Goal: Task Accomplishment & Management: Complete application form

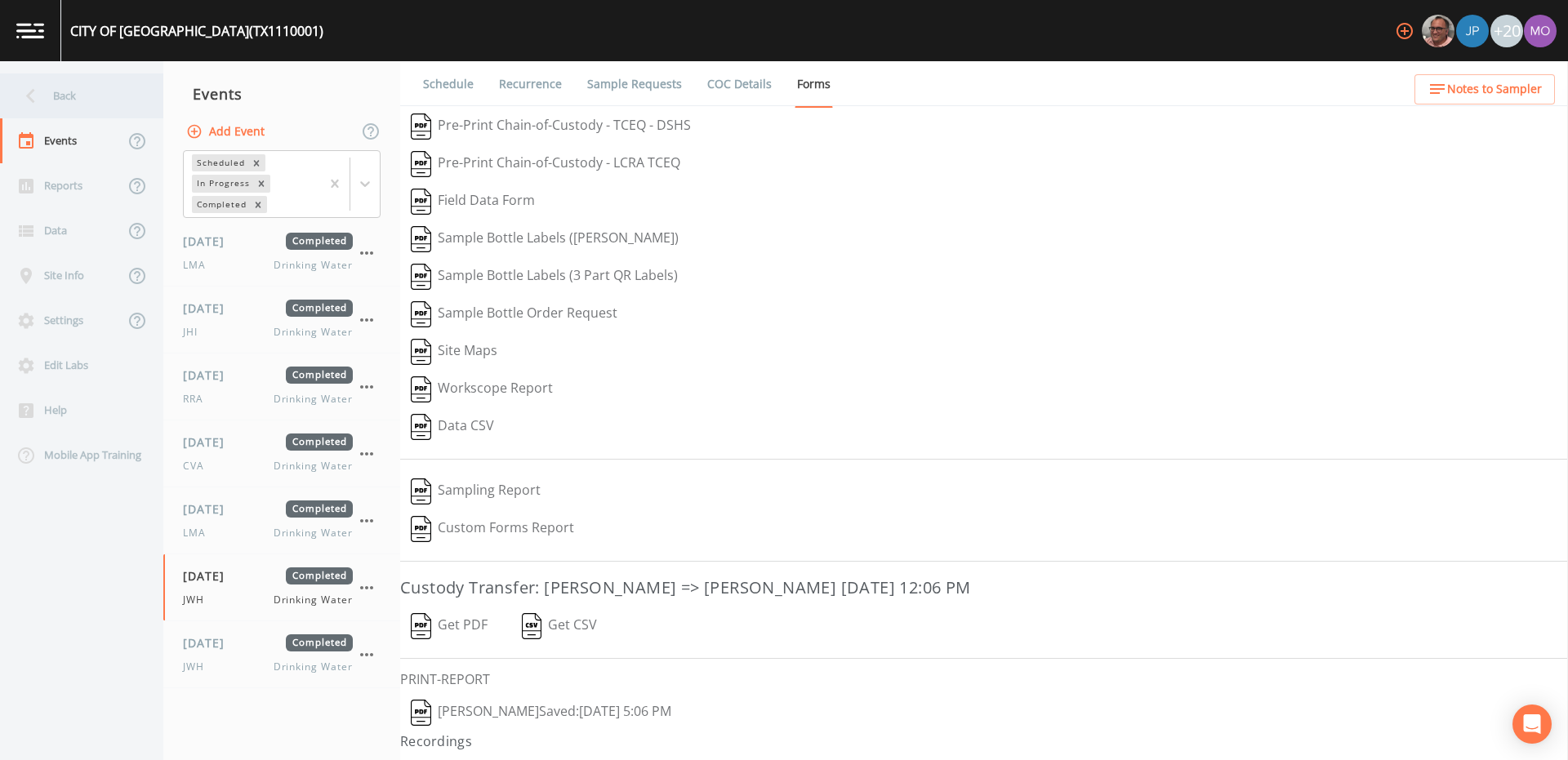
click at [72, 105] on div "Back" at bounding box center [73, 95] width 147 height 45
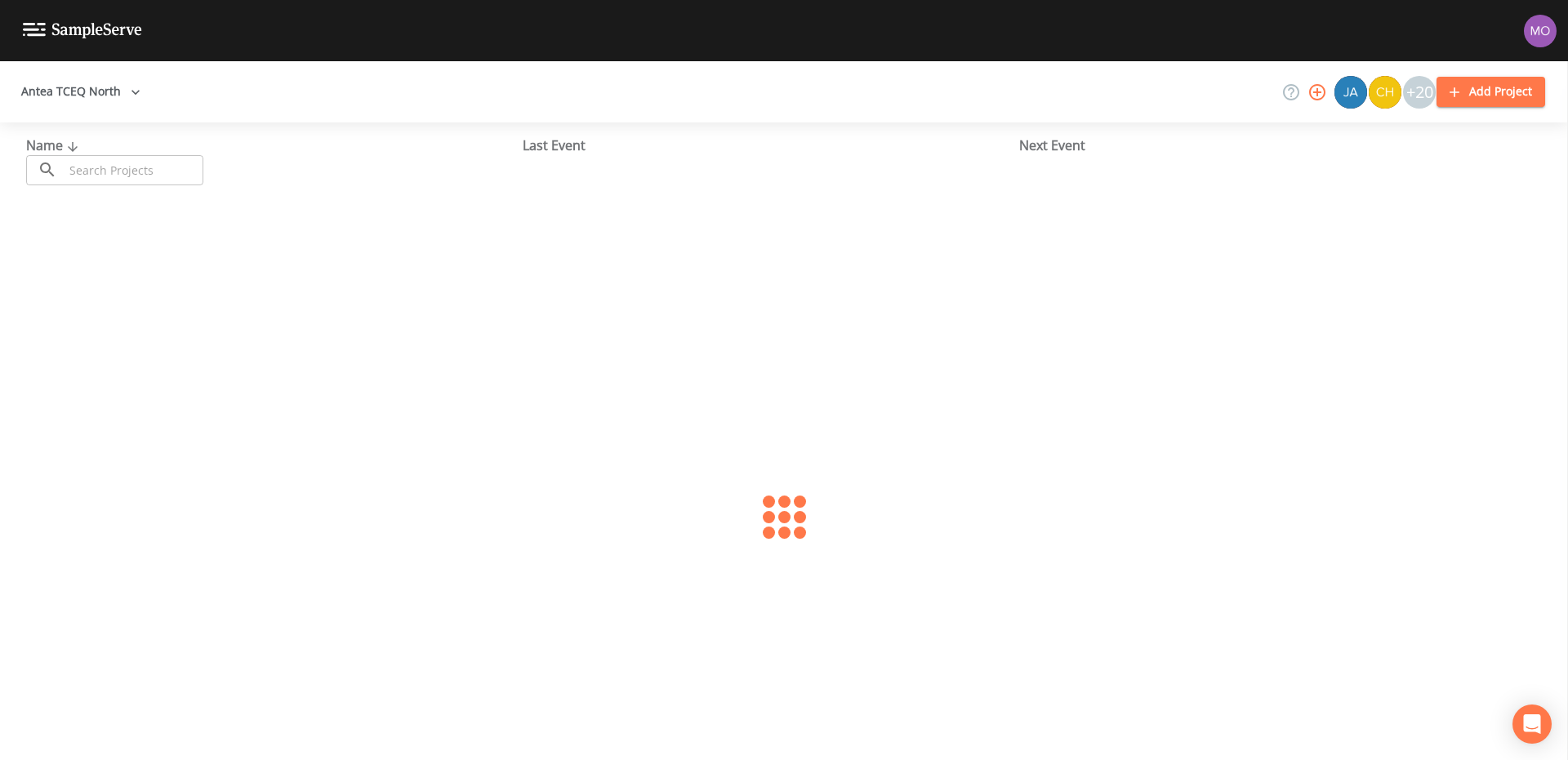
click at [119, 187] on div "Name ​ ​ Last Event Next Event" at bounding box center [784, 160] width 1568 height 76
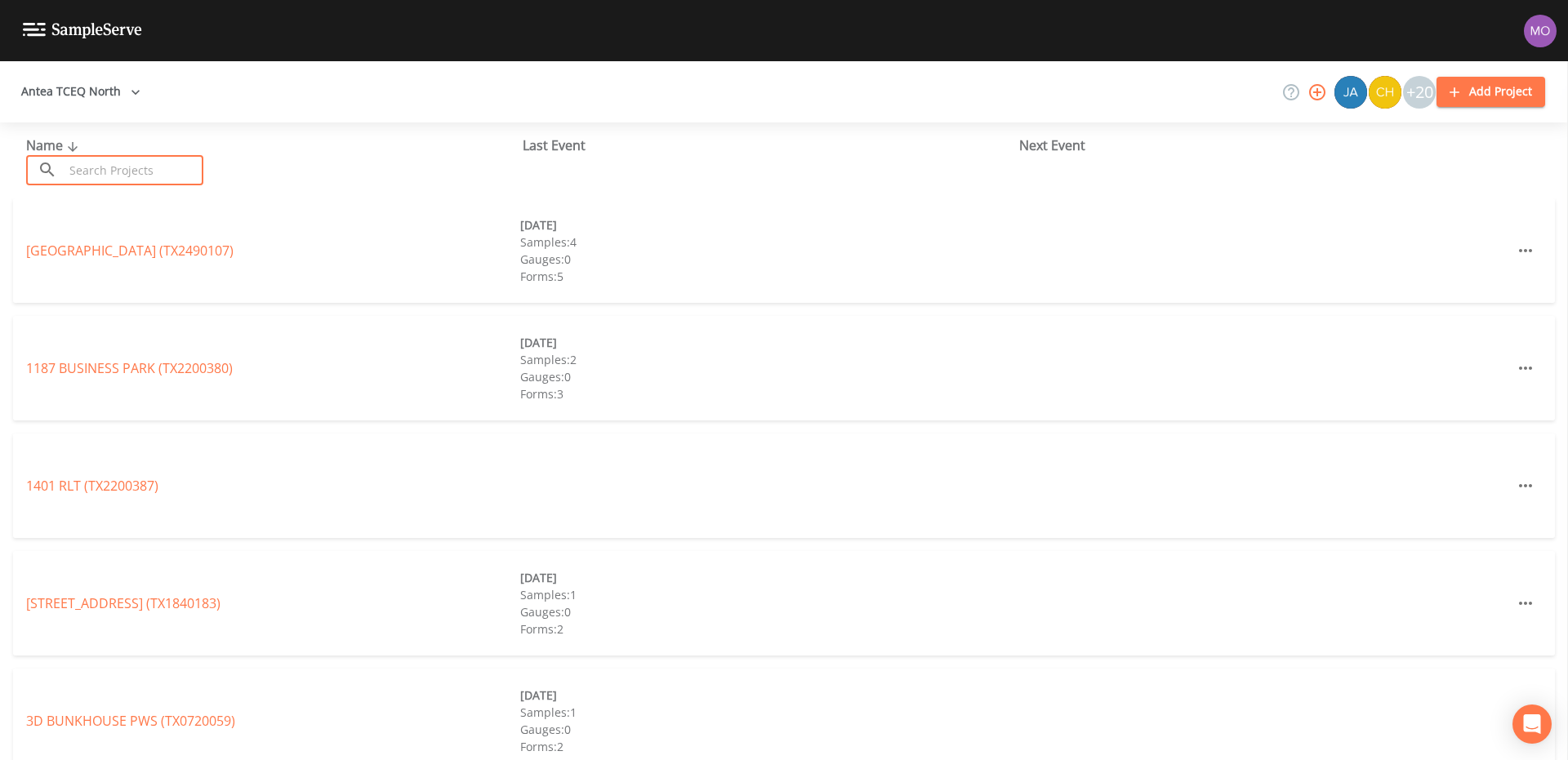
click at [114, 164] on input "text" at bounding box center [133, 169] width 139 height 30
paste input "TX1450006"
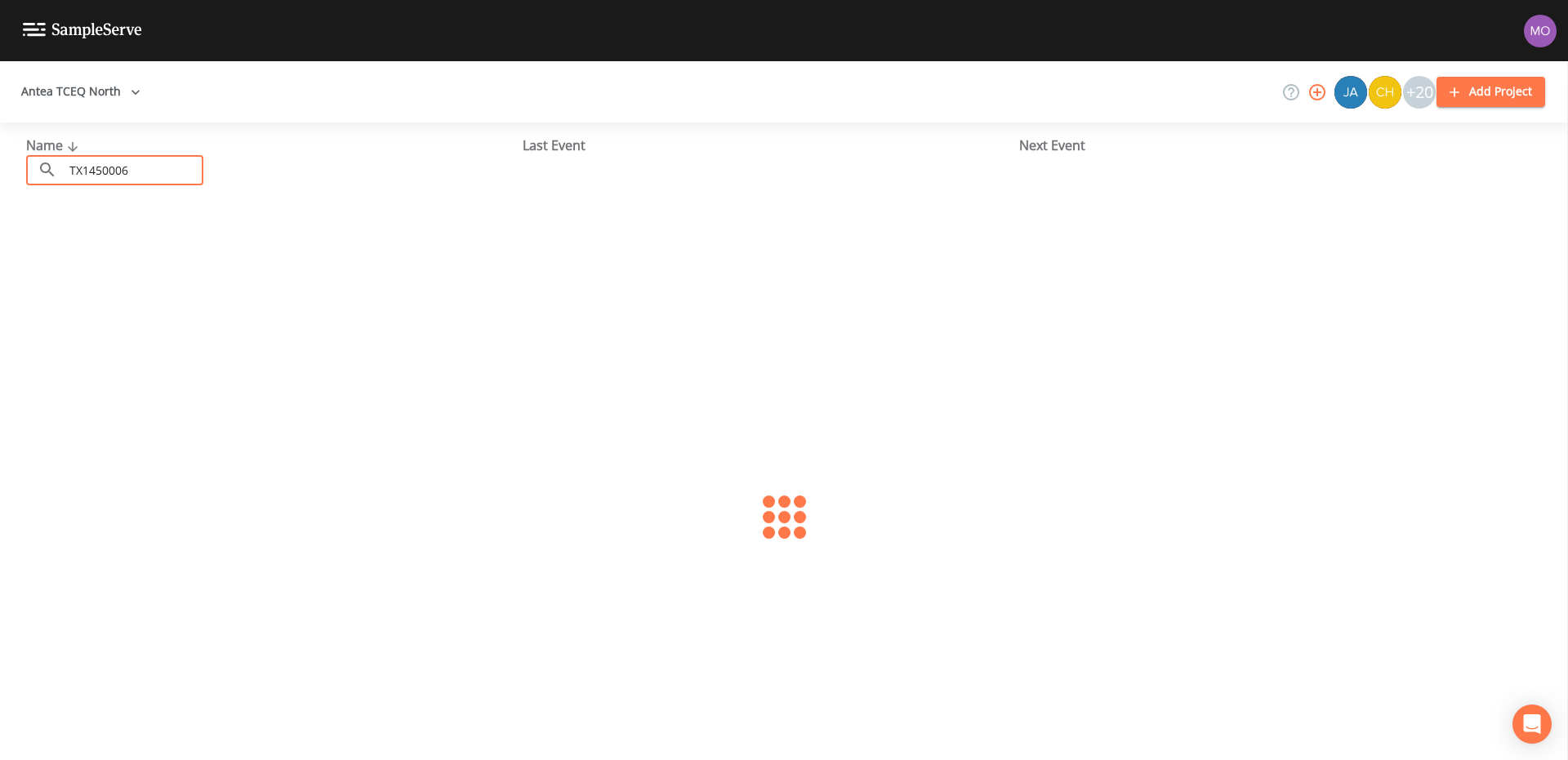
type input "TX1450006"
click at [142, 254] on link "[GEOGRAPHIC_DATA] (TX1450006)" at bounding box center [126, 250] width 201 height 18
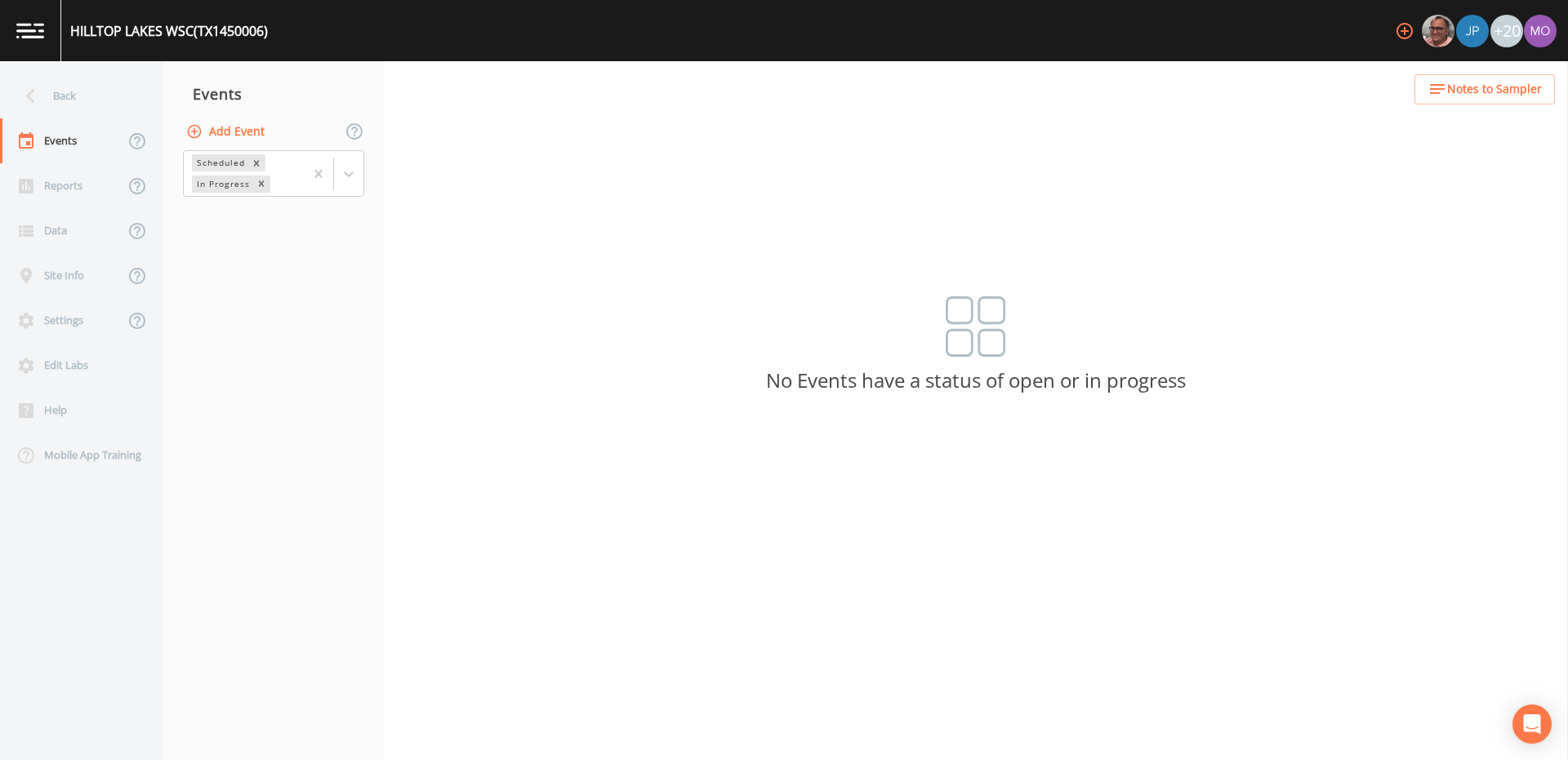
click at [233, 137] on button "Add Event" at bounding box center [227, 132] width 89 height 30
type input "BHU"
type input "[DATE]"
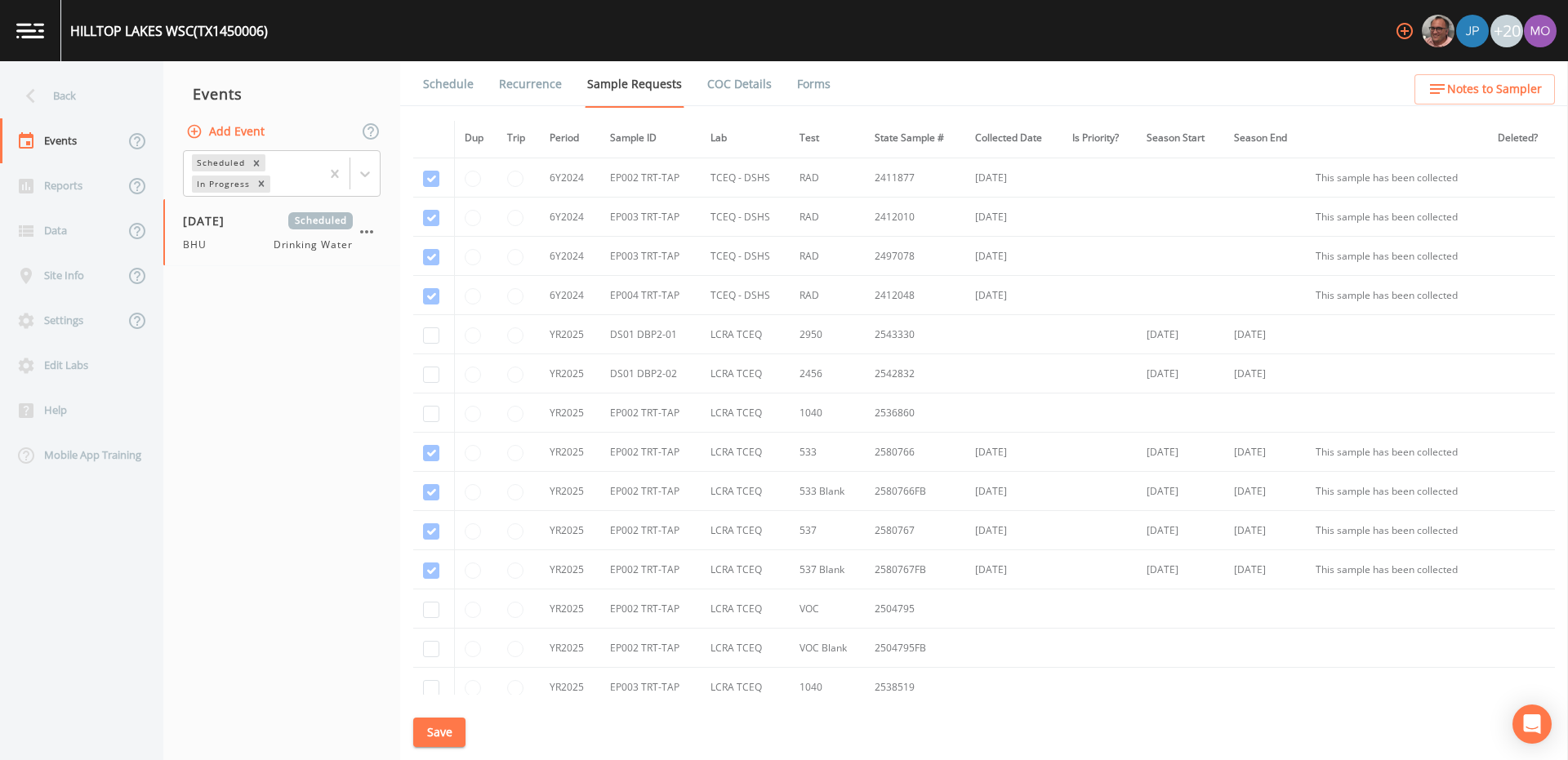
scroll to position [1012, 0]
checkbox input "true"
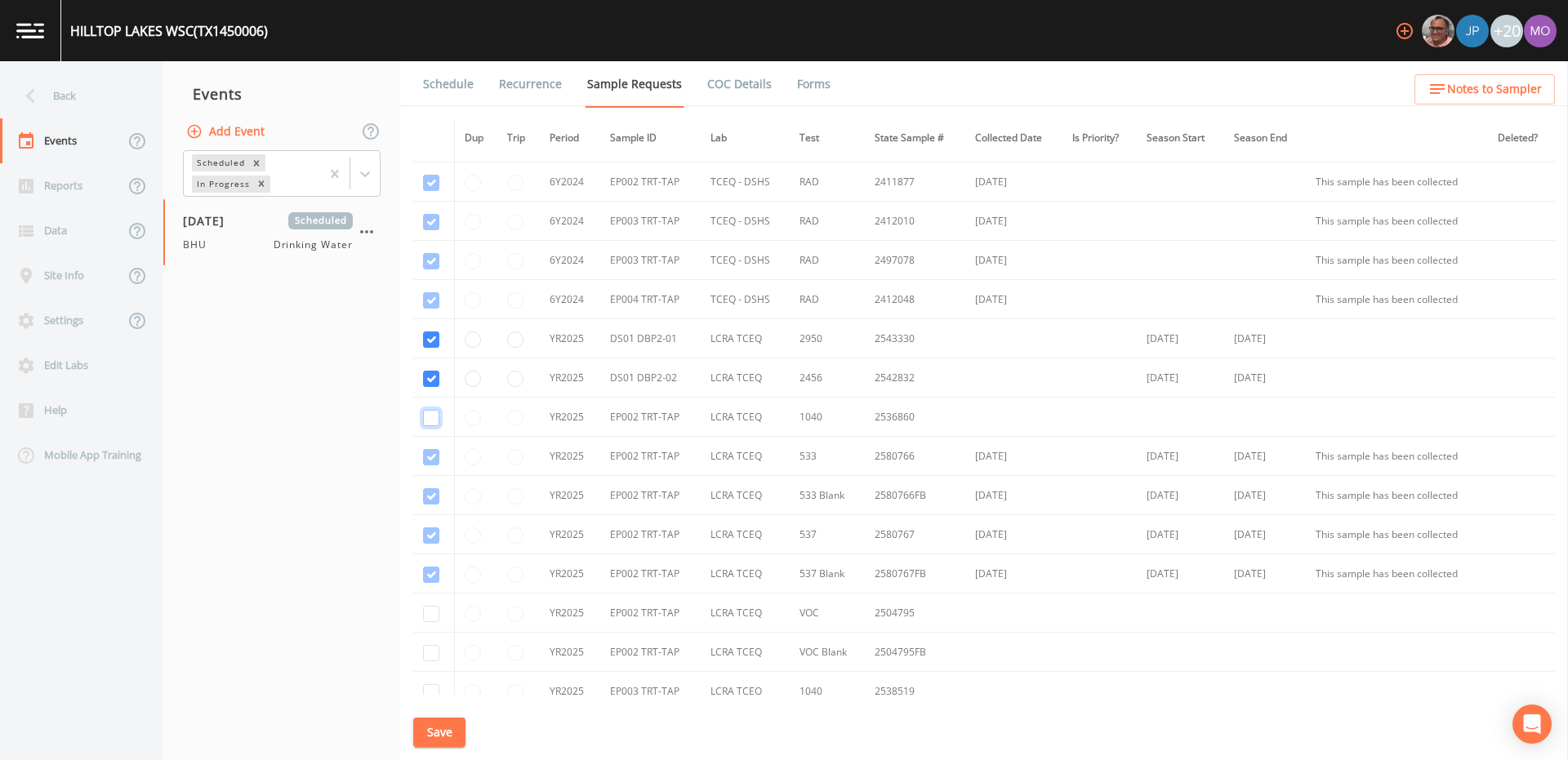
click at [430, 415] on input "checkbox" at bounding box center [431, 418] width 16 height 16
checkbox input "true"
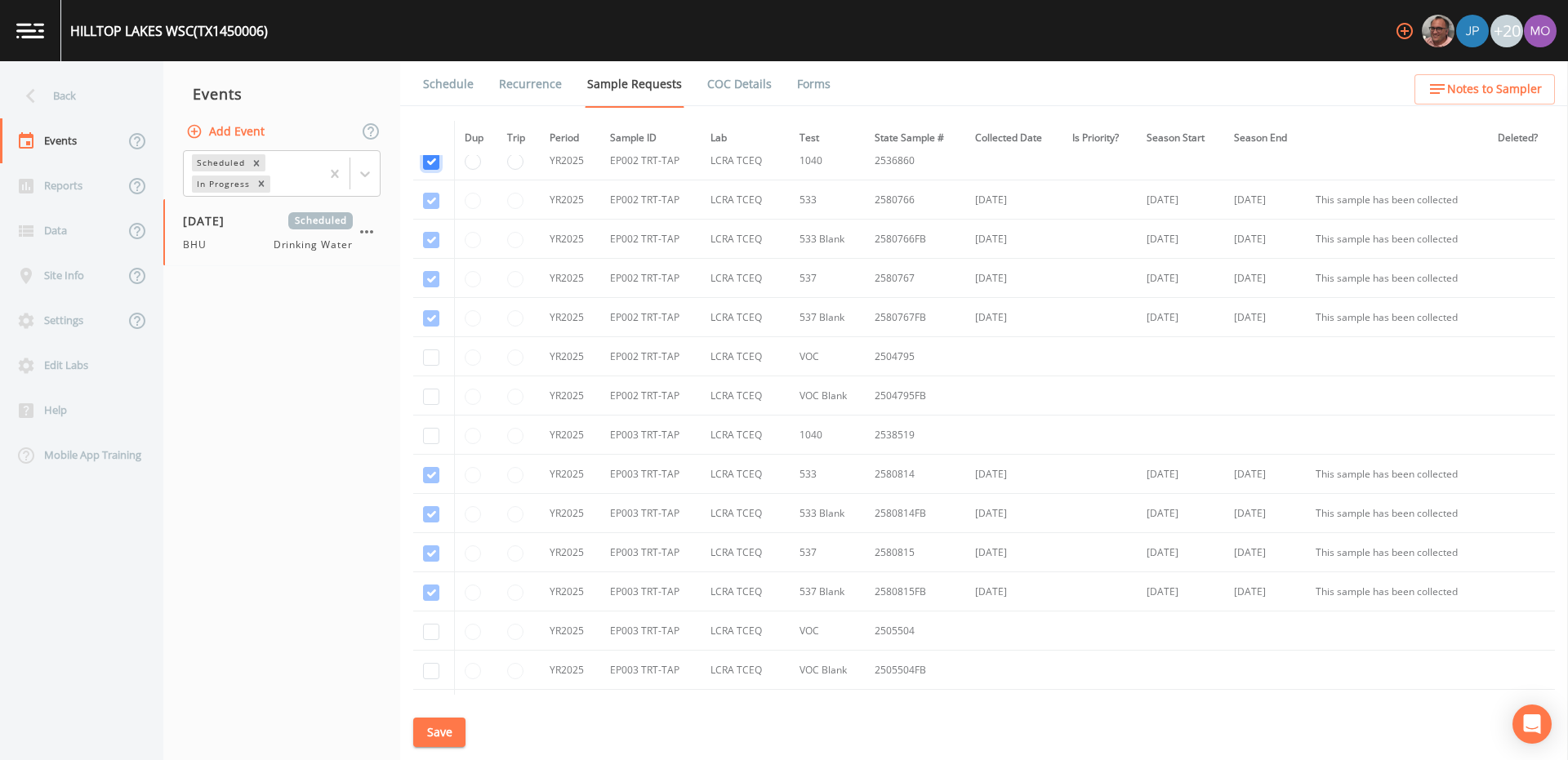
scroll to position [1269, 0]
checkbox input "true"
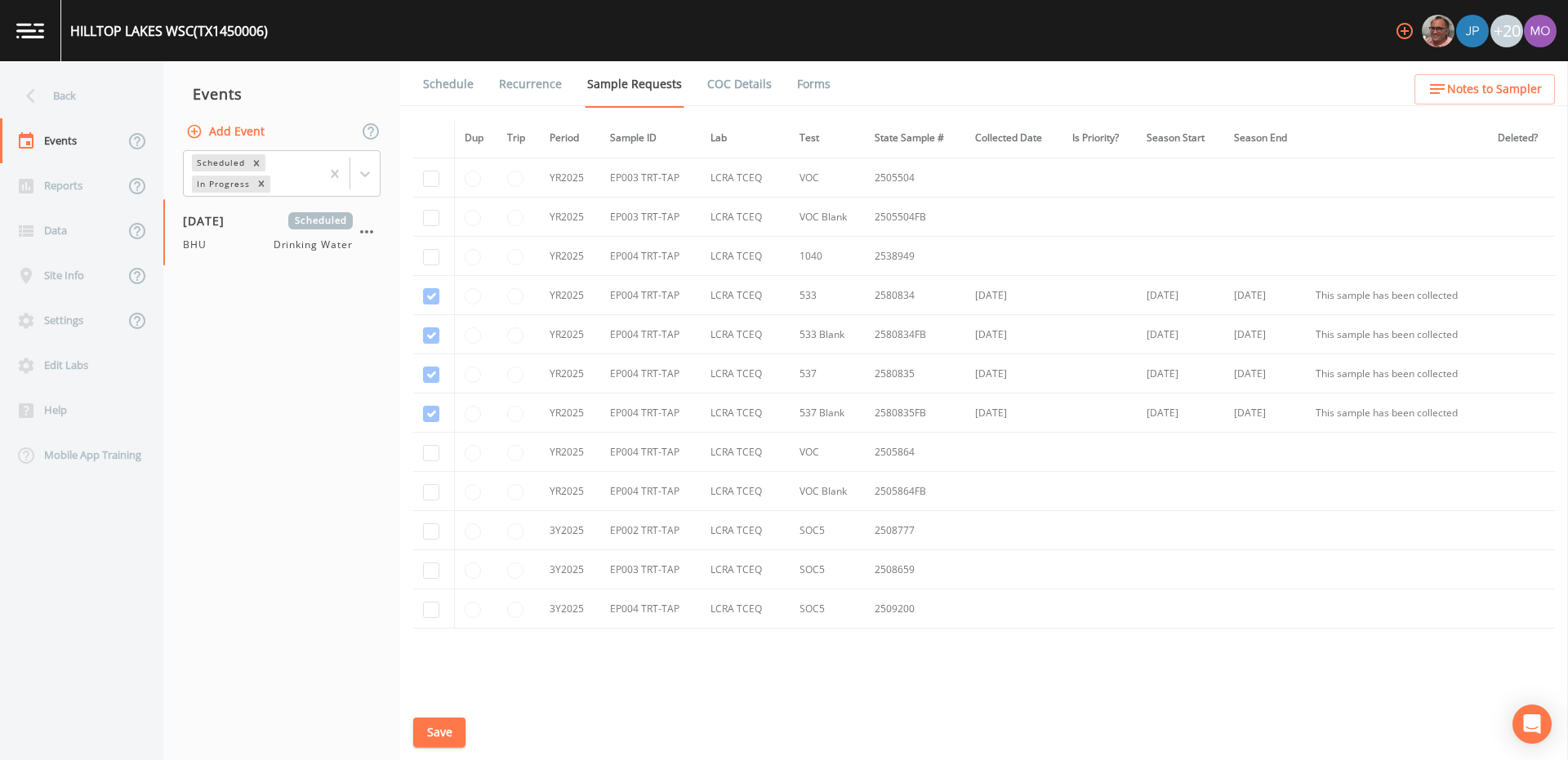
scroll to position [1741, 0]
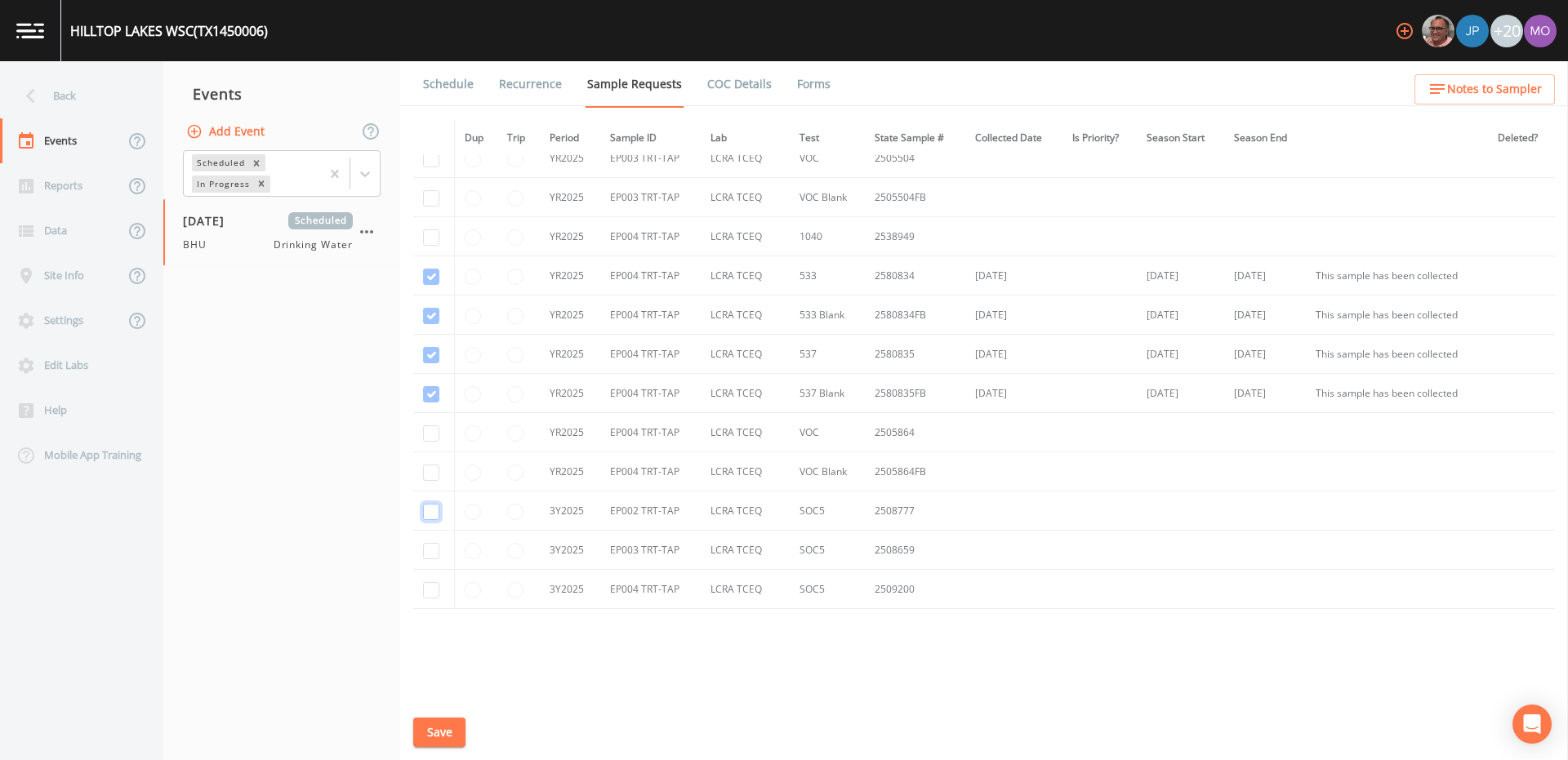
click at [432, 509] on input "checkbox" at bounding box center [431, 512] width 16 height 16
checkbox input "true"
click at [427, 550] on input "checkbox" at bounding box center [431, 550] width 16 height 16
checkbox input "true"
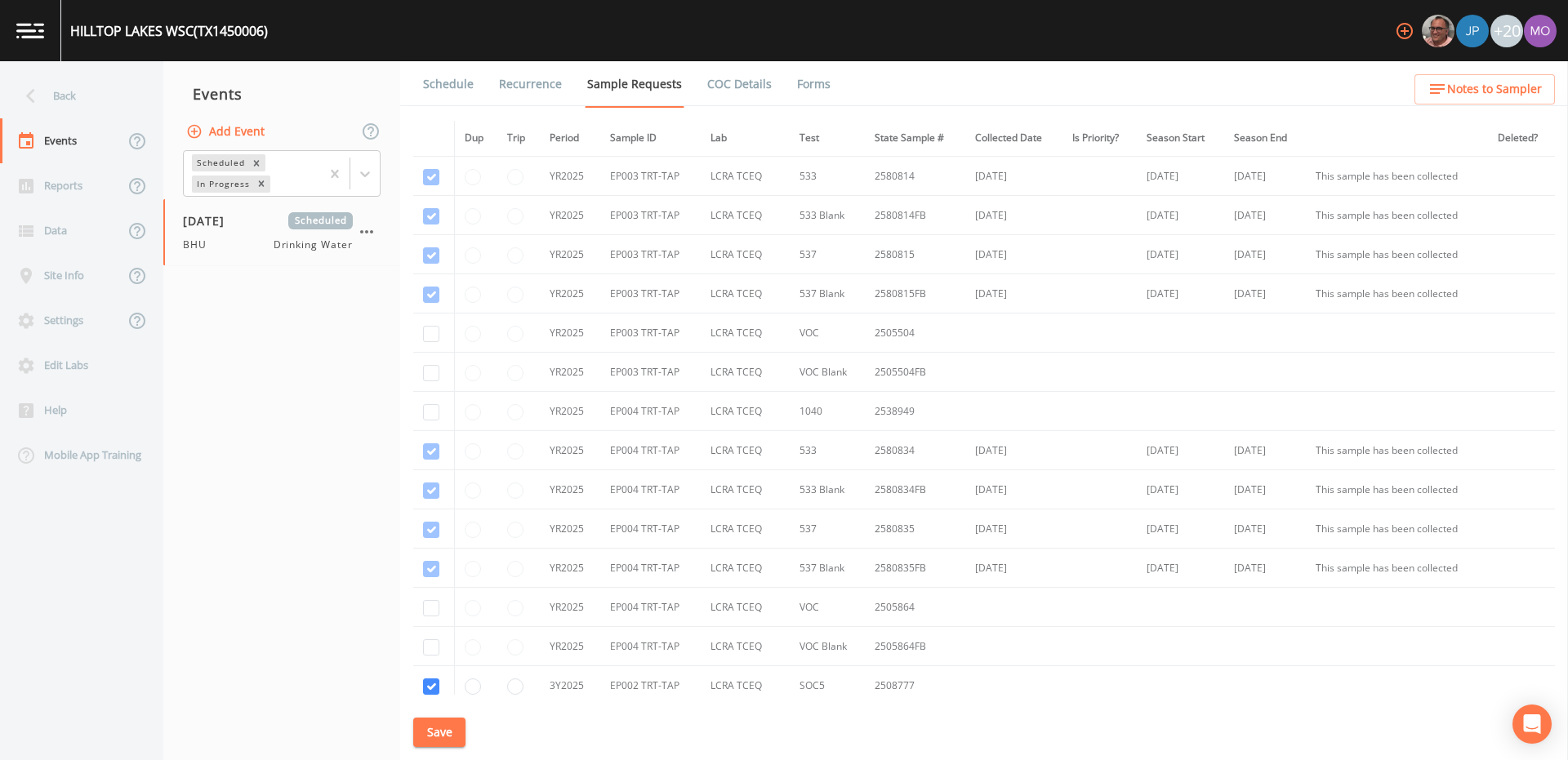
scroll to position [1560, 0]
checkbox input "true"
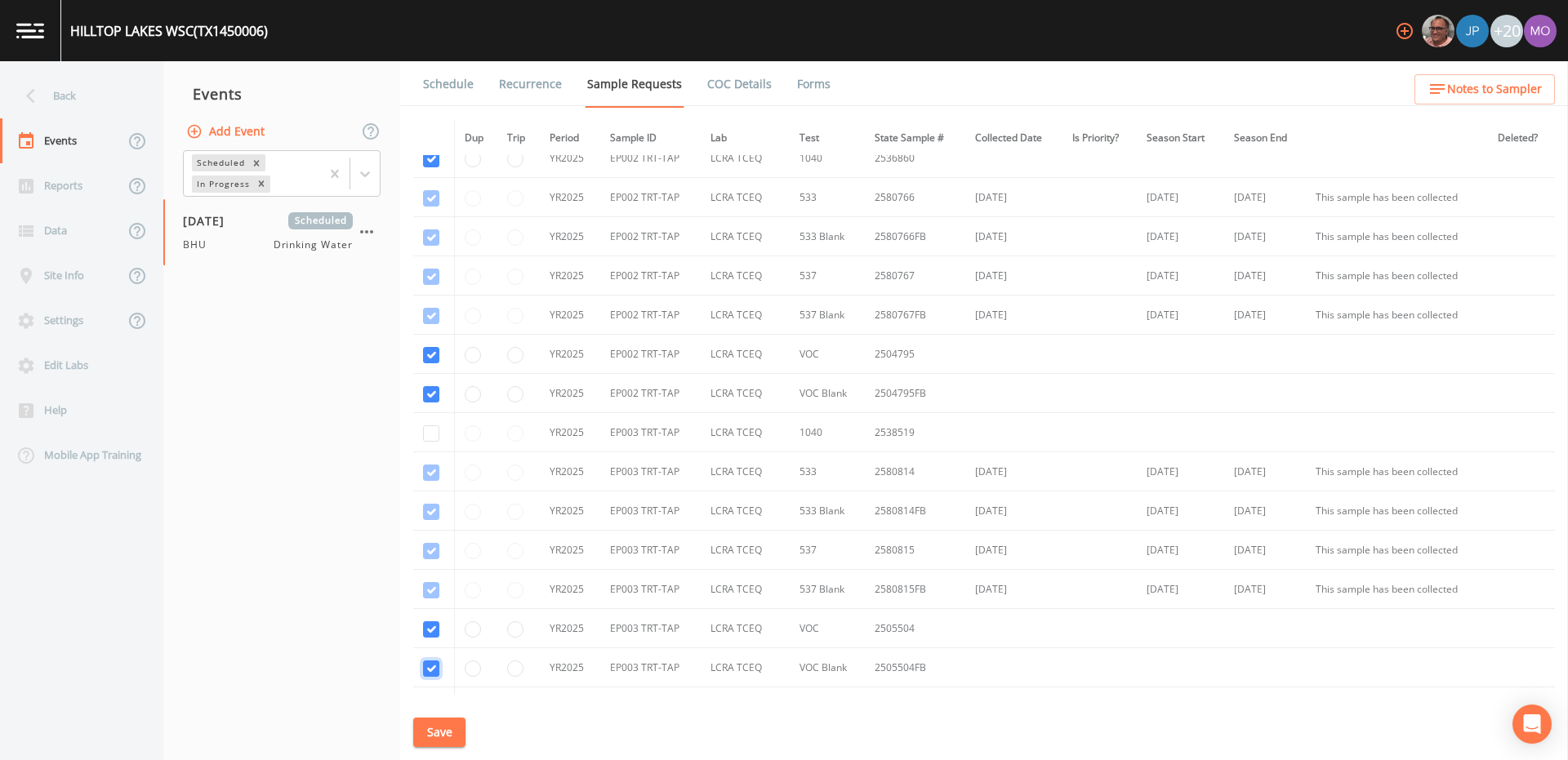
scroll to position [1266, 0]
click at [428, 433] on input "checkbox" at bounding box center [431, 437] width 16 height 16
checkbox input "true"
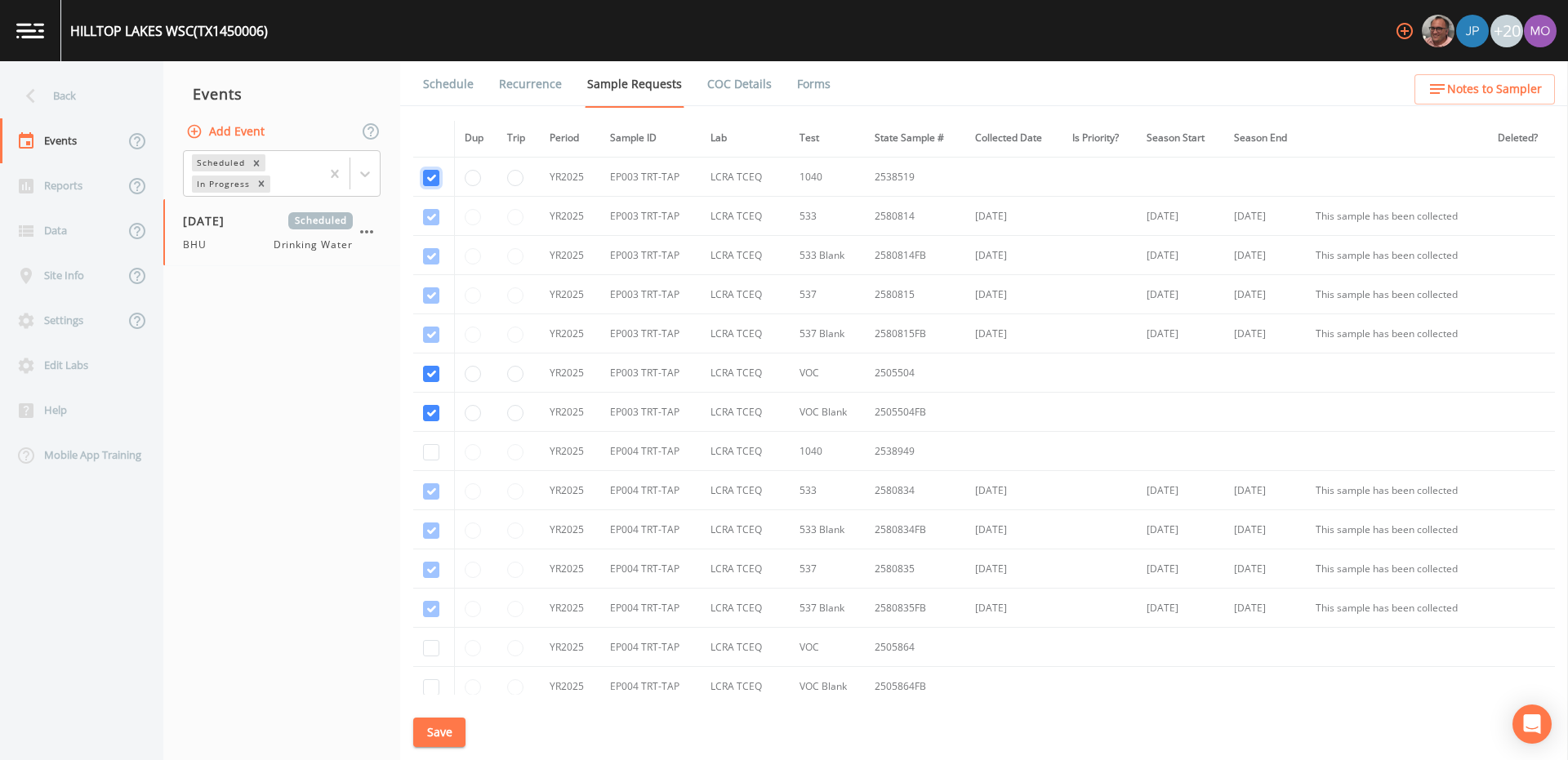
scroll to position [1549, 0]
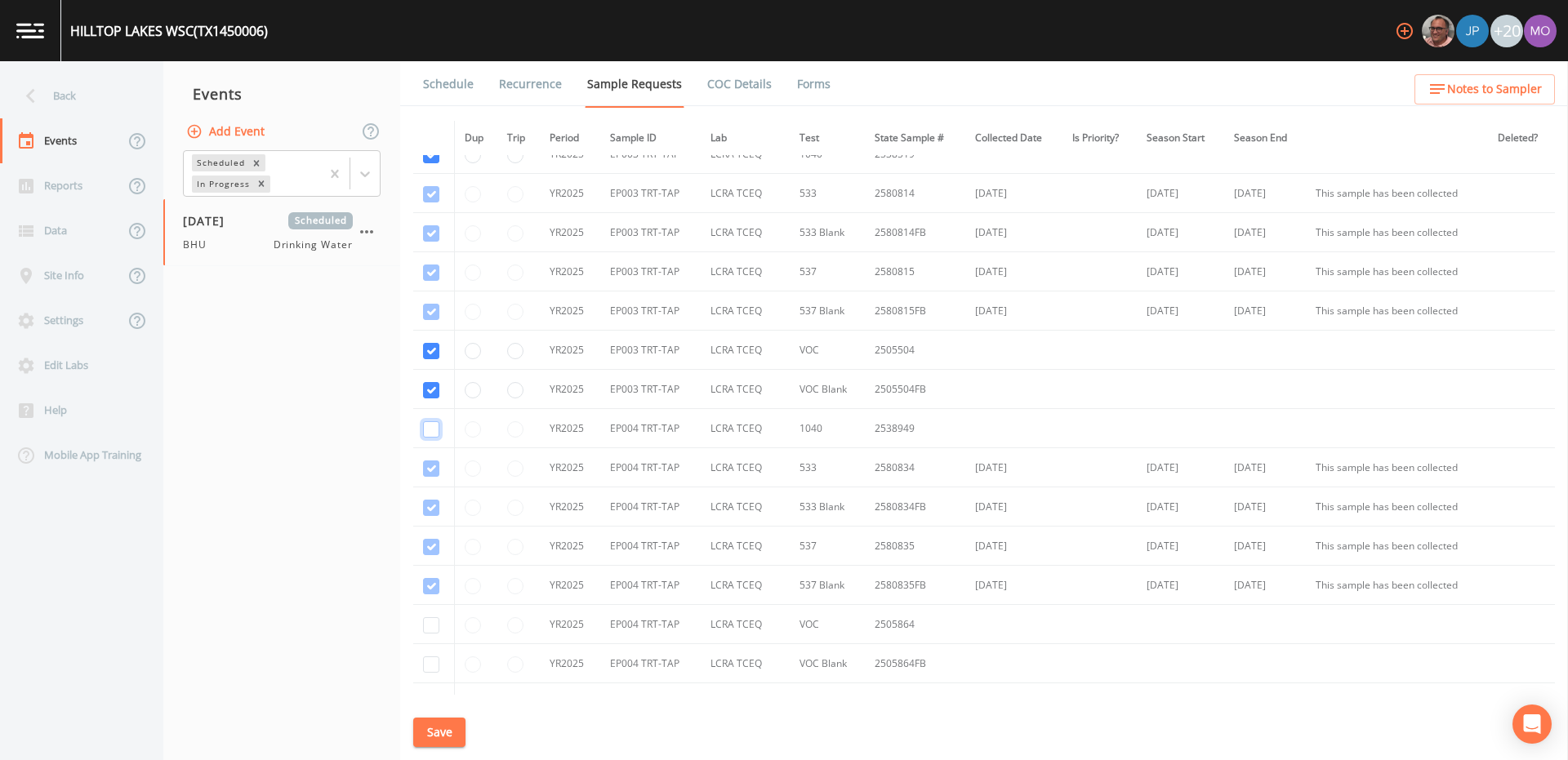
click at [428, 432] on input "checkbox" at bounding box center [431, 429] width 16 height 16
checkbox input "true"
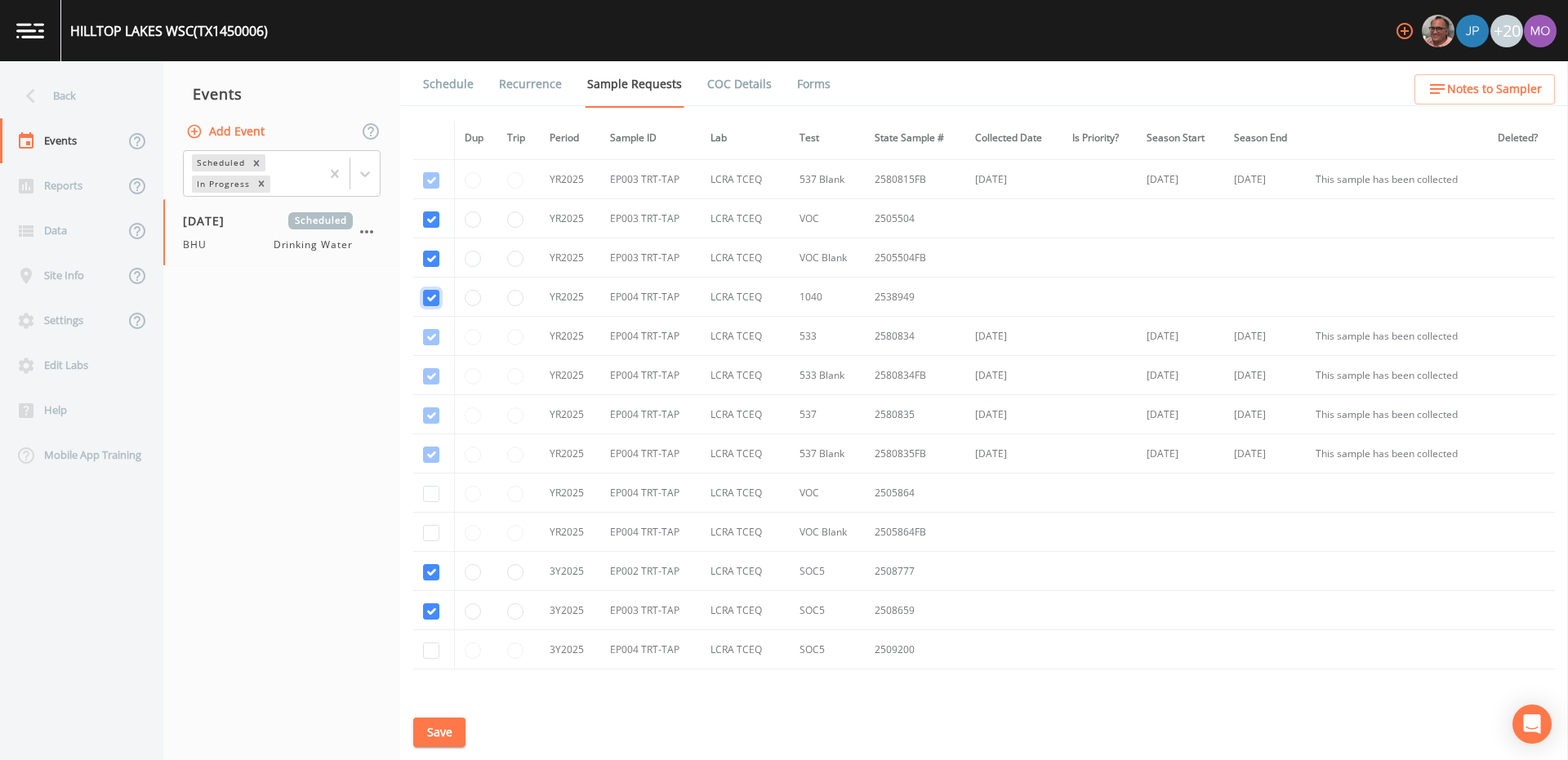
scroll to position [1718, 0]
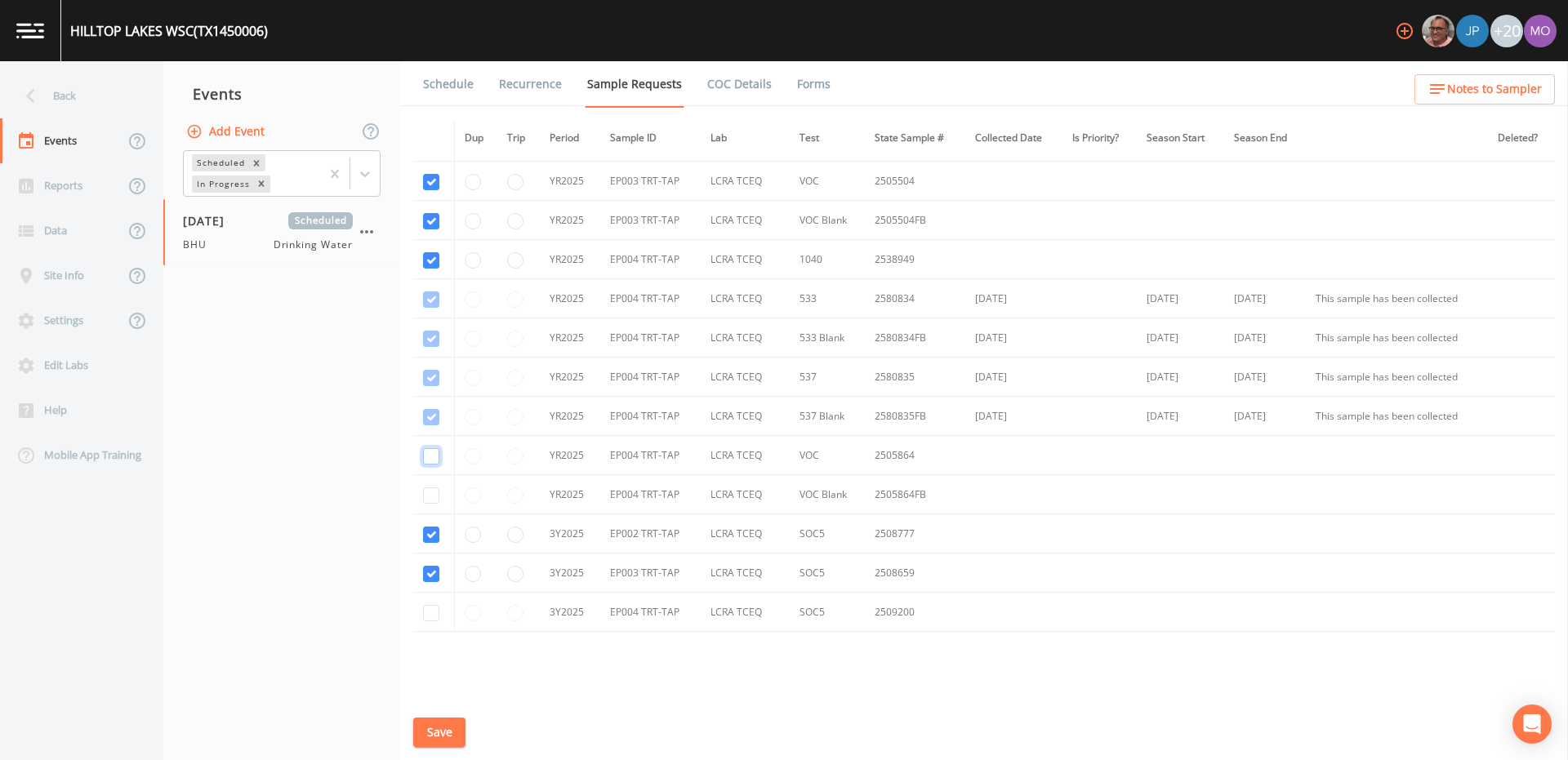
checkbox input "true"
click at [421, 617] on td at bounding box center [433, 612] width 40 height 40
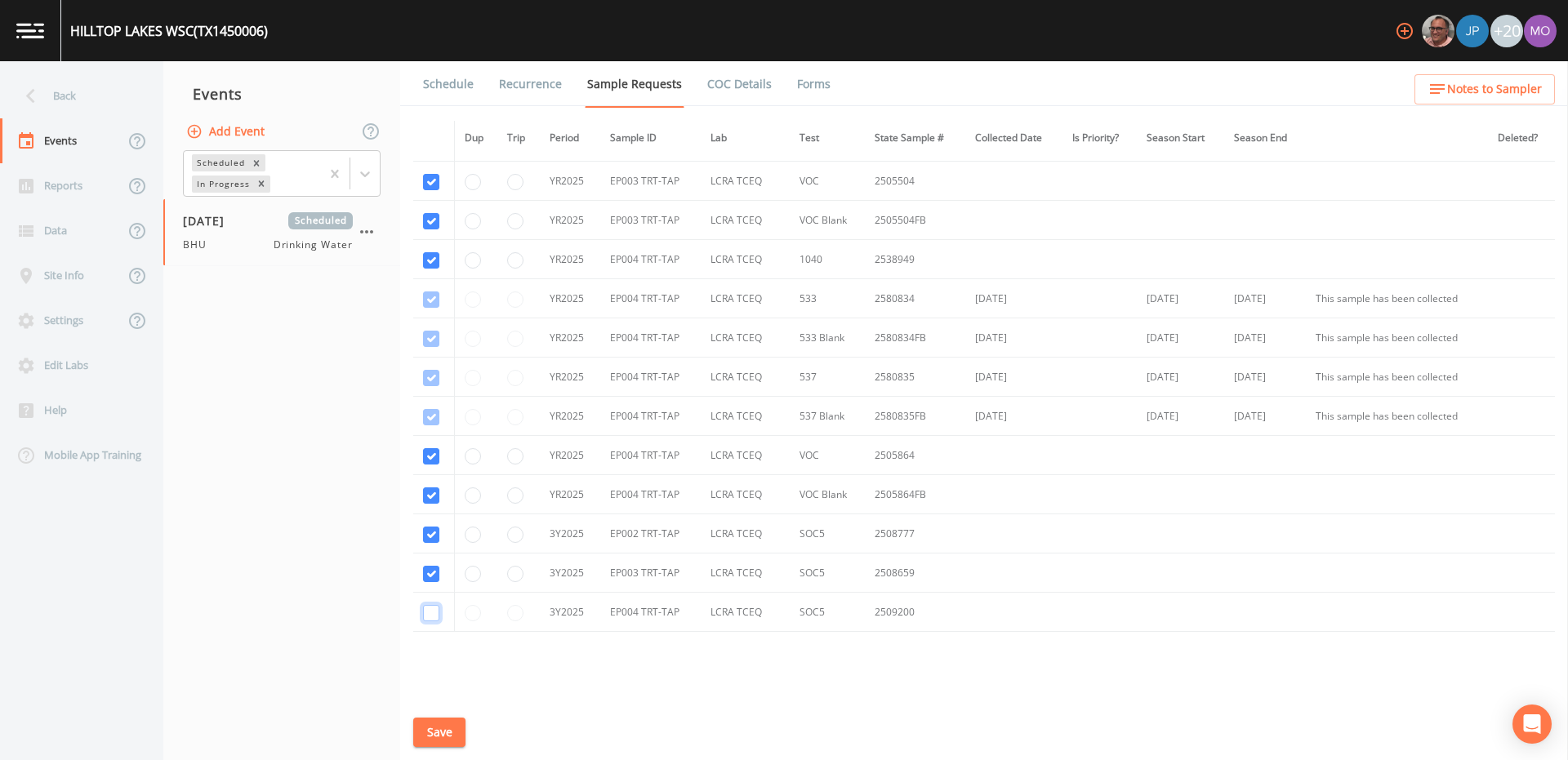
click at [431, 613] on input "checkbox" at bounding box center [431, 612] width 16 height 16
checkbox input "true"
click at [510, 538] on input "radio" at bounding box center [515, 534] width 16 height 16
radio input "true"
click at [447, 724] on button "Save" at bounding box center [439, 732] width 52 height 30
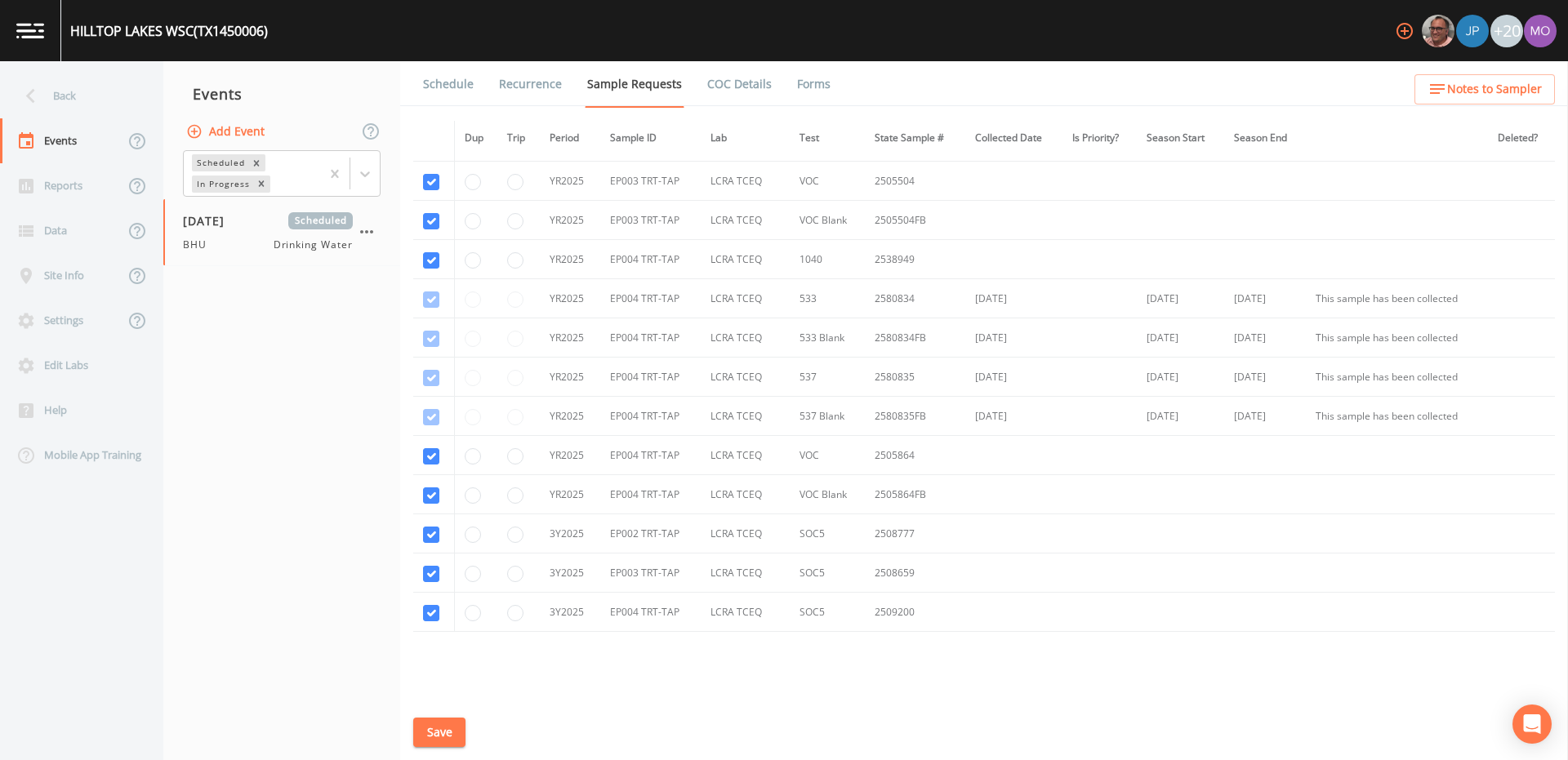
click at [460, 88] on link "Schedule" at bounding box center [448, 83] width 56 height 46
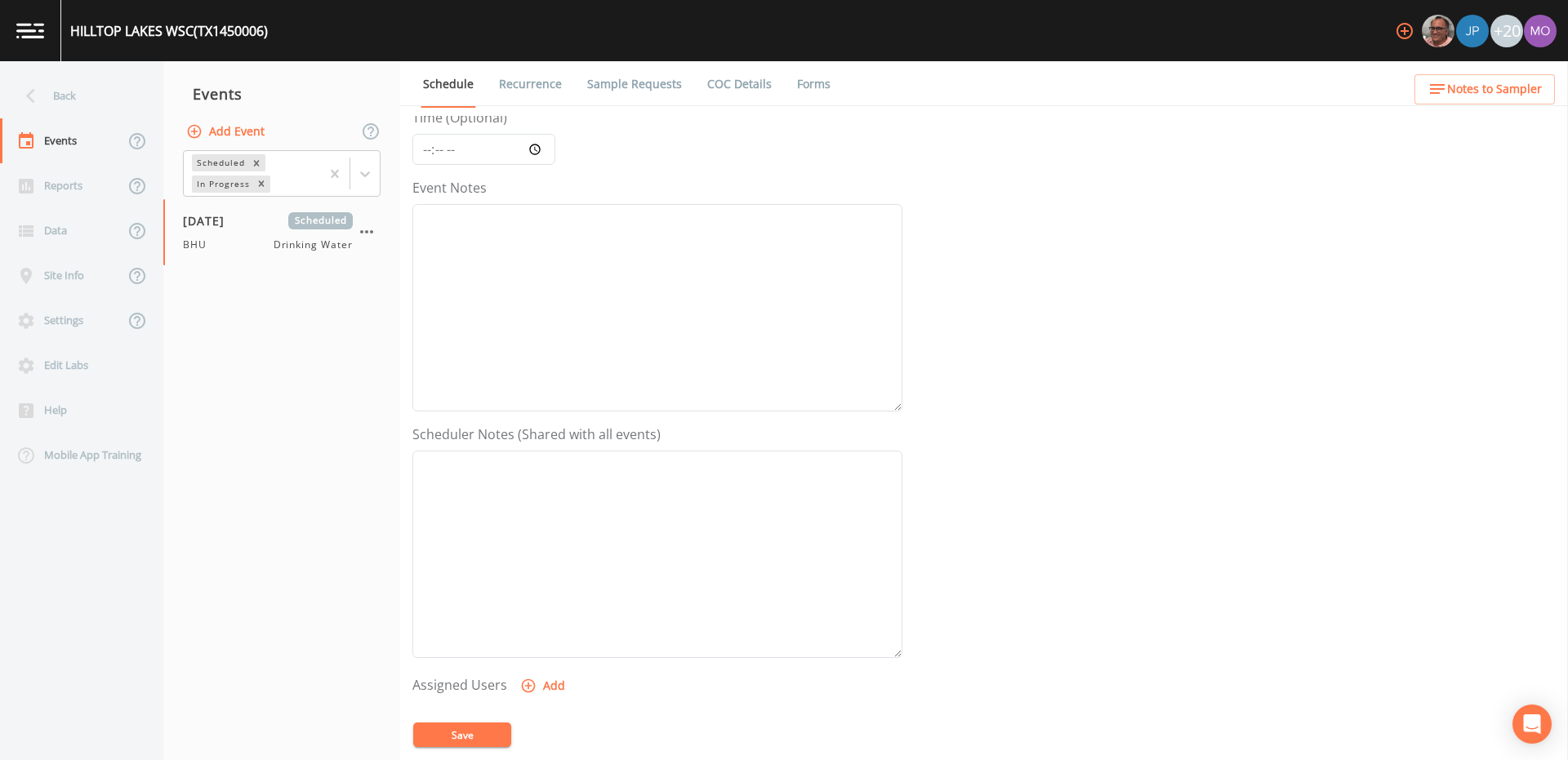
scroll to position [392, 0]
click at [541, 444] on button "Add" at bounding box center [544, 442] width 55 height 30
select select "45f4d696-c607-4709-9609-651d9e892432"
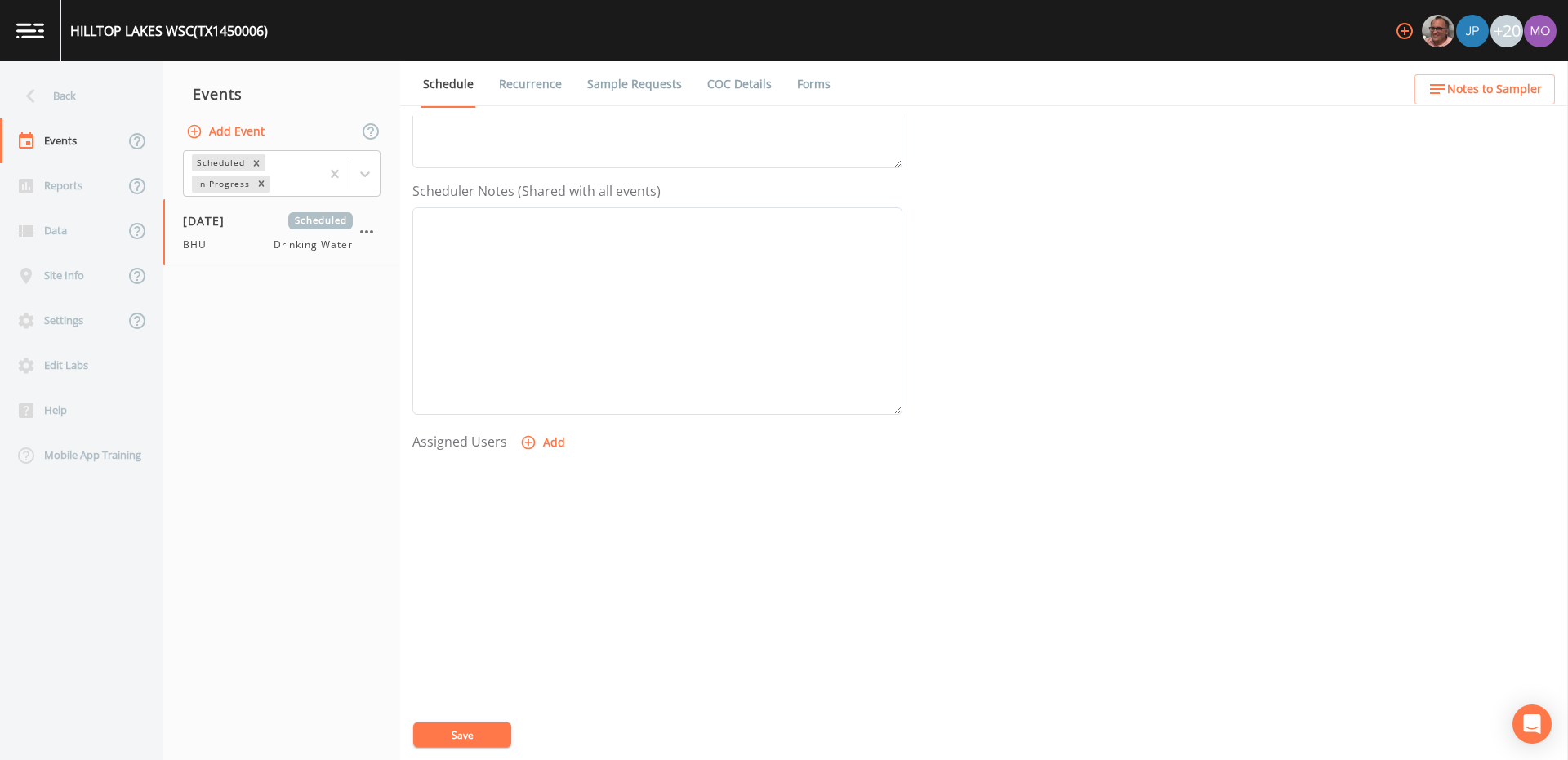
select select
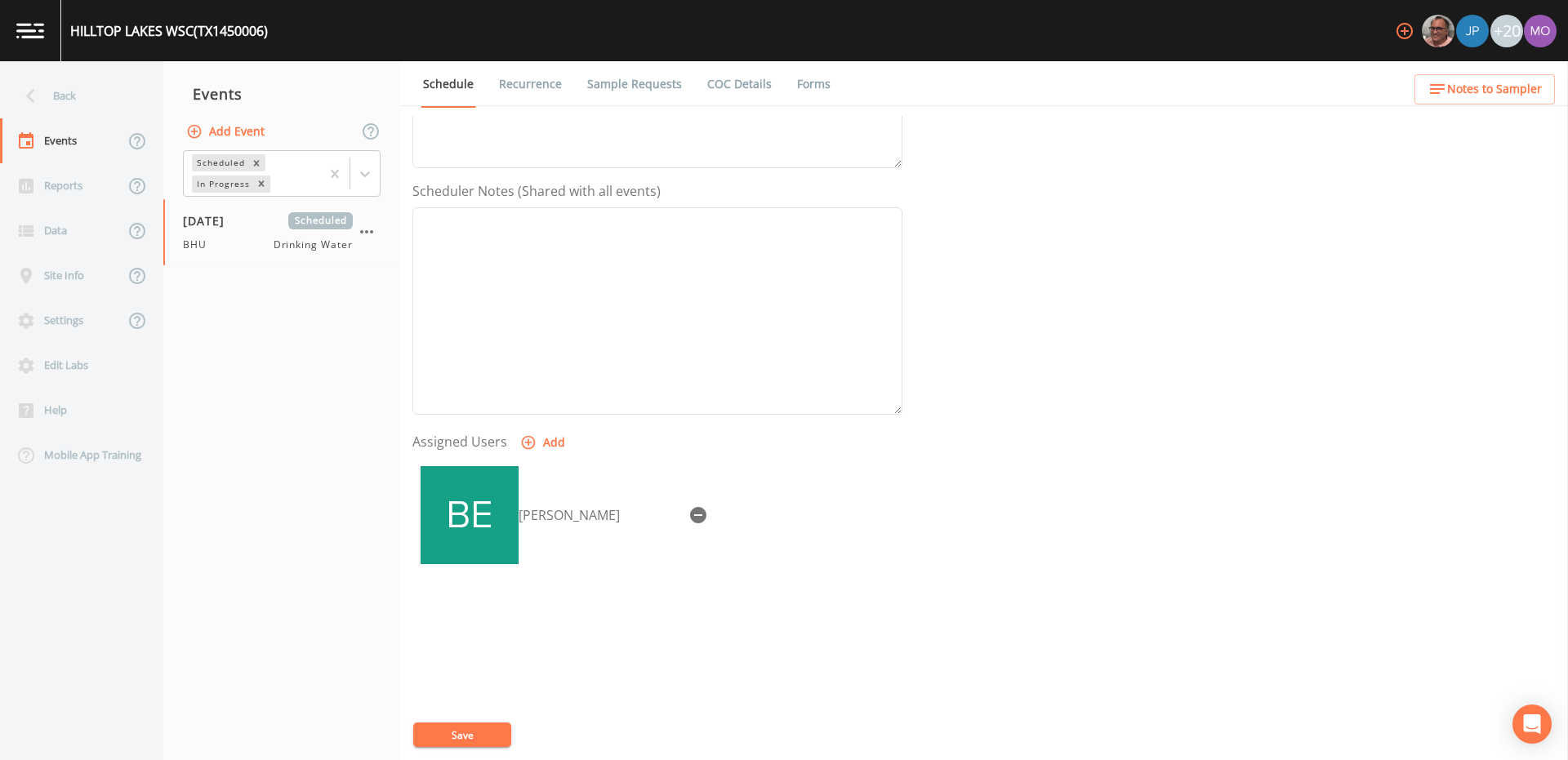
click at [454, 742] on button "Save" at bounding box center [462, 734] width 98 height 24
click at [440, 737] on button "Save" at bounding box center [462, 734] width 98 height 24
click at [79, 96] on div "Back" at bounding box center [73, 95] width 147 height 45
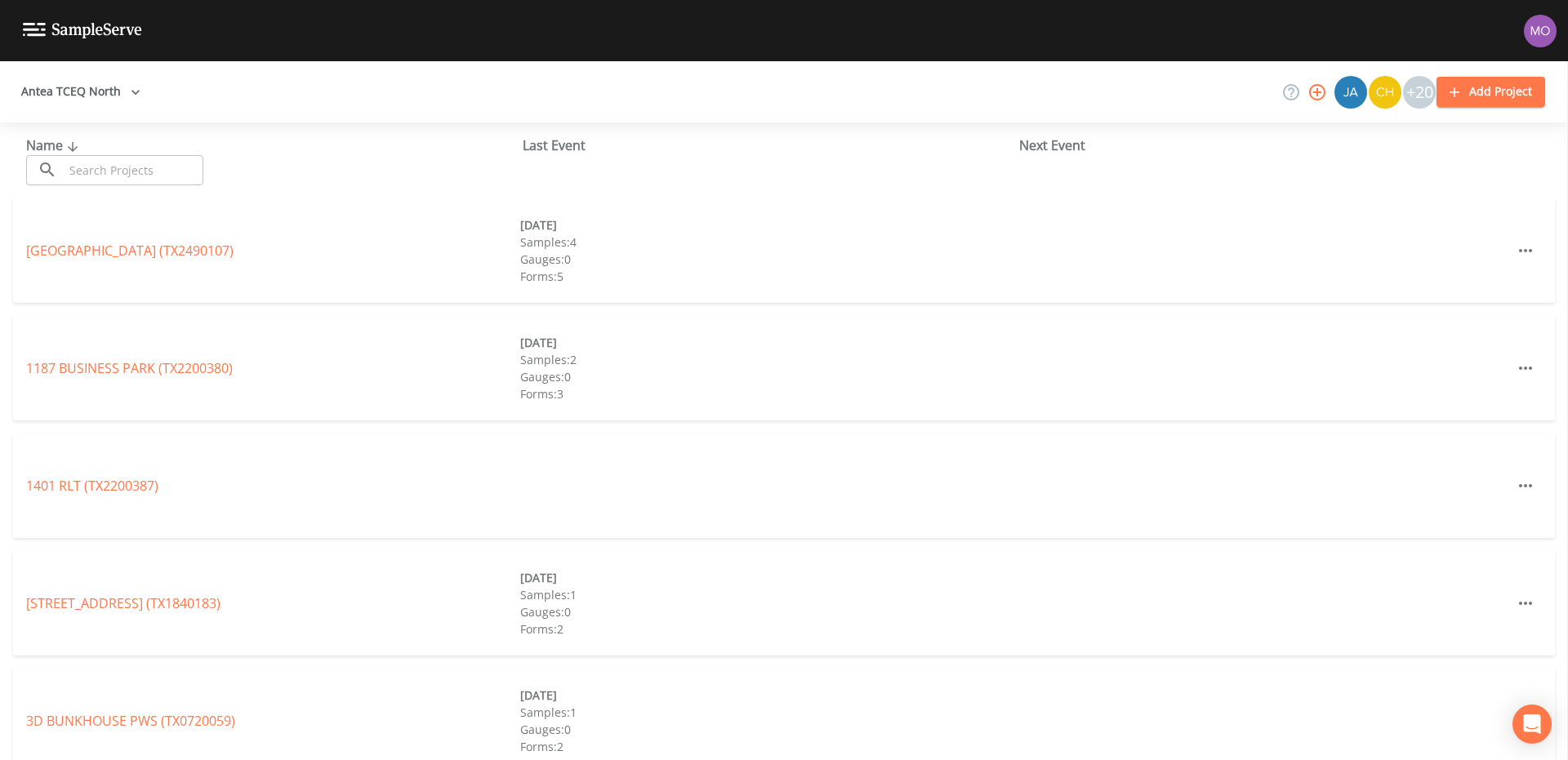
click at [98, 162] on input "text" at bounding box center [133, 169] width 139 height 30
paste input "TX1450008"
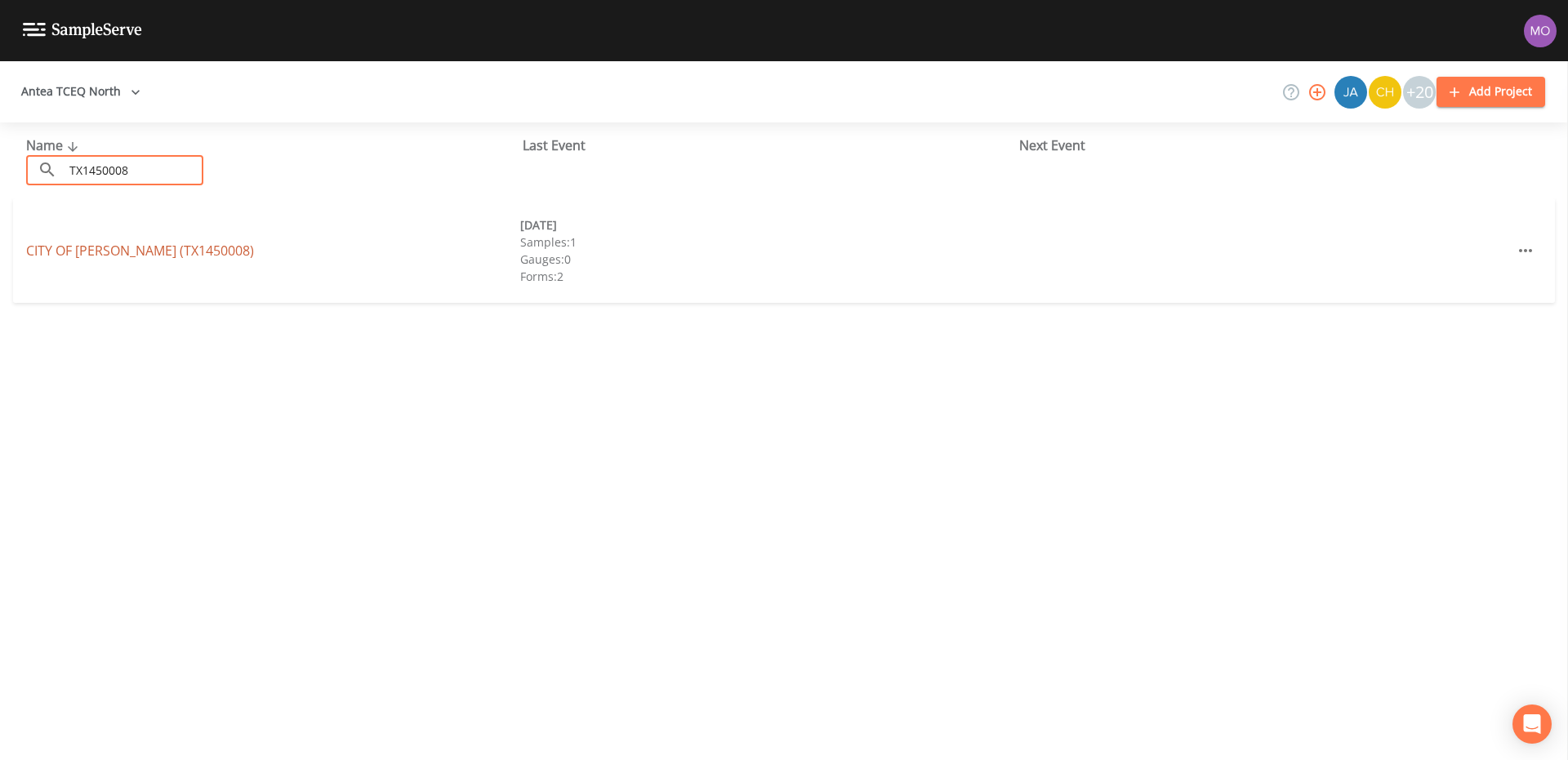
type input "TX1450008"
click at [109, 244] on link "CITY OF LEONA (TX1450008)" at bounding box center [139, 250] width 228 height 18
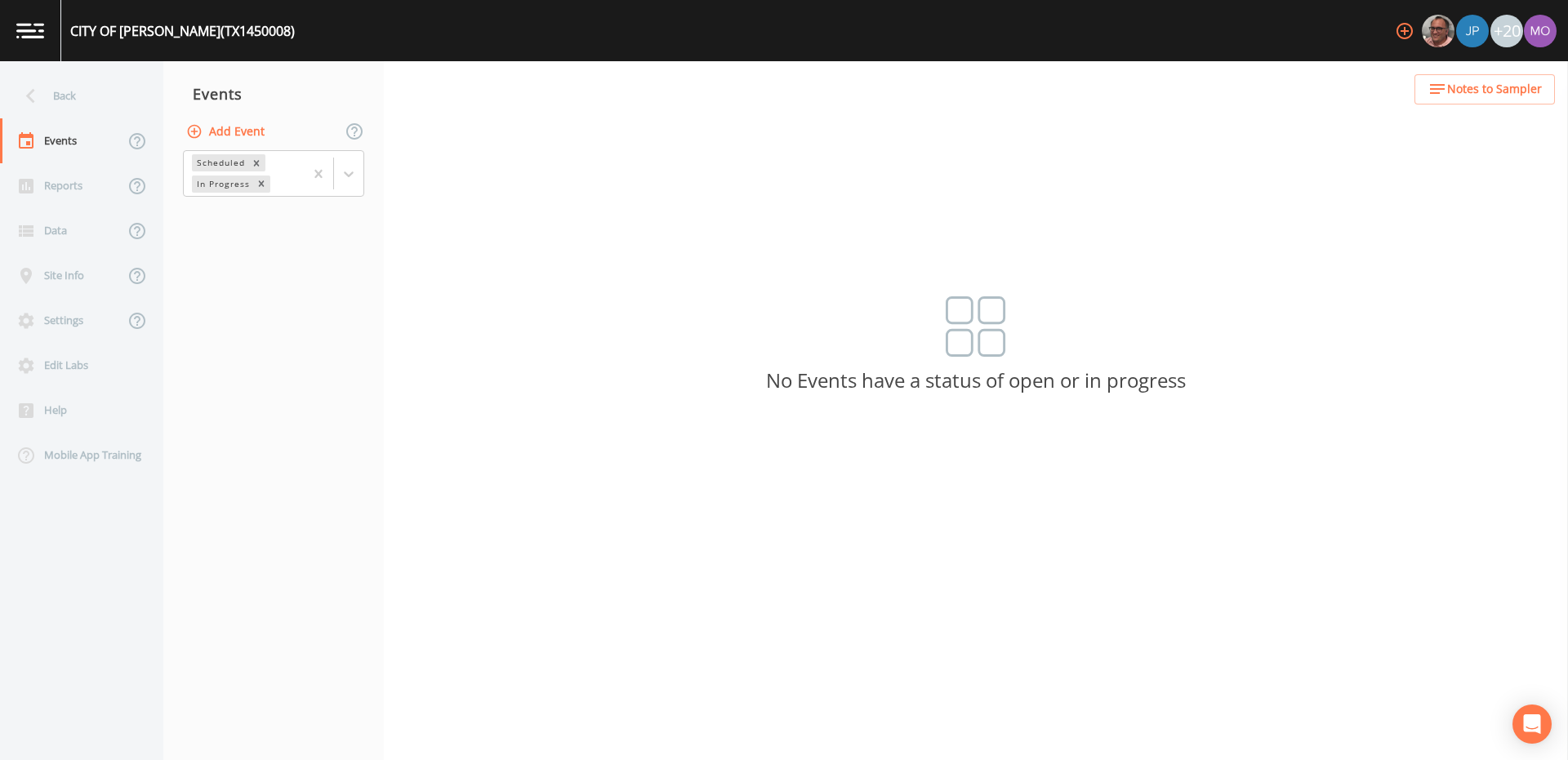
click at [216, 140] on button "Add Event" at bounding box center [227, 132] width 89 height 30
type input "BHU"
type input "[DATE]"
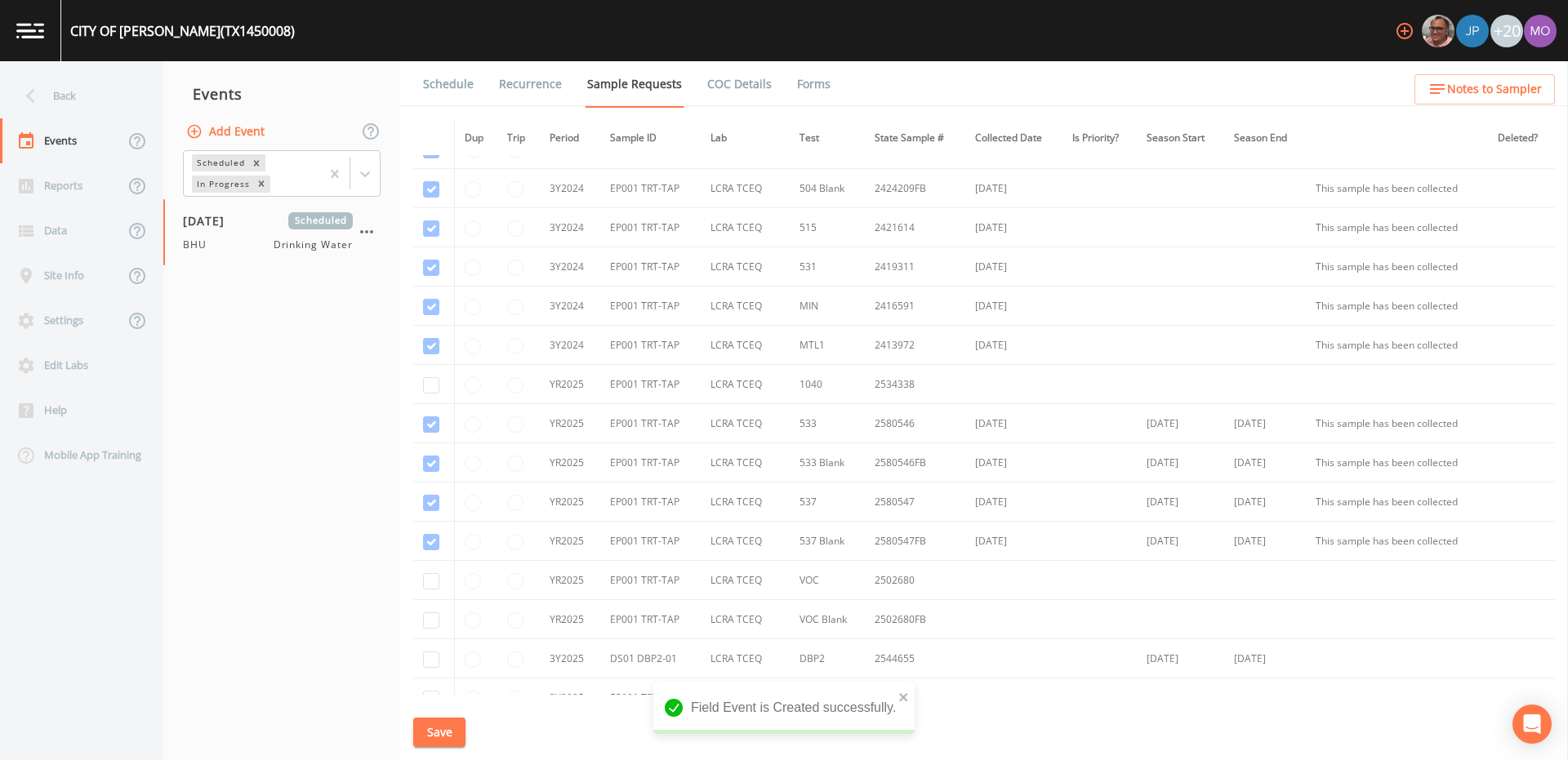
scroll to position [297, 0]
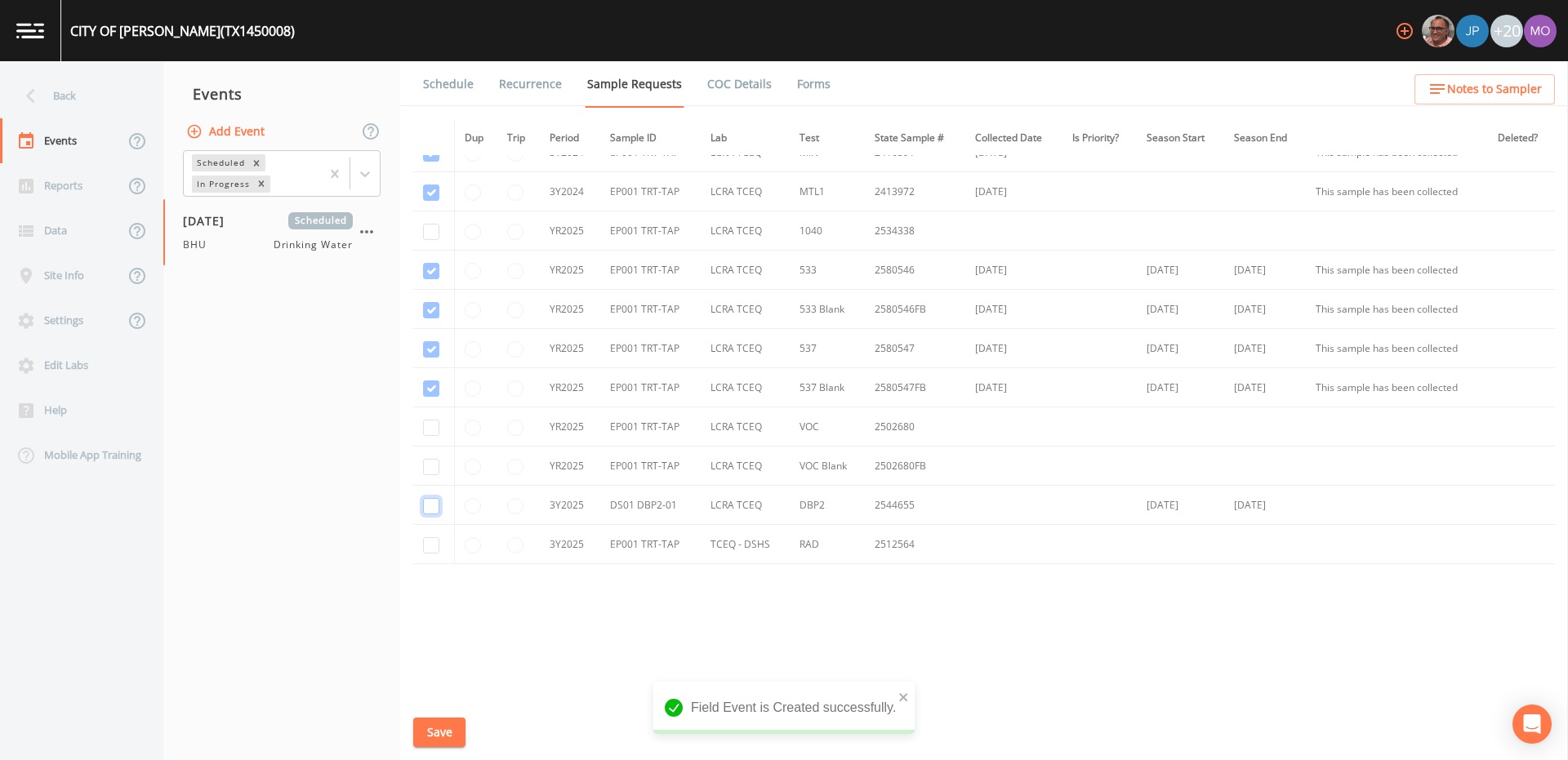
click at [431, 506] on input "checkbox" at bounding box center [431, 506] width 16 height 16
checkbox input "true"
click at [430, 544] on input "checkbox" at bounding box center [431, 545] width 16 height 16
checkbox input "true"
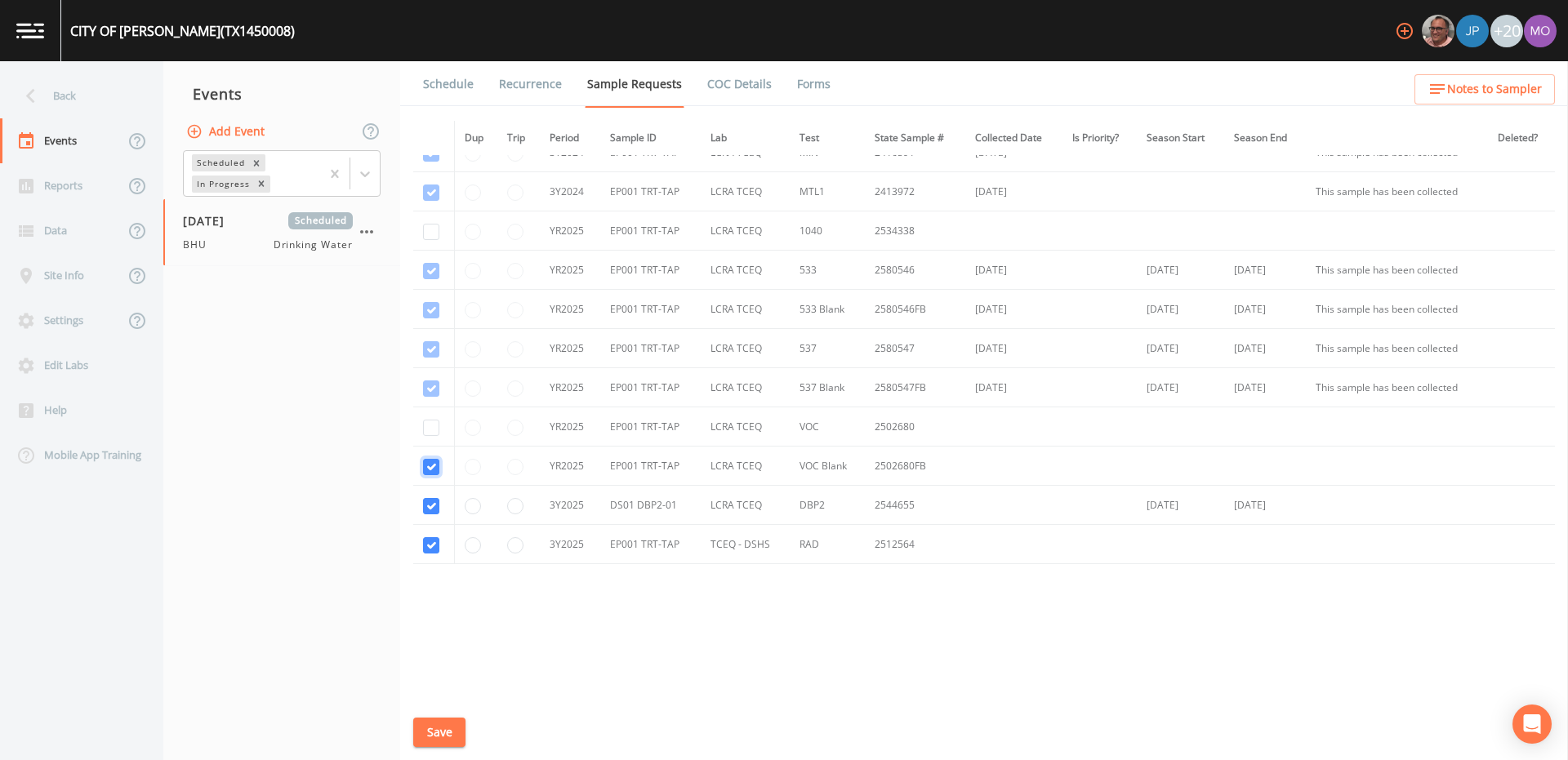
checkbox input "true"
click at [427, 232] on input "checkbox" at bounding box center [431, 231] width 16 height 16
checkbox input "true"
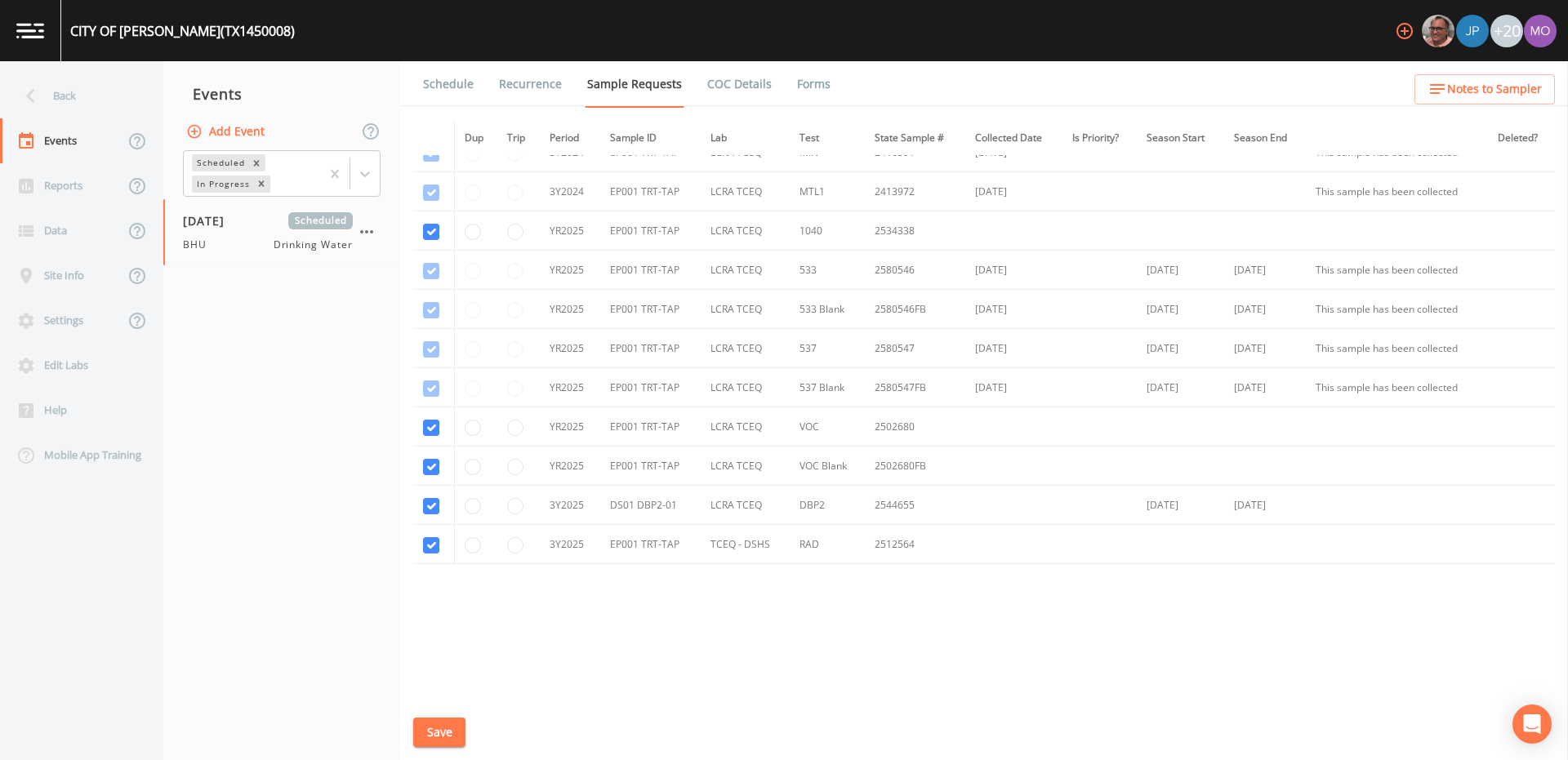
click at [434, 732] on button "Save" at bounding box center [439, 732] width 52 height 30
click at [446, 722] on button "Save" at bounding box center [439, 732] width 52 height 30
click at [444, 93] on link "Schedule" at bounding box center [448, 83] width 56 height 46
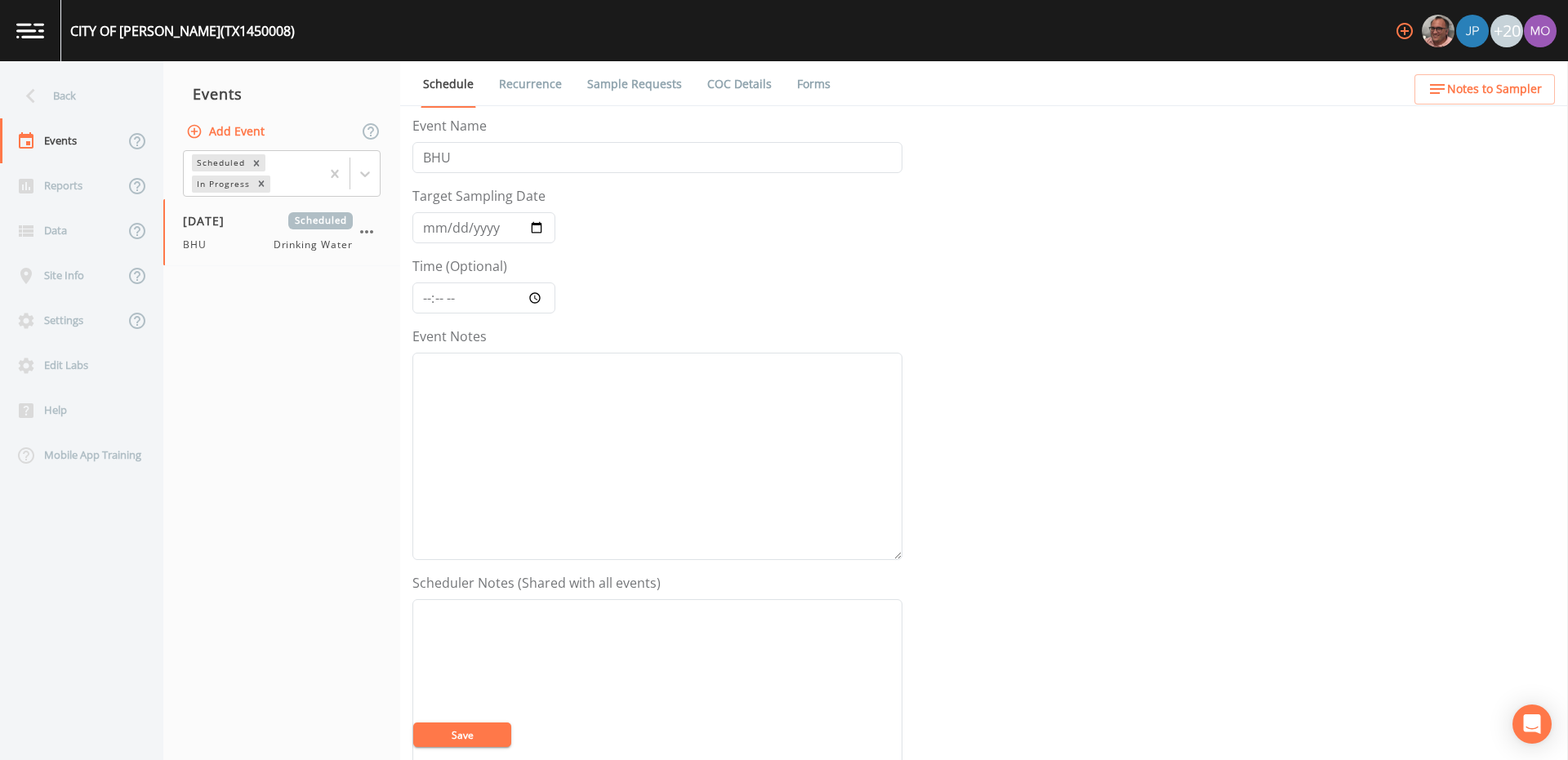
scroll to position [392, 0]
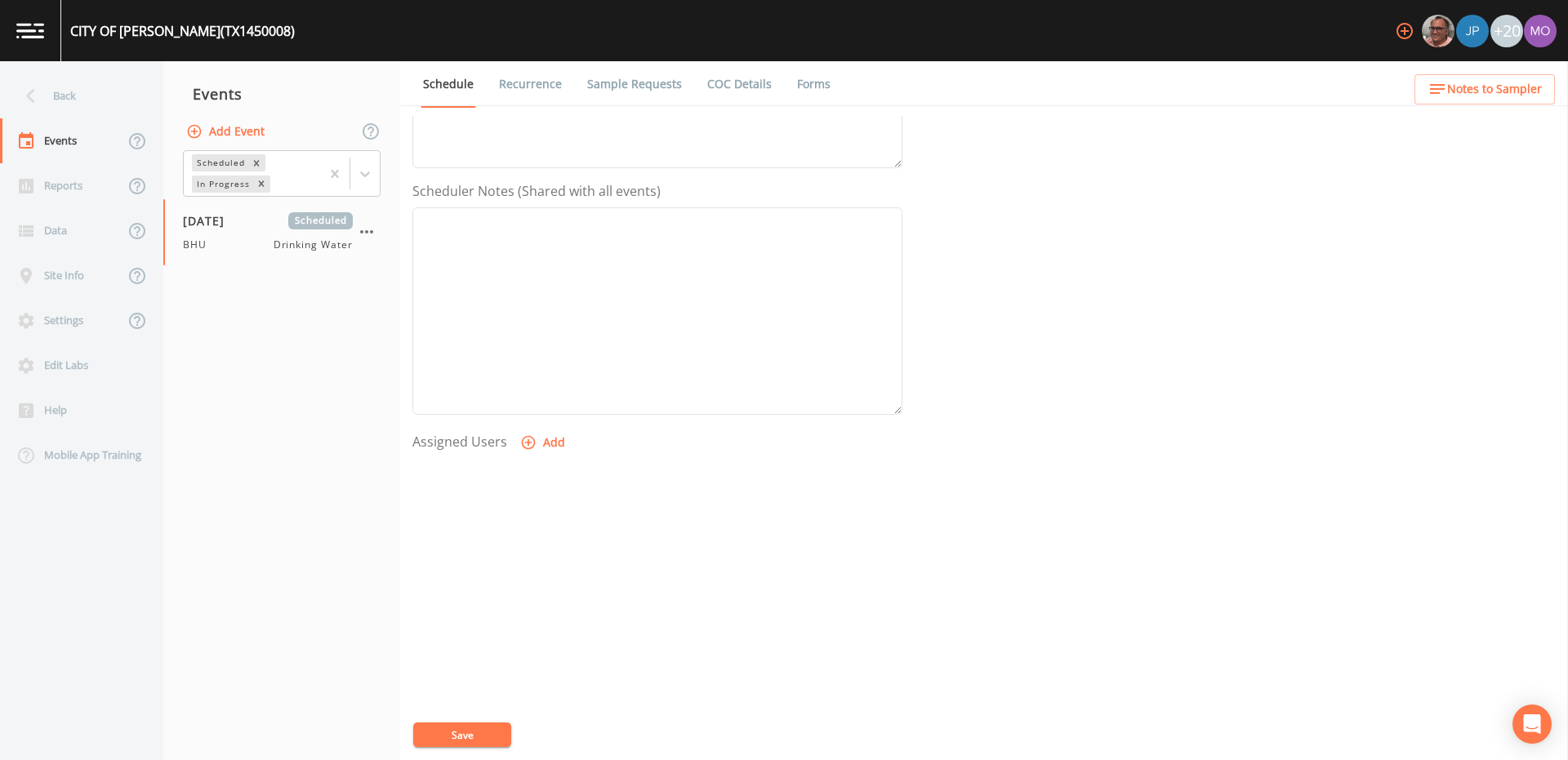
click at [537, 438] on button "Add" at bounding box center [544, 442] width 55 height 30
select select "45f4d696-c607-4709-9609-651d9e892432"
drag, startPoint x: 884, startPoint y: 431, endPoint x: 677, endPoint y: 582, distance: 256.2
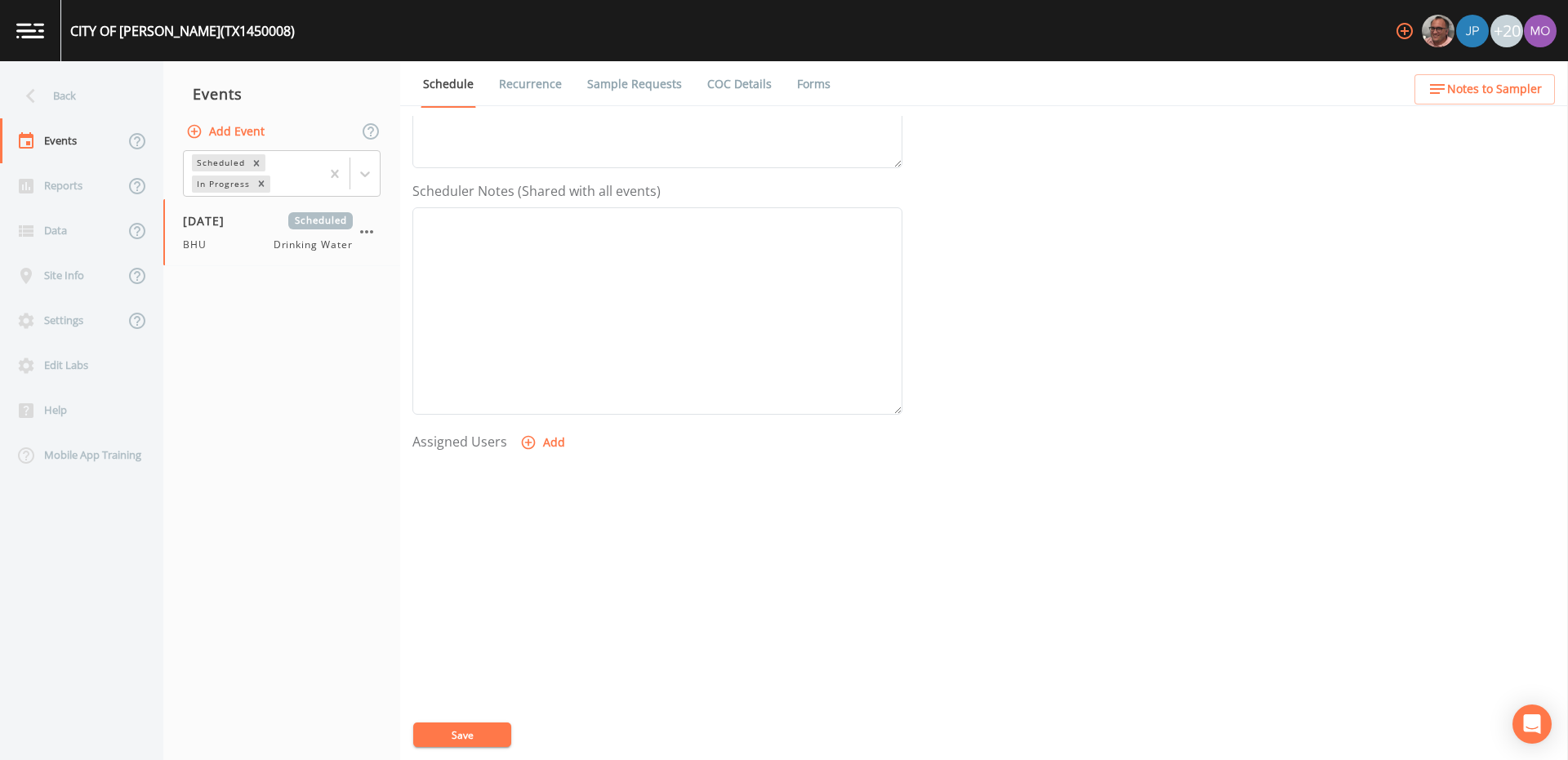
select select
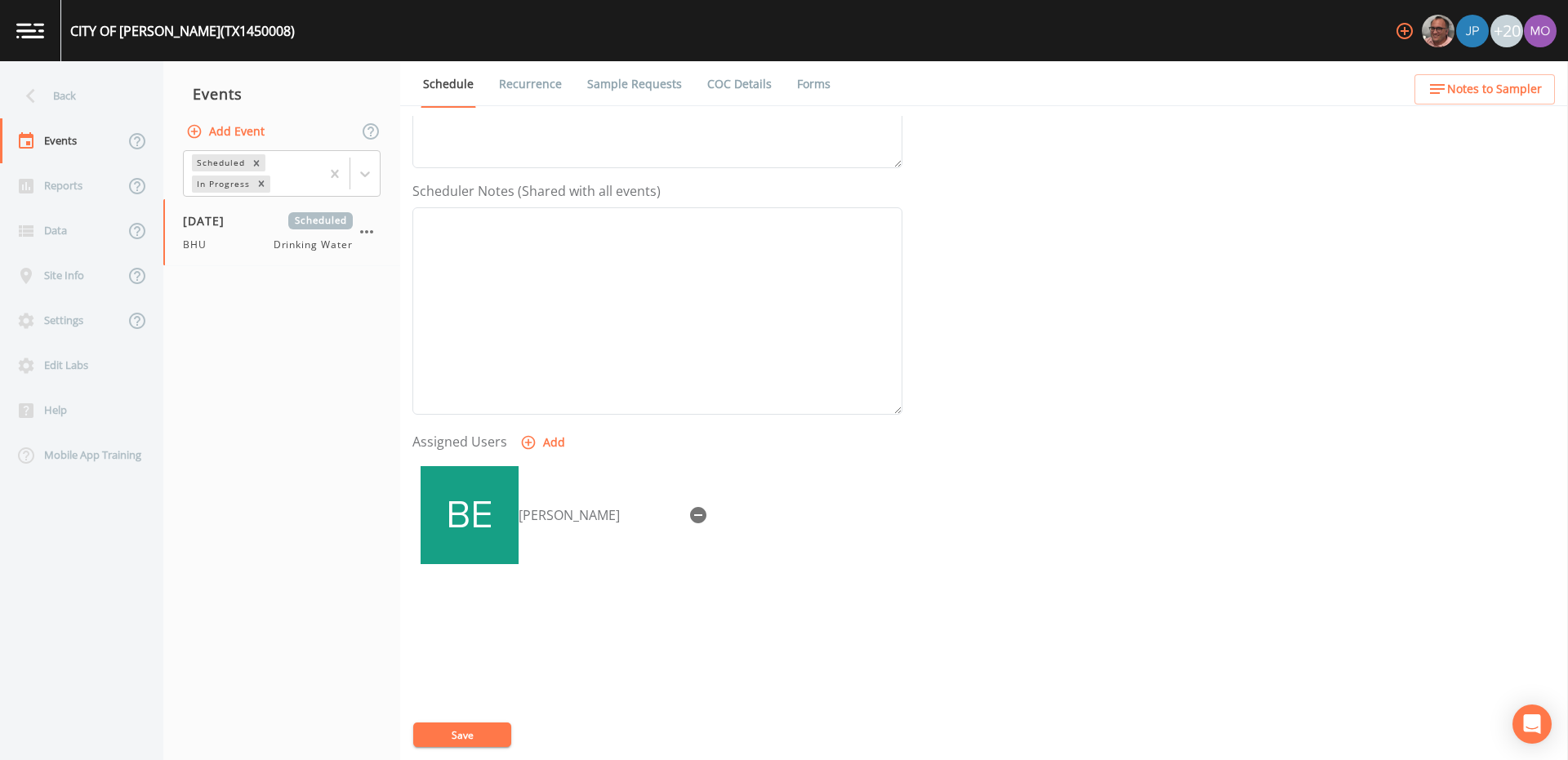
click at [444, 733] on button "Save" at bounding box center [462, 734] width 98 height 24
click at [68, 101] on div "Back" at bounding box center [73, 95] width 147 height 45
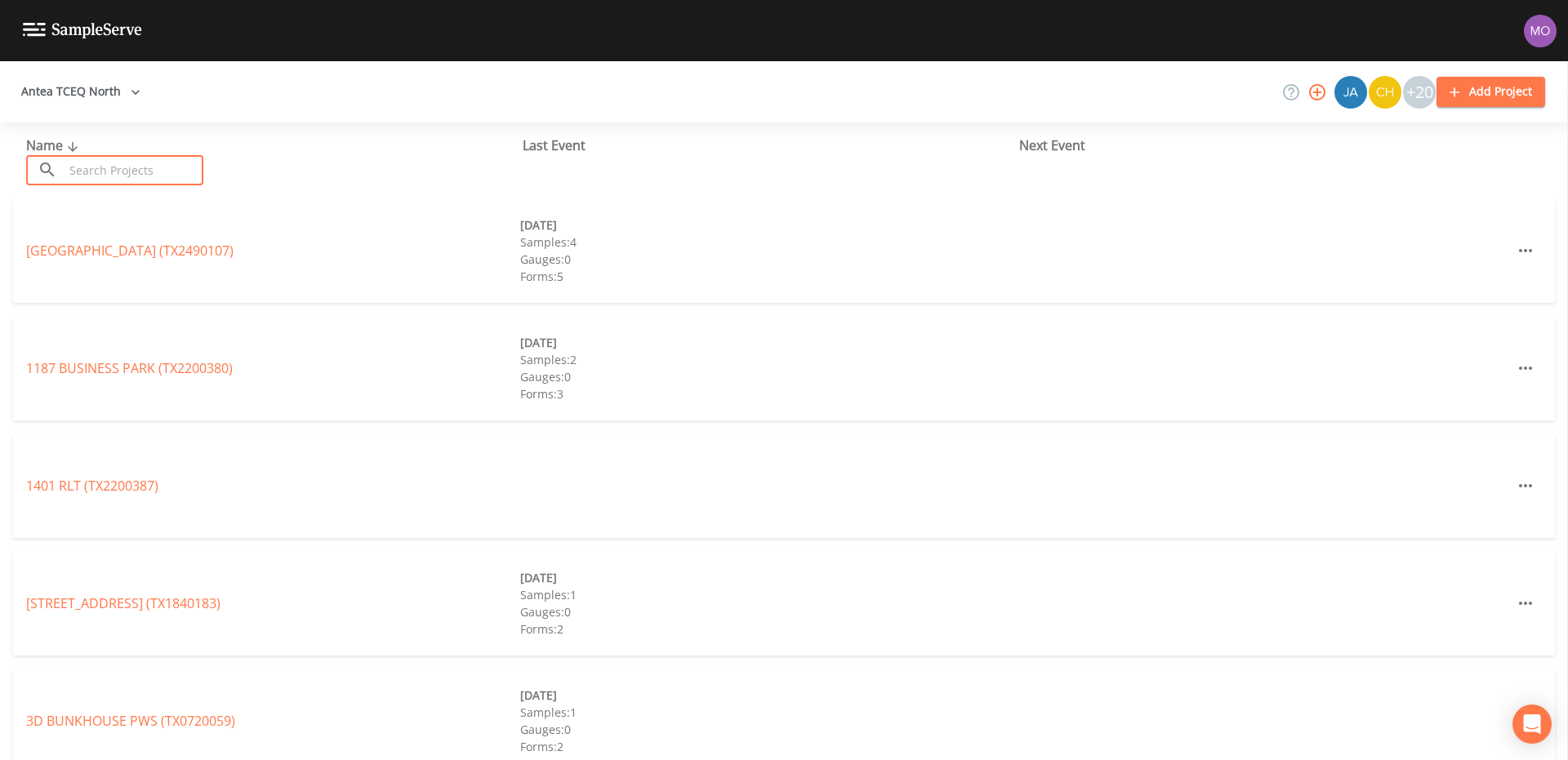
click at [105, 168] on input "text" at bounding box center [133, 169] width 139 height 30
paste input "TX1450021"
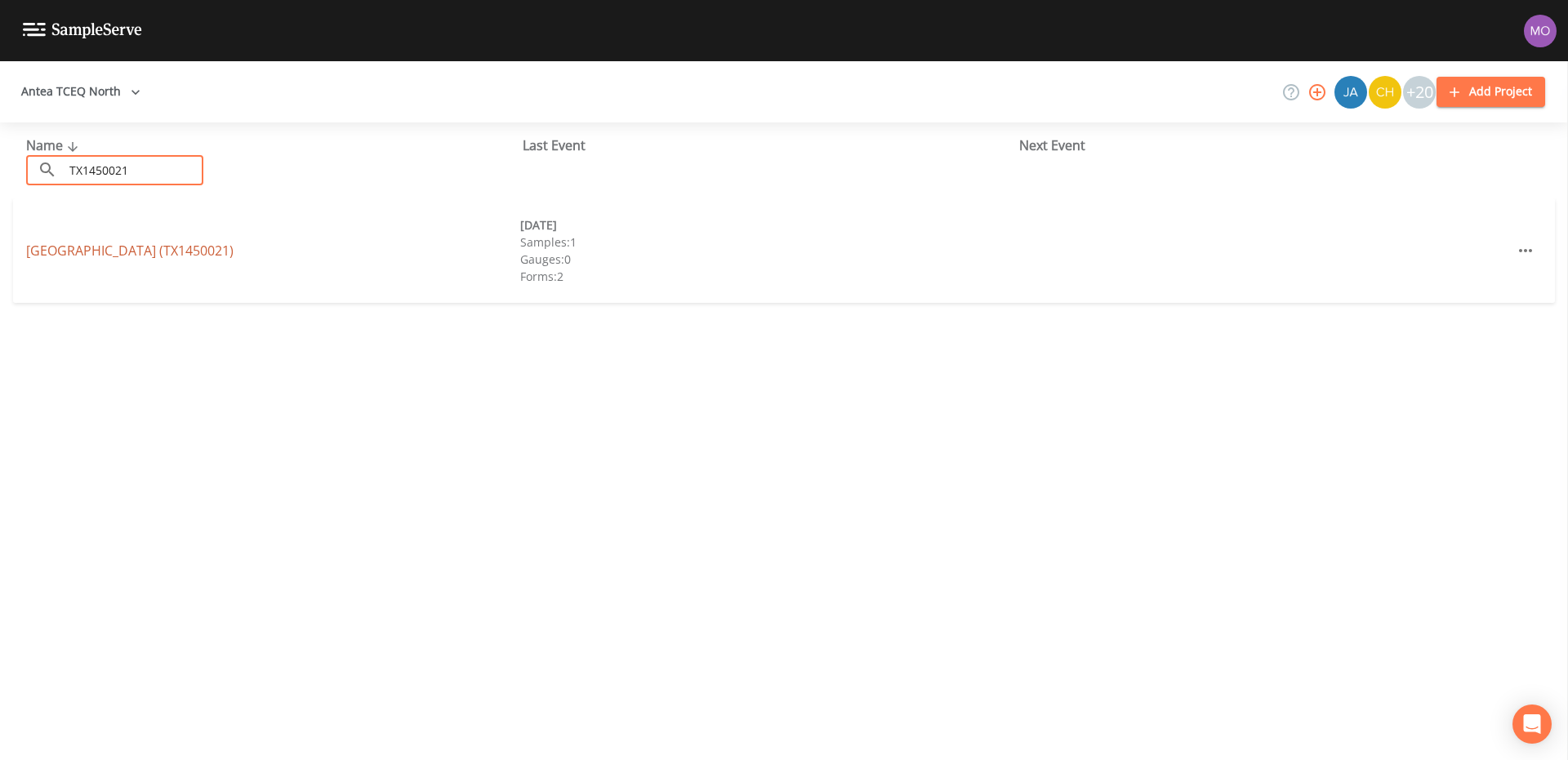
type input "TX1450021"
click at [89, 254] on link "LAKESIDE VILLAGE (TX1450021)" at bounding box center [129, 250] width 207 height 18
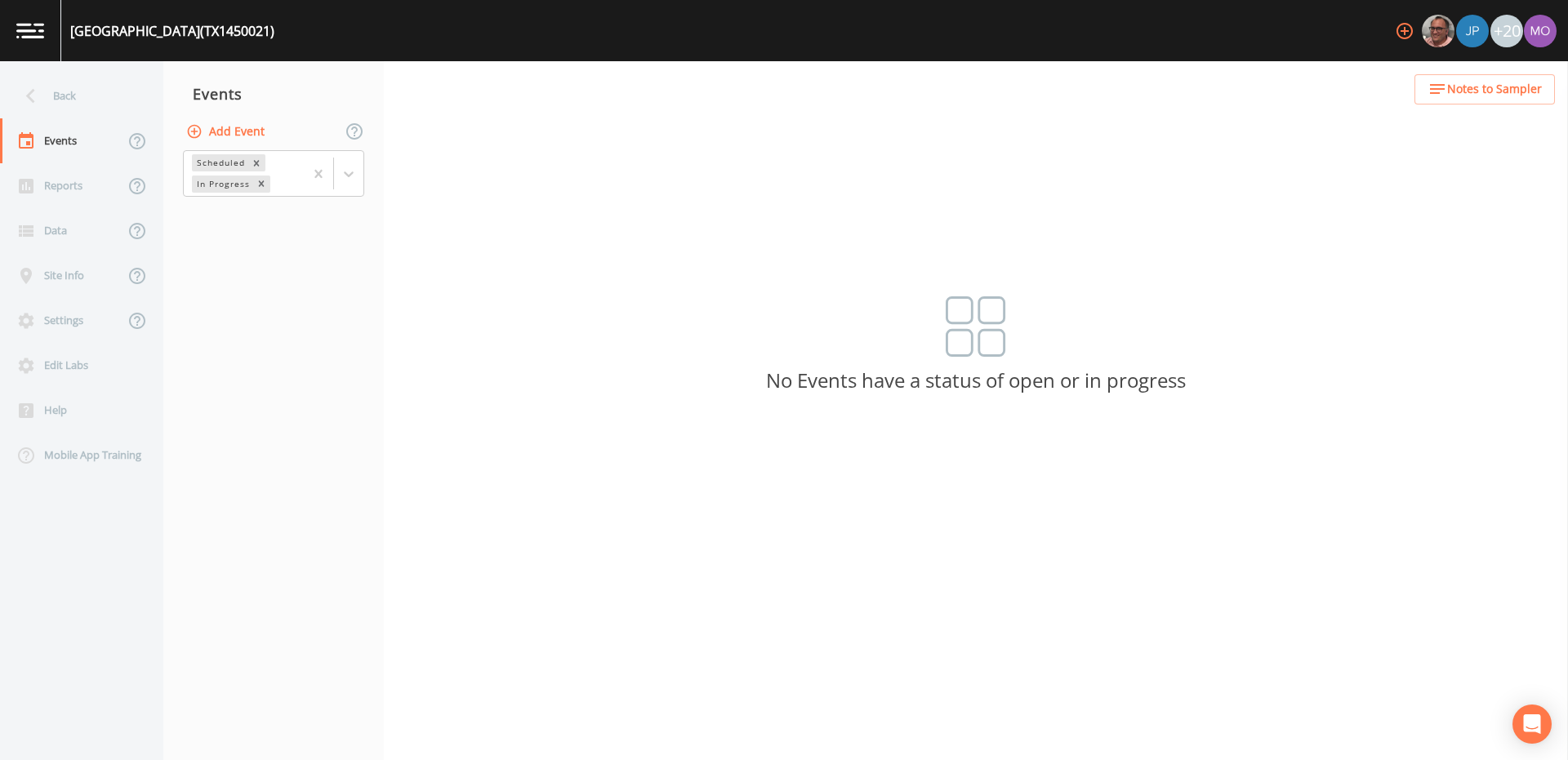
click at [214, 133] on button "Add Event" at bounding box center [227, 132] width 89 height 30
type input "BHU"
type input "[DATE]"
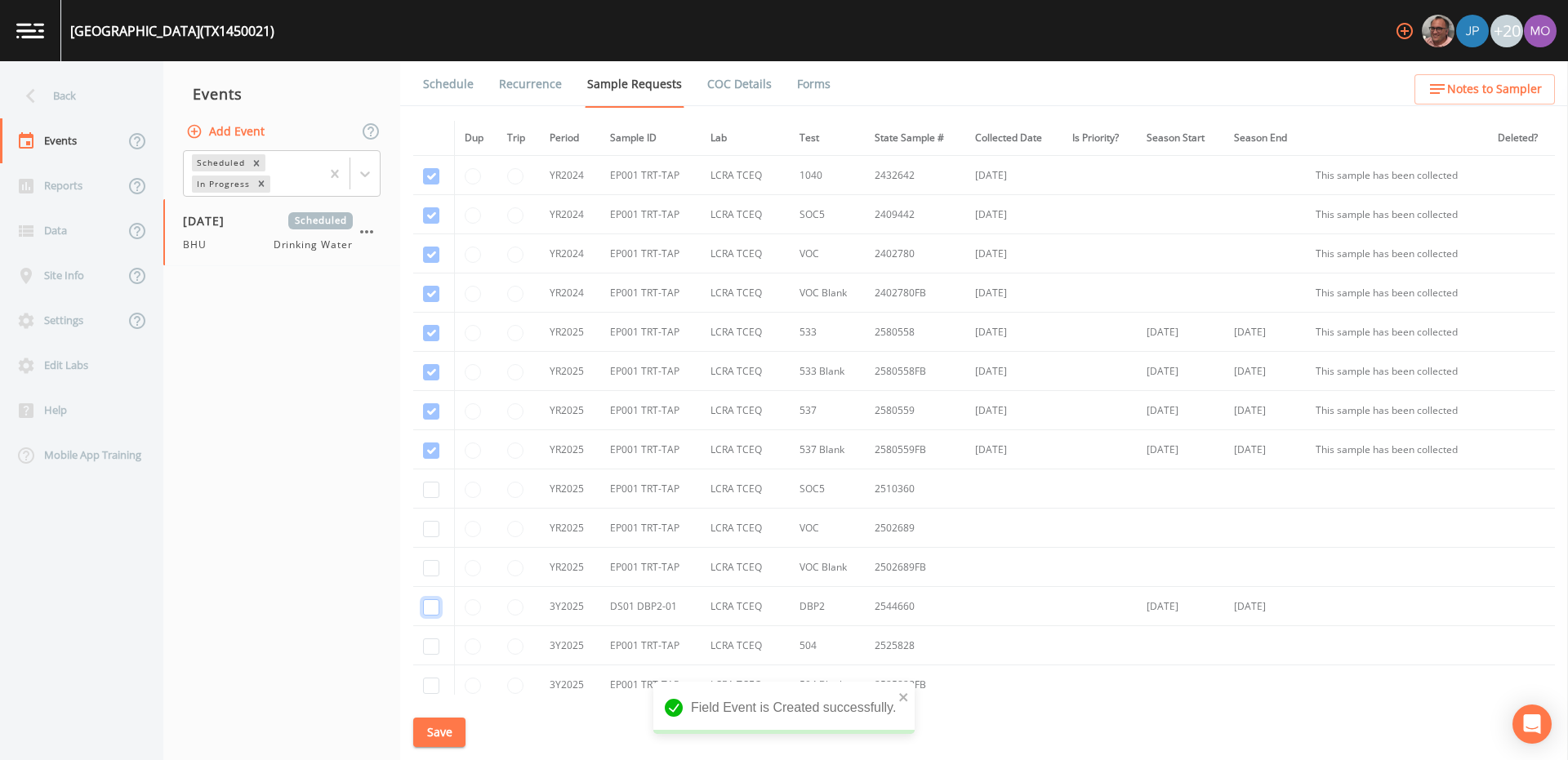
click at [429, 604] on input "checkbox" at bounding box center [431, 607] width 16 height 16
checkbox input "true"
click at [430, 224] on input "checkbox" at bounding box center [431, 215] width 16 height 16
checkbox input "true"
click at [430, 263] on input "checkbox" at bounding box center [431, 254] width 16 height 16
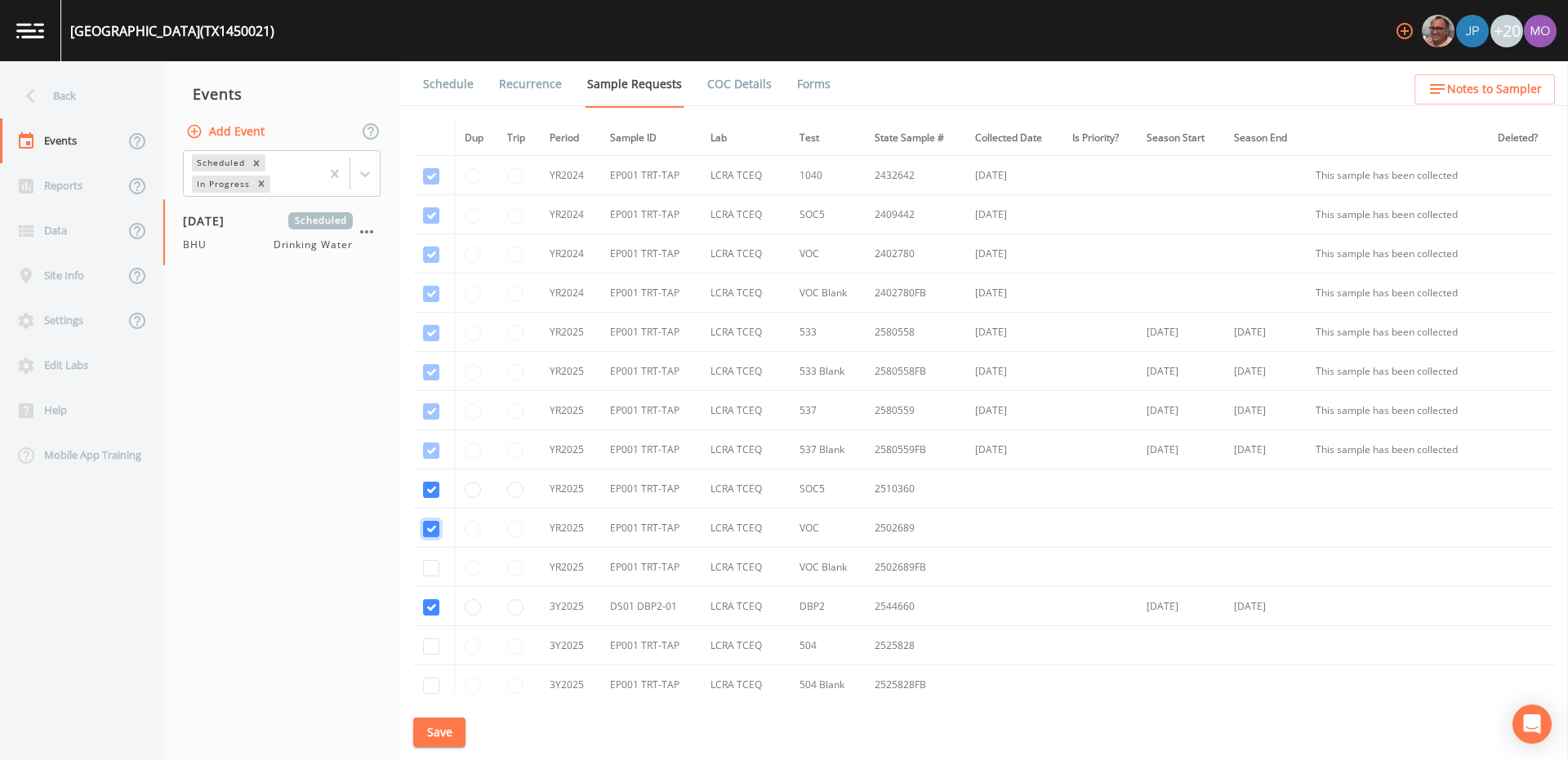
checkbox input "true"
click at [430, 302] on input "checkbox" at bounding box center [431, 293] width 16 height 16
checkbox input "true"
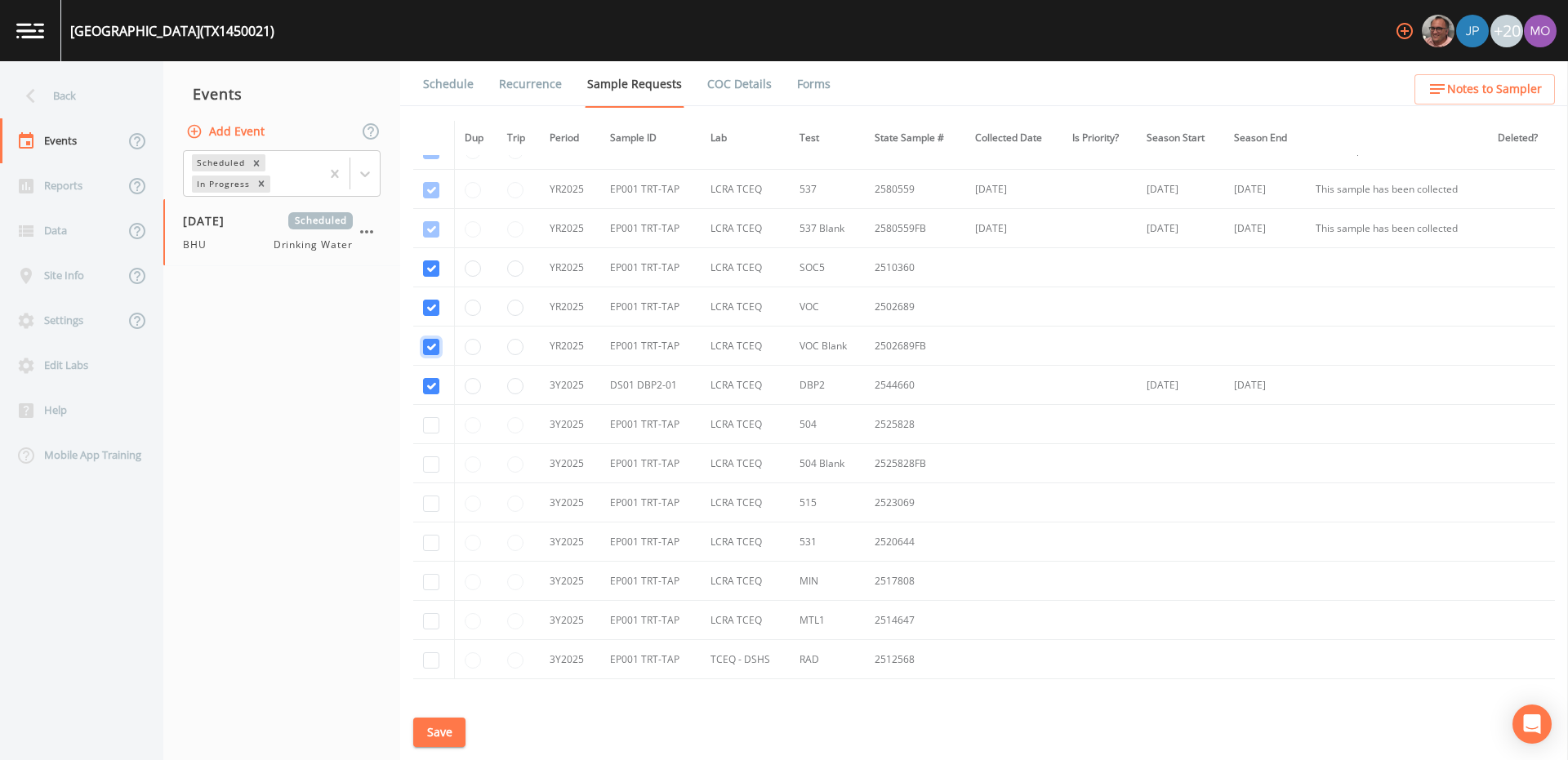
scroll to position [260, 0]
click at [432, 426] on input "checkbox" at bounding box center [431, 425] width 16 height 16
checkbox input "true"
click at [431, 393] on input "checkbox" at bounding box center [431, 386] width 16 height 16
checkbox input "true"
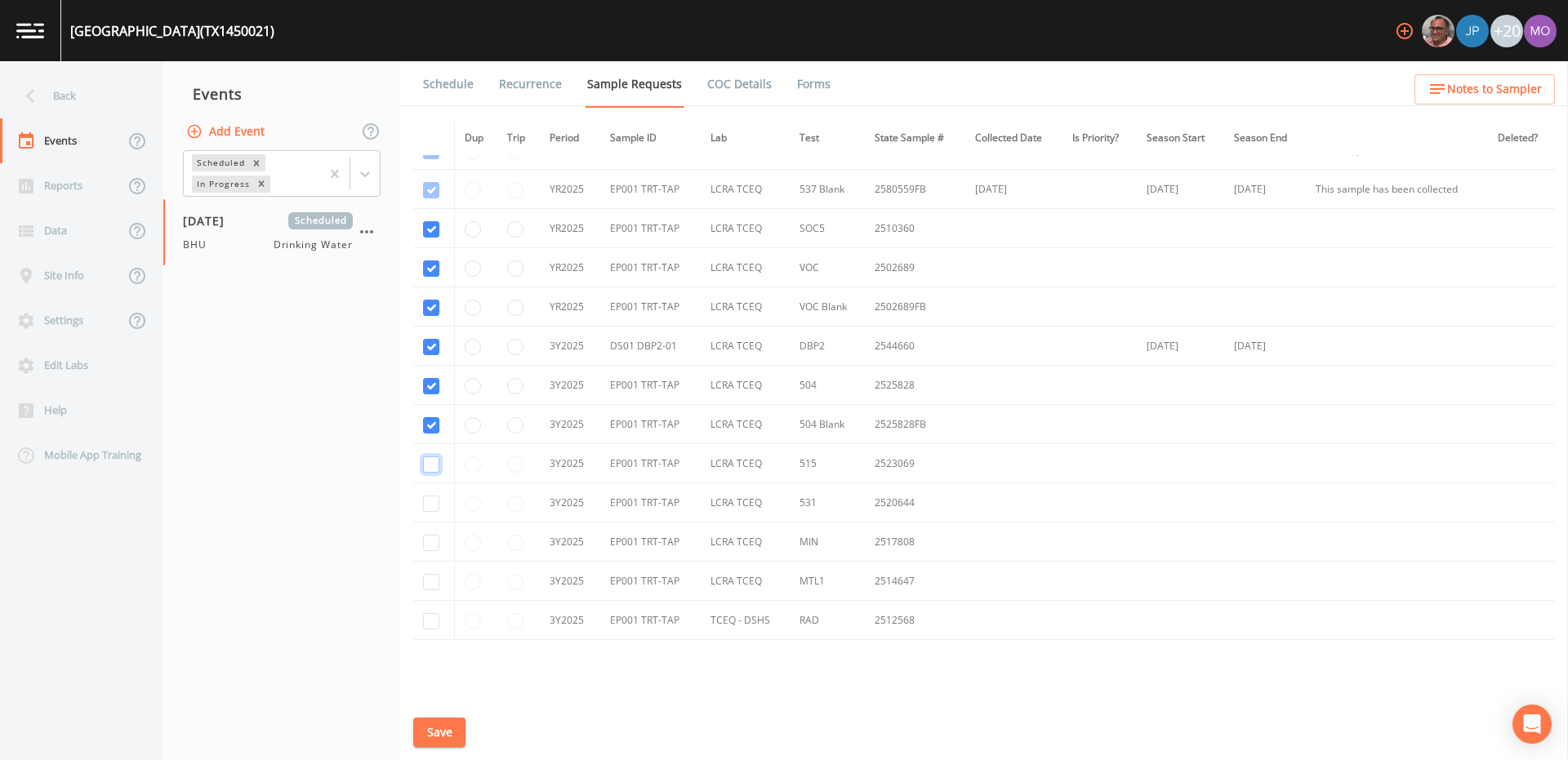
click at [430, 469] on input "checkbox" at bounding box center [431, 464] width 16 height 16
checkbox input "true"
click at [428, 506] on input "checkbox" at bounding box center [431, 503] width 16 height 16
checkbox input "true"
click at [427, 543] on input "checkbox" at bounding box center [431, 542] width 16 height 16
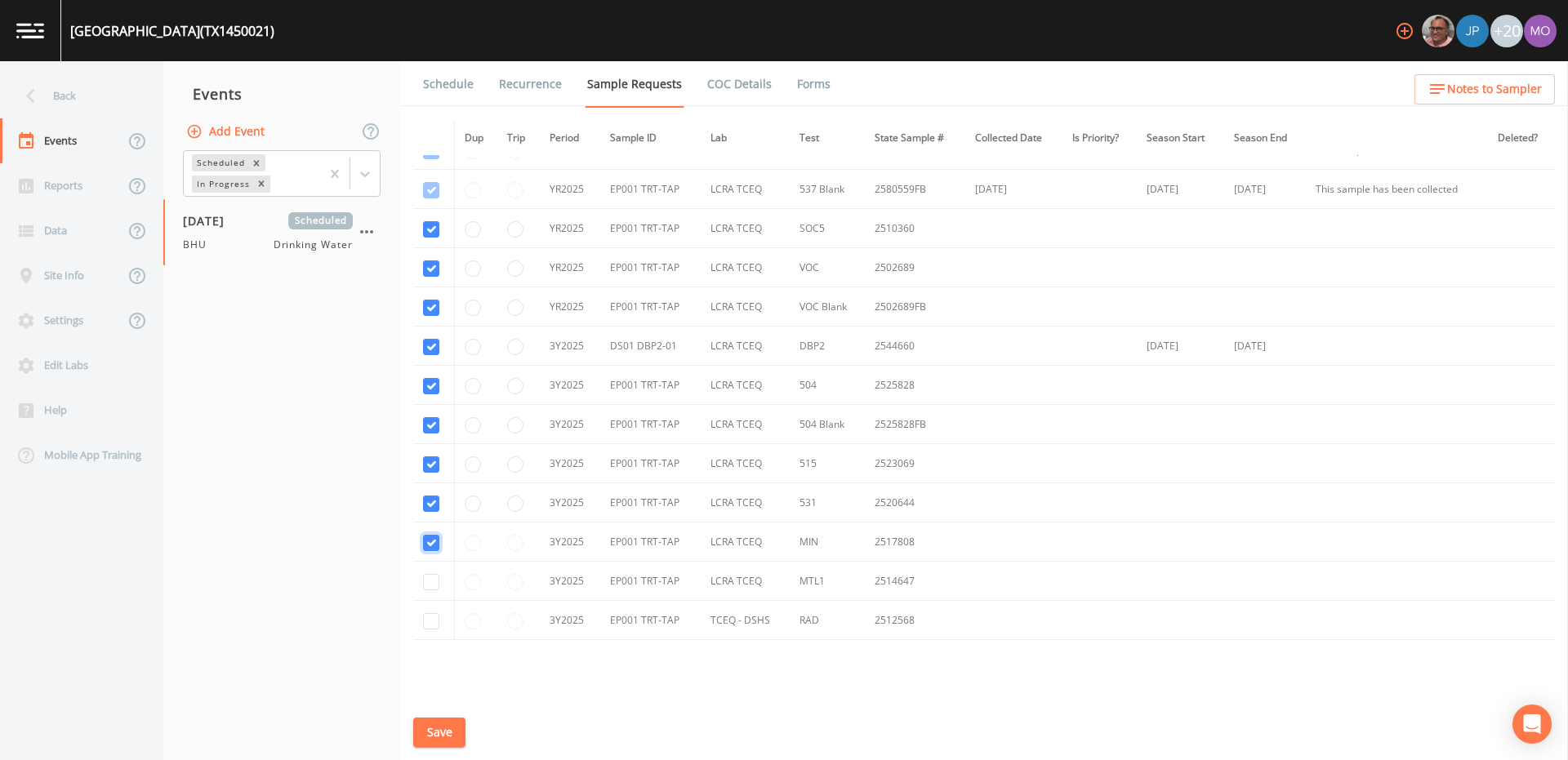
checkbox input "true"
click at [427, 573] on td at bounding box center [433, 581] width 40 height 40
click at [427, 579] on input "checkbox" at bounding box center [431, 581] width 16 height 16
checkbox input "true"
click at [427, 616] on input "checkbox" at bounding box center [431, 621] width 16 height 16
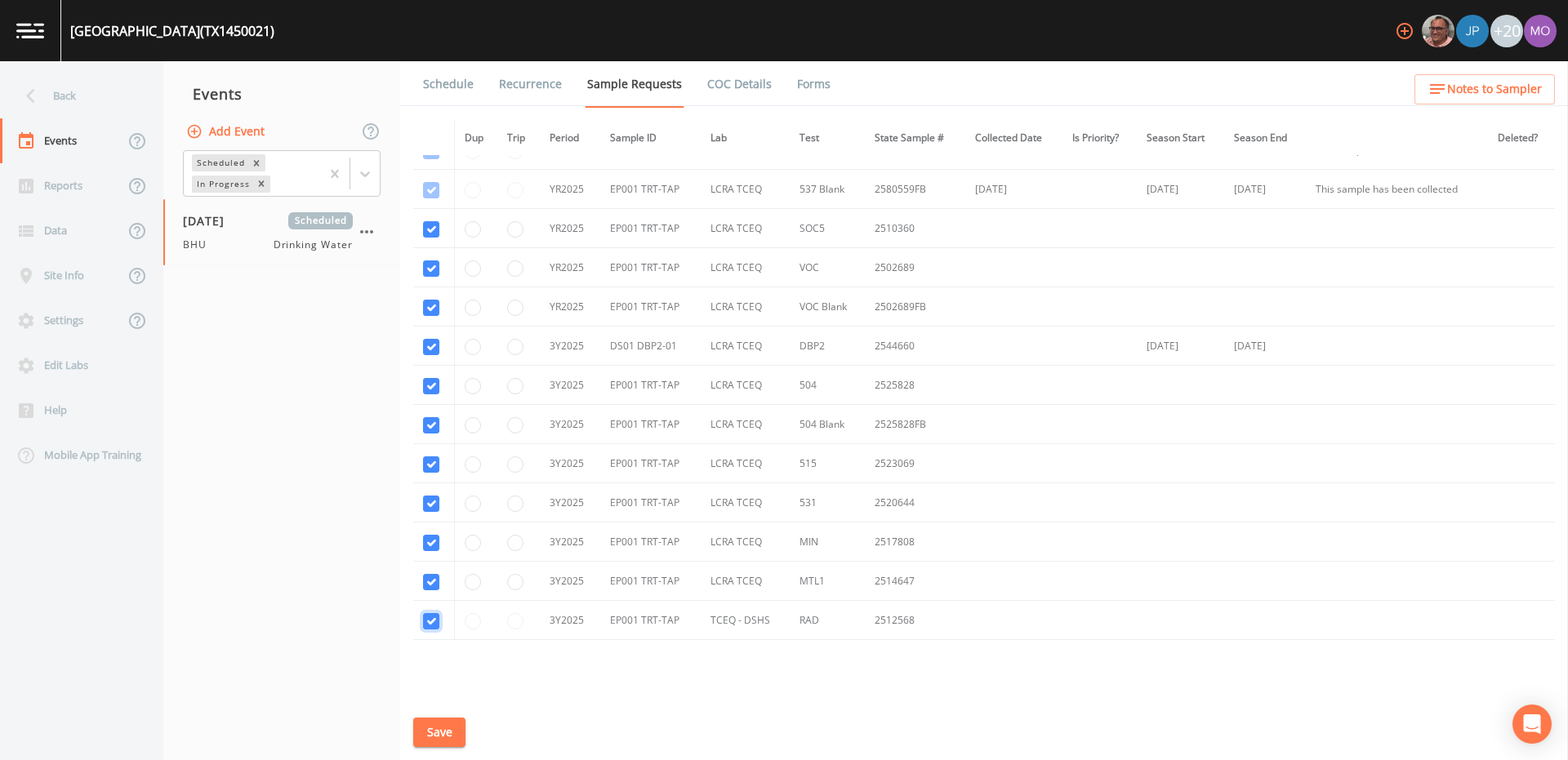
checkbox input "true"
click at [472, 465] on input "radio" at bounding box center [472, 464] width 16 height 16
radio input "true"
click at [472, 502] on input "radio" at bounding box center [472, 503] width 16 height 16
radio input "true"
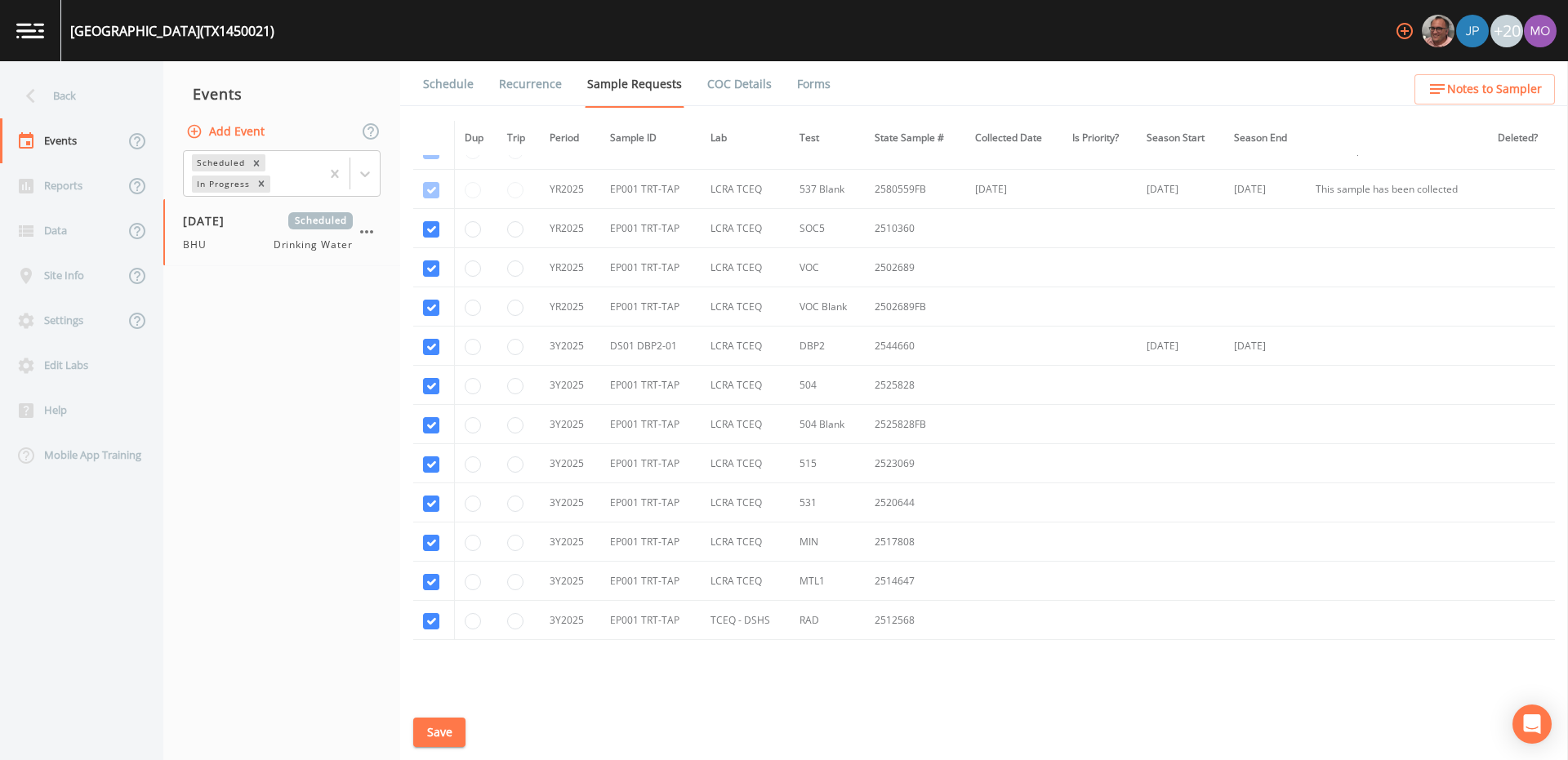
click at [430, 735] on button "Save" at bounding box center [439, 732] width 52 height 30
click at [441, 89] on link "Schedule" at bounding box center [448, 83] width 56 height 46
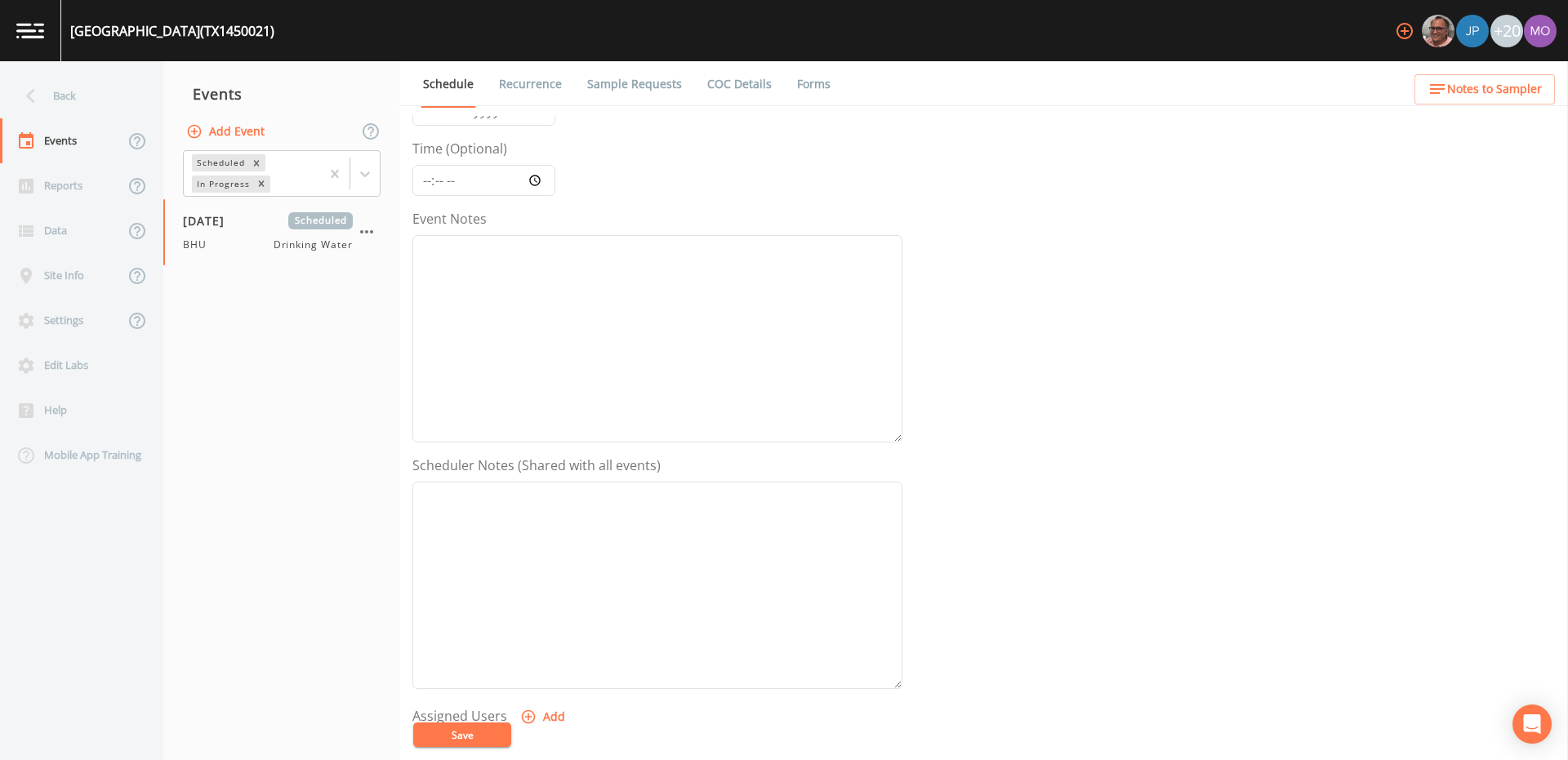
scroll to position [392, 0]
click at [550, 440] on button "Add" at bounding box center [544, 442] width 55 height 30
select select "45f4d696-c607-4709-9609-651d9e892432"
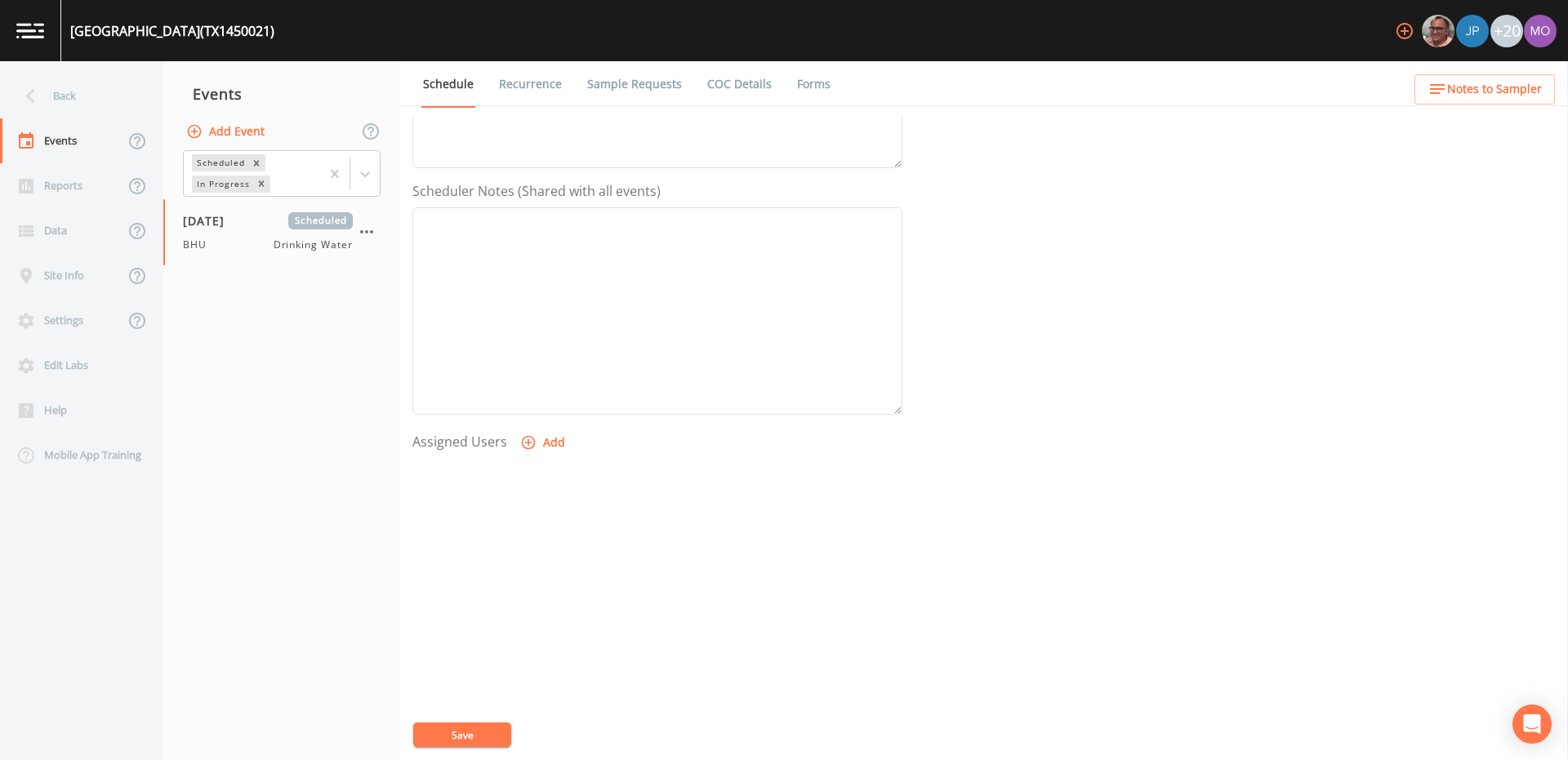
select select
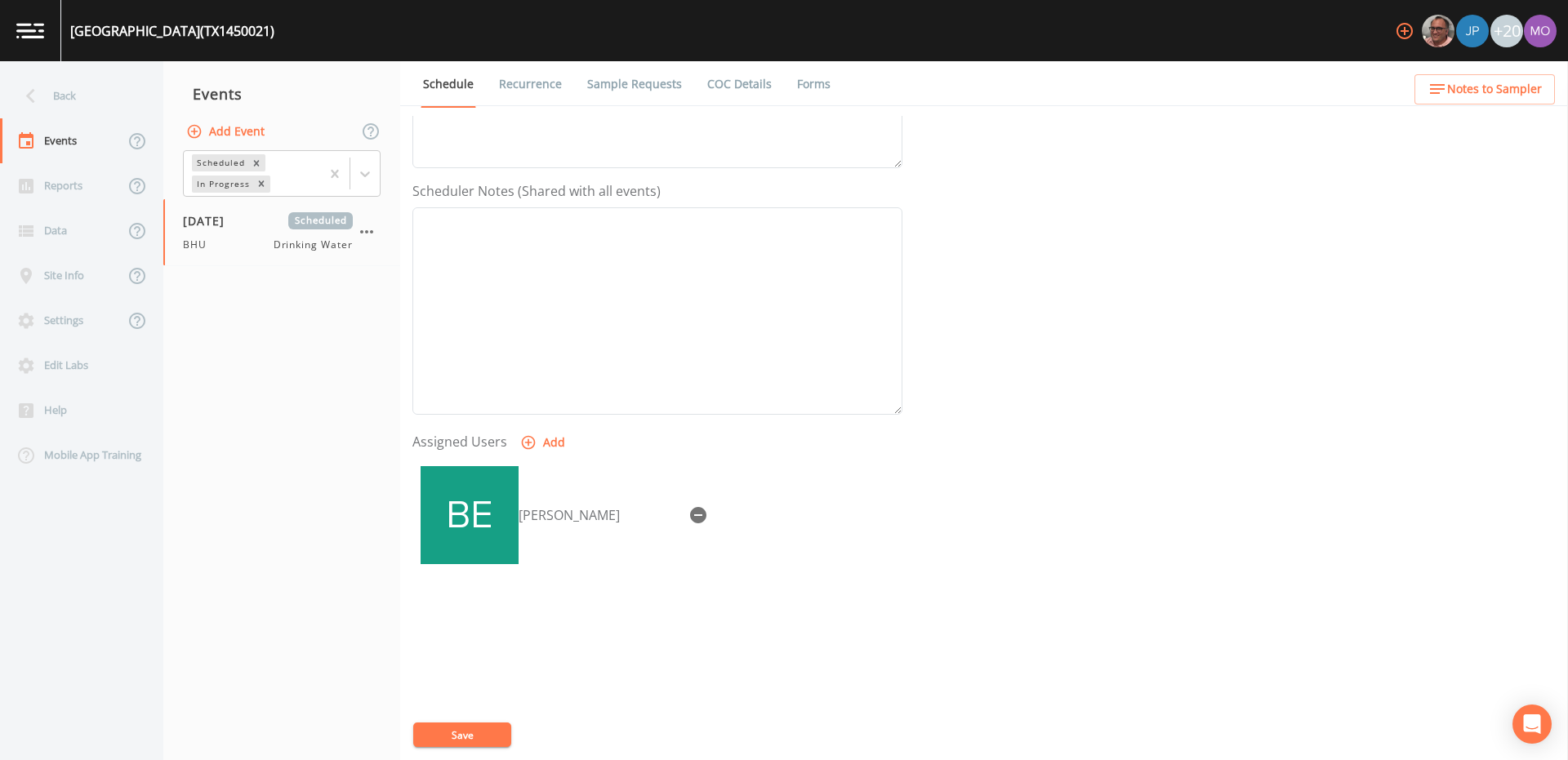
click at [485, 734] on button "Save" at bounding box center [462, 734] width 98 height 24
click at [58, 93] on div "Back" at bounding box center [73, 95] width 147 height 45
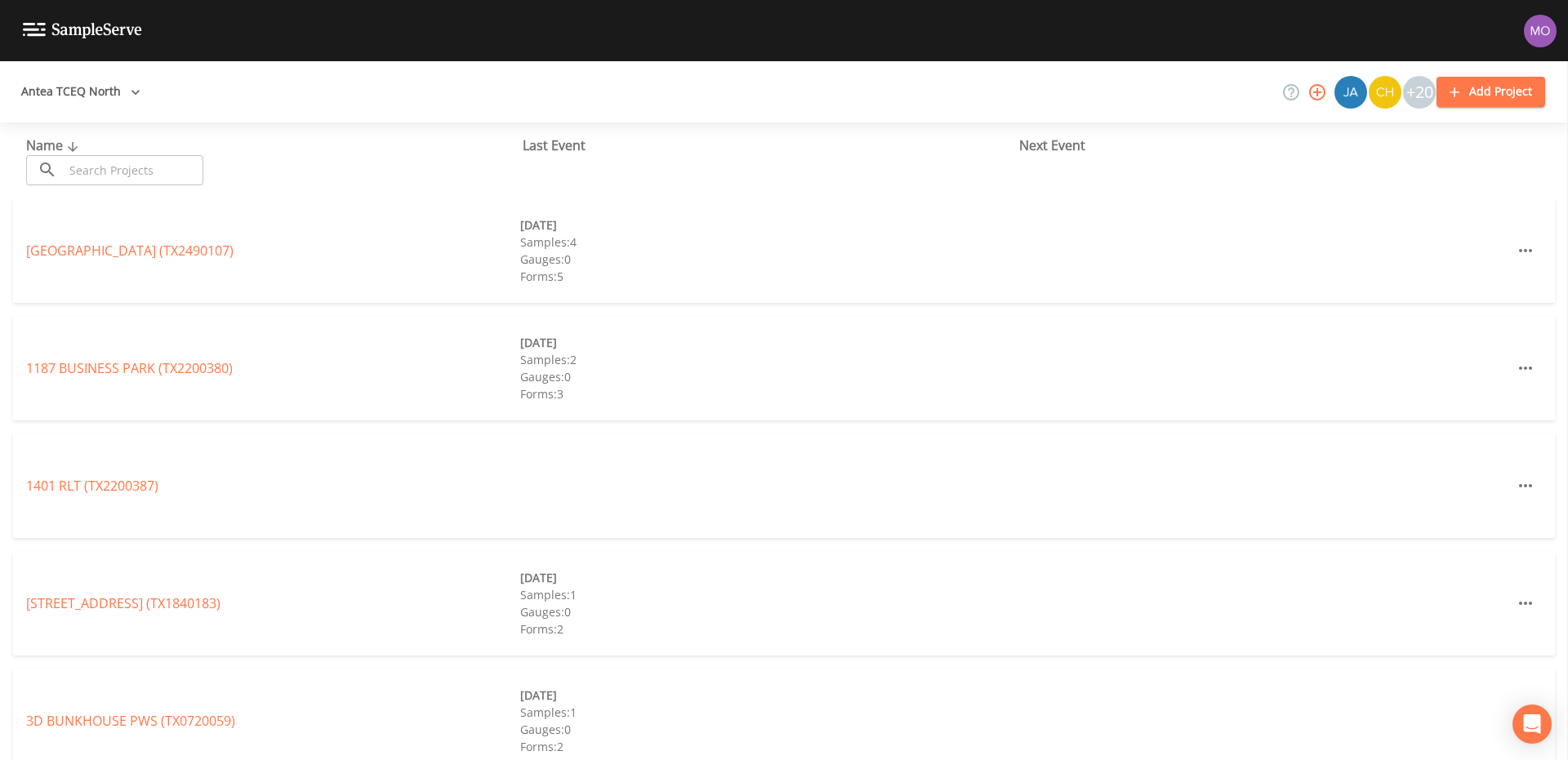
click at [89, 159] on input "text" at bounding box center [133, 169] width 139 height 30
paste input "TX1470034"
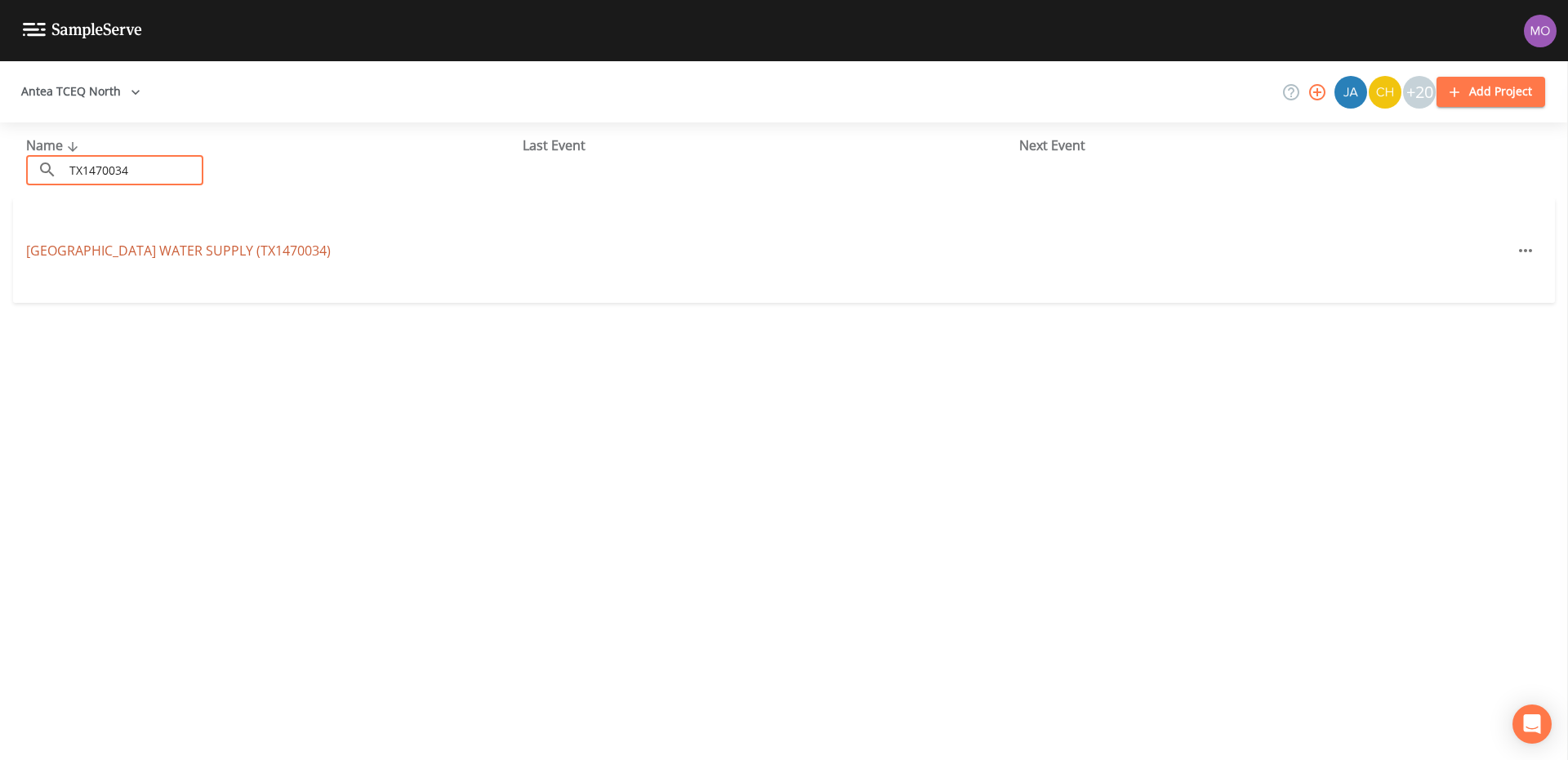
type input "TX1470034"
click at [86, 249] on link "GREEN LAKE ESTATES WATER SUPPLY (TX1470034)" at bounding box center [178, 250] width 304 height 18
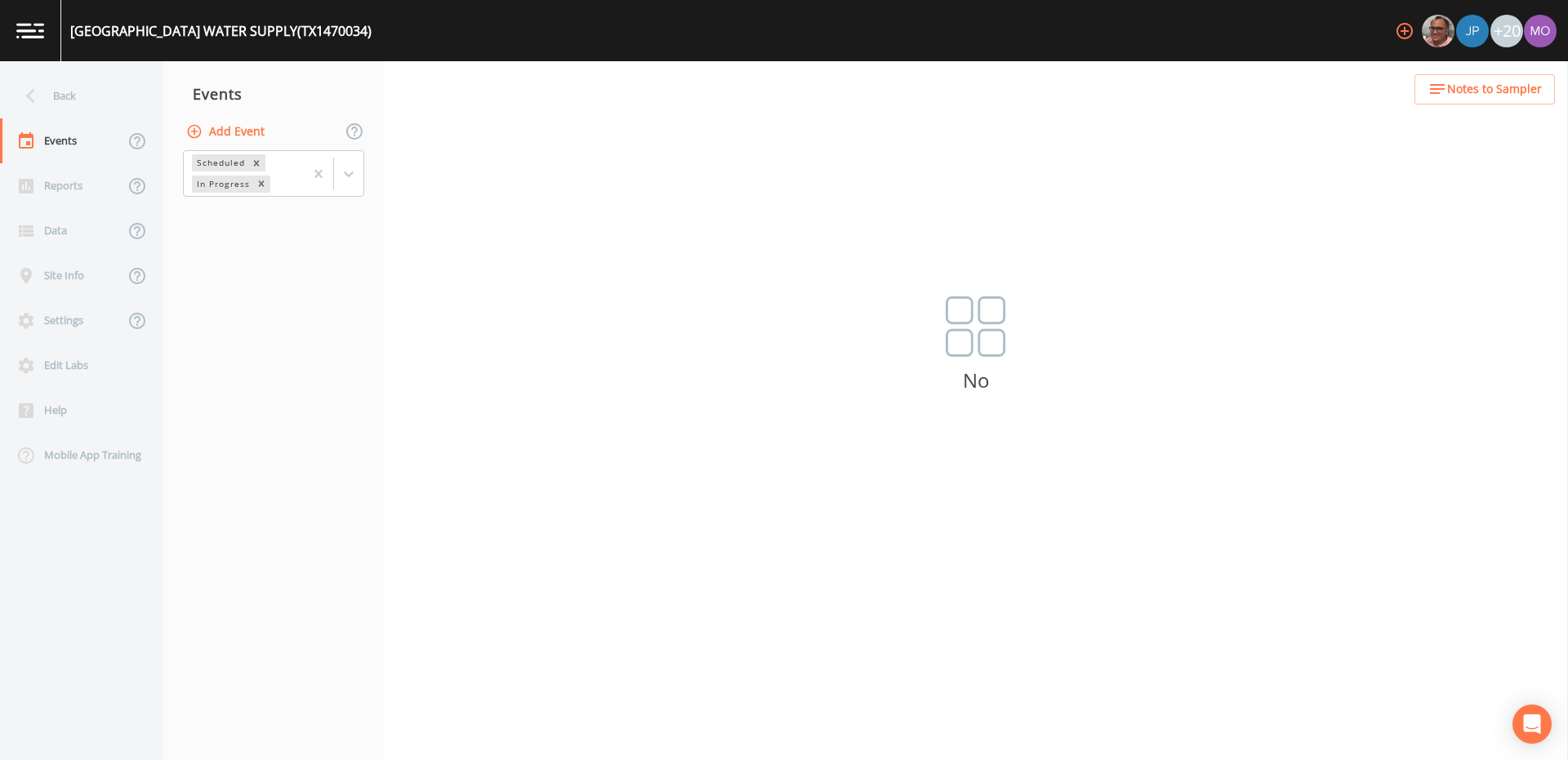
click at [211, 129] on button "Add Event" at bounding box center [227, 132] width 89 height 30
type input "BHU"
type input "[DATE]"
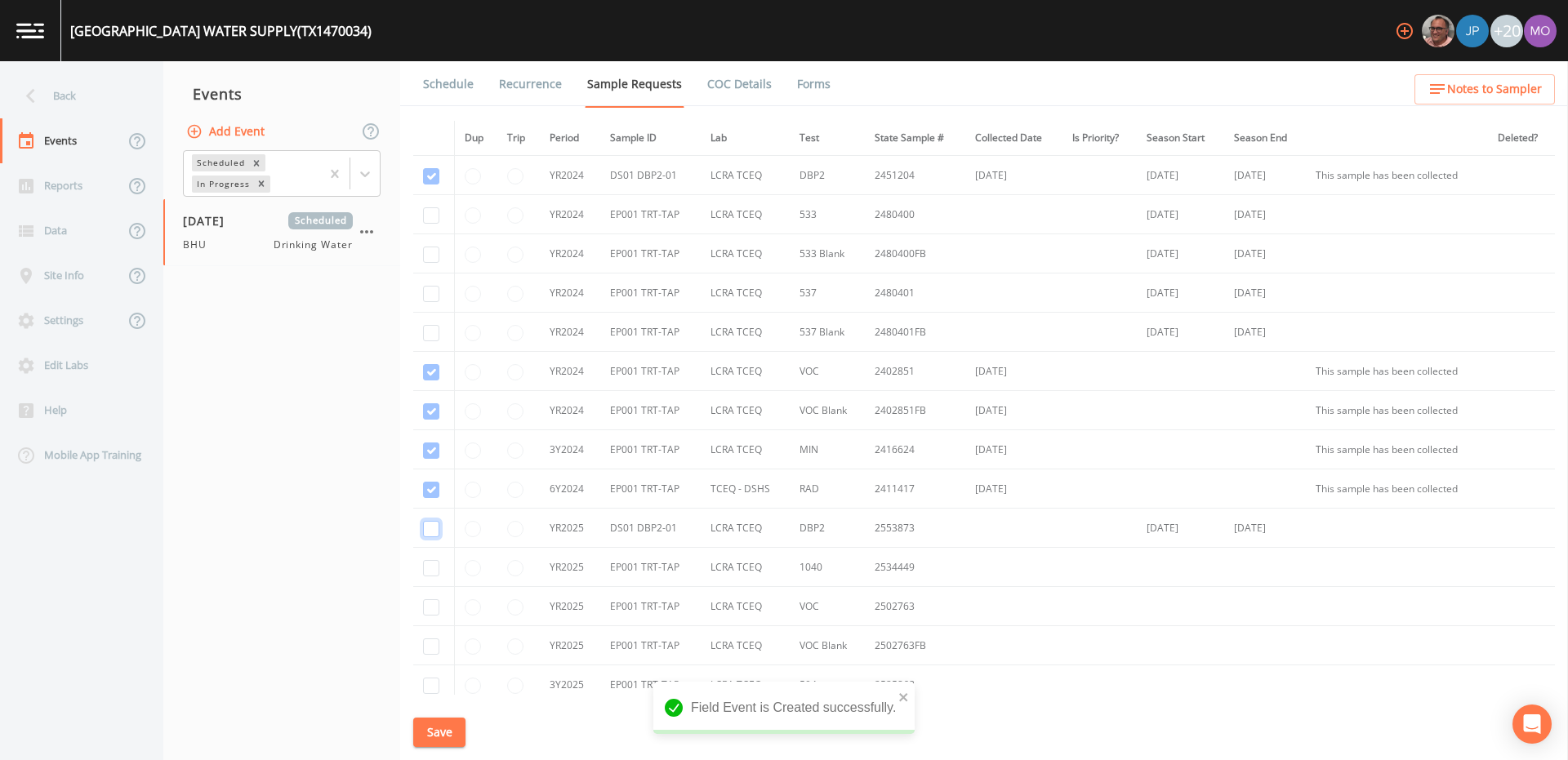
click at [433, 185] on input "checkbox" at bounding box center [431, 176] width 16 height 16
checkbox input "true"
click at [434, 567] on input "checkbox" at bounding box center [431, 567] width 16 height 16
checkbox input "true"
click at [431, 380] on input "checkbox" at bounding box center [431, 371] width 16 height 16
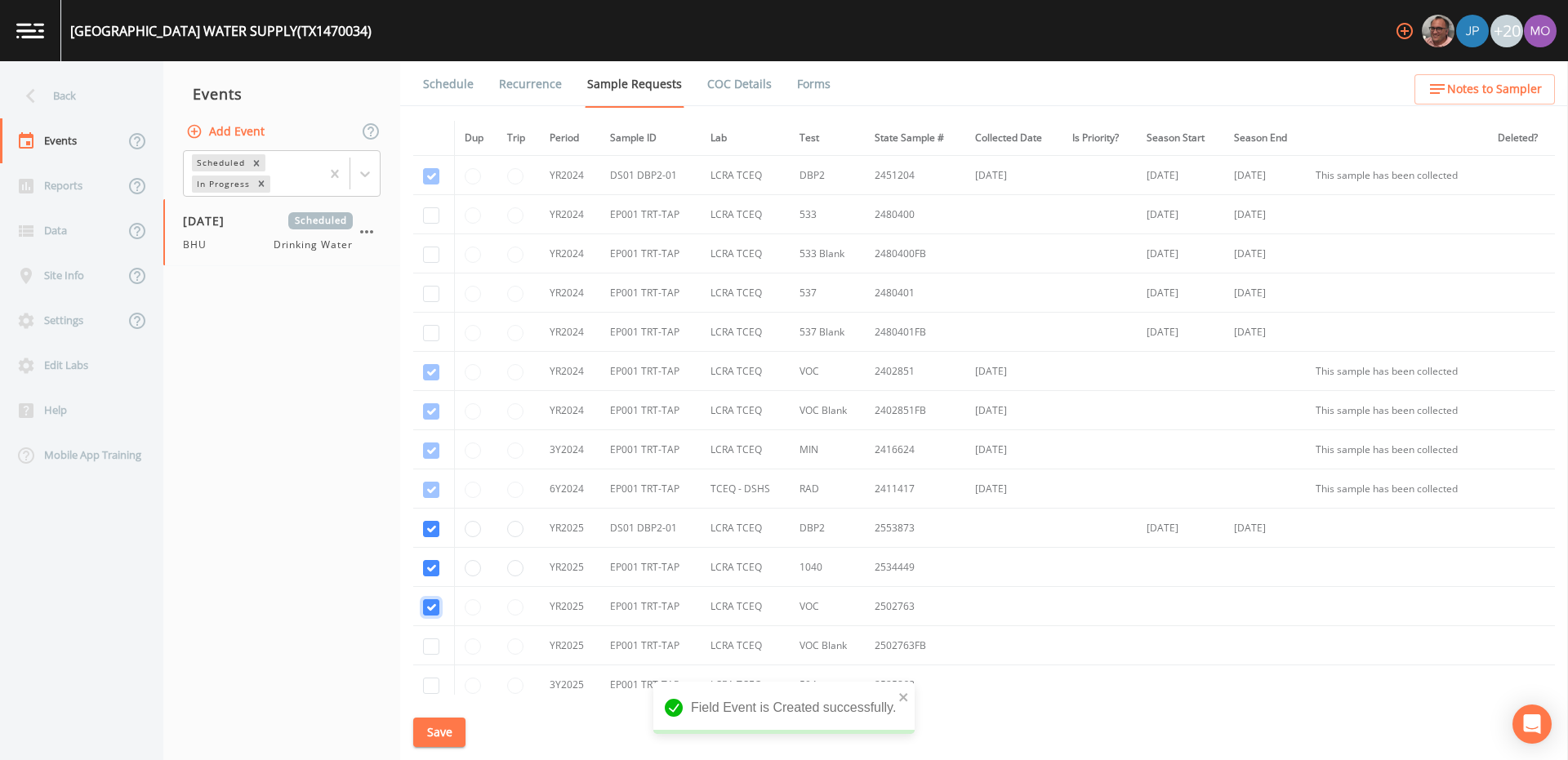
checkbox input "true"
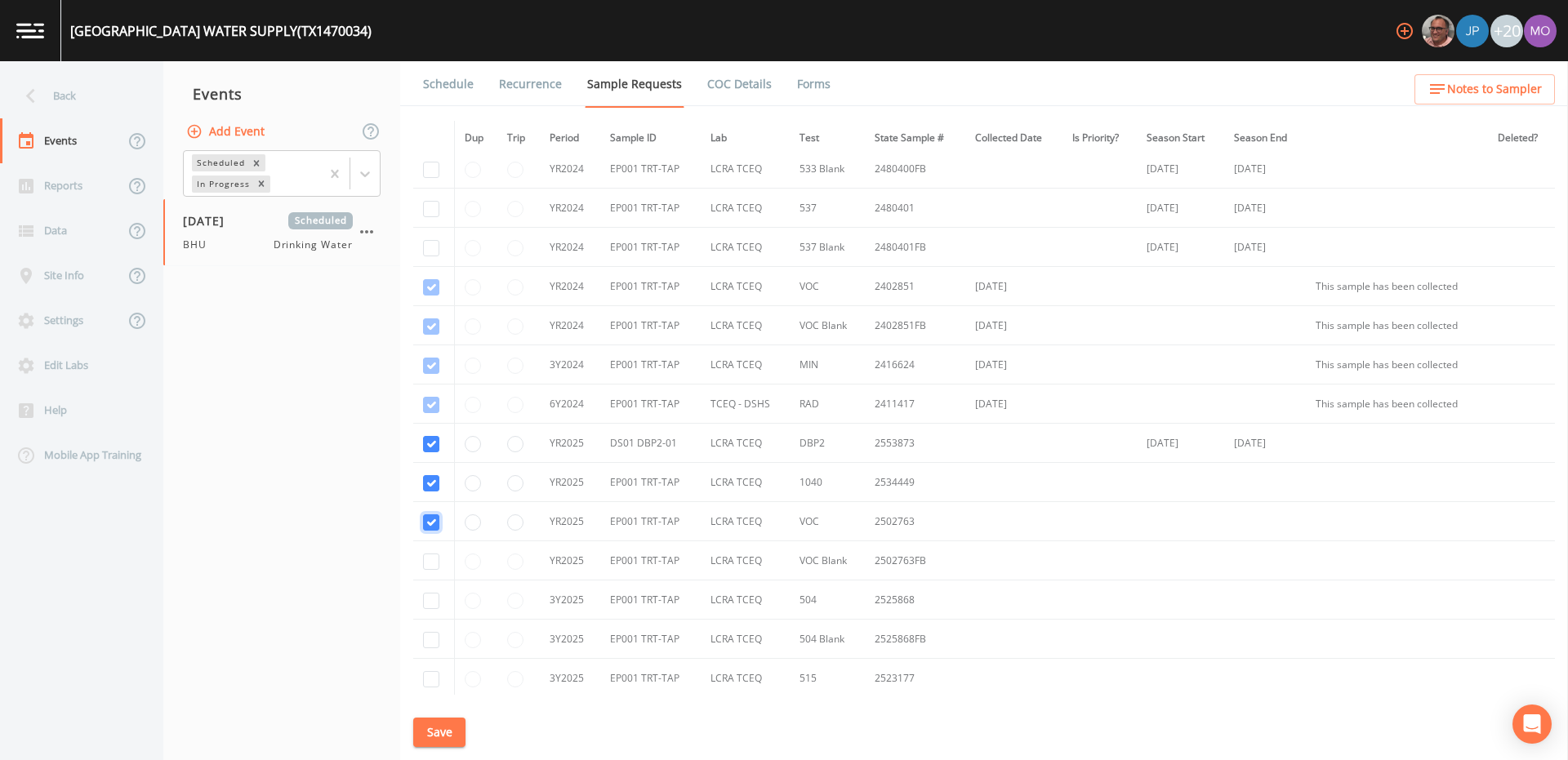
scroll to position [129, 0]
click at [434, 291] on input "checkbox" at bounding box center [431, 282] width 16 height 16
checkbox input "true"
click at [427, 558] on input "checkbox" at bounding box center [431, 556] width 16 height 16
checkbox input "true"
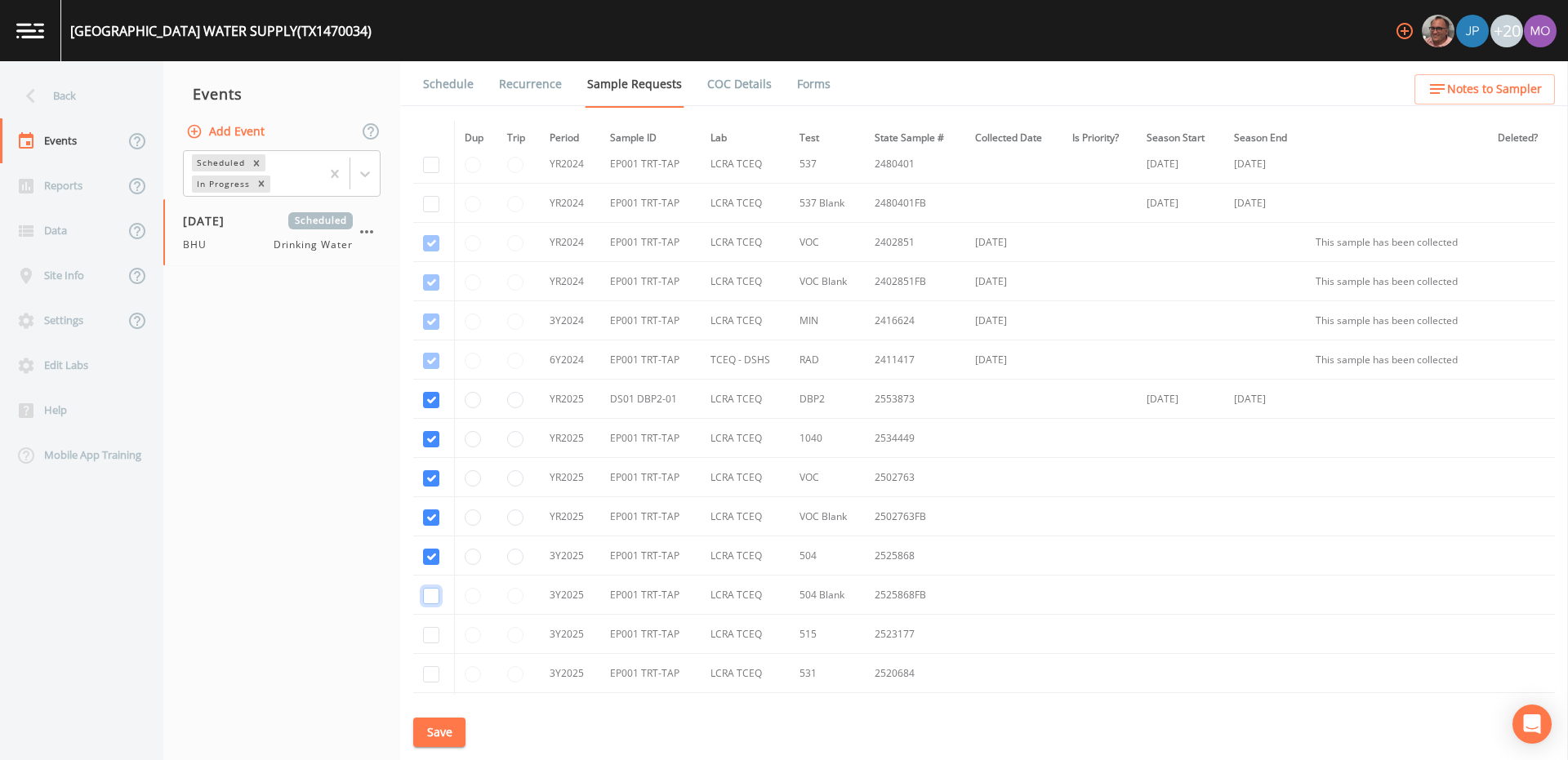
click at [429, 601] on input "checkbox" at bounding box center [431, 596] width 16 height 16
checkbox input "true"
click at [429, 633] on input "checkbox" at bounding box center [431, 634] width 16 height 16
checkbox input "true"
click at [428, 674] on input "checkbox" at bounding box center [431, 674] width 16 height 16
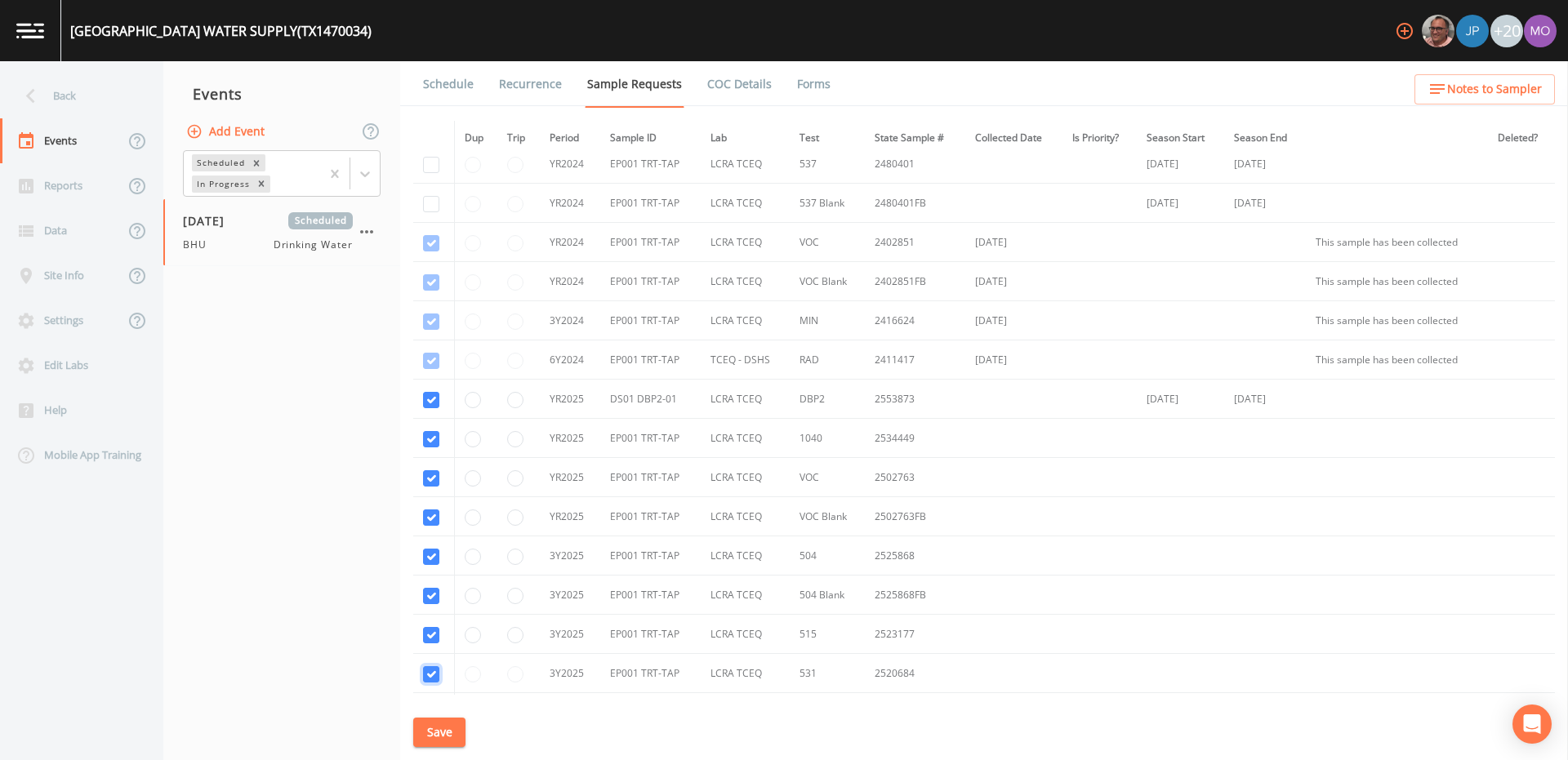
checkbox input "true"
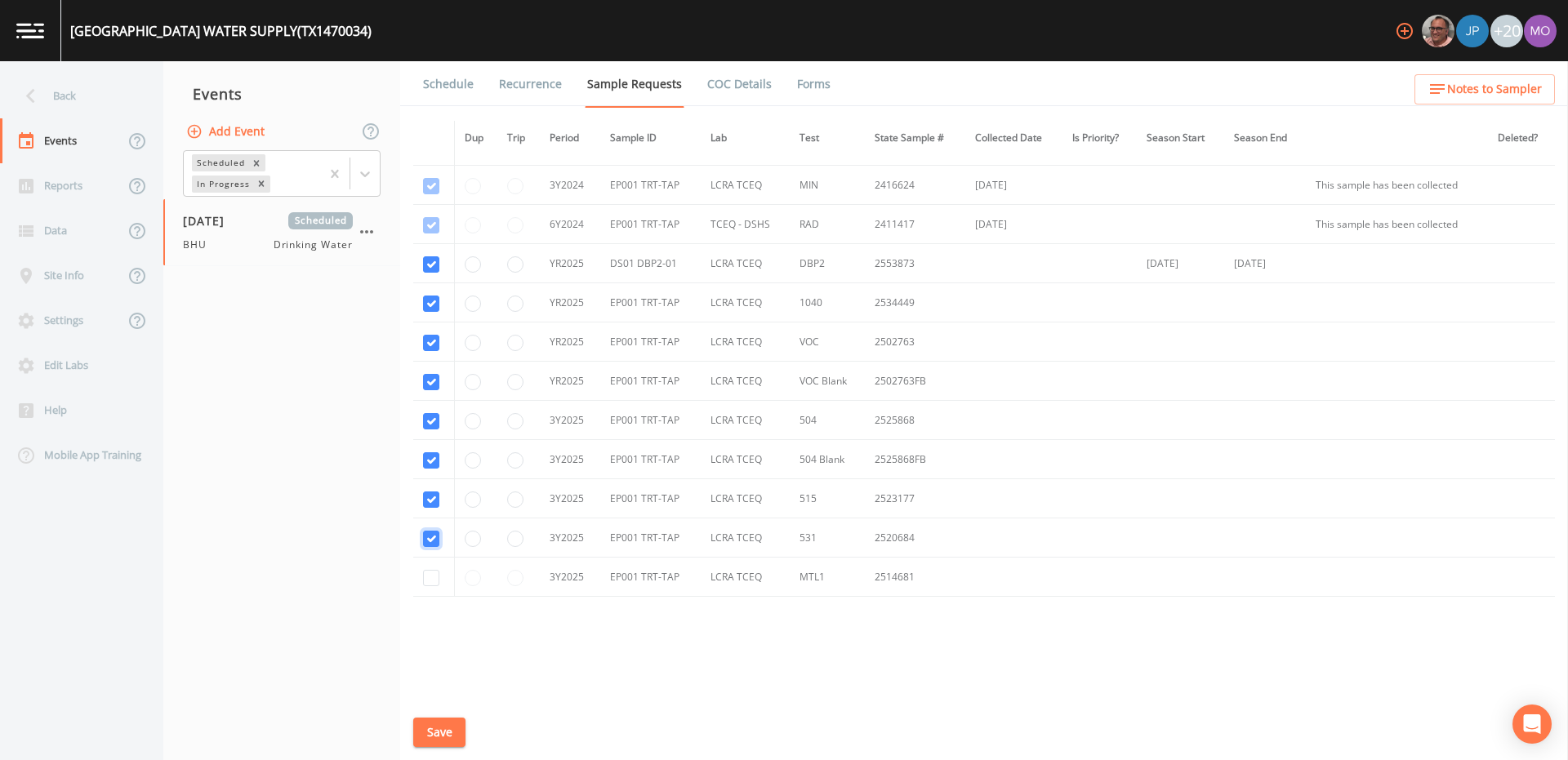
scroll to position [297, 0]
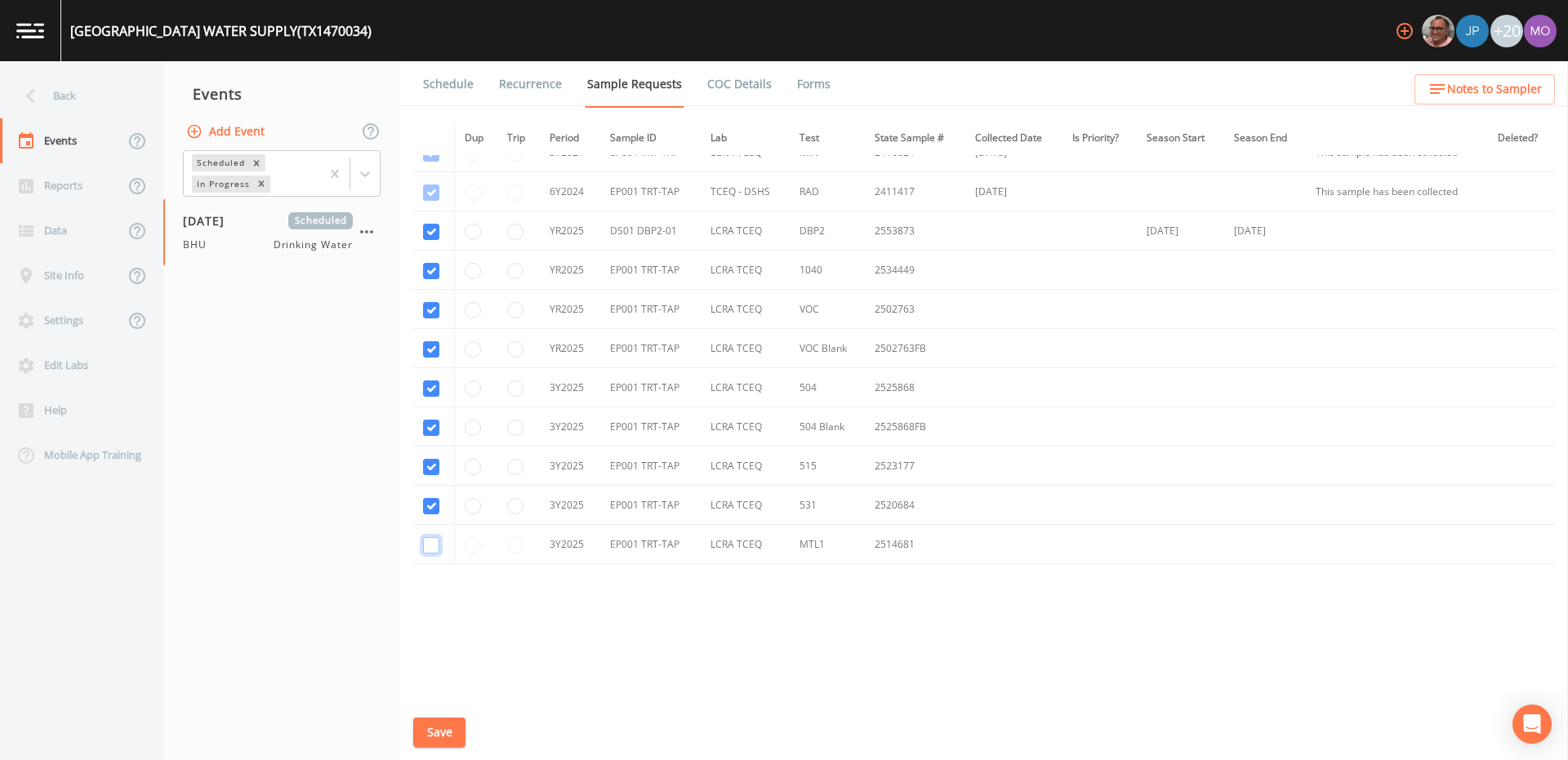
click at [427, 548] on input "checkbox" at bounding box center [431, 545] width 16 height 16
checkbox input "true"
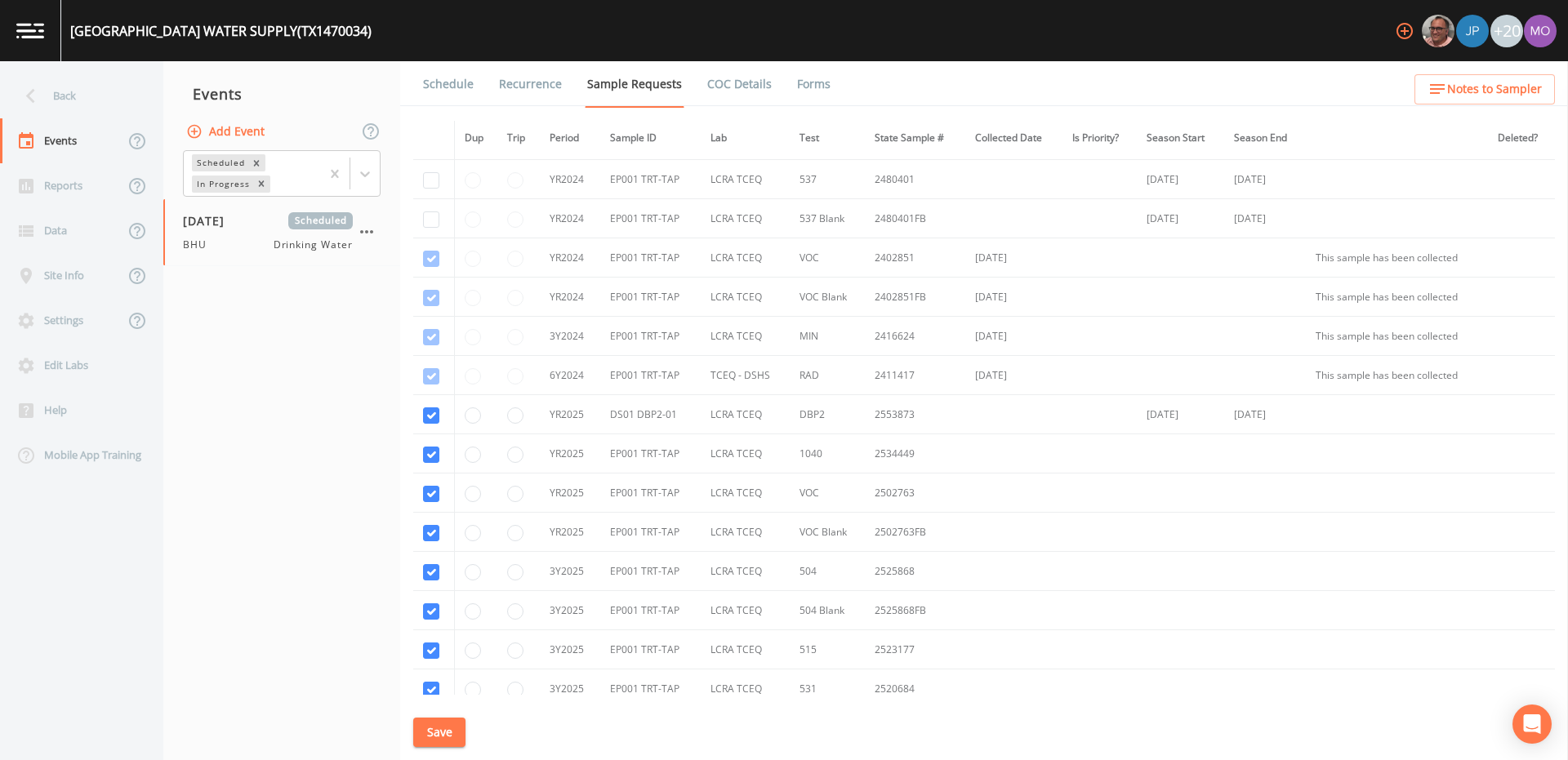
scroll to position [149, 0]
click at [434, 727] on button "Save" at bounding box center [439, 732] width 52 height 30
click at [445, 89] on link "Schedule" at bounding box center [448, 83] width 56 height 46
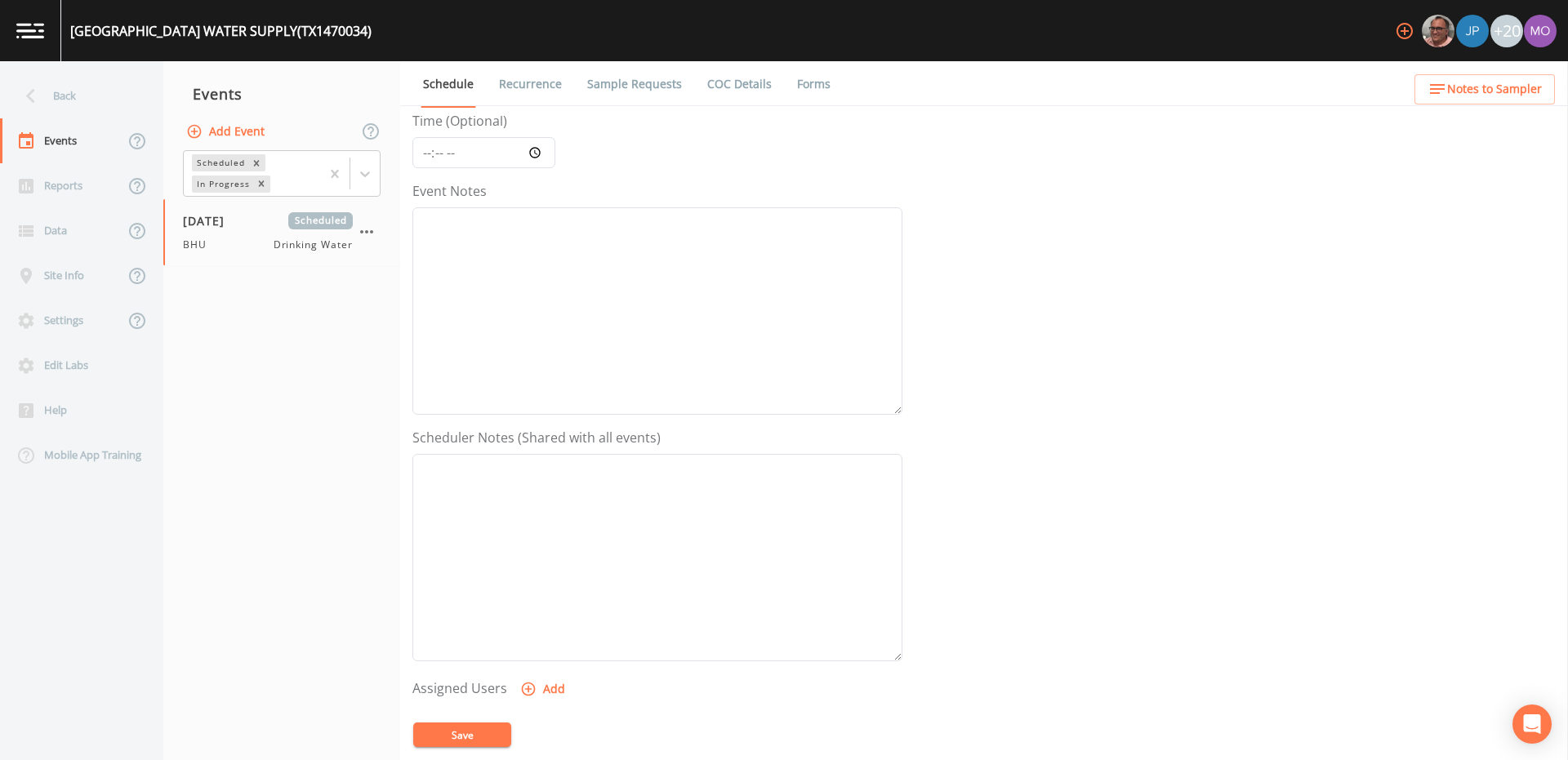
scroll to position [160, 0]
click at [558, 667] on button "Add" at bounding box center [544, 674] width 55 height 30
select select "45f4d696-c607-4709-9609-651d9e892432"
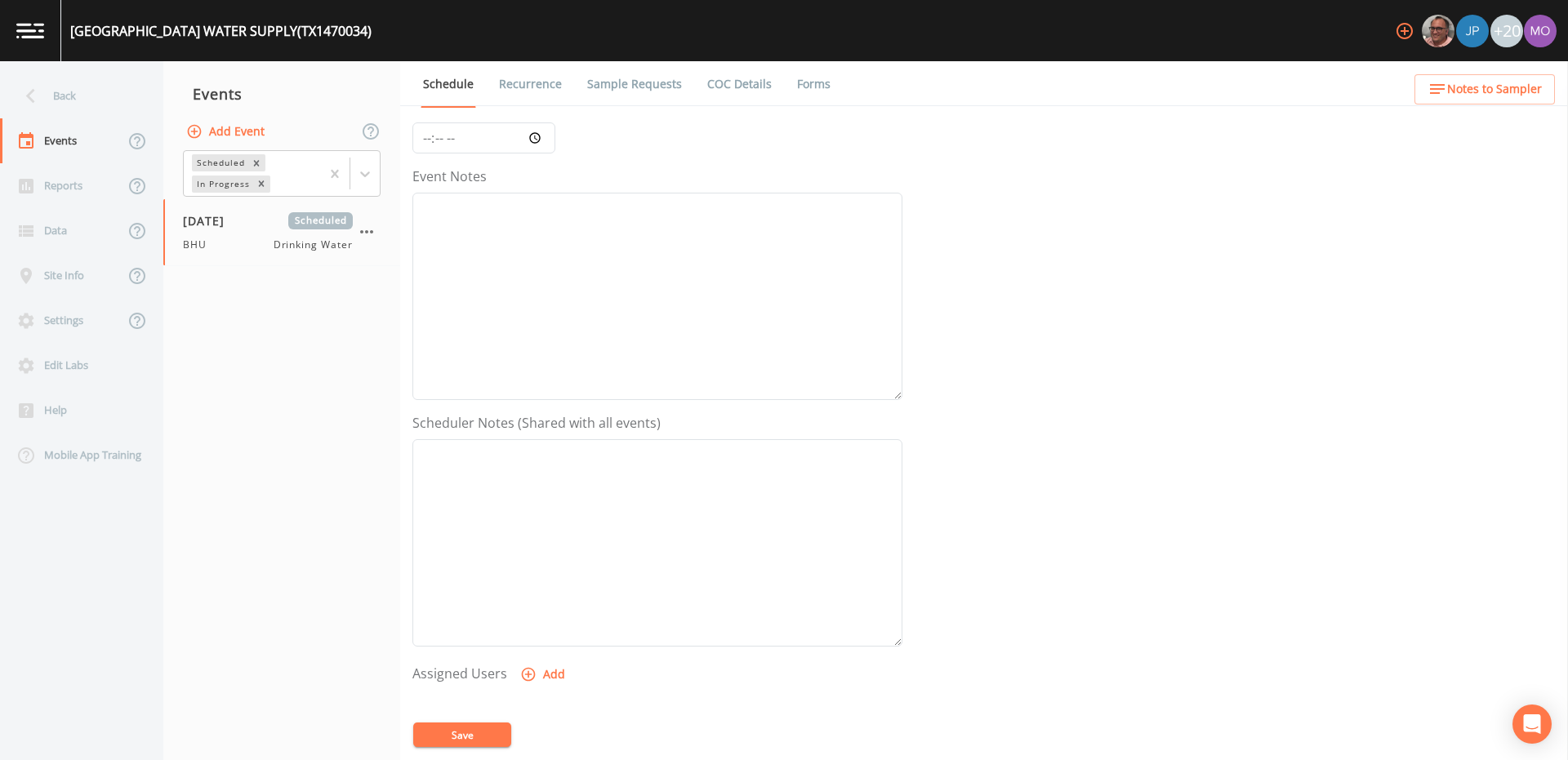
select select
click at [477, 734] on button "Save" at bounding box center [462, 734] width 98 height 24
click at [73, 100] on div "Back" at bounding box center [73, 95] width 147 height 45
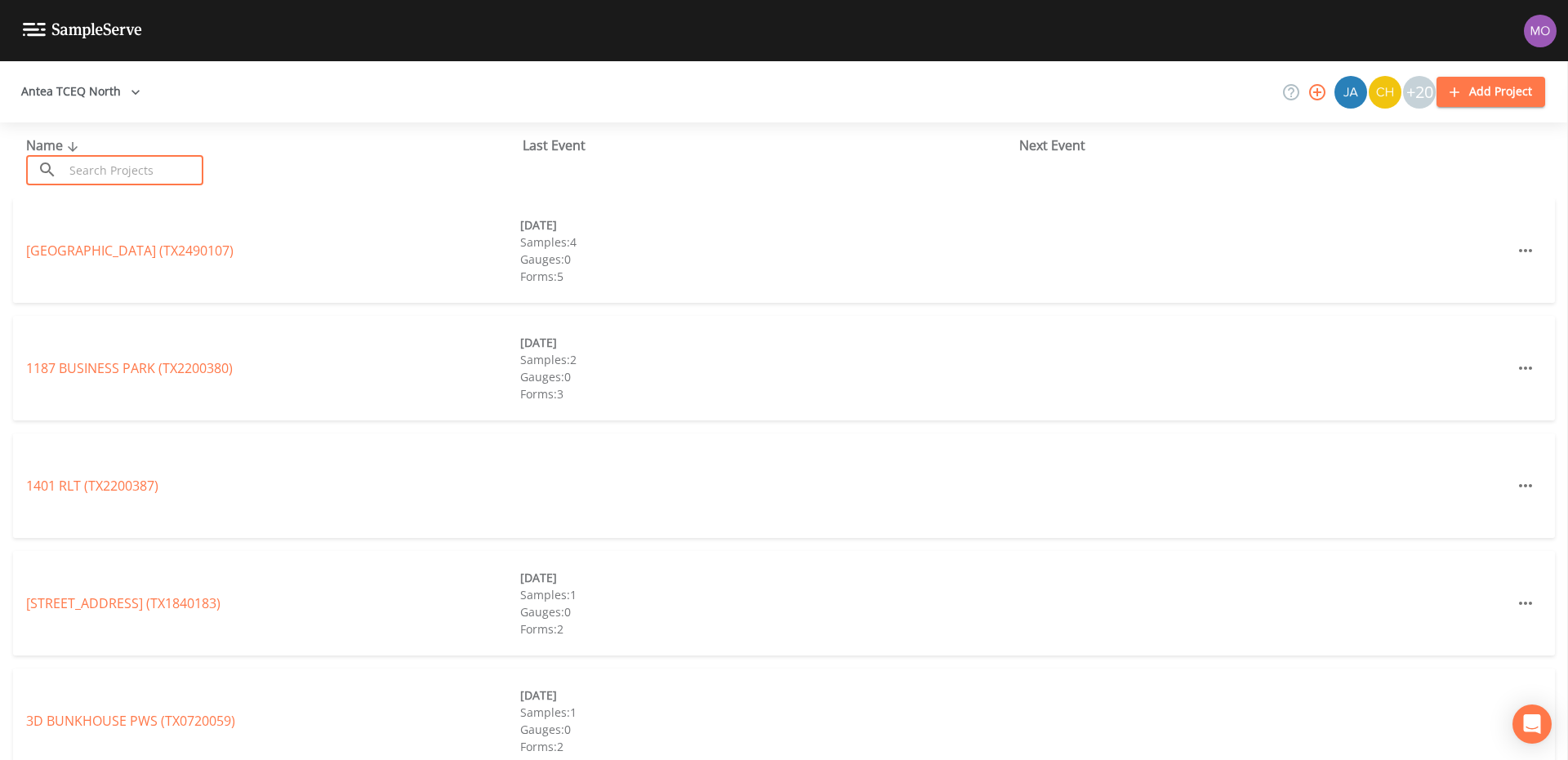
click at [98, 167] on input "text" at bounding box center [133, 169] width 139 height 30
paste input "TX0910064"
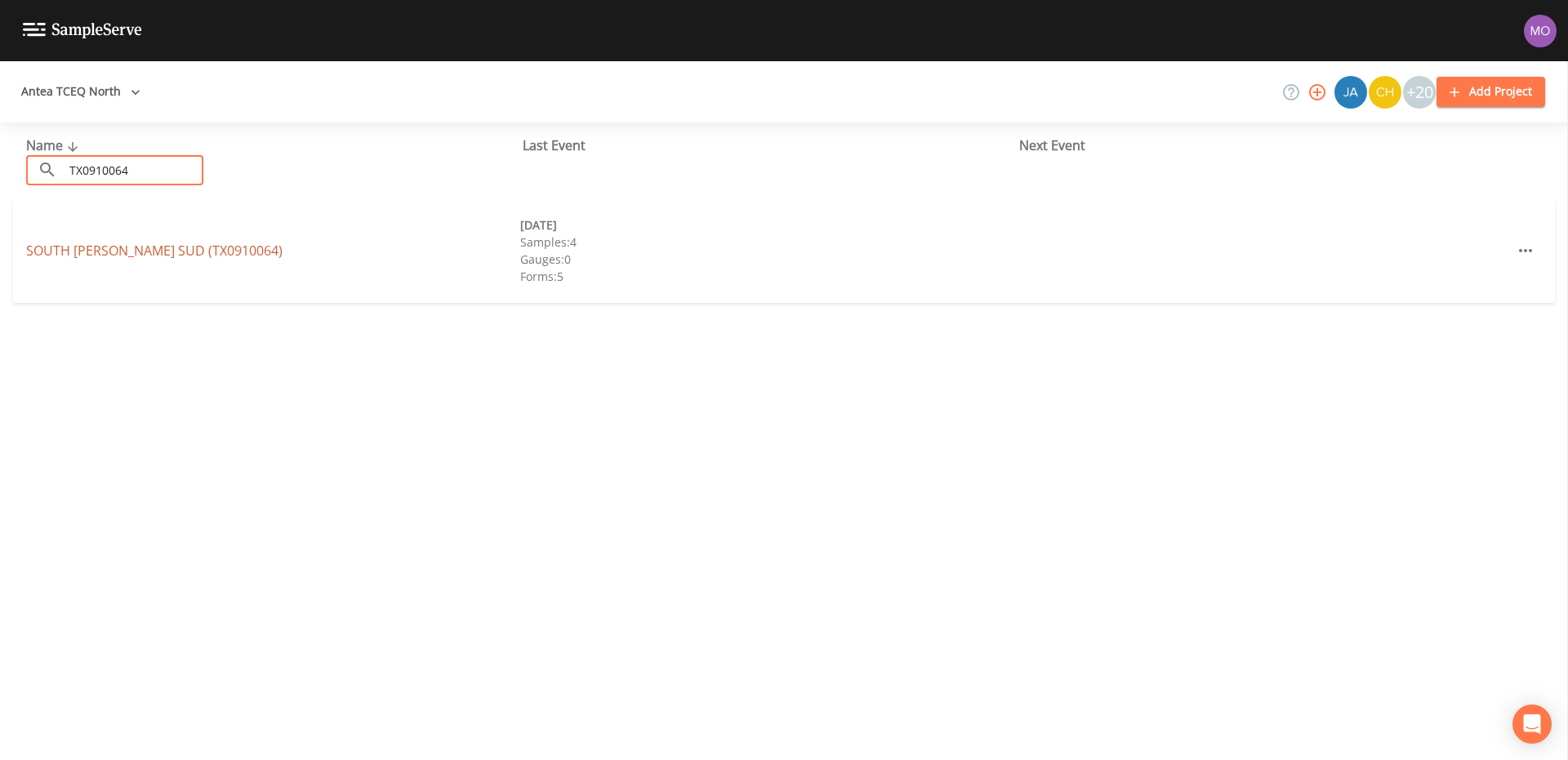
type input "TX0910064"
click at [93, 244] on link "SOUTH GRAYSON SUD (TX0910064)" at bounding box center [154, 250] width 256 height 18
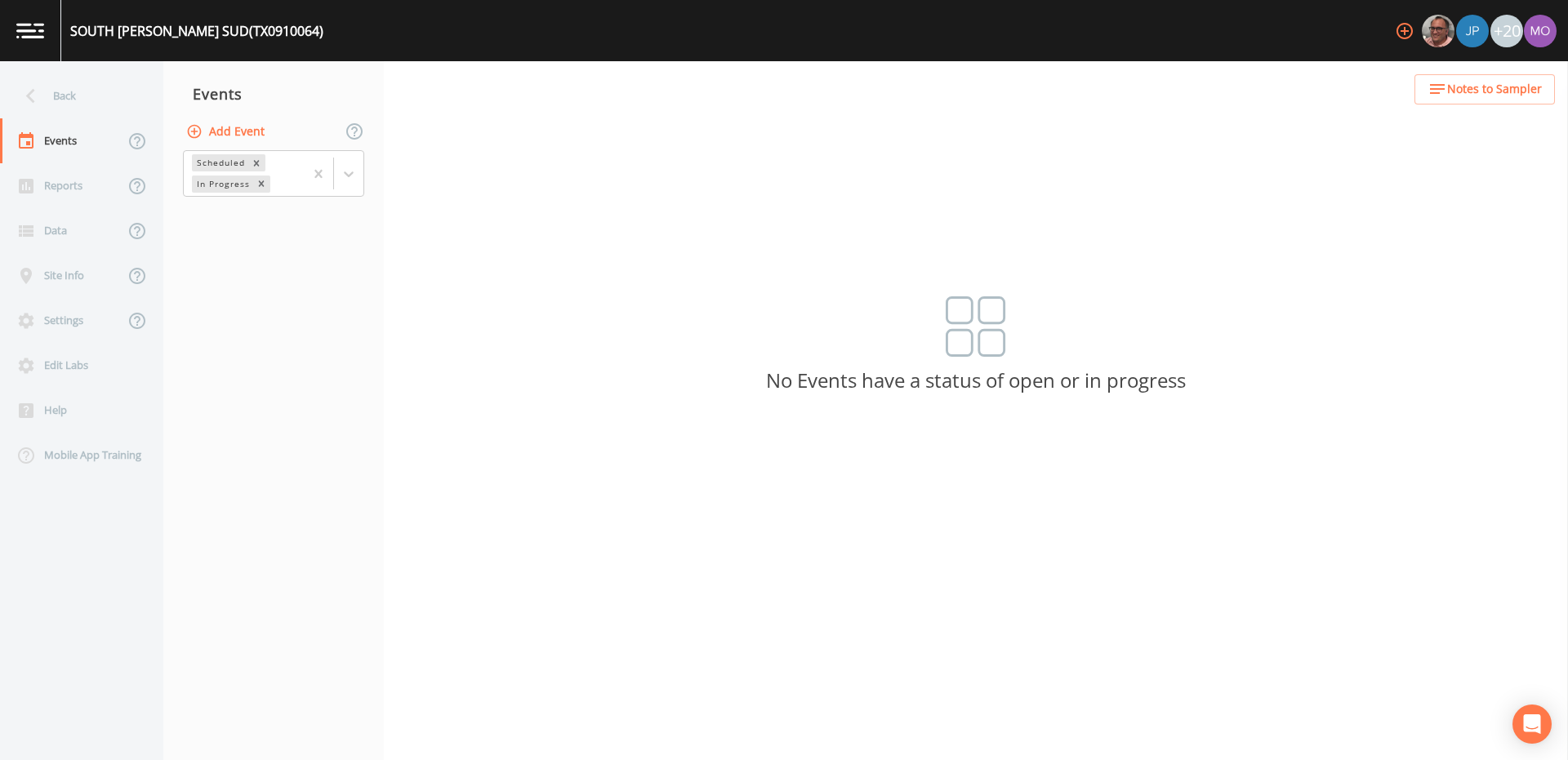
click at [209, 137] on button "Add Event" at bounding box center [227, 132] width 89 height 30
type input "CVA"
type input "[DATE]"
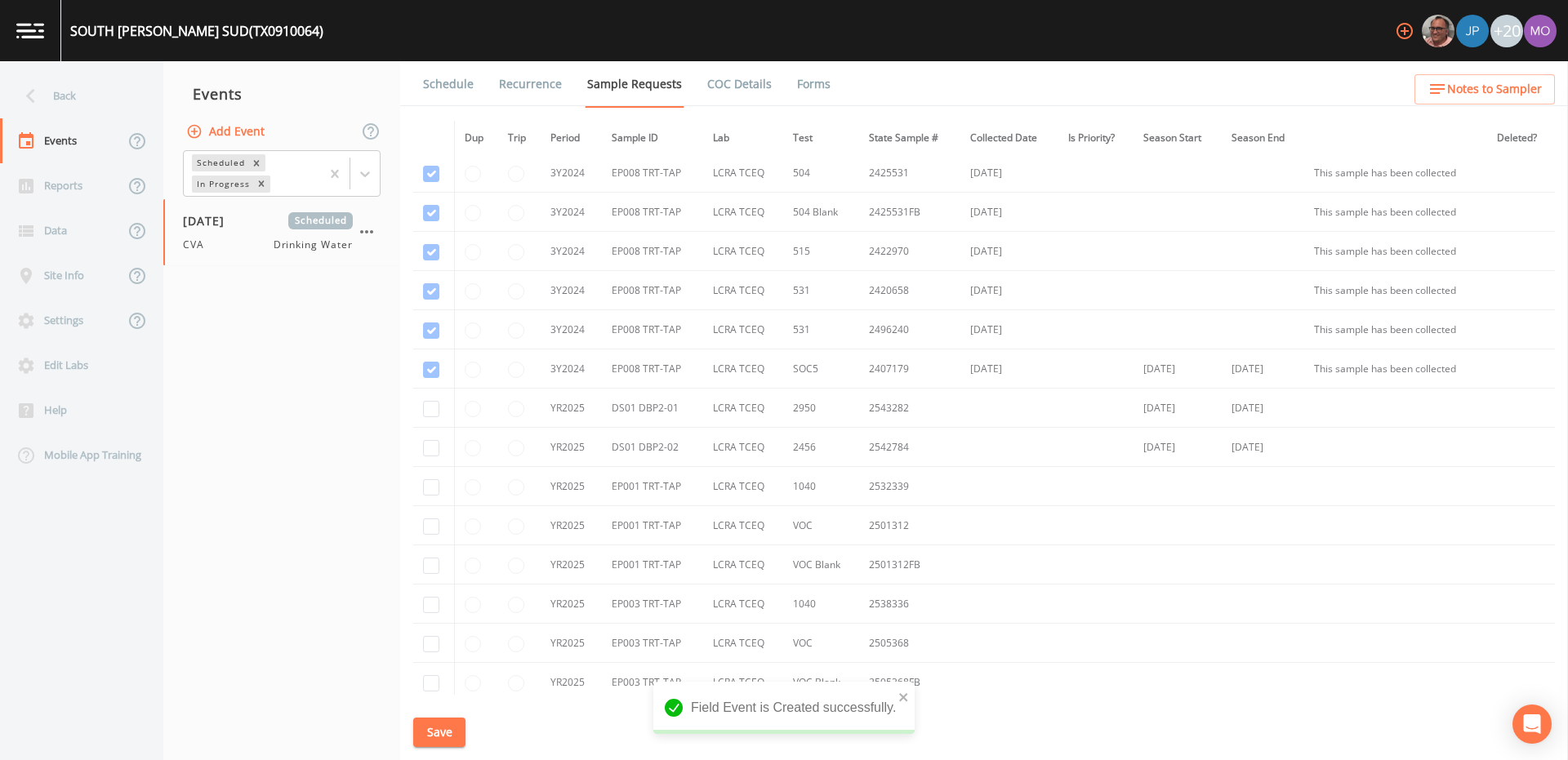
scroll to position [877, 0]
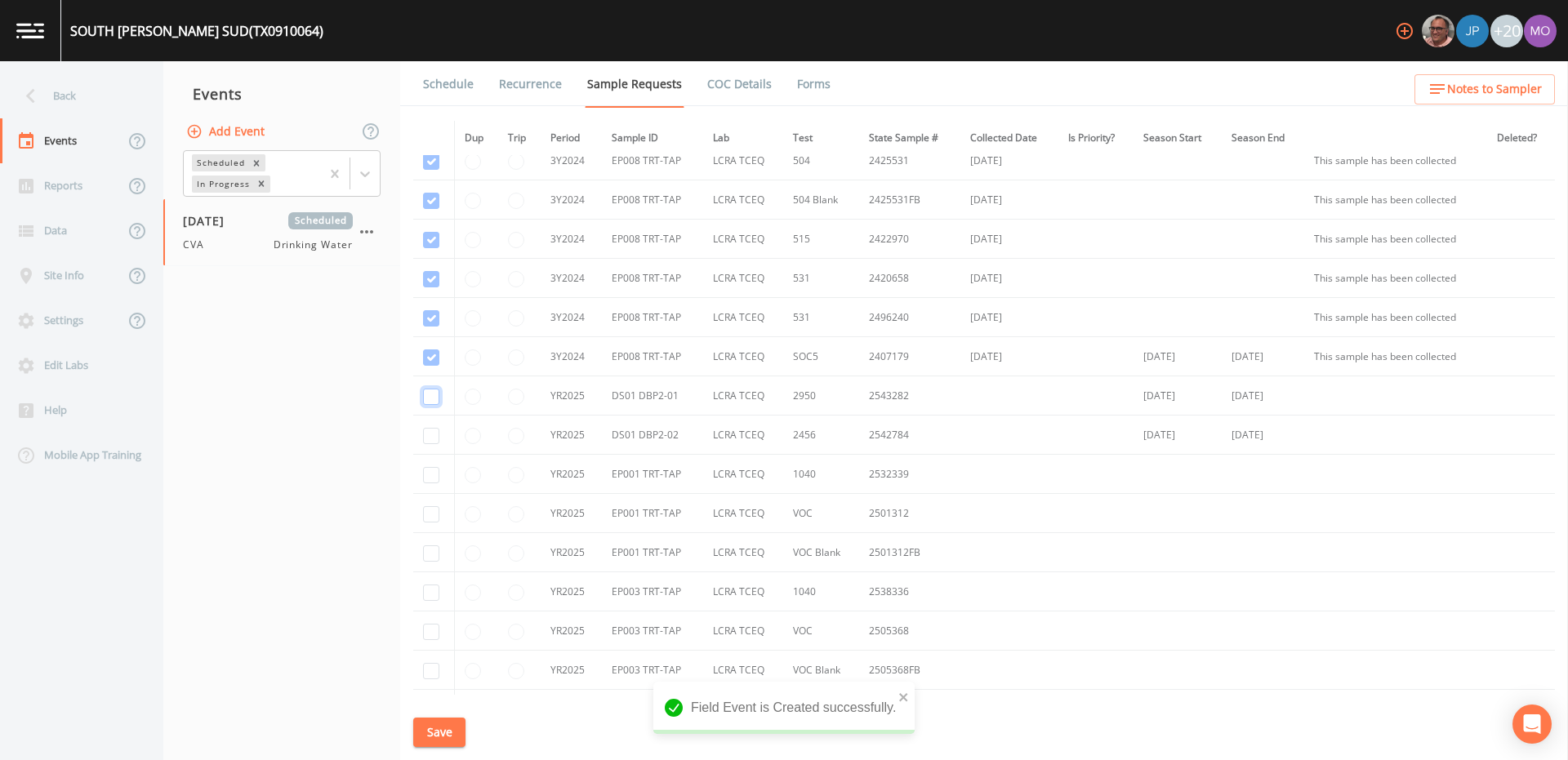
checkbox input "true"
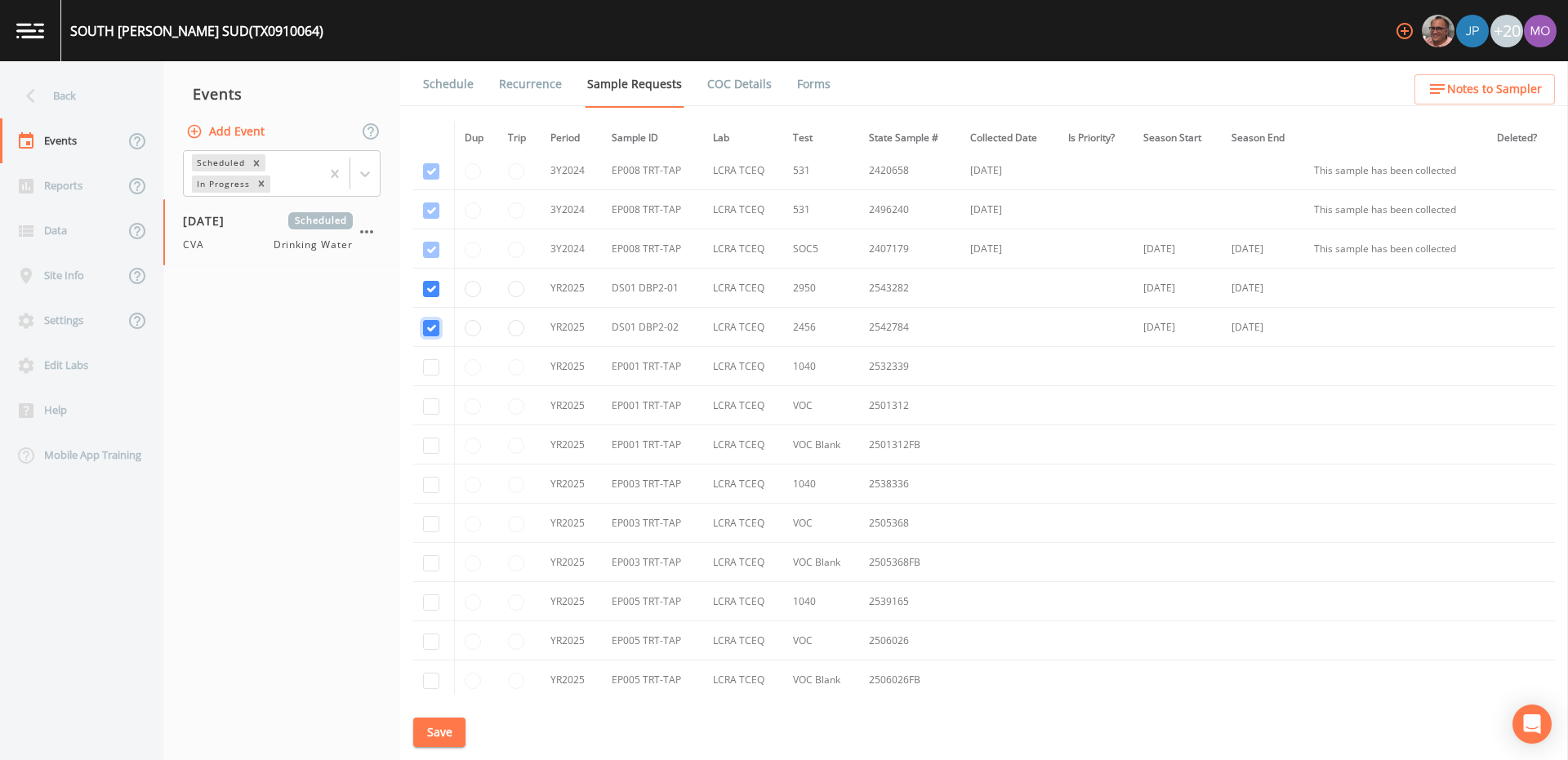
scroll to position [994, 0]
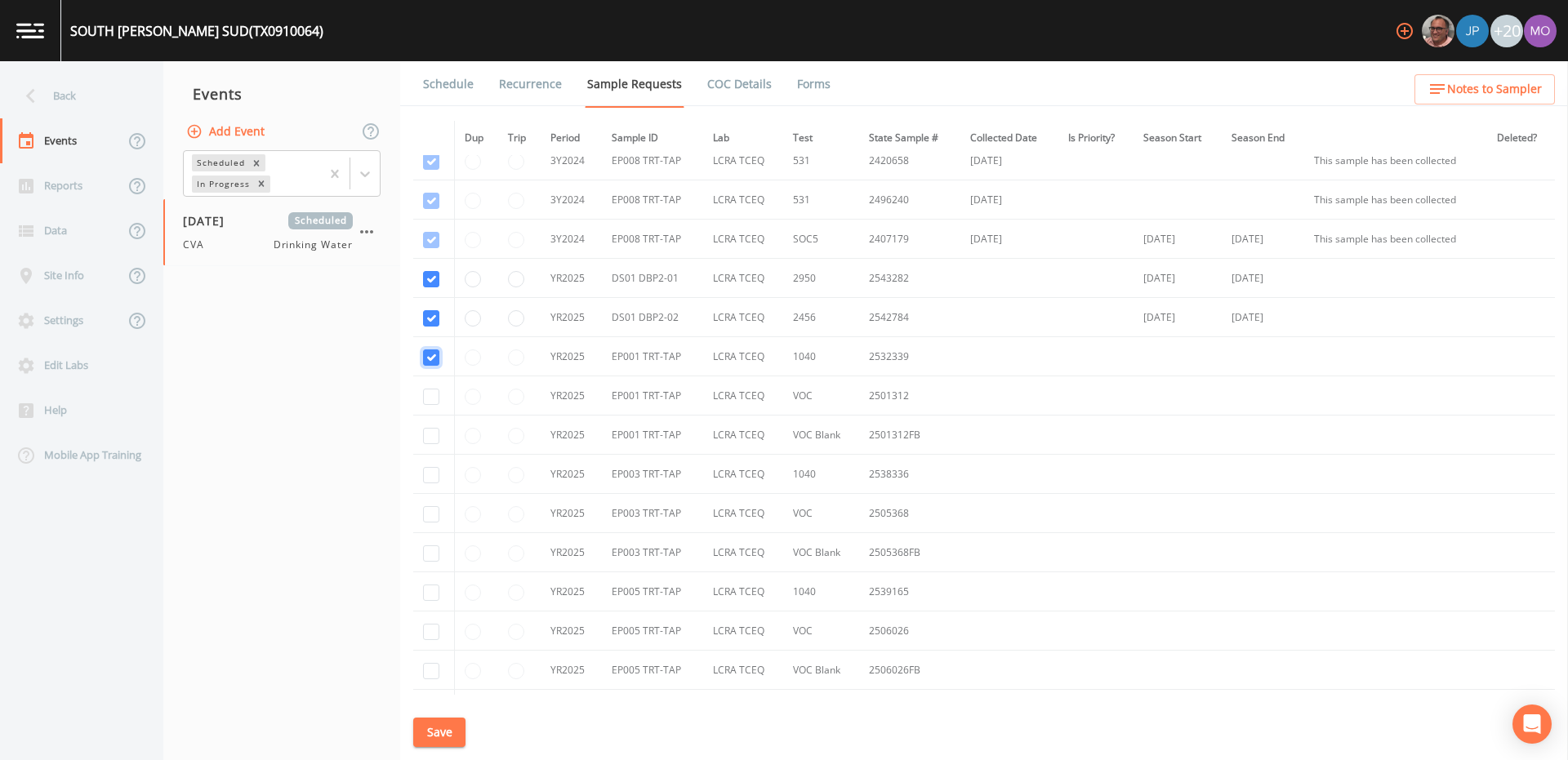
checkbox input "true"
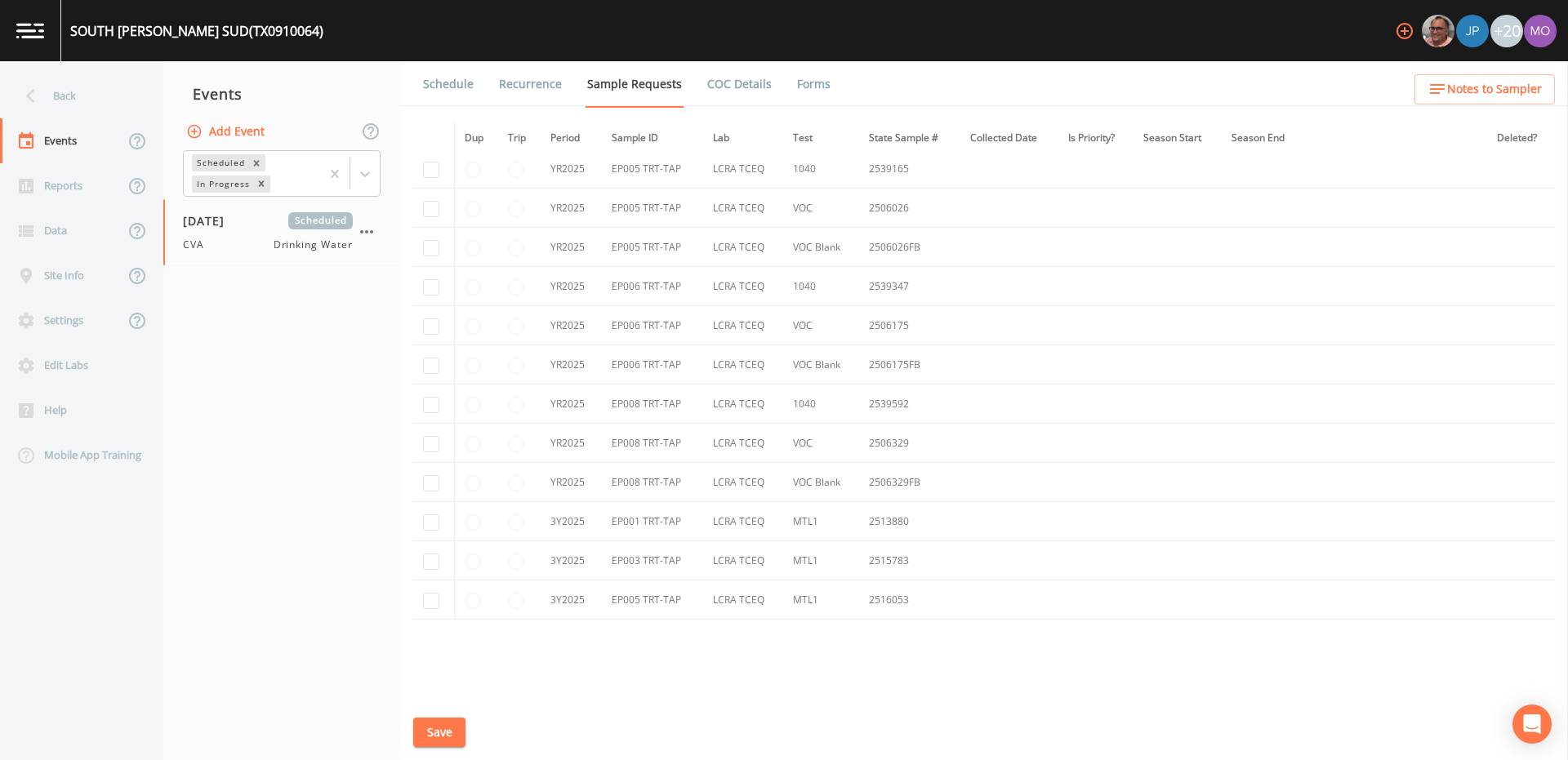
scroll to position [1419, 0]
click at [434, 522] on input "checkbox" at bounding box center [431, 520] width 16 height 16
checkbox input "true"
click at [428, 560] on input "checkbox" at bounding box center [431, 560] width 16 height 16
checkbox input "true"
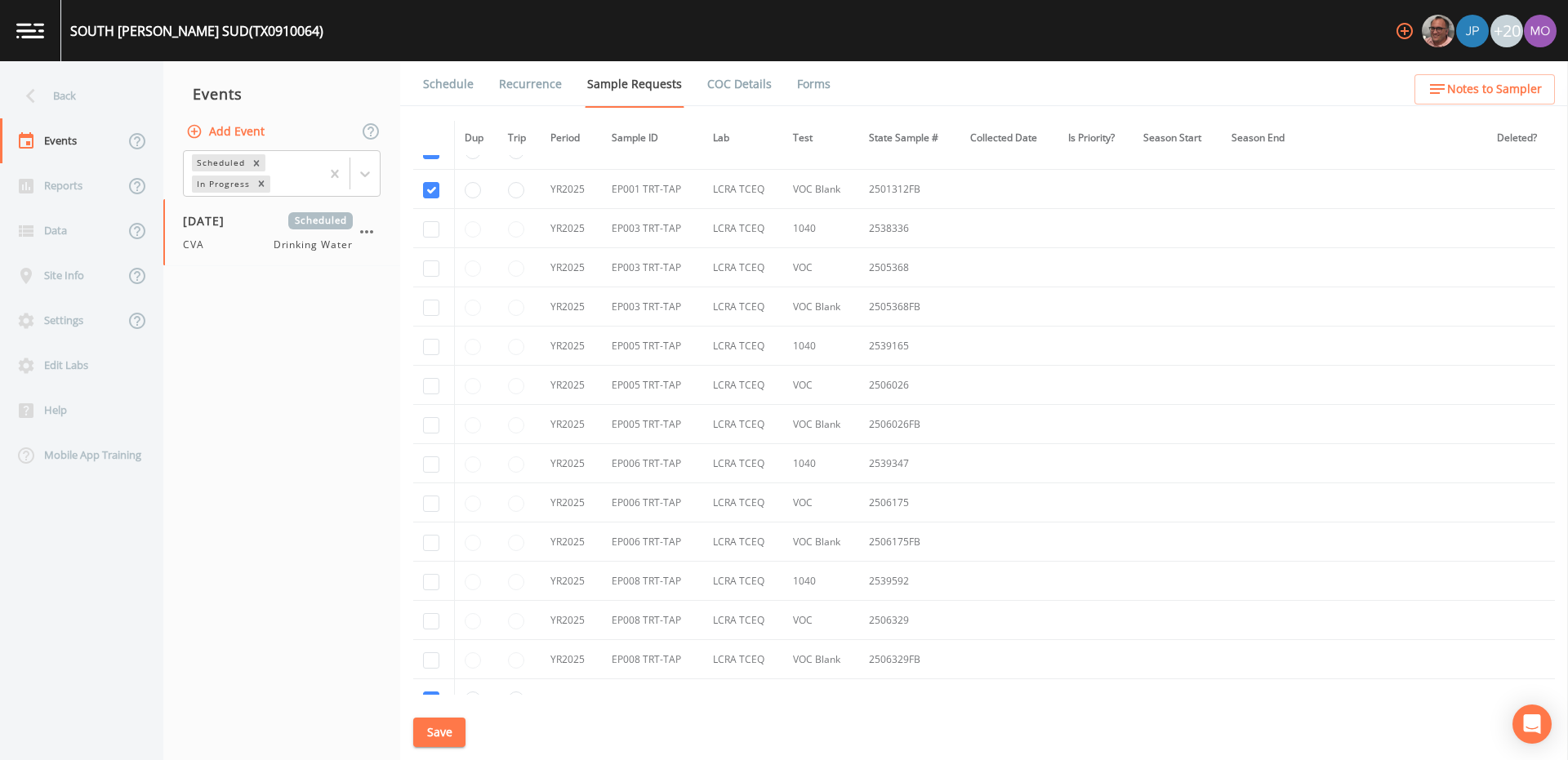
scroll to position [1229, 0]
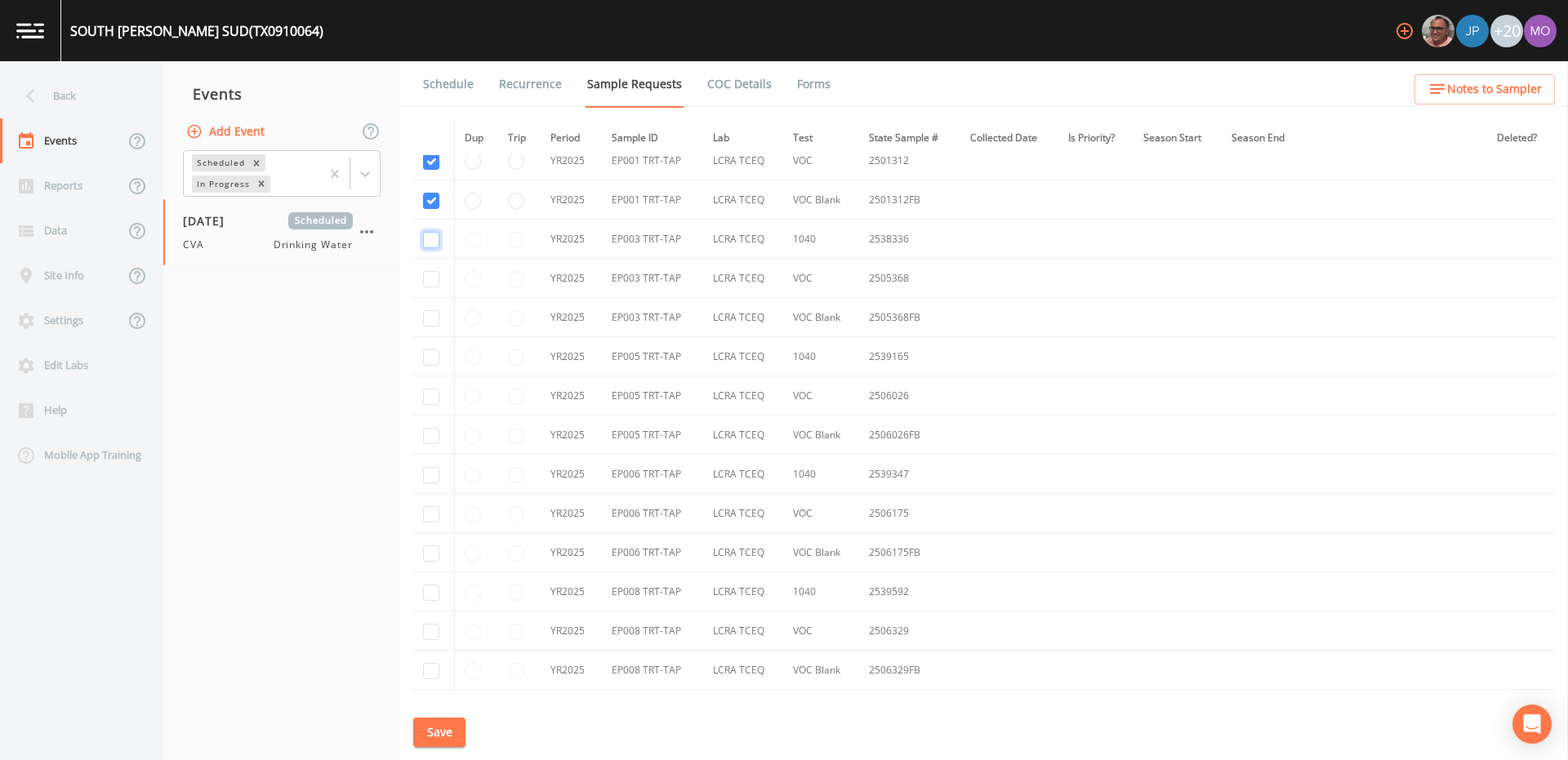
checkbox input "true"
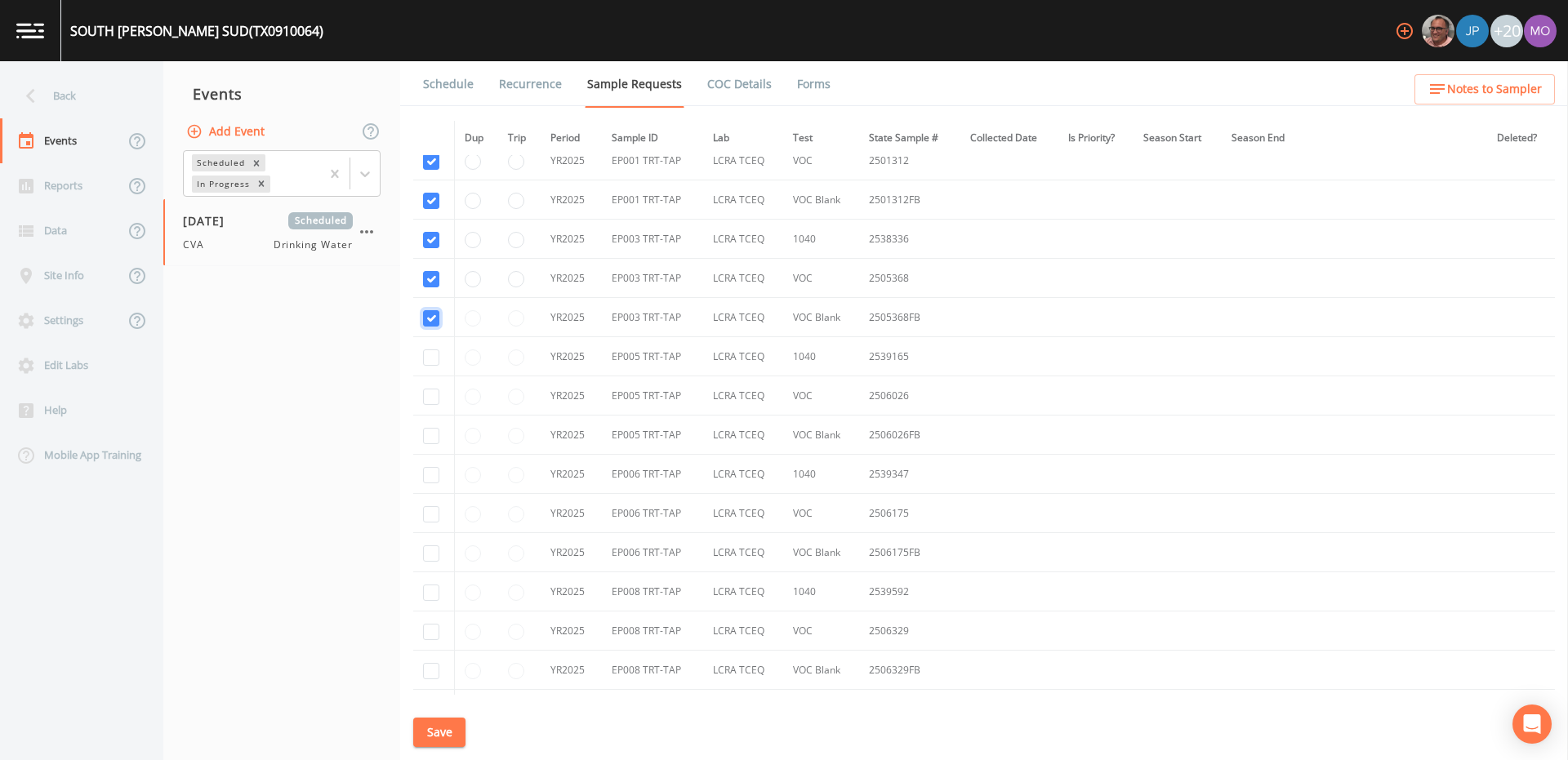
checkbox input "true"
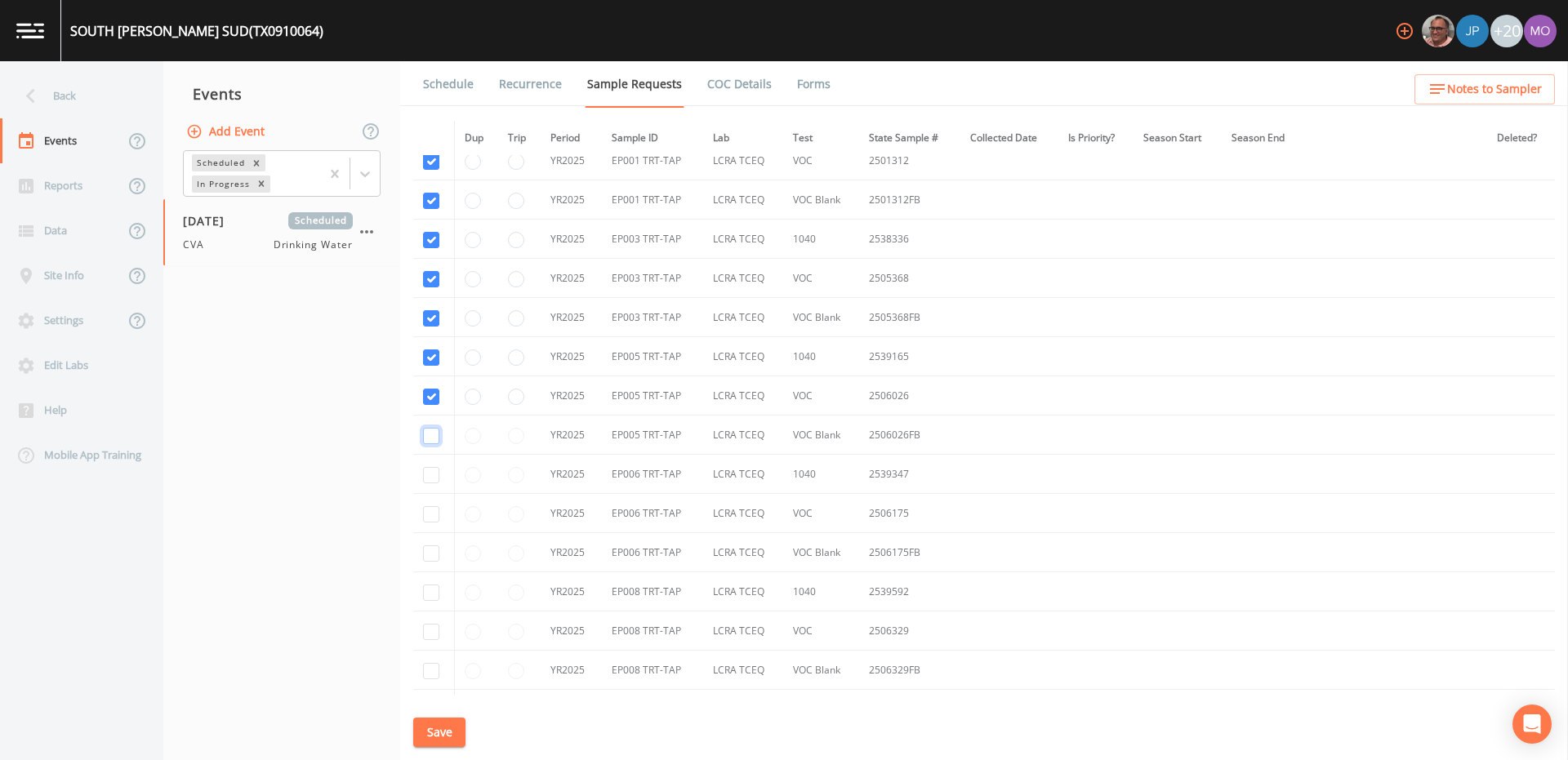
checkbox input "true"
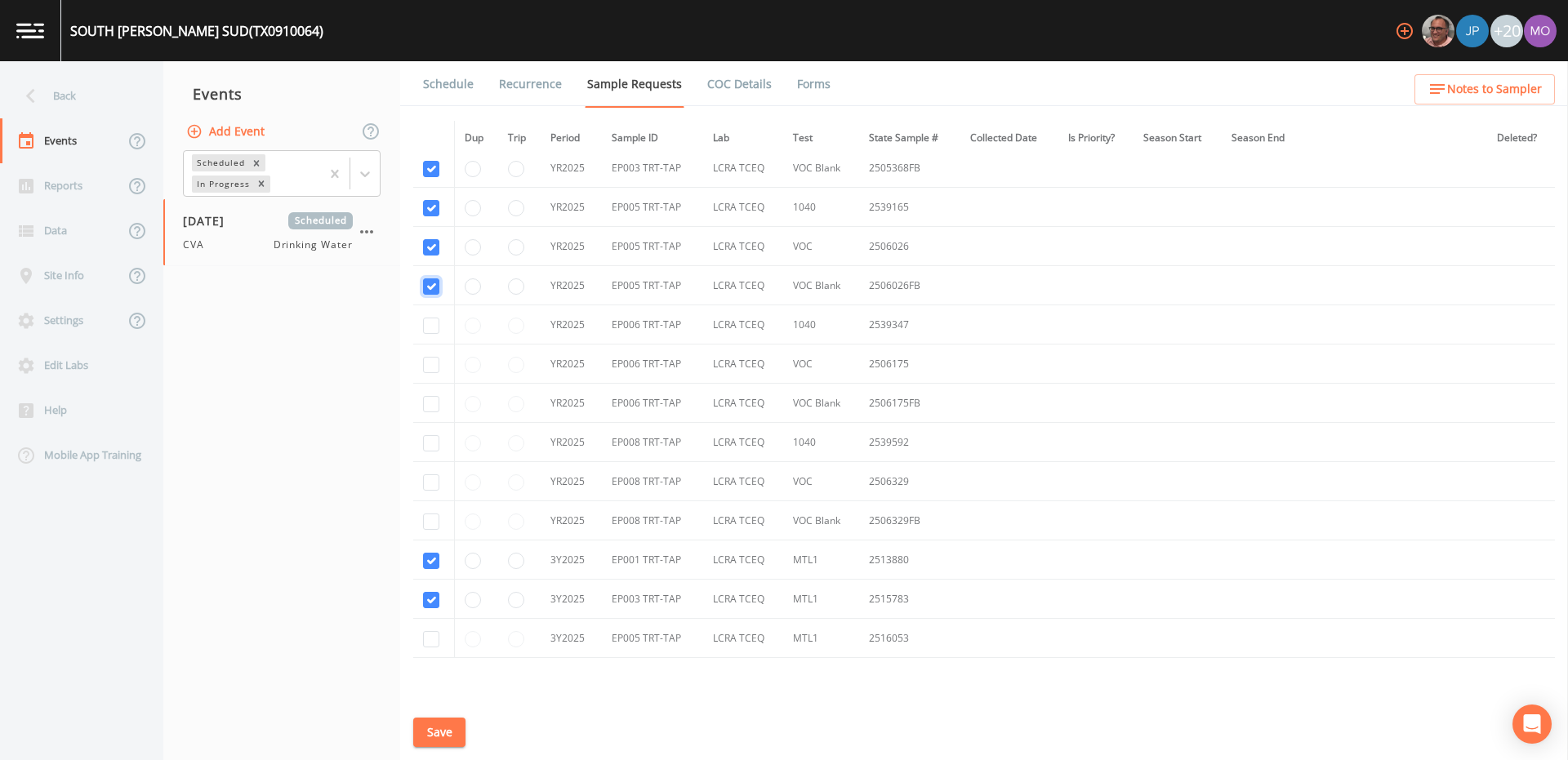
scroll to position [1459, 0]
click at [431, 555] on input "checkbox" at bounding box center [431, 558] width 16 height 16
checkbox input "true"
click at [427, 371] on input "checkbox" at bounding box center [431, 371] width 16 height 16
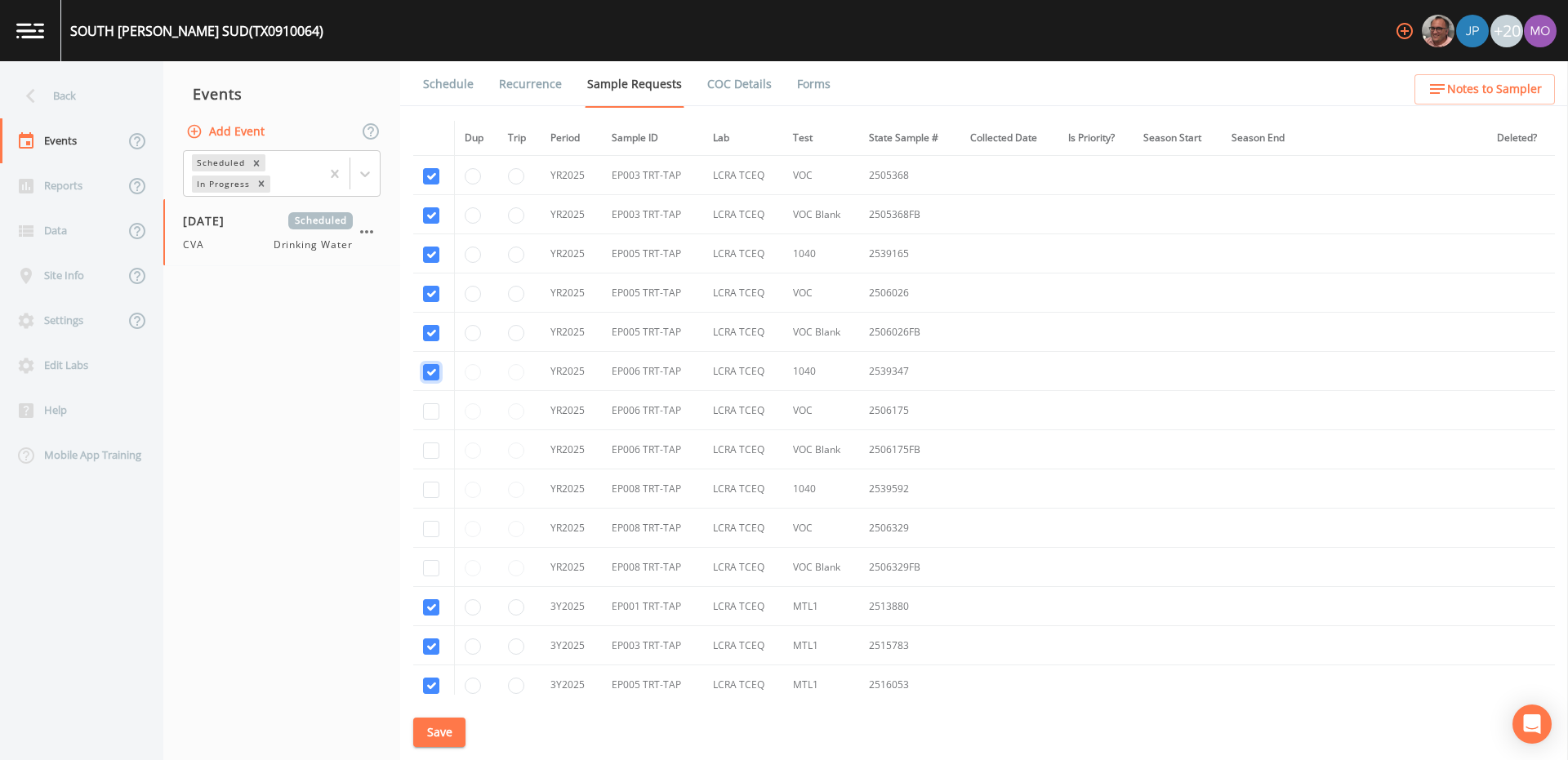
checkbox input "true"
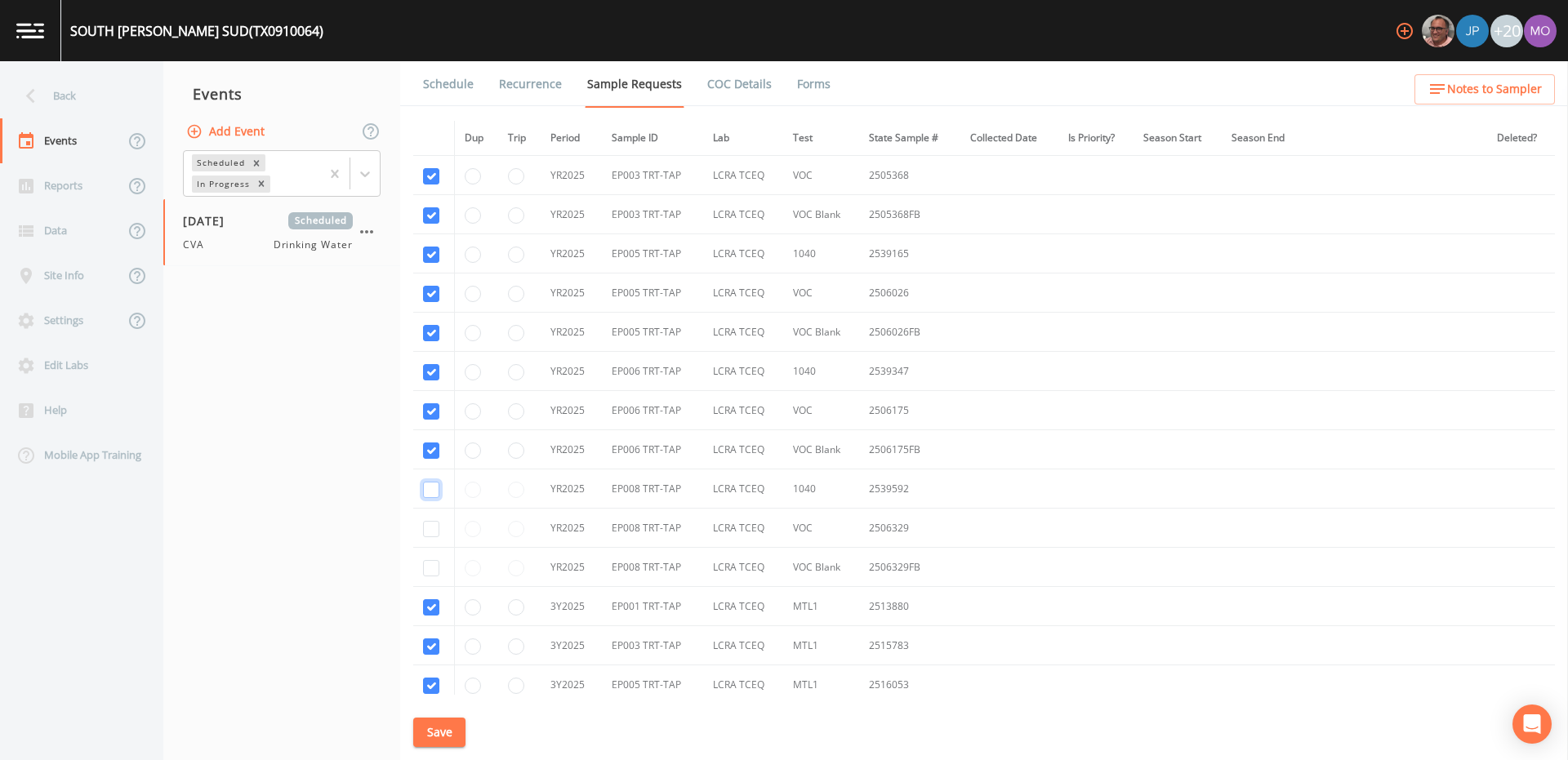
checkbox input "true"
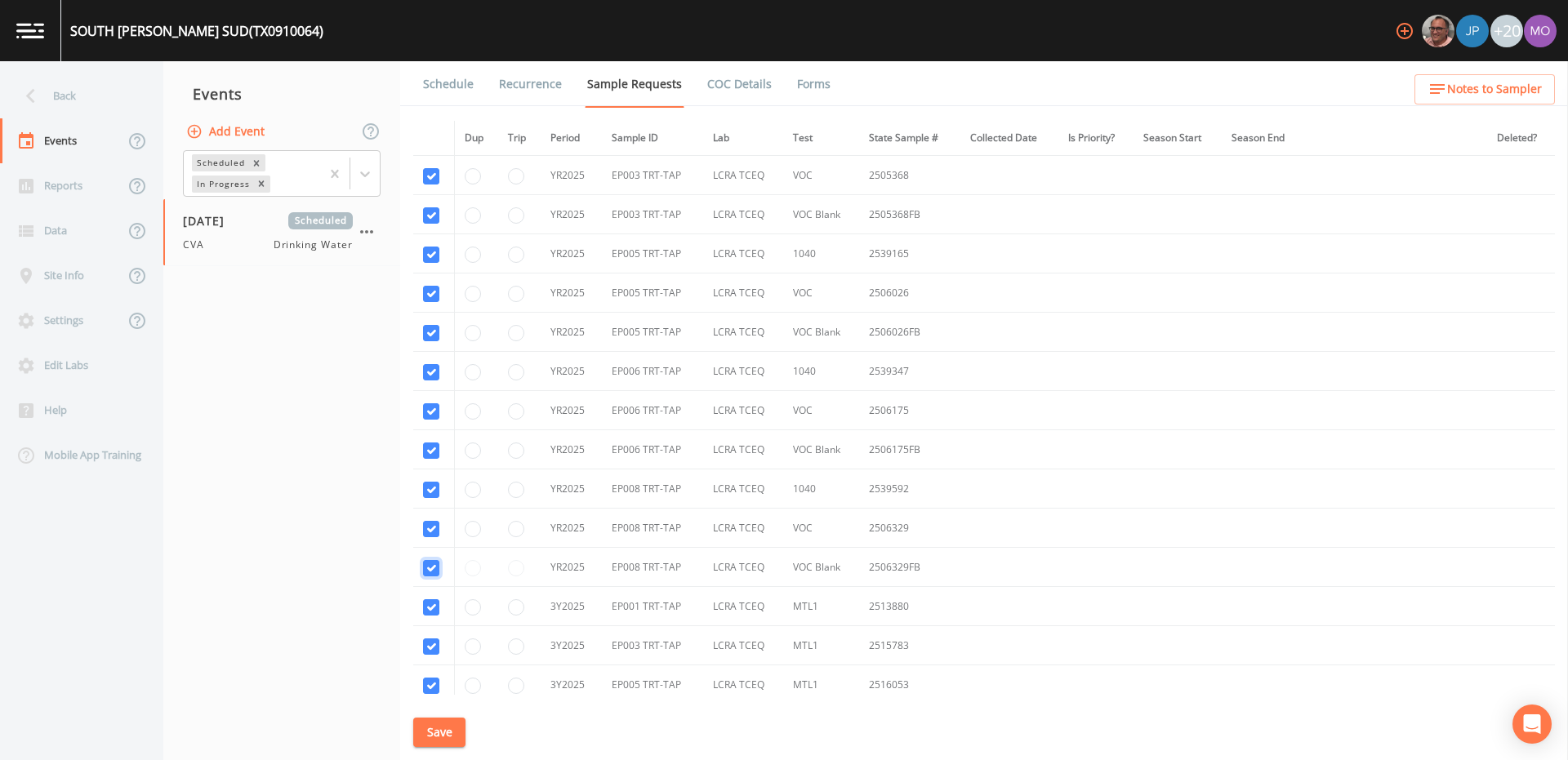
checkbox input "true"
click at [427, 735] on button "Save" at bounding box center [439, 732] width 52 height 30
click at [445, 83] on link "Schedule" at bounding box center [448, 83] width 56 height 46
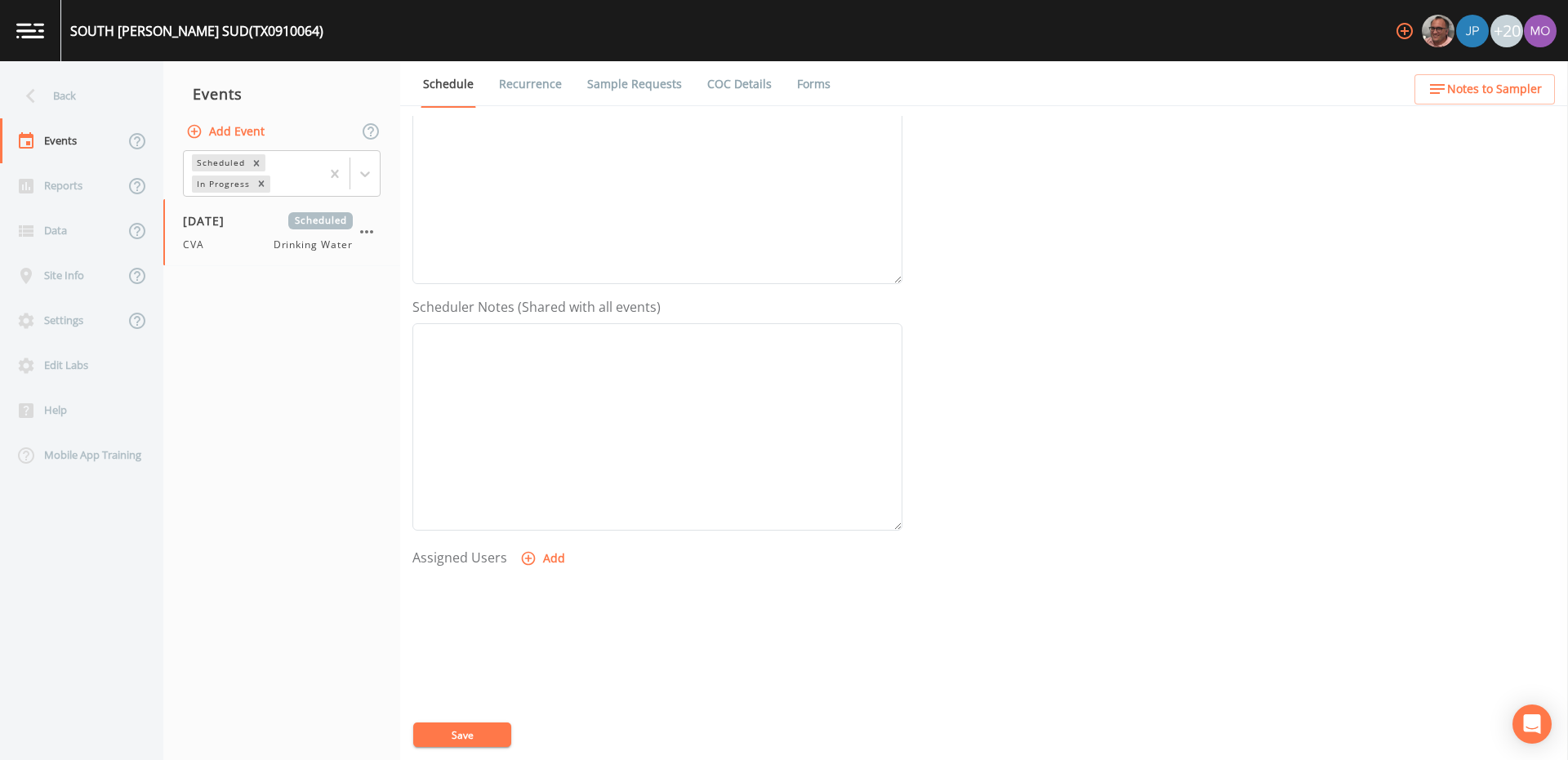
scroll to position [293, 0]
click at [524, 553] on button "Add" at bounding box center [544, 541] width 55 height 30
select select "a2822abc-5819-4f7b-b3c6-dd92d52bfeb4"
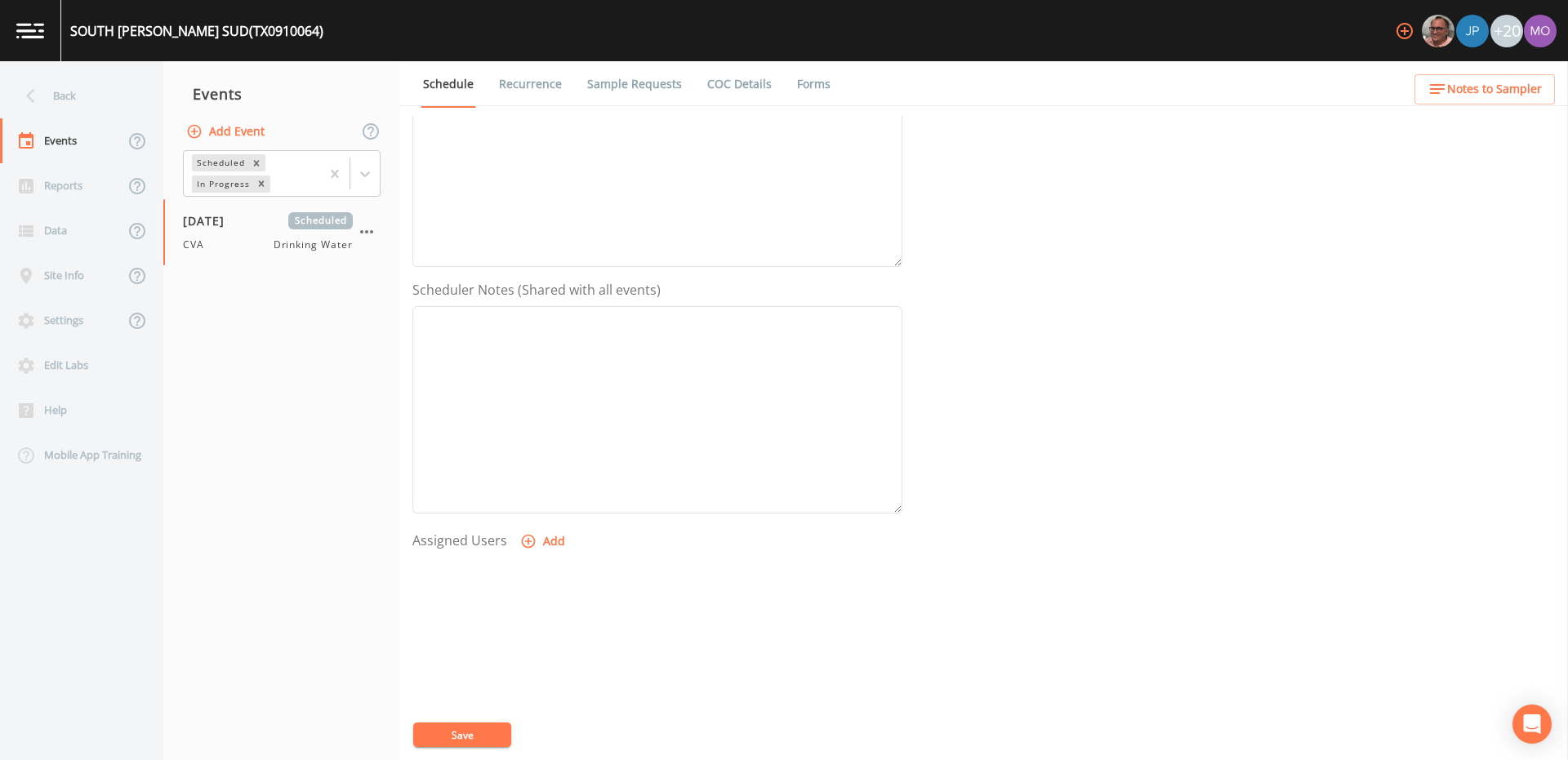
select select
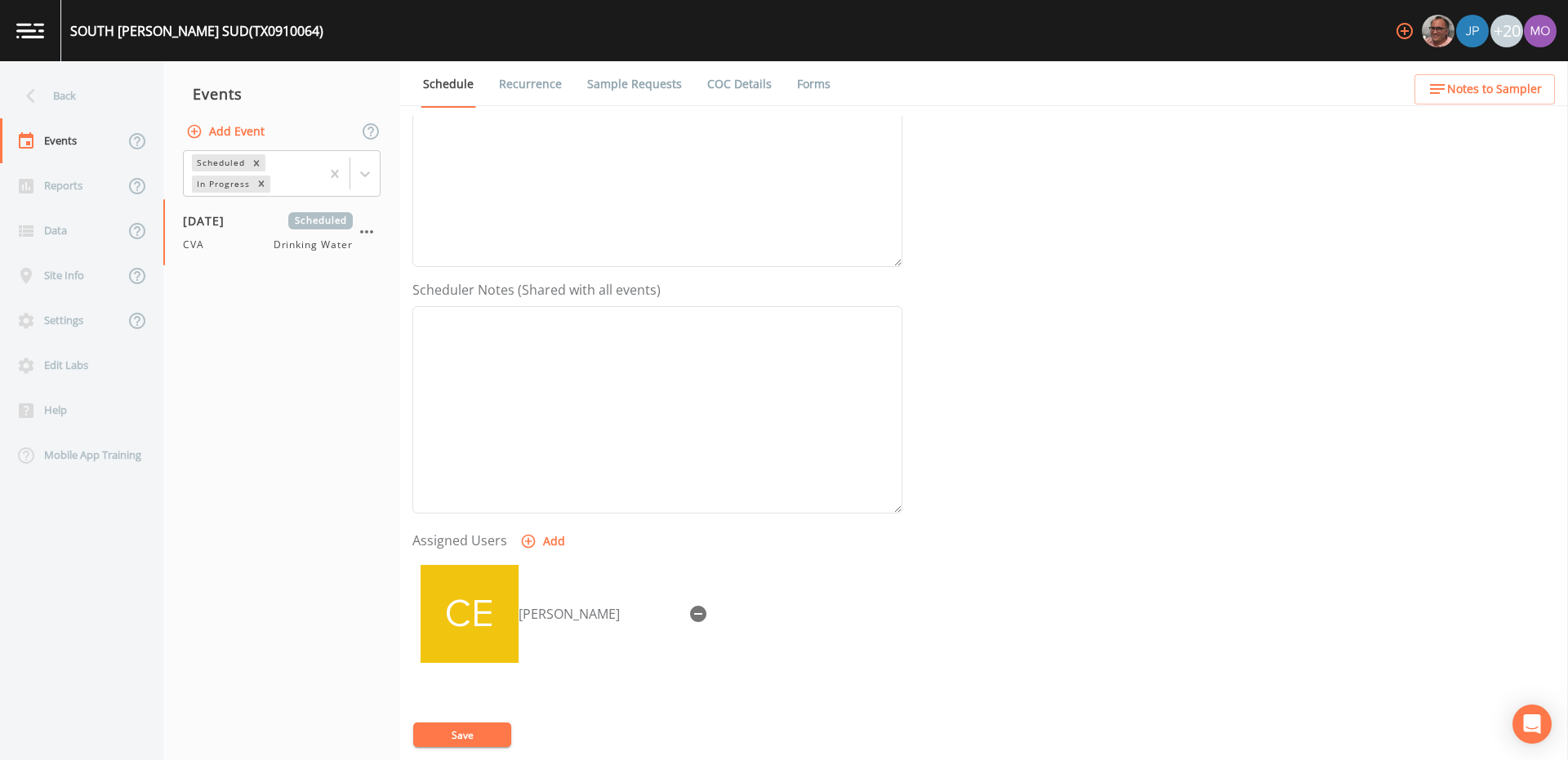
click at [460, 729] on button "Save" at bounding box center [462, 734] width 98 height 24
click at [607, 89] on link "Sample Requests" at bounding box center [635, 83] width 100 height 46
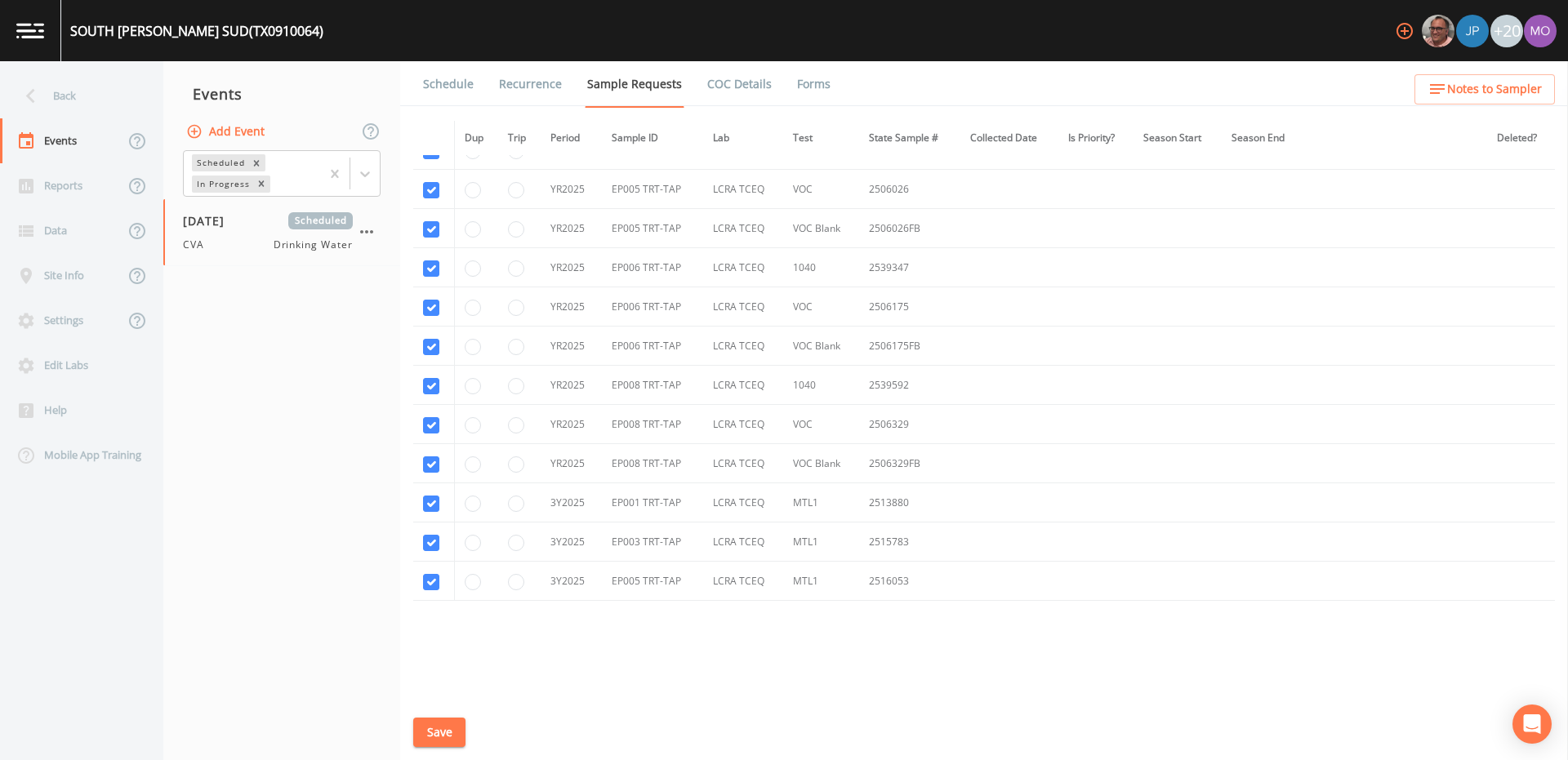
scroll to position [1473, 0]
click at [53, 96] on div "Back" at bounding box center [73, 95] width 147 height 45
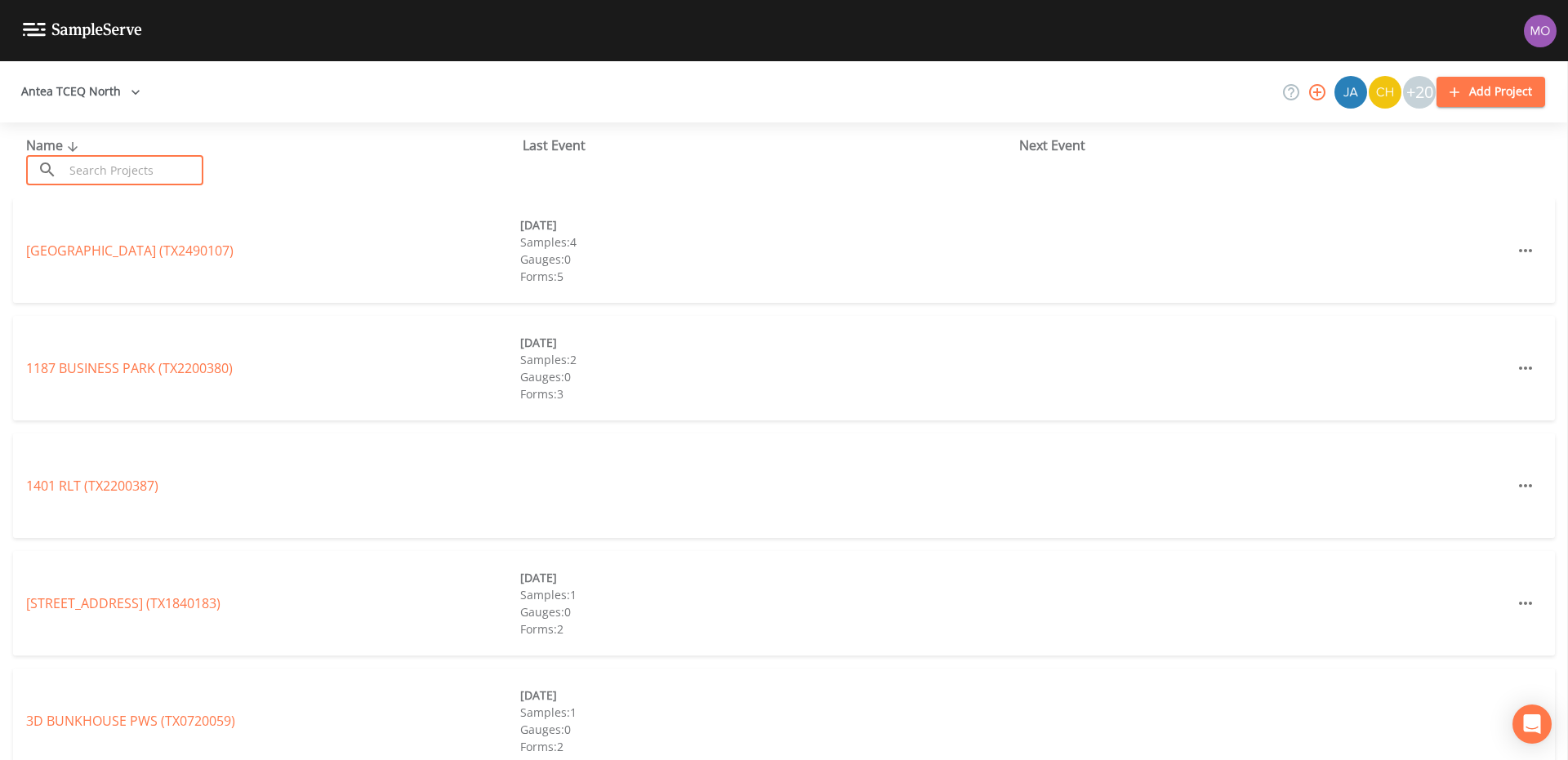
click at [82, 164] on input "text" at bounding box center [133, 169] width 139 height 30
paste input "TX0910009"
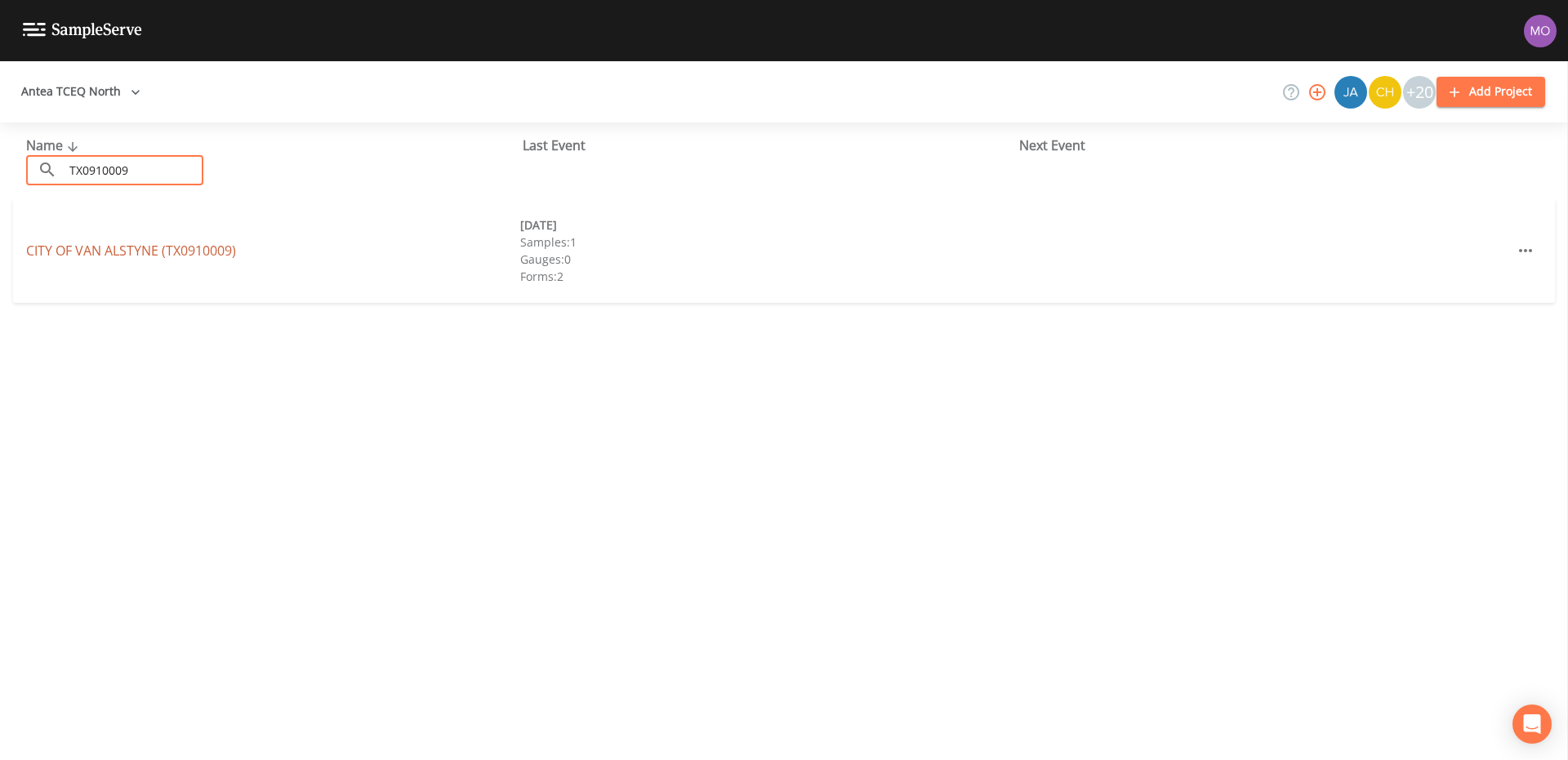
type input "TX0910009"
click at [111, 253] on link "CITY OF VAN ALSTYNE (TX0910009)" at bounding box center [131, 250] width 210 height 18
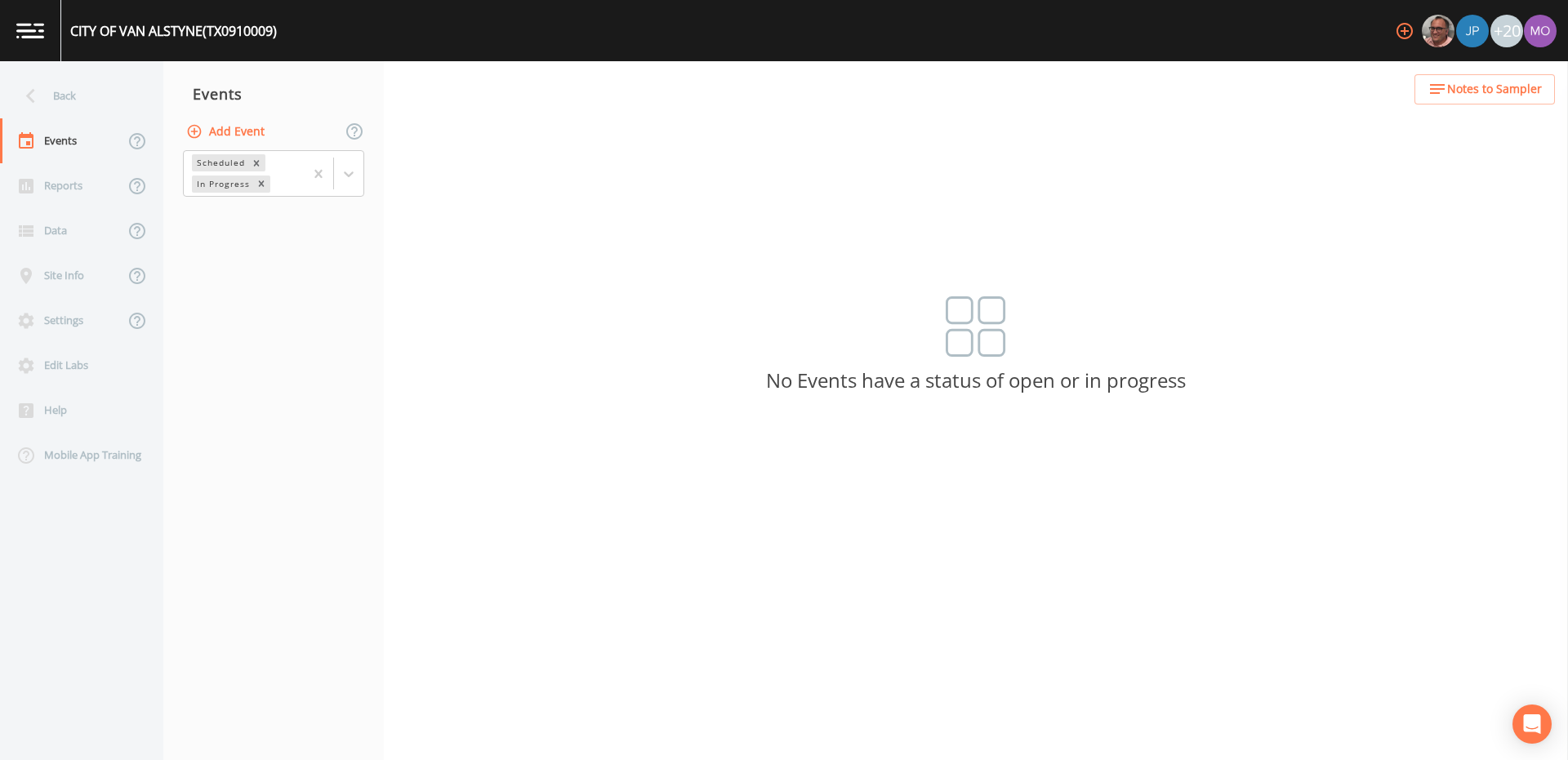
click at [218, 140] on button "Add Event" at bounding box center [227, 132] width 89 height 30
type input "CVA"
type input "[DATE]"
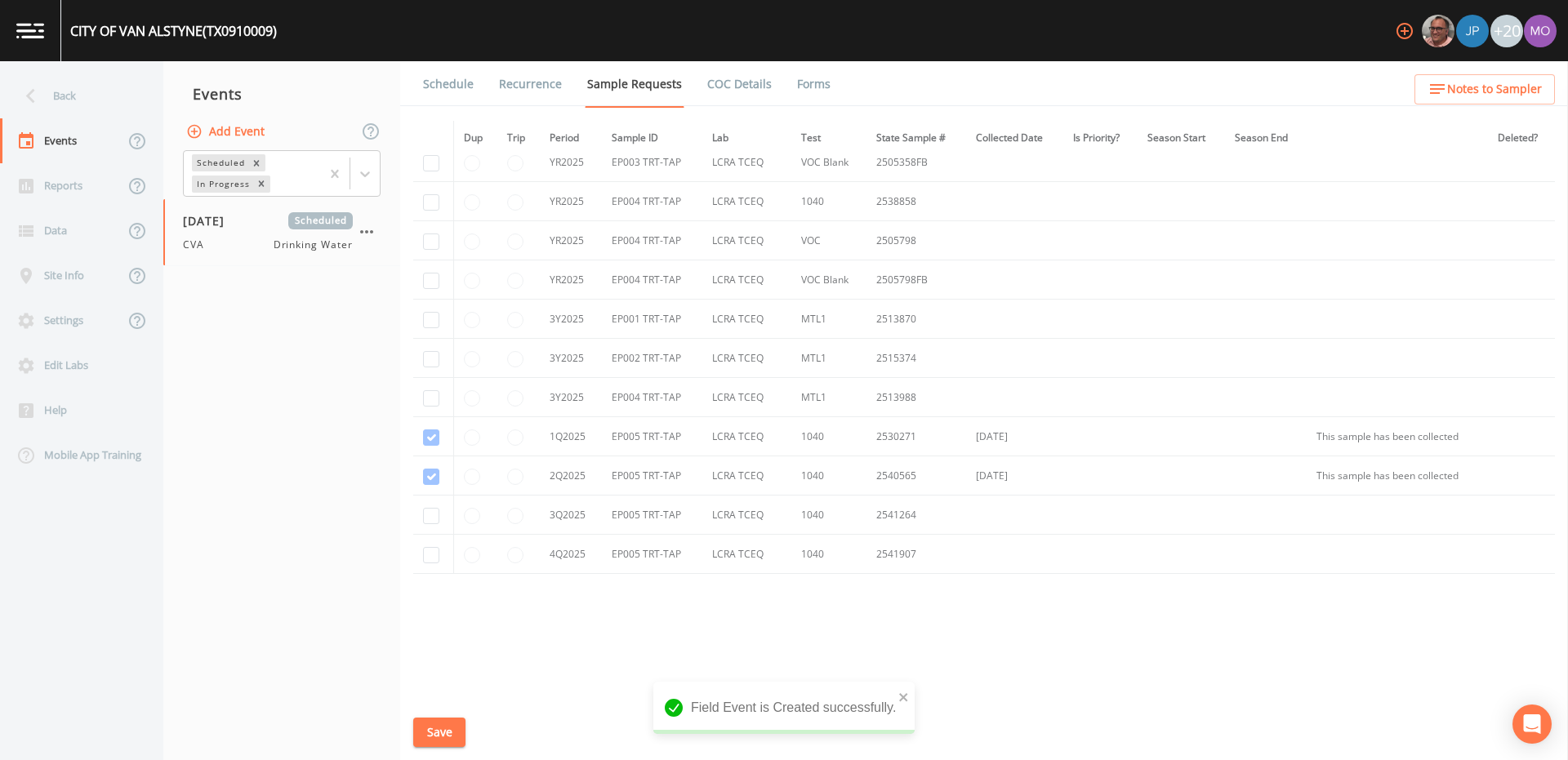
scroll to position [1315, 0]
checkbox input "true"
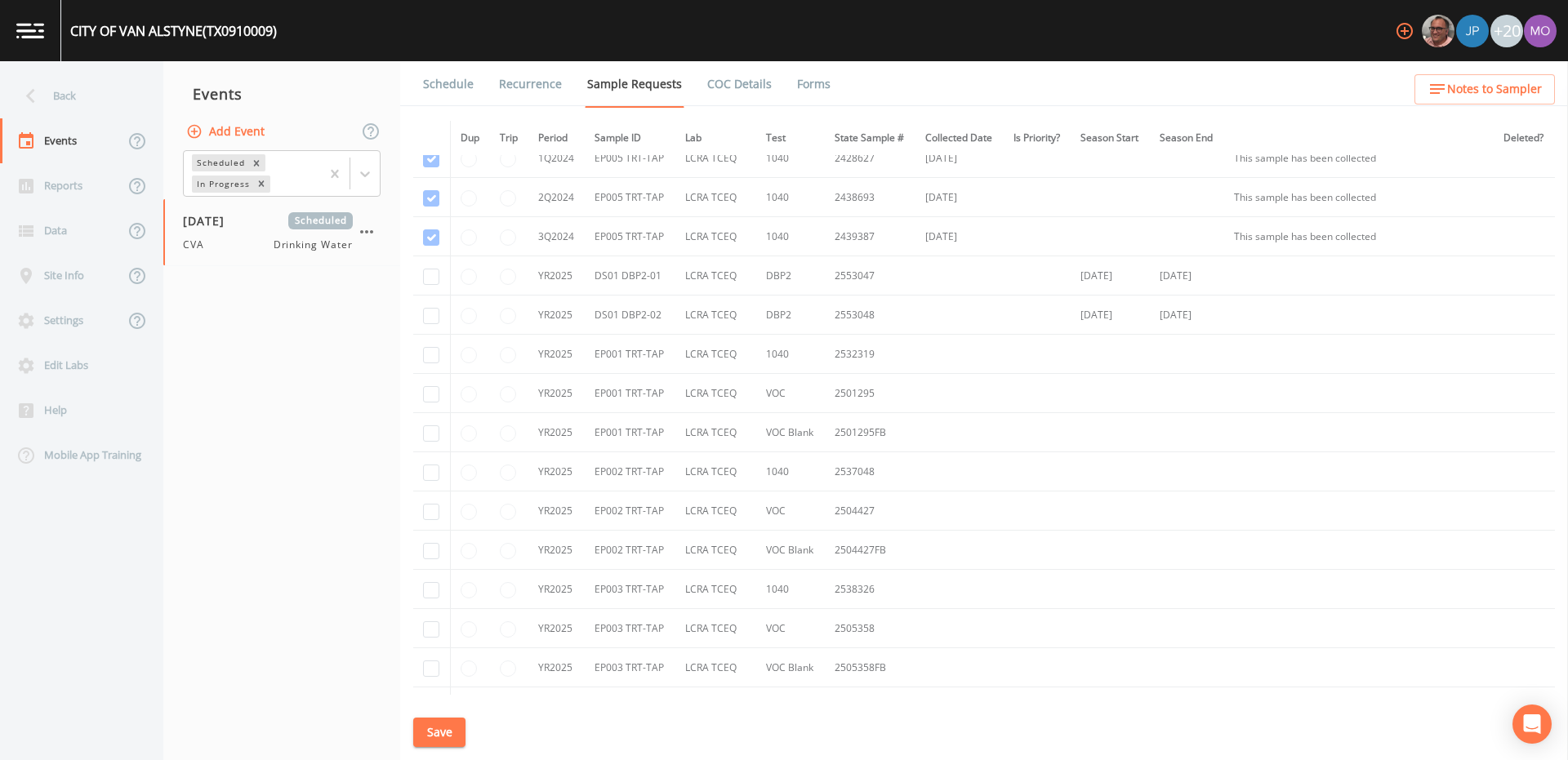
scroll to position [800, 0]
checkbox input "true"
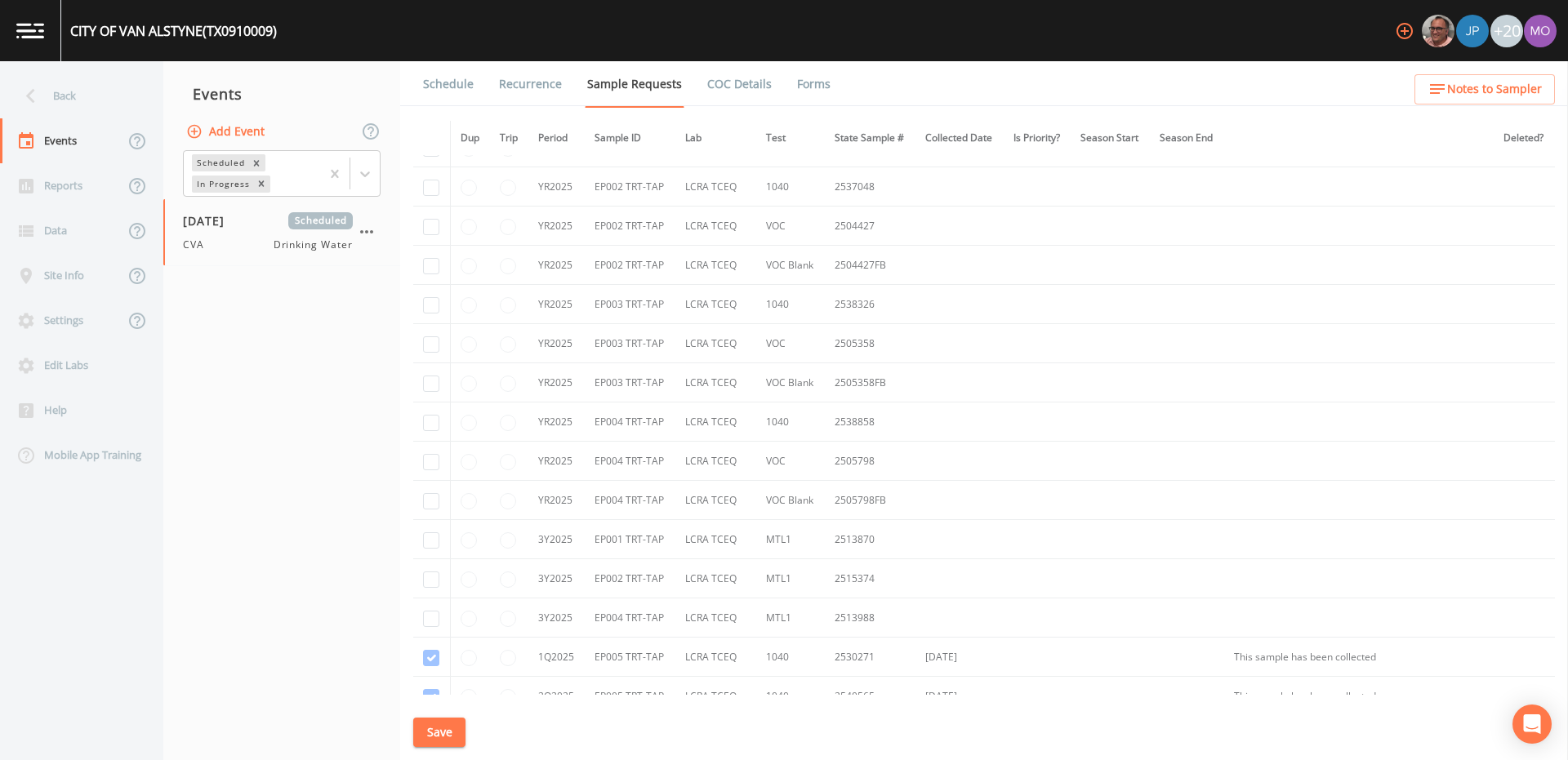
scroll to position [1100, 0]
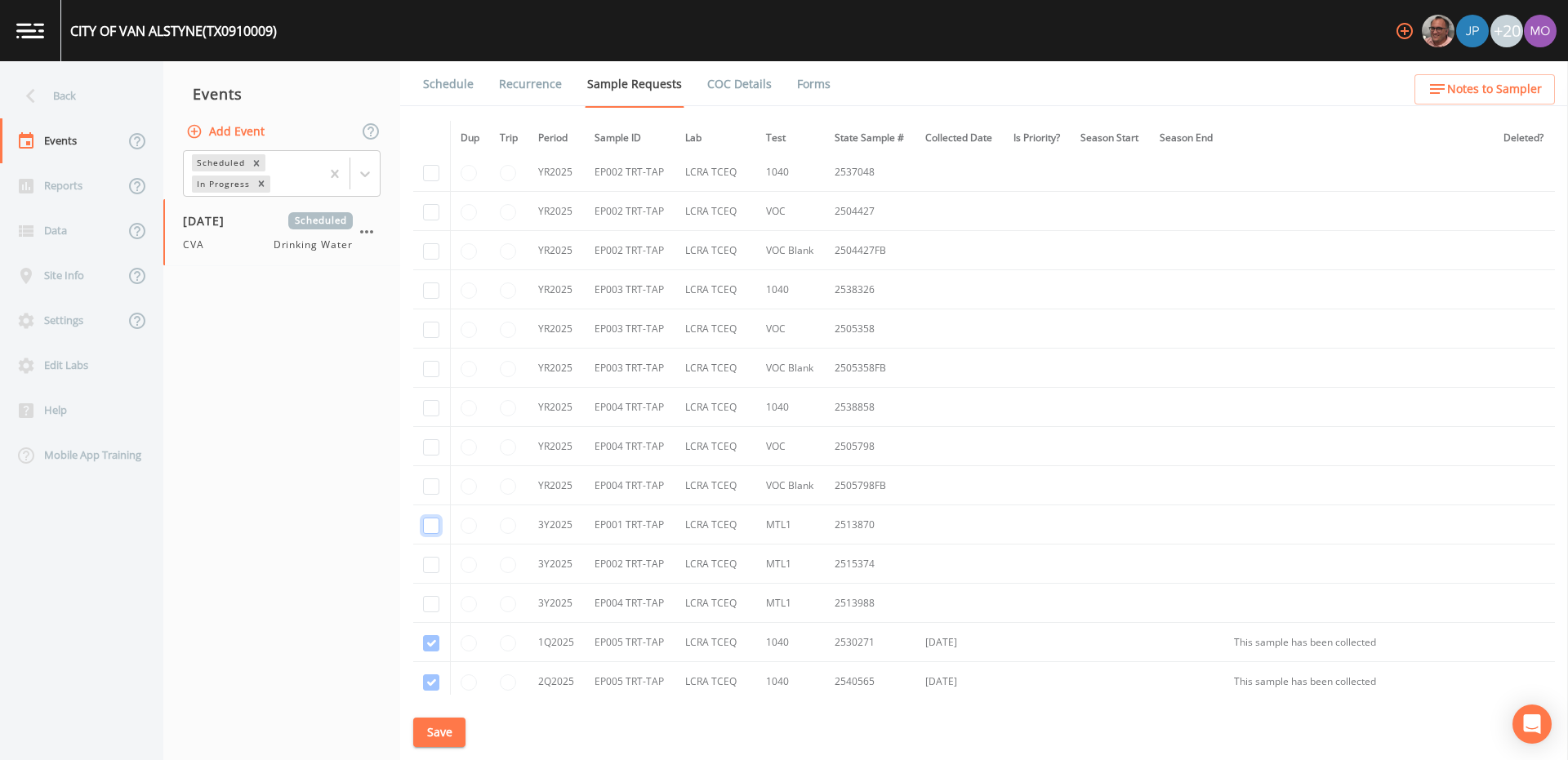
click at [434, 523] on input "checkbox" at bounding box center [431, 525] width 16 height 16
checkbox input "true"
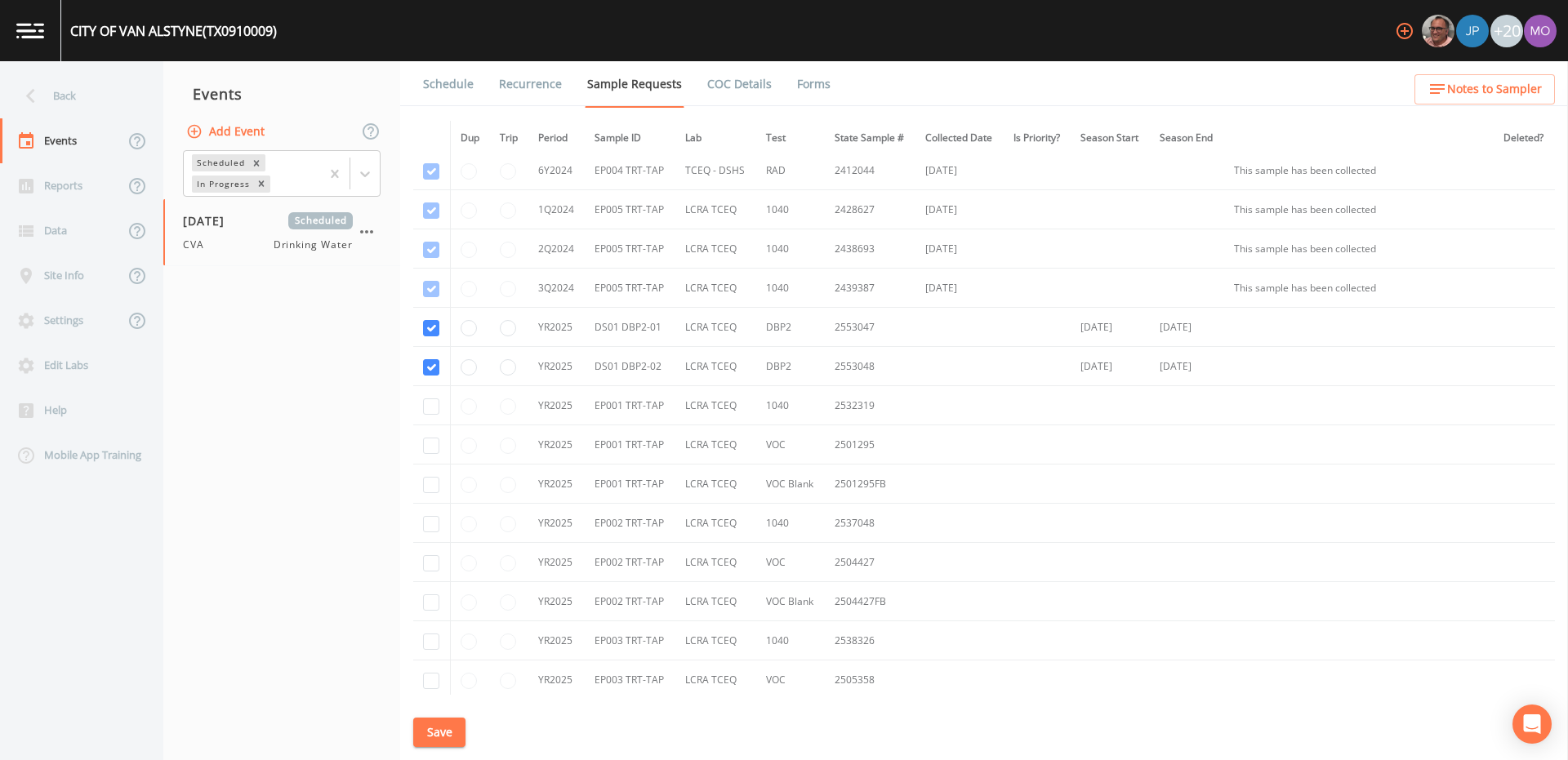
scroll to position [746, 0]
checkbox input "true"
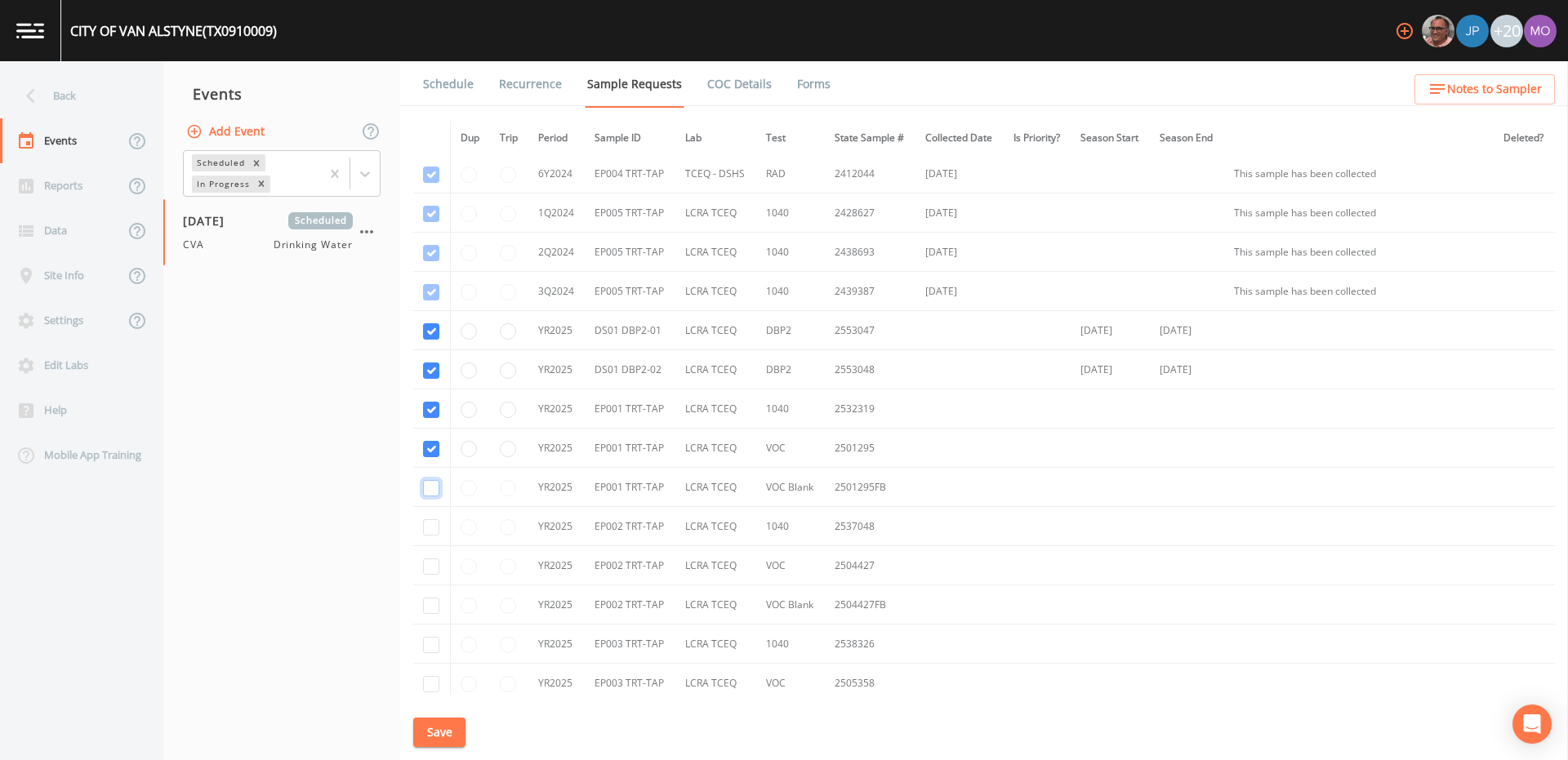
checkbox input "true"
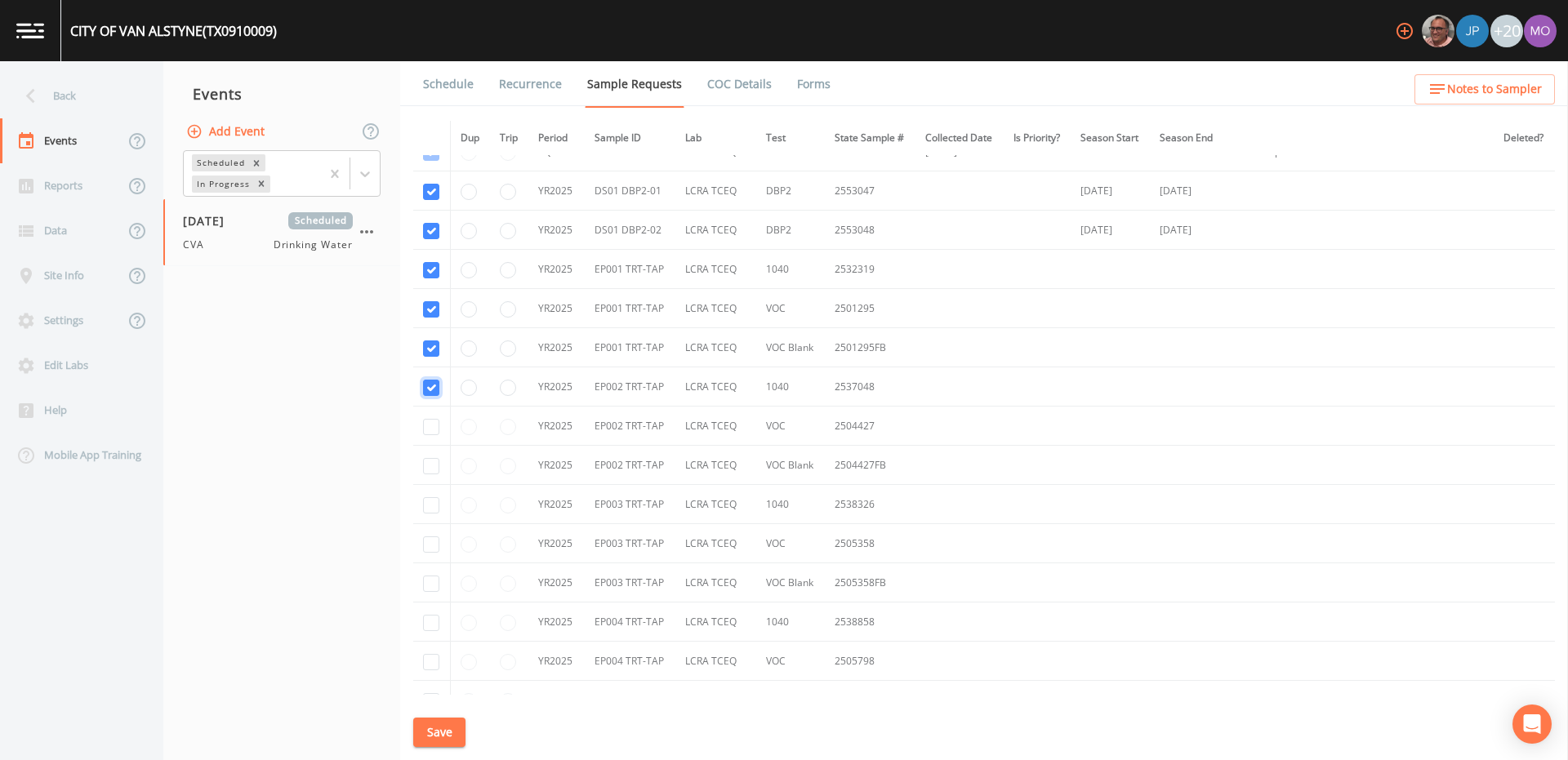
scroll to position [898, 0]
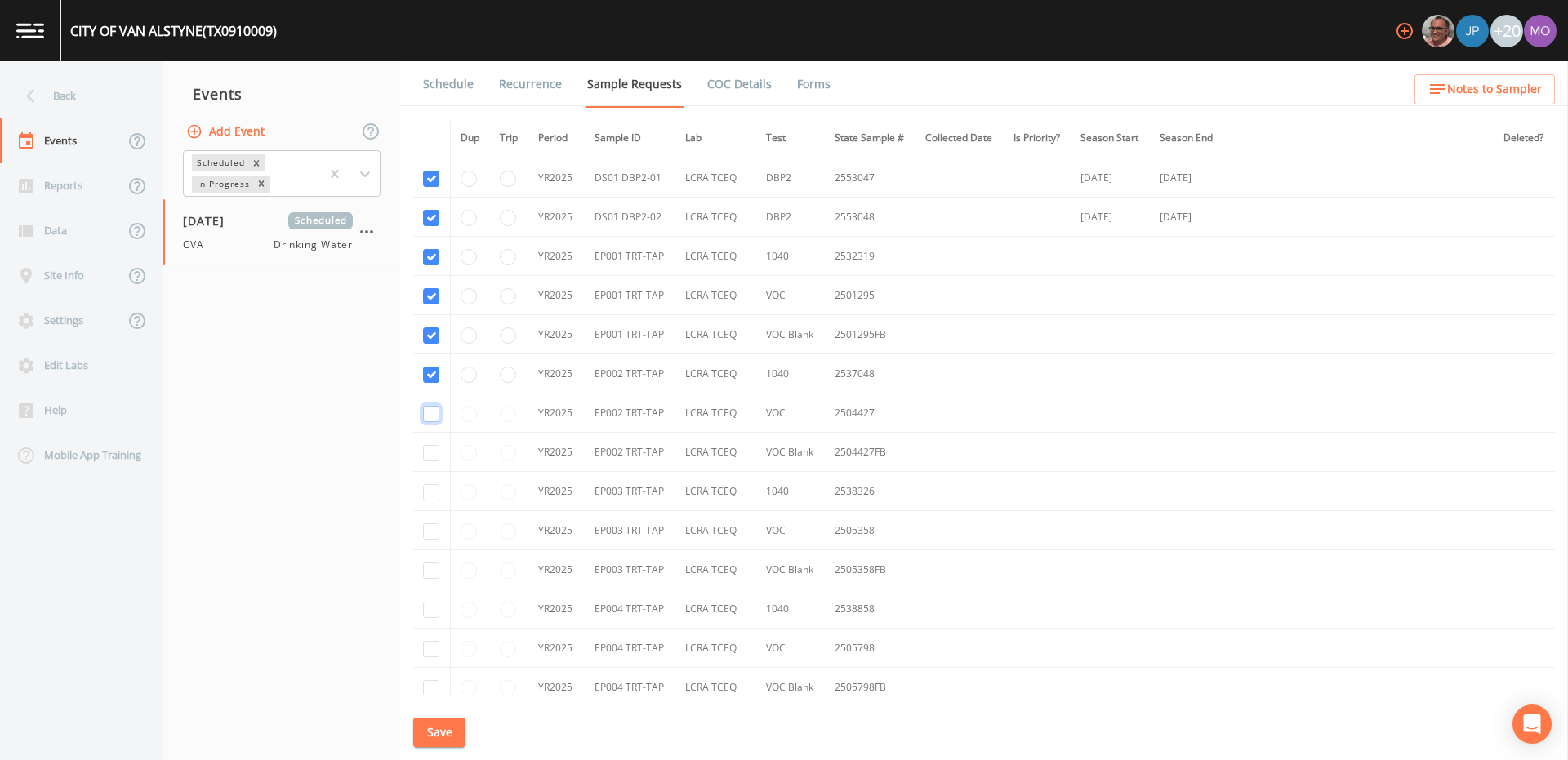
checkbox input "true"
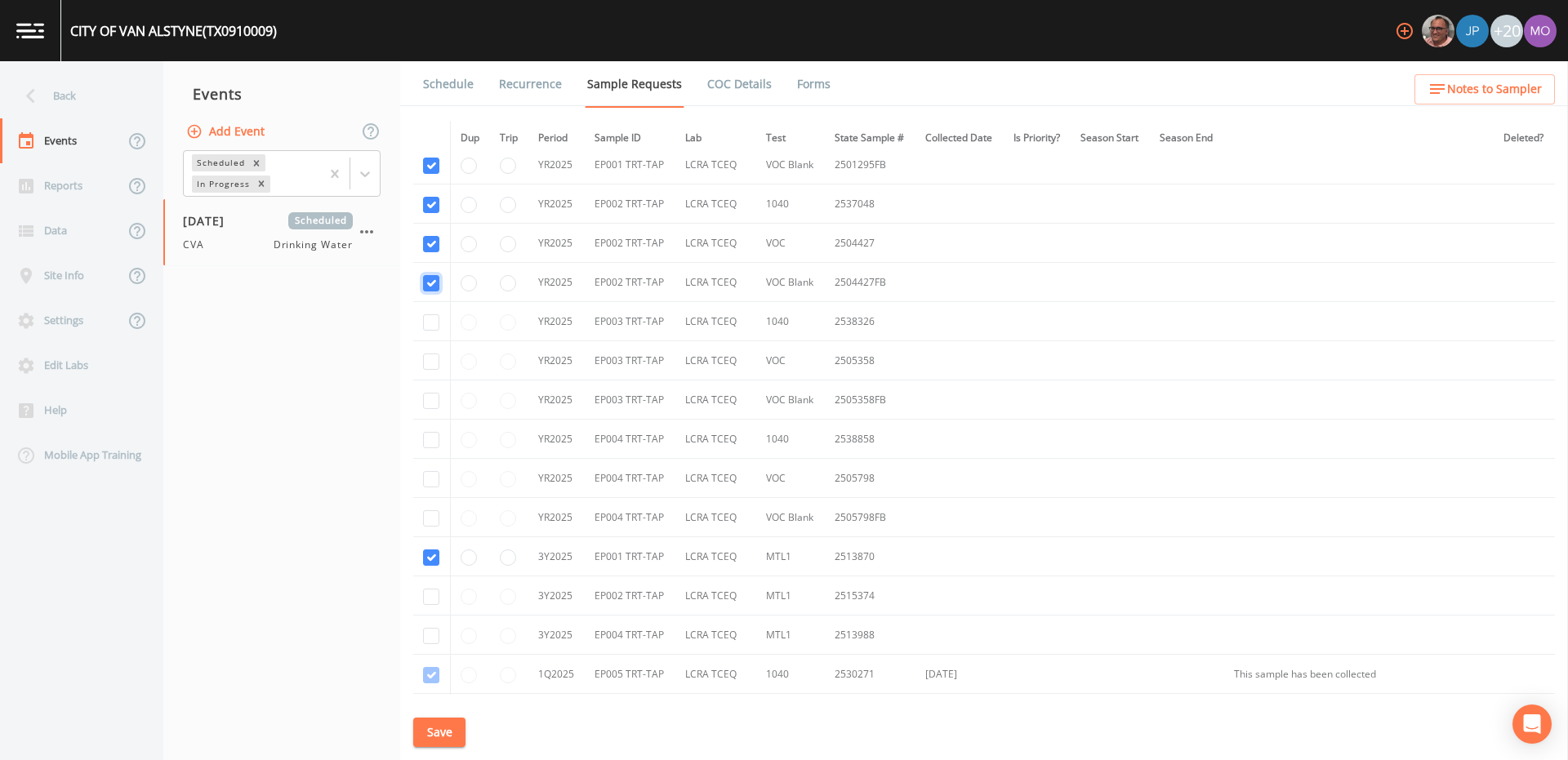
scroll to position [1083, 0]
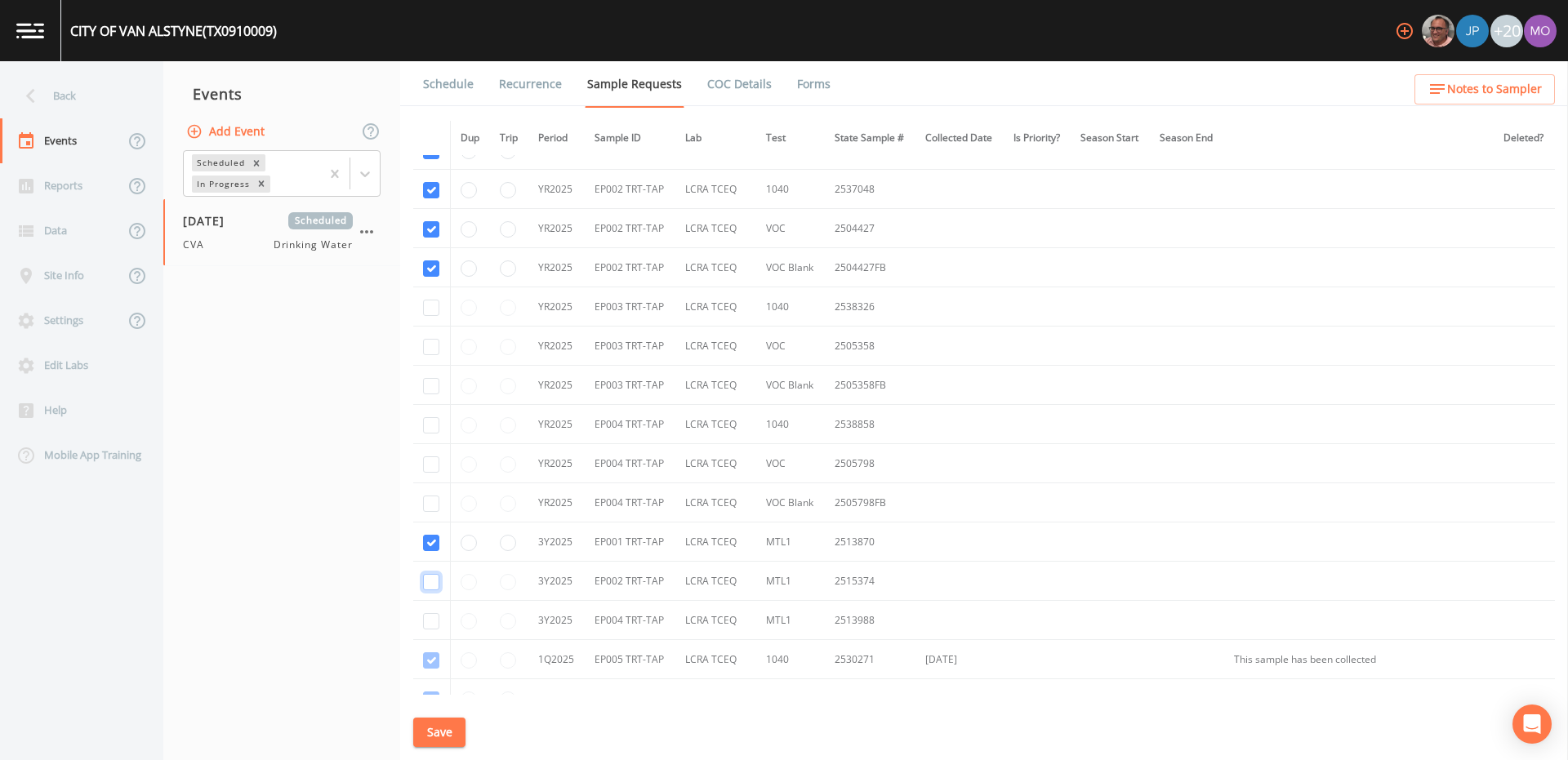
click at [431, 585] on input "checkbox" at bounding box center [431, 581] width 16 height 16
checkbox input "true"
click at [433, 621] on input "checkbox" at bounding box center [431, 621] width 16 height 16
checkbox input "true"
click at [428, 432] on input "checkbox" at bounding box center [431, 425] width 16 height 16
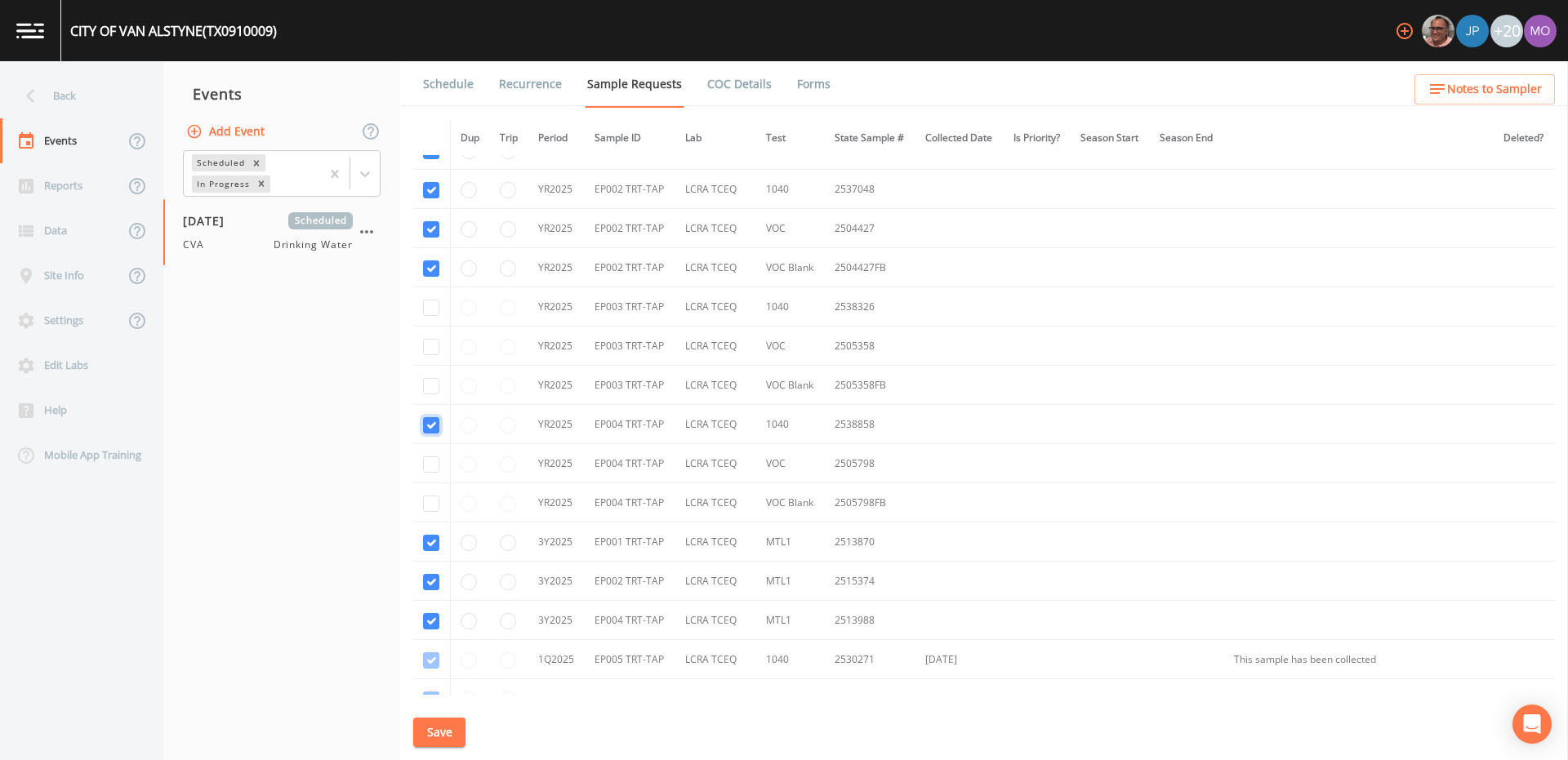
checkbox input "true"
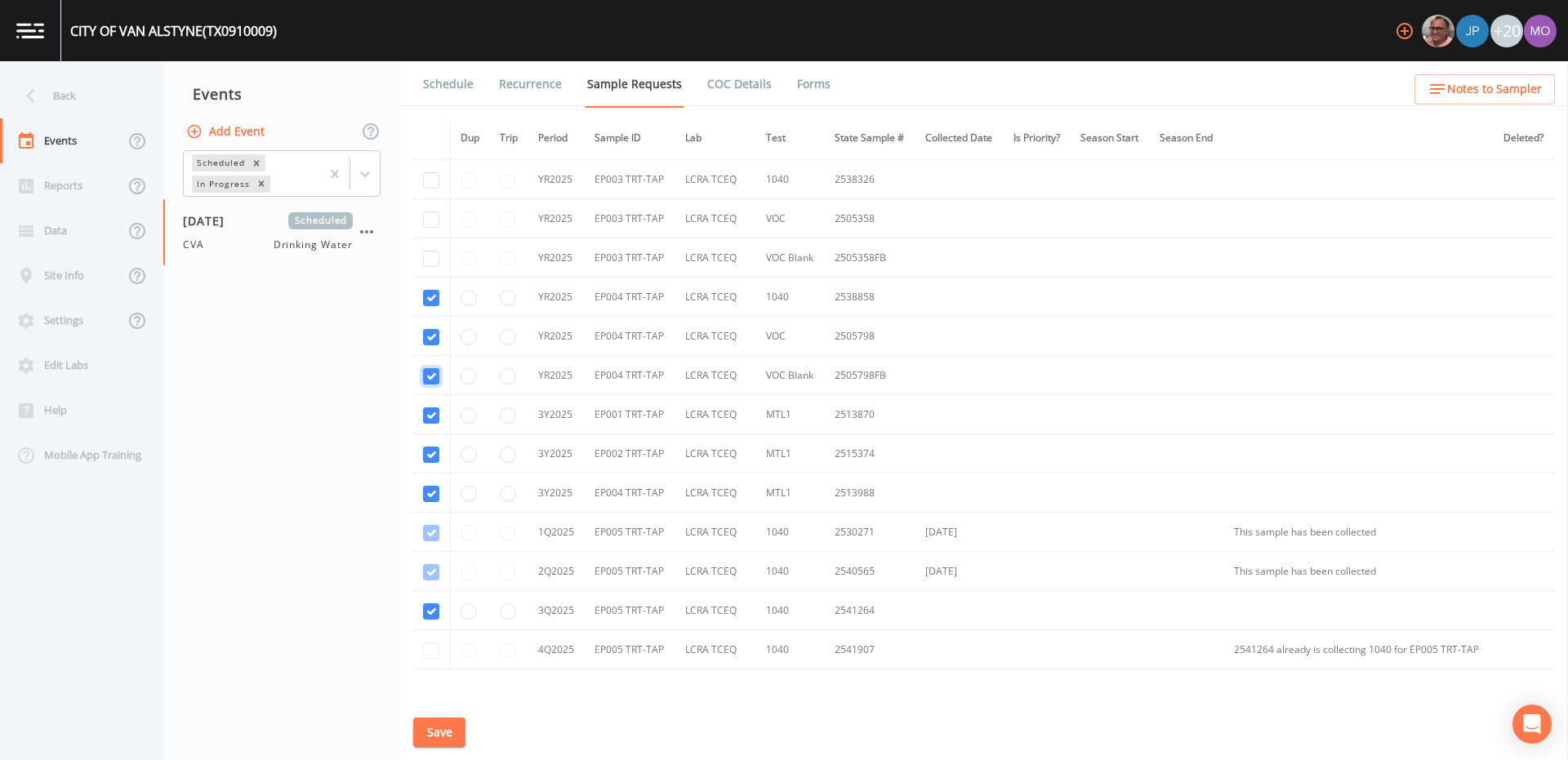
scroll to position [1315, 0]
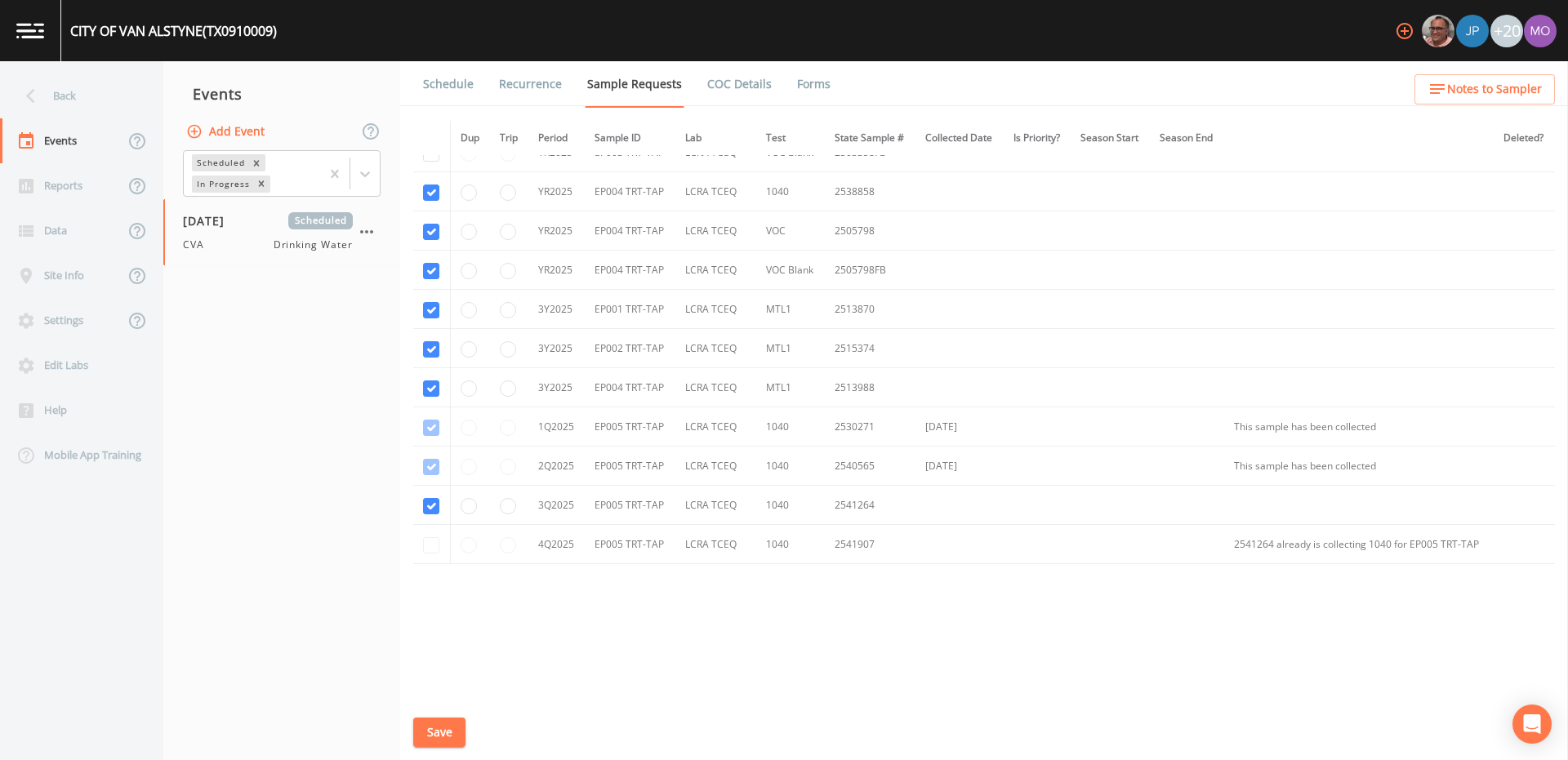
click at [443, 730] on button "Save" at bounding box center [439, 732] width 52 height 30
click at [461, 79] on link "Schedule" at bounding box center [448, 83] width 56 height 46
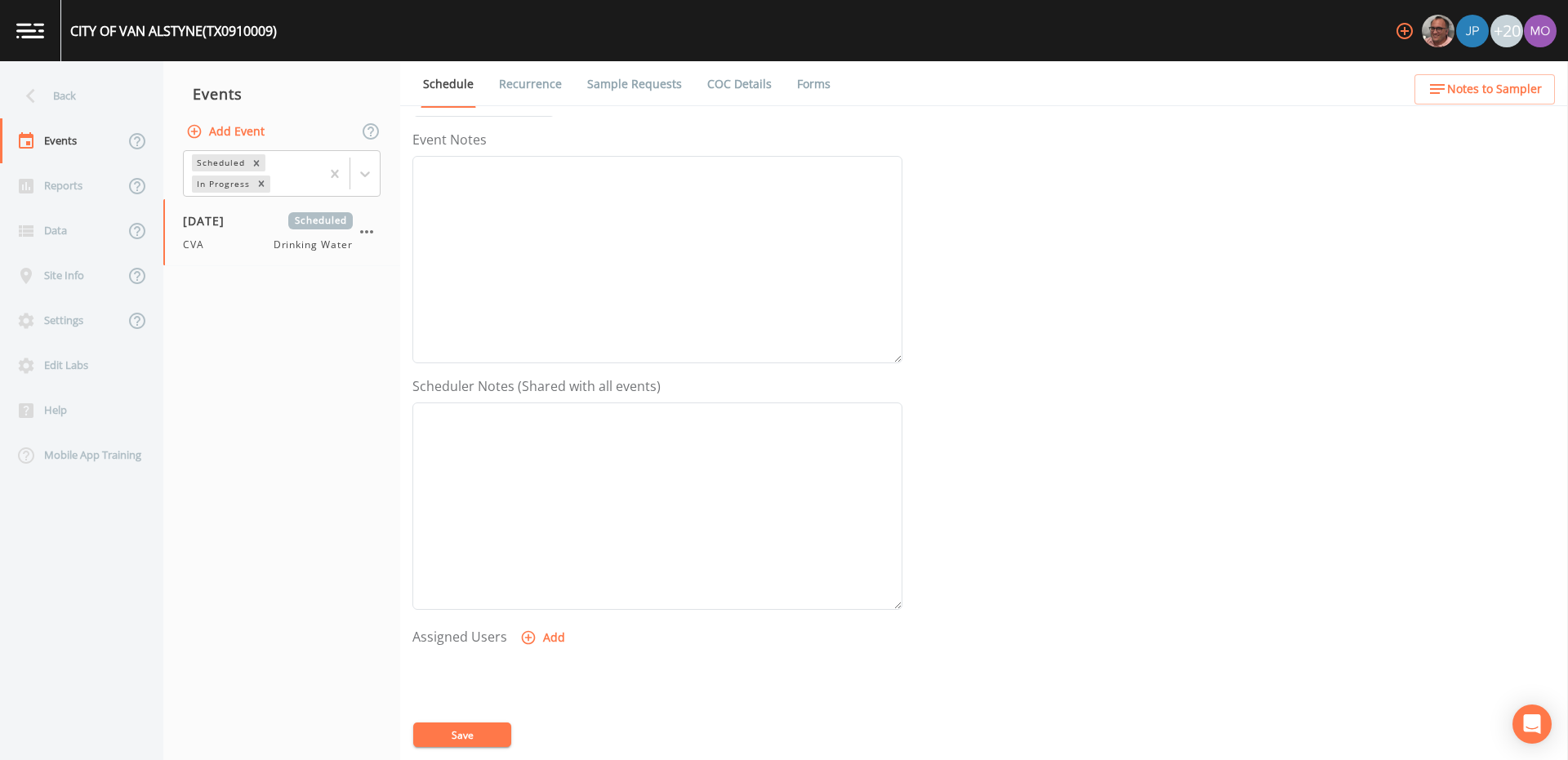
scroll to position [392, 0]
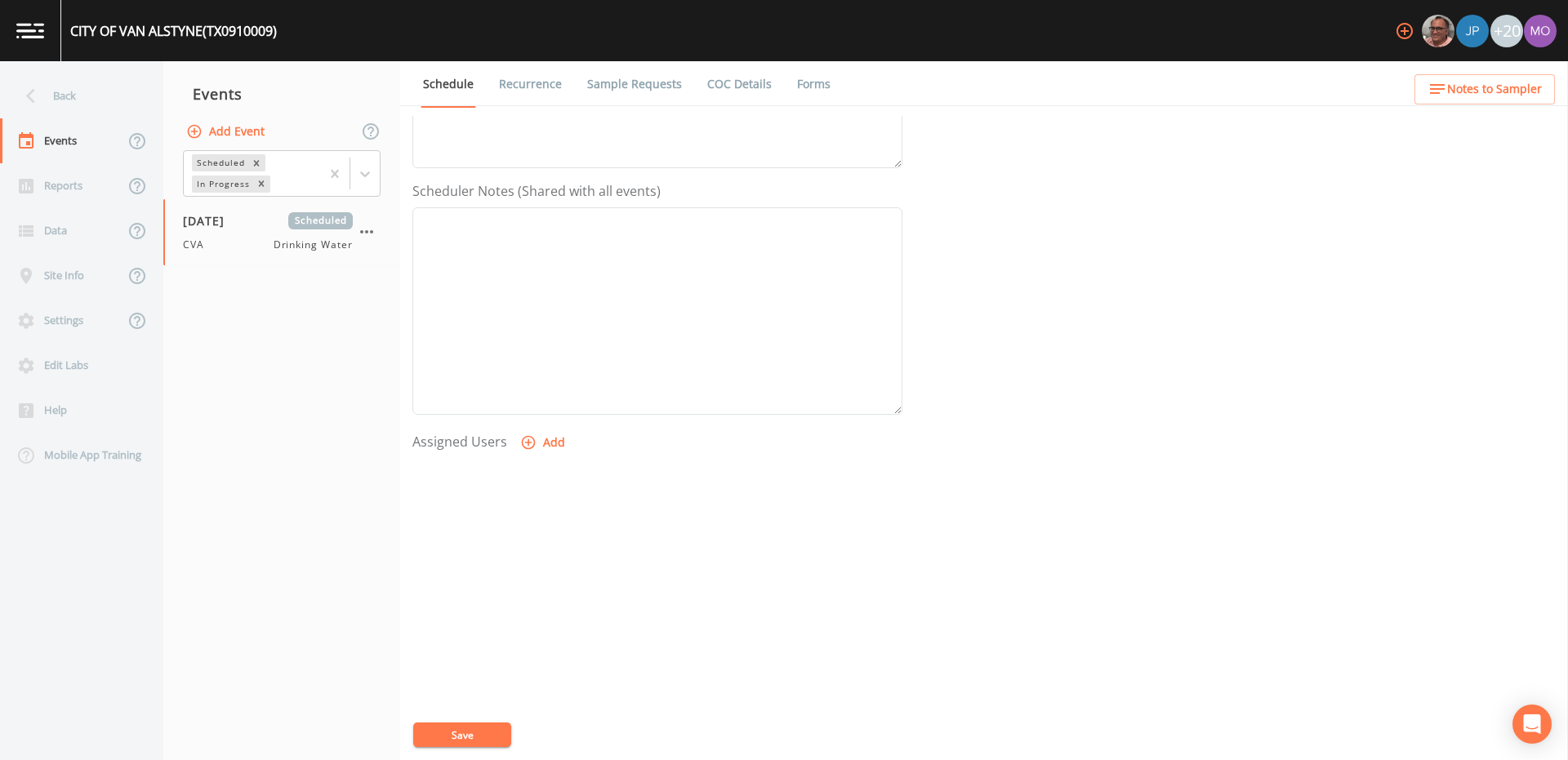
click at [530, 450] on icon "button" at bounding box center [528, 442] width 16 height 16
select select "a2822abc-5819-4f7b-b3c6-dd92d52bfeb4"
select select
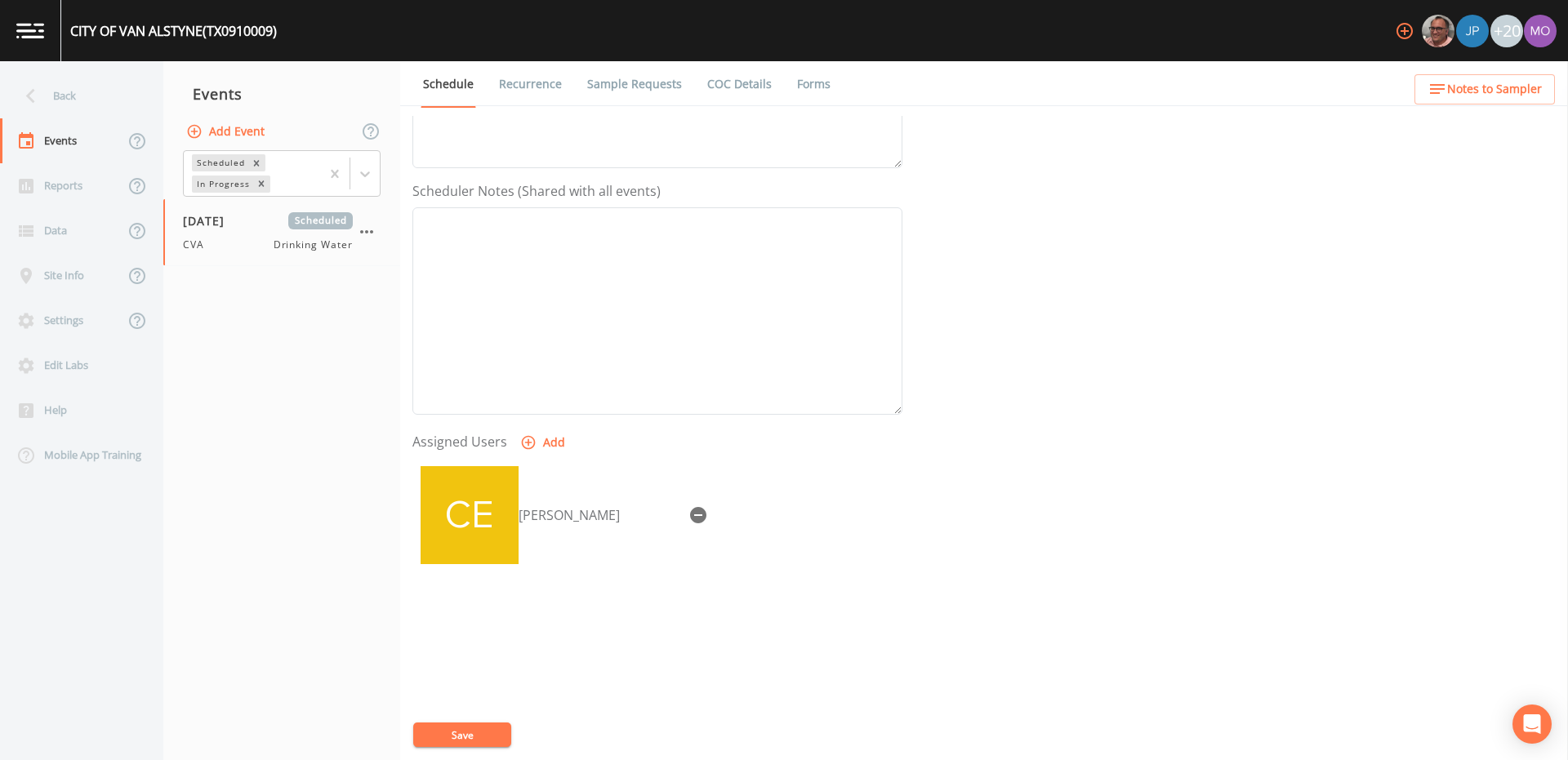
click at [437, 742] on button "Save" at bounding box center [462, 734] width 98 height 24
click at [57, 101] on div "Back" at bounding box center [73, 95] width 147 height 45
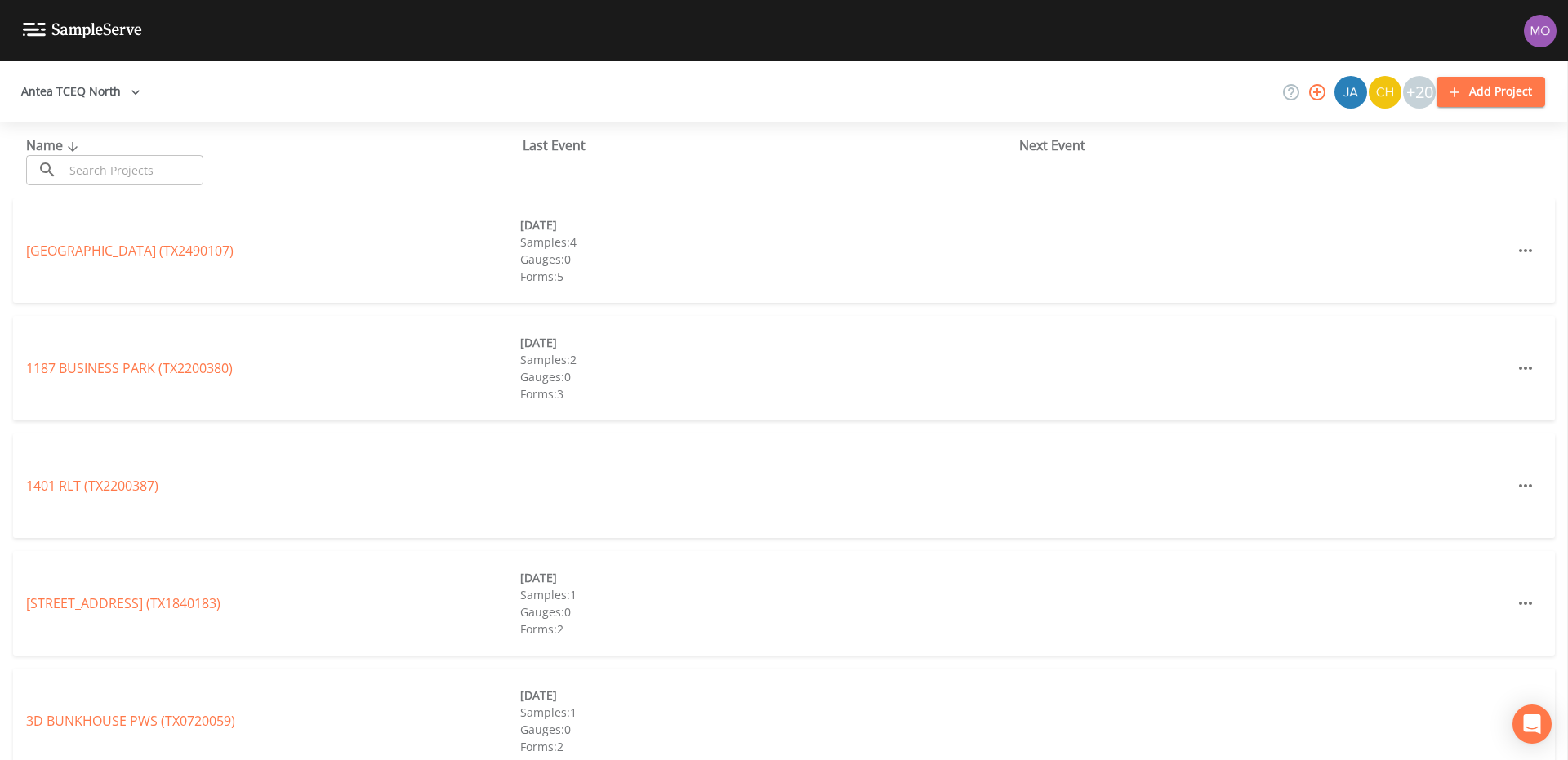
click at [109, 168] on input "text" at bounding box center [133, 169] width 139 height 30
paste input "TX0430045"
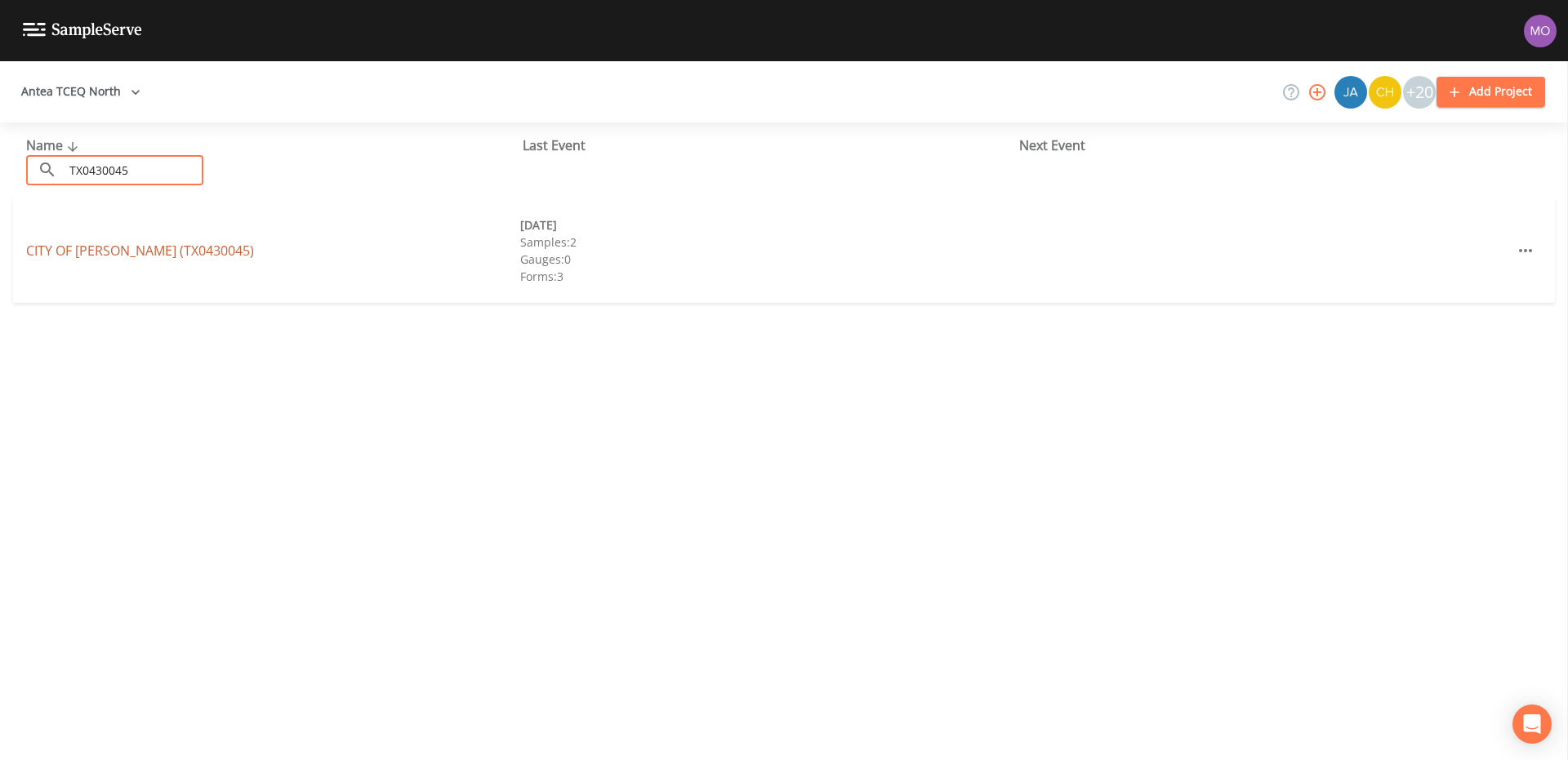
type input "TX0430045"
click at [130, 251] on link "CITY OF PARKER (TX0430045)" at bounding box center [139, 250] width 228 height 18
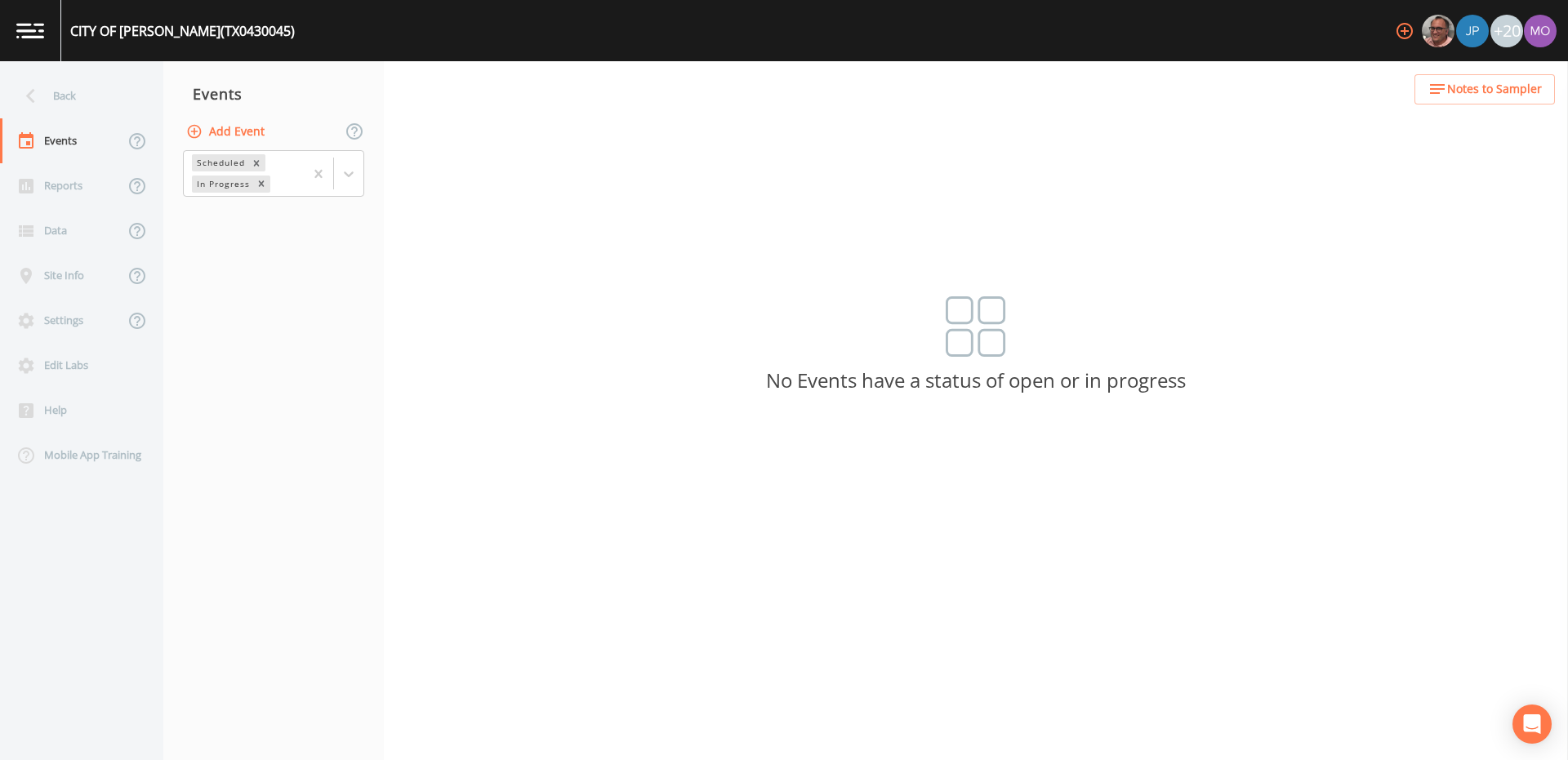
click at [216, 125] on button "Add Event" at bounding box center [227, 132] width 89 height 30
type input "CVA"
type input "[DATE]"
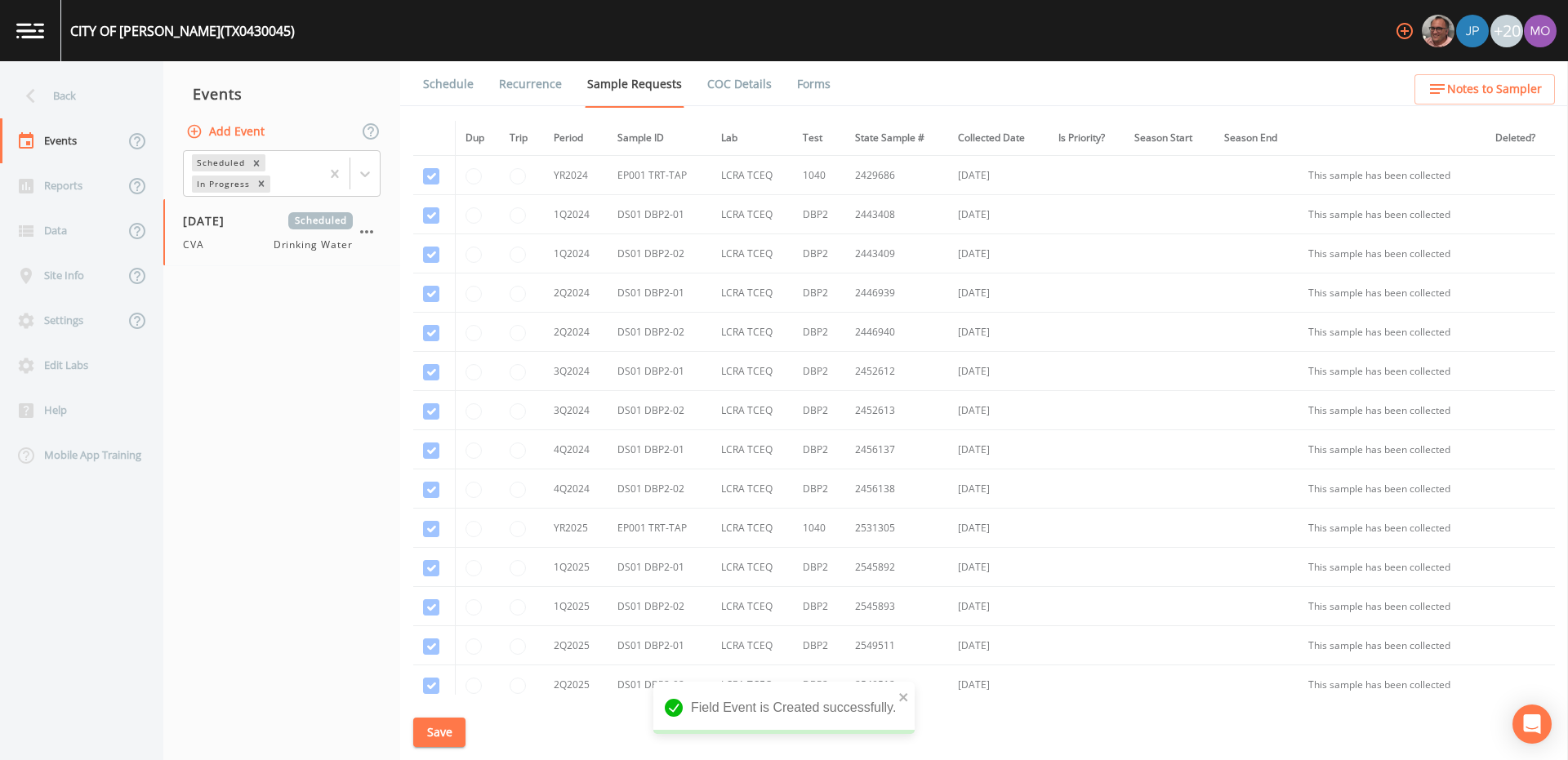
scroll to position [297, 0]
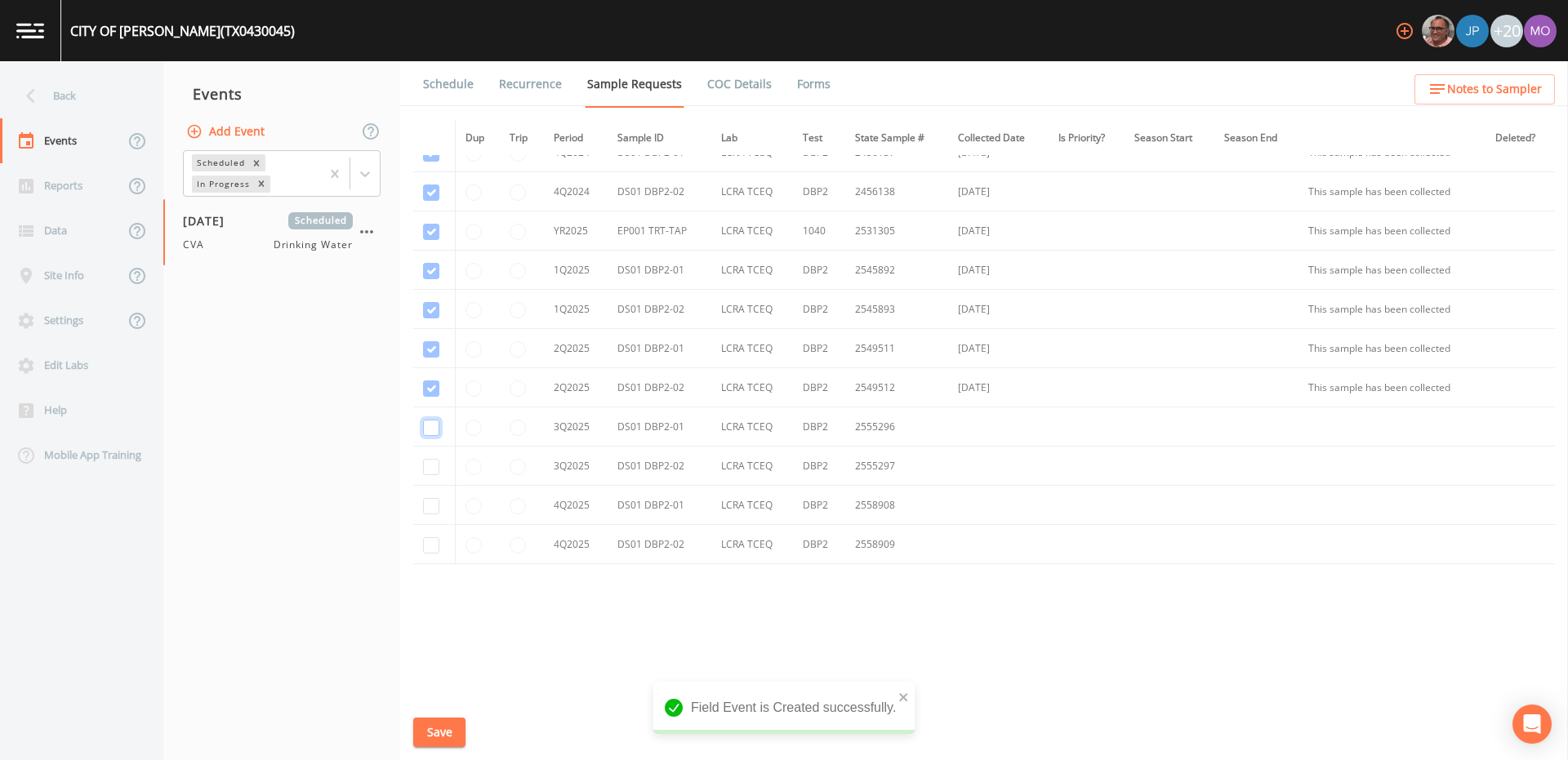
checkbox input "true"
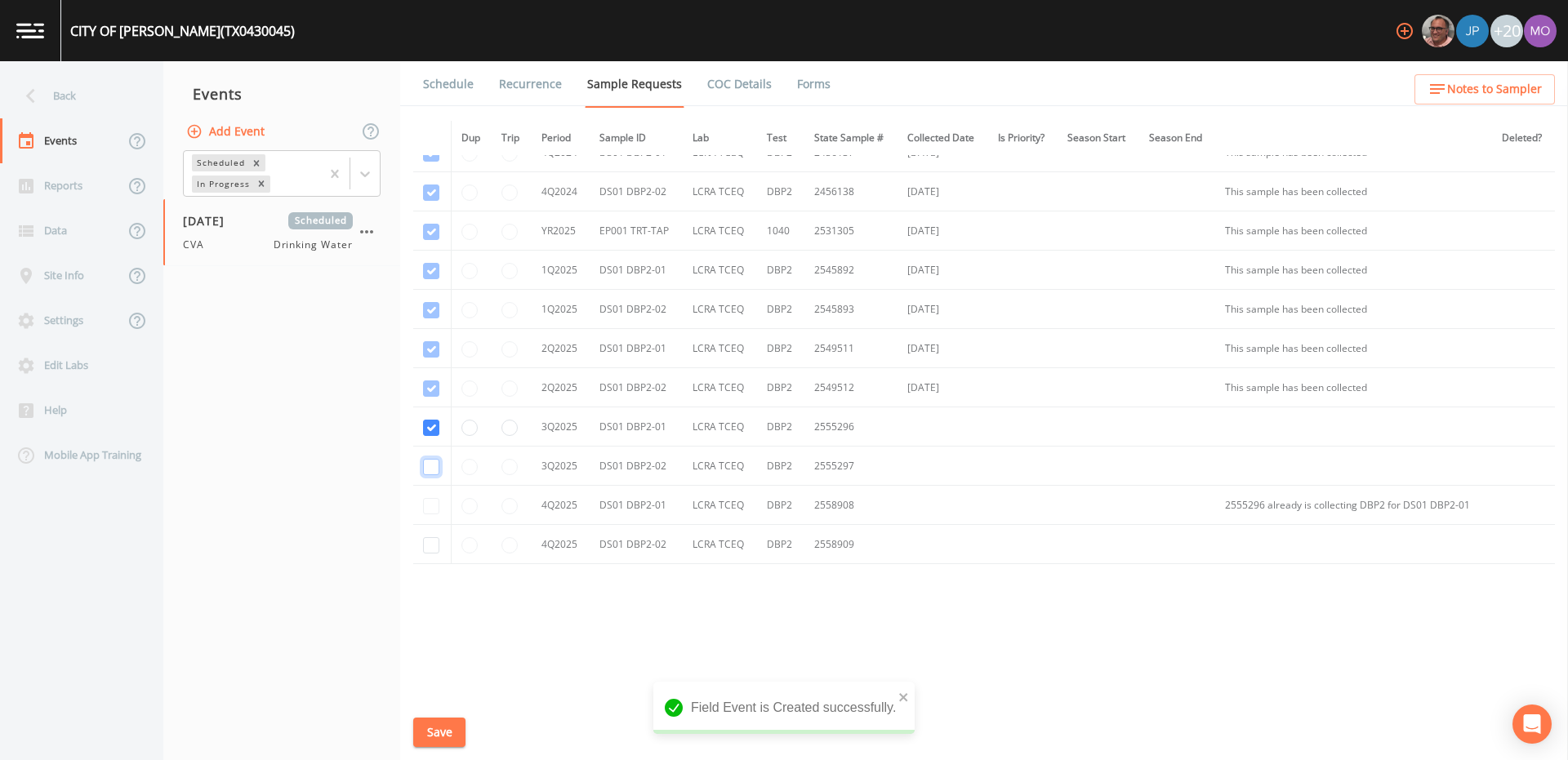
checkbox input "true"
click at [447, 728] on button "Save" at bounding box center [439, 732] width 52 height 30
click at [421, 726] on button "Save" at bounding box center [439, 732] width 52 height 30
click at [447, 94] on link "Schedule" at bounding box center [448, 83] width 56 height 46
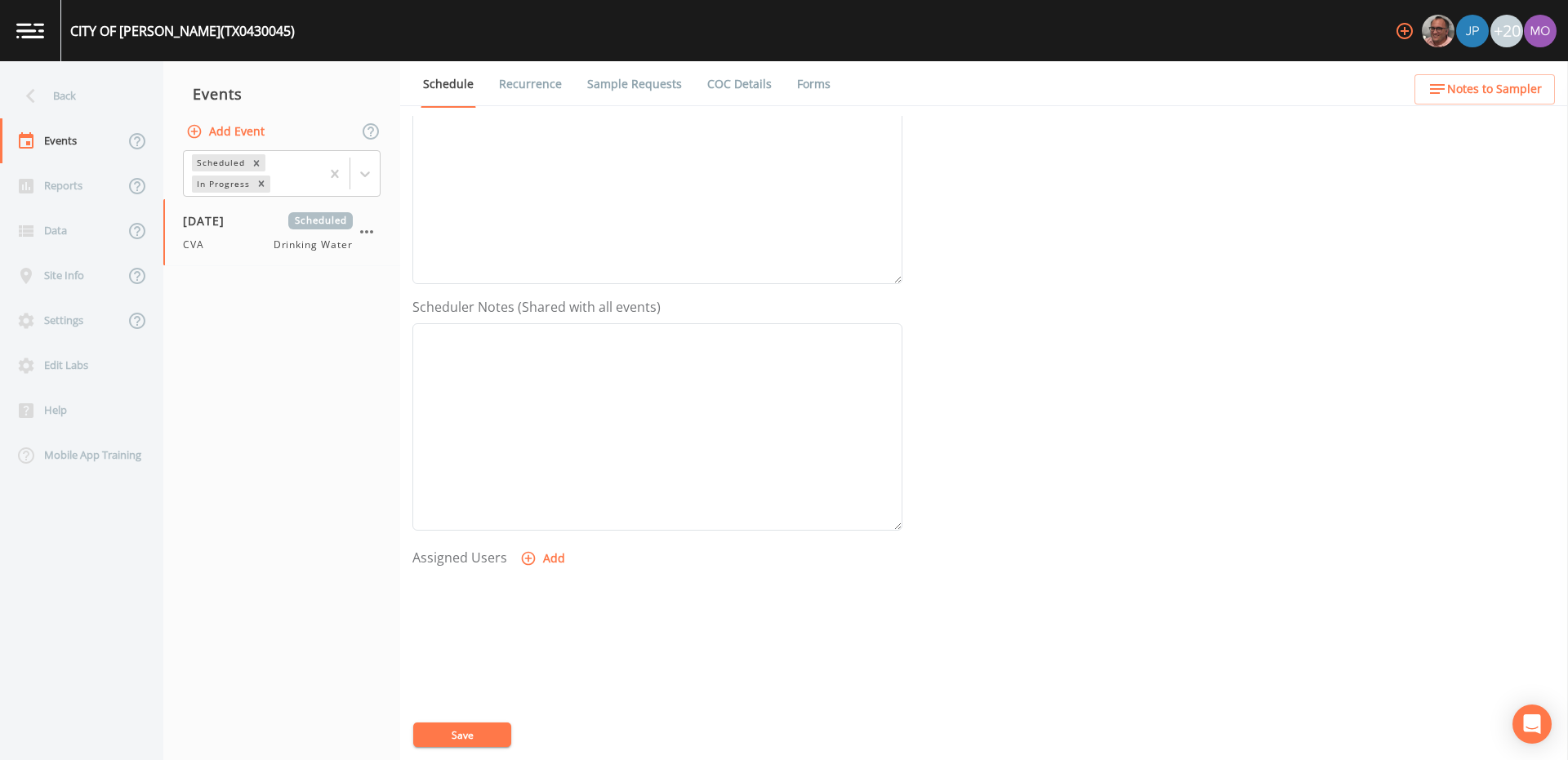
scroll to position [385, 0]
click at [523, 450] on icon "button" at bounding box center [528, 449] width 16 height 16
select select "a2822abc-5819-4f7b-b3c6-dd92d52bfeb4"
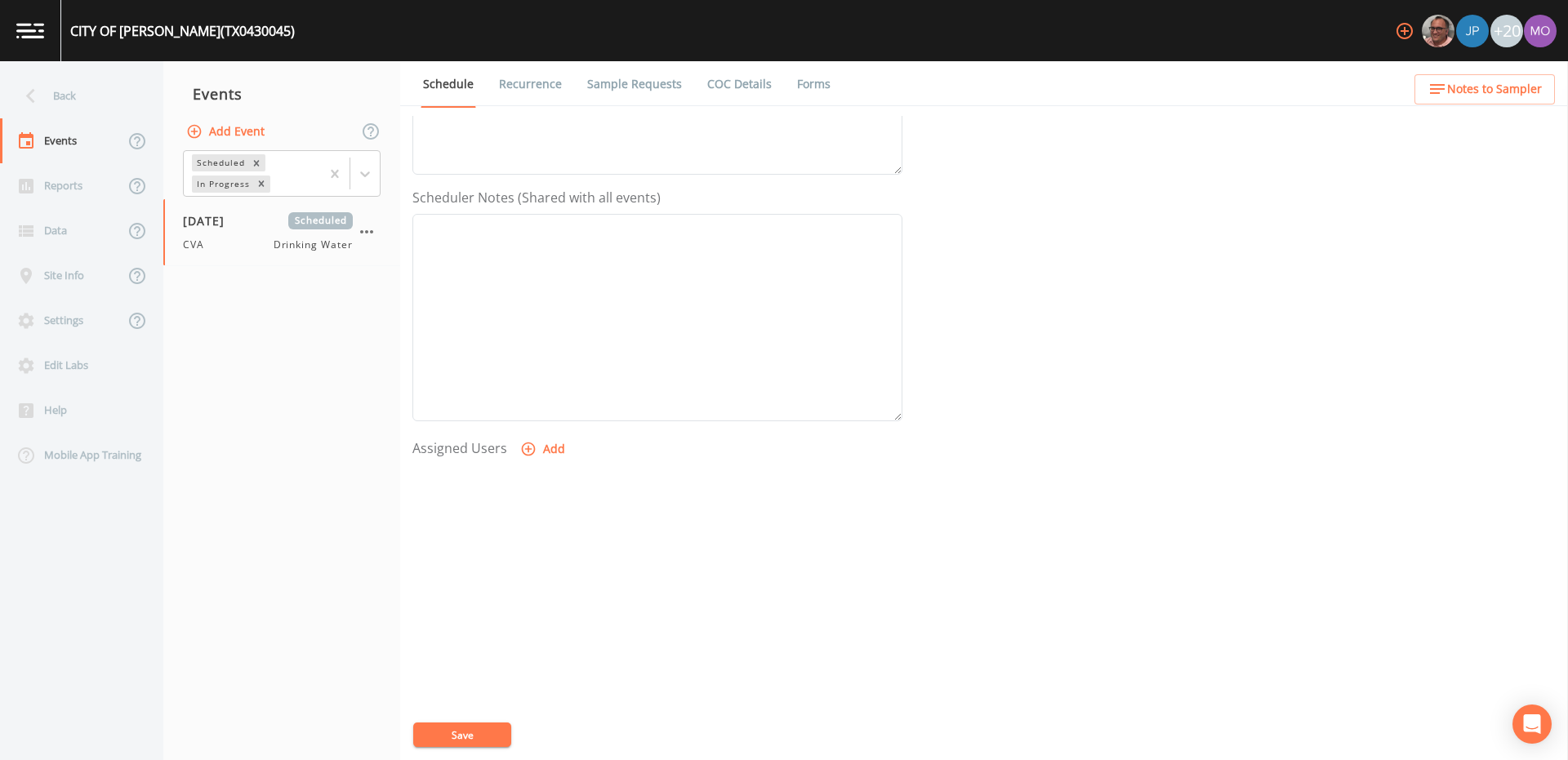
select select
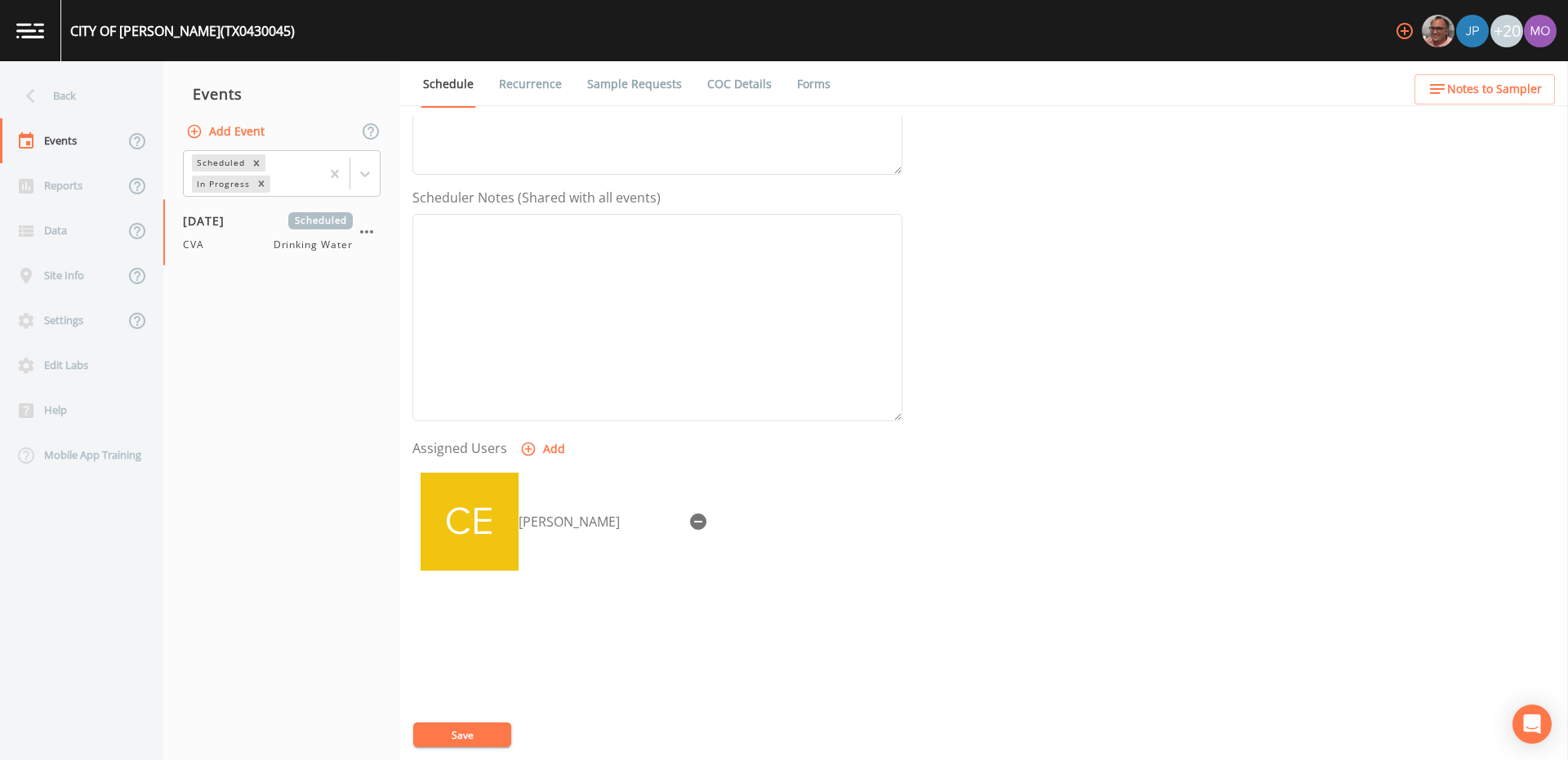
click at [479, 738] on button "Save" at bounding box center [462, 734] width 98 height 24
click at [82, 98] on div "Back" at bounding box center [73, 95] width 147 height 45
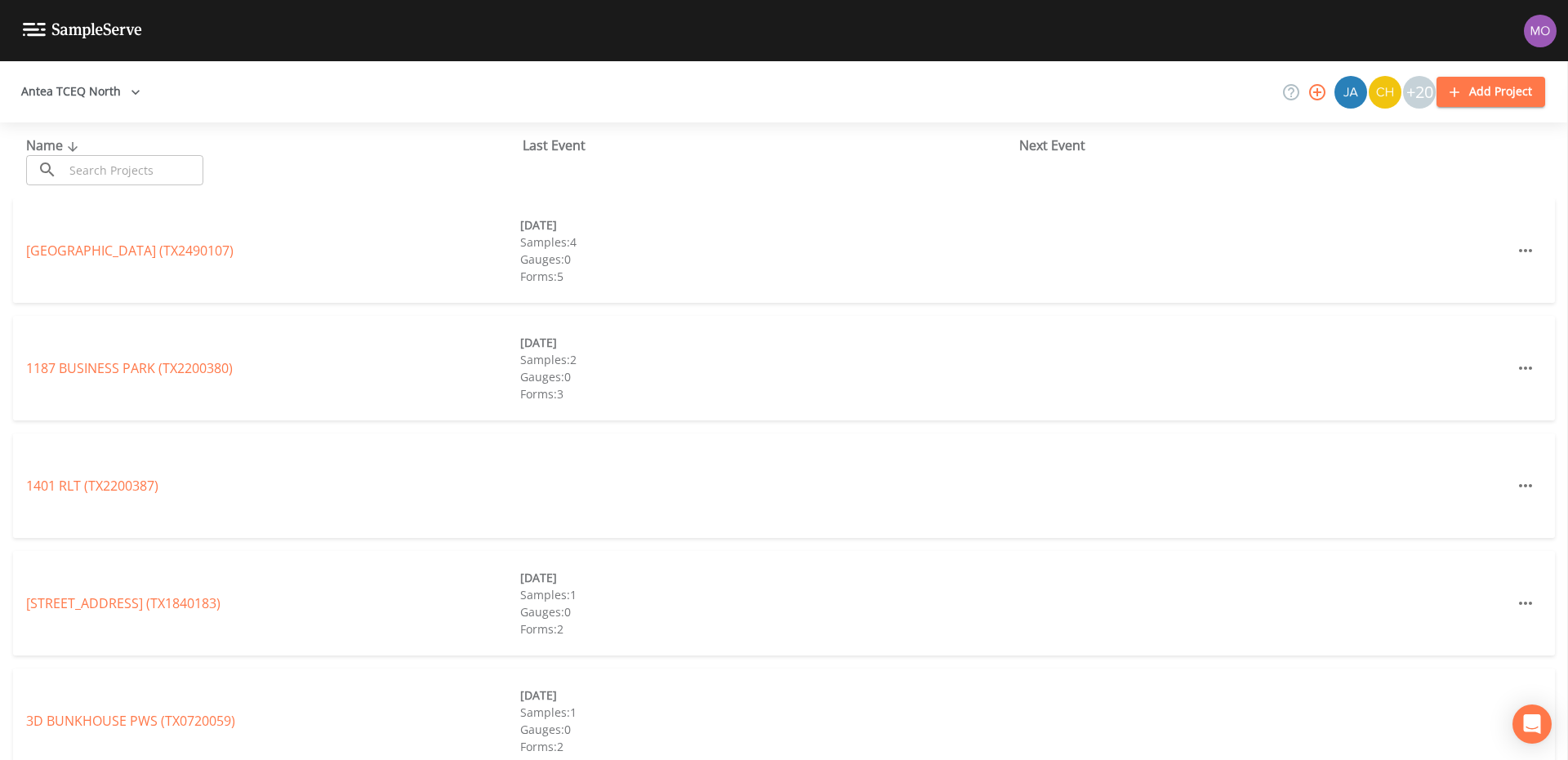
click at [106, 164] on input "text" at bounding box center [133, 169] width 139 height 30
paste input "TX0910060"
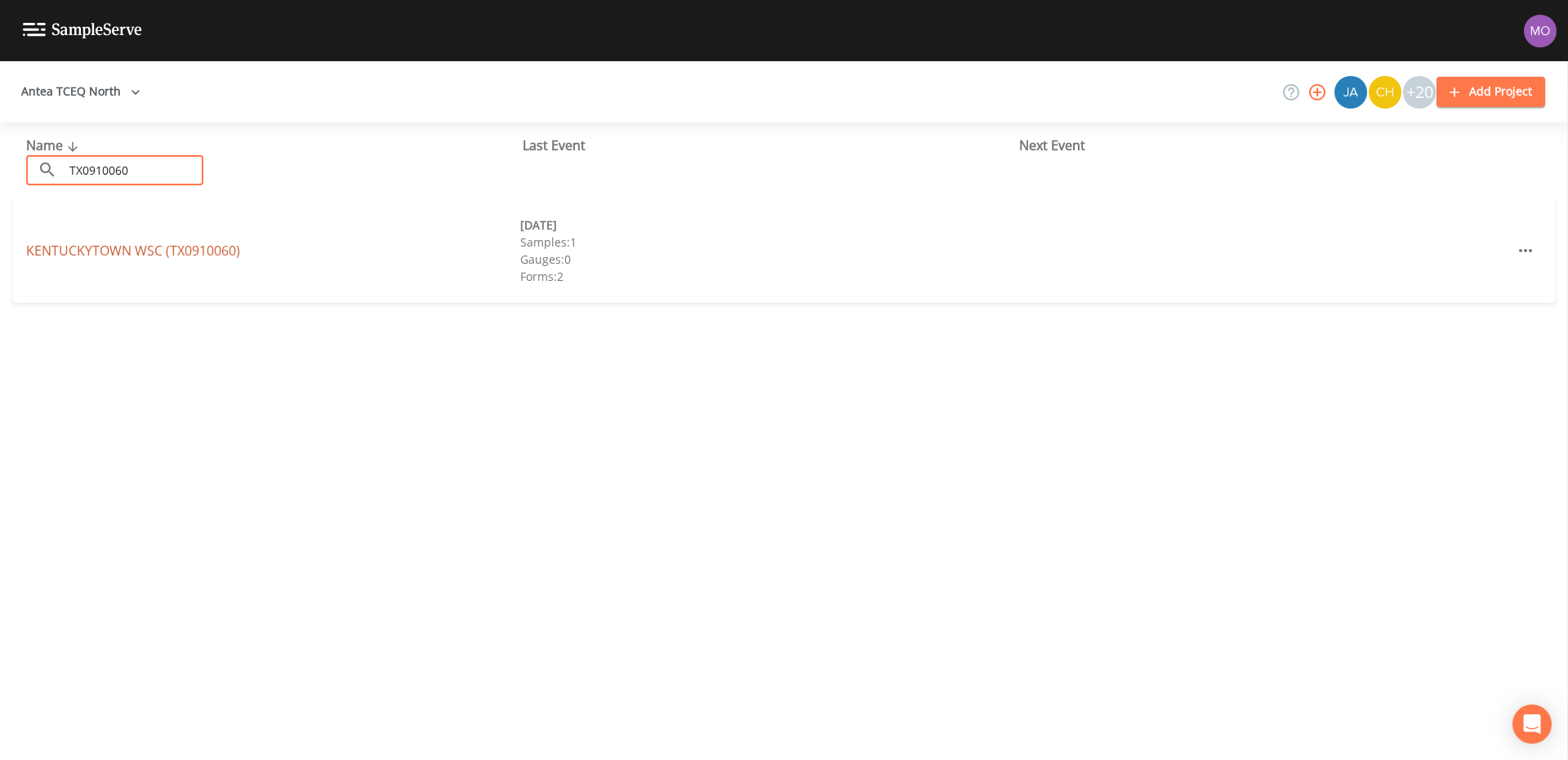
type input "TX0910060"
click at [102, 249] on link "KENTUCKYTOWN WSC (TX0910060)" at bounding box center [132, 250] width 214 height 18
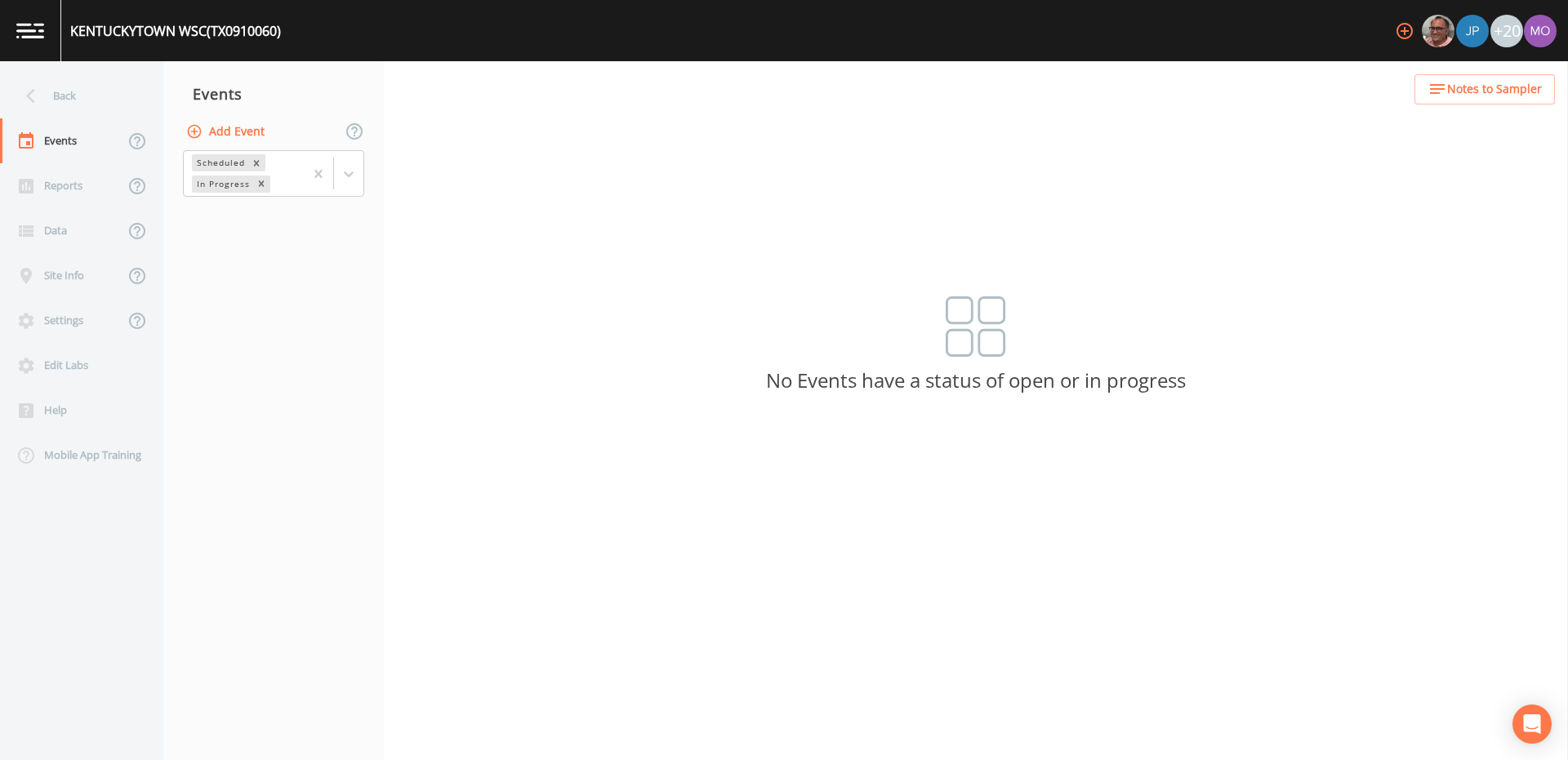
click at [221, 134] on button "Add Event" at bounding box center [227, 132] width 89 height 30
type input "JHI"
type input "[DATE]"
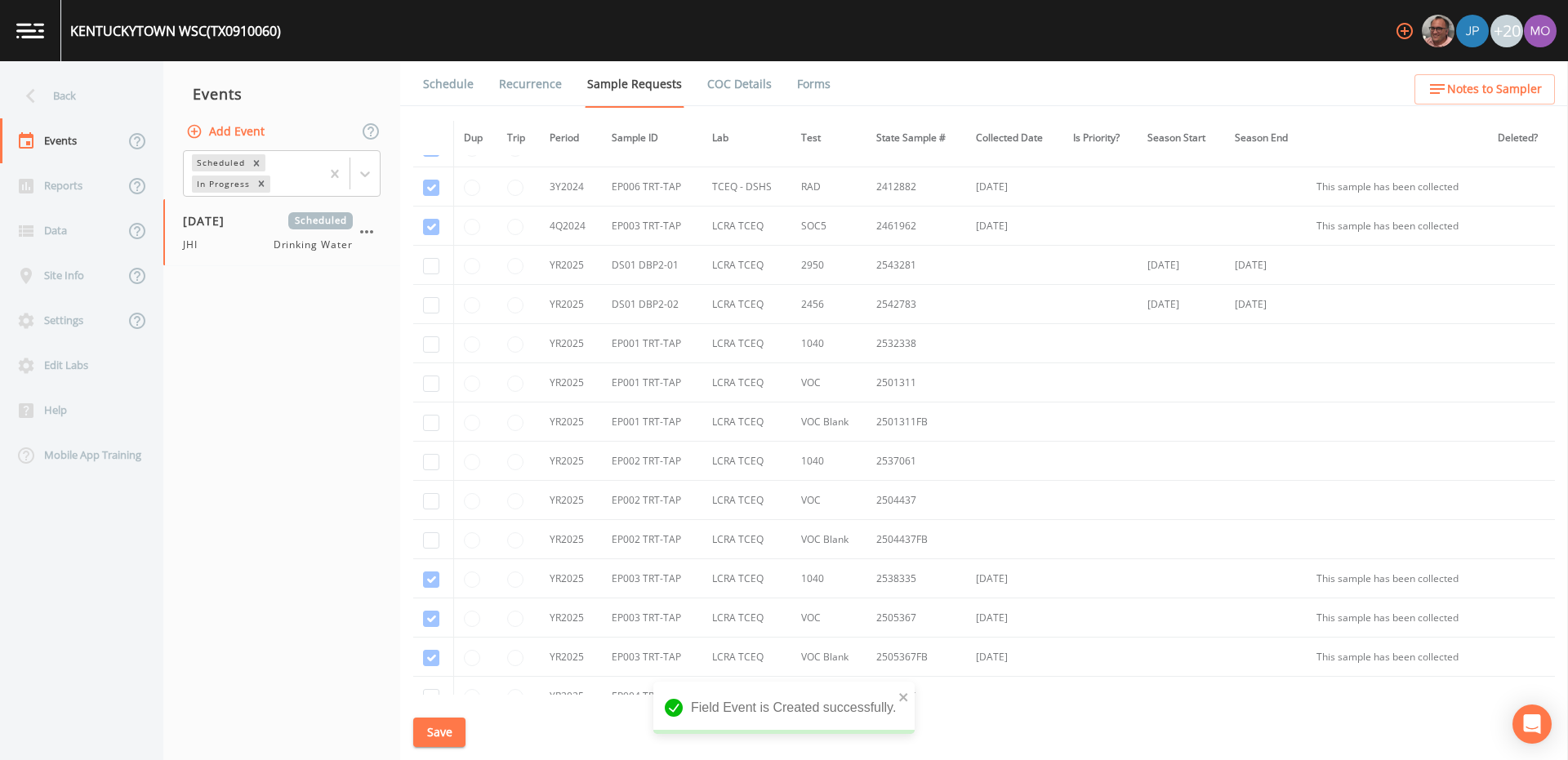
scroll to position [1194, 0]
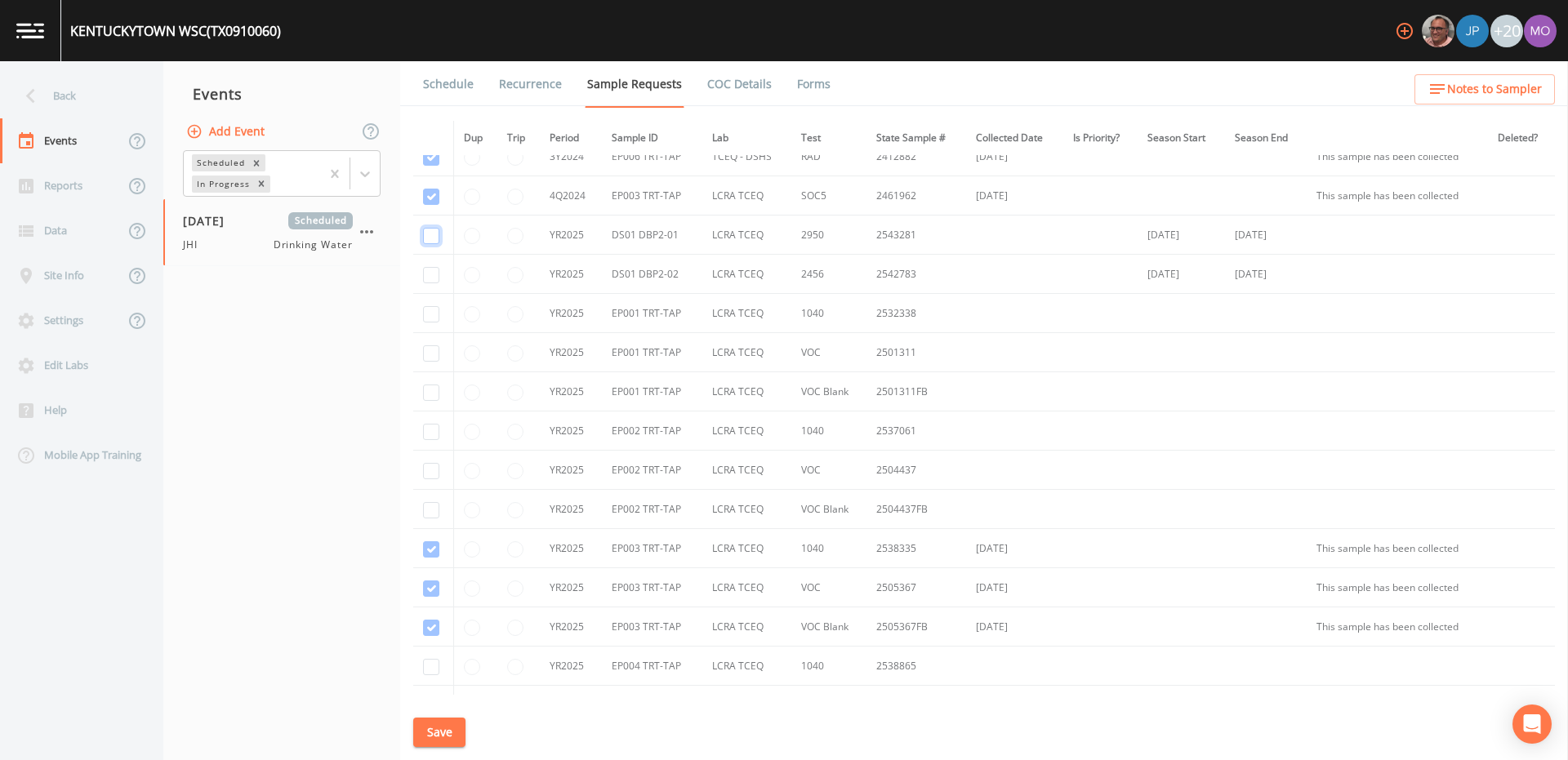
checkbox input "true"
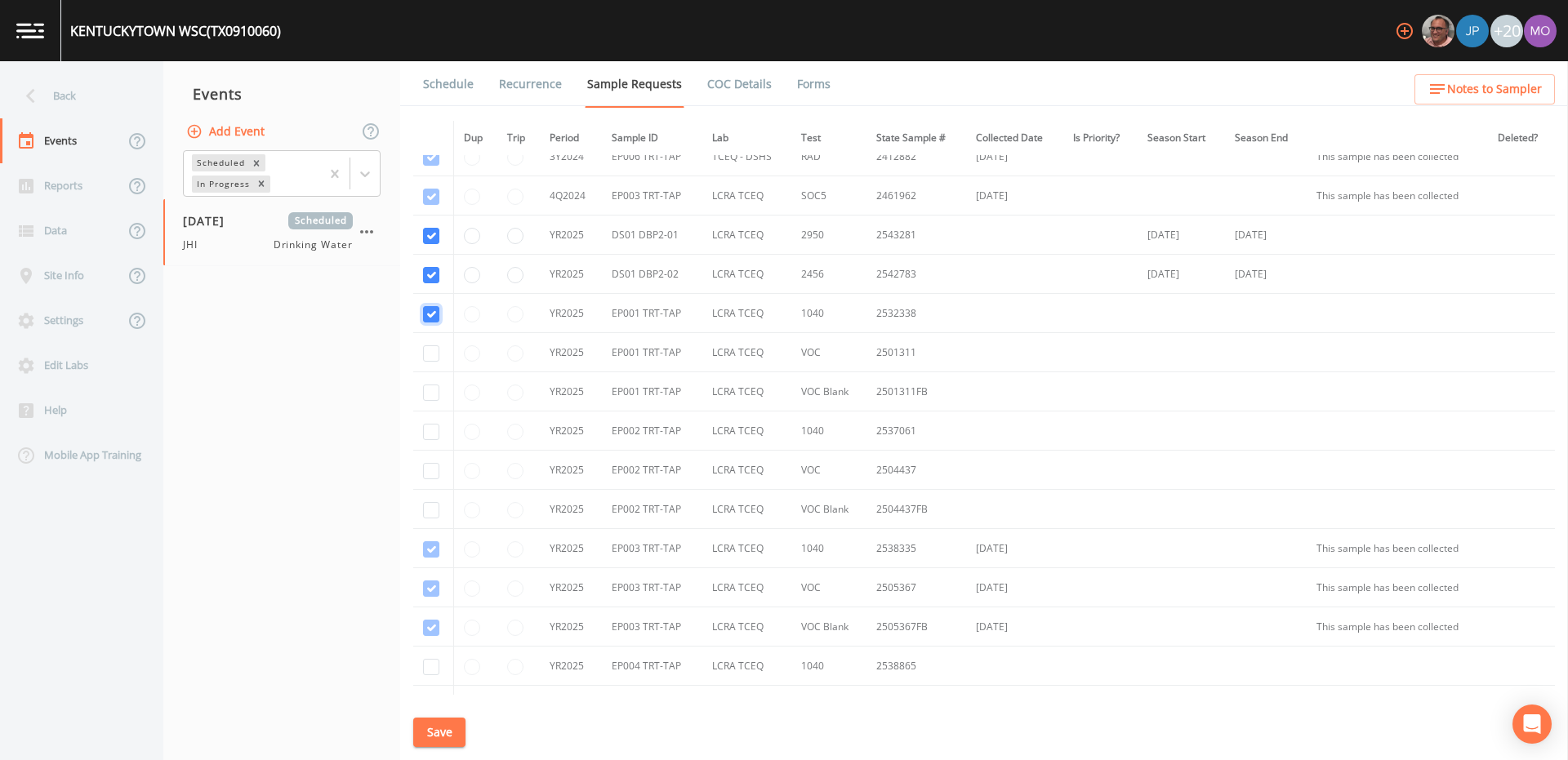
checkbox input "true"
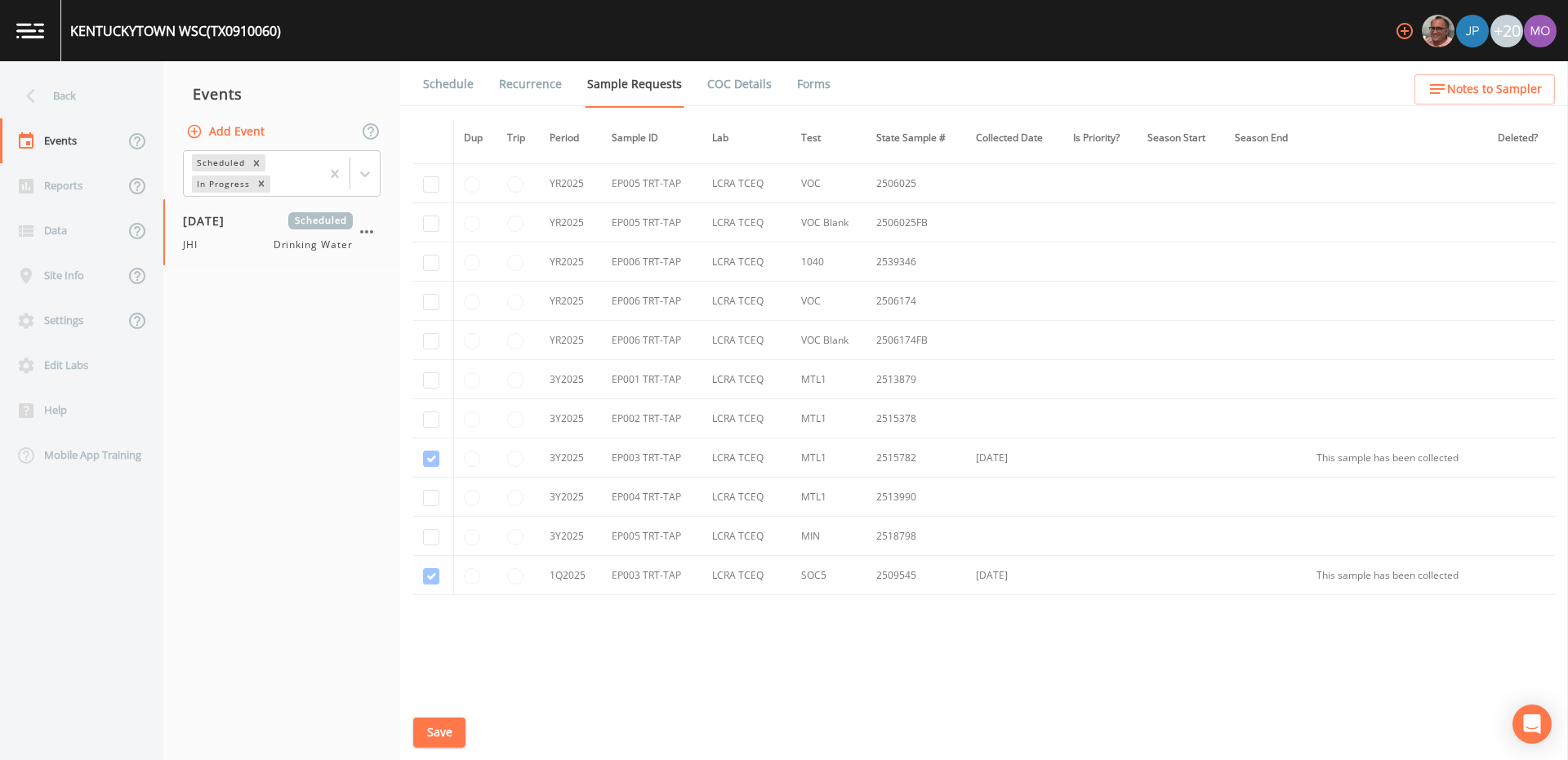
scroll to position [1825, 0]
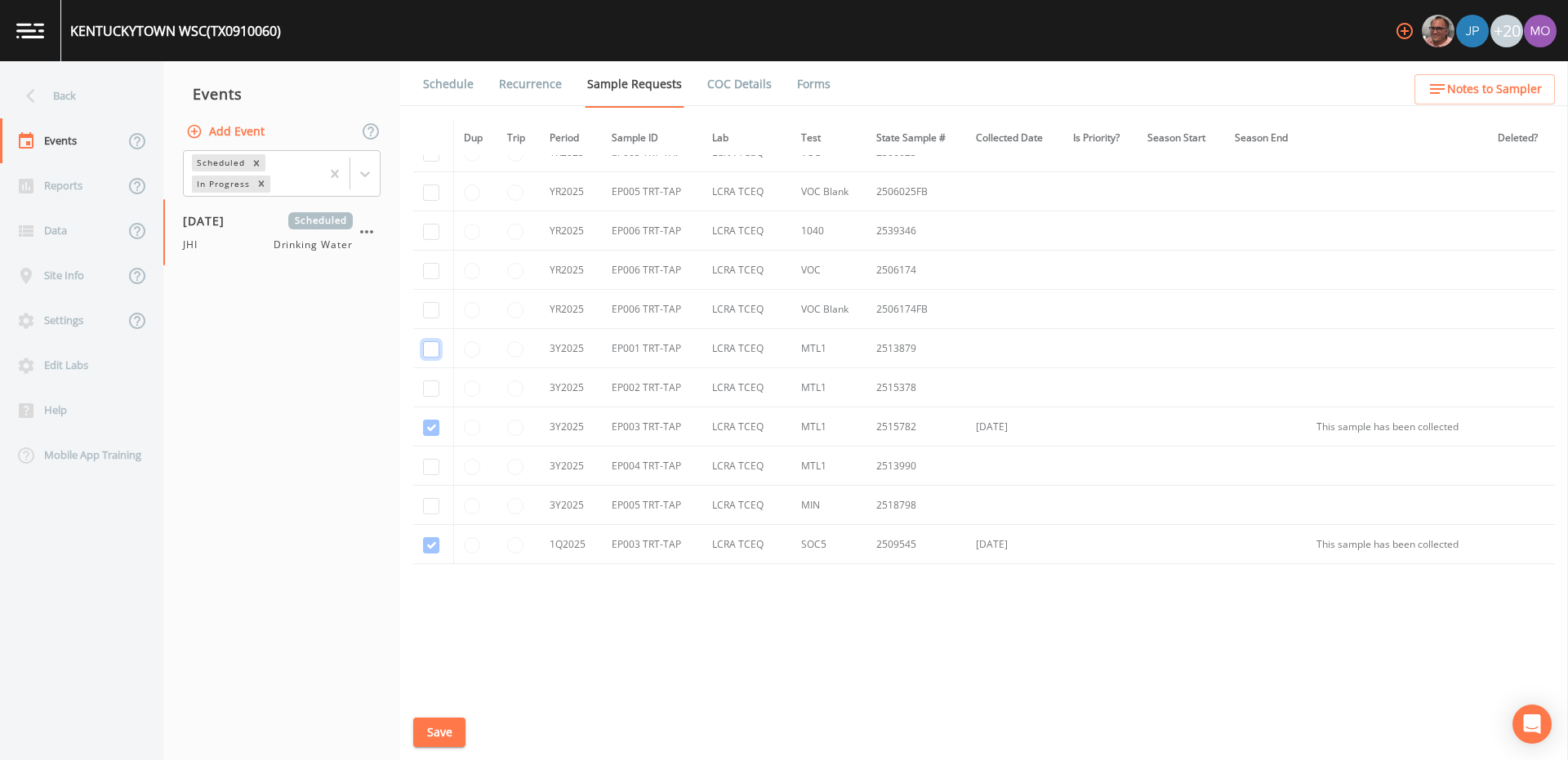
click at [432, 349] on input "checkbox" at bounding box center [431, 349] width 16 height 16
checkbox input "true"
click at [430, 389] on input "checkbox" at bounding box center [431, 388] width 16 height 16
checkbox input "true"
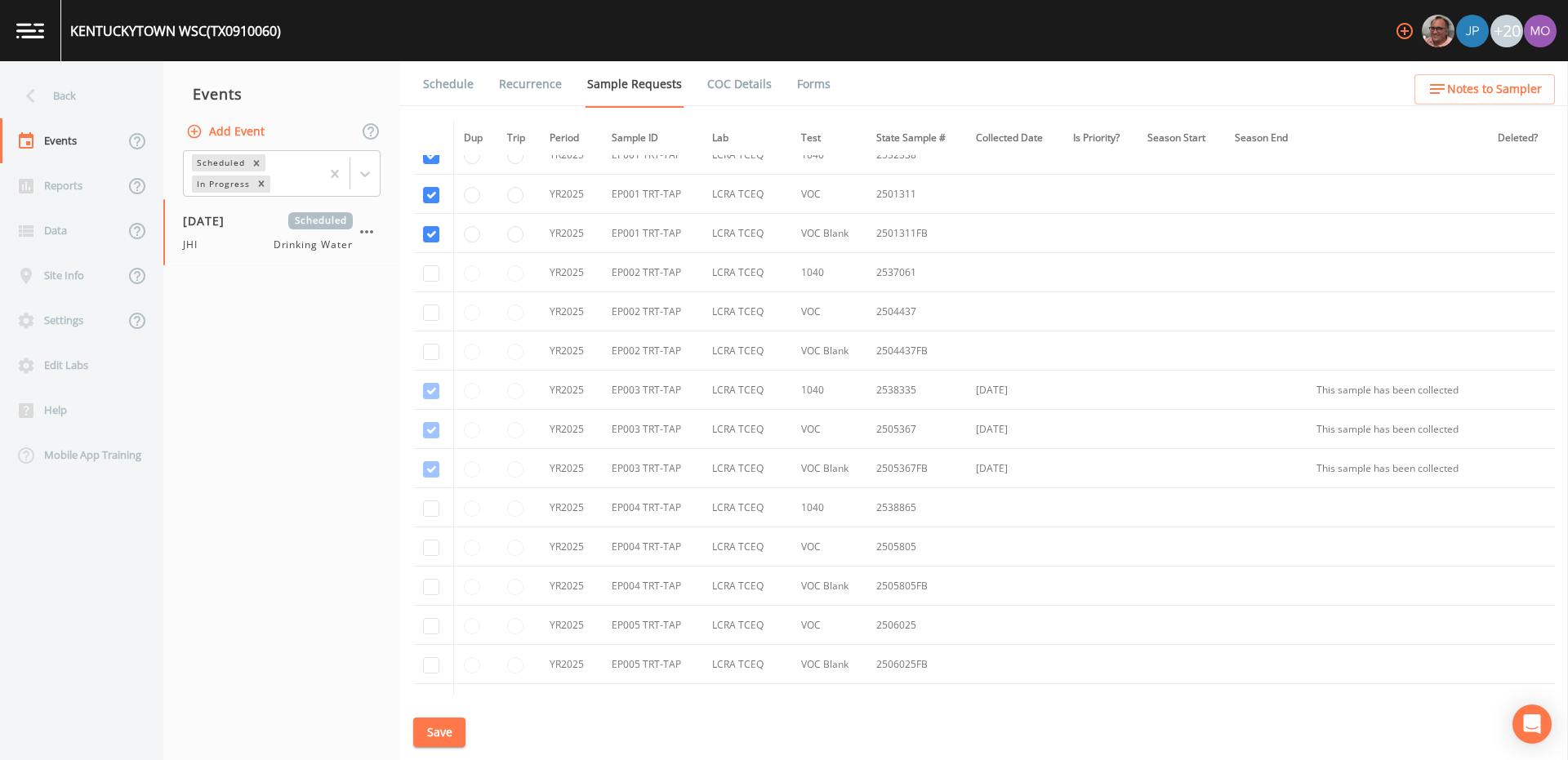
scroll to position [1327, 0]
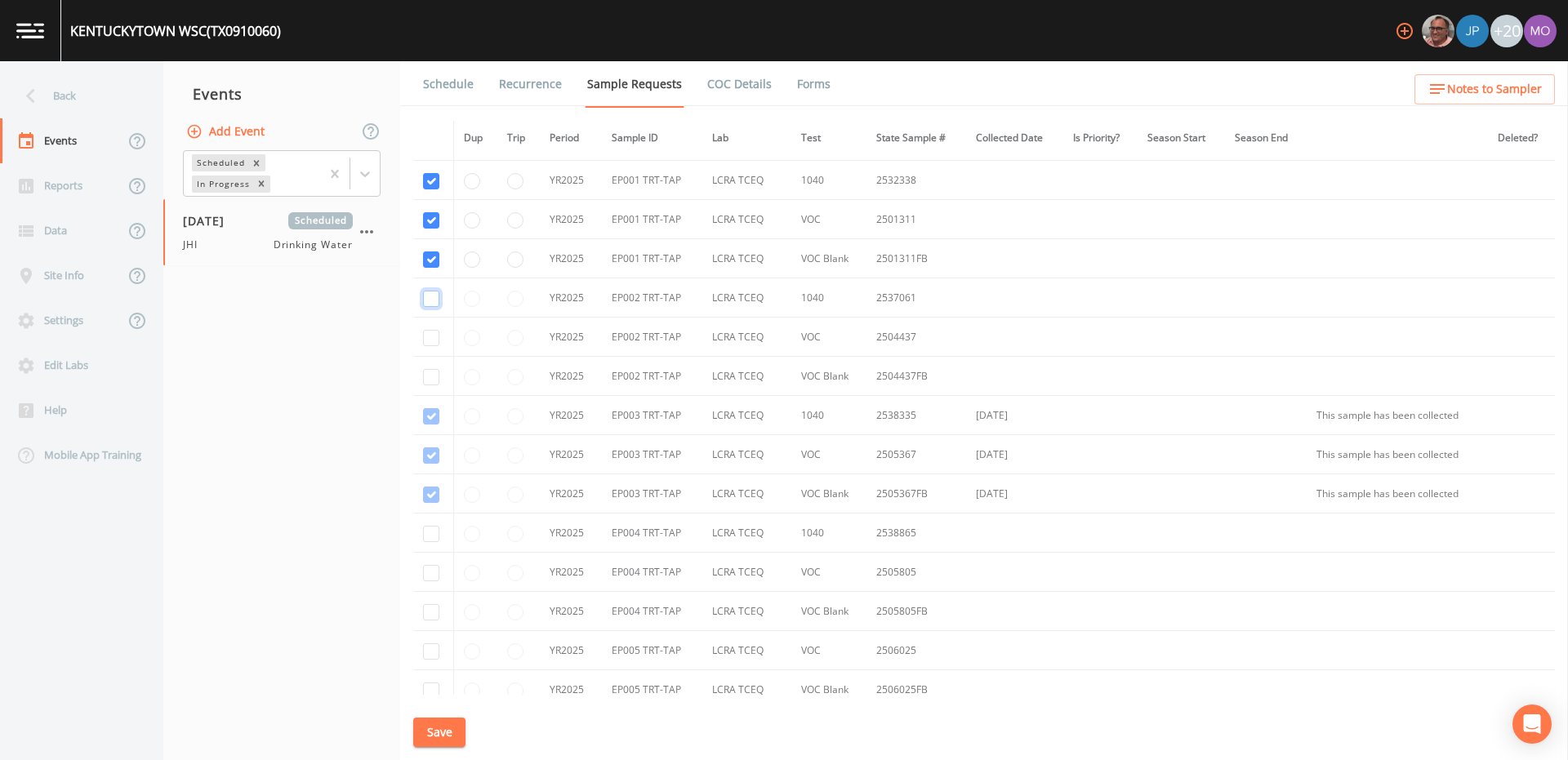
checkbox input "true"
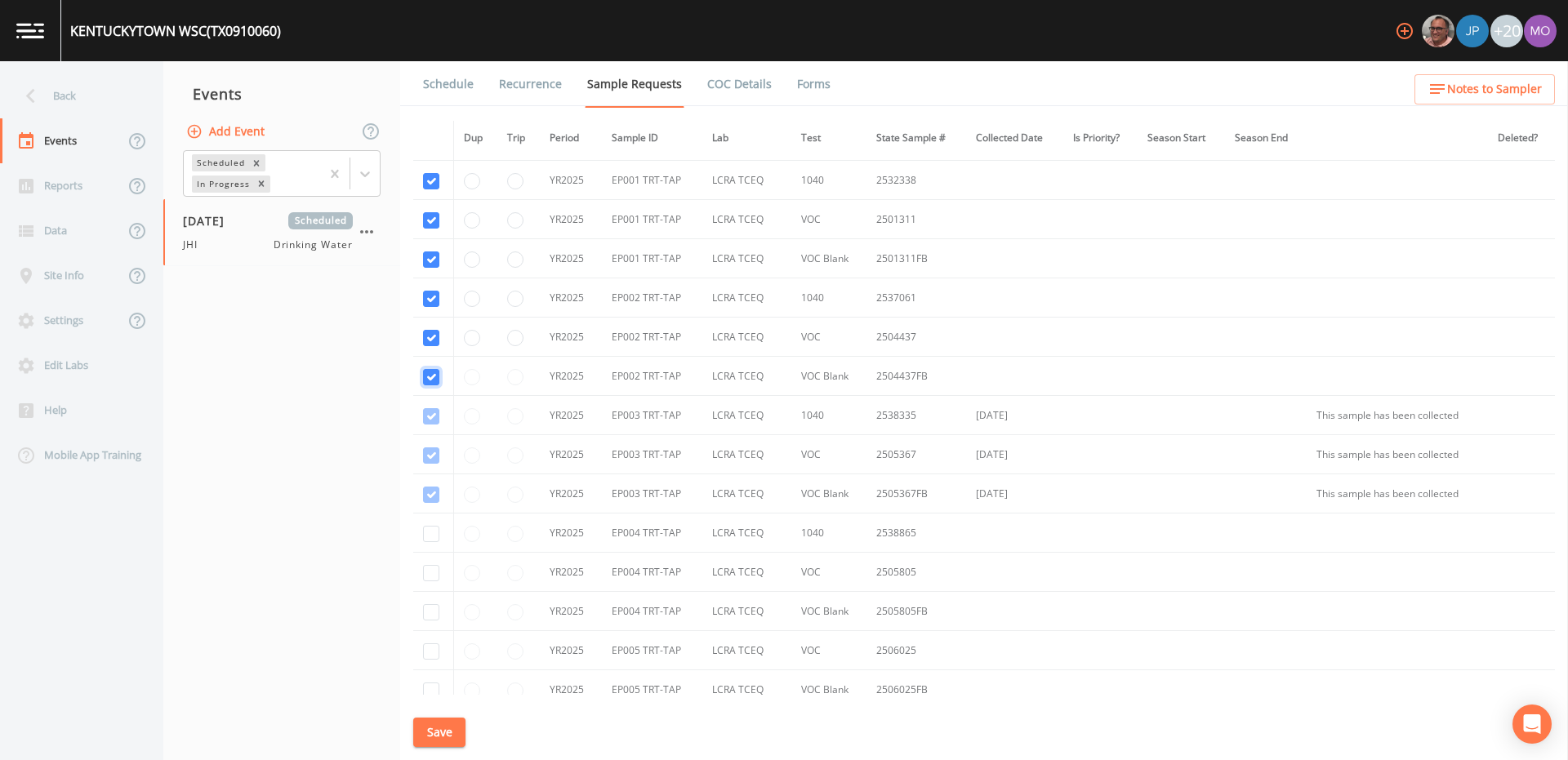
checkbox input "true"
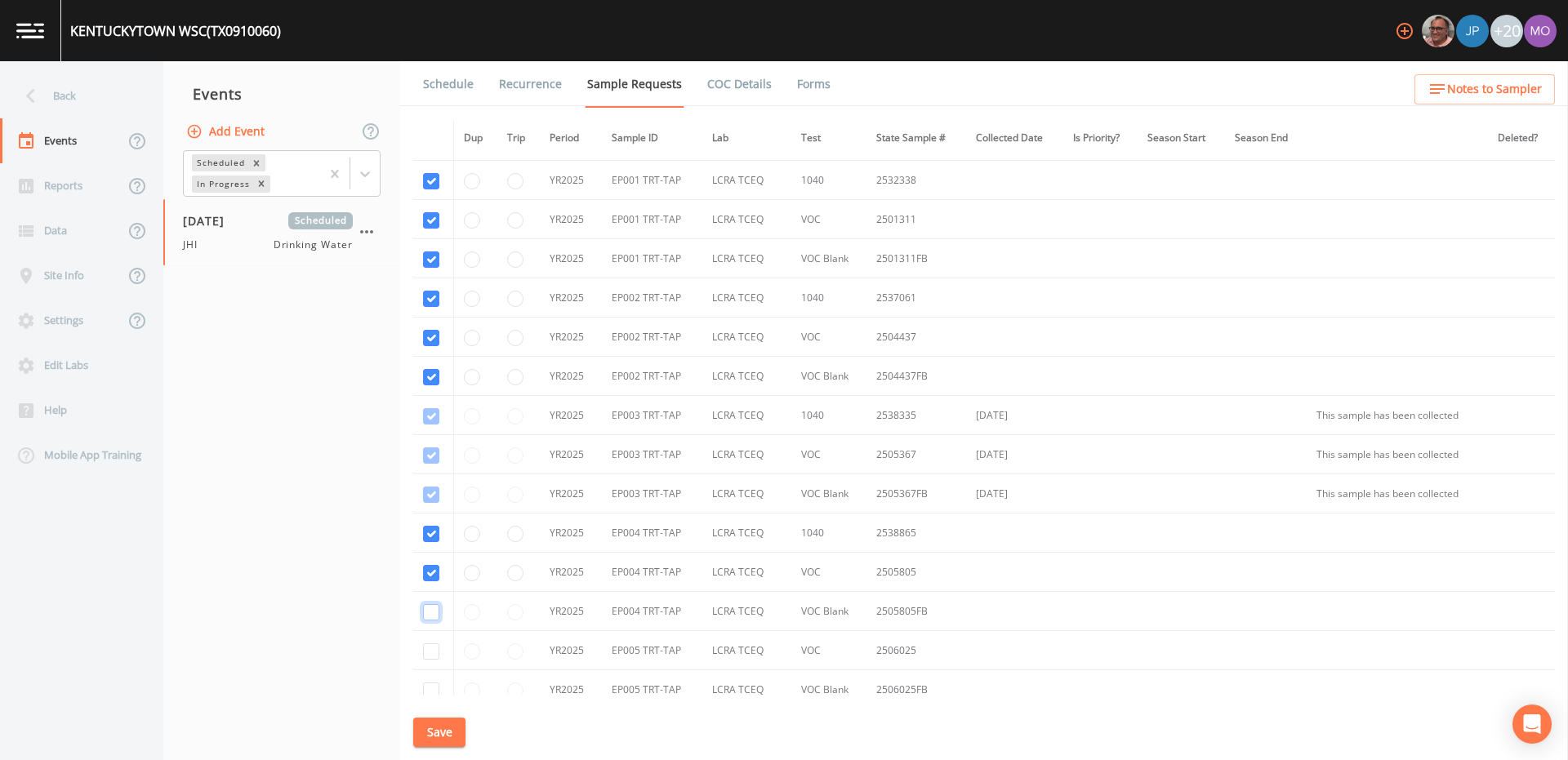
checkbox input "true"
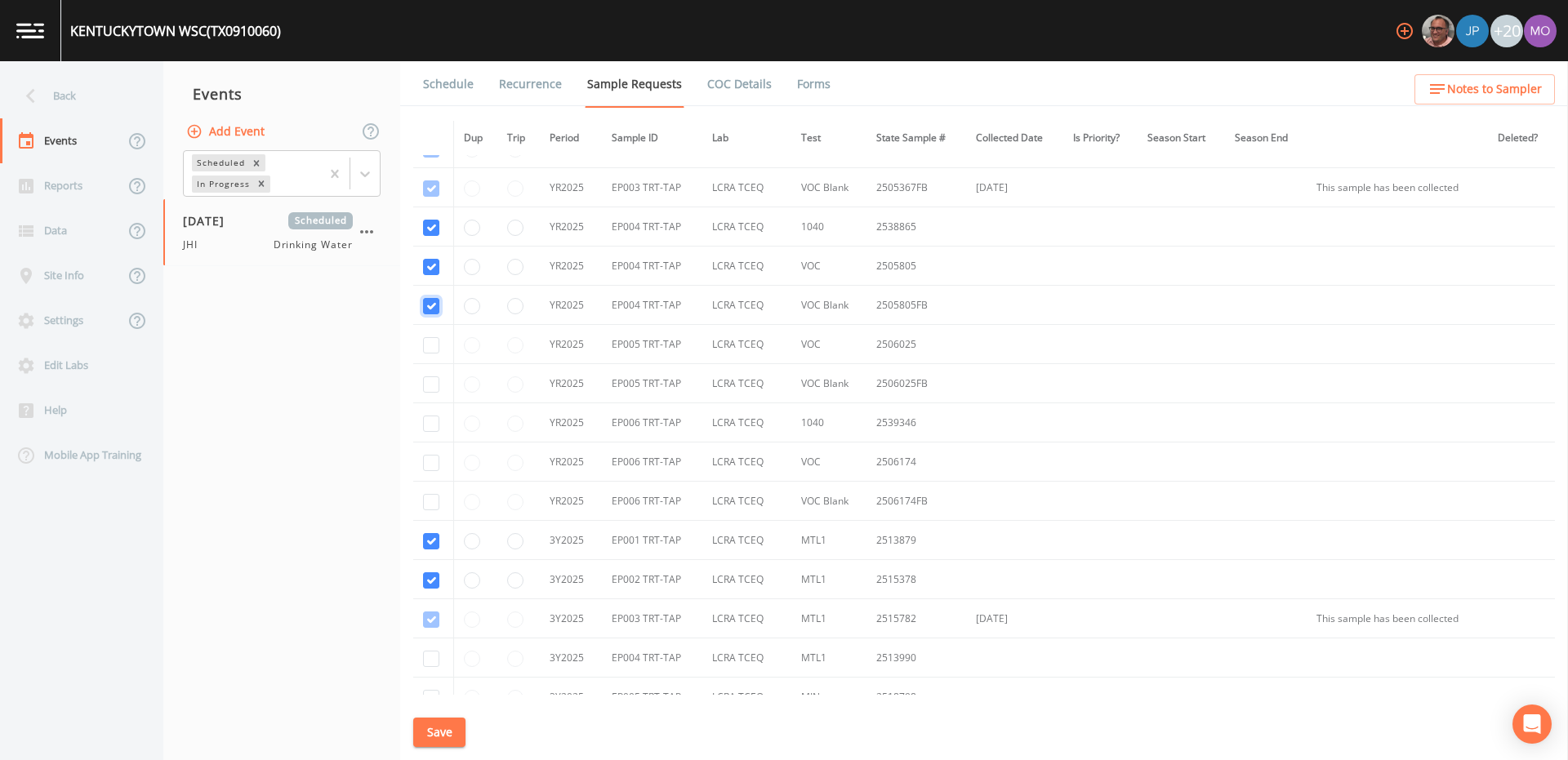
scroll to position [1634, 0]
click at [427, 663] on input "checkbox" at bounding box center [431, 658] width 16 height 16
checkbox input "true"
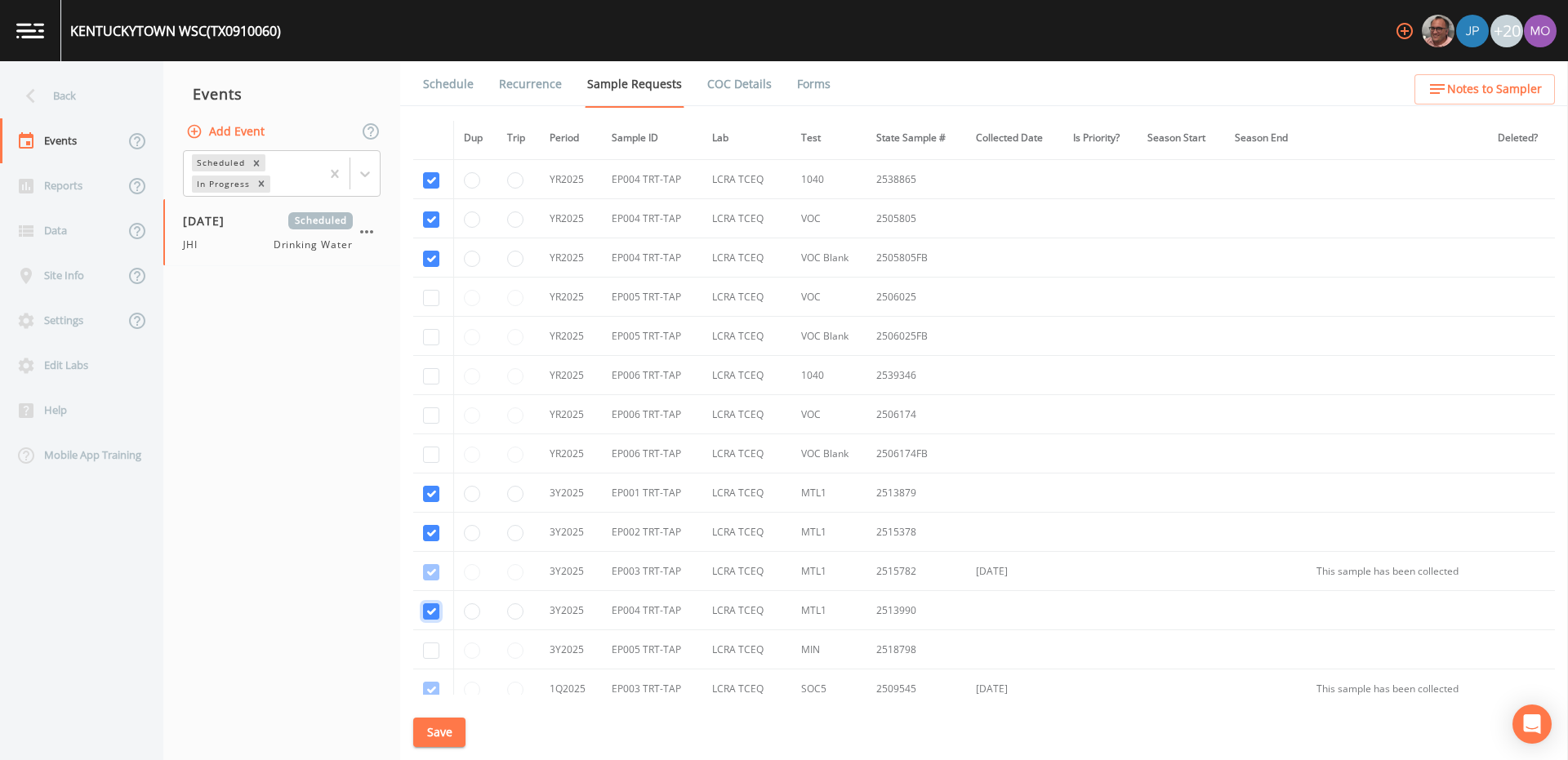
scroll to position [1686, 0]
click at [429, 650] on input "checkbox" at bounding box center [431, 645] width 16 height 16
checkbox input "true"
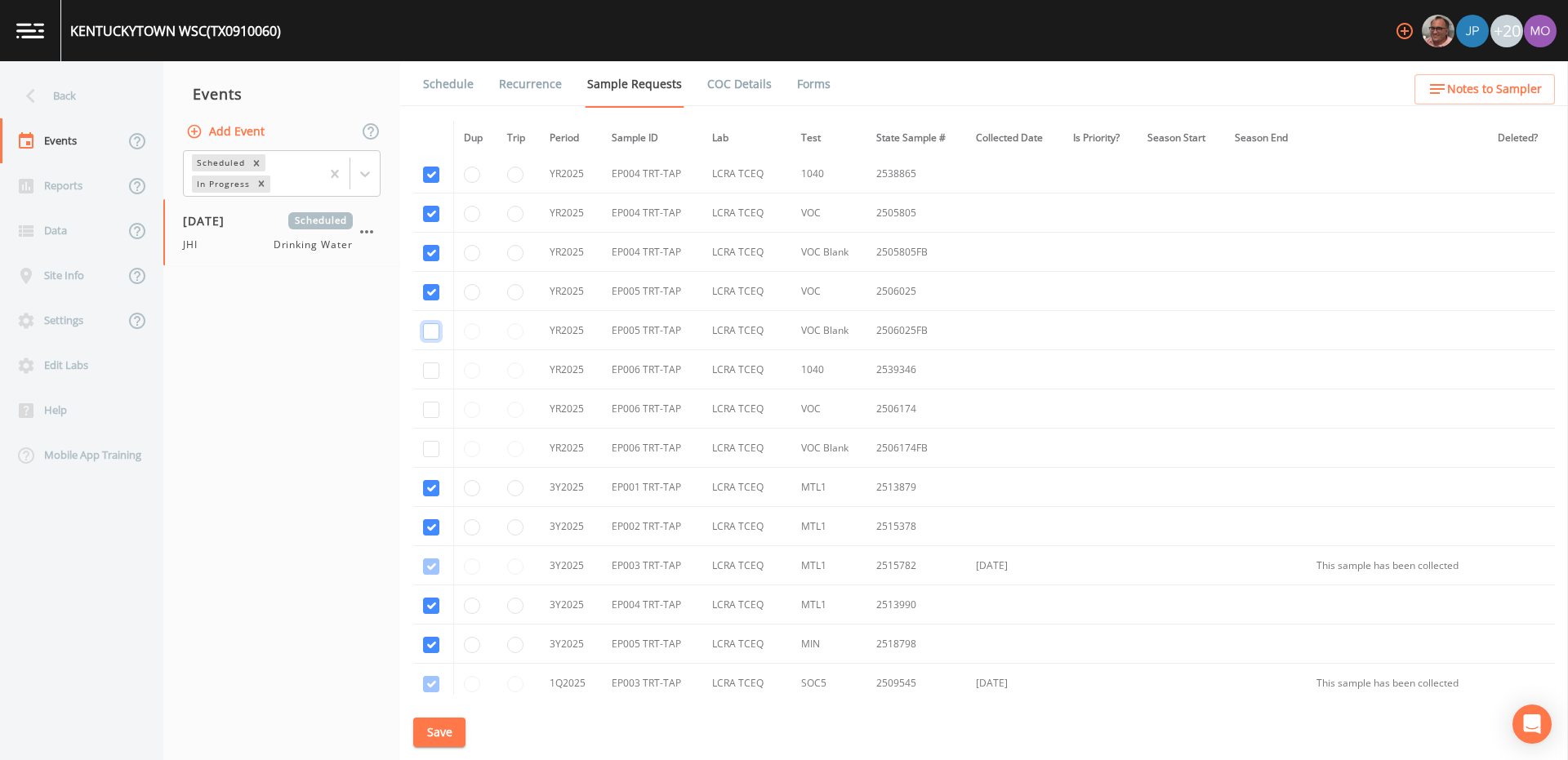
checkbox input "true"
click at [434, 369] on input "checkbox" at bounding box center [431, 371] width 16 height 16
checkbox input "true"
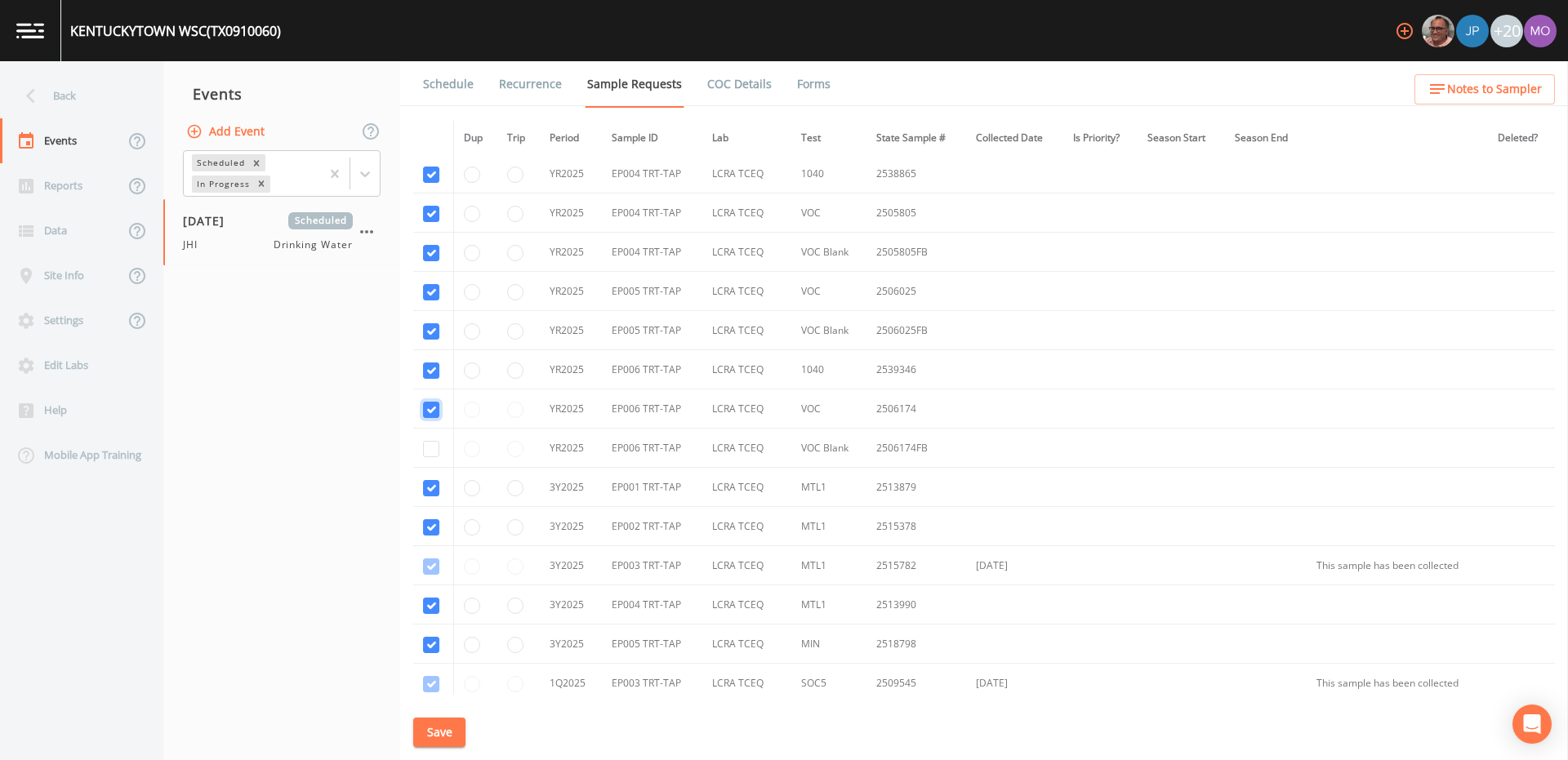
checkbox input "true"
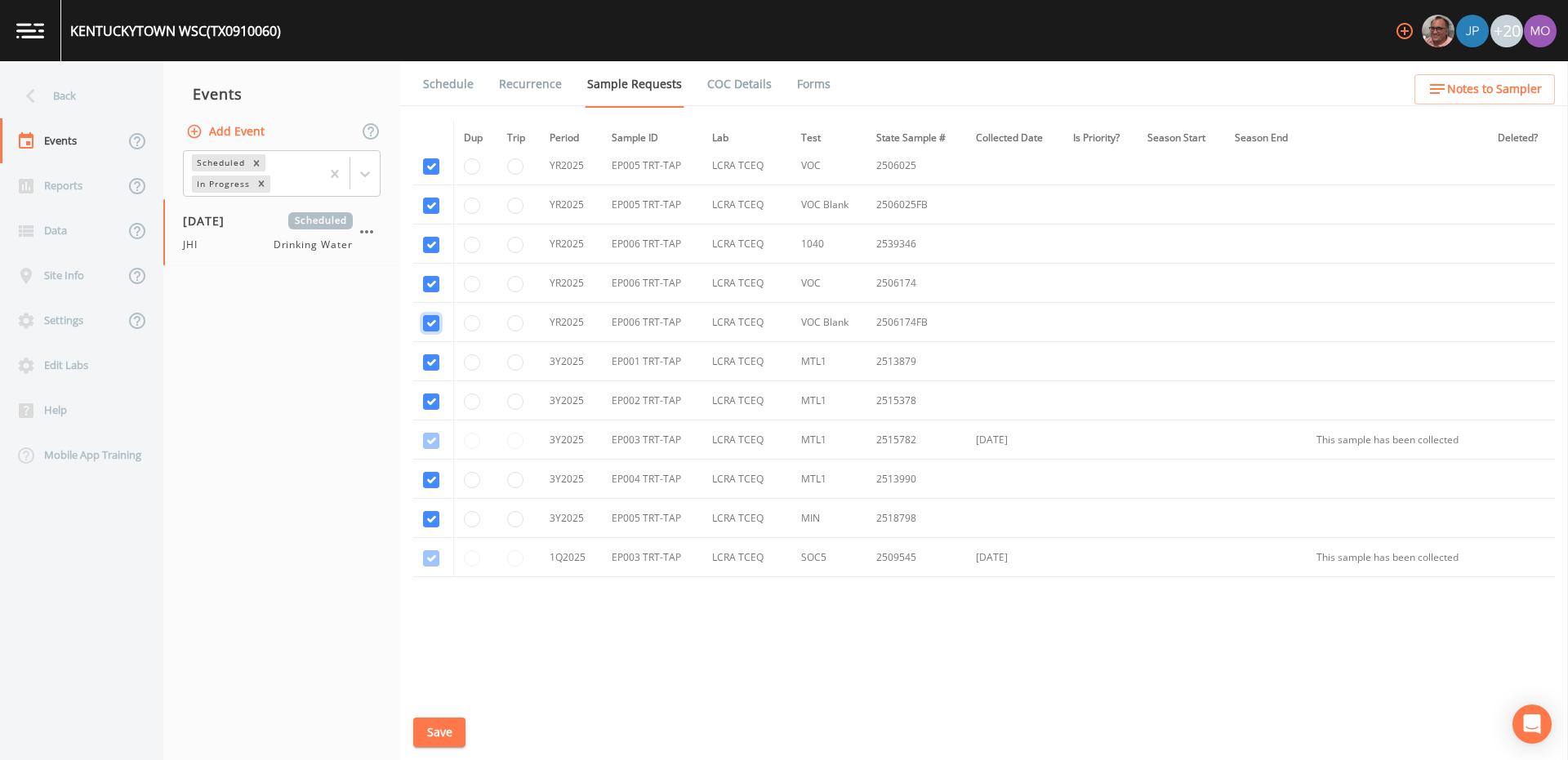
scroll to position [1825, 0]
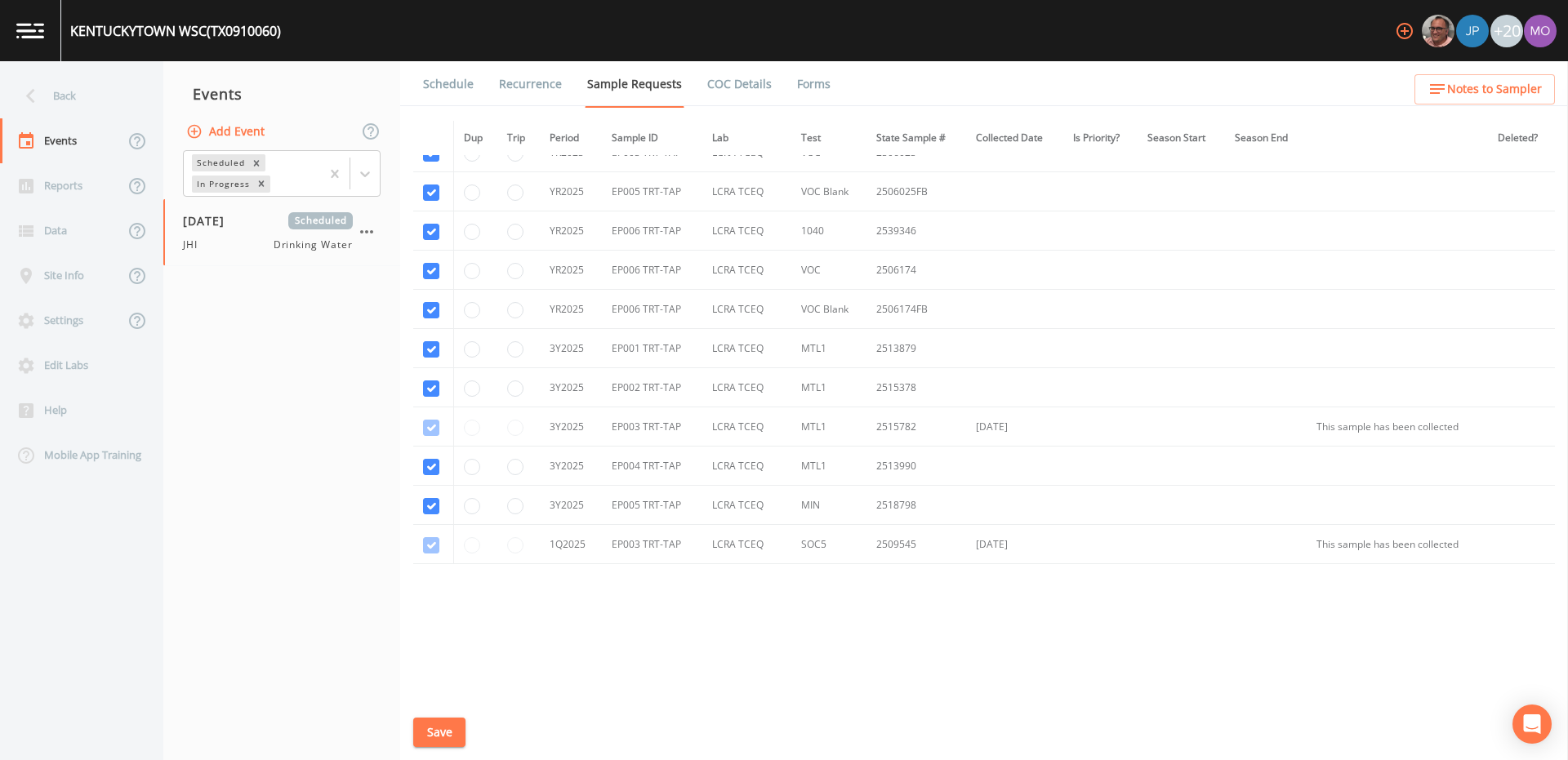
click at [446, 729] on button "Save" at bounding box center [439, 732] width 52 height 30
click at [441, 89] on link "Schedule" at bounding box center [448, 83] width 56 height 46
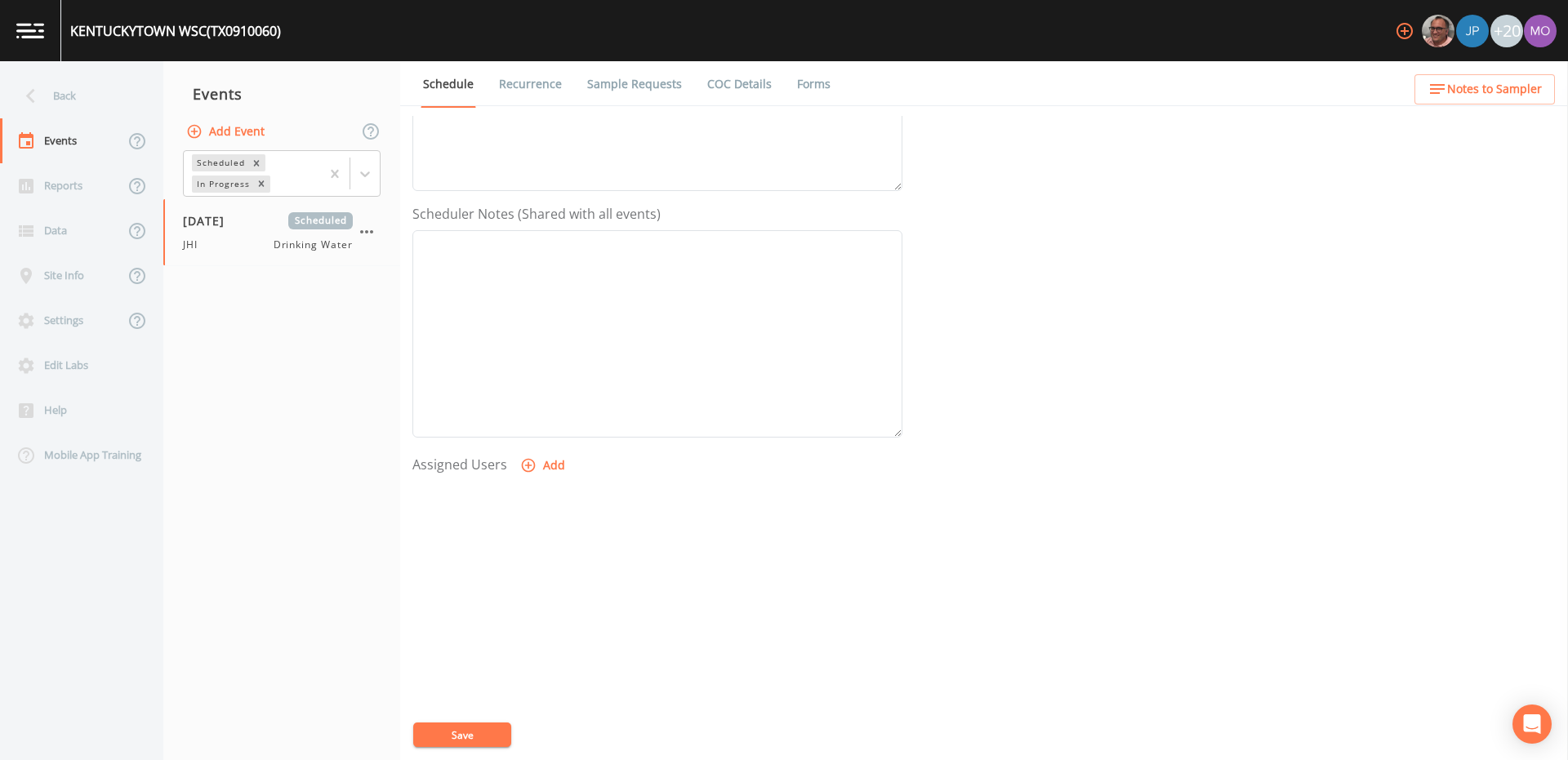
scroll to position [392, 0]
click at [549, 441] on button "Add" at bounding box center [544, 442] width 55 height 30
select select "a5a304aa-47e0-4d0c-bb11-516c0cd15b21"
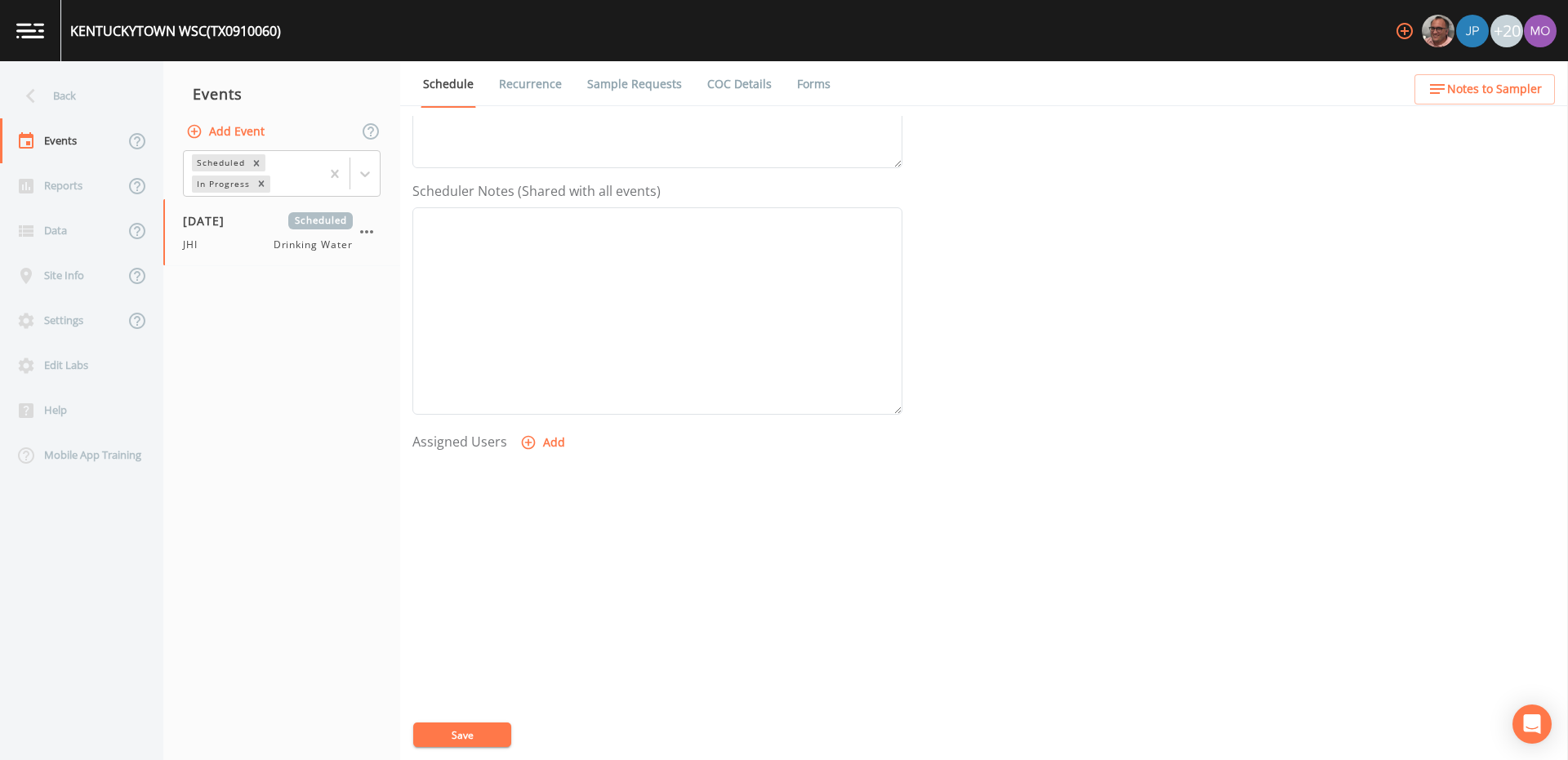
select select
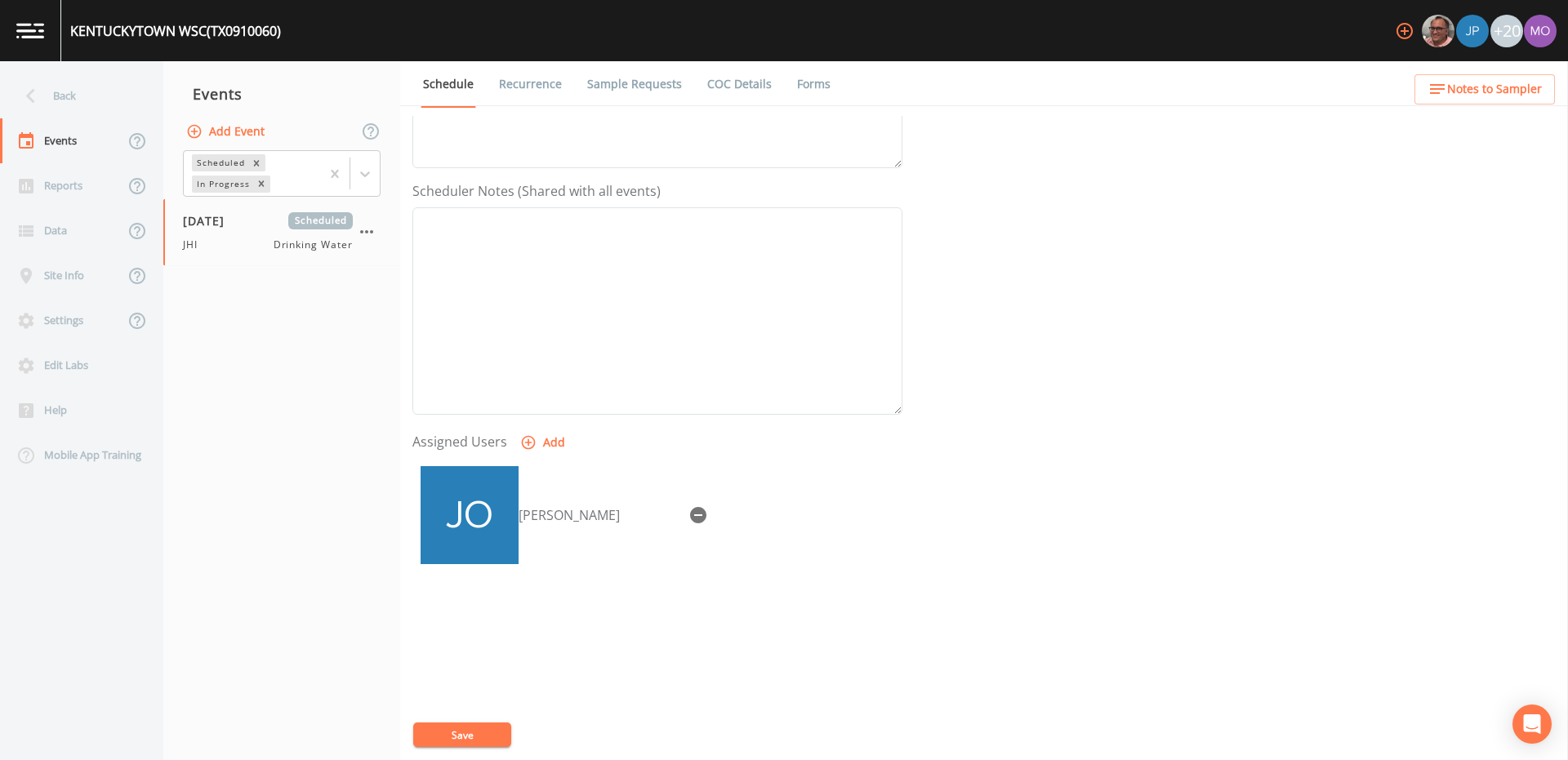
click at [488, 731] on button "Save" at bounding box center [462, 734] width 98 height 24
click at [89, 99] on div "Back" at bounding box center [73, 95] width 147 height 45
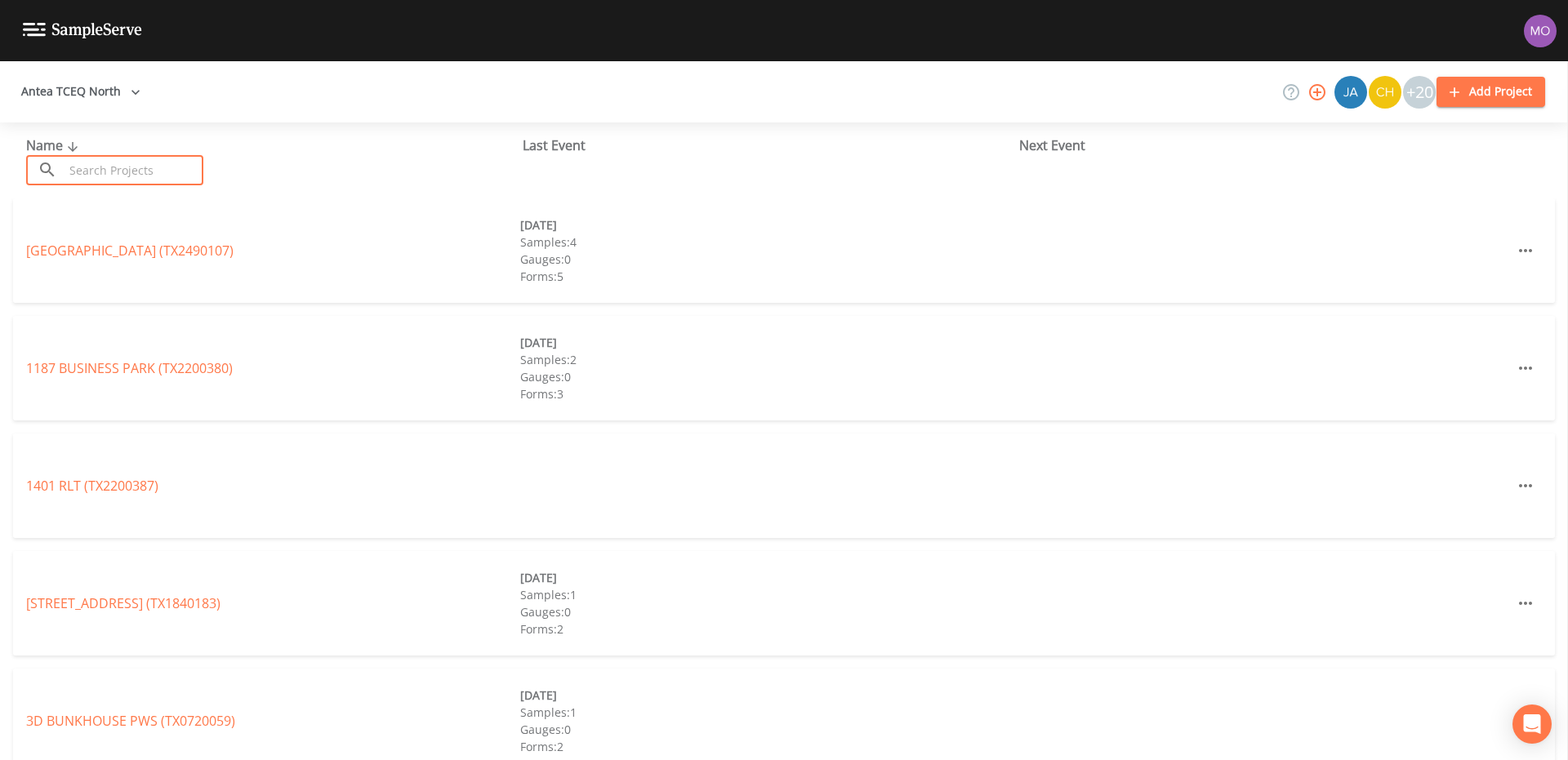
click at [120, 163] on input "text" at bounding box center [133, 169] width 139 height 30
paste input "TX0740005"
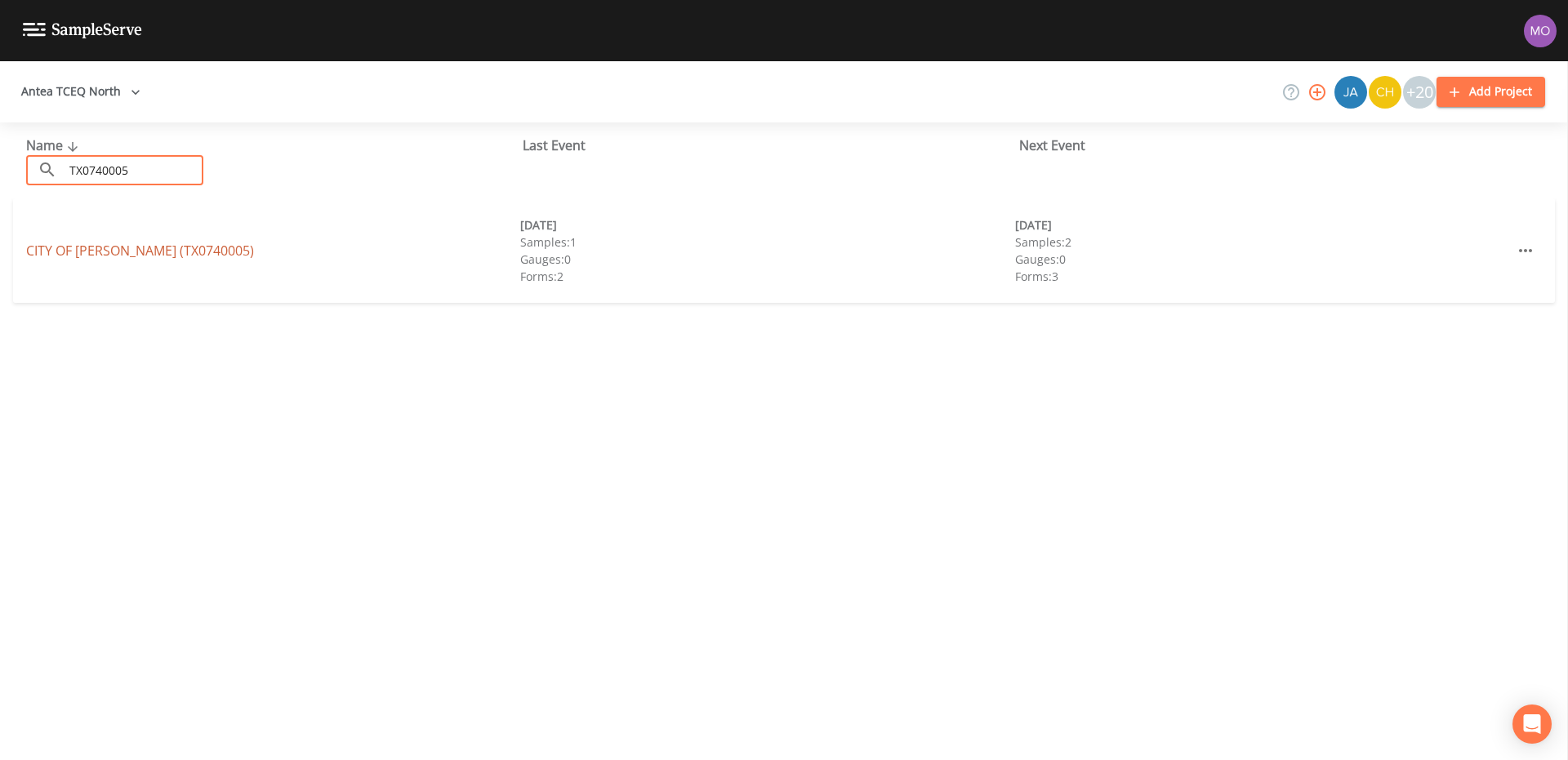
type input "TX0740005"
click at [101, 253] on link "CITY OF LEONARD (TX0740005)" at bounding box center [139, 250] width 228 height 18
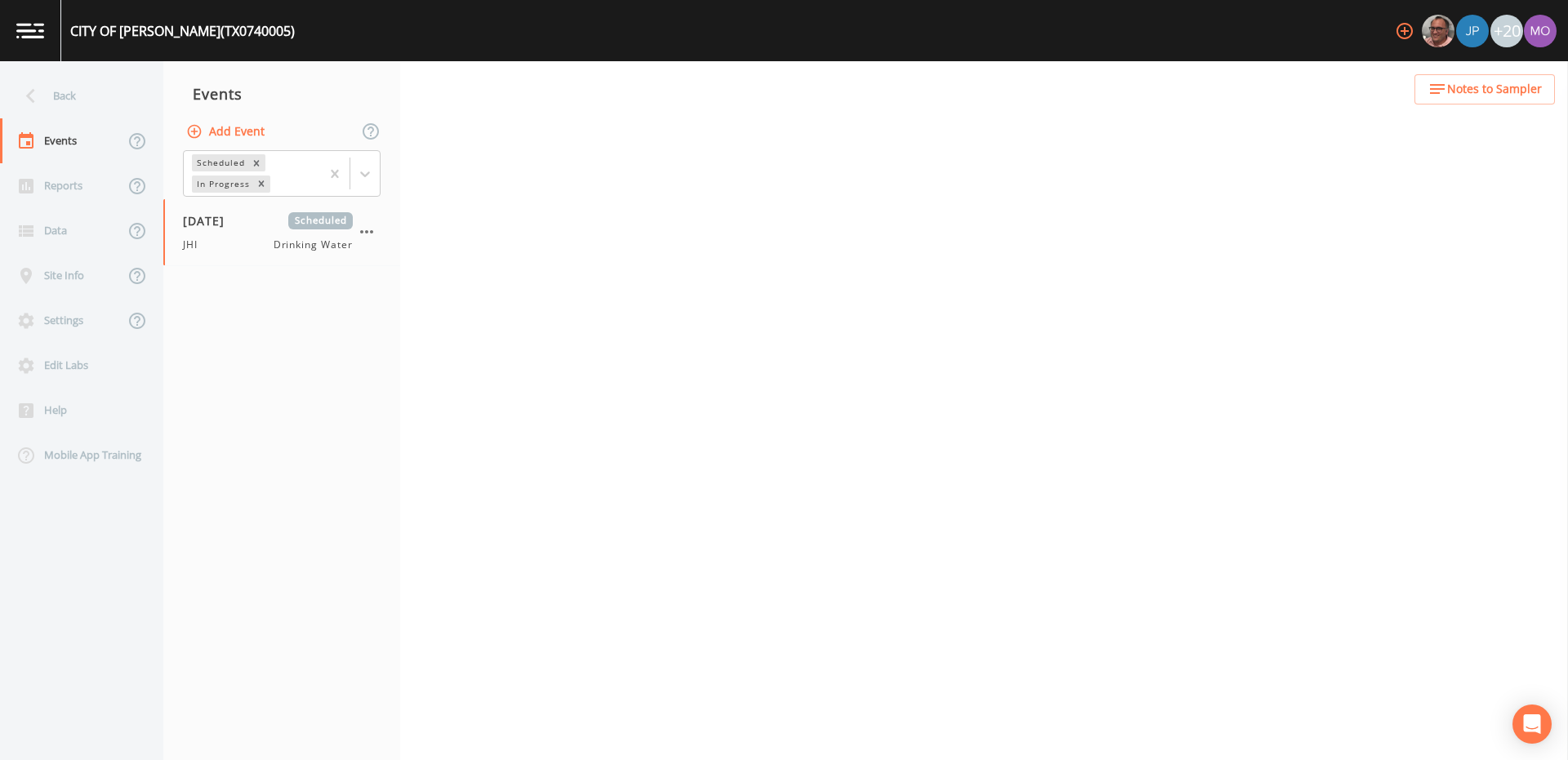
click at [215, 132] on button "Add Event" at bounding box center [227, 132] width 89 height 30
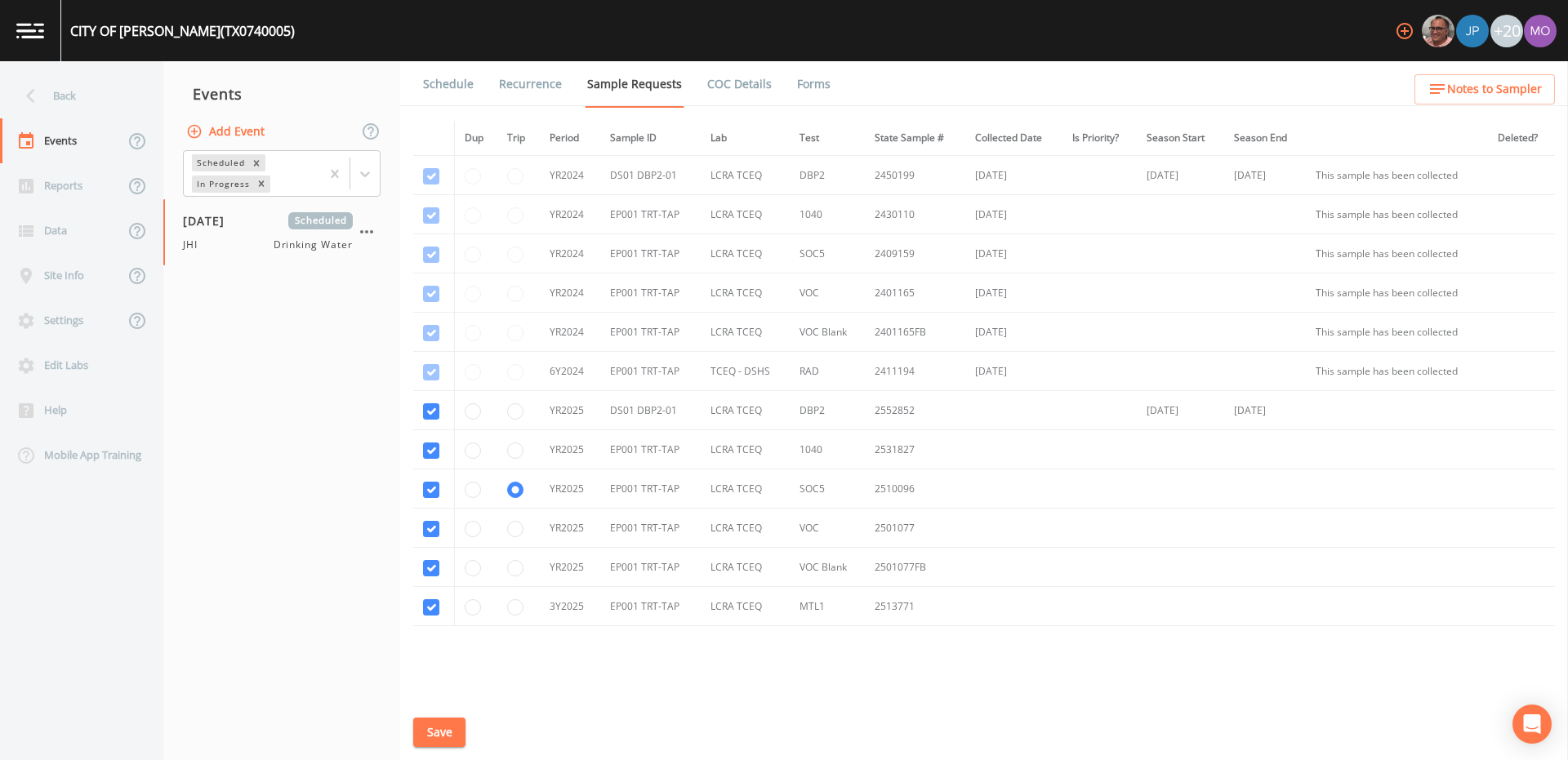
click at [445, 90] on link "Schedule" at bounding box center [448, 83] width 56 height 46
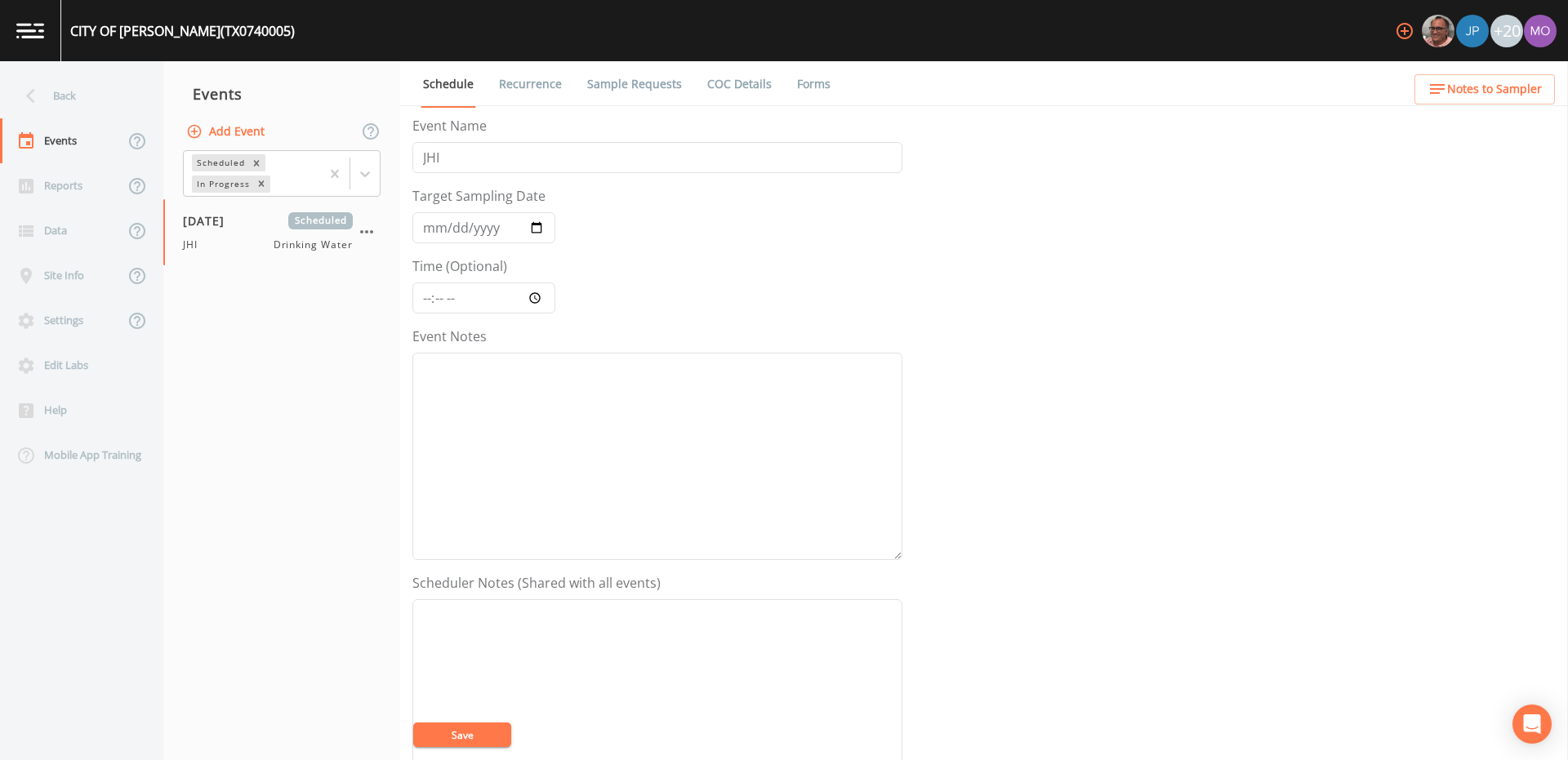
scroll to position [392, 0]
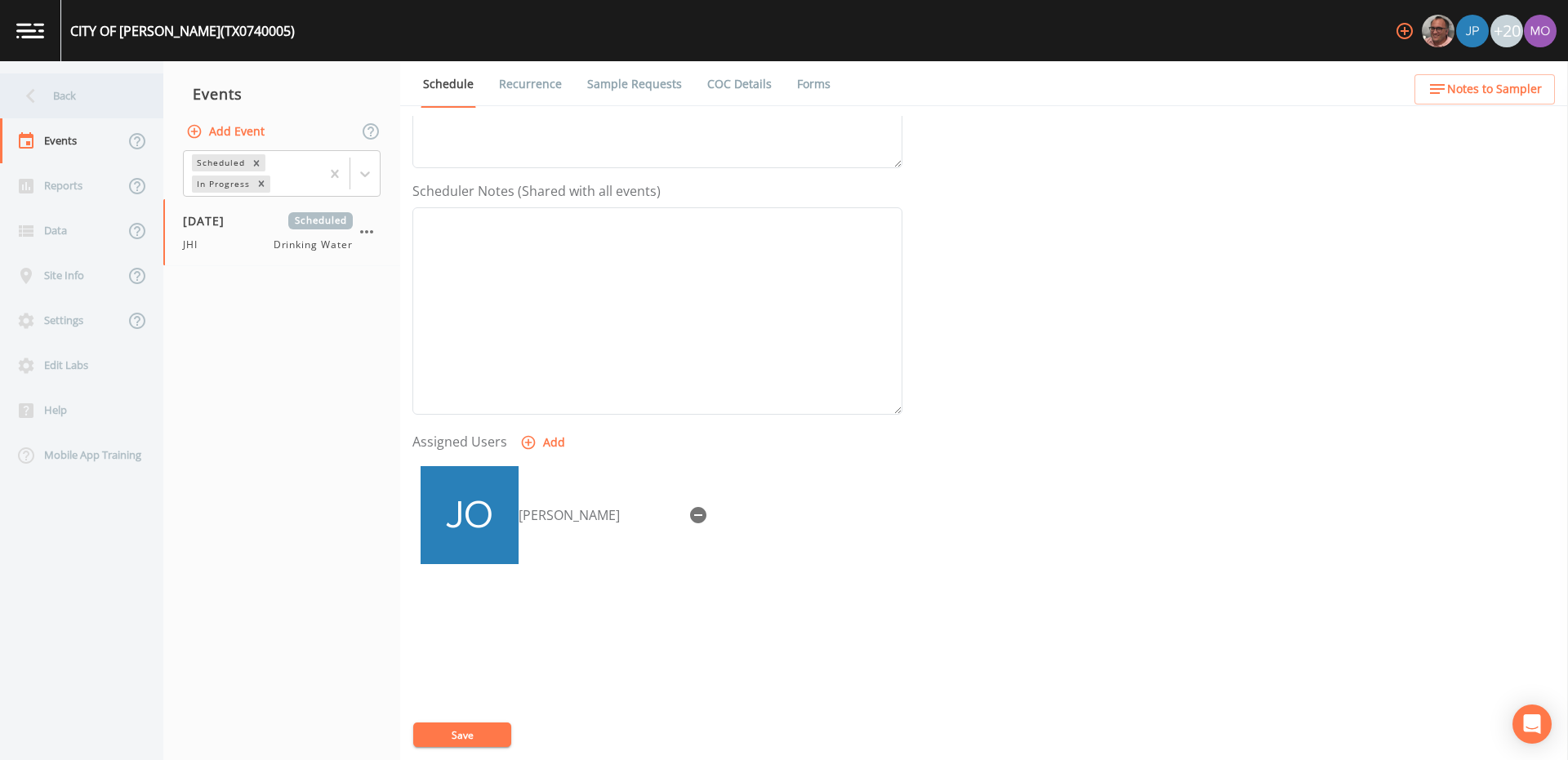
click at [43, 103] on icon at bounding box center [30, 95] width 28 height 28
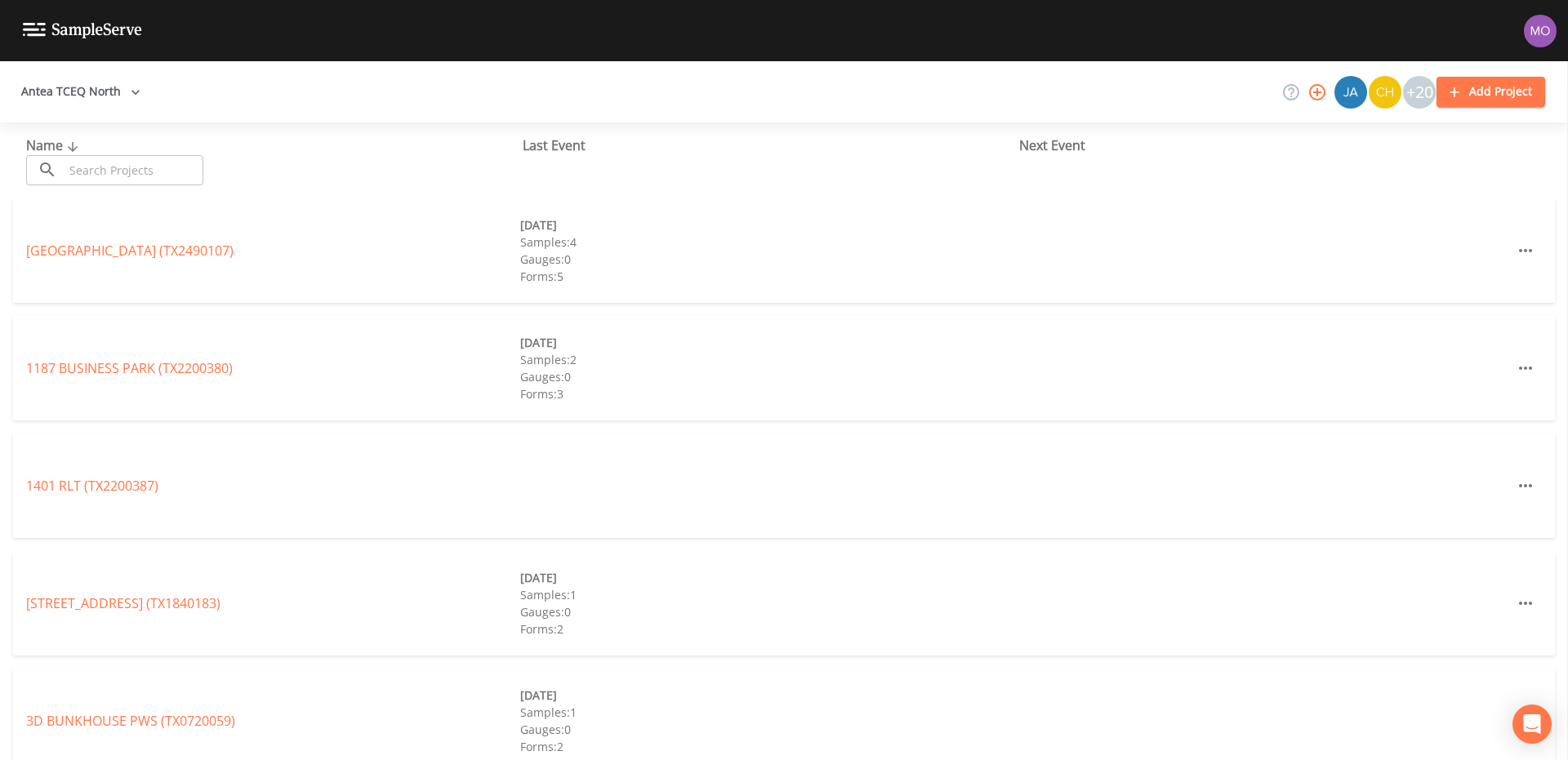
click at [106, 159] on input "text" at bounding box center [133, 169] width 139 height 30
paste input "TX1160093"
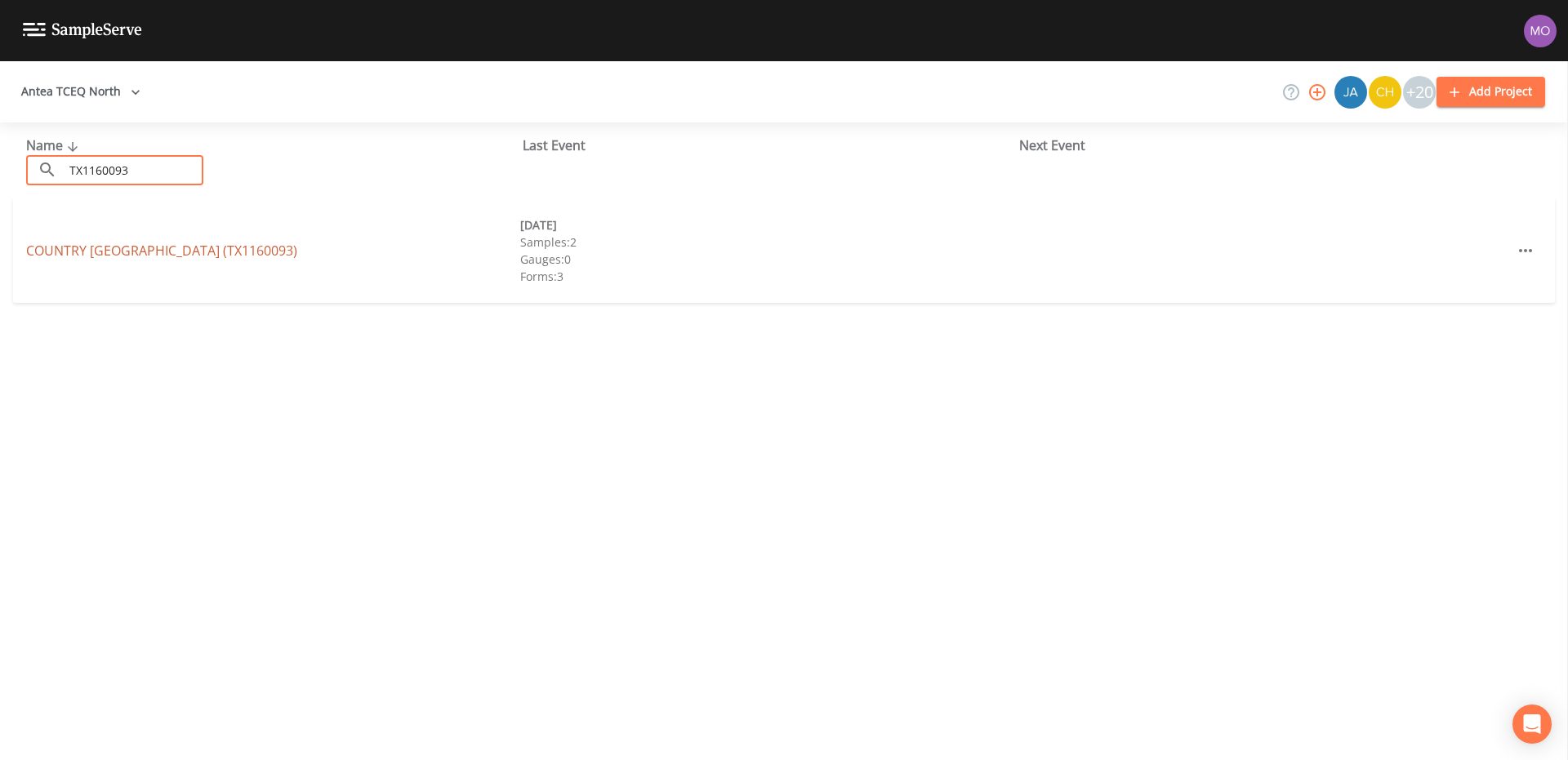
type input "TX1160093"
click at [137, 250] on link "COUNTRY WOOD ESTATES (TX1160093)" at bounding box center [161, 250] width 271 height 18
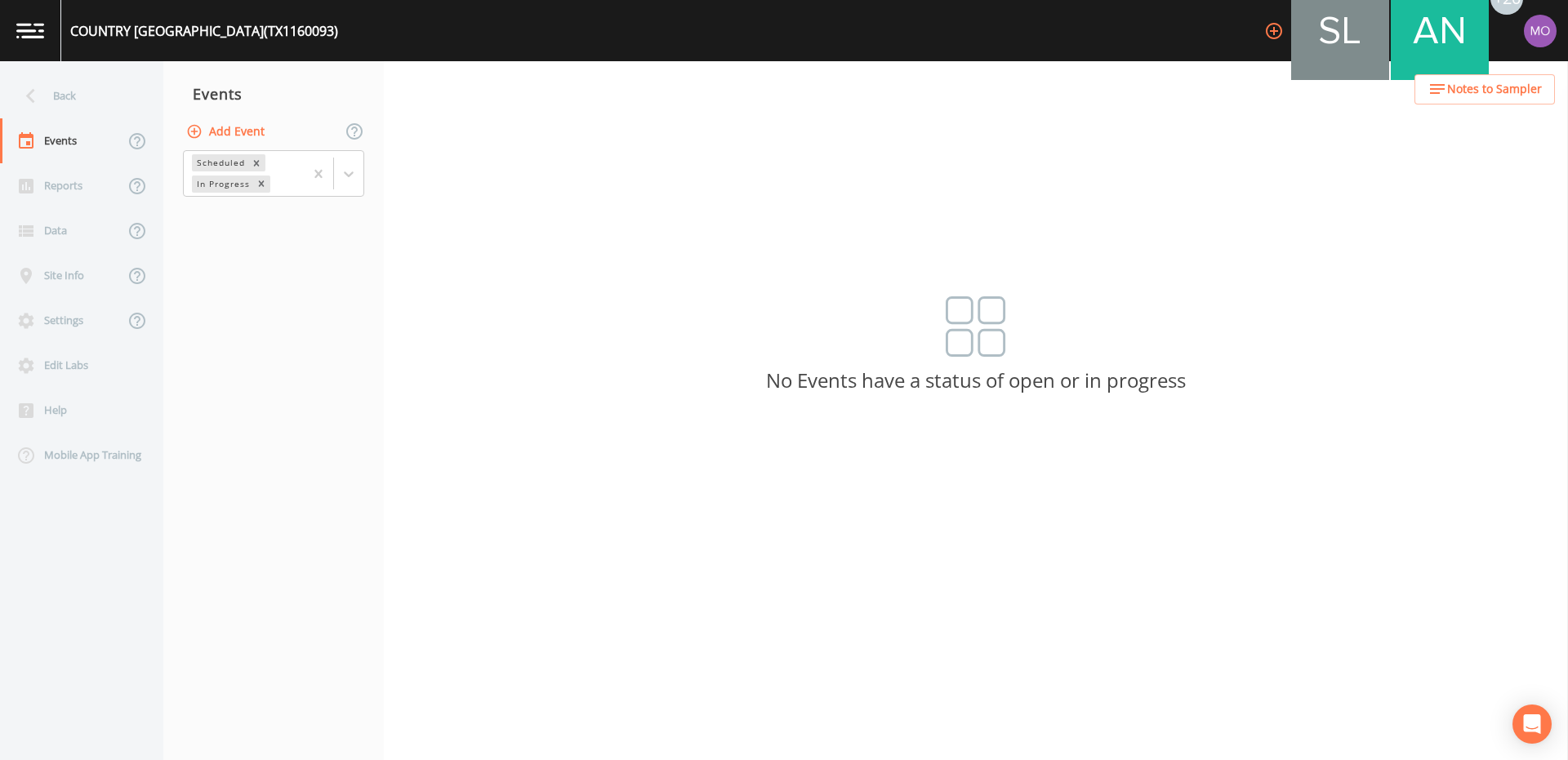
click at [236, 135] on button "Add Event" at bounding box center [227, 132] width 89 height 30
type input "JHI"
type input "[DATE]"
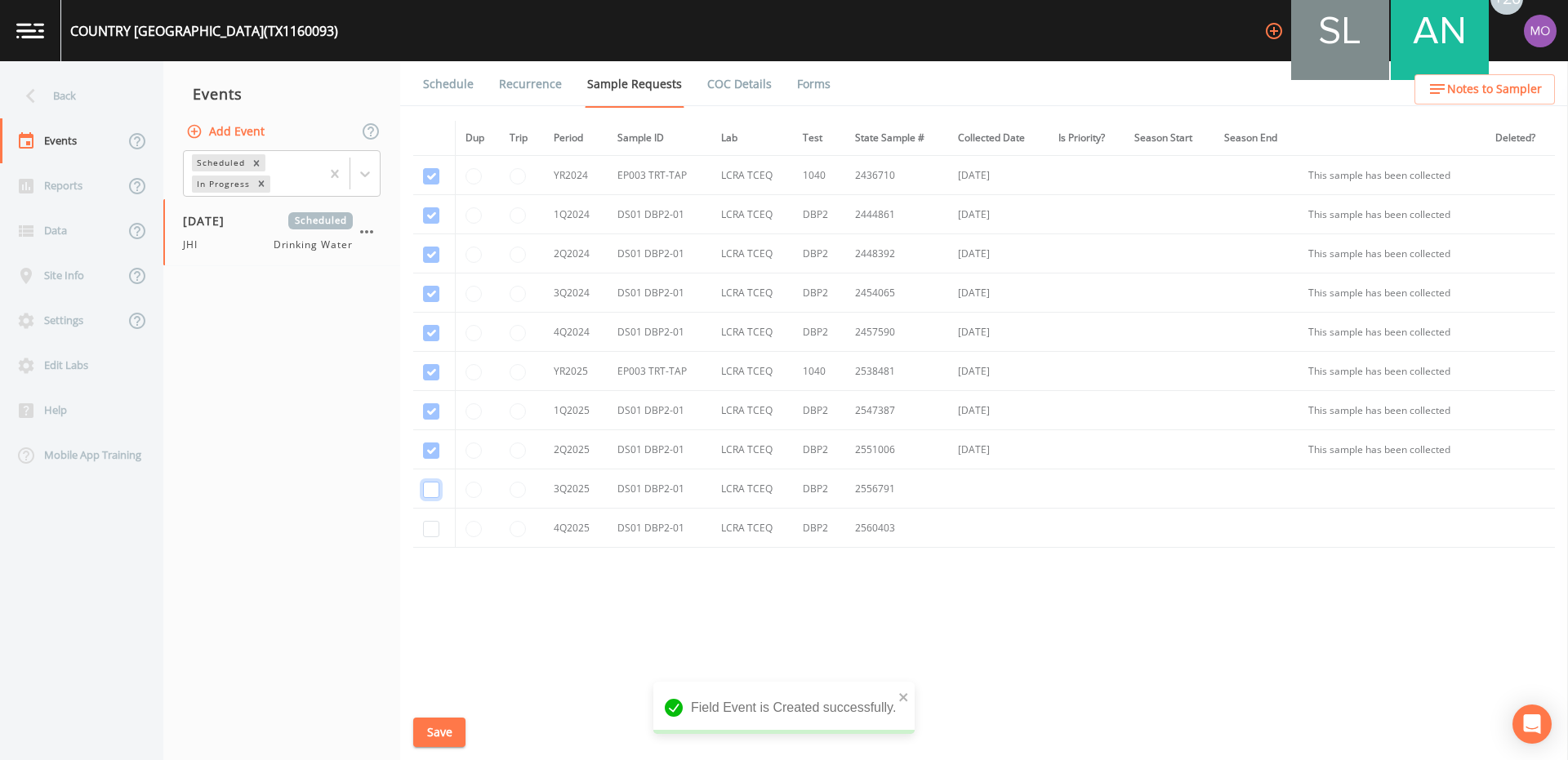
click at [434, 224] on input "checkbox" at bounding box center [431, 215] width 16 height 16
checkbox input "true"
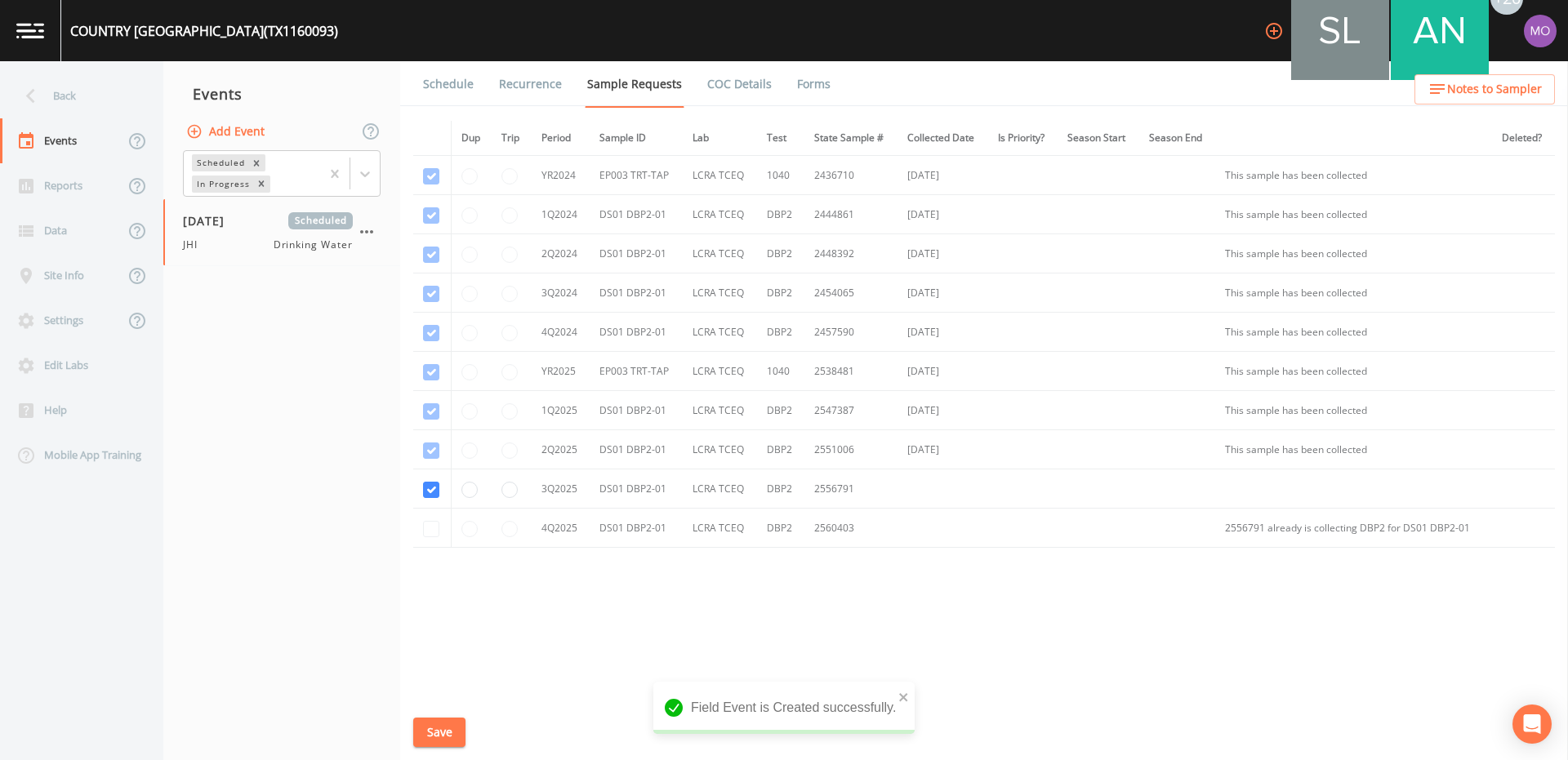
click at [440, 732] on button "Save" at bounding box center [439, 732] width 52 height 30
click at [441, 87] on link "Schedule" at bounding box center [448, 83] width 56 height 46
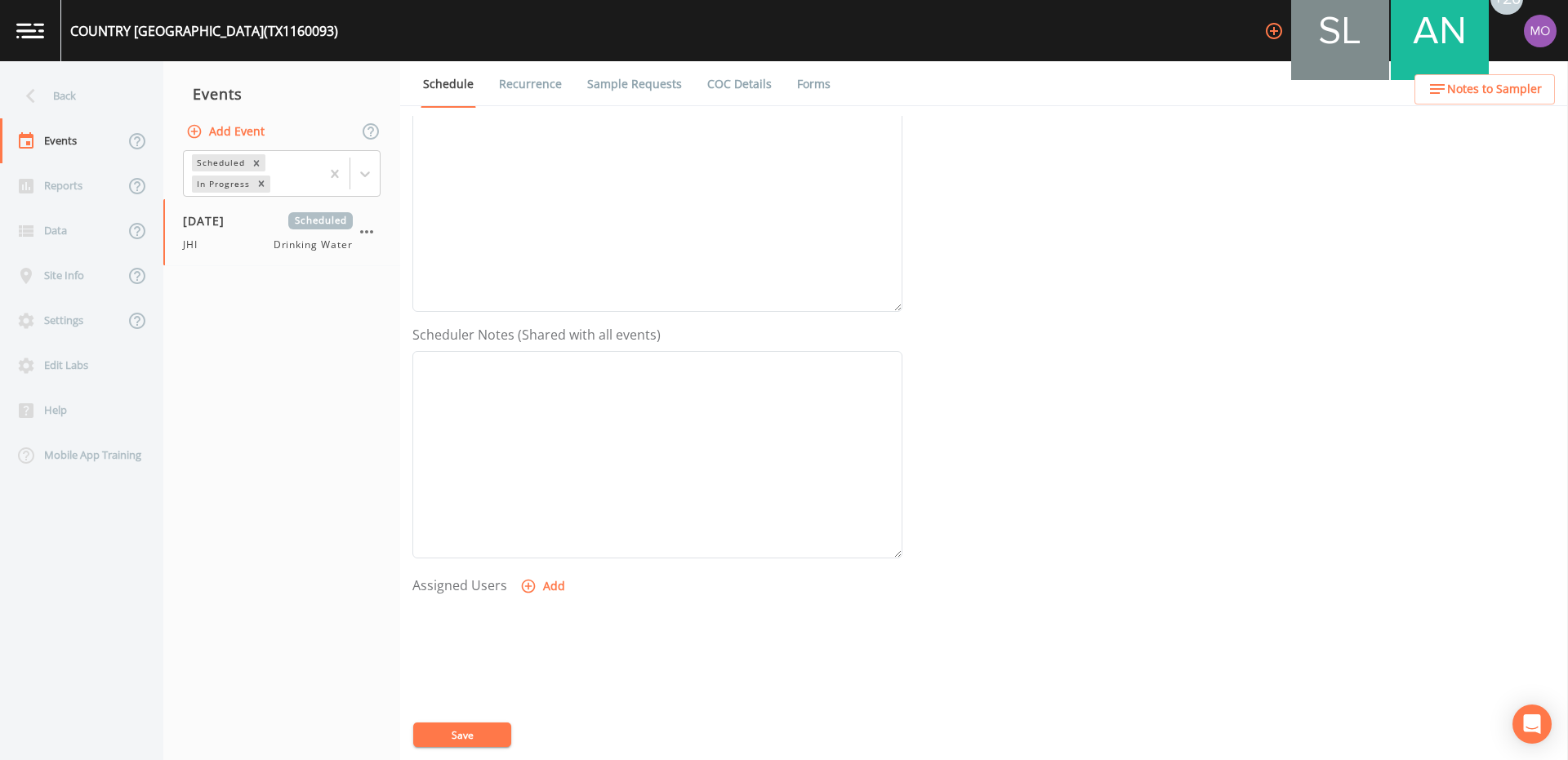
scroll to position [392, 0]
click at [519, 427] on button "Add" at bounding box center [544, 442] width 55 height 30
select select "a5a304aa-47e0-4d0c-bb11-516c0cd15b21"
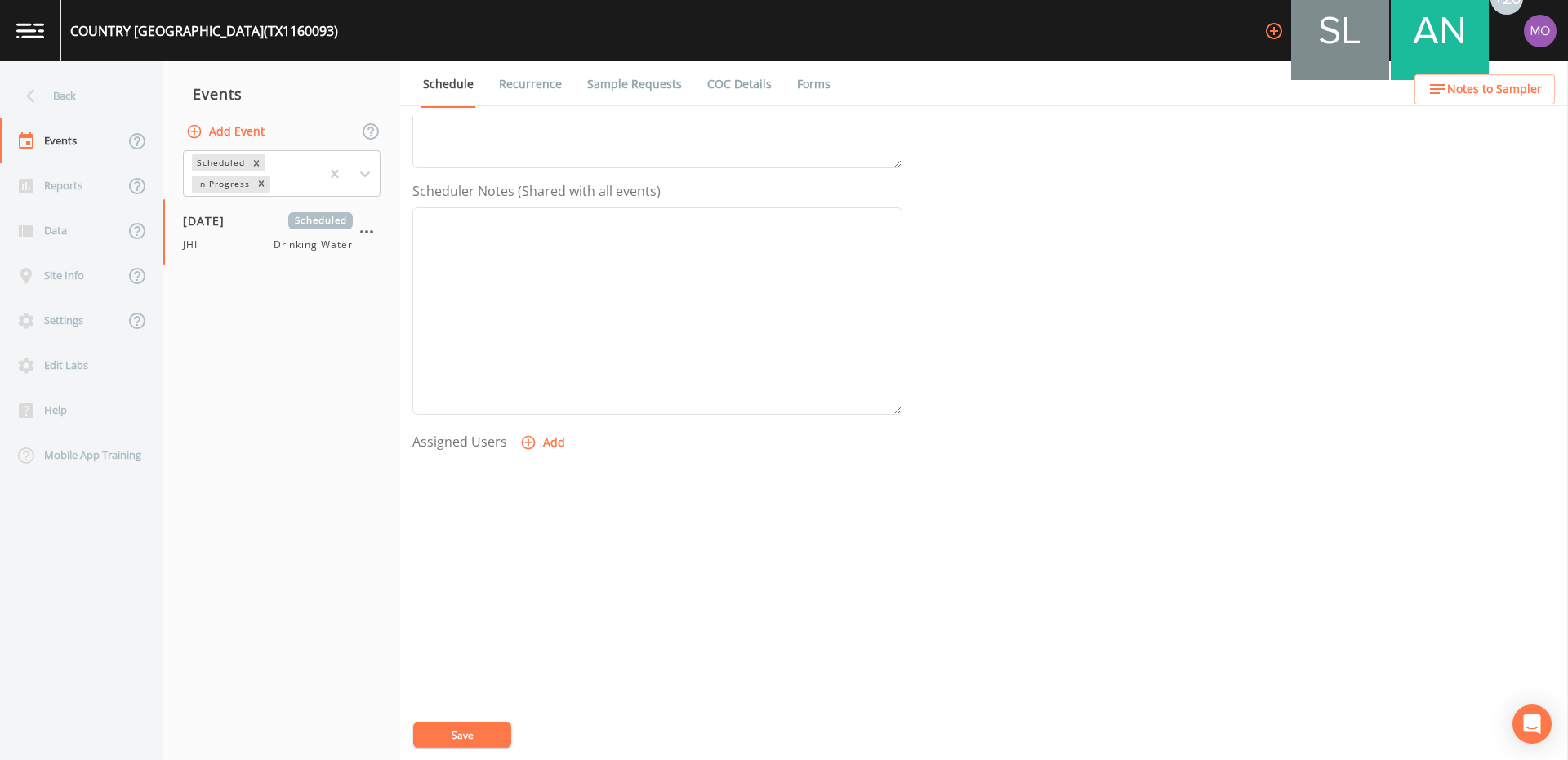
select select
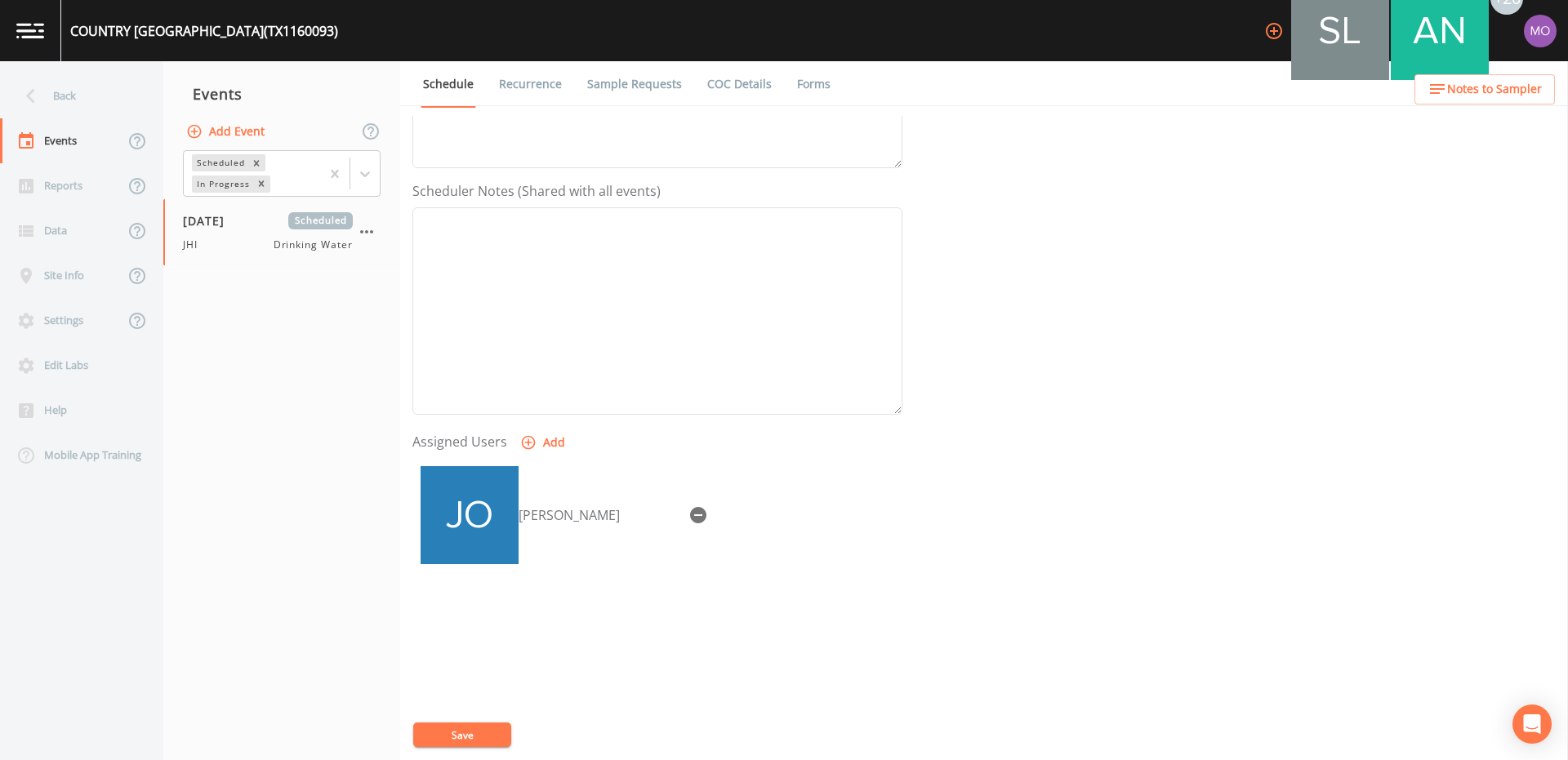
click at [493, 735] on button "Save" at bounding box center [462, 734] width 98 height 24
click at [57, 103] on div "Back" at bounding box center [73, 95] width 147 height 45
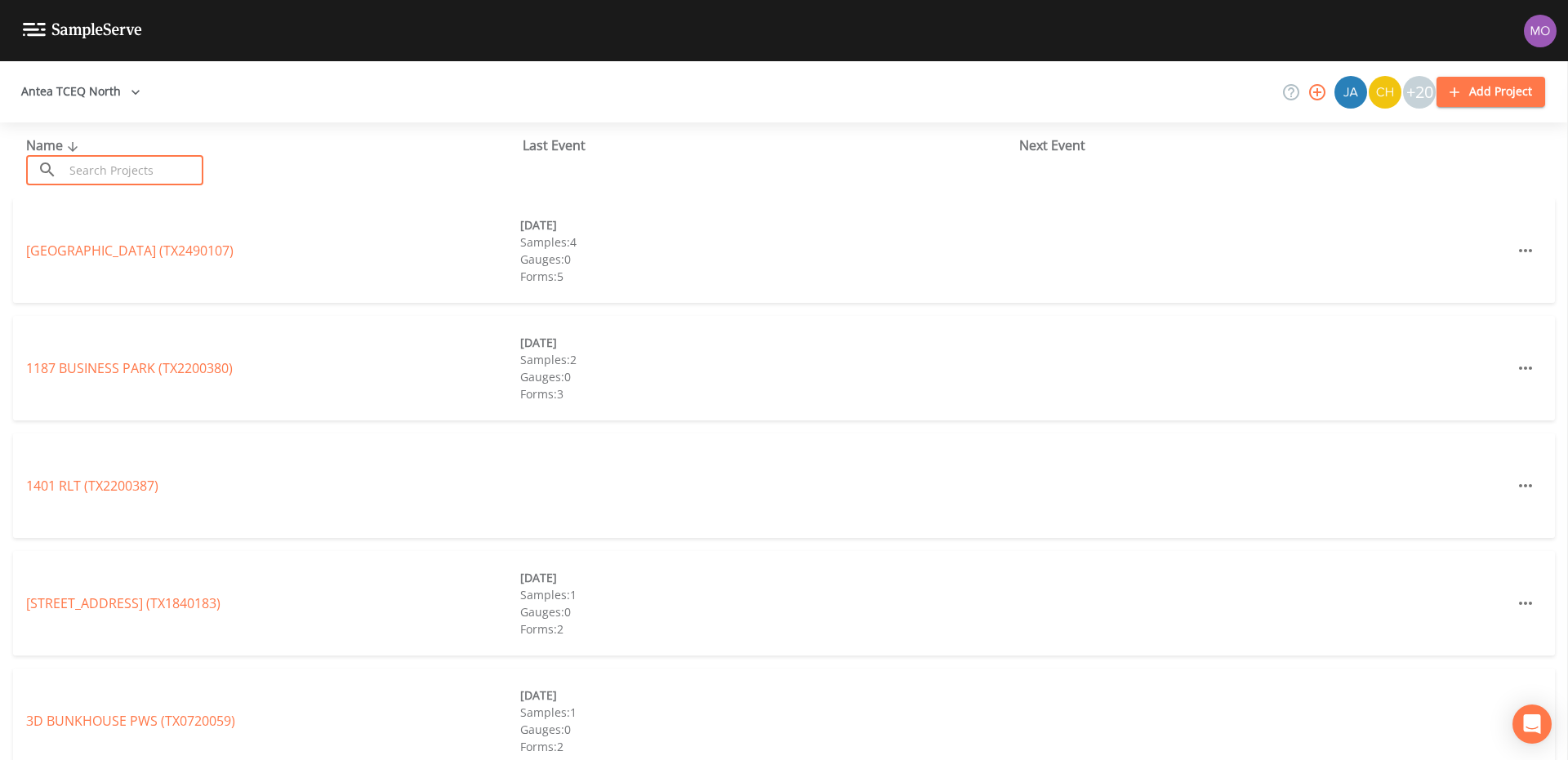
click at [108, 162] on input "text" at bounding box center [133, 169] width 139 height 30
paste input "TX1160063"
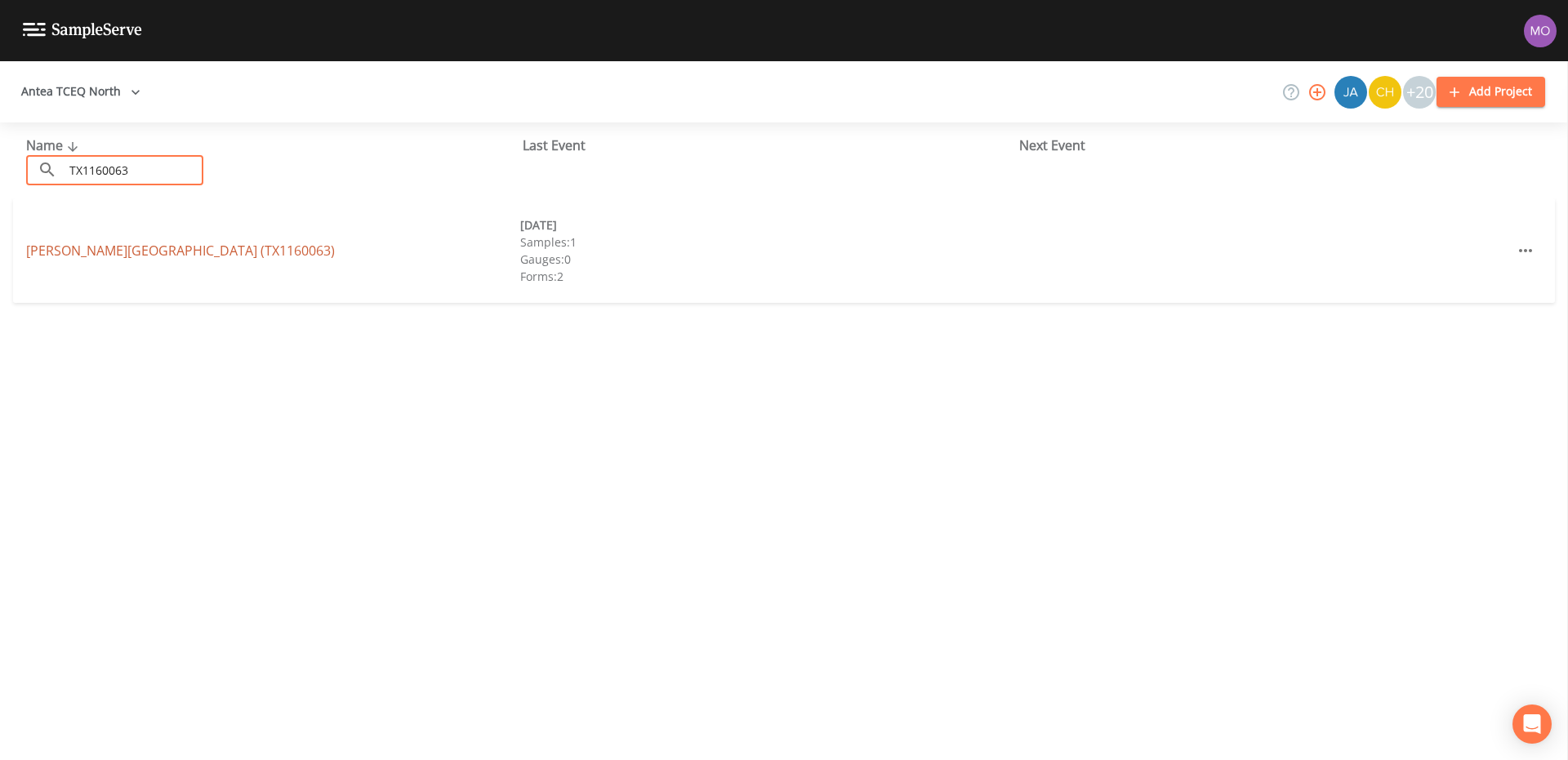
type input "TX1160063"
click at [104, 254] on link "QUINLAN NORTH SUBDIVISION (TX1160063)" at bounding box center [180, 250] width 309 height 18
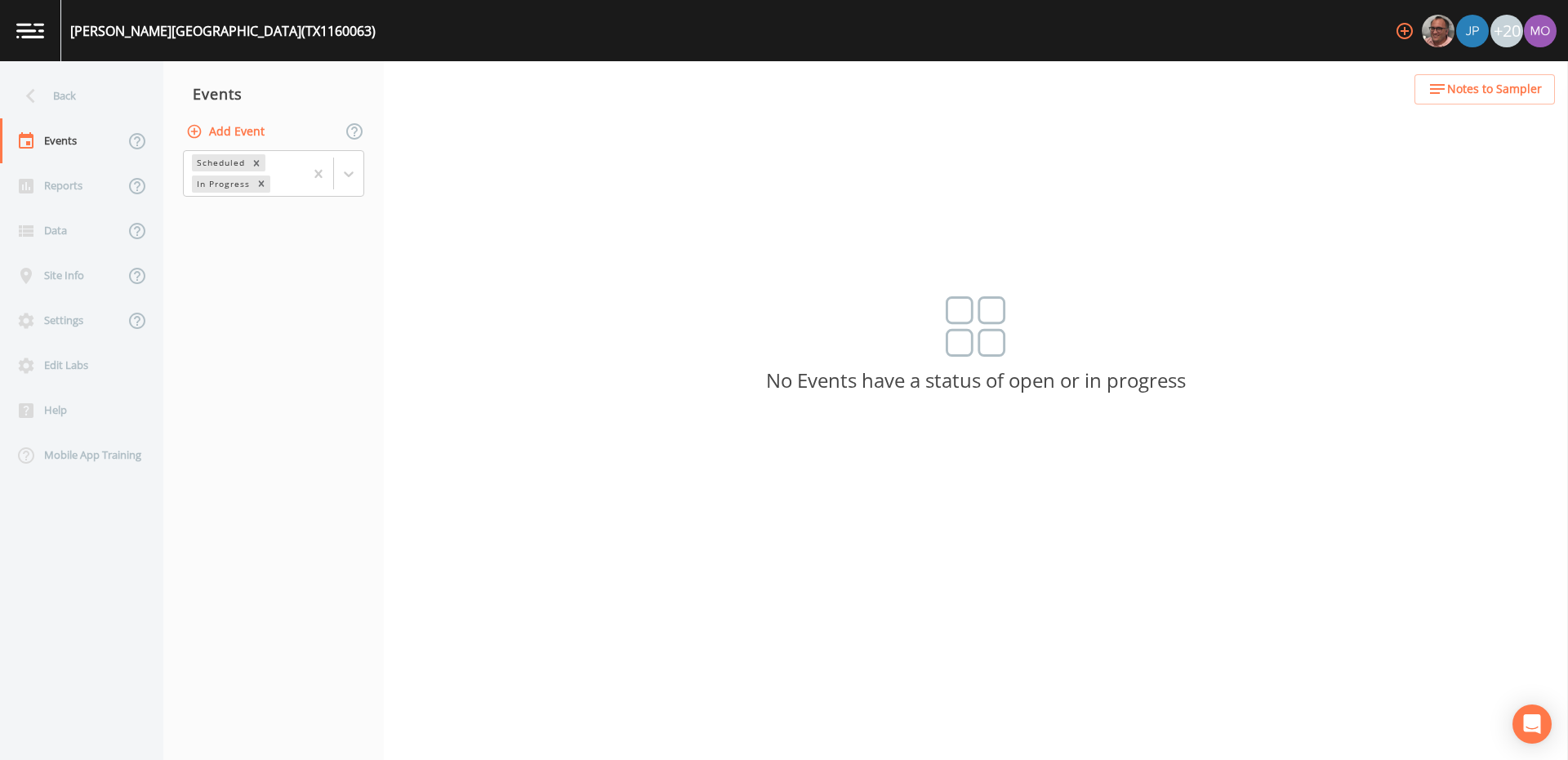
click at [258, 130] on button "Add Event" at bounding box center [227, 132] width 89 height 30
type input "JHI"
type input "[DATE]"
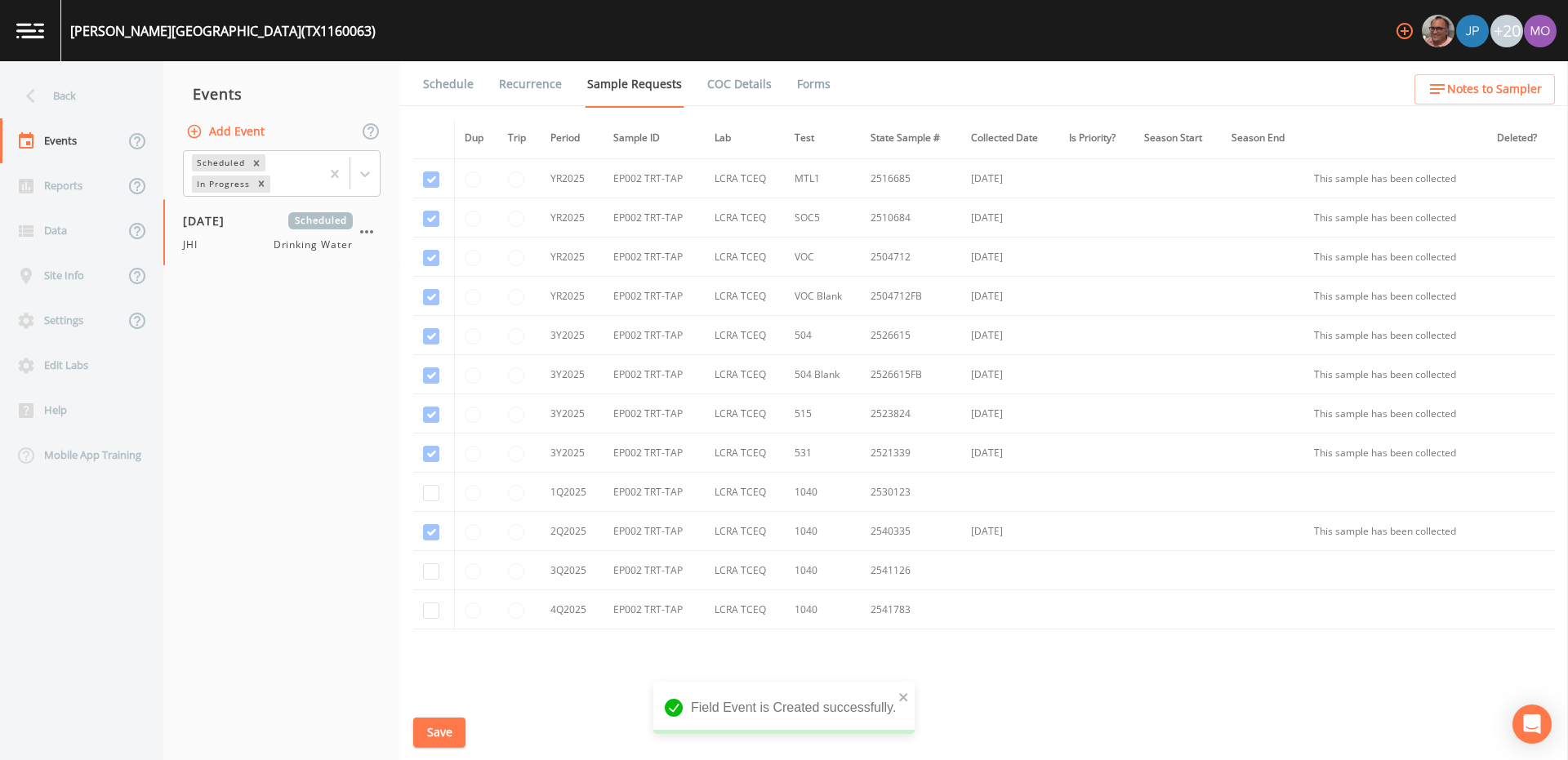
scroll to position [493, 0]
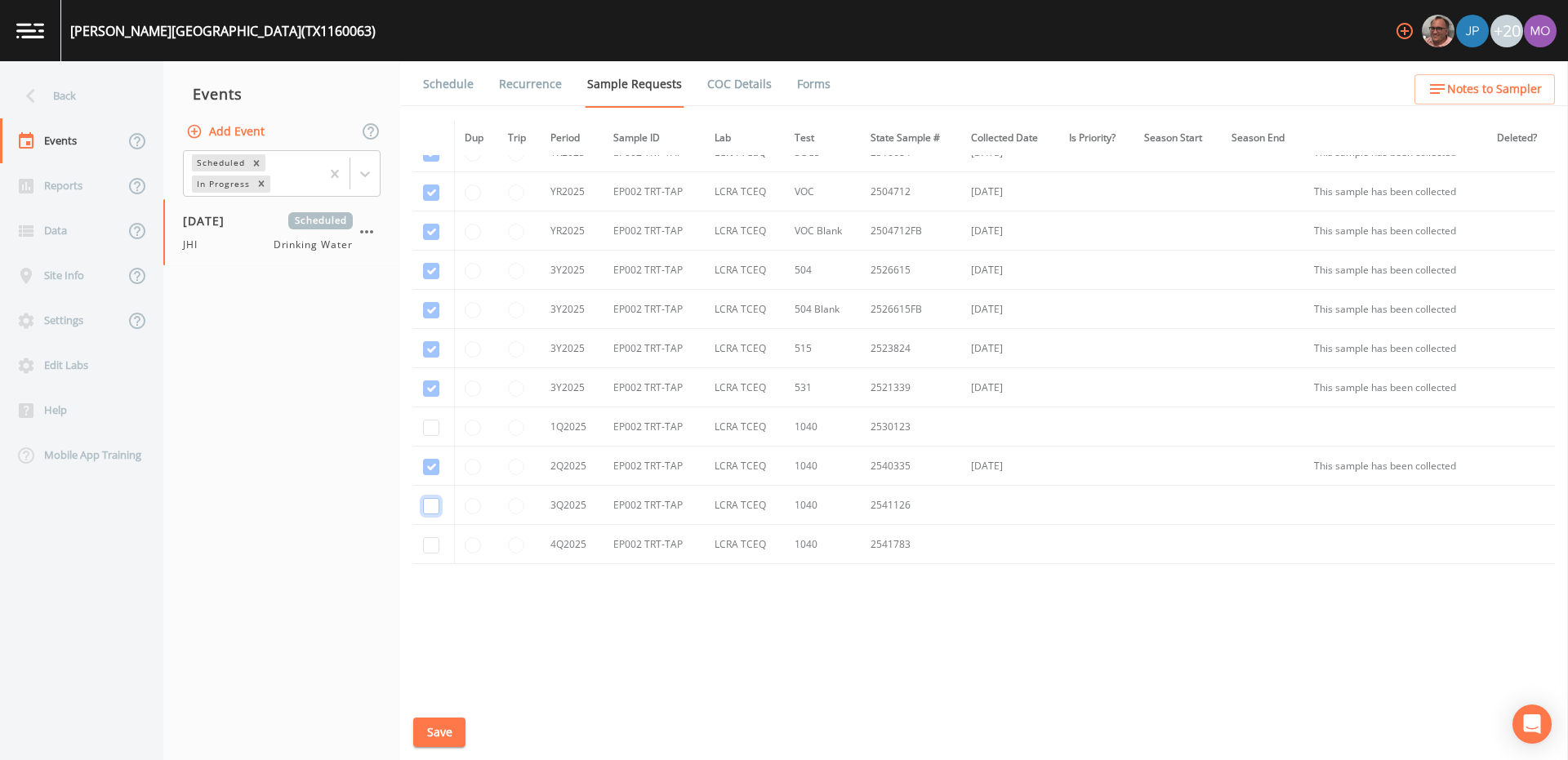
checkbox input "true"
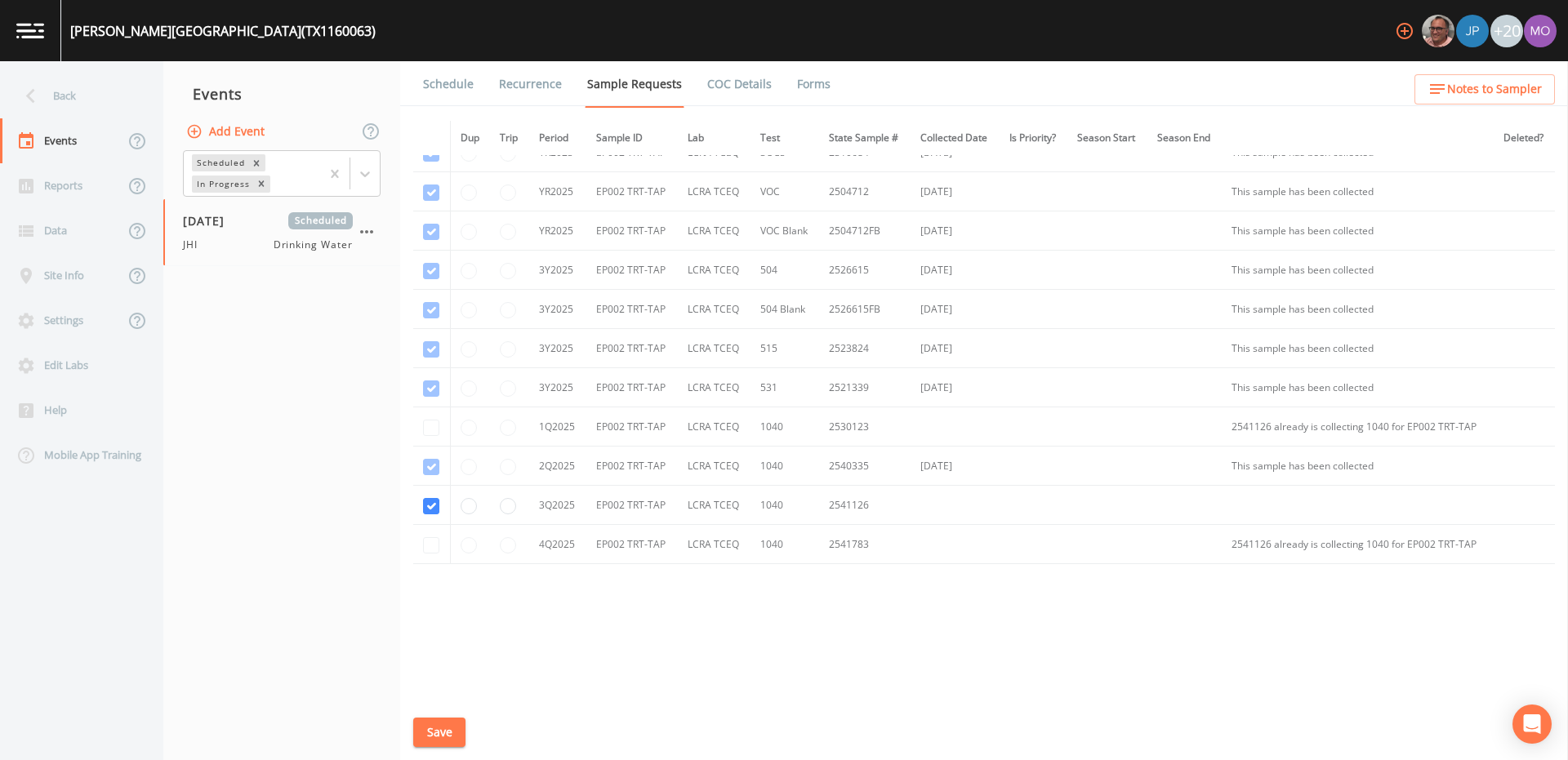
click at [441, 737] on button "Save" at bounding box center [439, 732] width 52 height 30
click at [458, 77] on link "Schedule" at bounding box center [448, 83] width 56 height 46
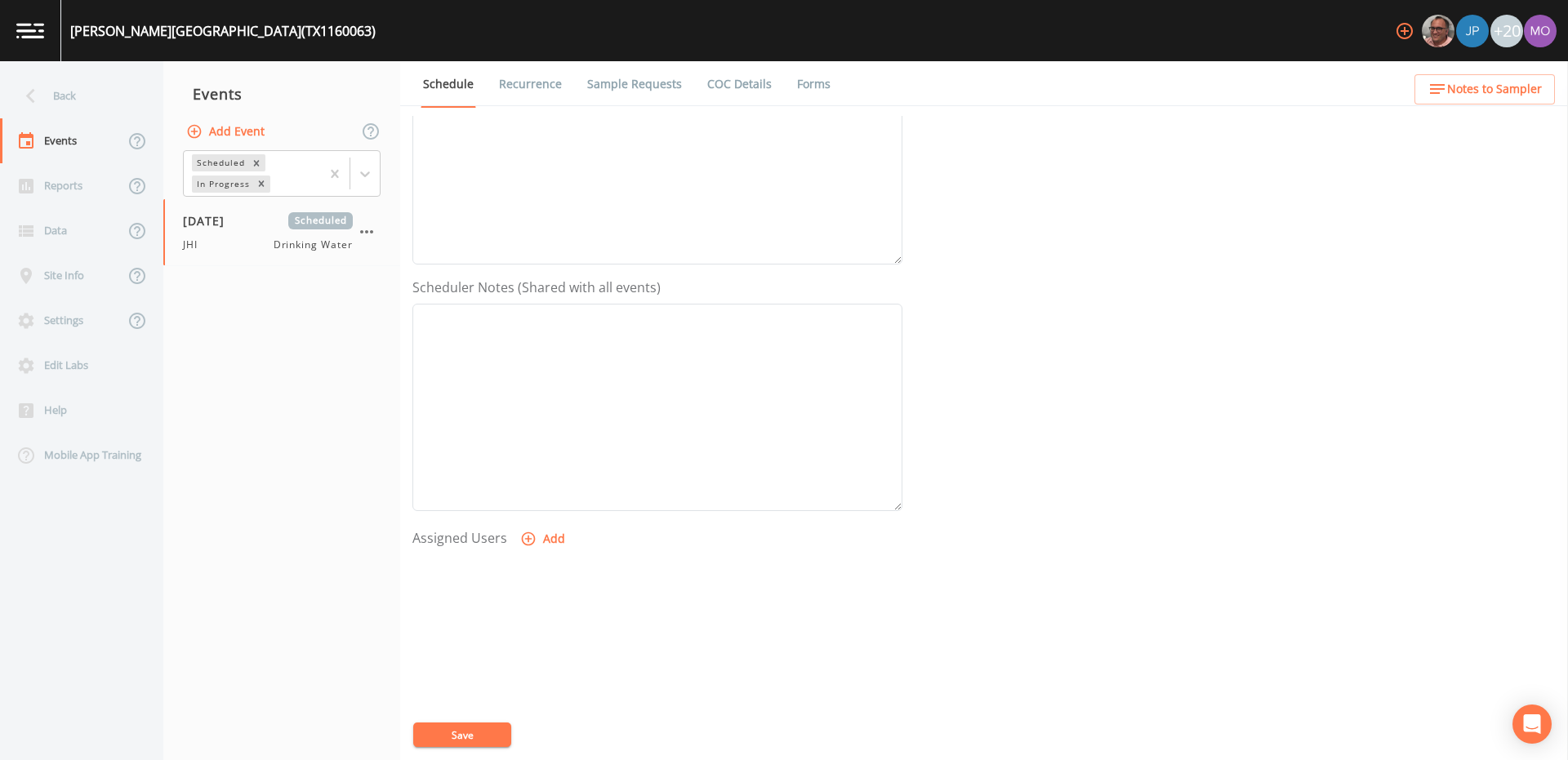
scroll to position [364, 0]
click at [526, 470] on icon "button" at bounding box center [529, 470] width 14 height 14
select select "a5a304aa-47e0-4d0c-bb11-516c0cd15b21"
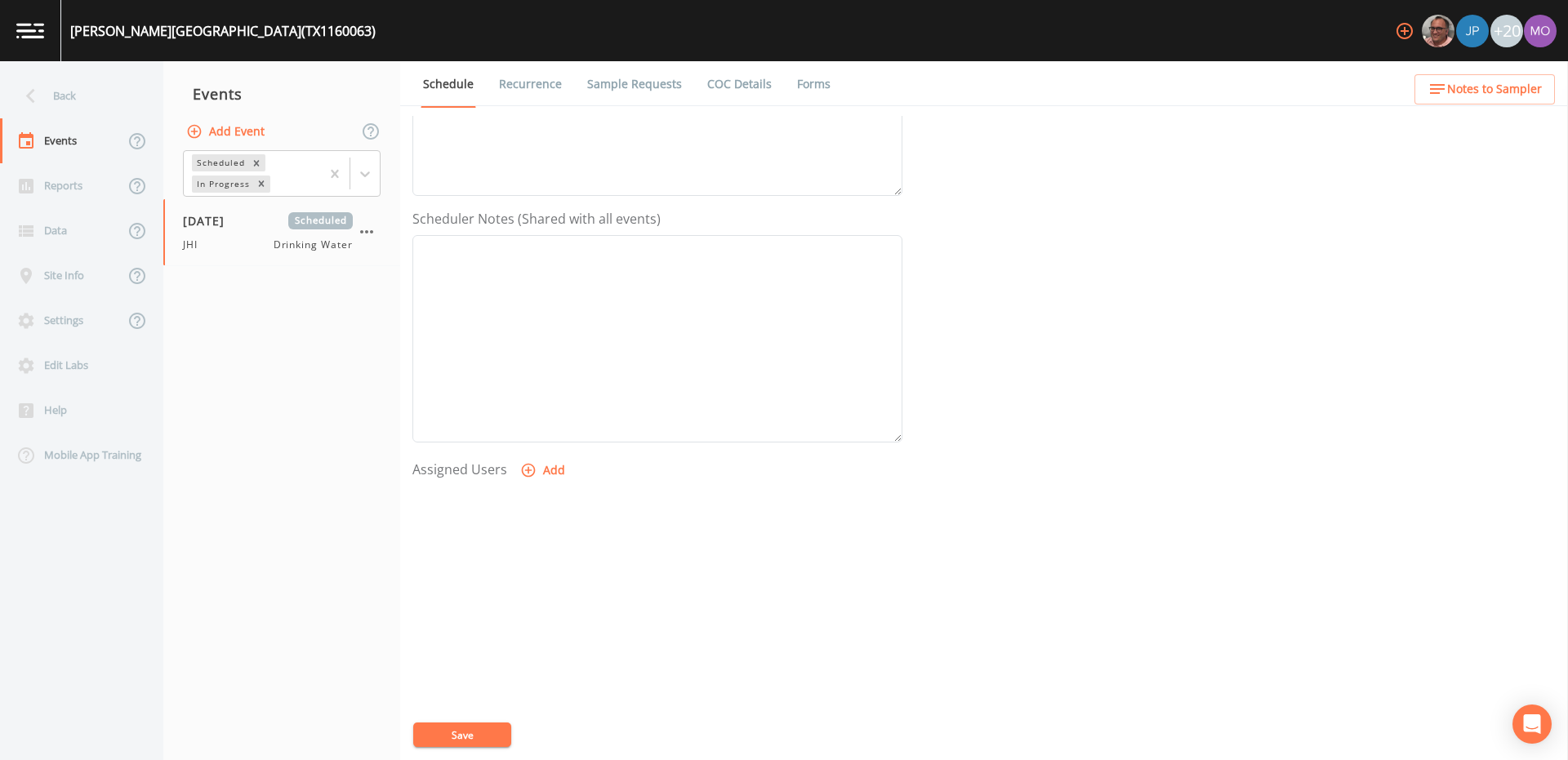
select select
click at [496, 728] on button "Save" at bounding box center [462, 734] width 98 height 24
click at [466, 732] on button "Save" at bounding box center [462, 734] width 98 height 24
click at [653, 81] on link "Sample Requests" at bounding box center [635, 83] width 100 height 46
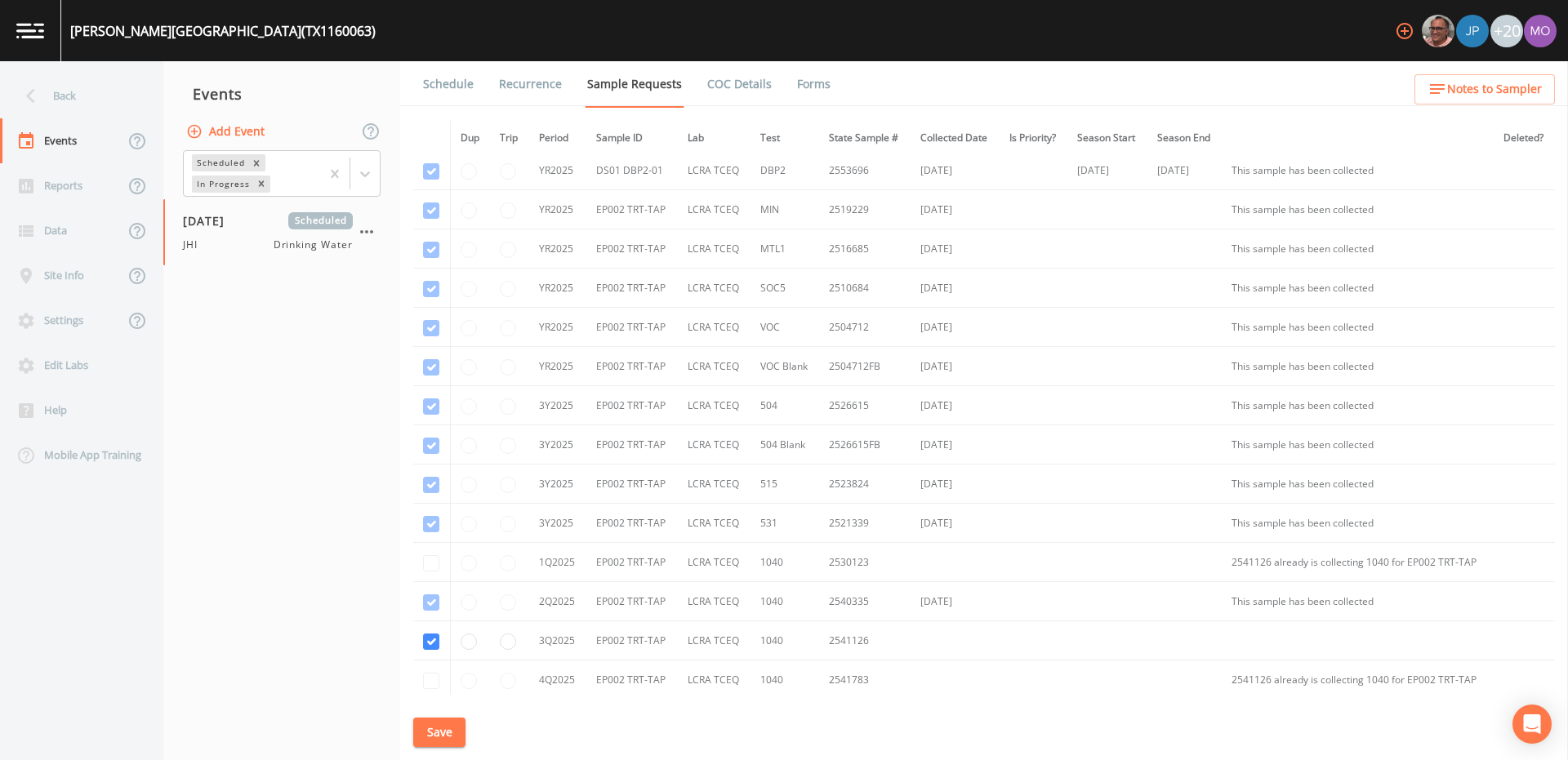
scroll to position [493, 0]
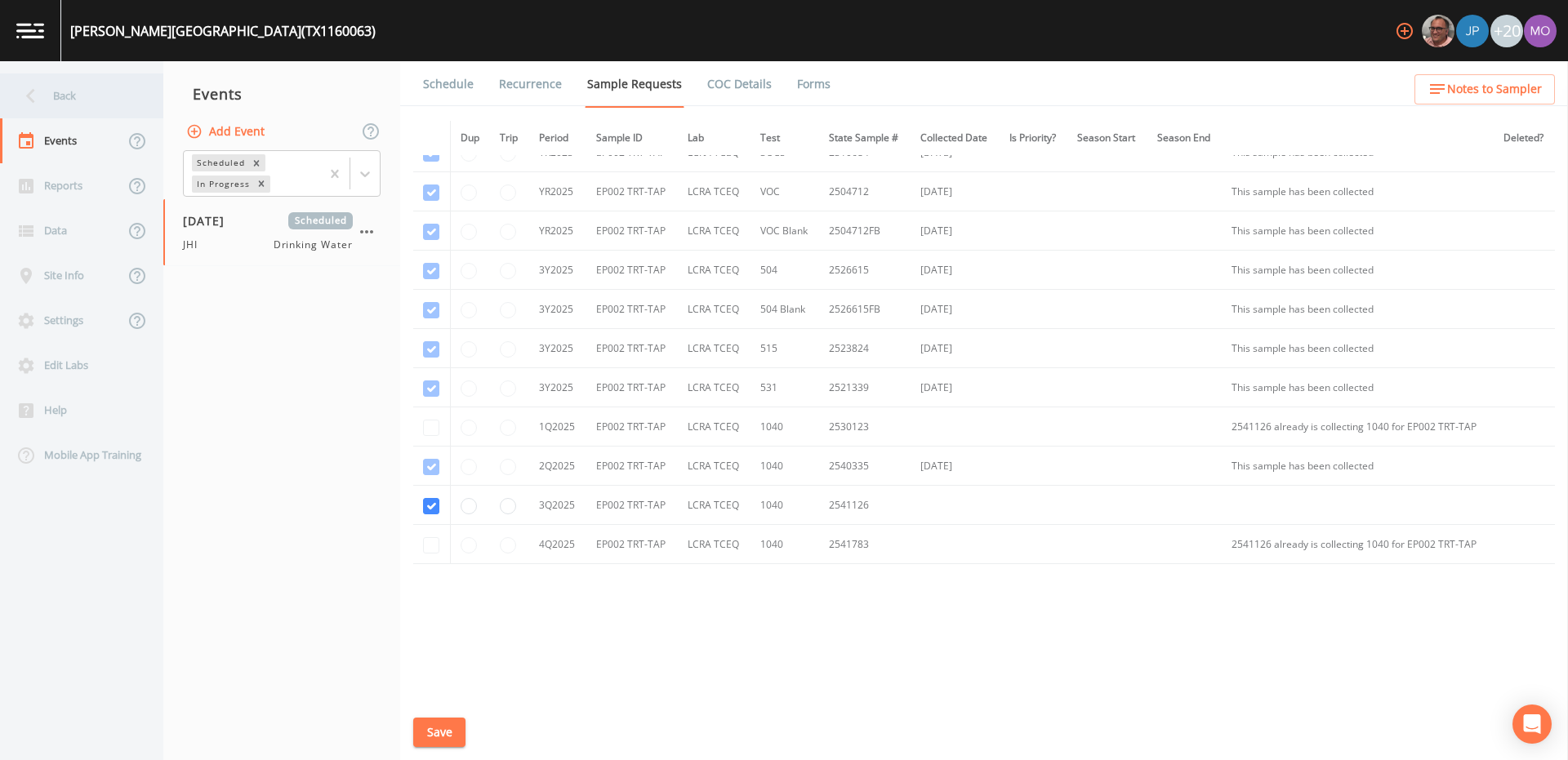
click at [93, 97] on div "Back" at bounding box center [73, 95] width 147 height 45
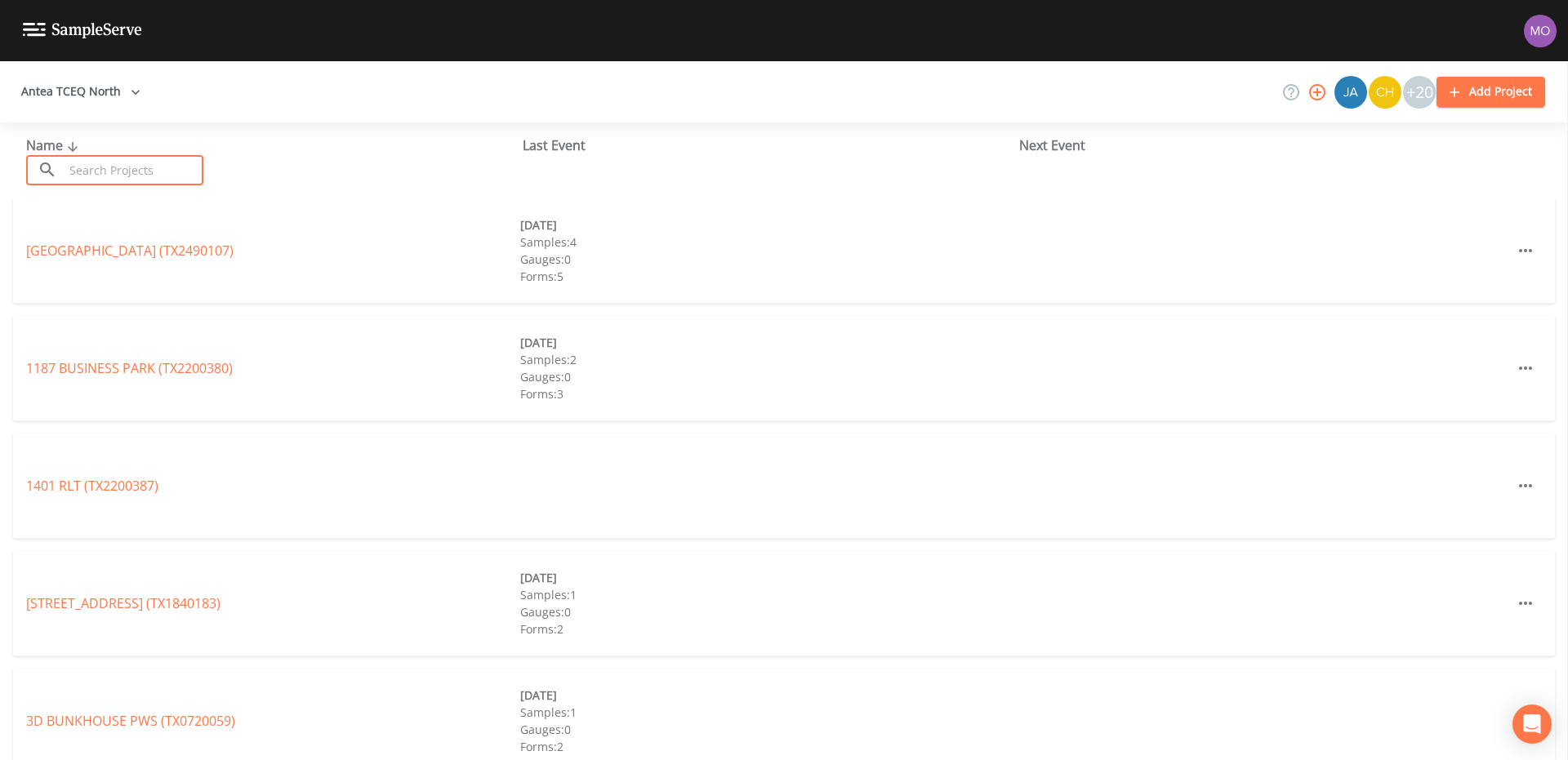
click at [114, 162] on input "text" at bounding box center [133, 169] width 139 height 30
paste input "TX1160064"
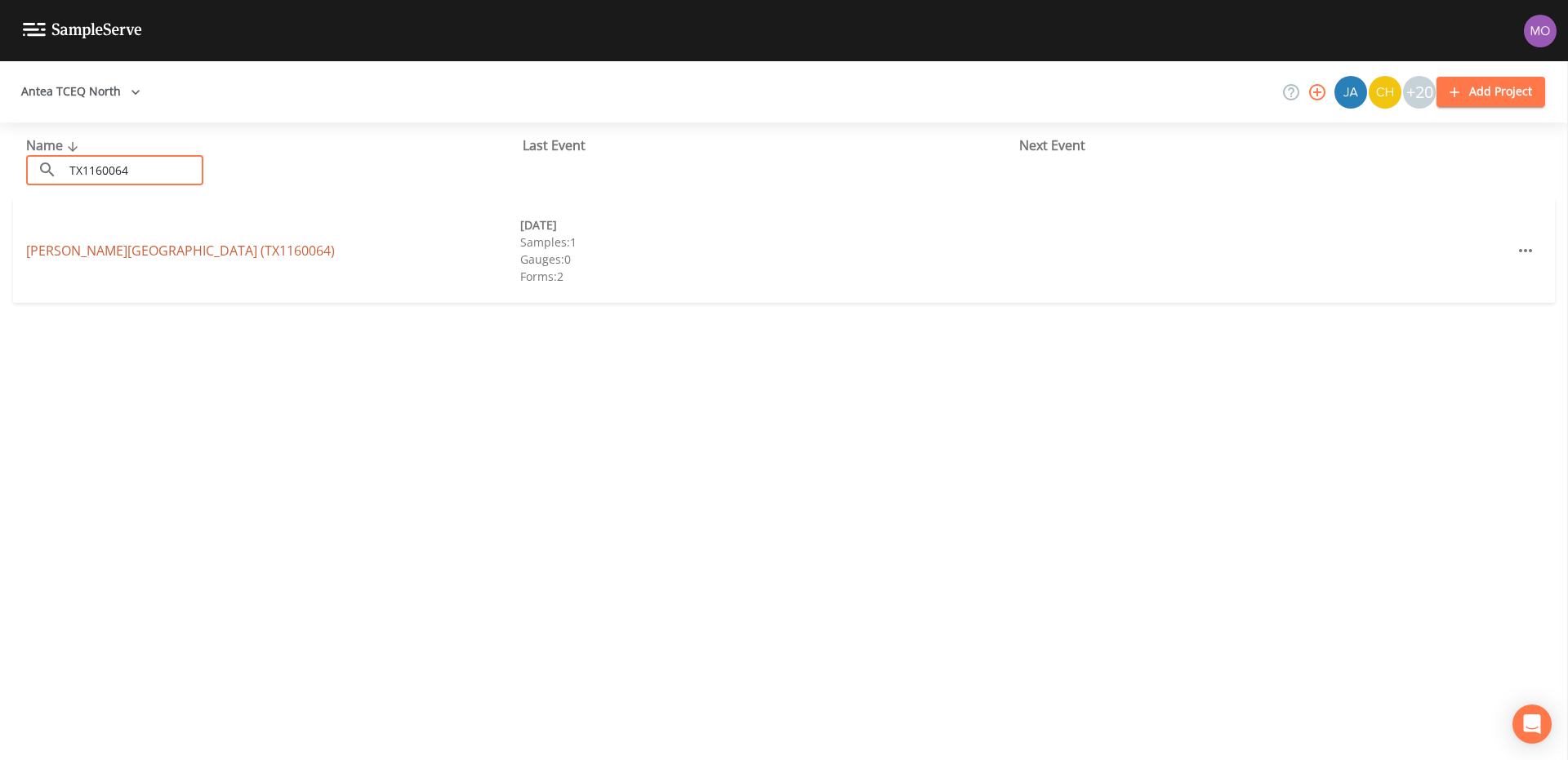
type input "TX1160064"
click at [111, 250] on link "QUINLAN SOUTH SUBDIVISION (TX1160064)" at bounding box center [180, 250] width 309 height 18
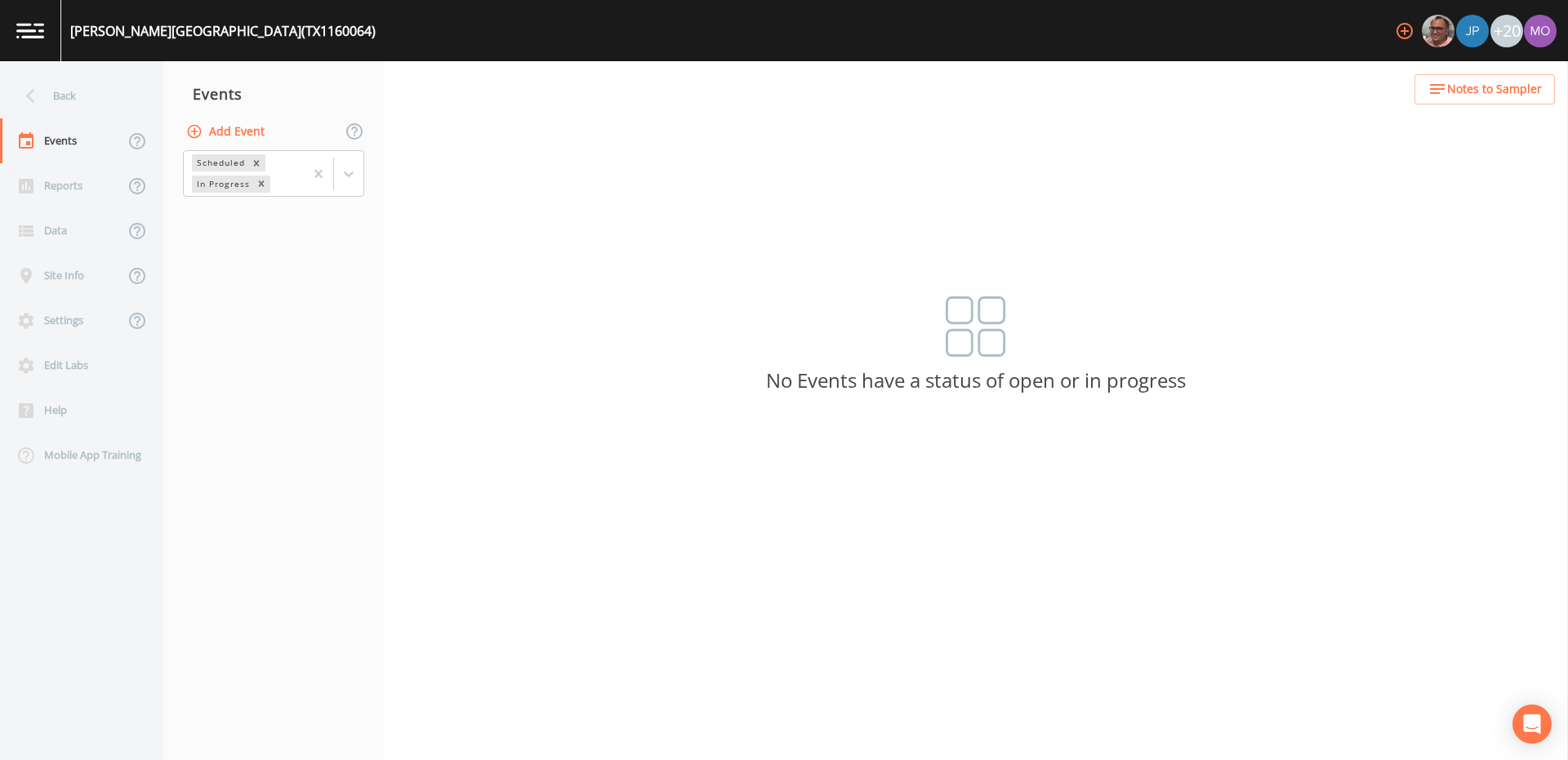
click at [248, 136] on button "Add Event" at bounding box center [227, 132] width 89 height 30
type input "JHI"
type input "[DATE]"
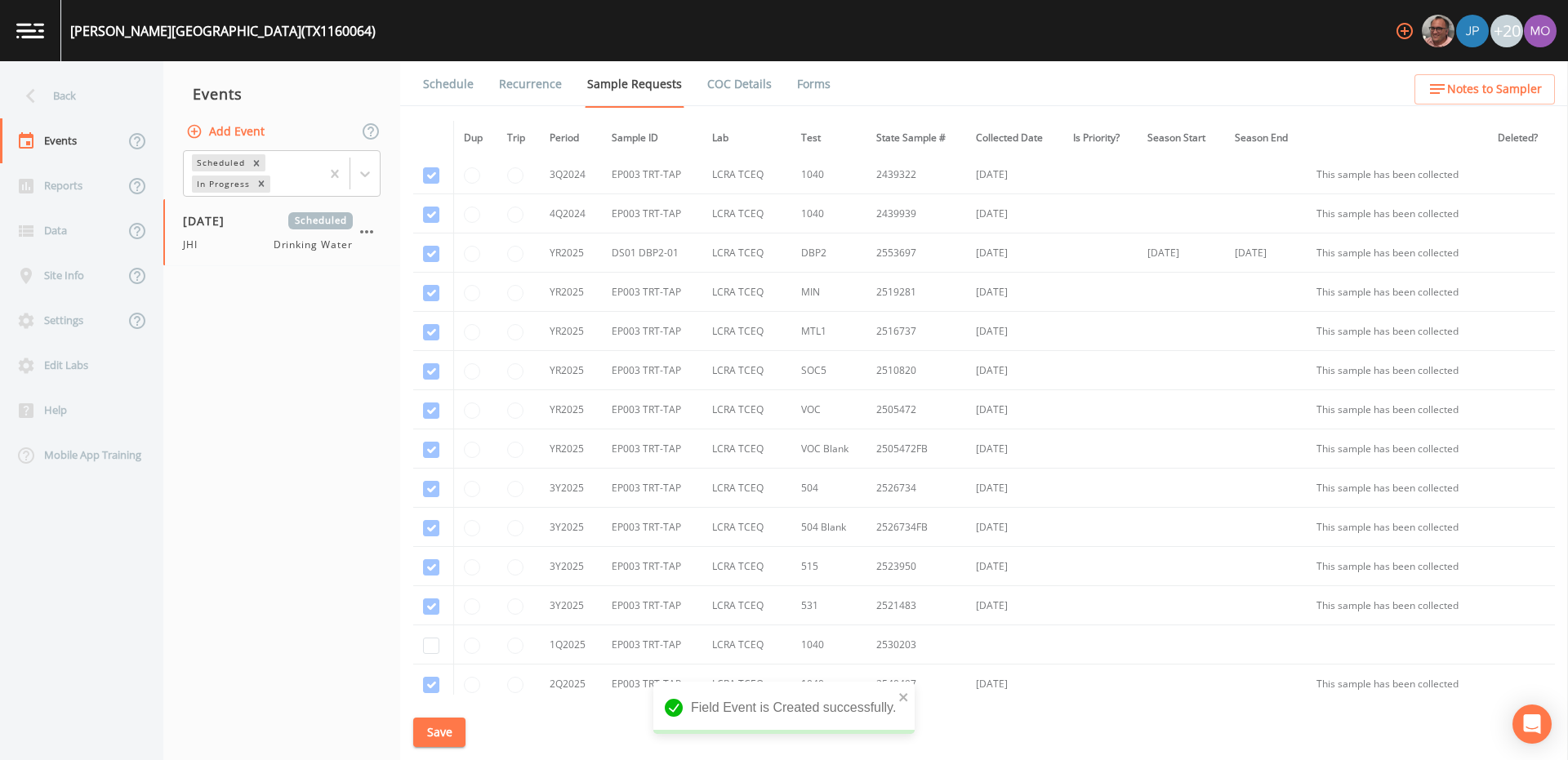
scroll to position [532, 0]
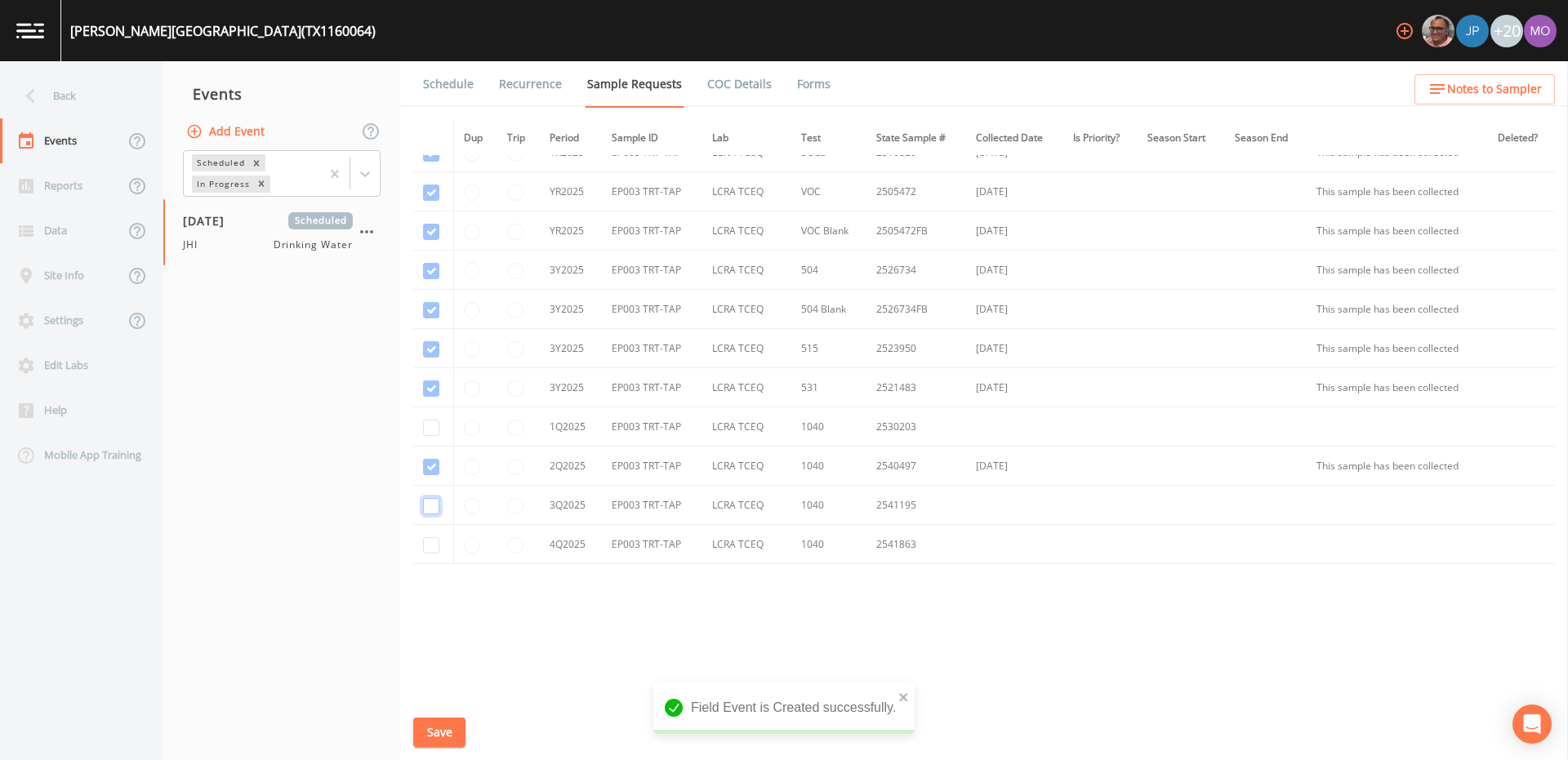
checkbox input "true"
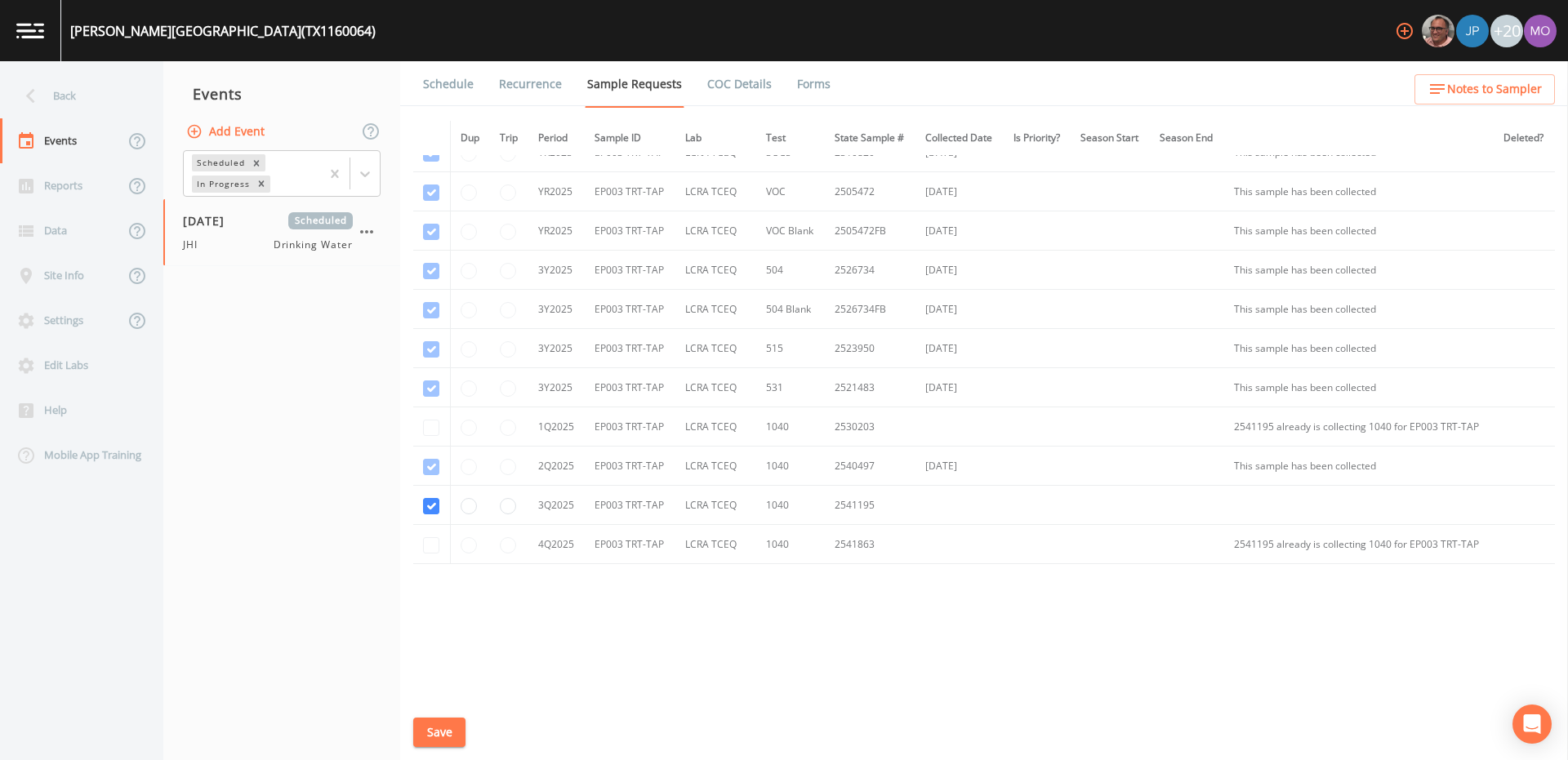
click at [437, 733] on button "Save" at bounding box center [439, 732] width 52 height 30
click at [439, 87] on link "Schedule" at bounding box center [448, 83] width 56 height 46
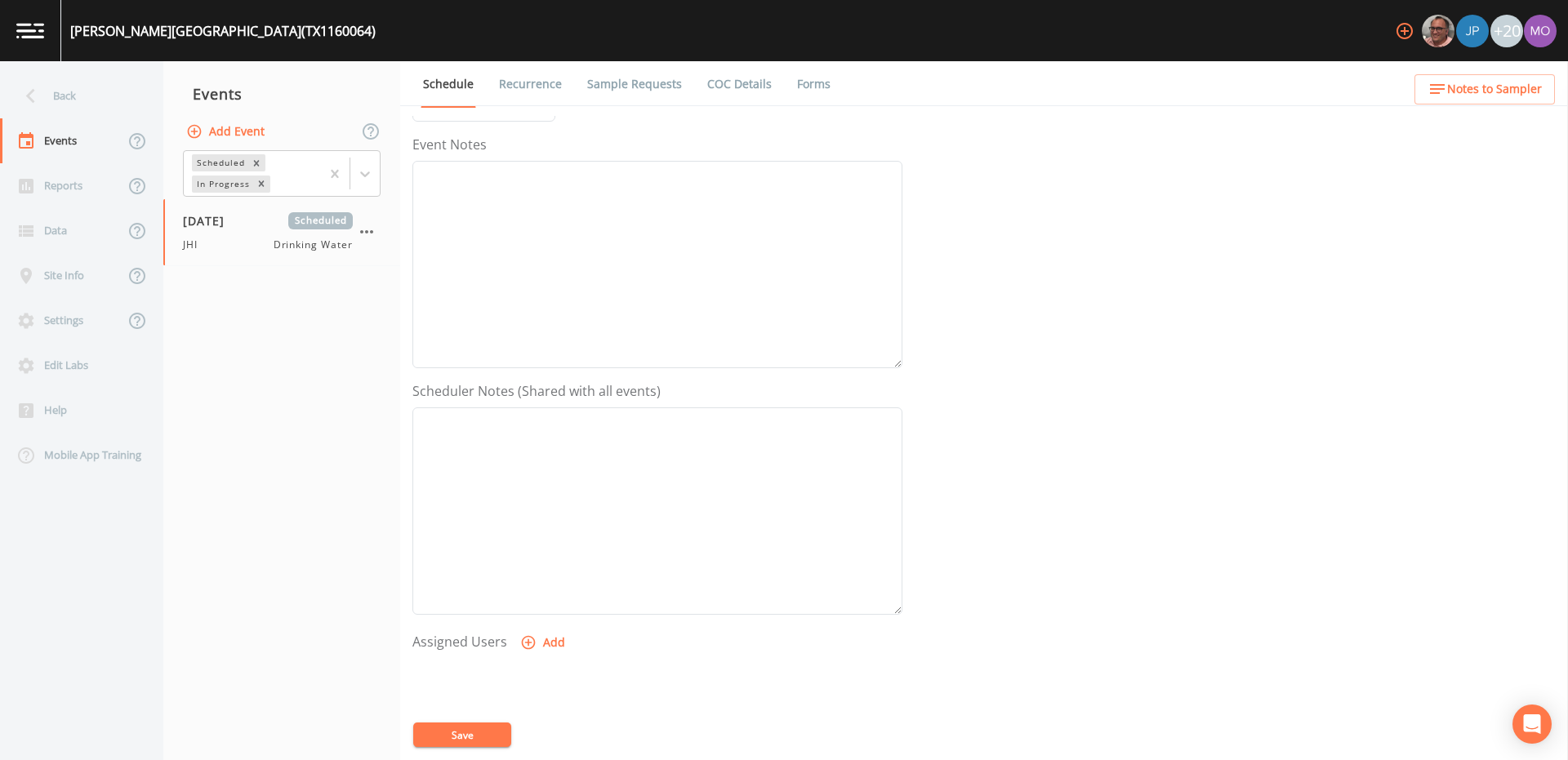
scroll to position [392, 0]
click at [540, 444] on button "Add" at bounding box center [544, 442] width 55 height 30
select select "a5a304aa-47e0-4d0c-bb11-516c0cd15b21"
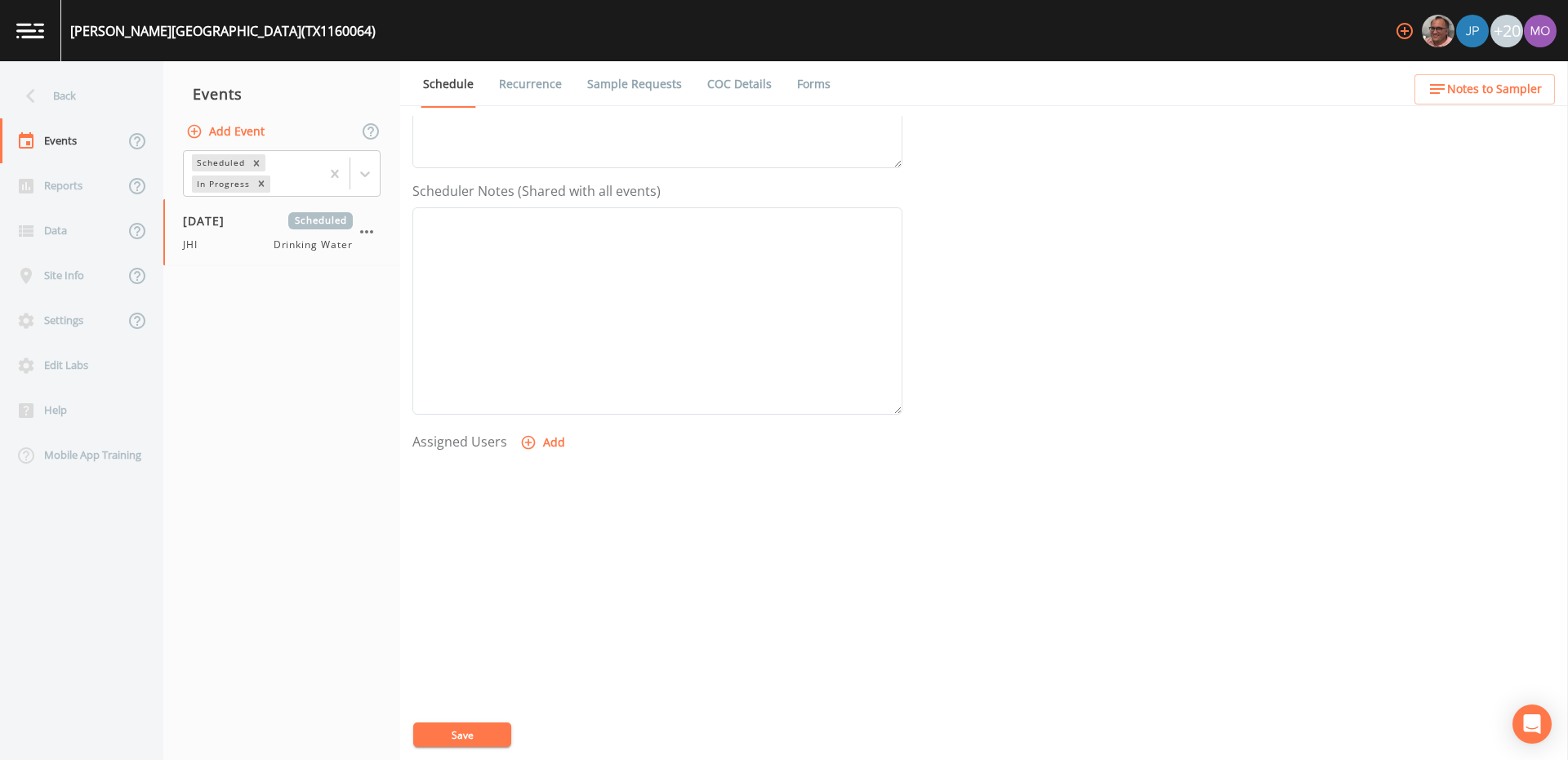
select select
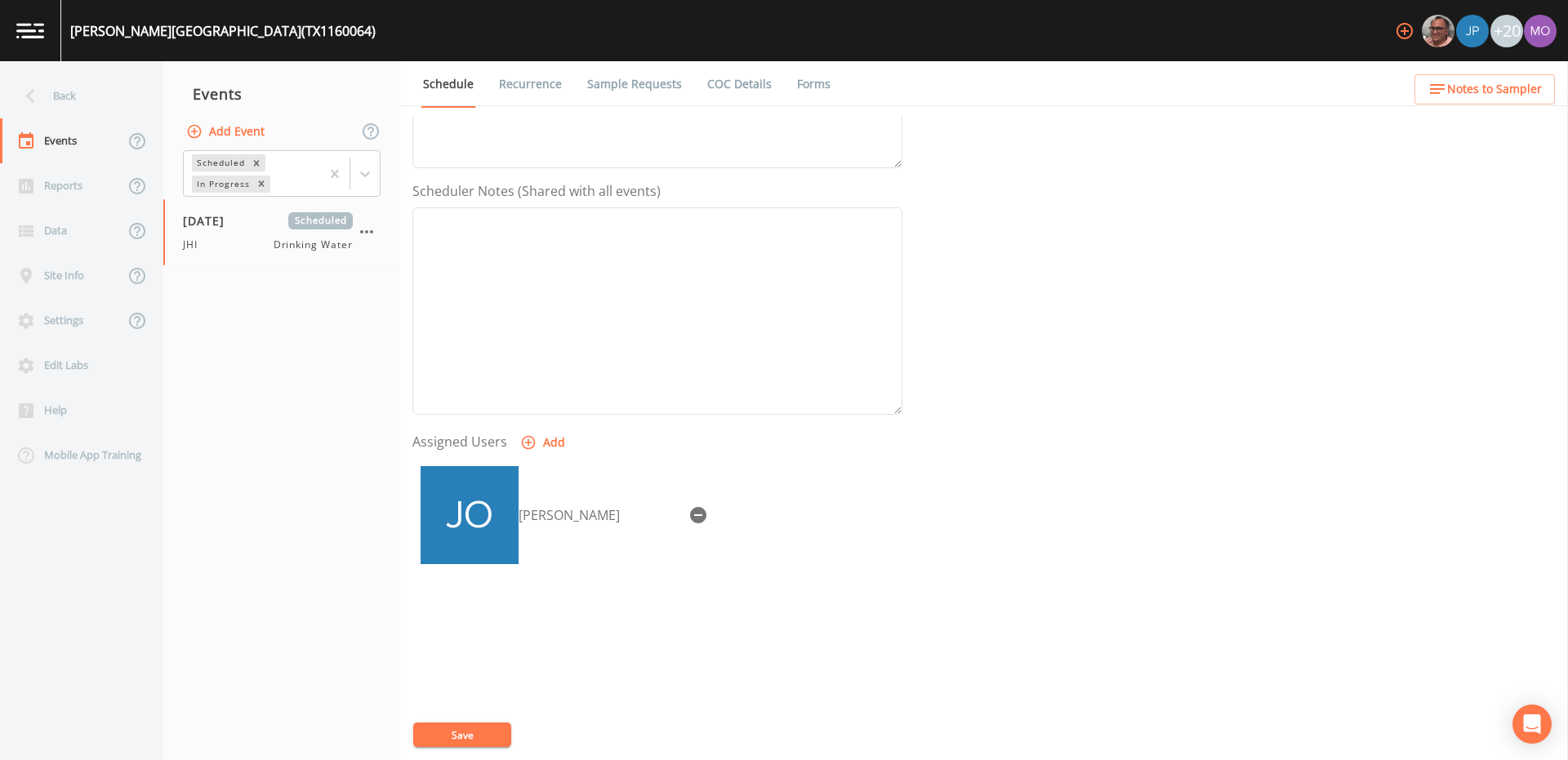
click at [478, 738] on button "Save" at bounding box center [462, 734] width 98 height 24
click at [65, 92] on div "Back" at bounding box center [73, 95] width 147 height 45
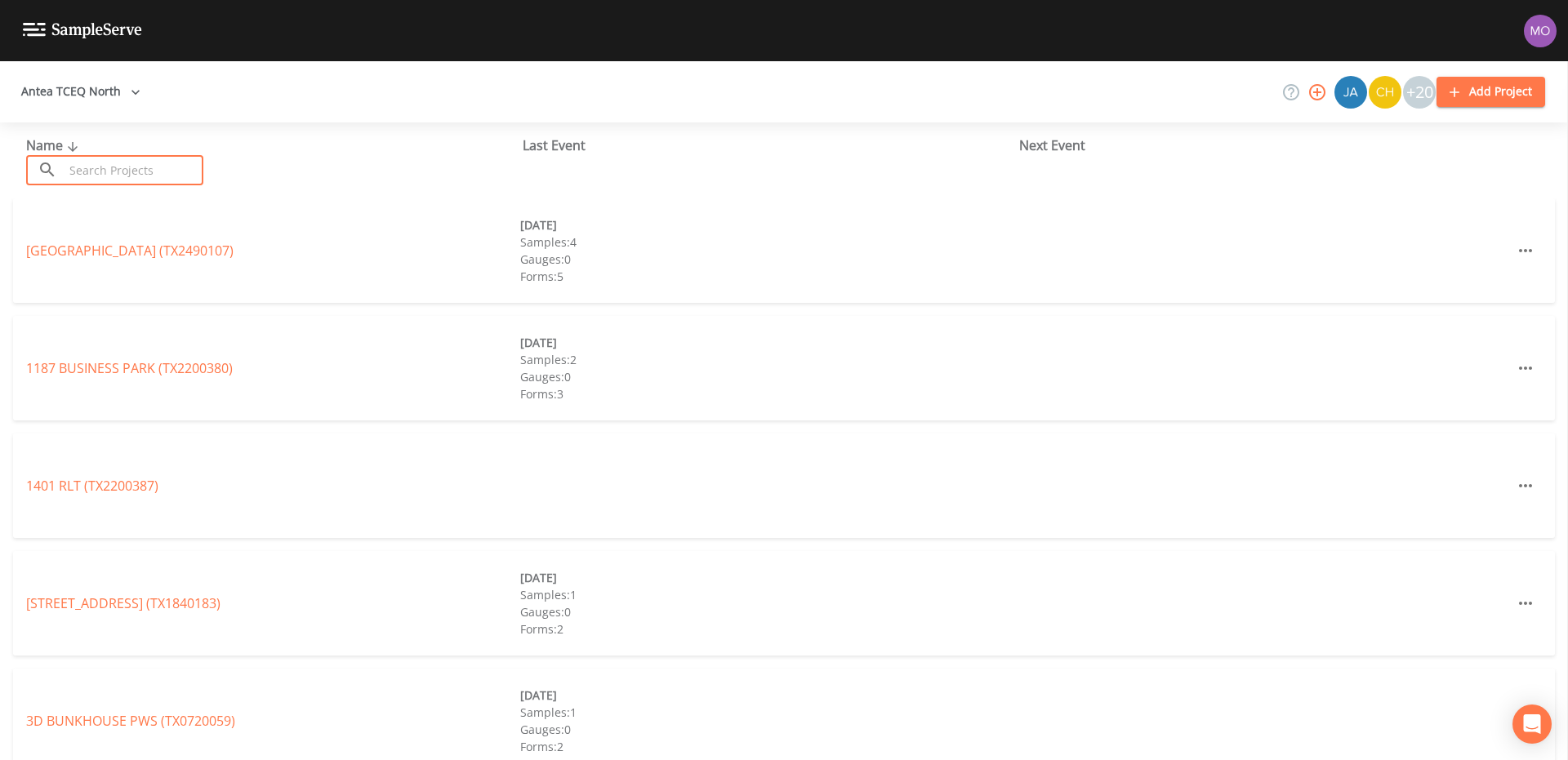
click at [105, 169] on input "text" at bounding box center [133, 169] width 139 height 30
paste input "TX1160066"
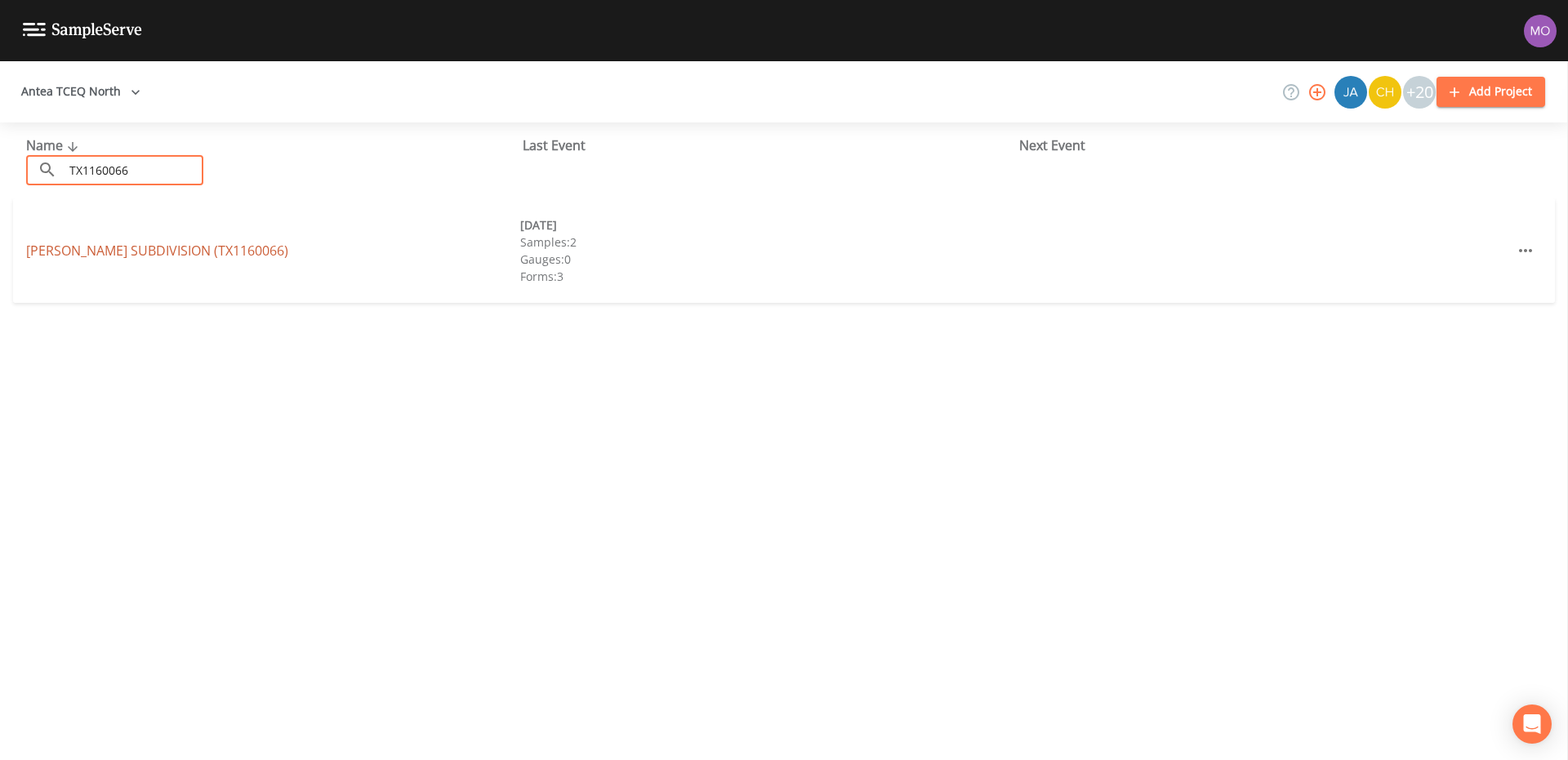
type input "TX1160066"
click at [108, 248] on link "BARROW SUBDIVISION (TX1160066)" at bounding box center [157, 250] width 262 height 18
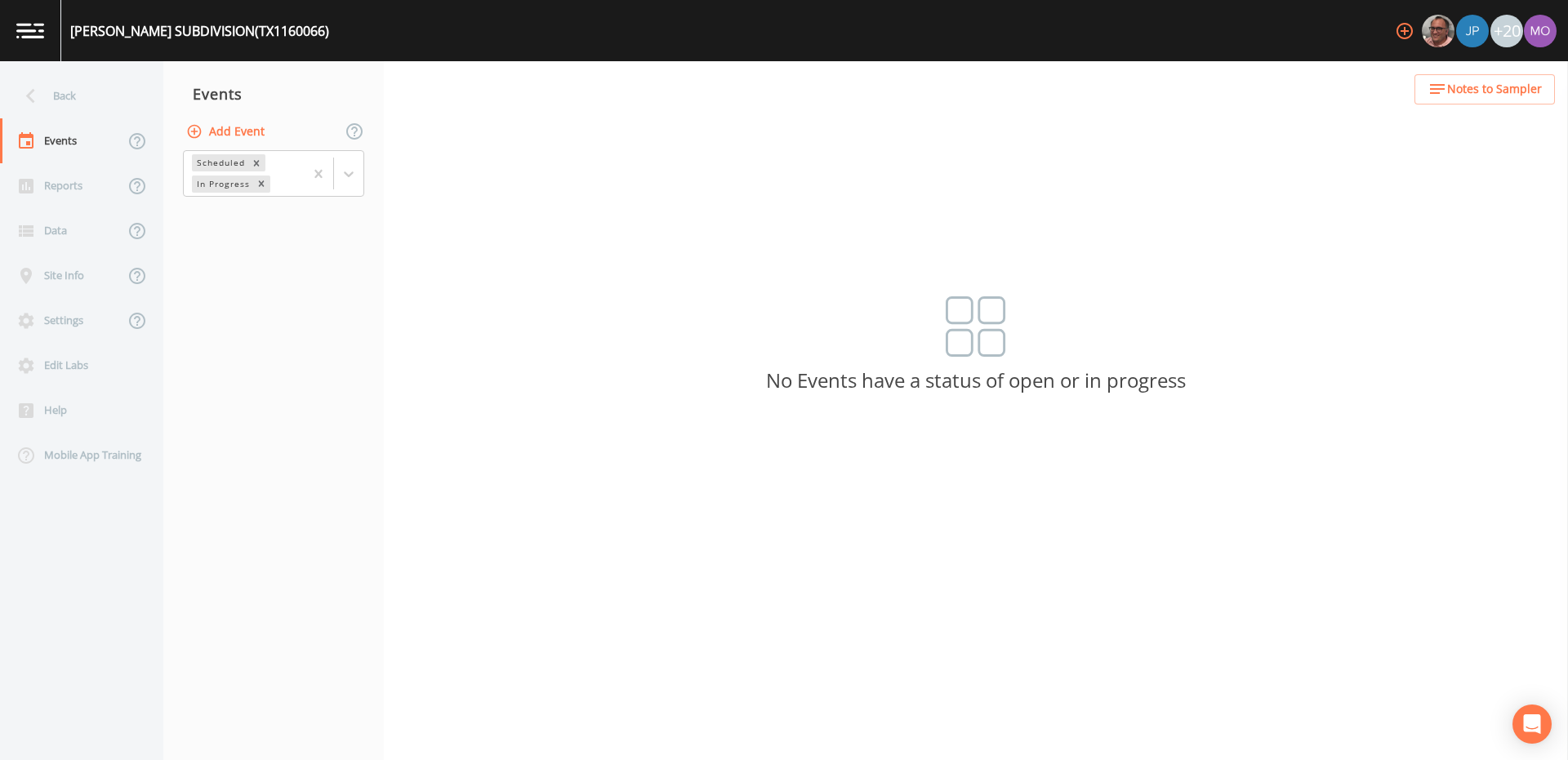
click at [218, 137] on button "Add Event" at bounding box center [227, 132] width 89 height 30
type input "JHI"
type input "[DATE]"
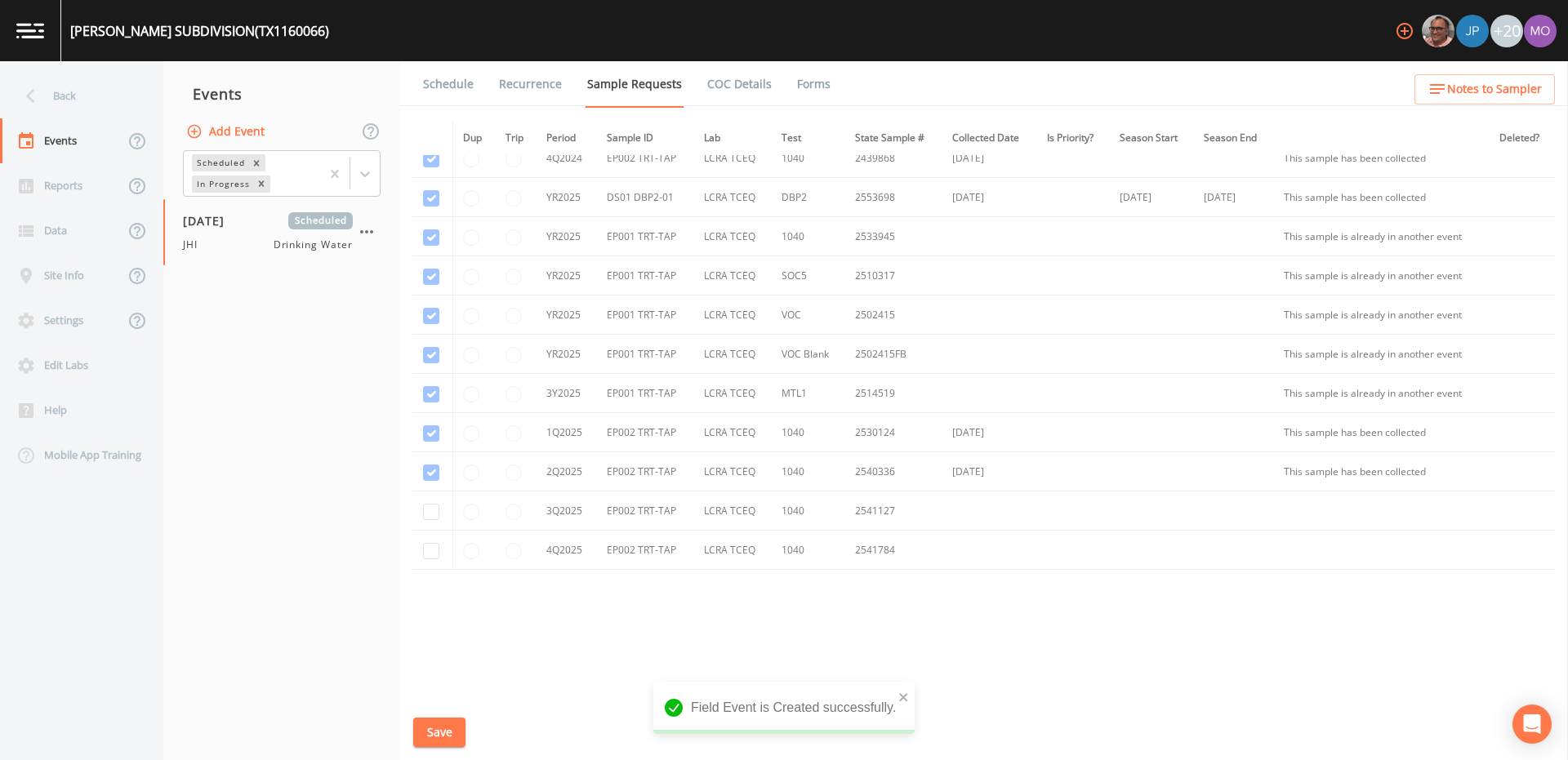
scroll to position [493, 0]
click at [429, 44] on input "checkbox" at bounding box center [431, 35] width 16 height 16
checkbox input "true"
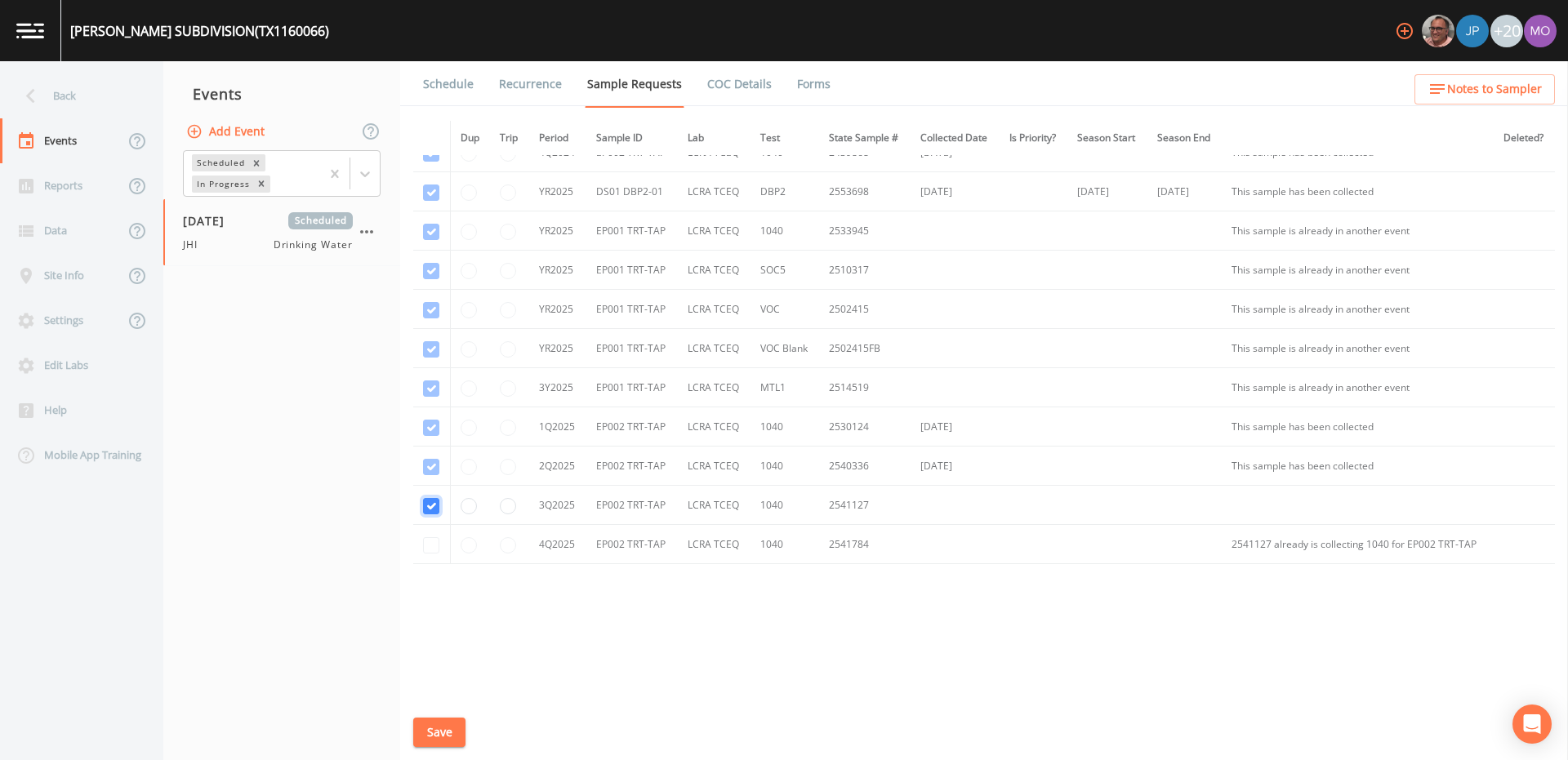
scroll to position [487, 0]
click at [434, 730] on button "Save" at bounding box center [439, 732] width 52 height 30
click at [440, 80] on link "Schedule" at bounding box center [448, 83] width 56 height 46
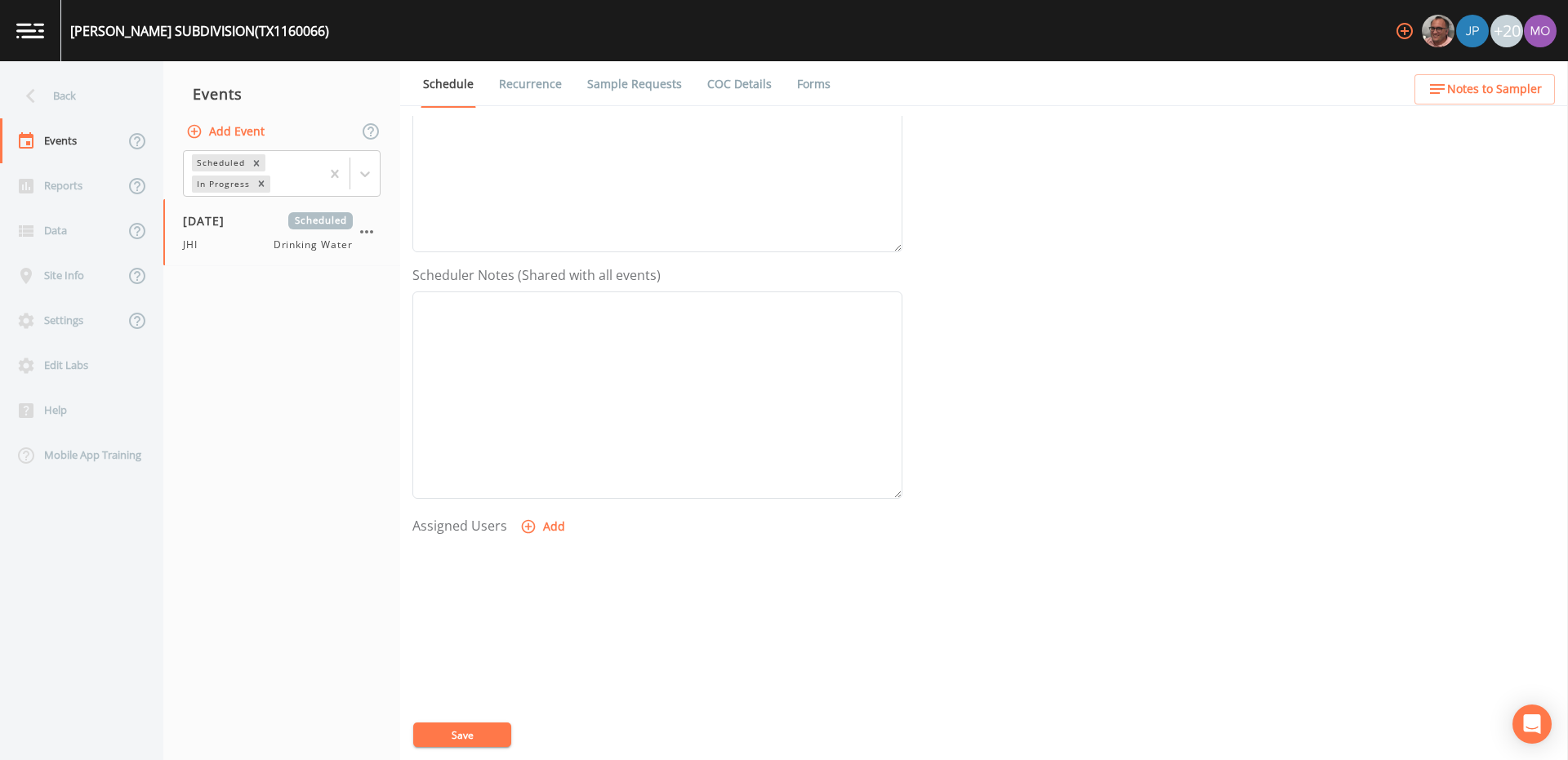
scroll to position [346, 0]
click at [530, 490] on icon "button" at bounding box center [528, 487] width 16 height 16
select select "a5a304aa-47e0-4d0c-bb11-516c0cd15b21"
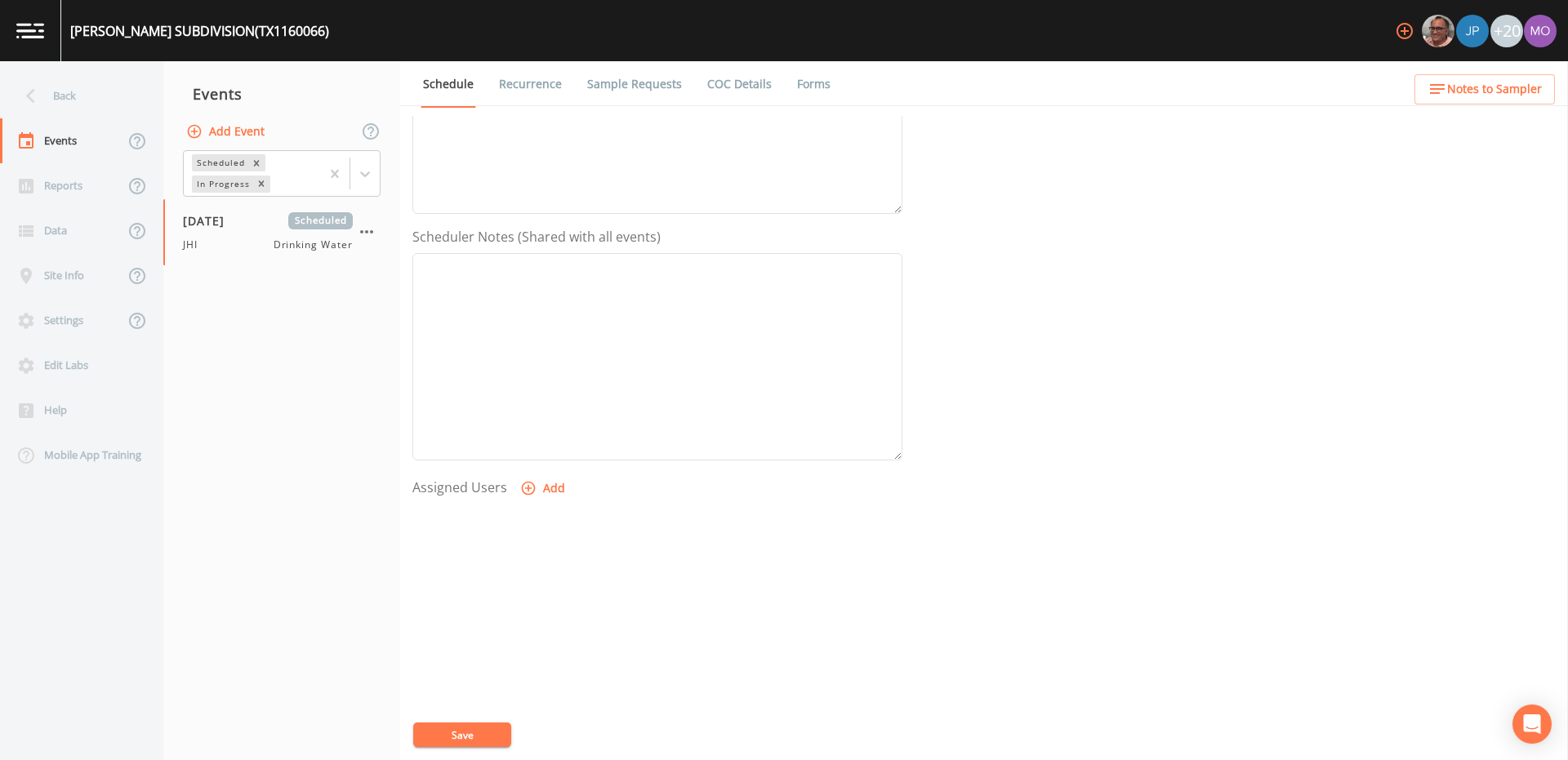
select select
click at [487, 729] on button "Save" at bounding box center [462, 734] width 98 height 24
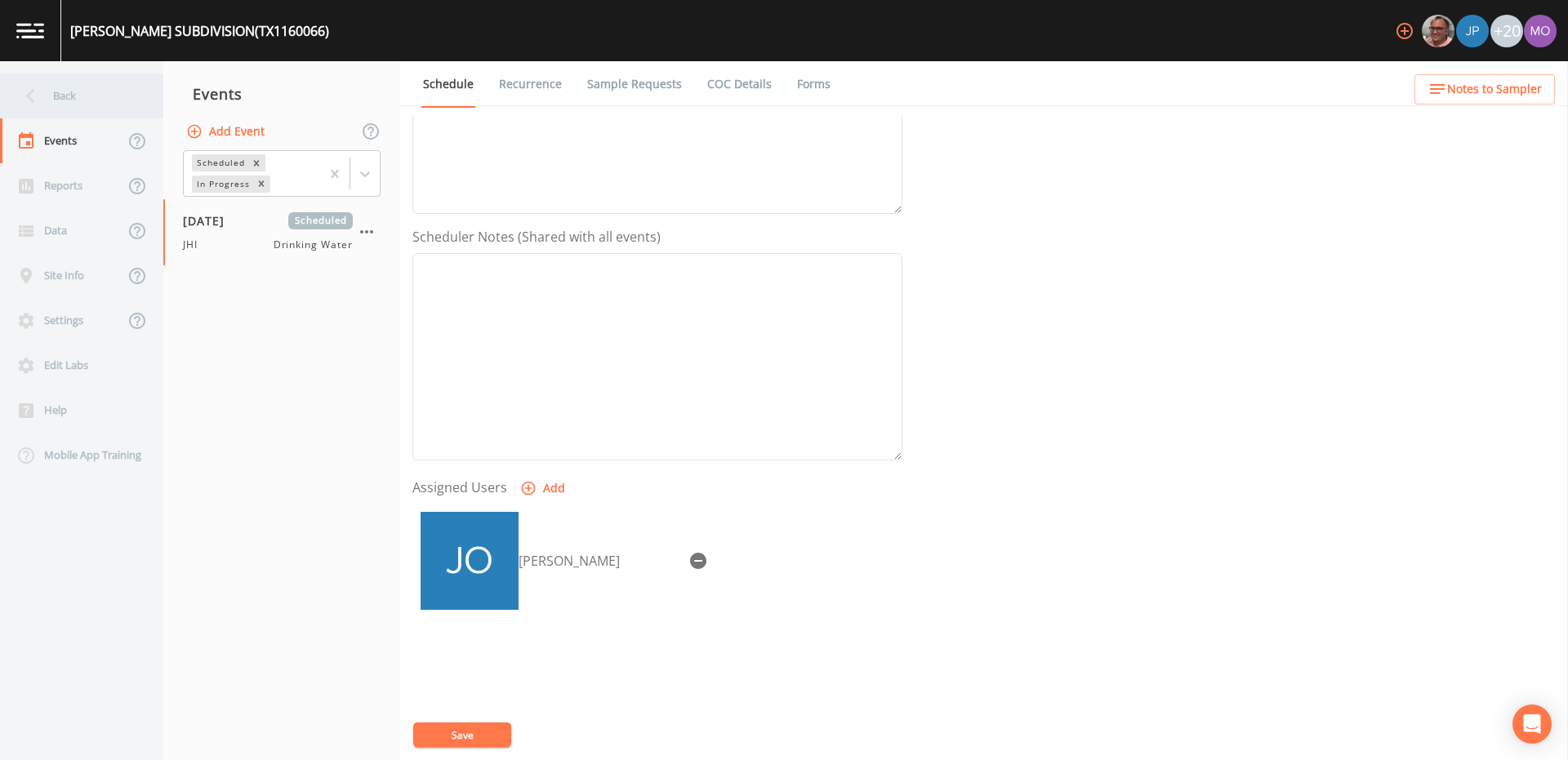
click at [114, 102] on div "Back" at bounding box center [73, 95] width 147 height 45
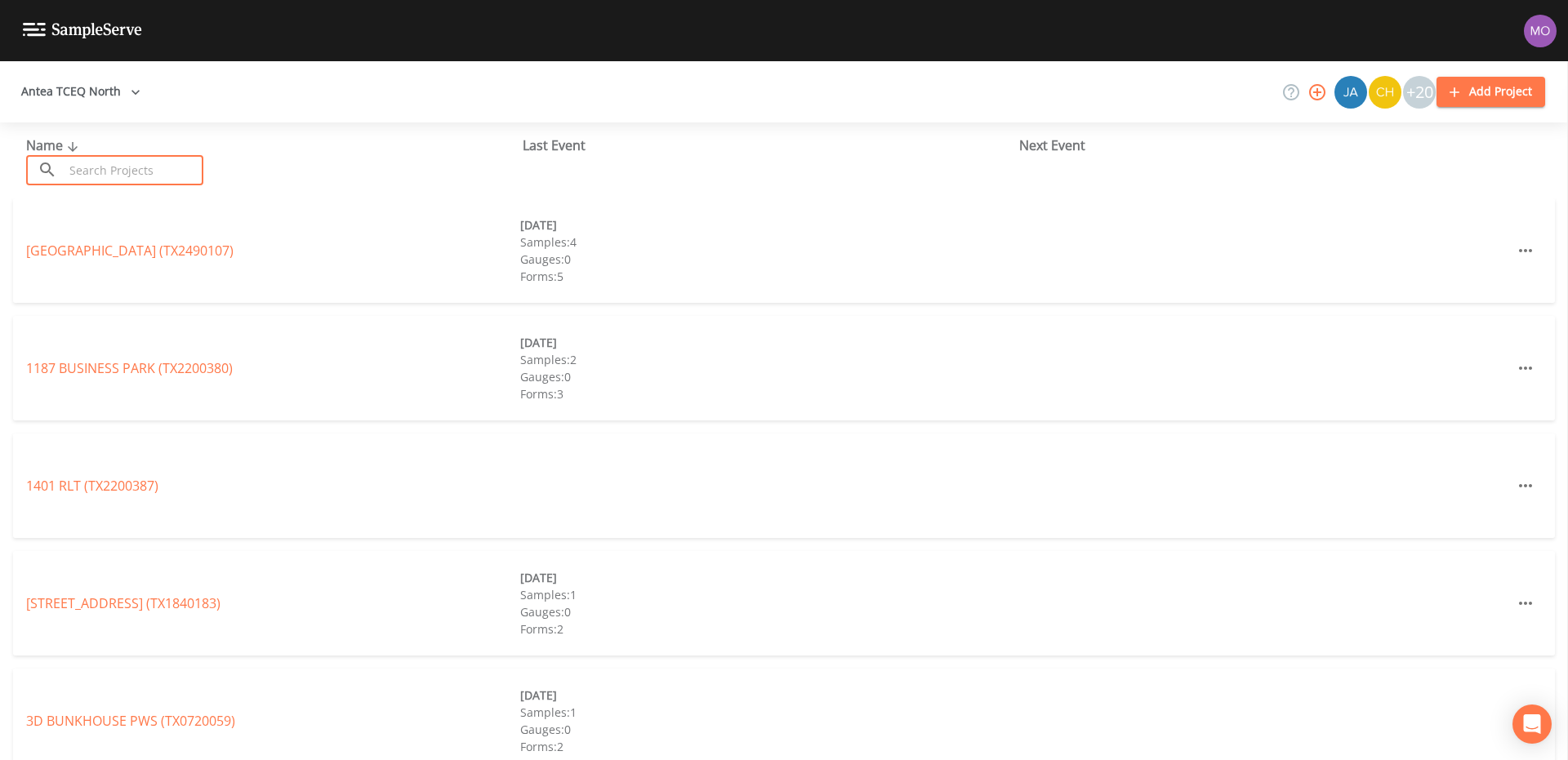
click at [123, 157] on input "text" at bounding box center [133, 169] width 139 height 30
paste input "TX1160028"
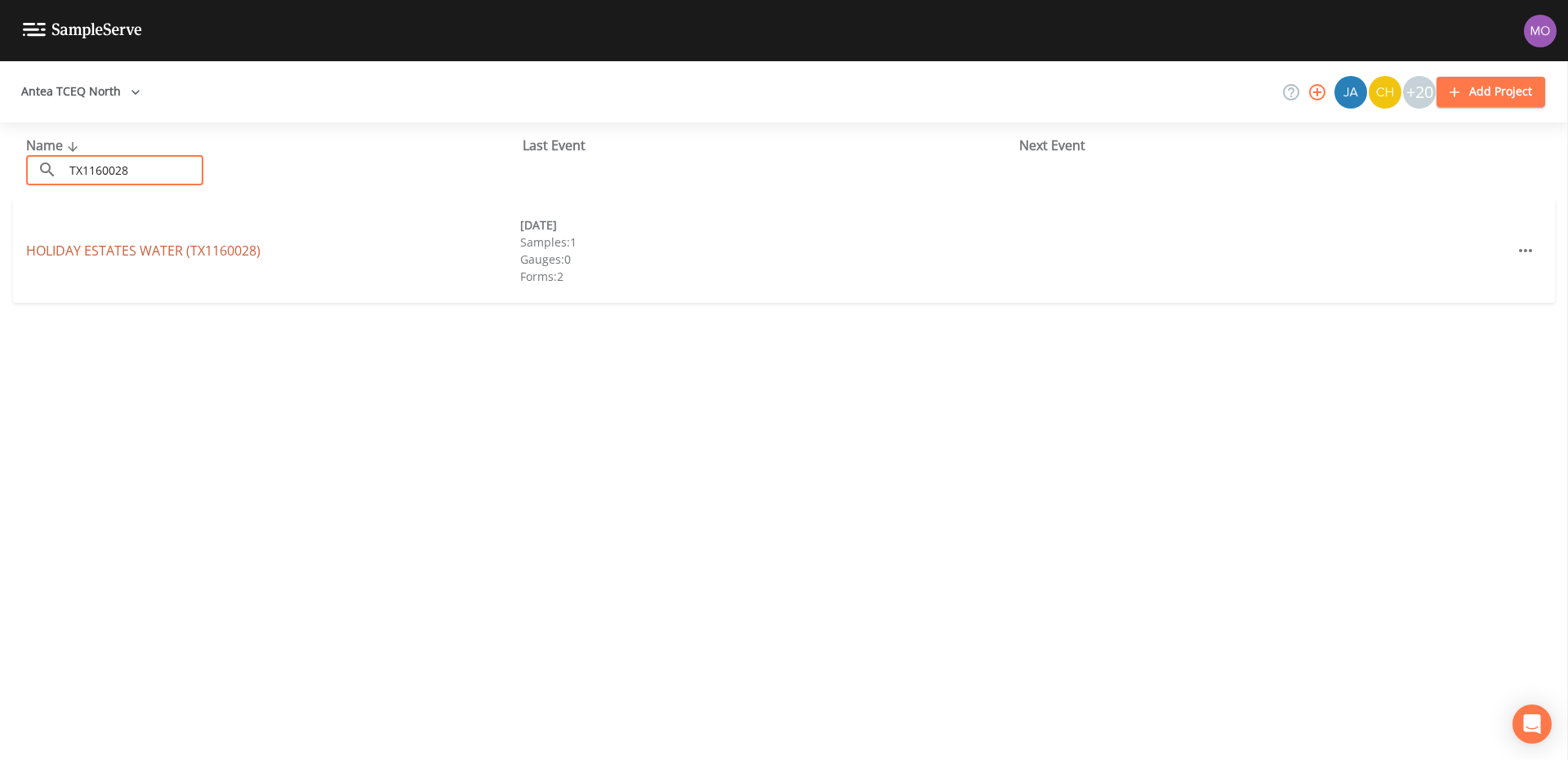
type input "TX1160028"
click at [111, 250] on link "HOLIDAY ESTATES WATER (TX1160028)" at bounding box center [143, 250] width 234 height 18
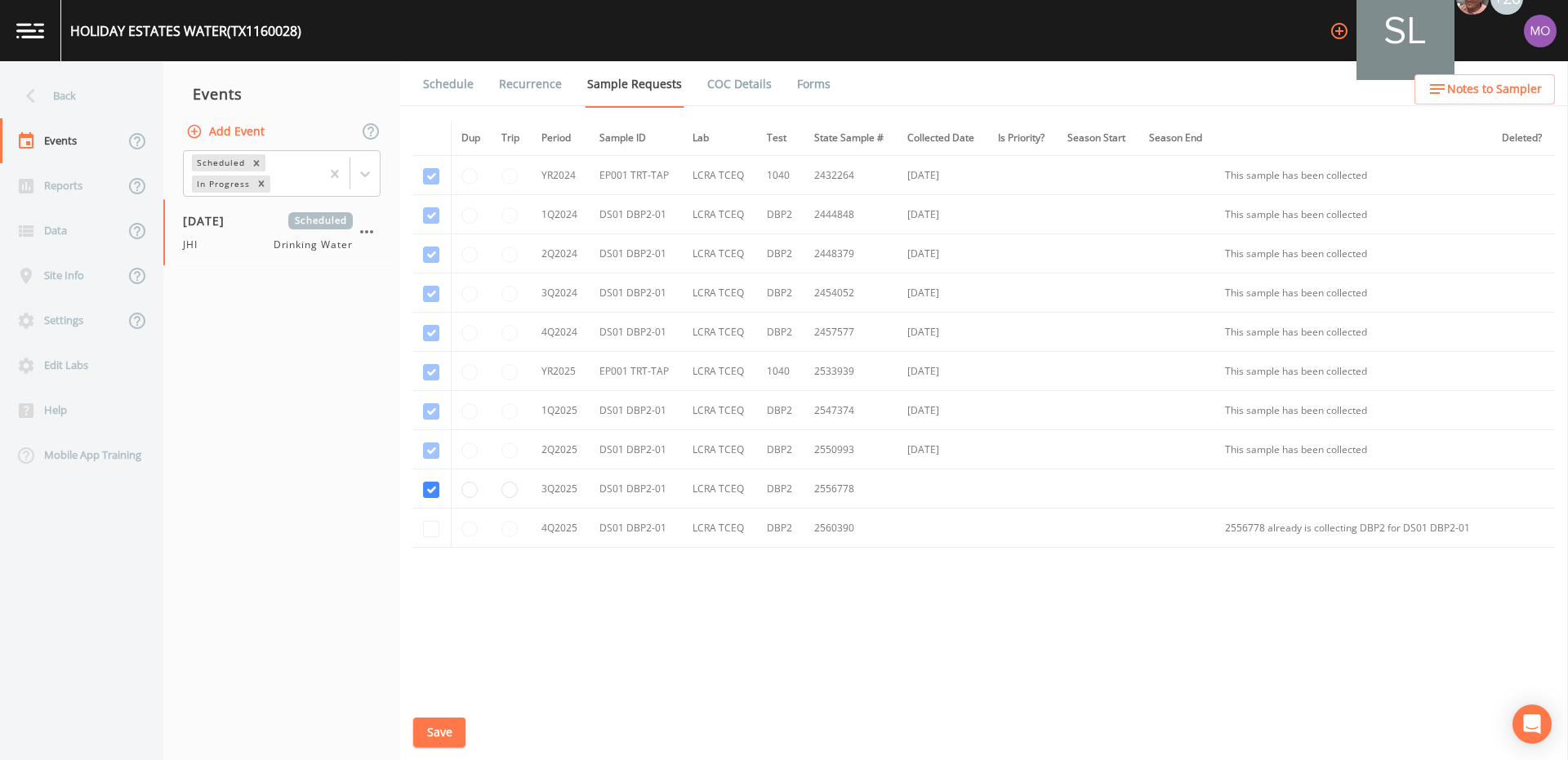
click at [231, 133] on button "Add Event" at bounding box center [227, 132] width 89 height 30
type input "JHI"
type input "[DATE]"
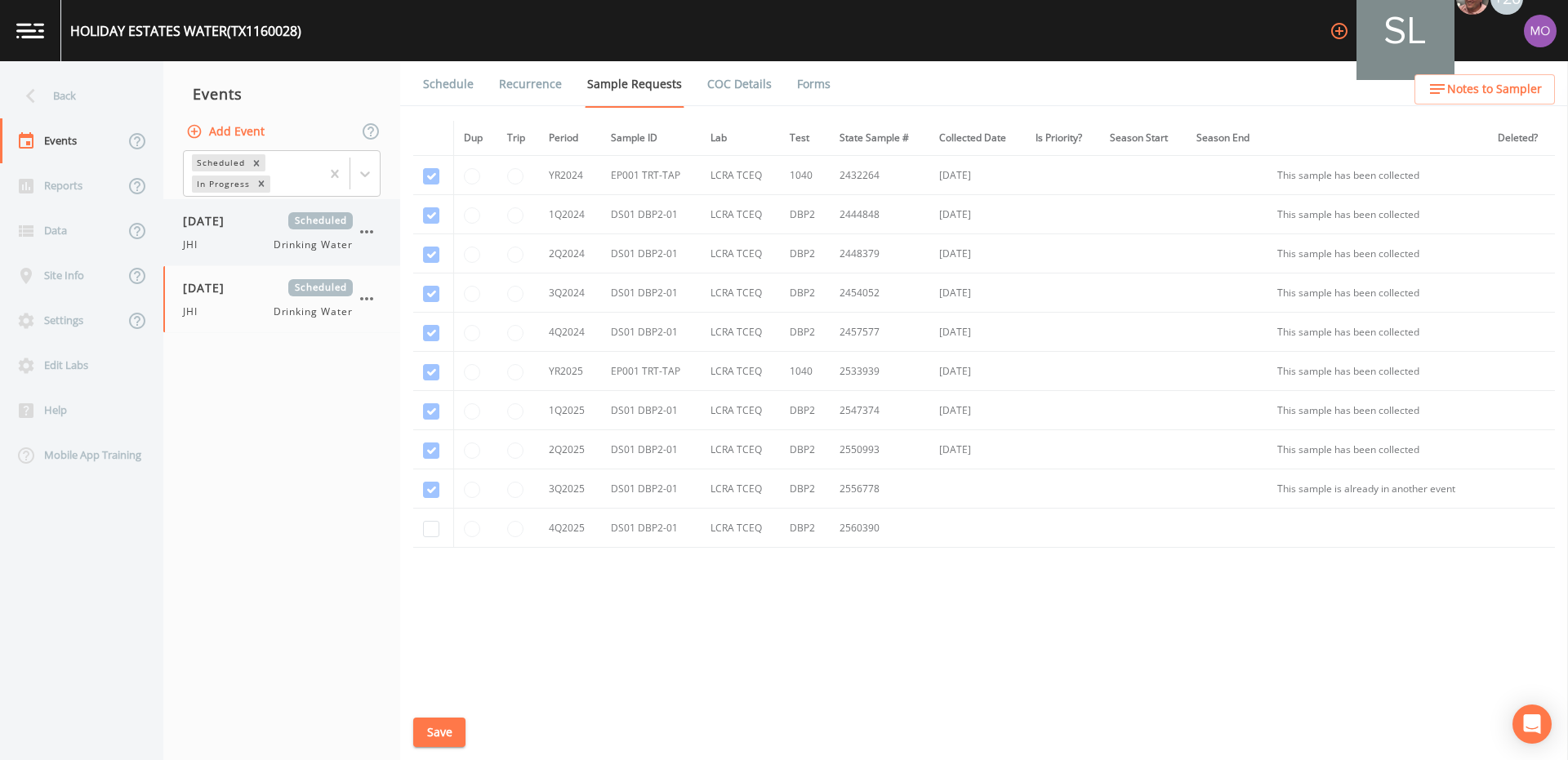
click at [244, 243] on div "JHI Drinking Water" at bounding box center [267, 244] width 169 height 15
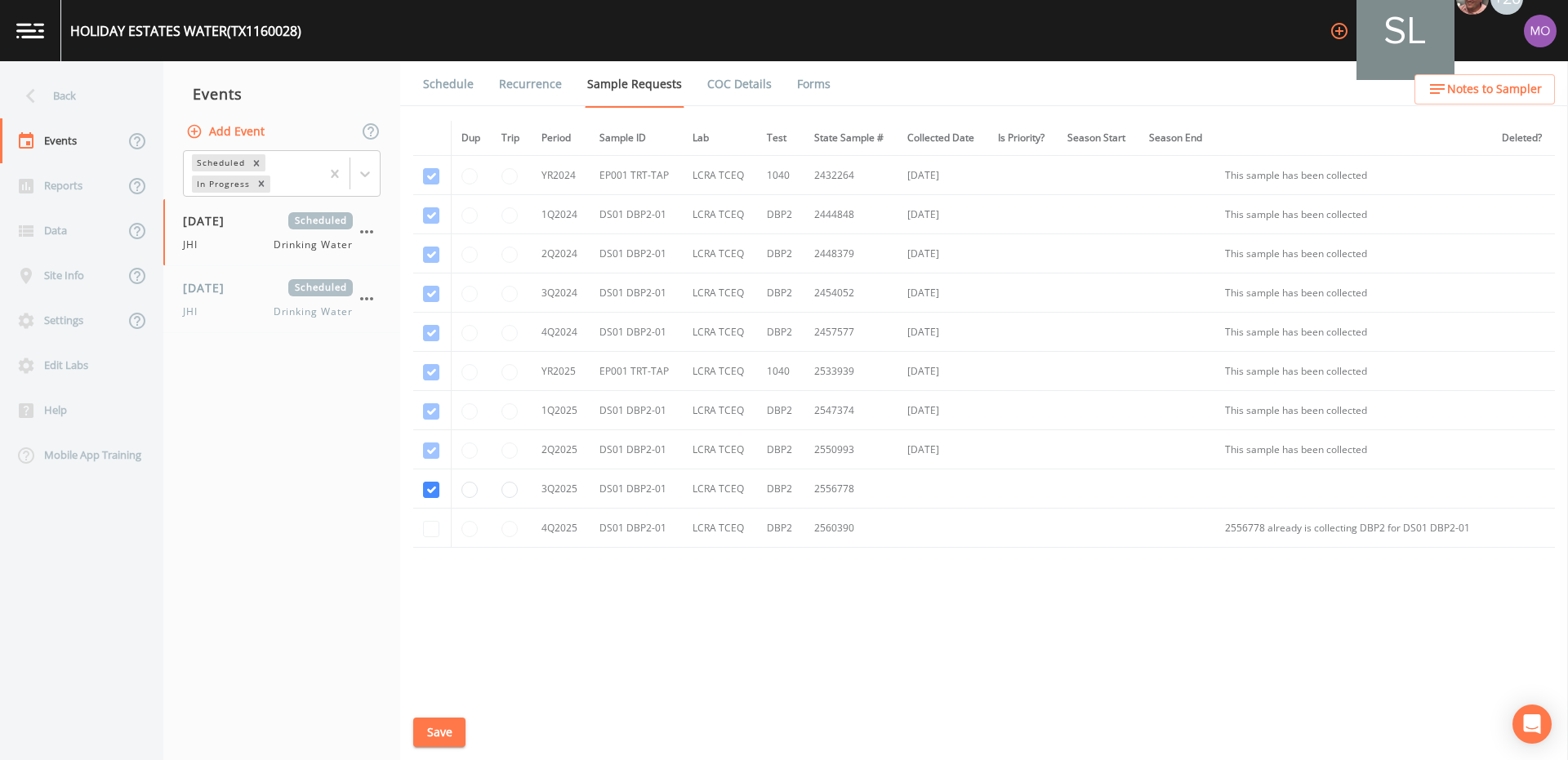
click at [798, 89] on link "Forms" at bounding box center [814, 83] width 39 height 46
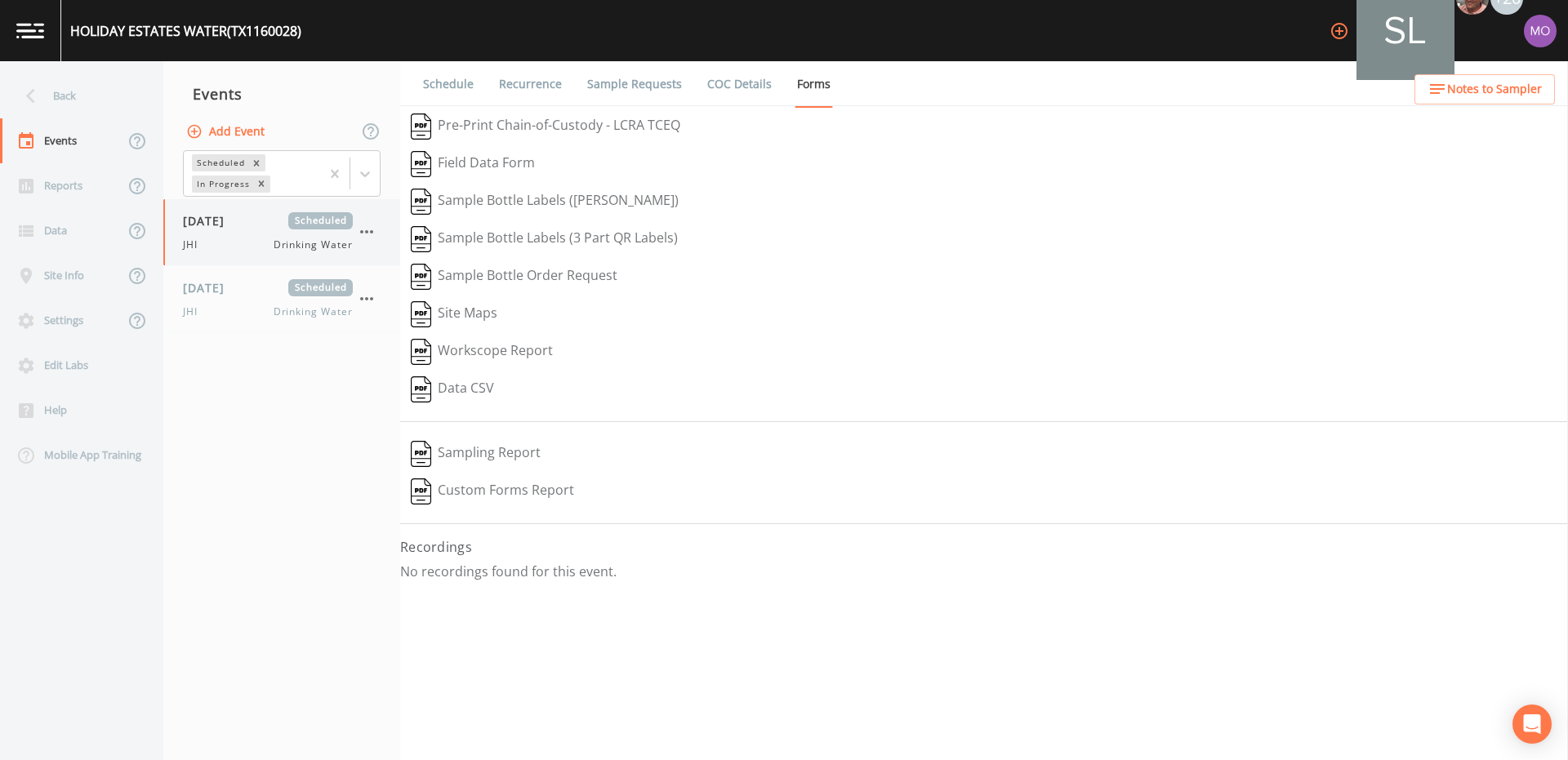
click at [303, 231] on div "07/28/2025 Scheduled JHI Drinking Water" at bounding box center [267, 232] width 169 height 40
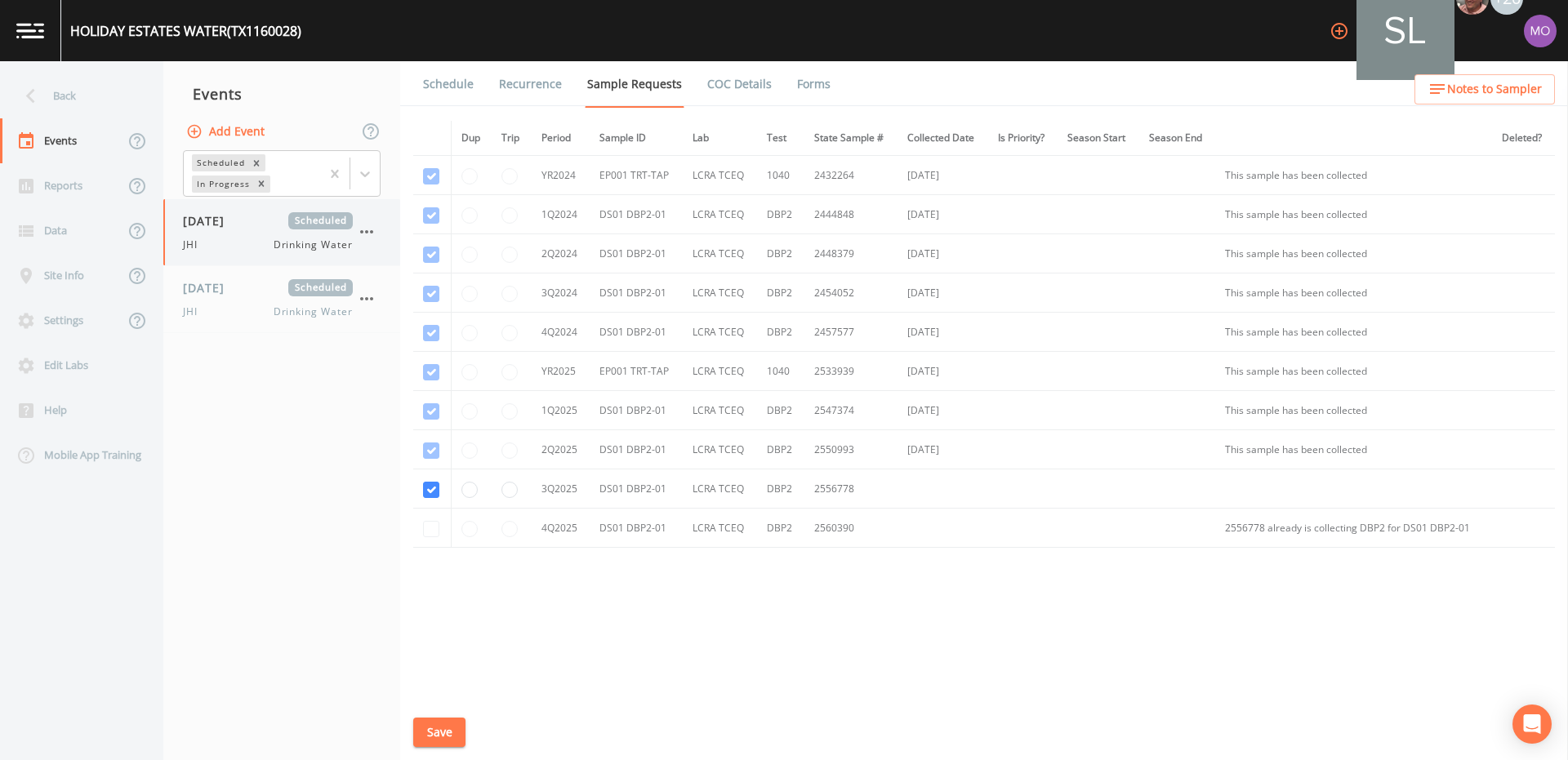
click at [262, 231] on div "07/28/2025 Scheduled JHI Drinking Water" at bounding box center [267, 232] width 169 height 40
click at [807, 91] on link "Forms" at bounding box center [814, 83] width 39 height 46
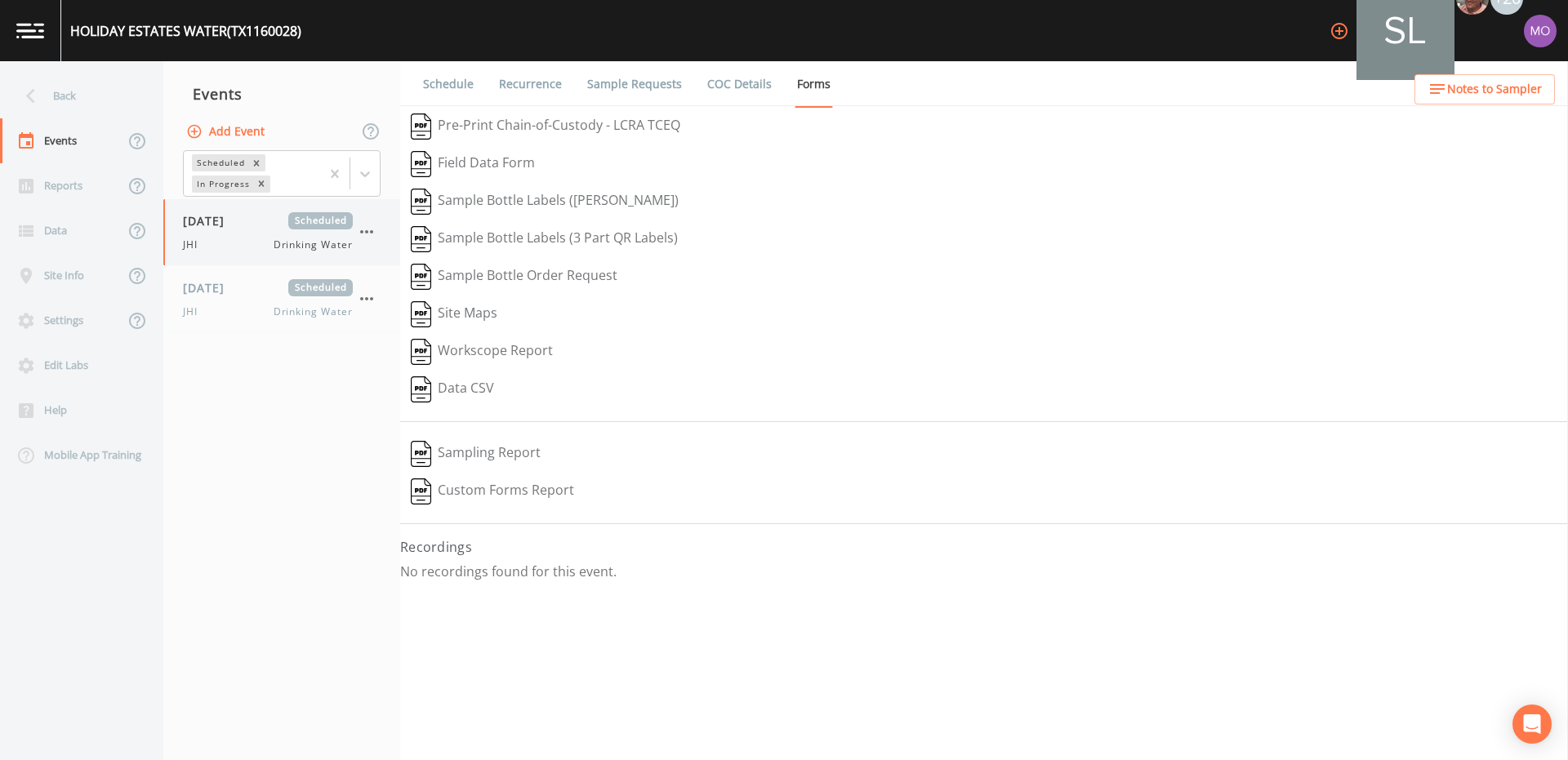
click at [378, 234] on button "button" at bounding box center [366, 231] width 28 height 28
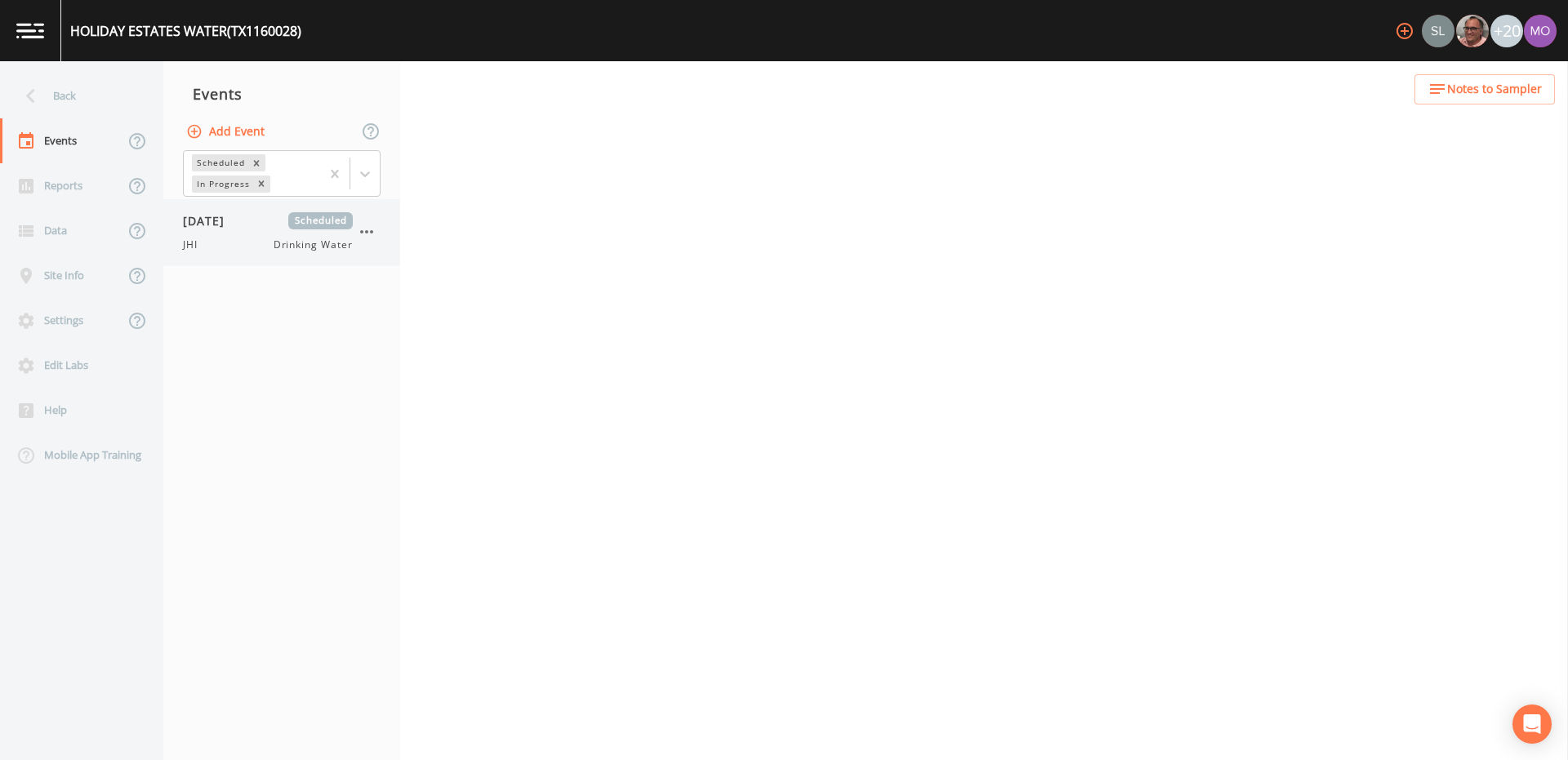
click at [201, 249] on span "JHI" at bounding box center [195, 244] width 24 height 15
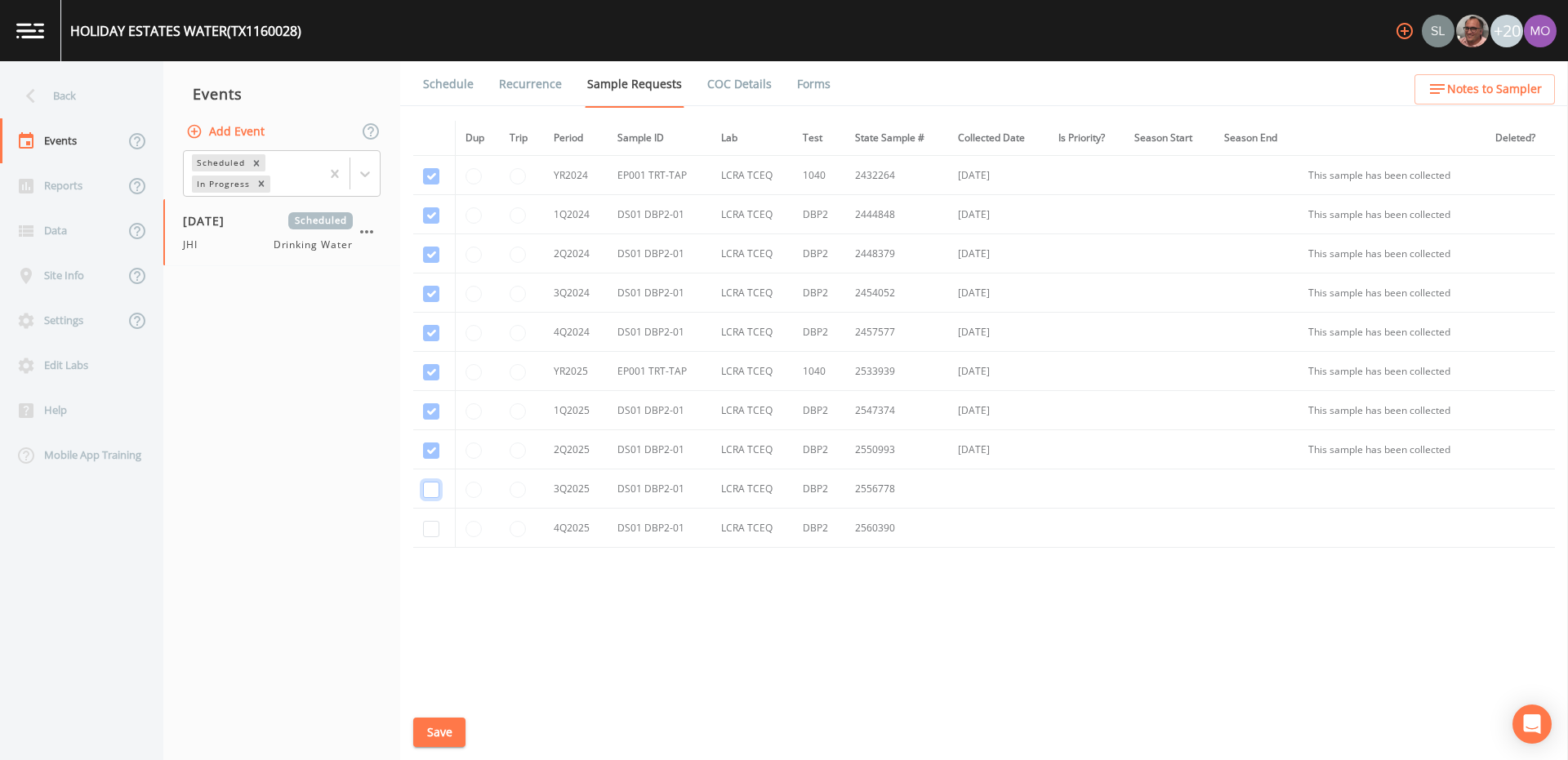
click at [428, 224] on input "checkbox" at bounding box center [431, 215] width 16 height 16
checkbox input "true"
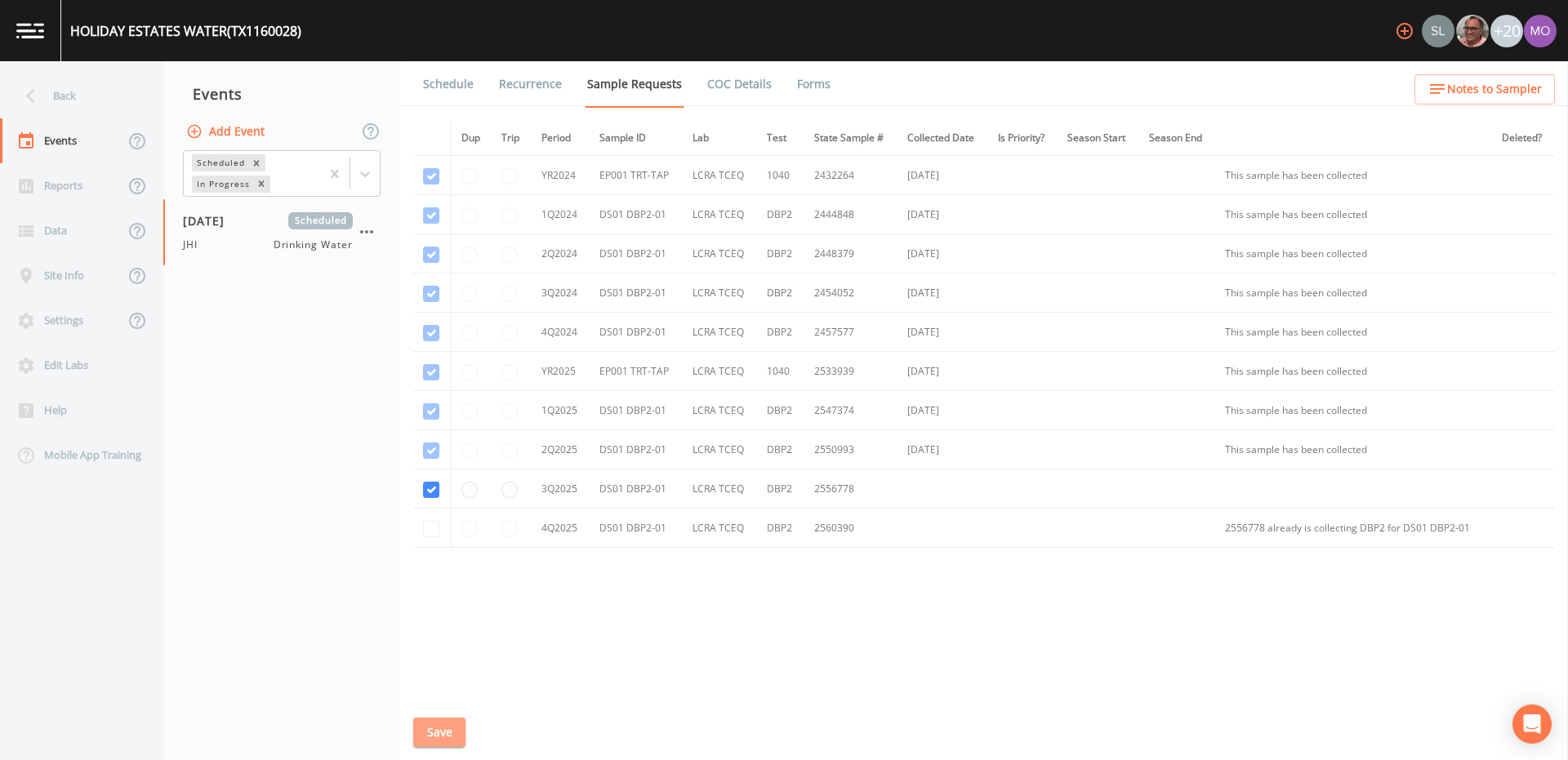
click at [440, 724] on button "Save" at bounding box center [439, 732] width 52 height 30
click at [456, 89] on link "Schedule" at bounding box center [448, 83] width 56 height 46
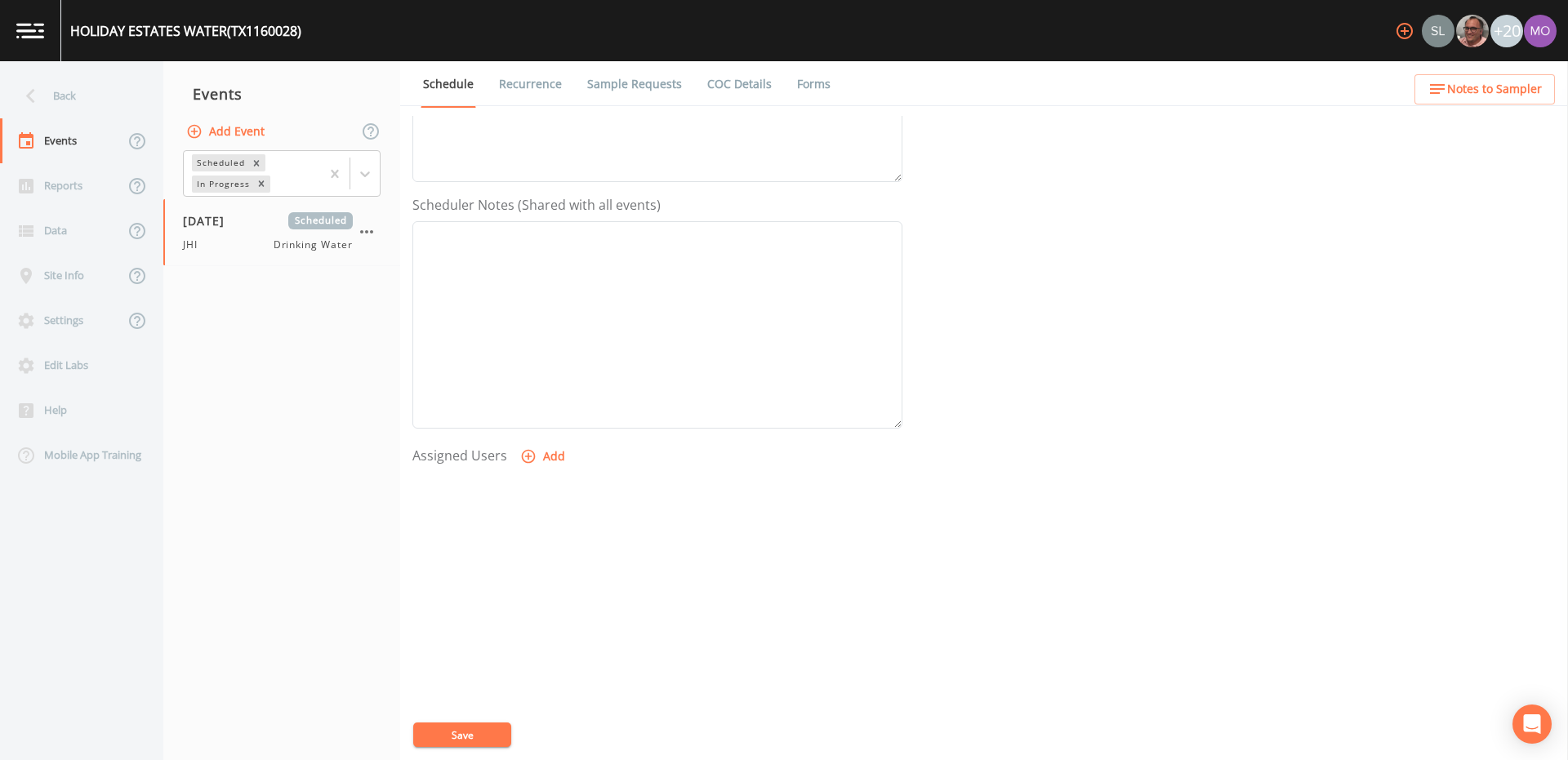
scroll to position [392, 0]
click at [532, 437] on icon "button" at bounding box center [528, 442] width 16 height 16
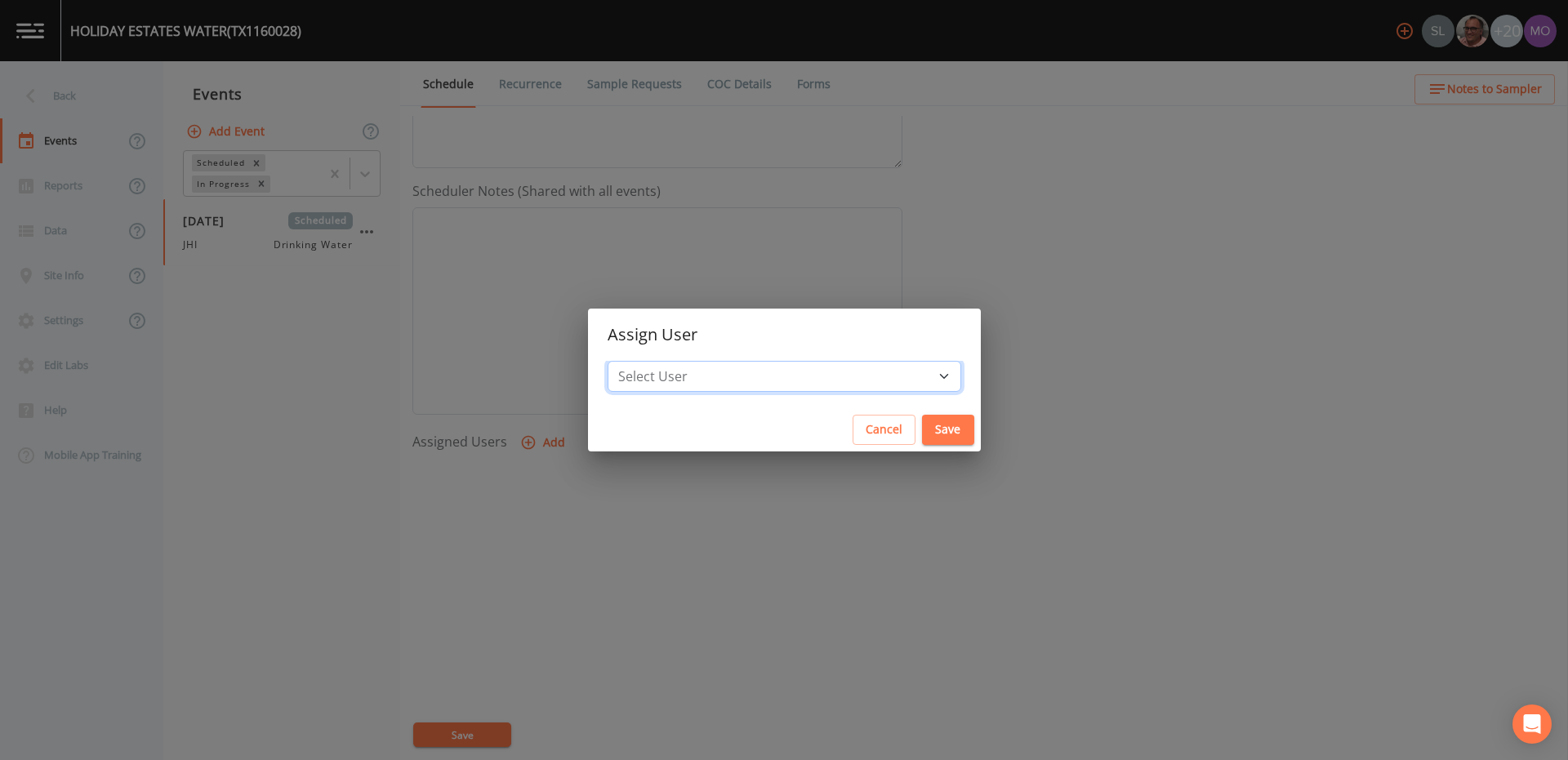
click at [690, 376] on select "Select User Sloan Rigamonti Mike Franklin Joshua gere Paul David Weber Zachary …" at bounding box center [784, 377] width 354 height 31
select select "a5a304aa-47e0-4d0c-bb11-516c0cd15b21"
click at [922, 424] on button "Save" at bounding box center [948, 429] width 52 height 30
select select
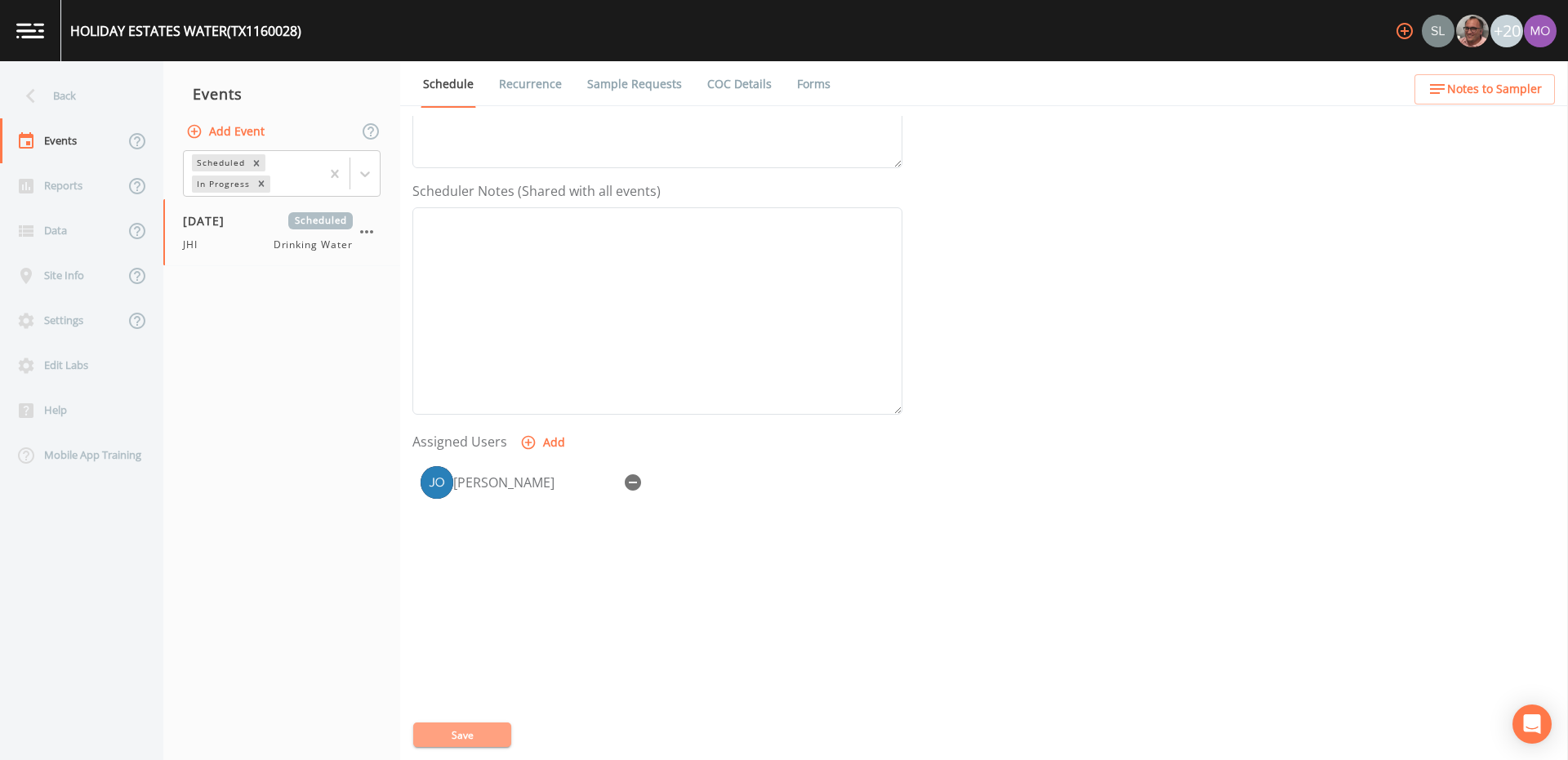
click at [447, 745] on button "Save" at bounding box center [462, 734] width 98 height 24
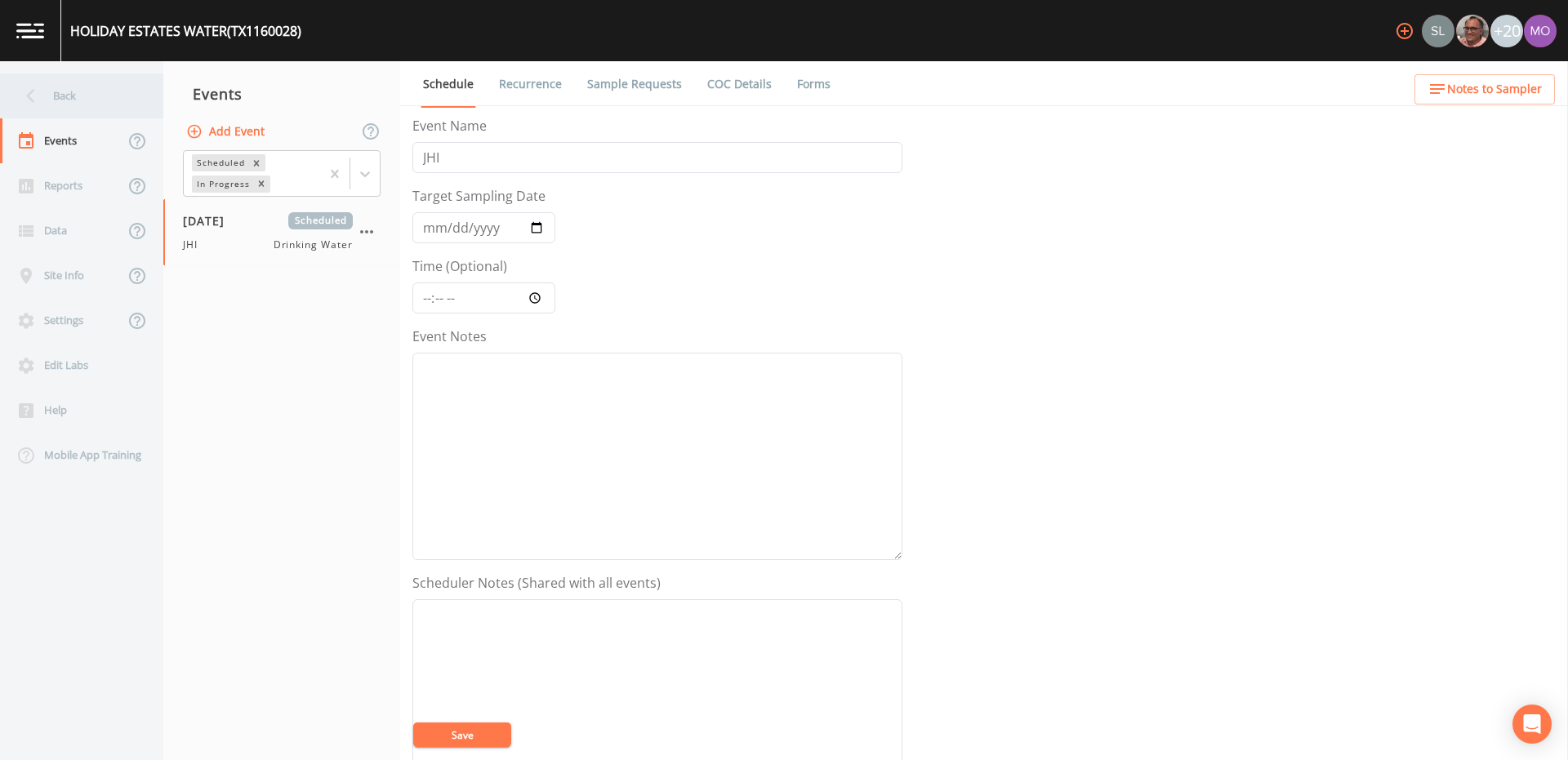
click at [51, 94] on div "Back" at bounding box center [73, 95] width 147 height 45
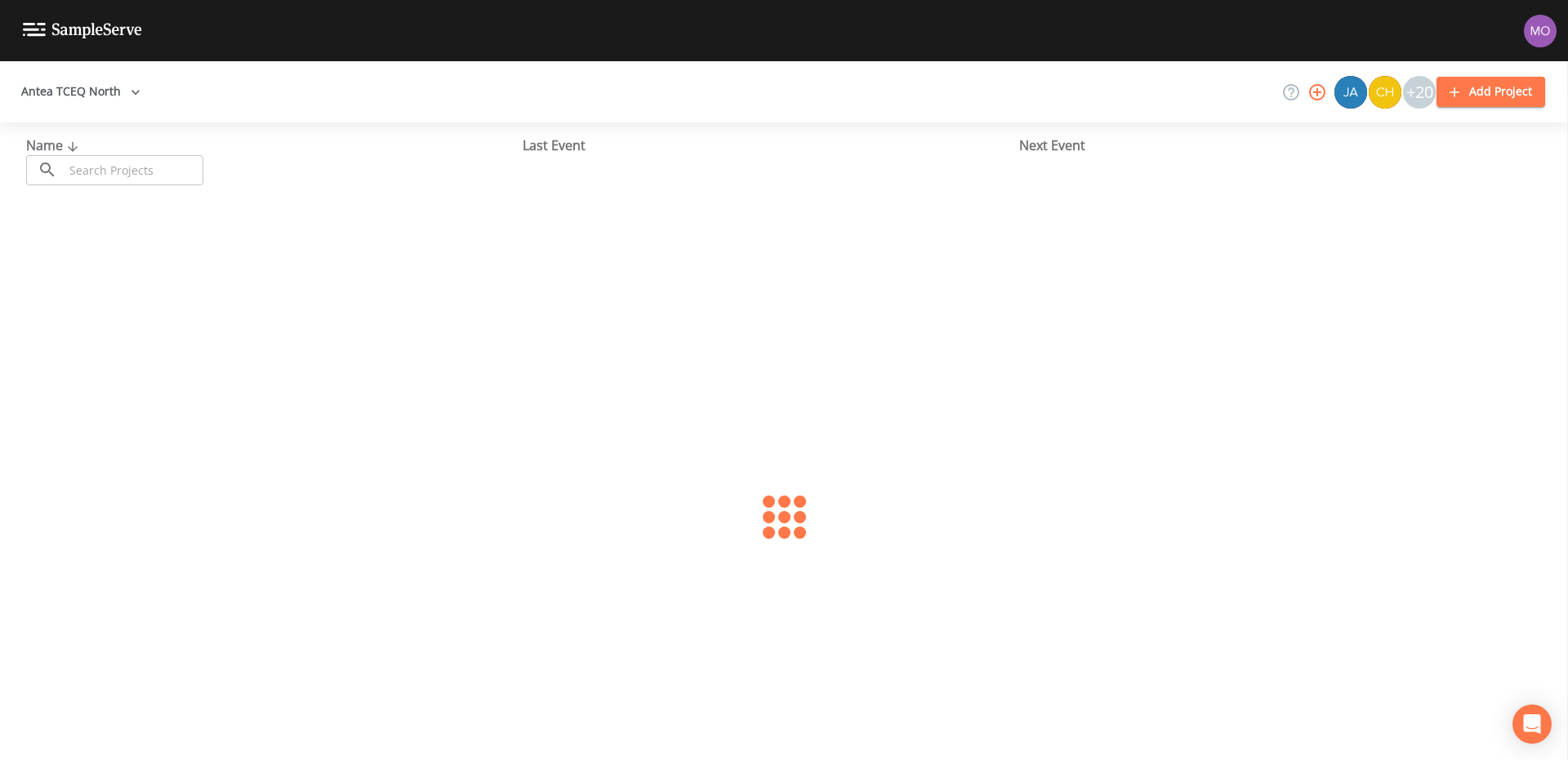
click at [84, 147] on div "Name ​ ​" at bounding box center [274, 161] width 496 height 50
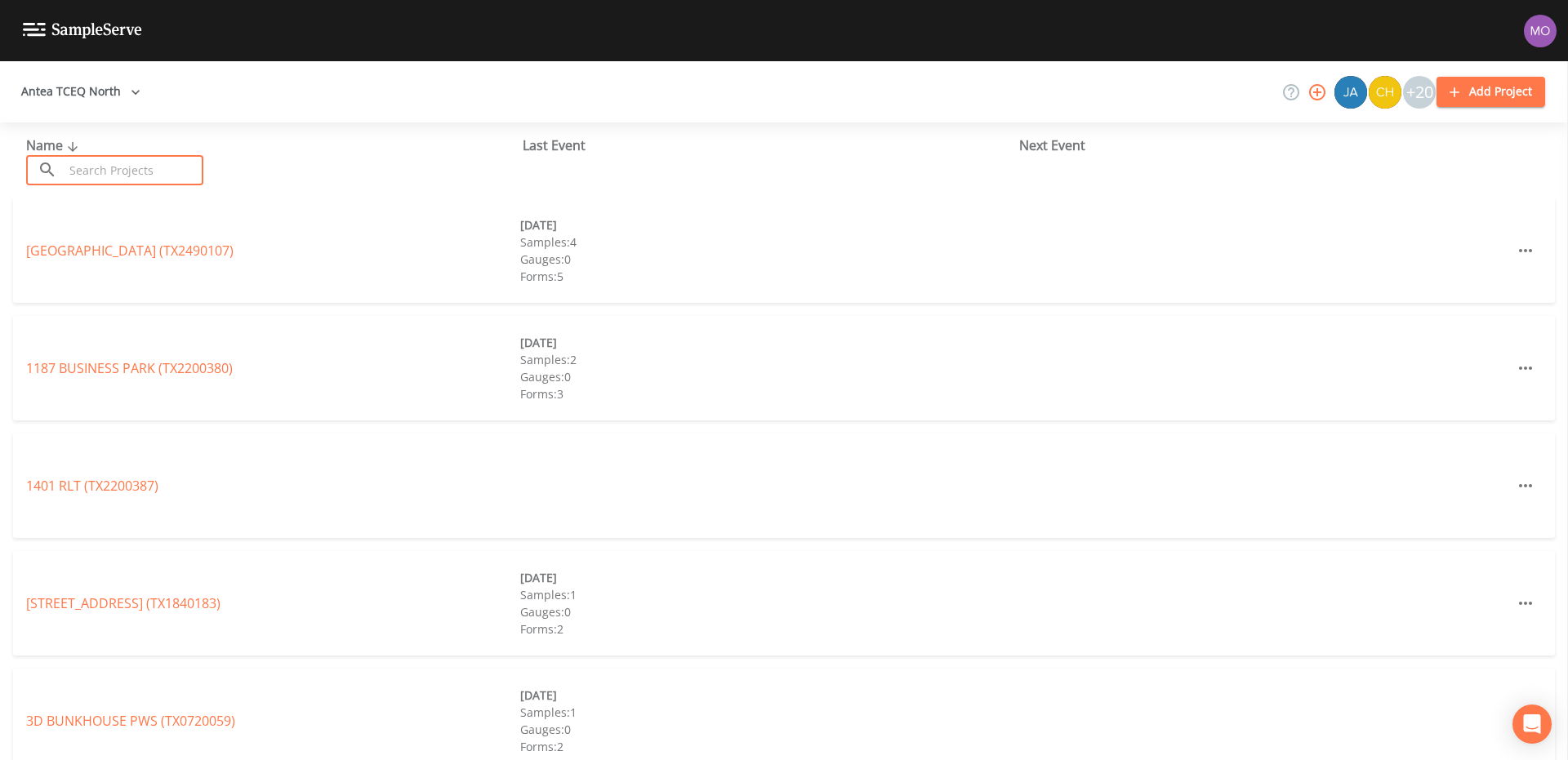
click at [85, 161] on input "text" at bounding box center [133, 169] width 139 height 30
paste input "TX0720002"
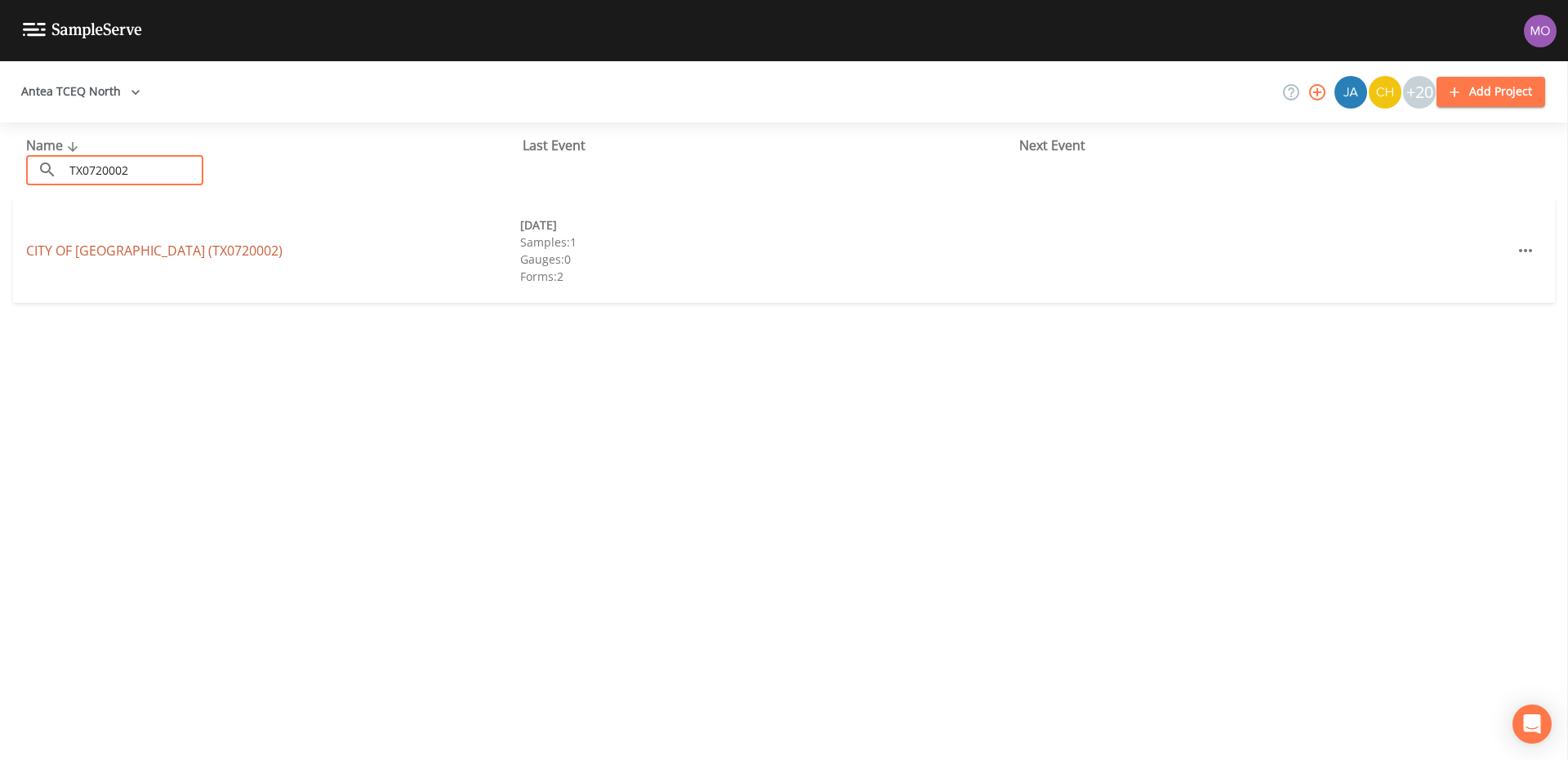
type input "TX0720002"
click at [74, 253] on link "CITY OF STEPHENVILLE (TX0720002)" at bounding box center [154, 250] width 256 height 18
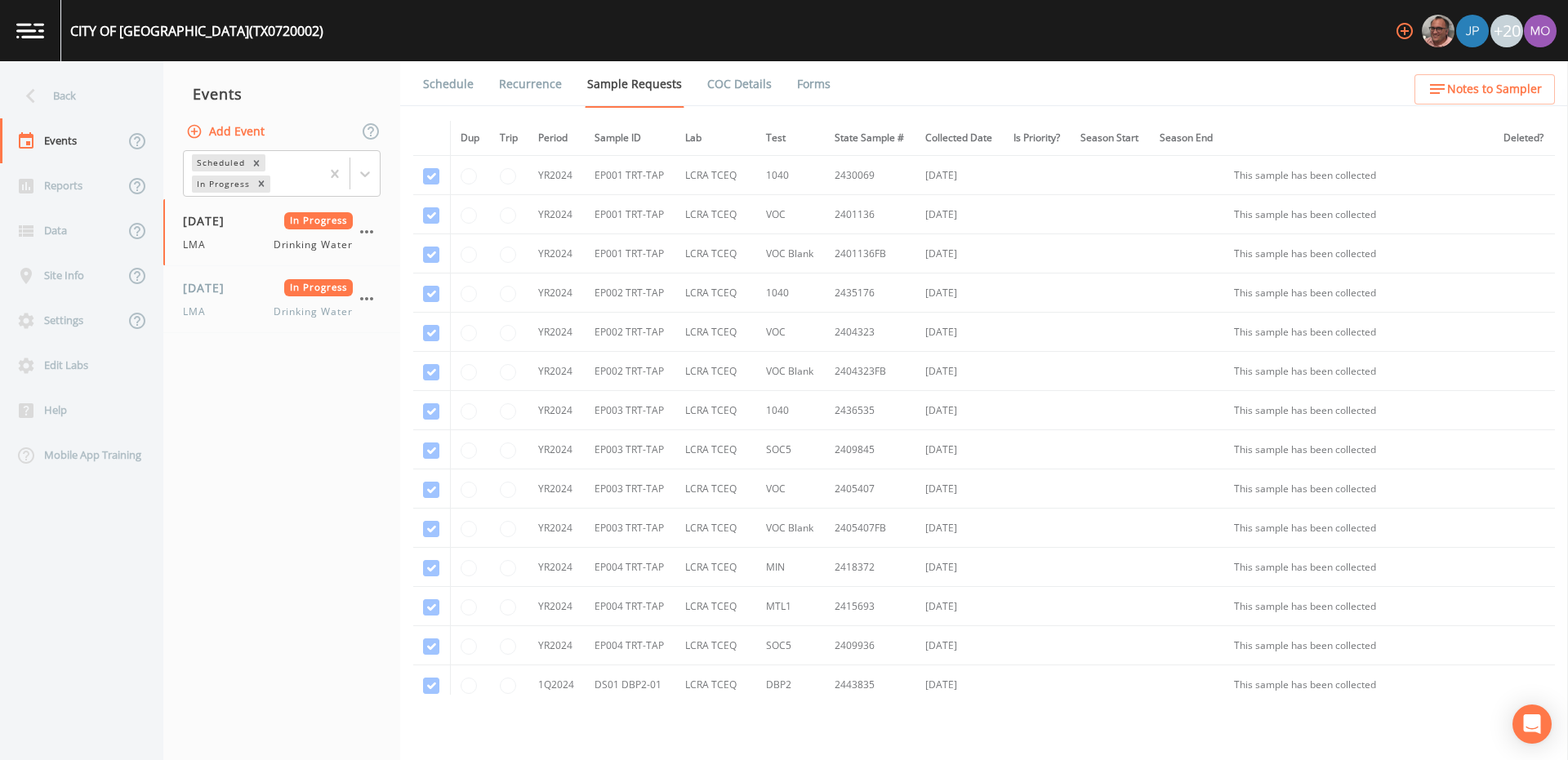
click at [242, 137] on button "Add Event" at bounding box center [227, 132] width 89 height 30
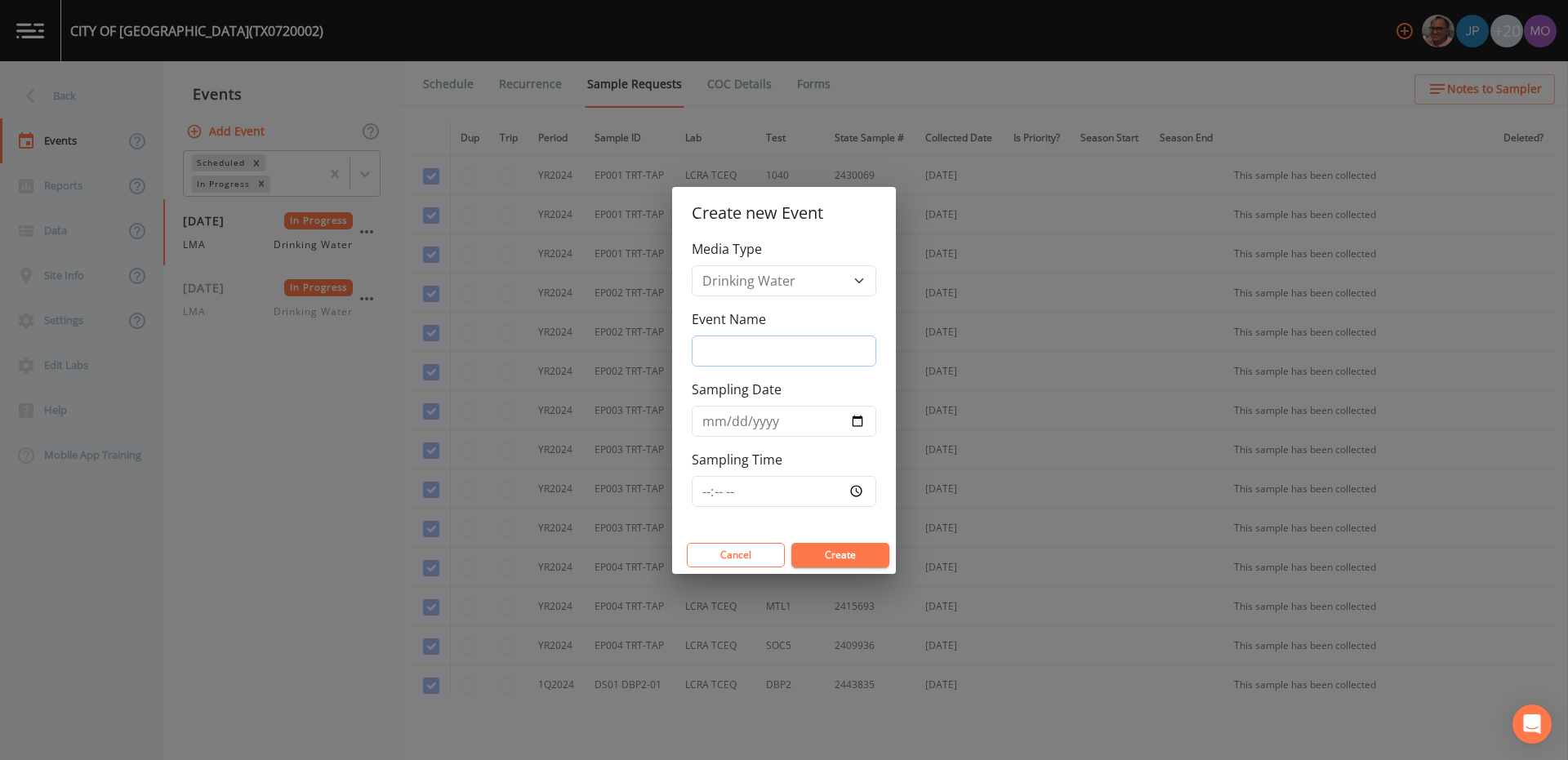
click at [723, 348] on input "Event Name" at bounding box center [784, 351] width 185 height 31
type input "JWH"
click at [852, 421] on input "Sampling Date" at bounding box center [784, 421] width 185 height 31
type input "[DATE]"
click at [815, 549] on button "Create" at bounding box center [840, 555] width 98 height 24
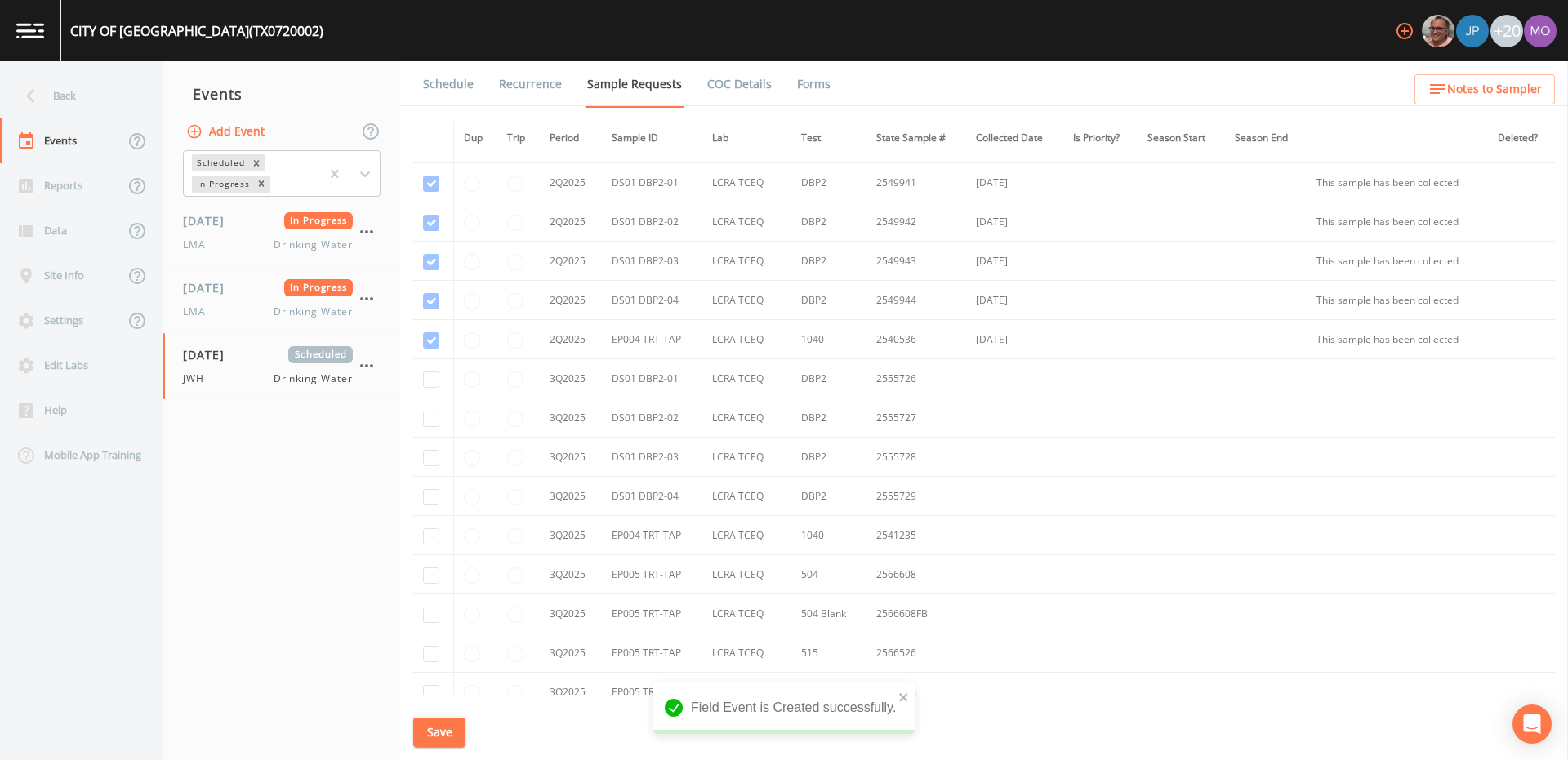
scroll to position [2344, 0]
checkbox input "true"
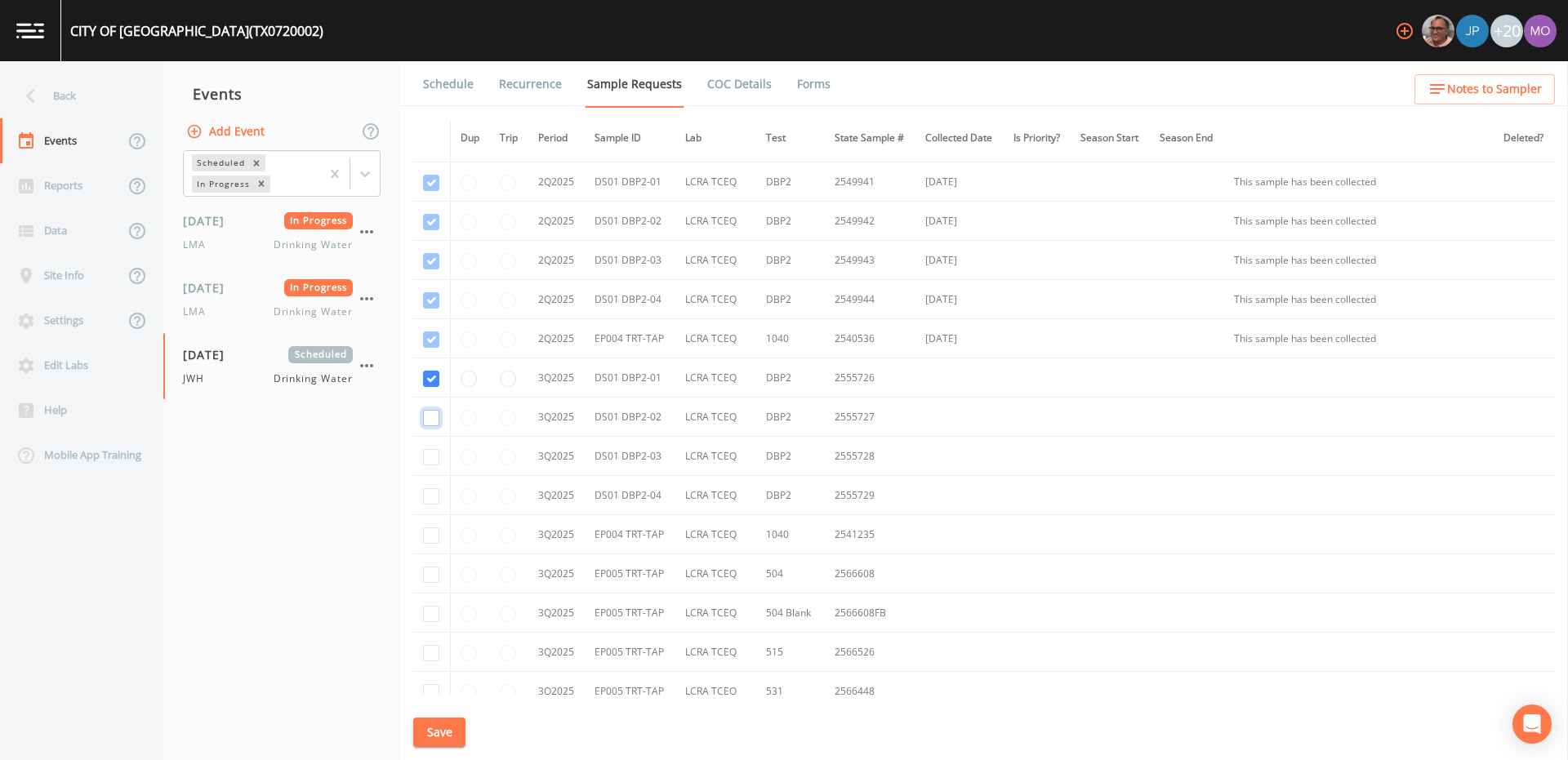
checkbox input "true"
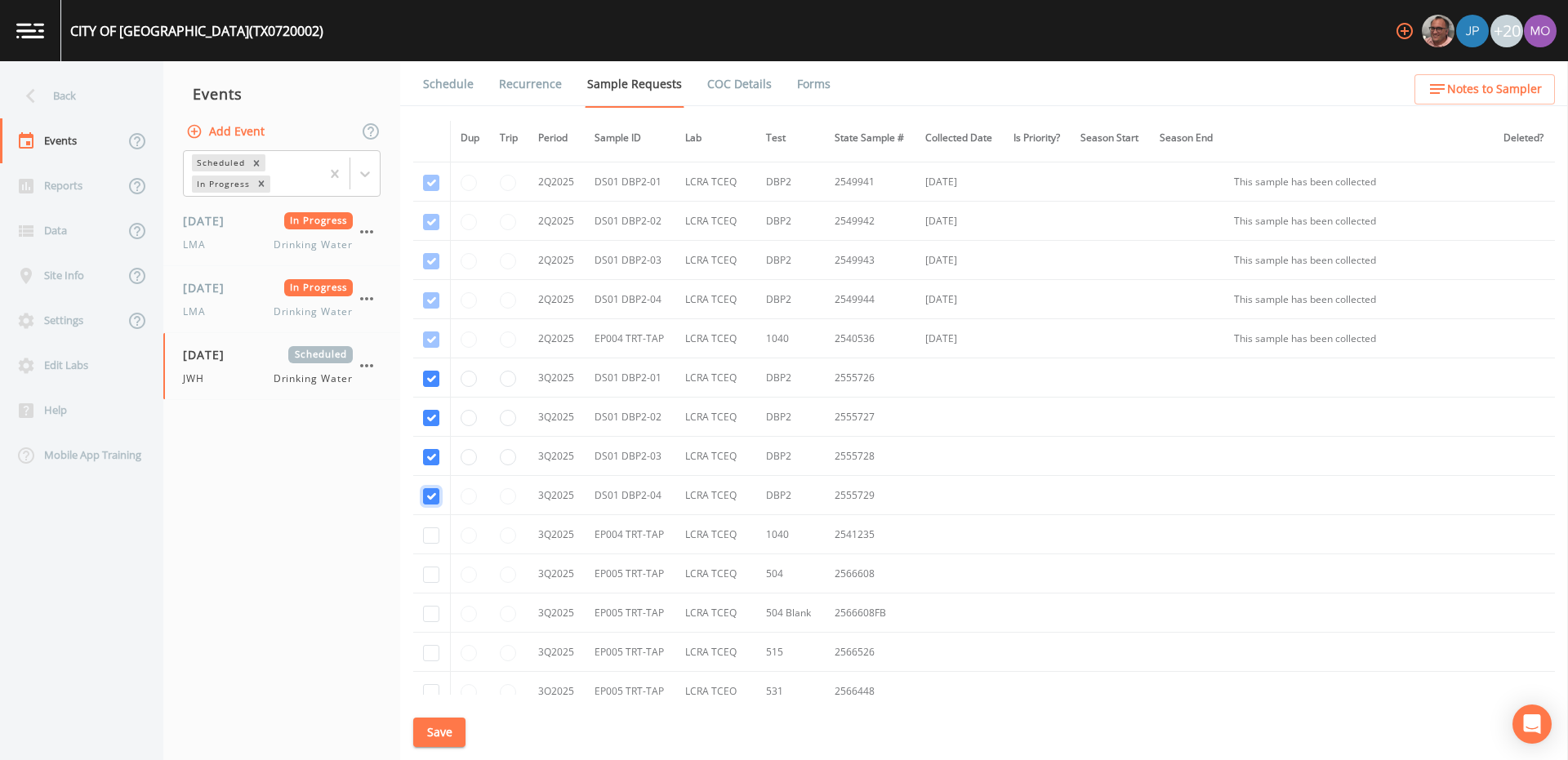
checkbox input "true"
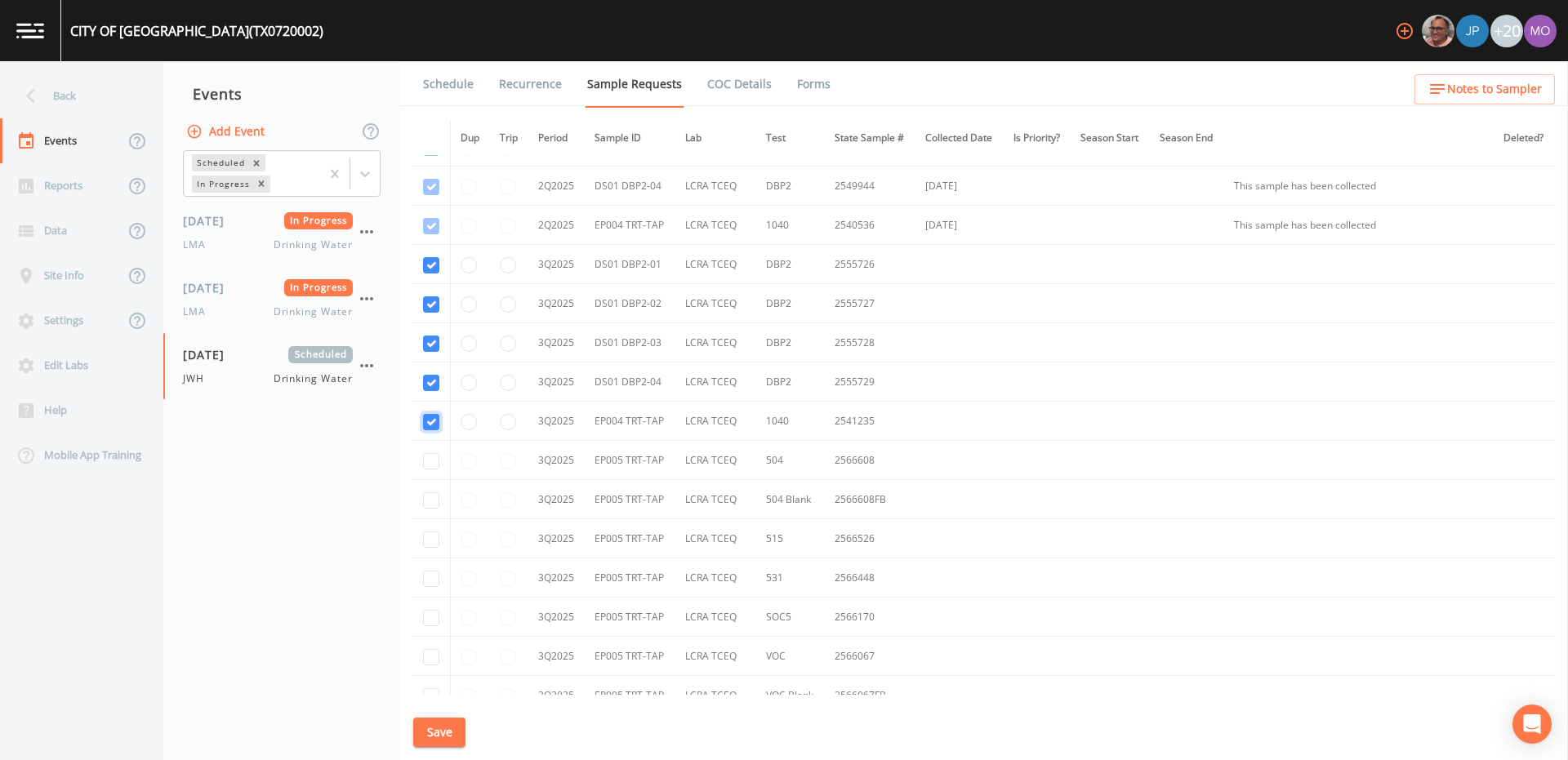
scroll to position [2456, 0]
click at [213, 297] on div "05/21/2025 In Progress LMA Drinking Water" at bounding box center [267, 299] width 169 height 40
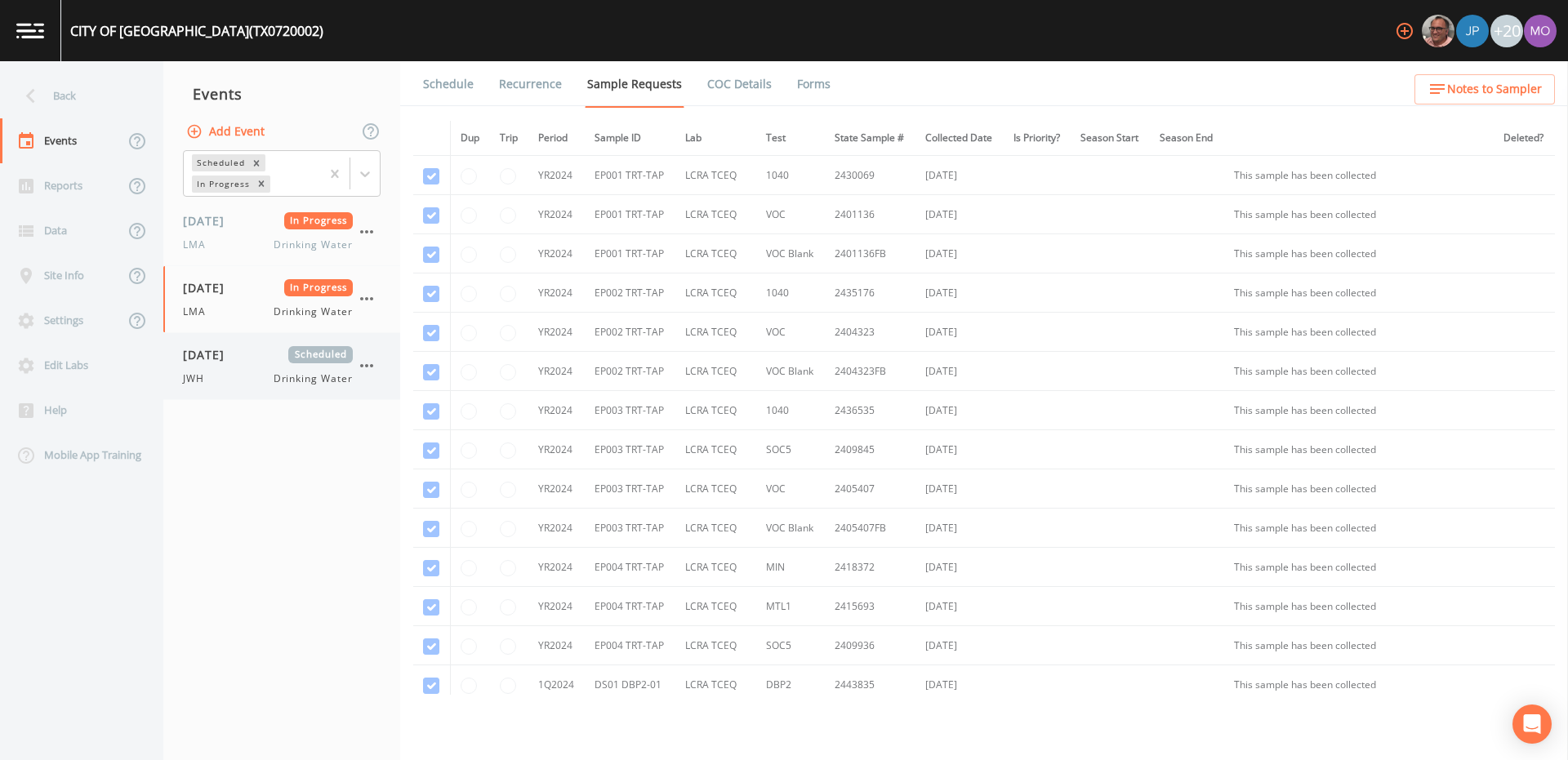
click at [250, 383] on div "JWH Drinking Water" at bounding box center [267, 378] width 169 height 15
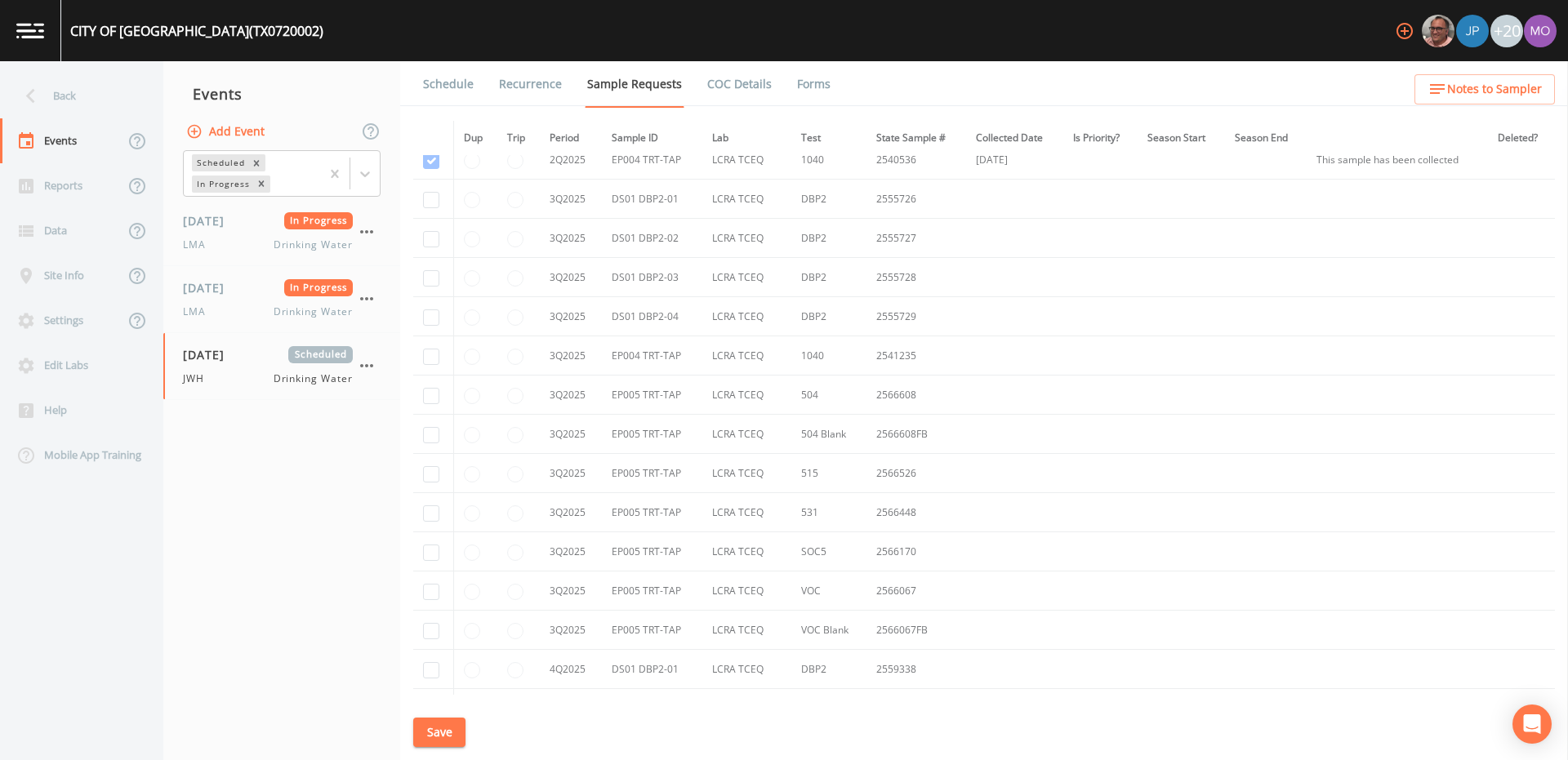
scroll to position [2501, 0]
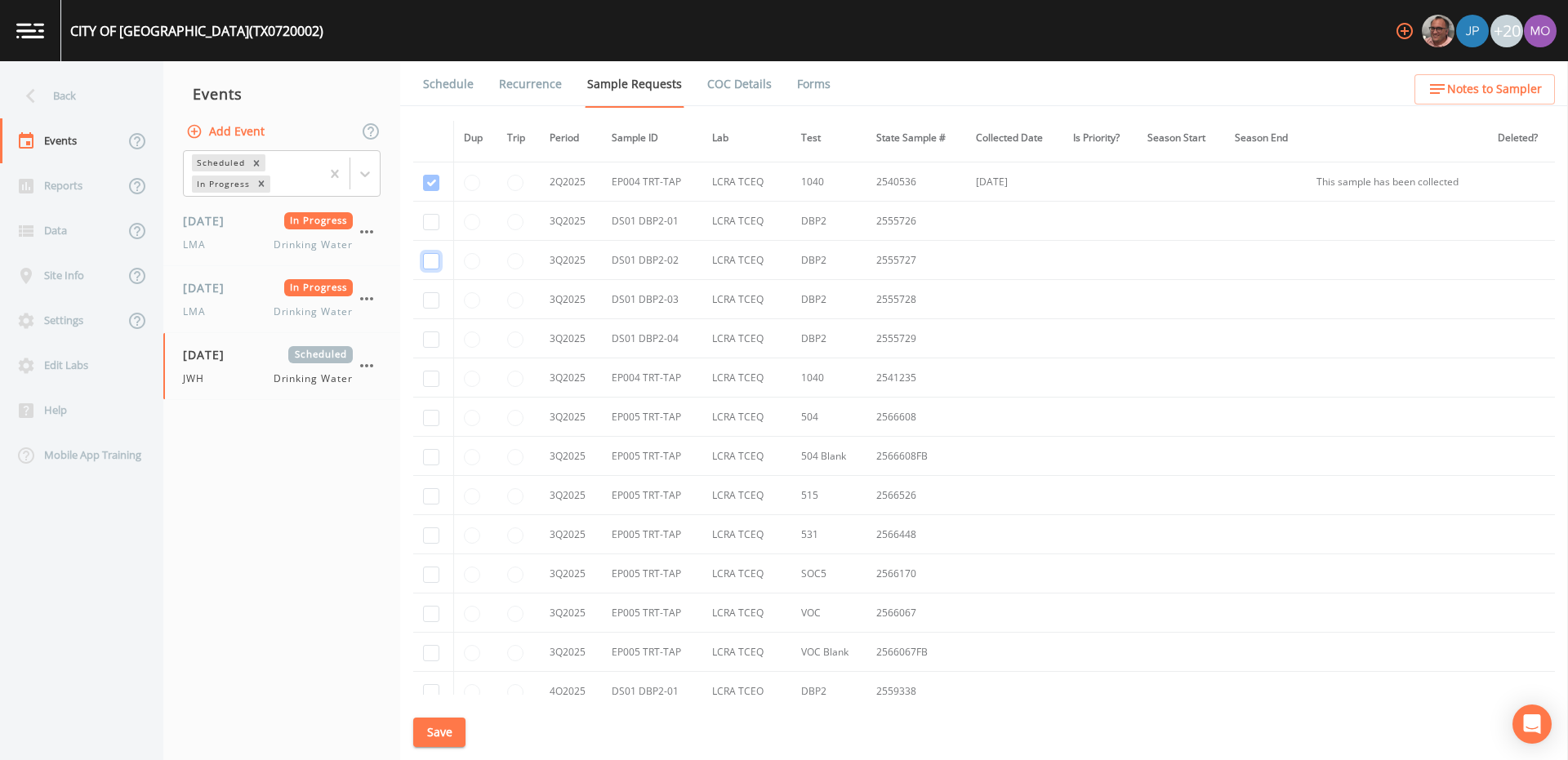
checkbox input "true"
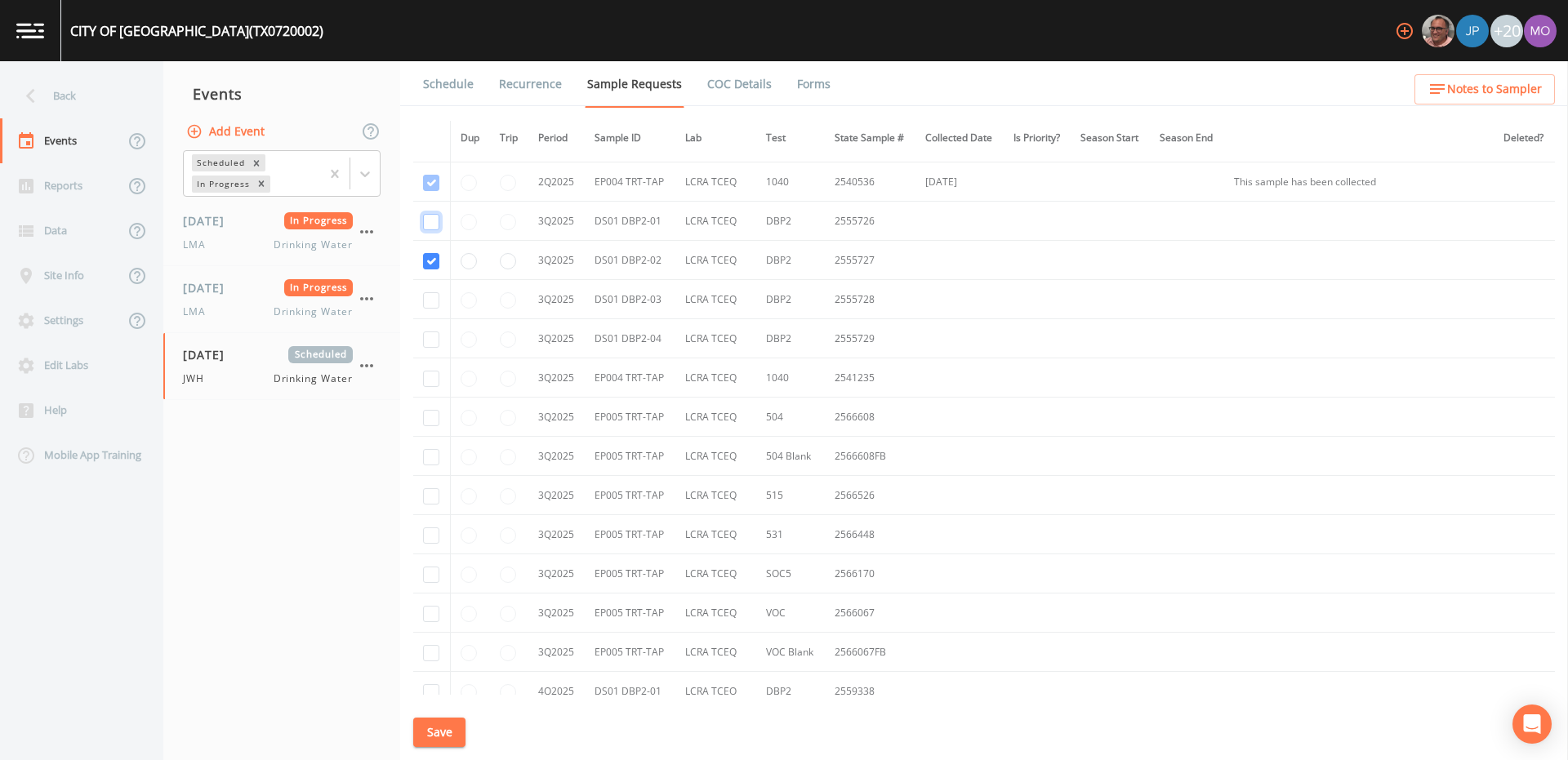
checkbox input "true"
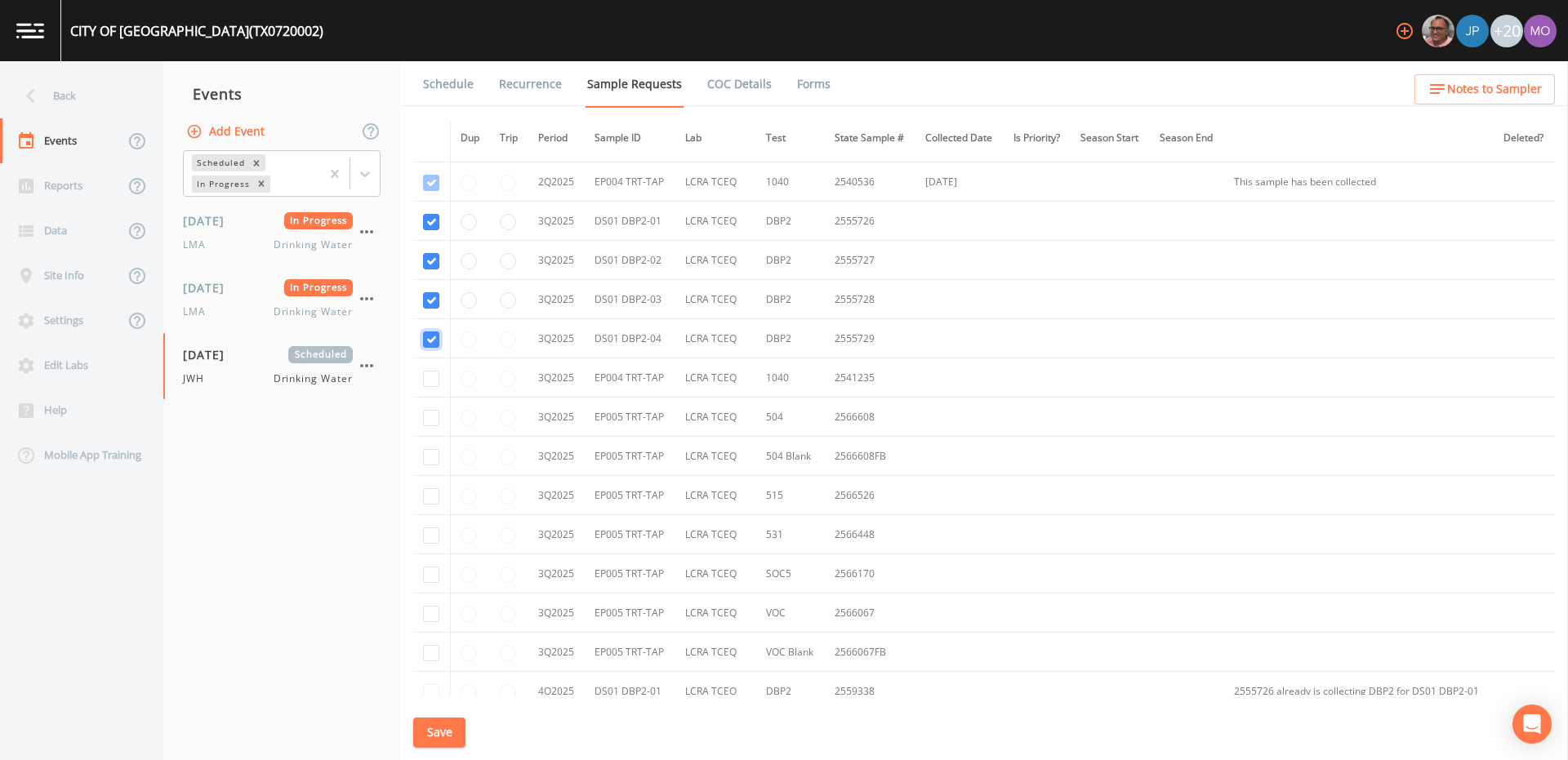
checkbox input "true"
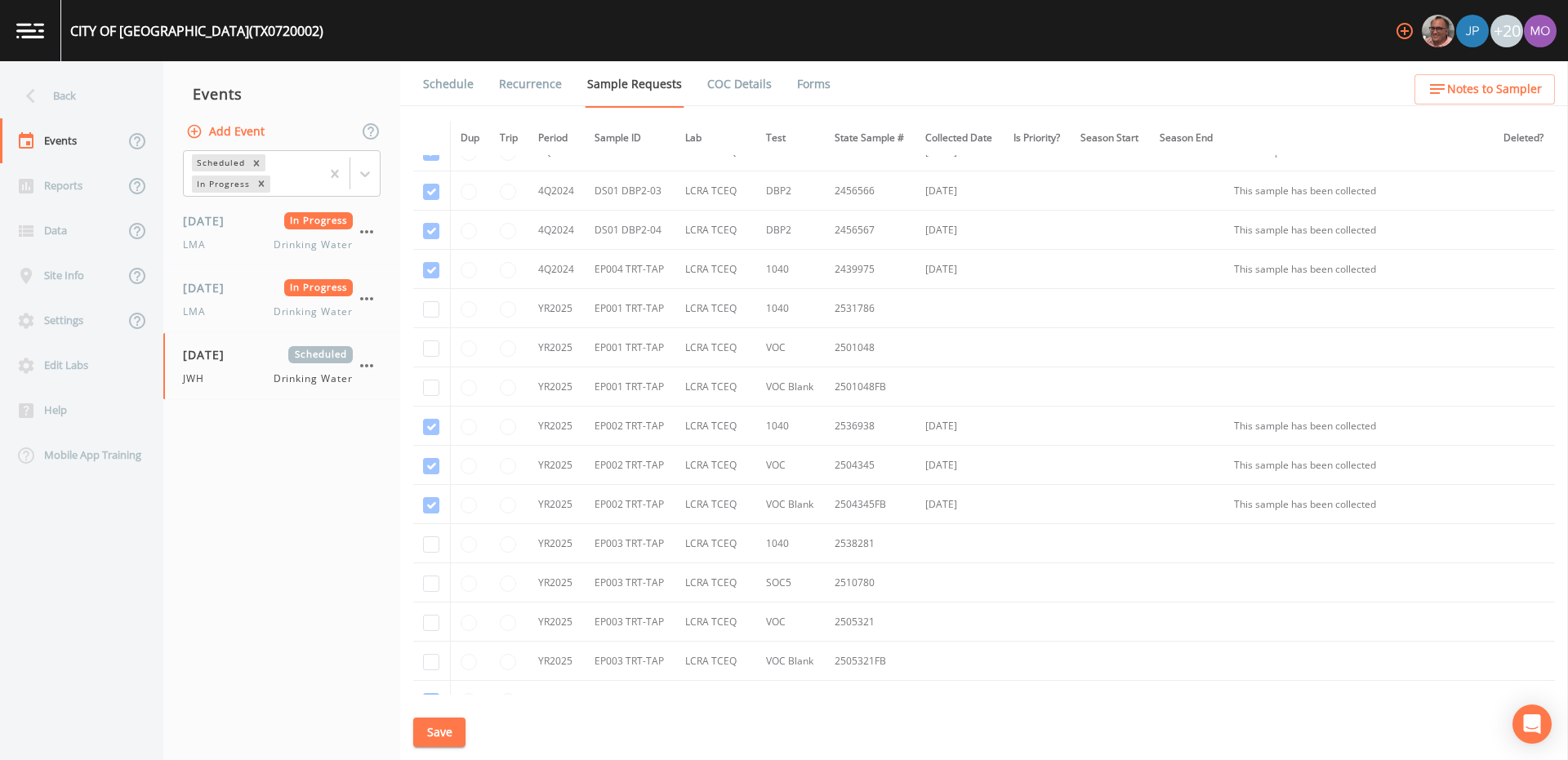
scroll to position [1109, 0]
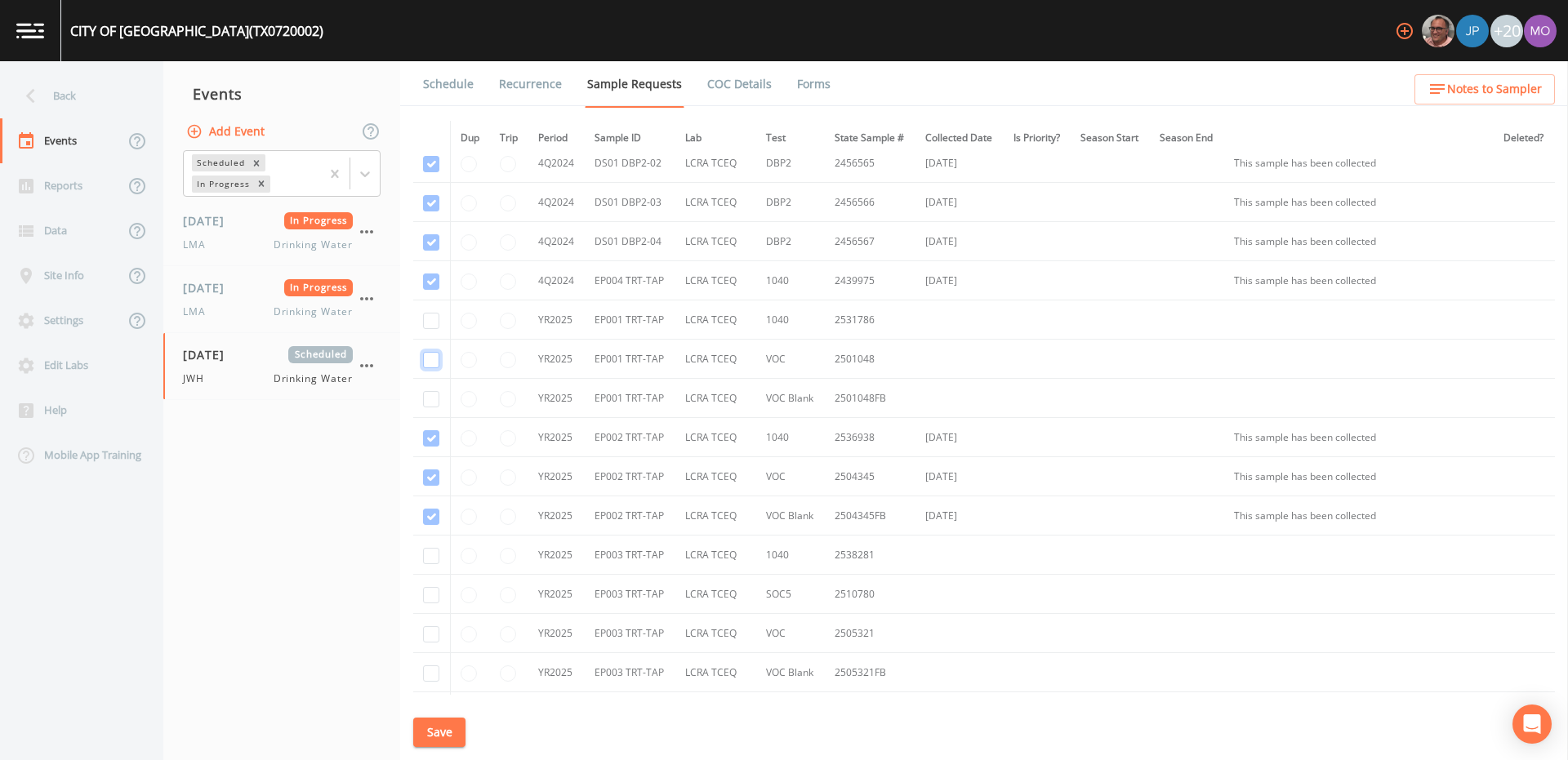
checkbox input "true"
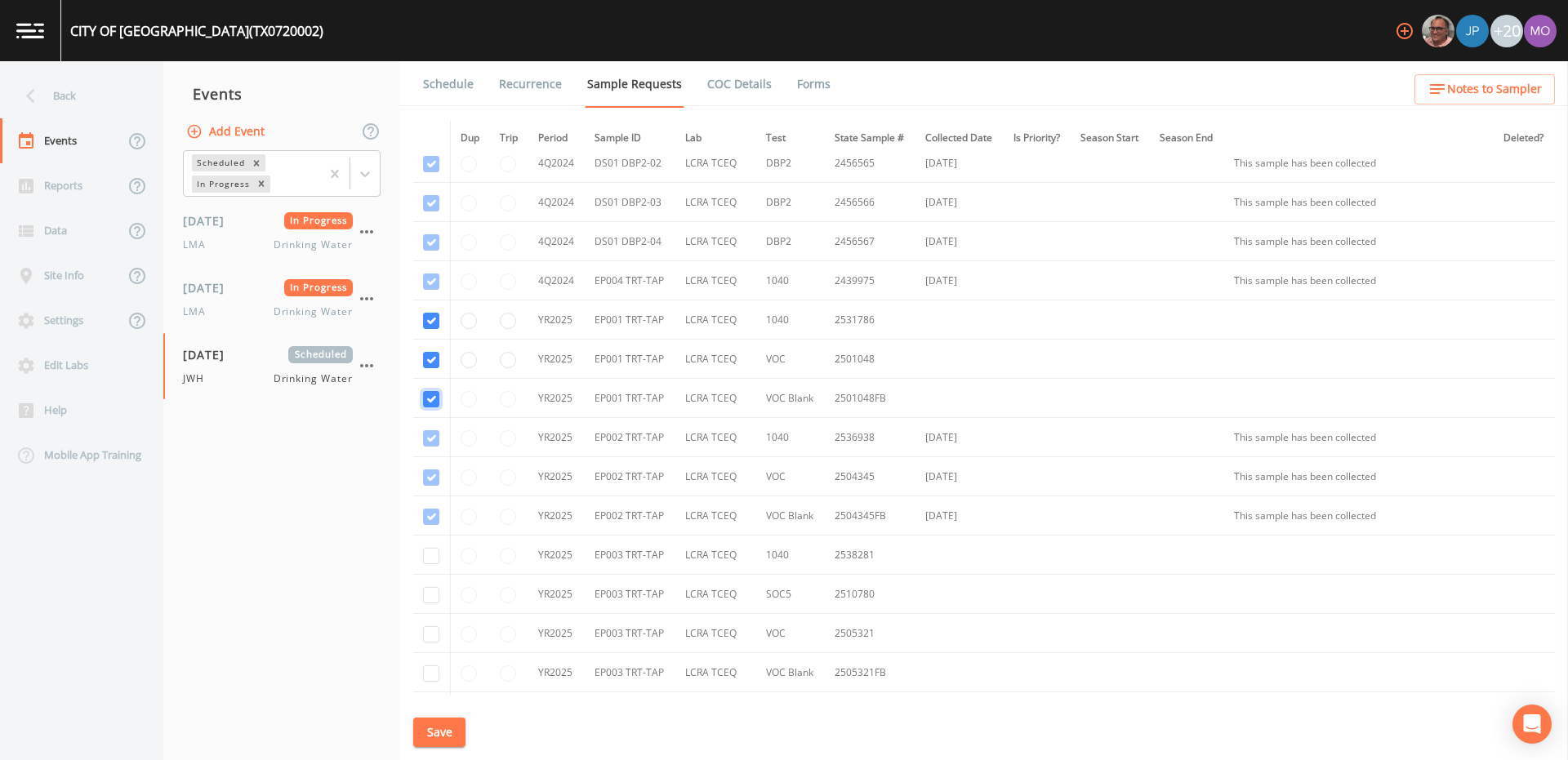
checkbox input "true"
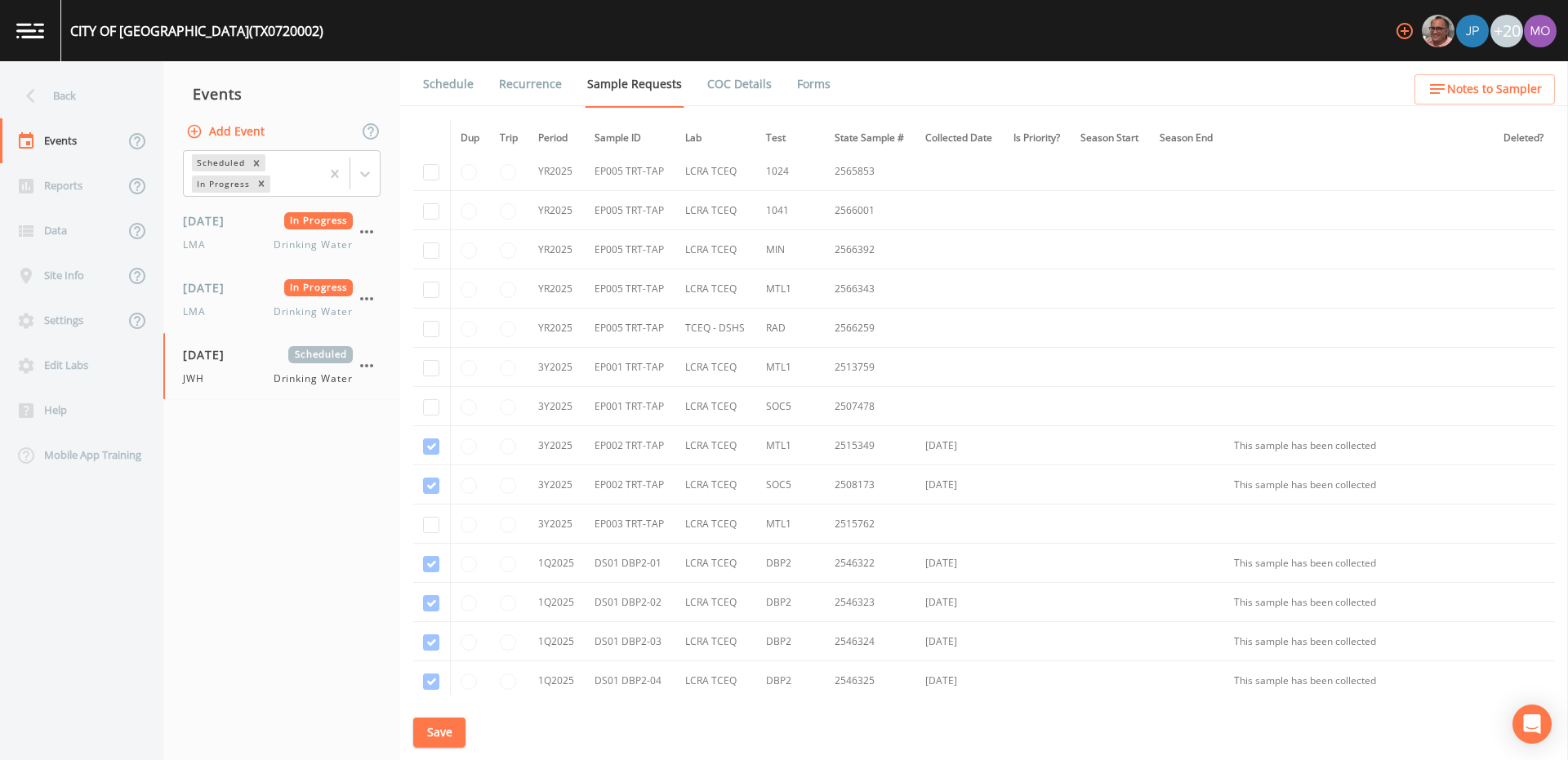
scroll to position [1772, 0]
click at [433, 359] on input "checkbox" at bounding box center [431, 363] width 16 height 16
checkbox input "true"
click at [430, 407] on input "checkbox" at bounding box center [431, 402] width 16 height 16
checkbox input "true"
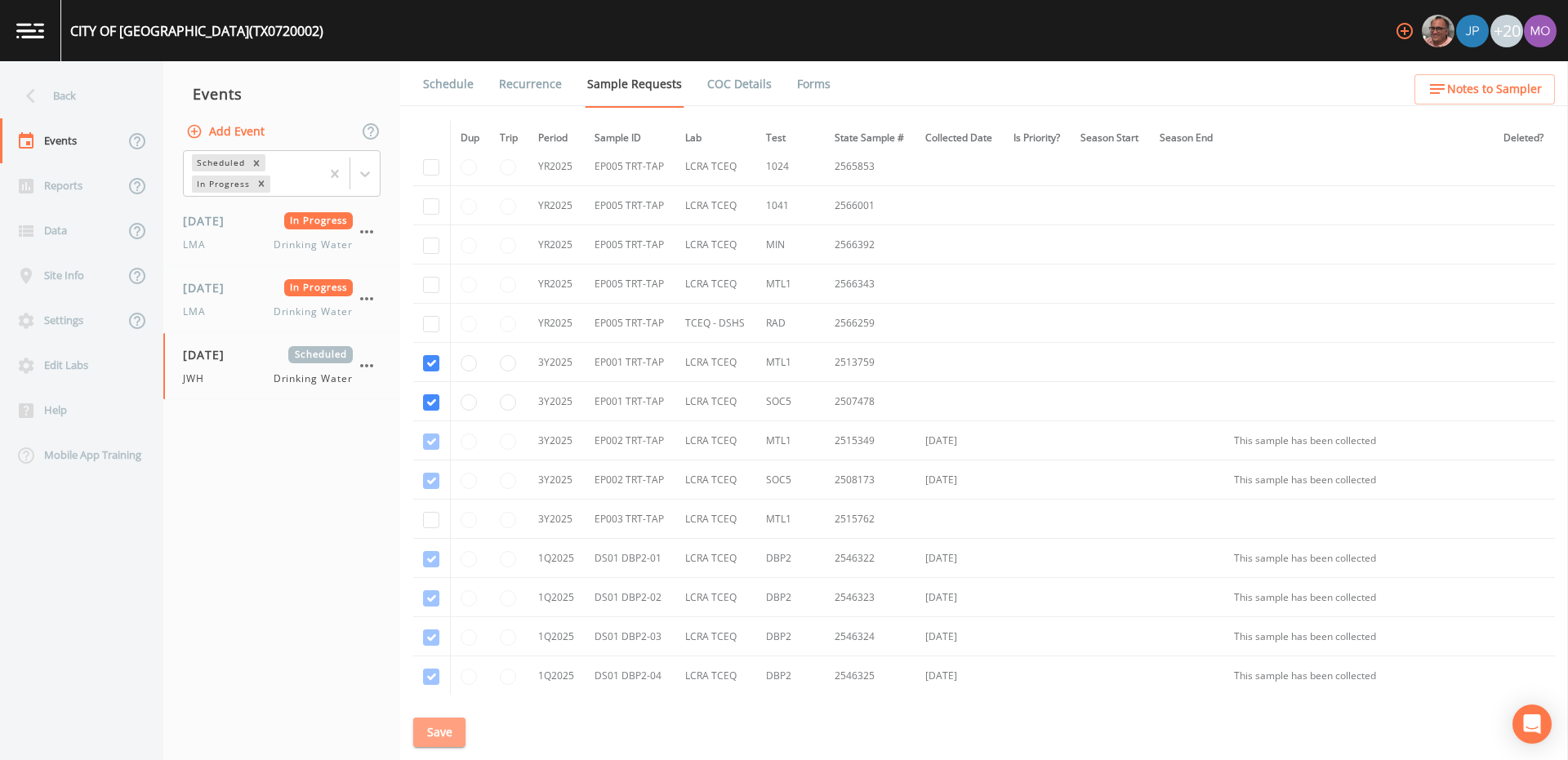
click at [435, 739] on button "Save" at bounding box center [439, 732] width 52 height 30
click at [436, 730] on button "Save" at bounding box center [439, 732] width 52 height 30
click at [442, 85] on link "Schedule" at bounding box center [448, 83] width 56 height 46
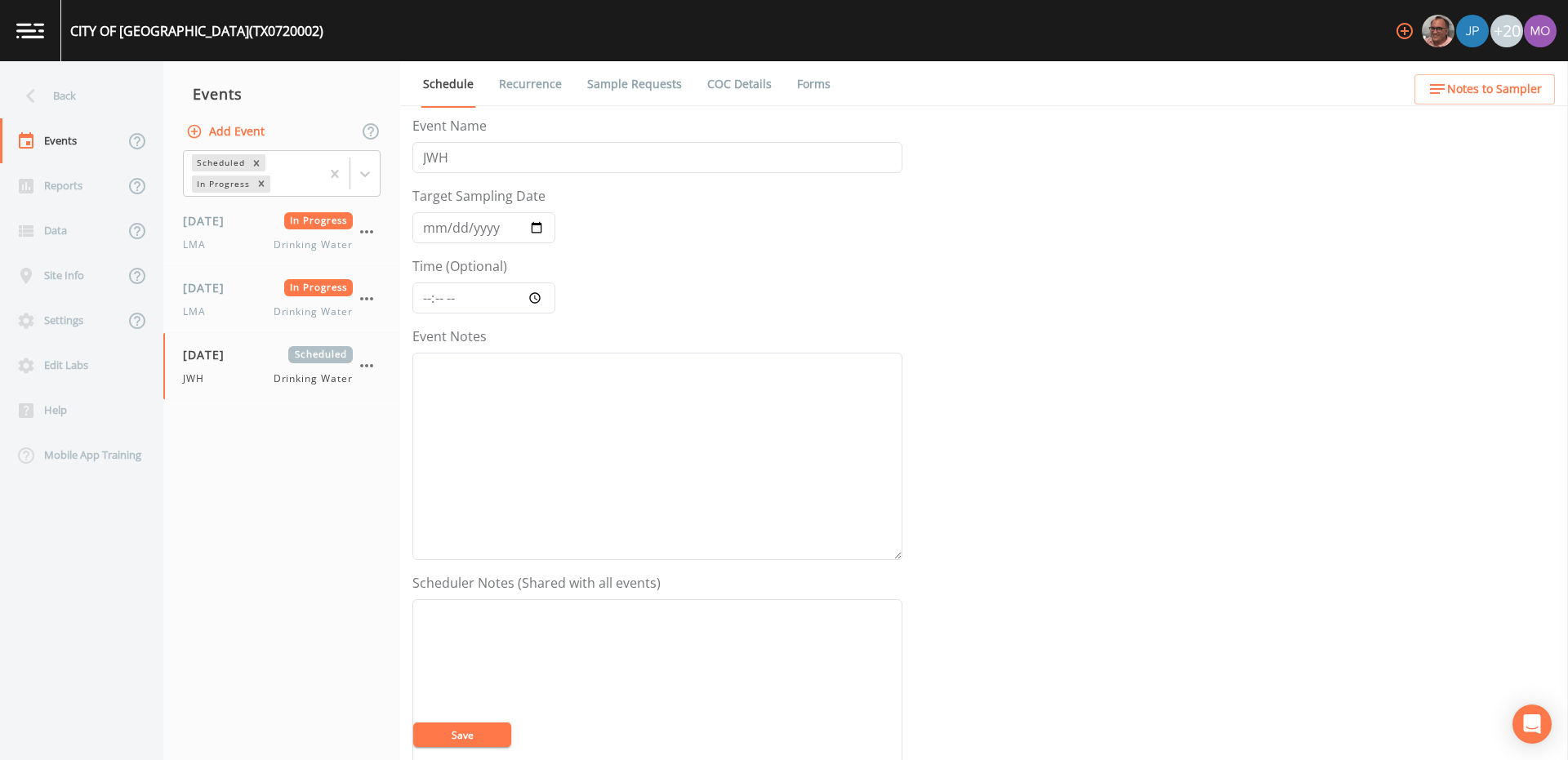
scroll to position [392, 0]
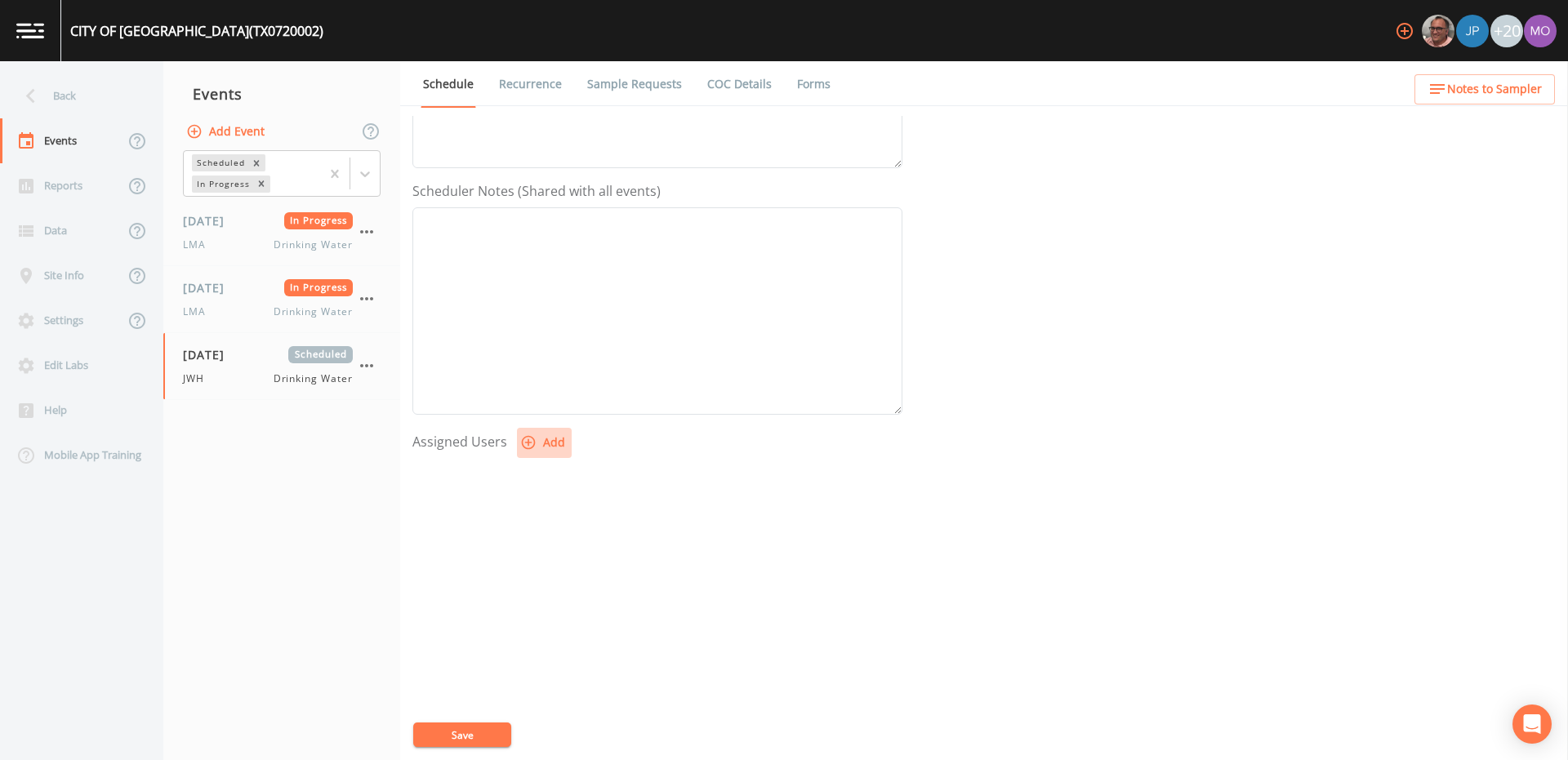
click at [524, 439] on icon "button" at bounding box center [528, 442] width 16 height 16
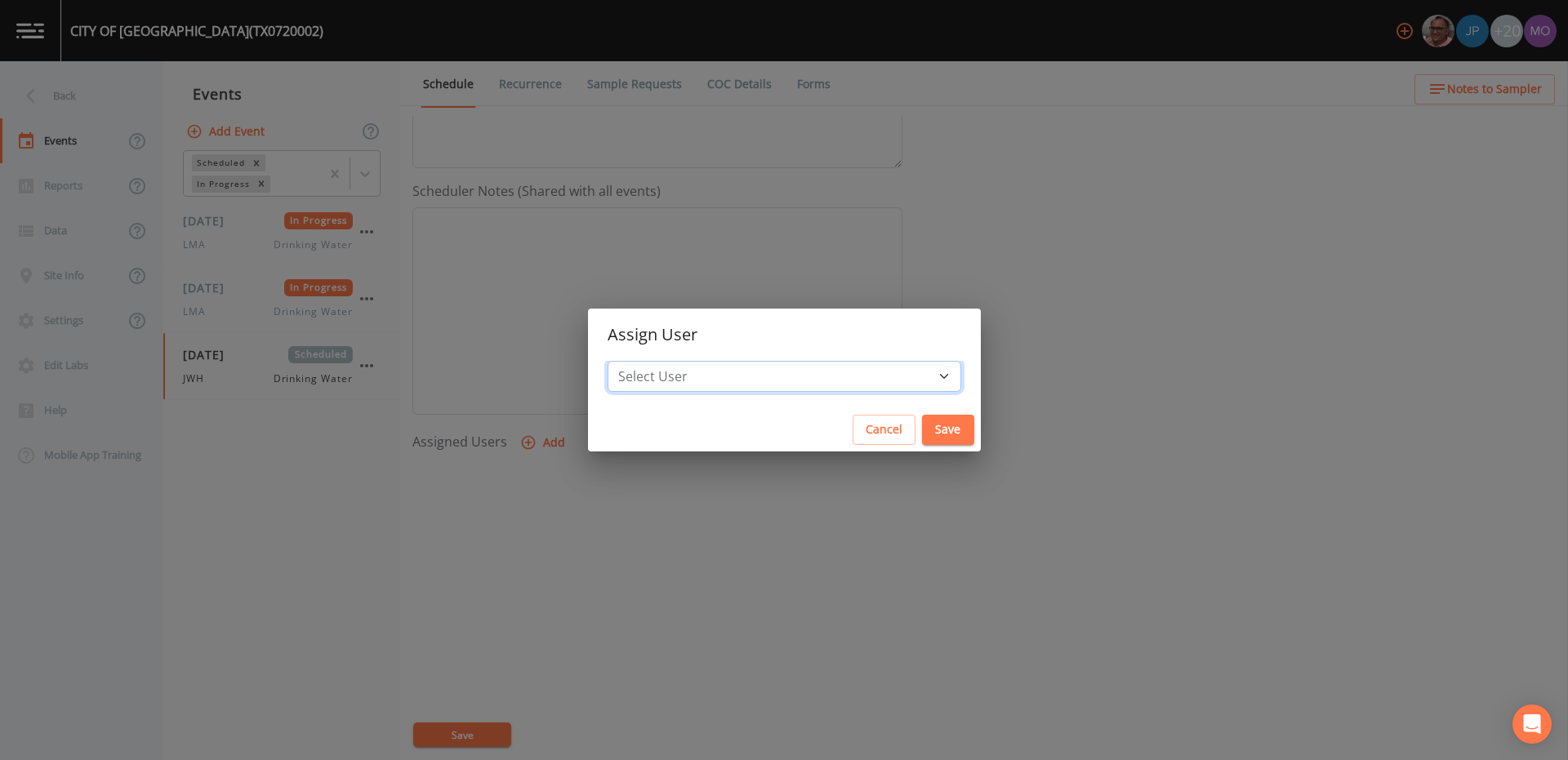
click at [705, 371] on select "Select User [PERSON_NAME] [PERSON_NAME] [PERSON_NAME] [PERSON_NAME] [PERSON_NAM…" at bounding box center [784, 377] width 354 height 31
select select "5228c763-cea1-42f9-884e-47d3eb1fbd8b"
click at [922, 420] on button "Save" at bounding box center [948, 429] width 52 height 30
select select
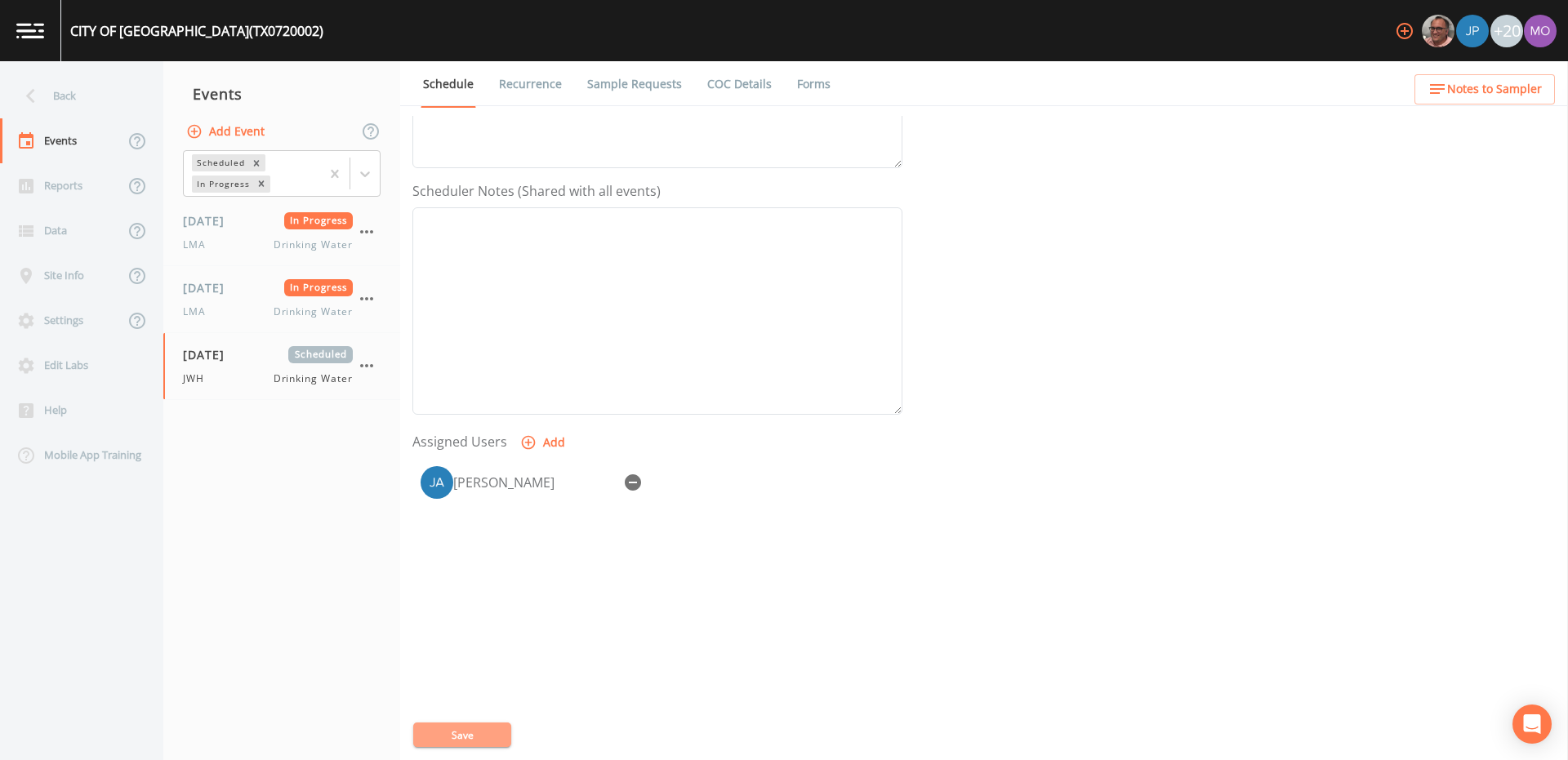
click at [423, 732] on button "Save" at bounding box center [462, 734] width 98 height 24
click at [71, 98] on div "Back" at bounding box center [73, 95] width 147 height 45
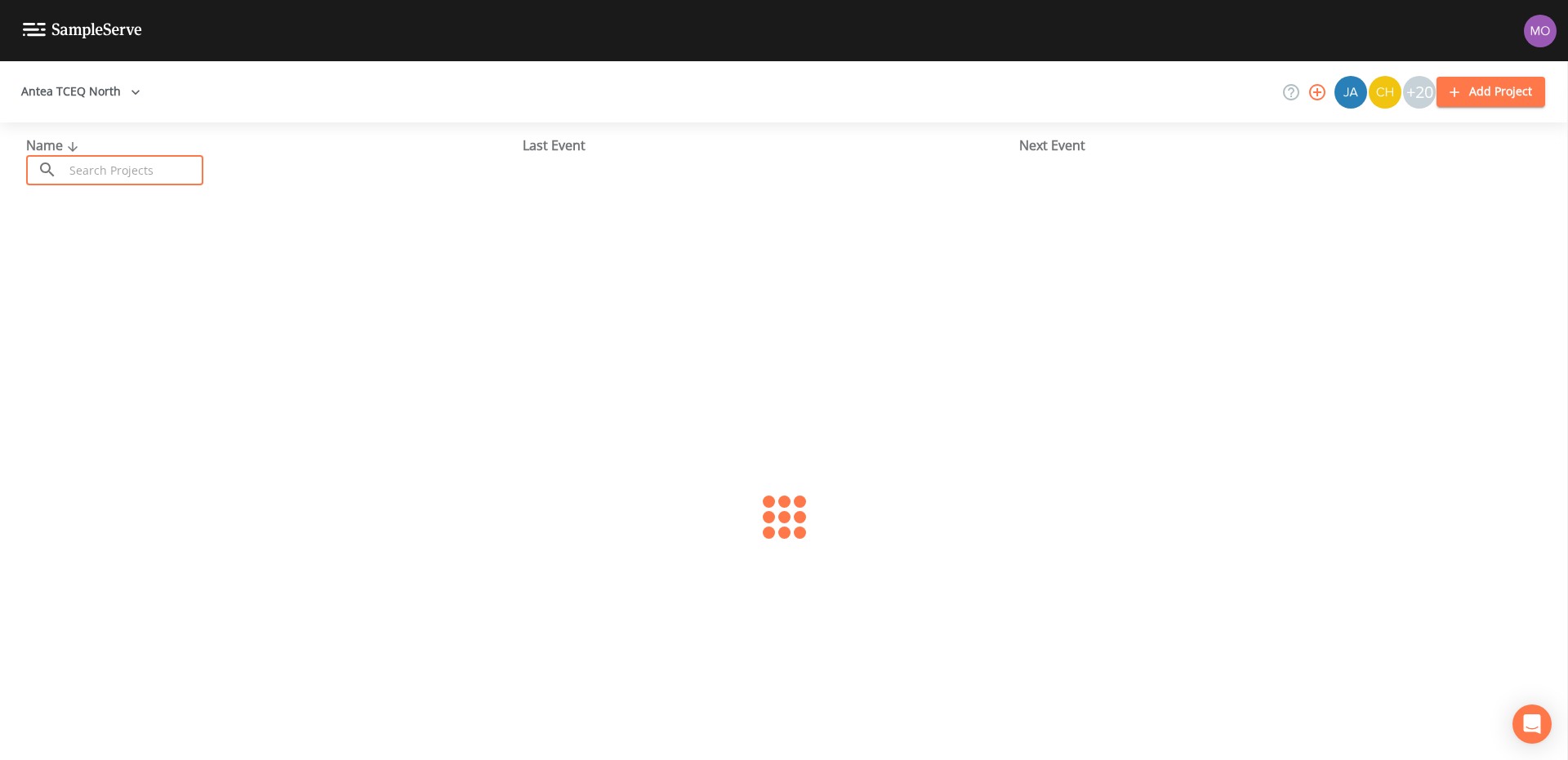
click at [96, 170] on input "text" at bounding box center [133, 169] width 139 height 30
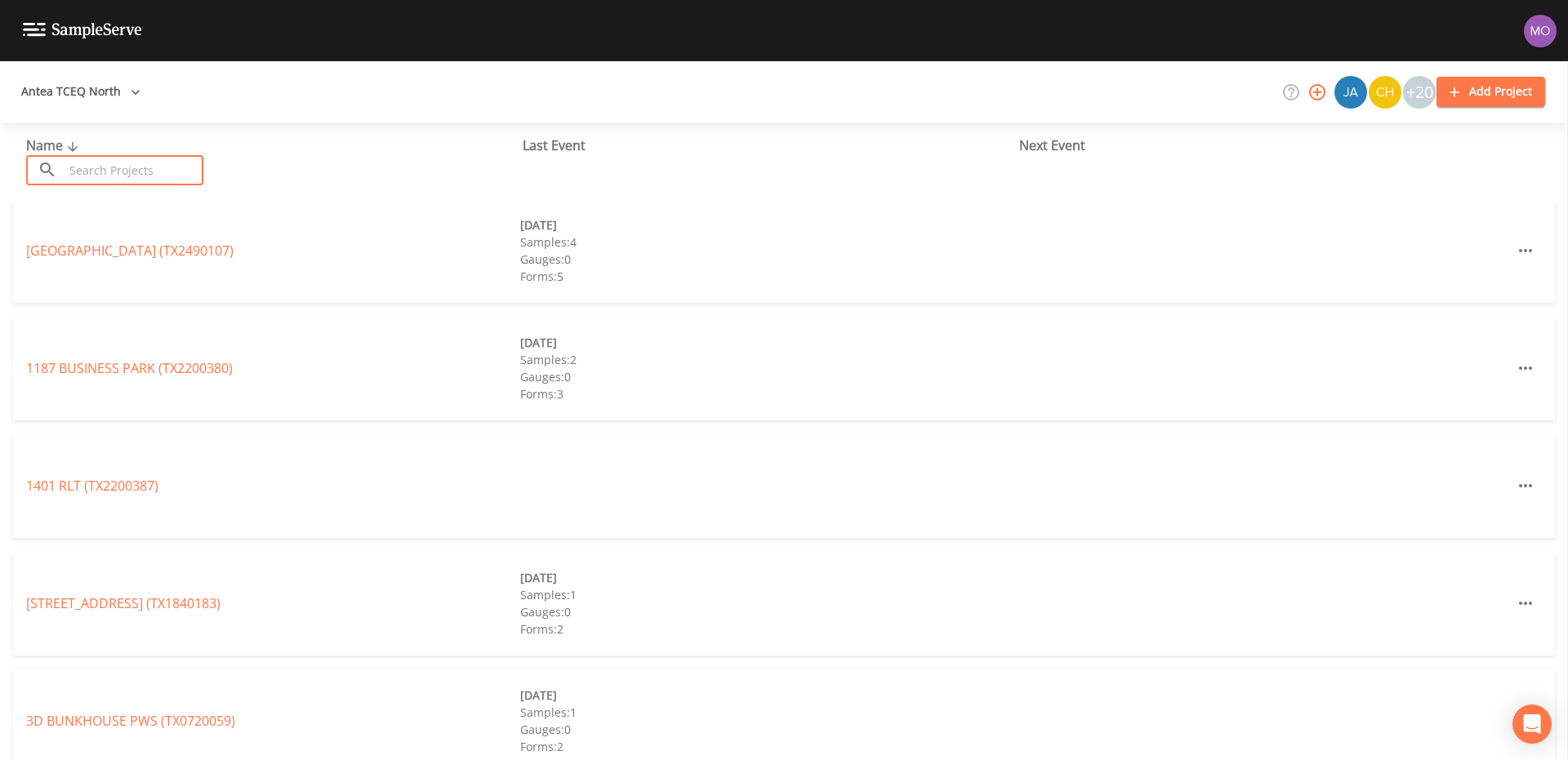
paste input "TX0720020"
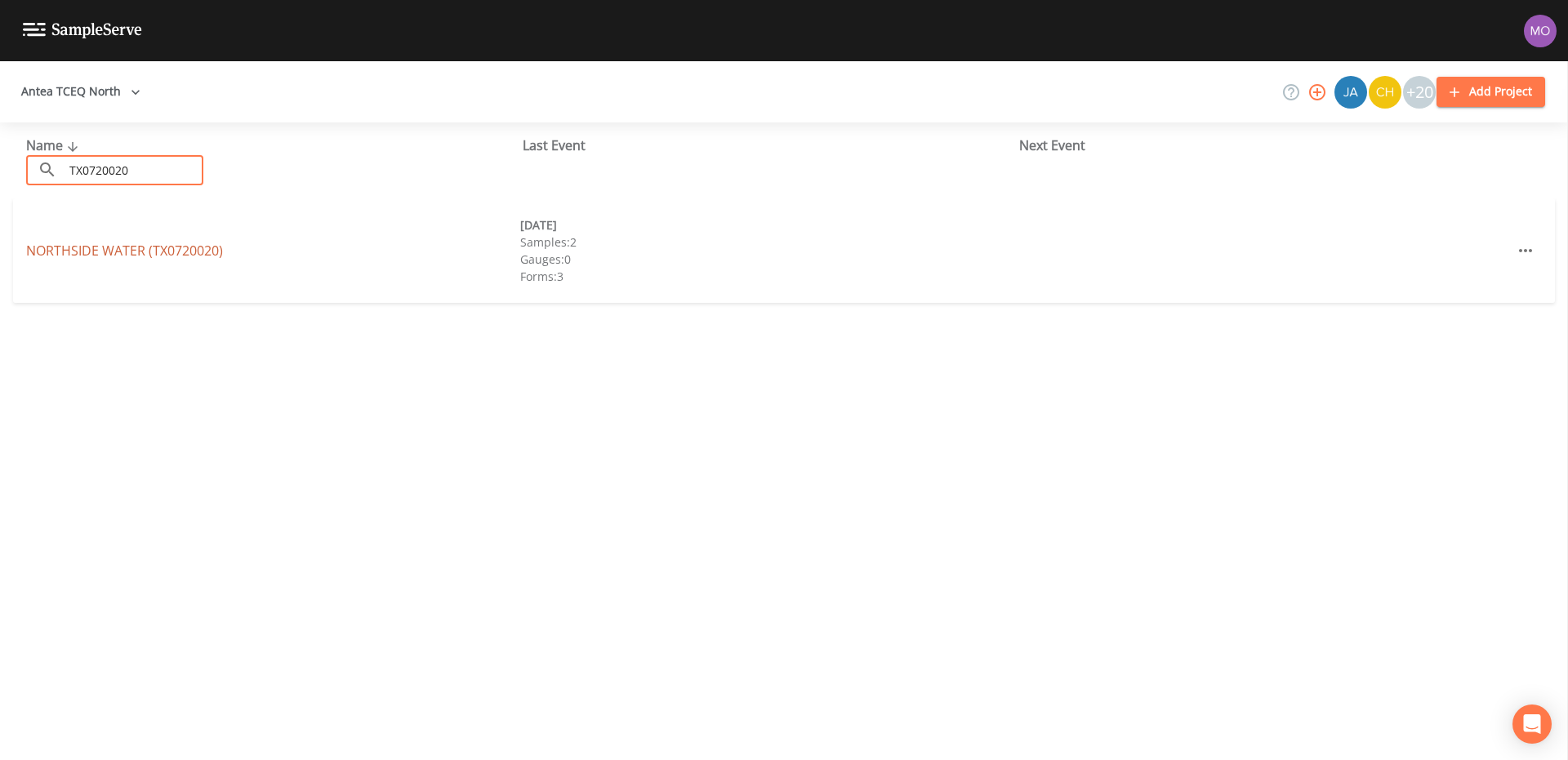
type input "TX0720020"
click at [114, 248] on link "NORTHSIDE WATER (TX0720020)" at bounding box center [124, 250] width 197 height 18
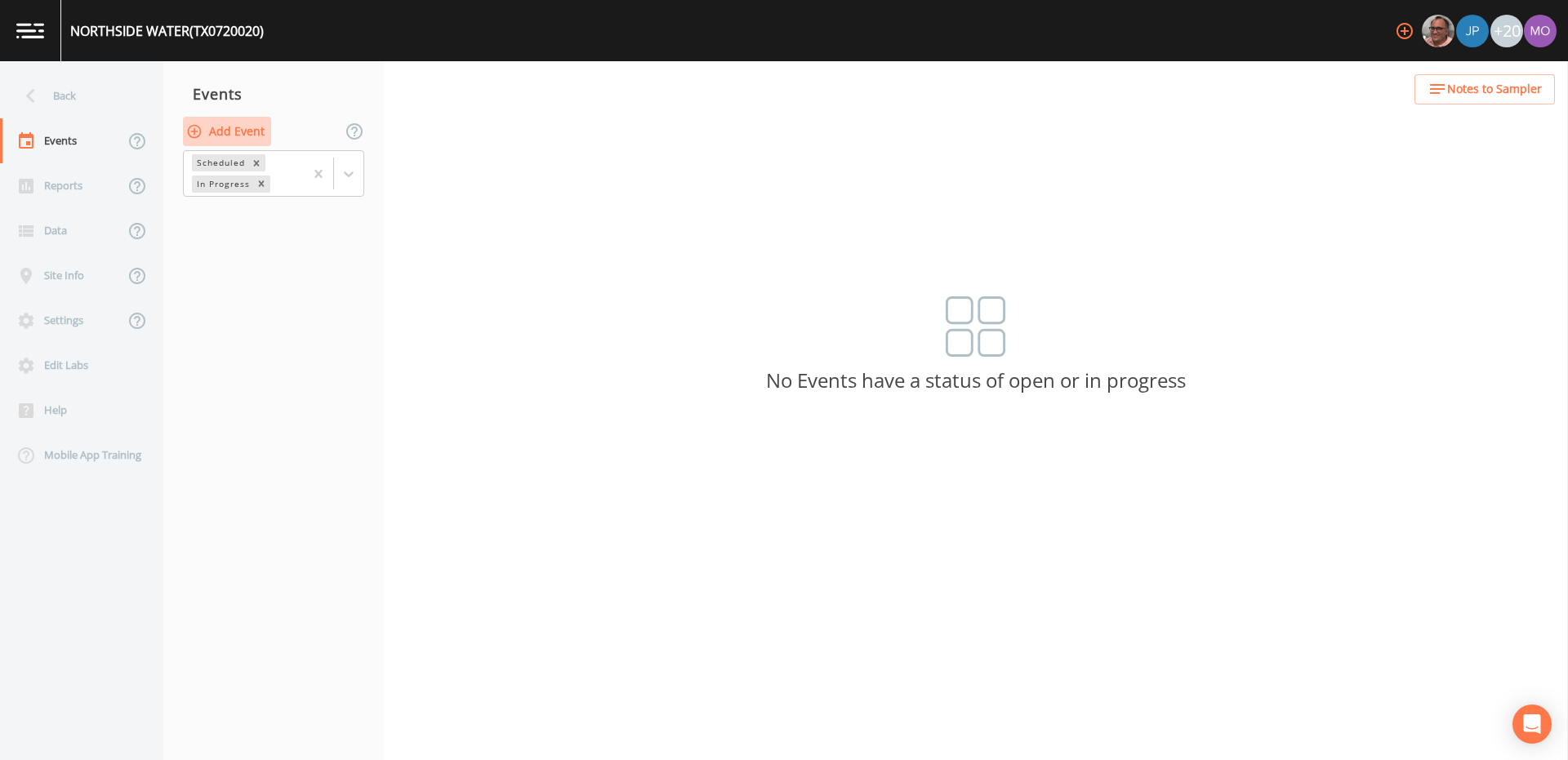
click at [215, 137] on button "Add Event" at bounding box center [227, 132] width 89 height 30
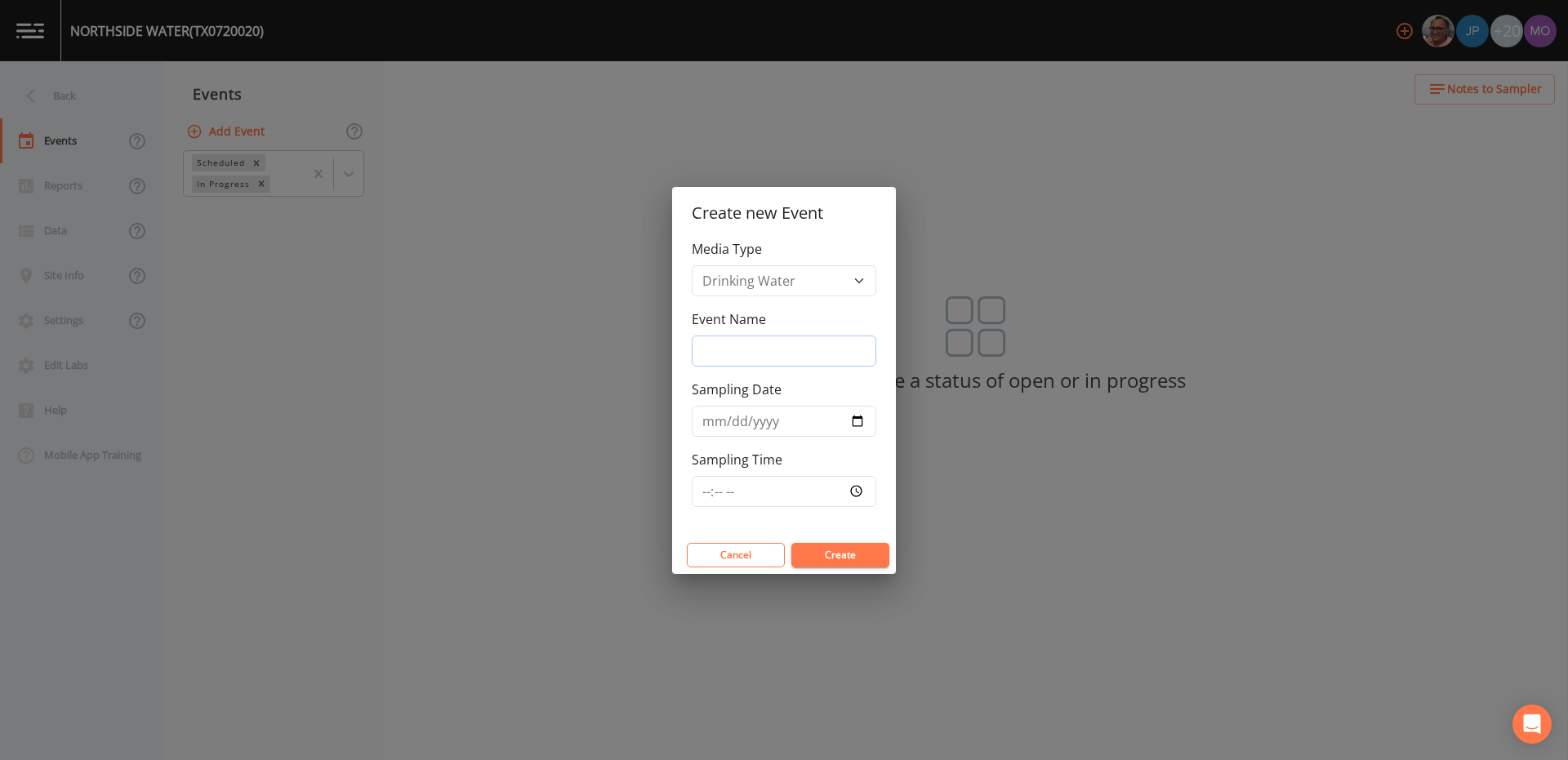
click at [704, 341] on input "Event Name" at bounding box center [784, 351] width 185 height 31
type input "JWH"
click at [861, 422] on input "Sampling Date" at bounding box center [784, 421] width 185 height 31
type input "[DATE]"
click at [850, 549] on button "Create" at bounding box center [840, 555] width 98 height 24
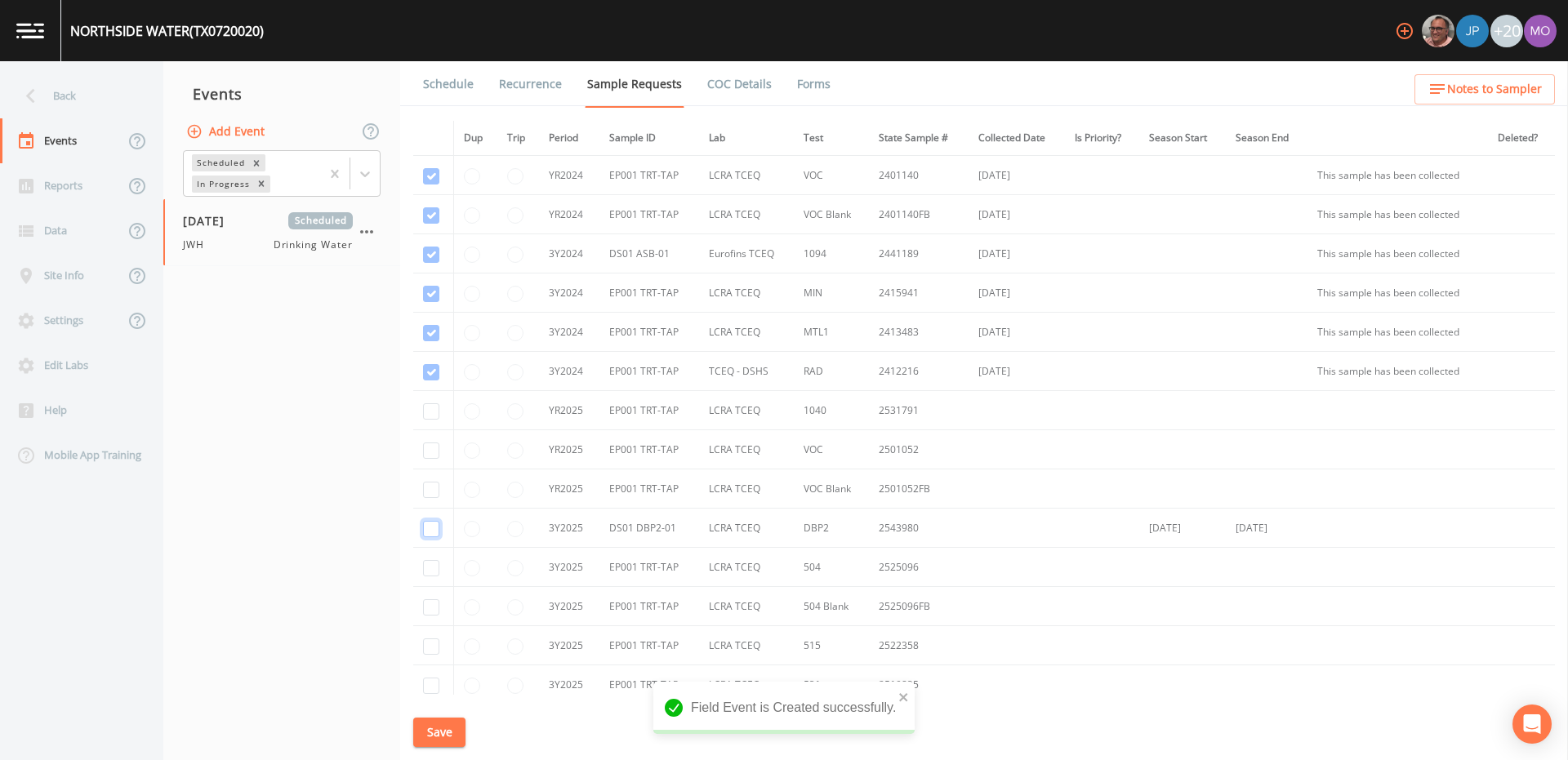
click at [427, 530] on input "checkbox" at bounding box center [431, 529] width 16 height 16
checkbox input "true"
click at [432, 411] on input "checkbox" at bounding box center [431, 411] width 16 height 16
checkbox input "true"
click at [432, 185] on input "checkbox" at bounding box center [431, 176] width 16 height 16
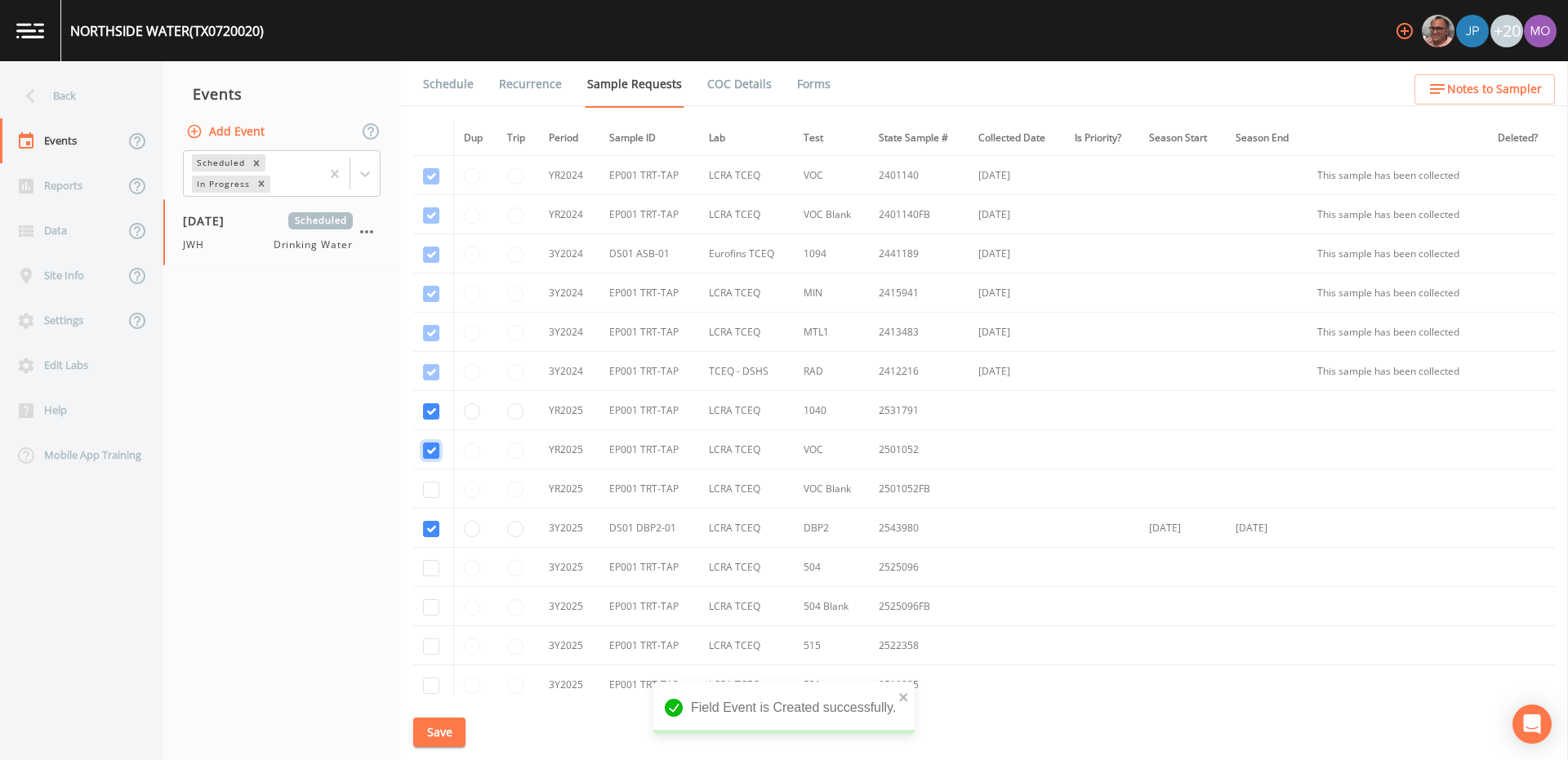
checkbox input "true"
click at [432, 224] on input "checkbox" at bounding box center [431, 215] width 16 height 16
checkbox input "true"
click at [434, 561] on input "checkbox" at bounding box center [431, 567] width 16 height 16
checkbox input "true"
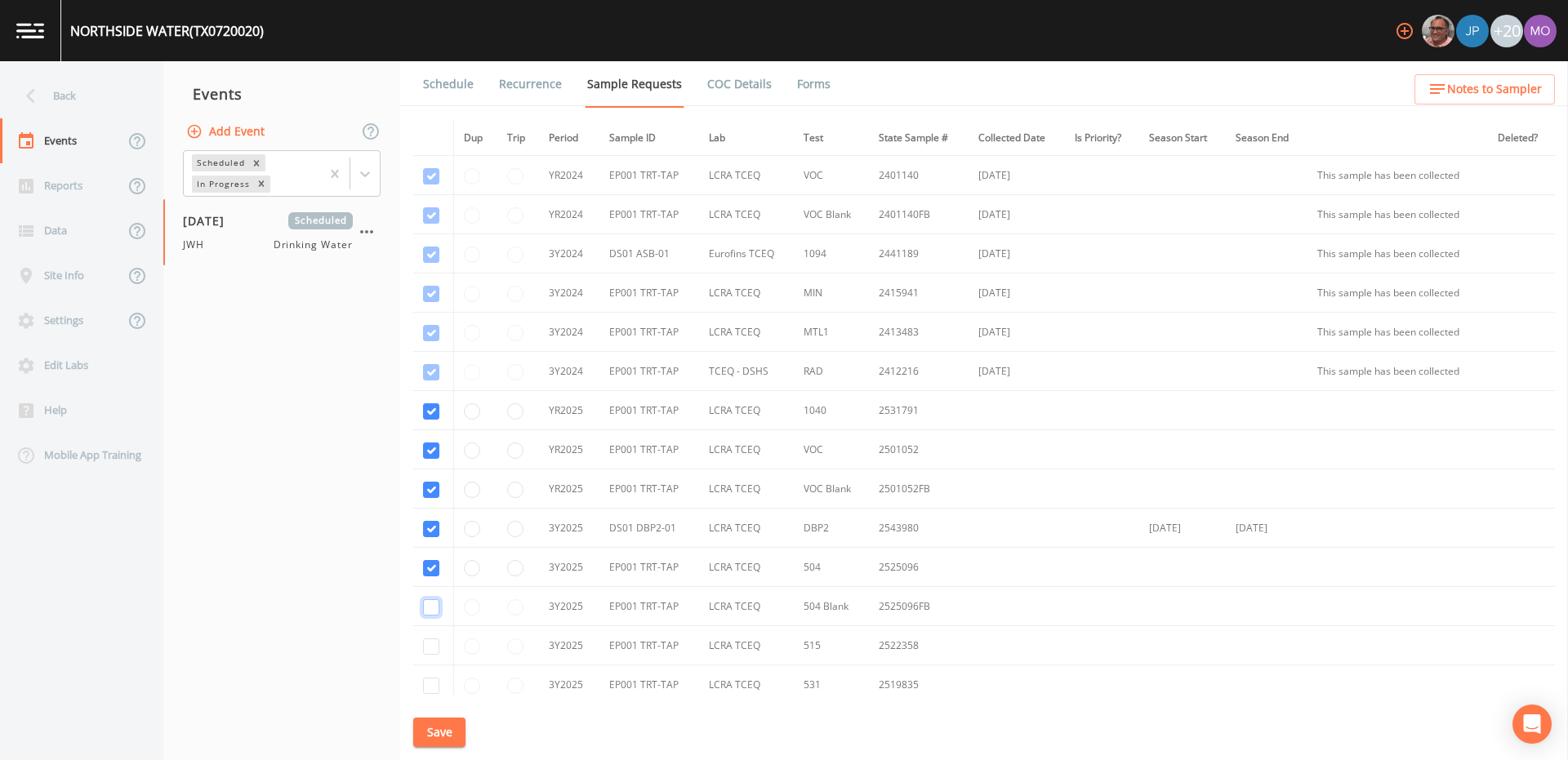
click at [432, 610] on input "checkbox" at bounding box center [431, 607] width 16 height 16
checkbox input "true"
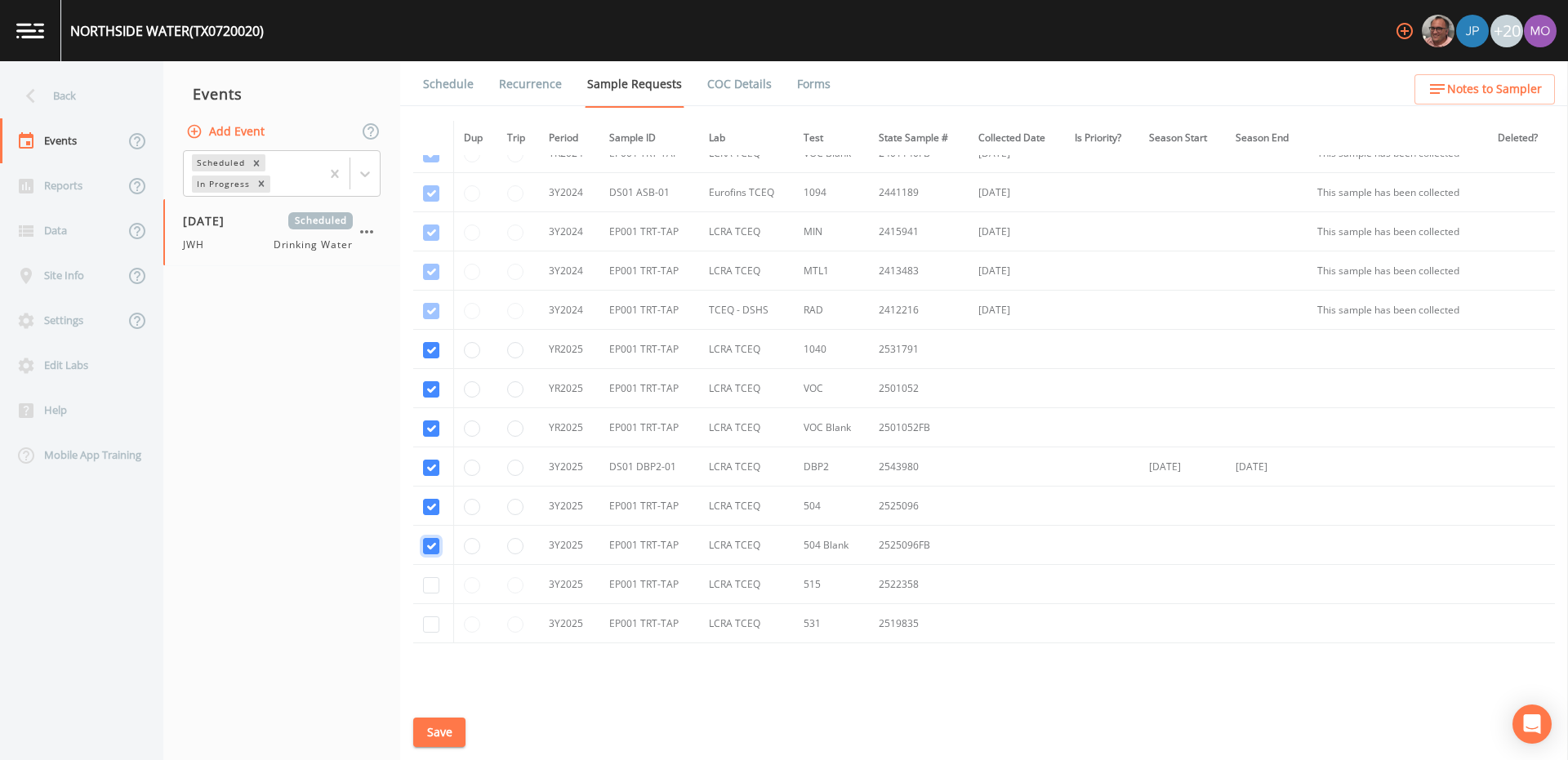
scroll to position [65, 0]
click at [432, 577] on input "checkbox" at bounding box center [431, 580] width 16 height 16
checkbox input "true"
click at [433, 633] on td at bounding box center [433, 620] width 40 height 40
click at [432, 622] on input "checkbox" at bounding box center [431, 620] width 16 height 16
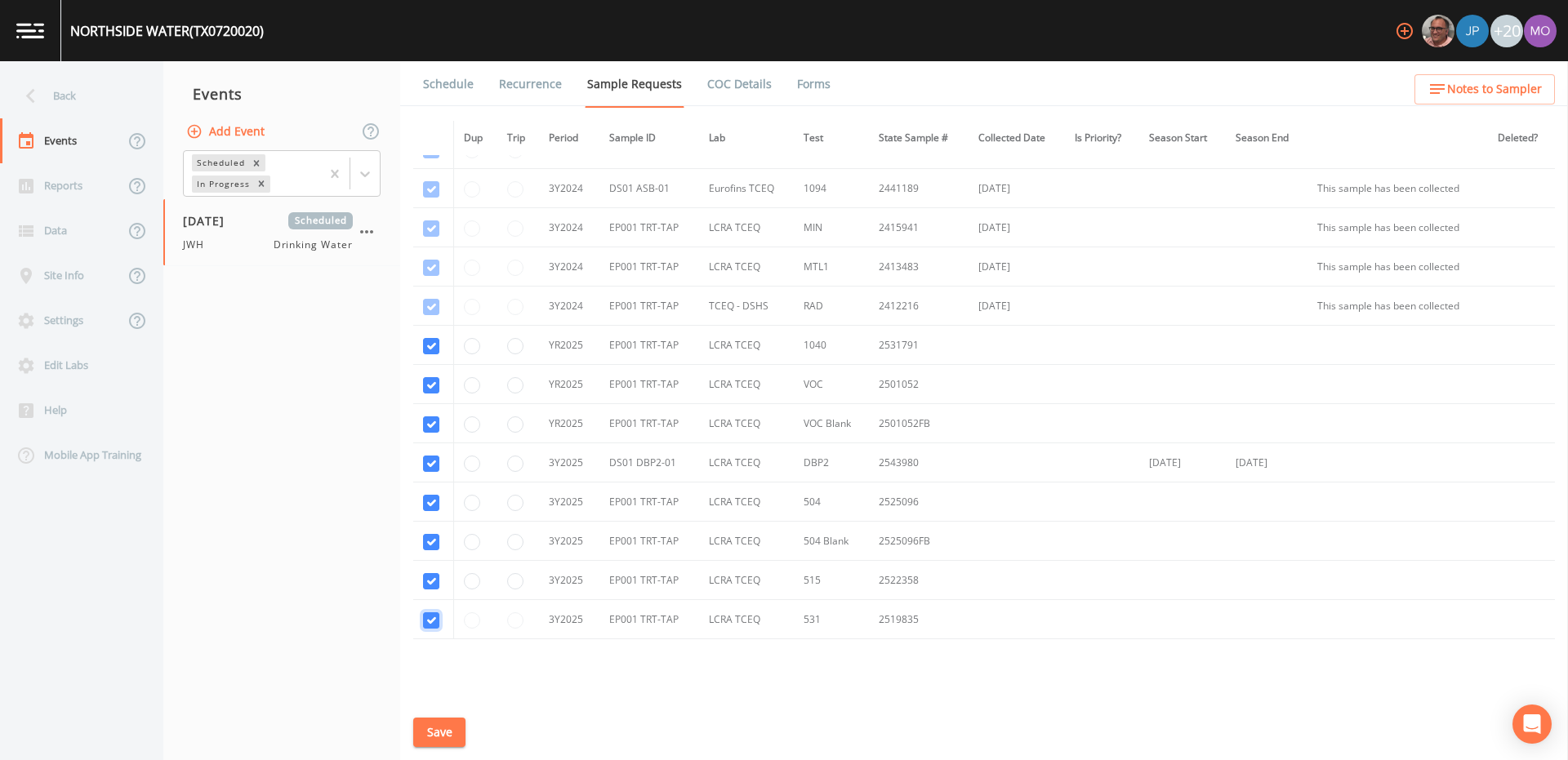
checkbox input "true"
click at [431, 722] on button "Save" at bounding box center [439, 732] width 52 height 30
click at [425, 734] on button "Save" at bounding box center [439, 732] width 52 height 30
click at [435, 90] on link "Schedule" at bounding box center [448, 83] width 56 height 46
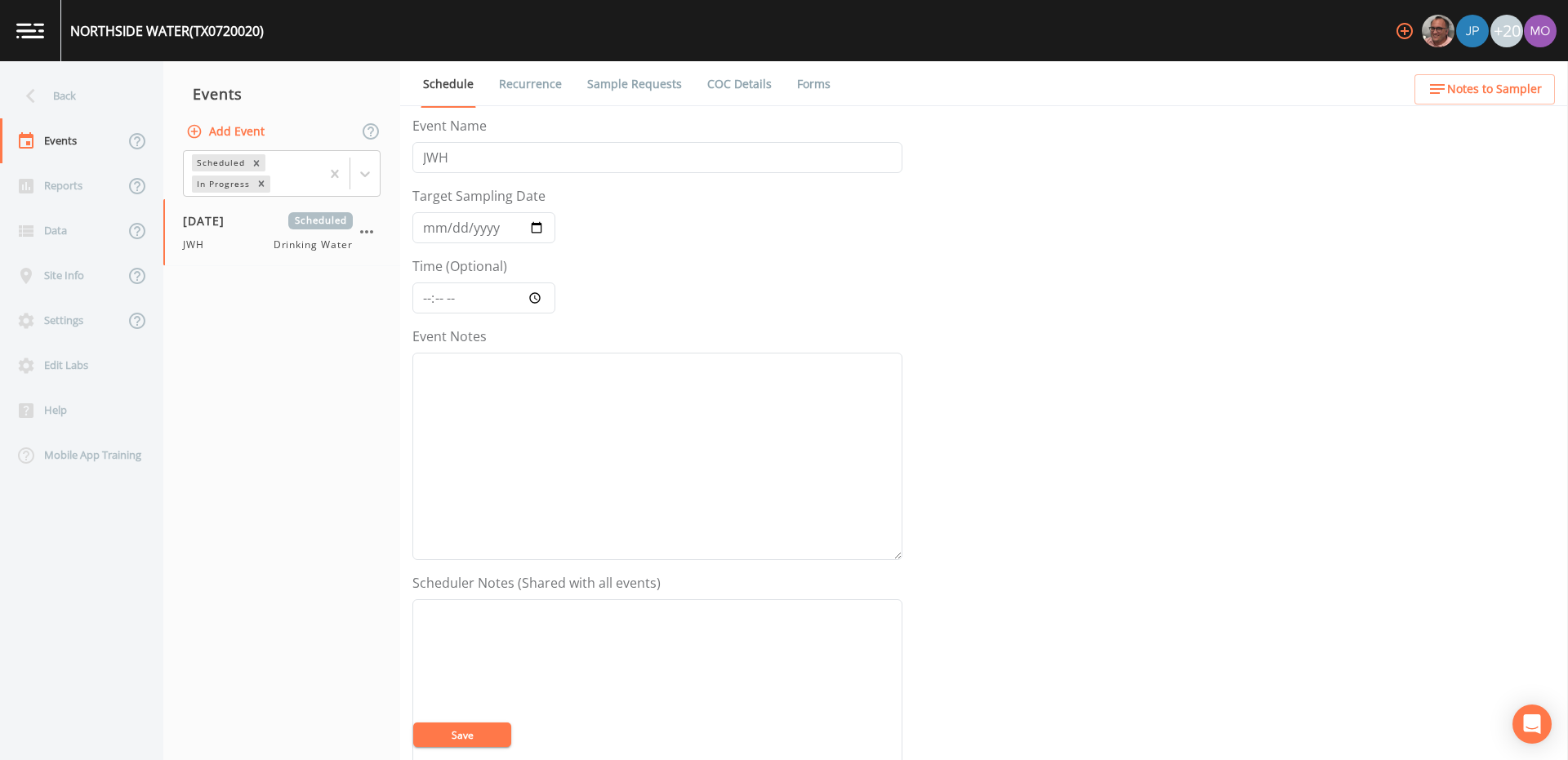
scroll to position [392, 0]
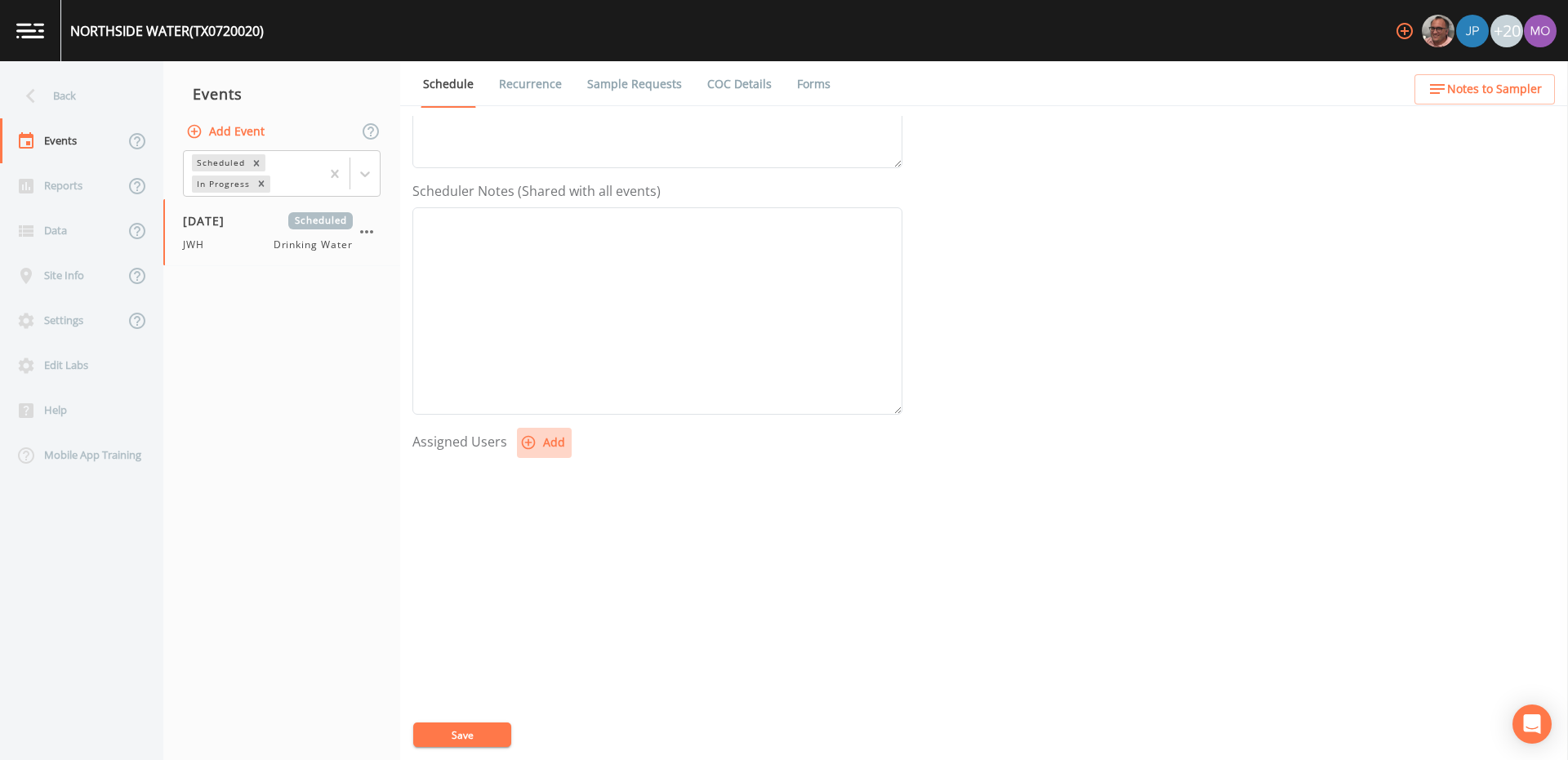
click at [526, 440] on icon "button" at bounding box center [529, 443] width 14 height 14
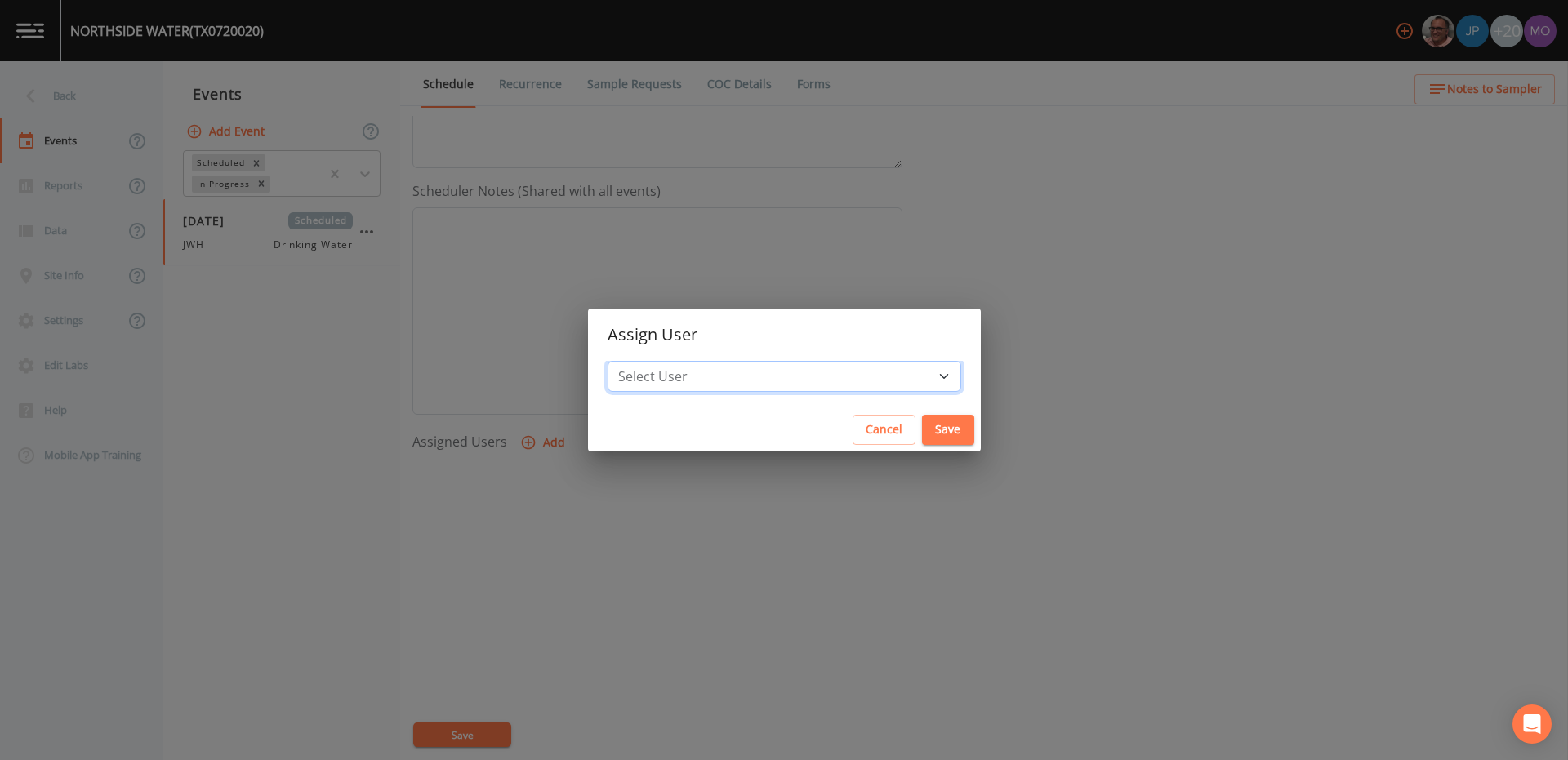
click at [716, 381] on select "Select User [PERSON_NAME] [PERSON_NAME] [PERSON_NAME] [PERSON_NAME] [PERSON_NAM…" at bounding box center [784, 377] width 354 height 31
select select "5228c763-cea1-42f9-884e-47d3eb1fbd8b"
drag, startPoint x: 716, startPoint y: 381, endPoint x: 491, endPoint y: 691, distance: 383.0
click at [922, 434] on button "Save" at bounding box center [948, 429] width 52 height 30
select select
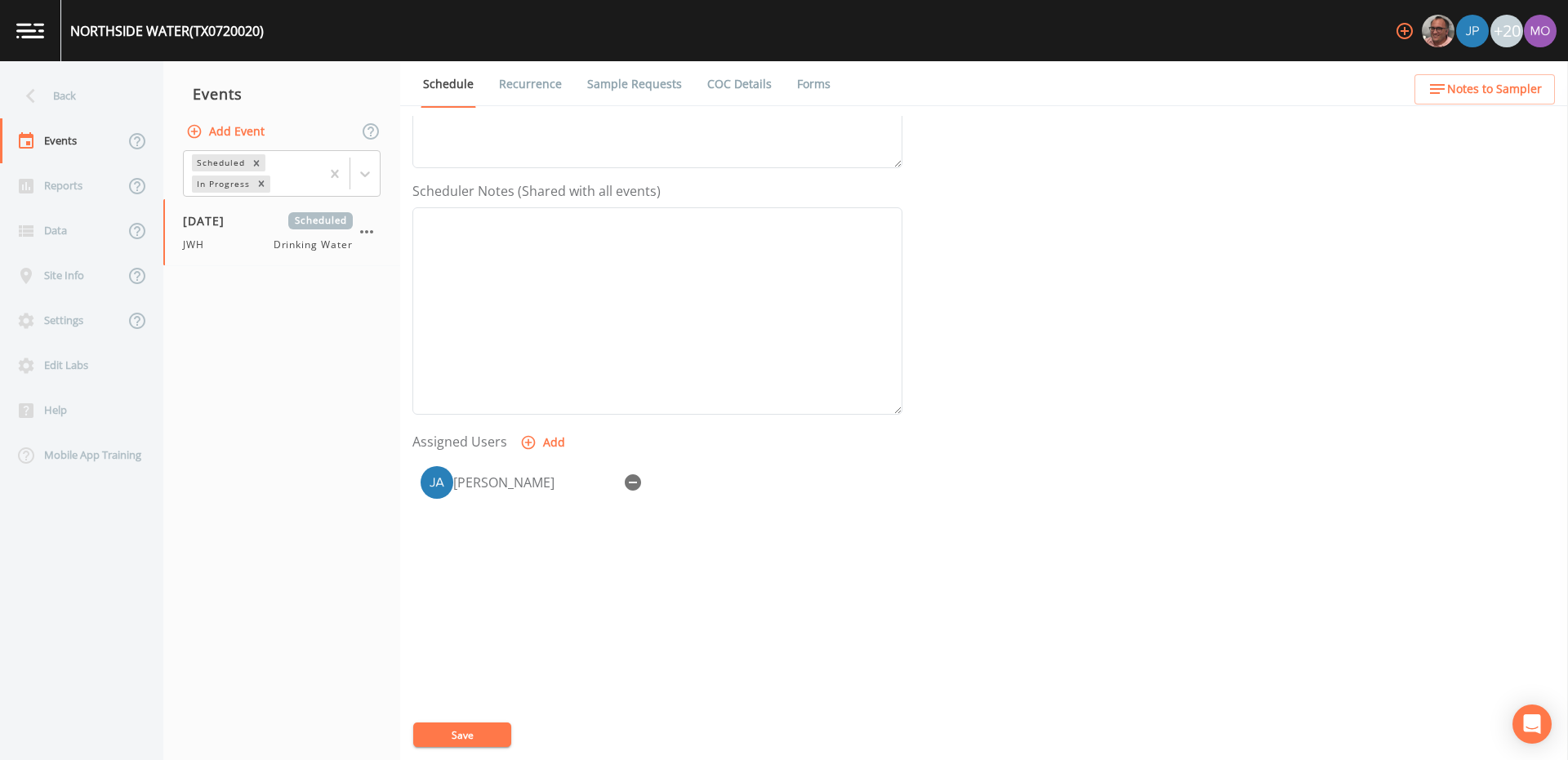
click at [464, 734] on button "Save" at bounding box center [462, 734] width 98 height 24
click at [60, 95] on div "Back" at bounding box center [73, 95] width 147 height 45
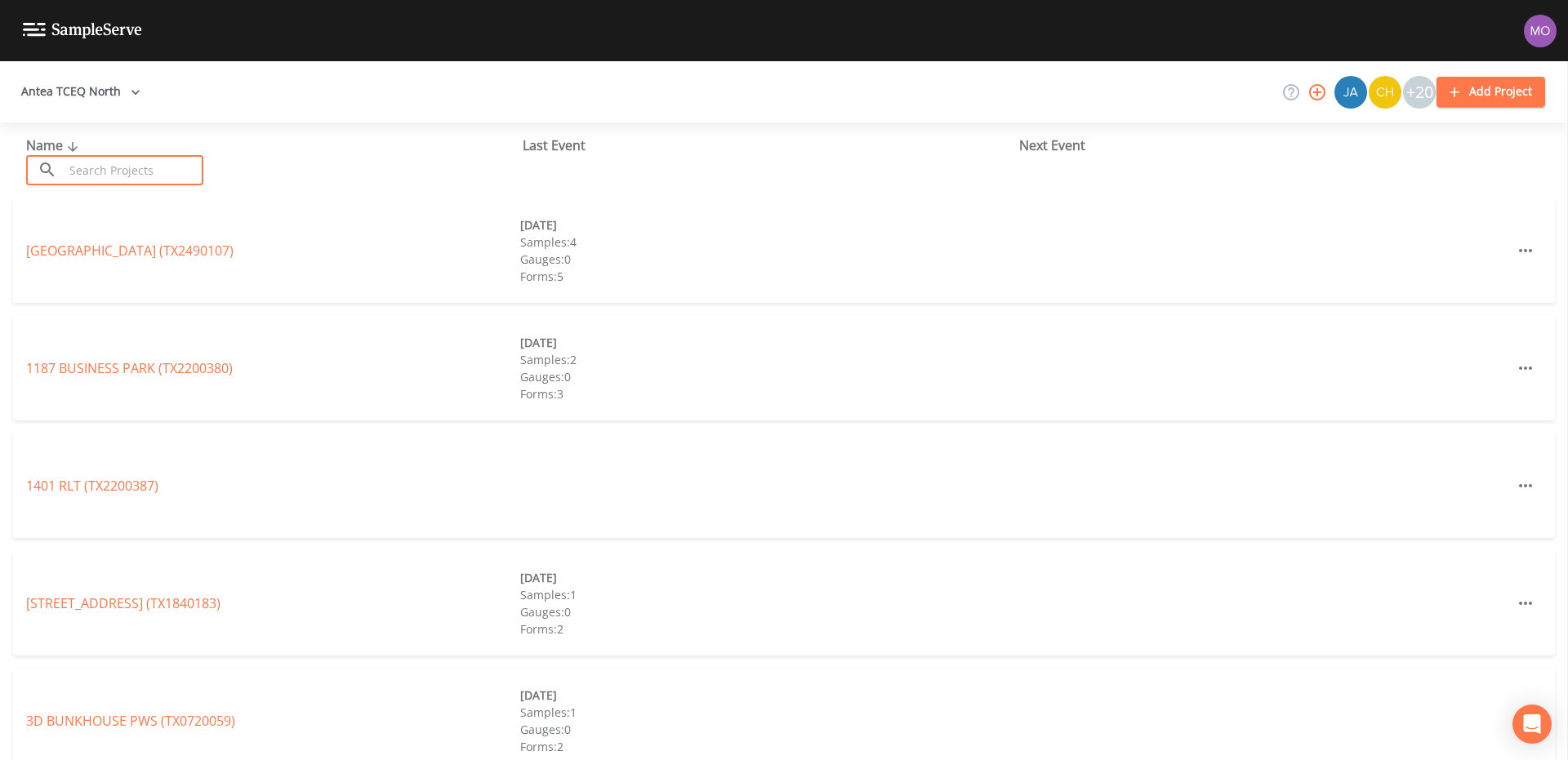
click at [117, 168] on input "text" at bounding box center [133, 169] width 139 height 30
paste input "TX0720002"
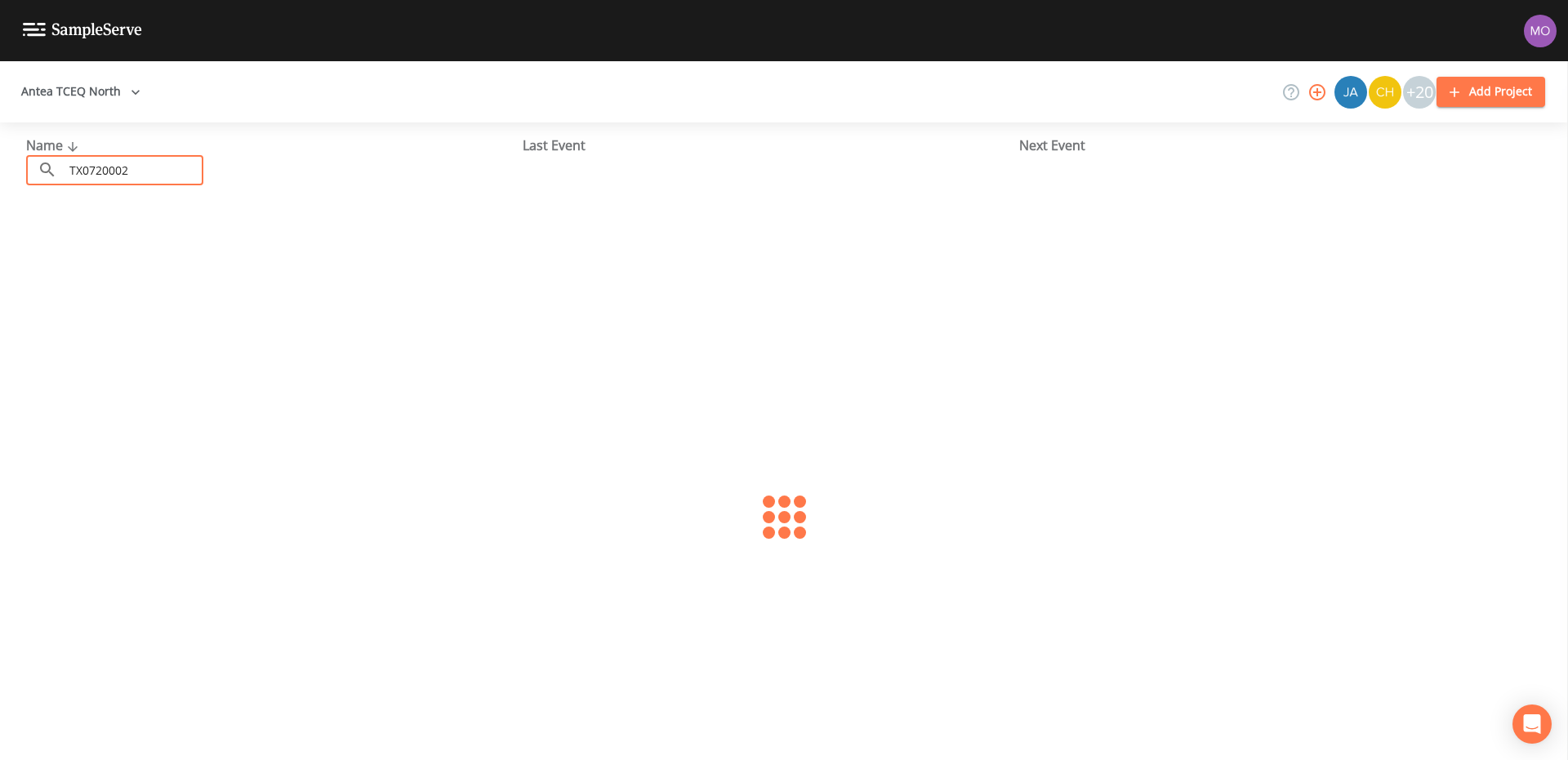
type input "TX0720002"
click at [188, 253] on link "CITY OF STEPHENVILLE (TX0720002)" at bounding box center [154, 250] width 256 height 18
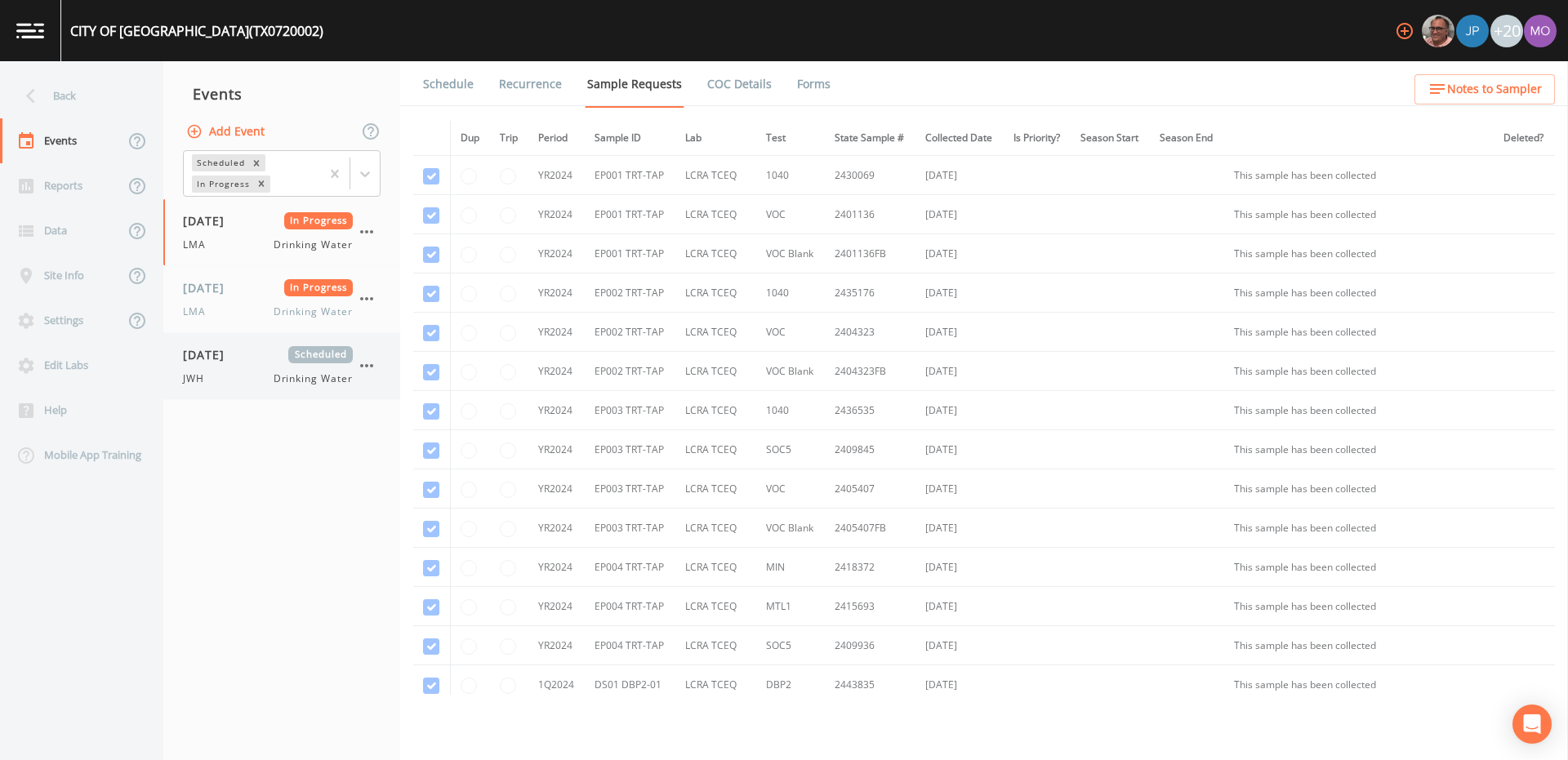
click at [223, 373] on div "JWH Drinking Water" at bounding box center [267, 378] width 169 height 15
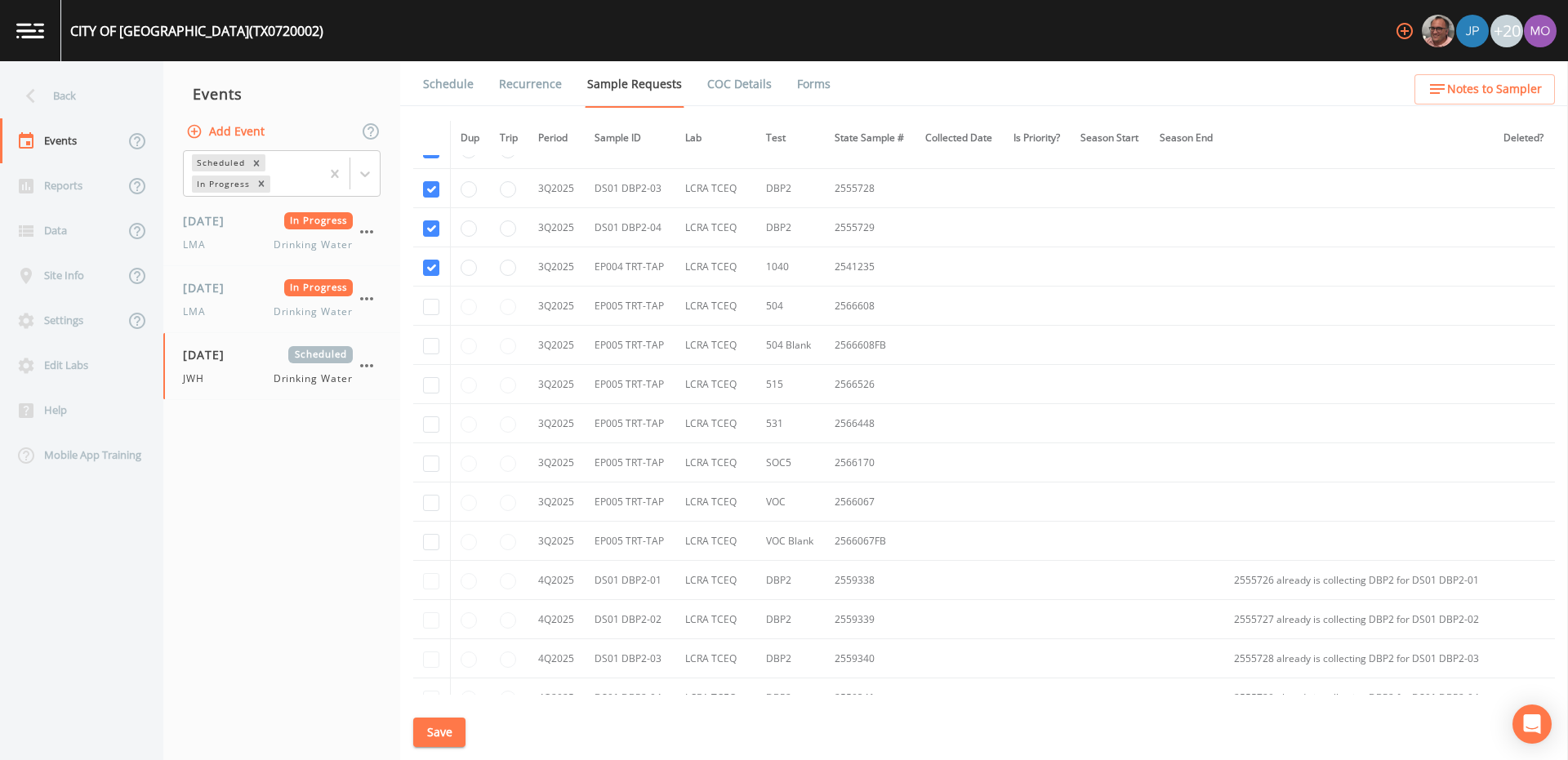
scroll to position [2618, 0]
click at [427, 298] on input "checkbox" at bounding box center [431, 301] width 16 height 16
checkbox input "true"
click at [429, 343] on input "checkbox" at bounding box center [431, 340] width 16 height 16
checkbox input "true"
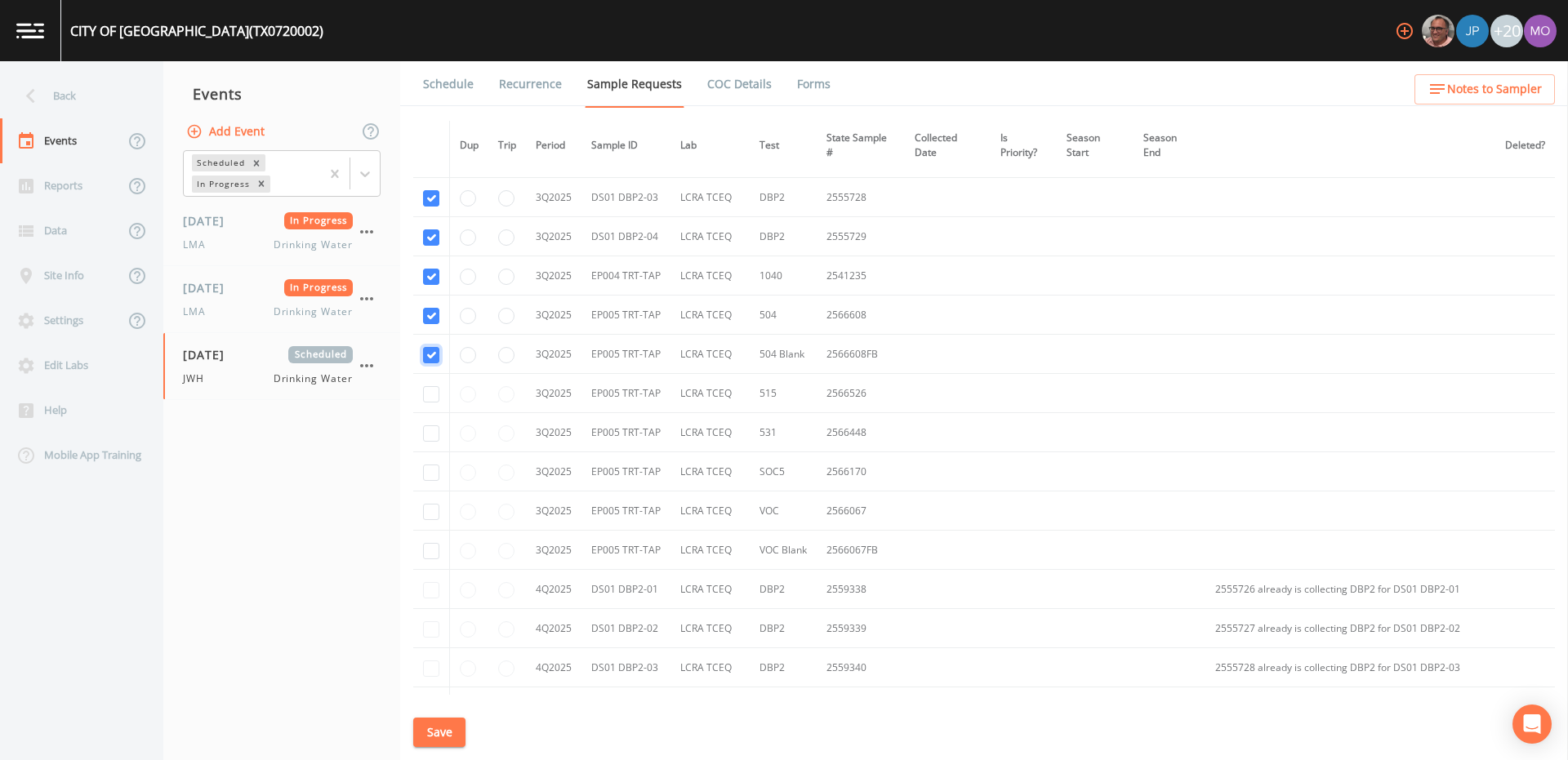
scroll to position [2632, 0]
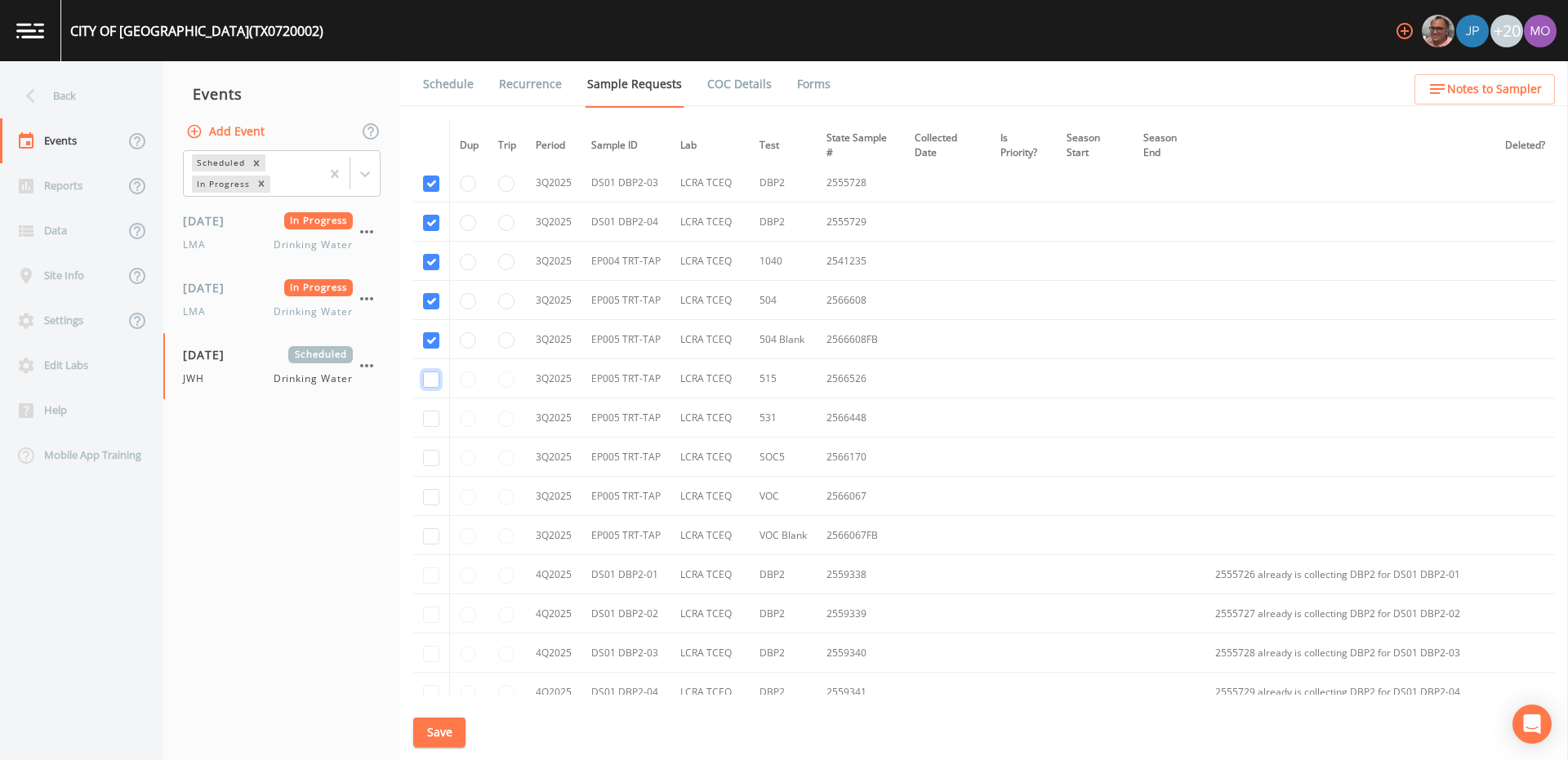
click at [429, 383] on input "checkbox" at bounding box center [431, 379] width 16 height 16
checkbox input "true"
click at [431, 423] on input "checkbox" at bounding box center [431, 419] width 16 height 16
checkbox input "true"
click at [433, 459] on input "checkbox" at bounding box center [431, 457] width 16 height 16
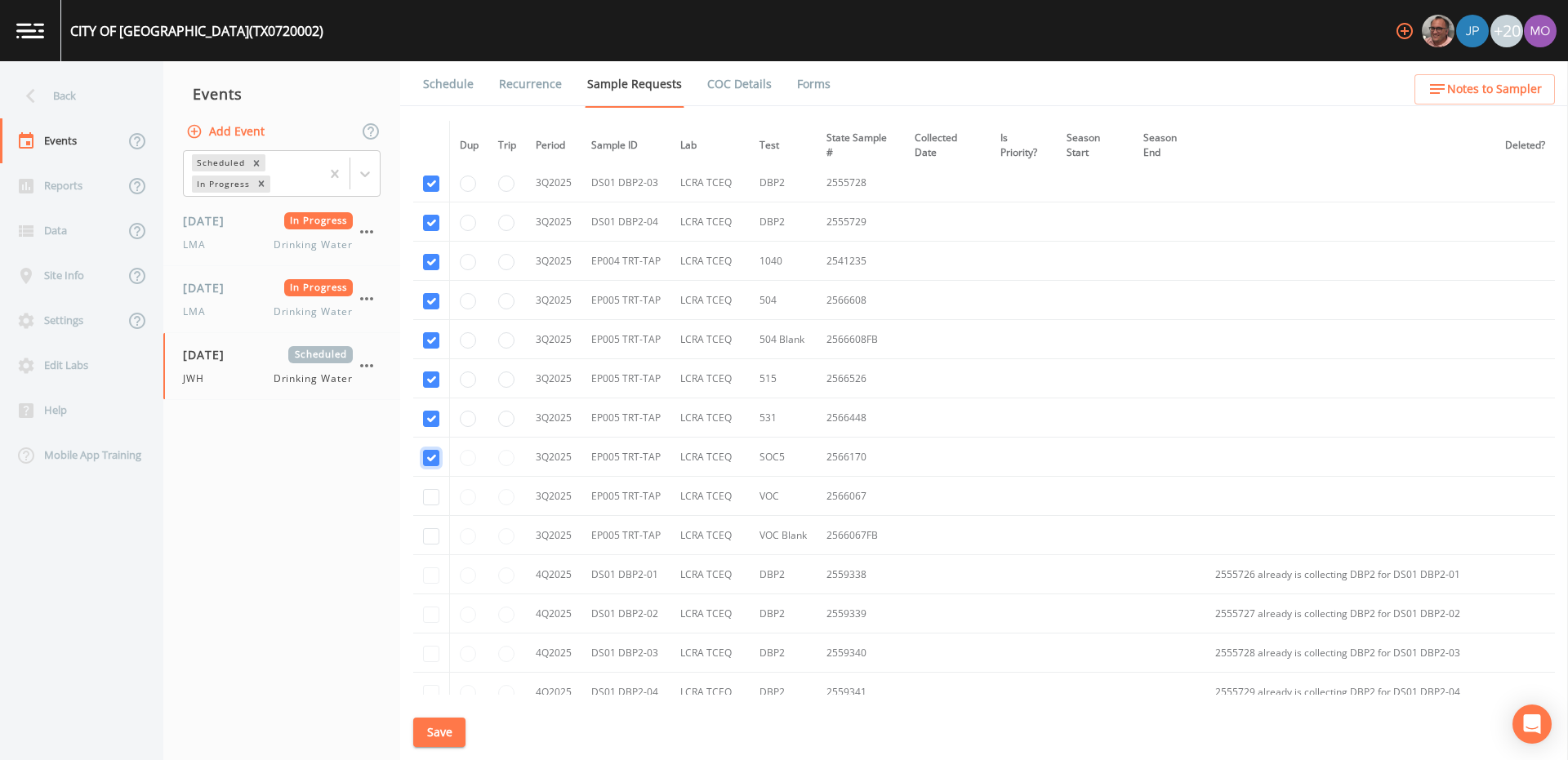
checkbox input "true"
click at [433, 495] on input "checkbox" at bounding box center [431, 497] width 16 height 16
checkbox input "true"
click at [433, 533] on input "checkbox" at bounding box center [431, 536] width 16 height 16
checkbox input "true"
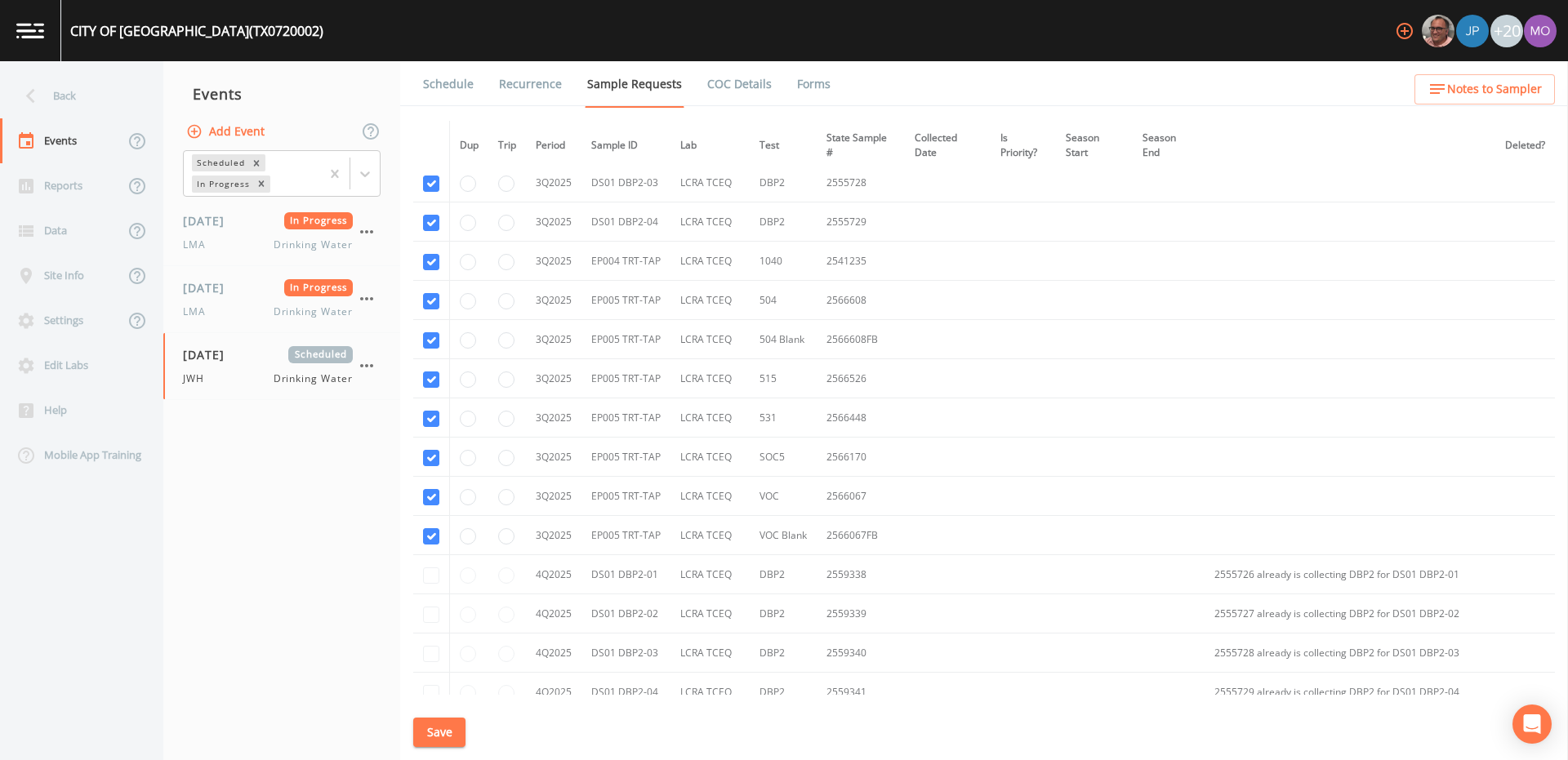
click at [429, 742] on button "Save" at bounding box center [439, 732] width 52 height 30
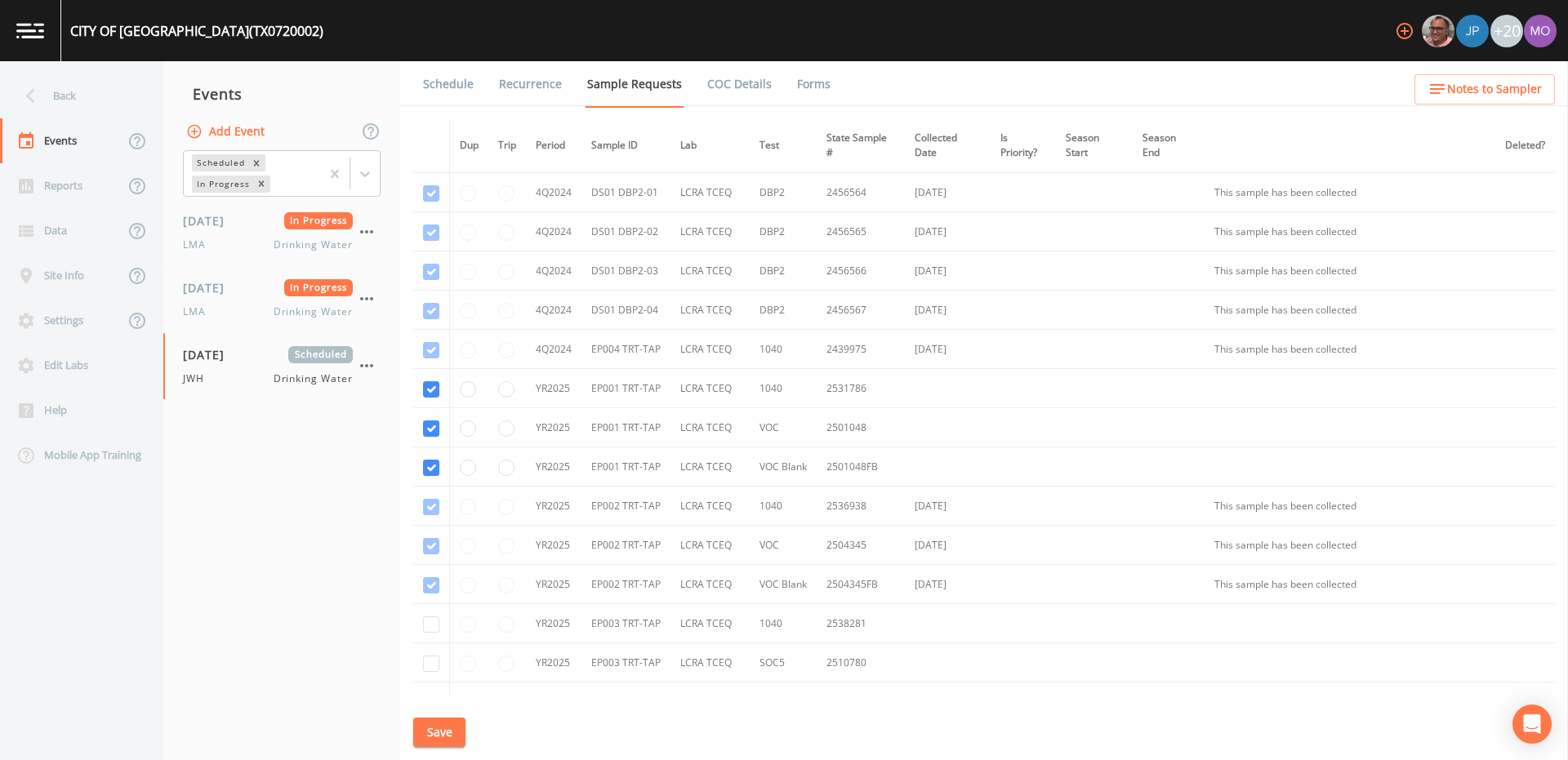
scroll to position [1051, 0]
click at [450, 92] on link "Schedule" at bounding box center [448, 83] width 56 height 46
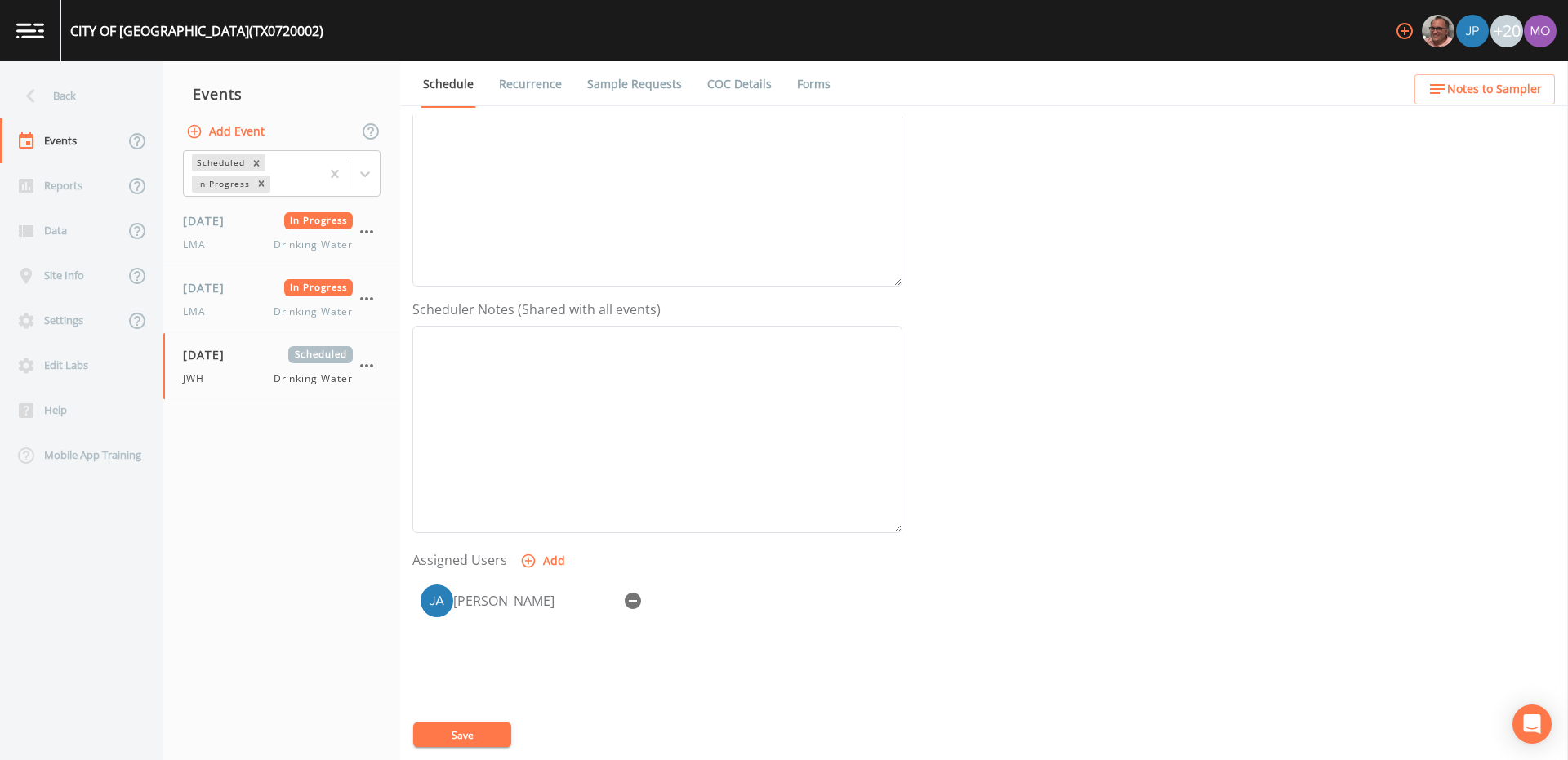
scroll to position [392, 0]
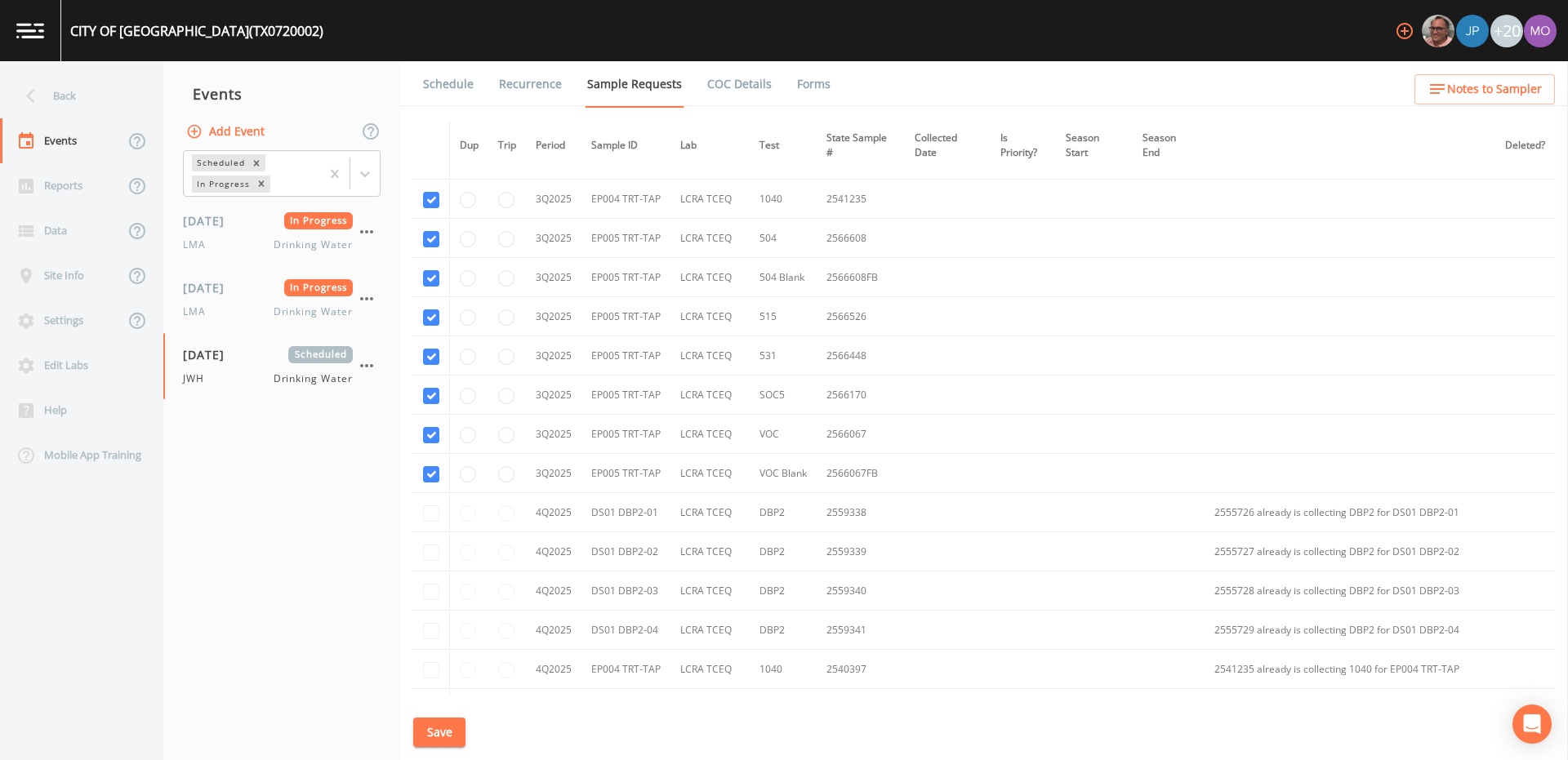
scroll to position [2721, 0]
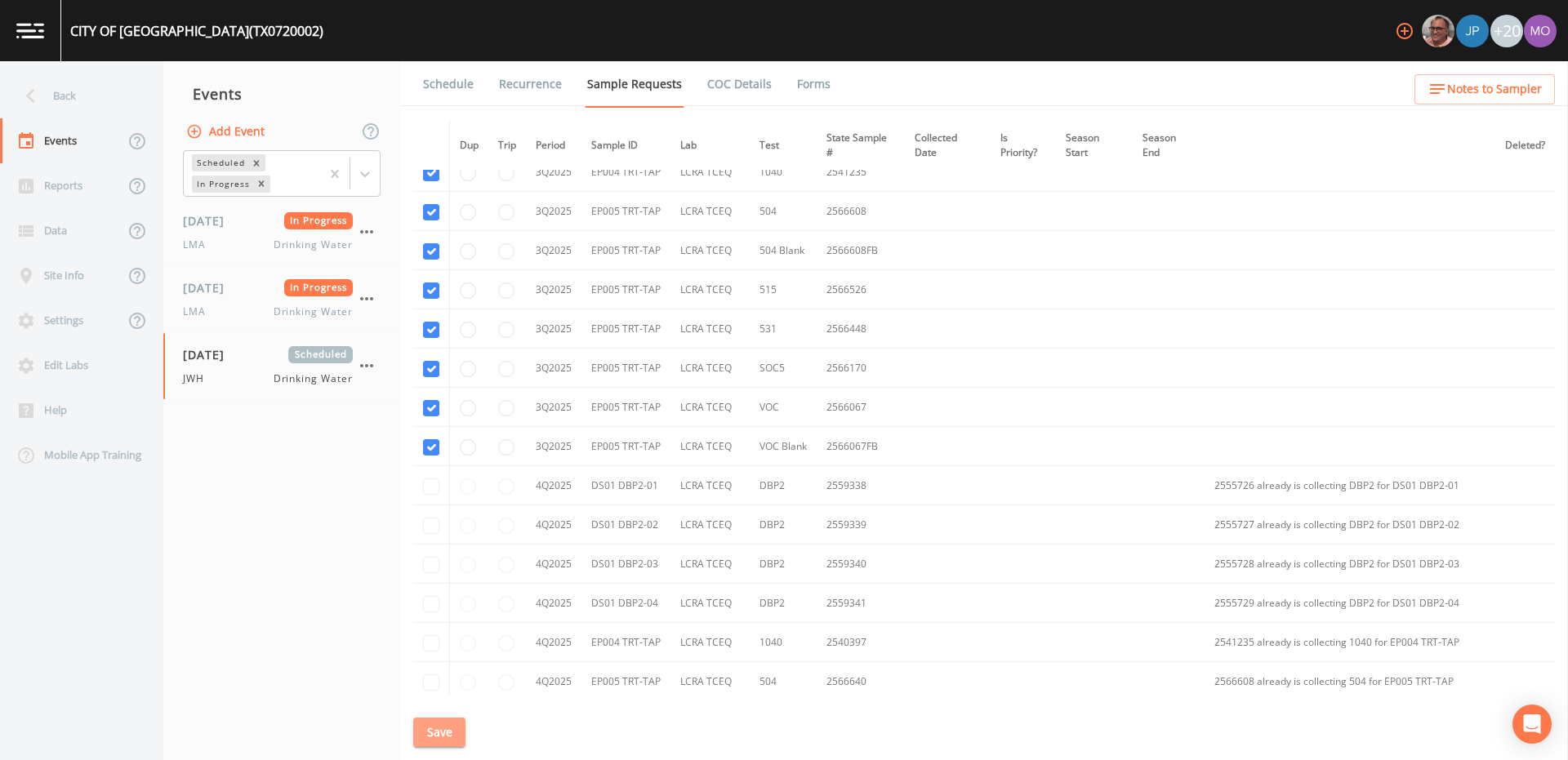
click at [427, 732] on button "Save" at bounding box center [439, 732] width 52 height 30
click at [444, 88] on link "Schedule" at bounding box center [448, 83] width 56 height 46
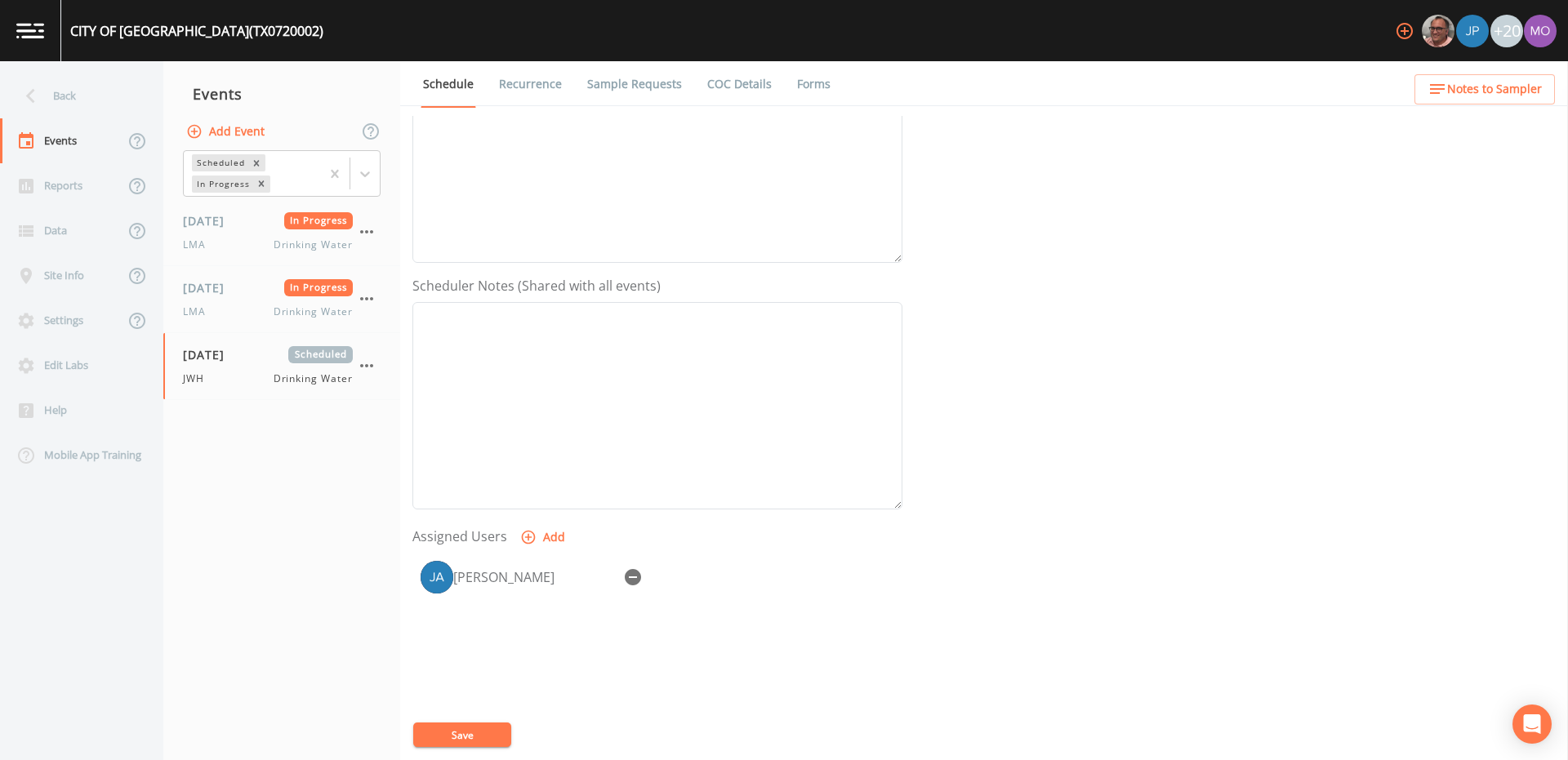
scroll to position [327, 0]
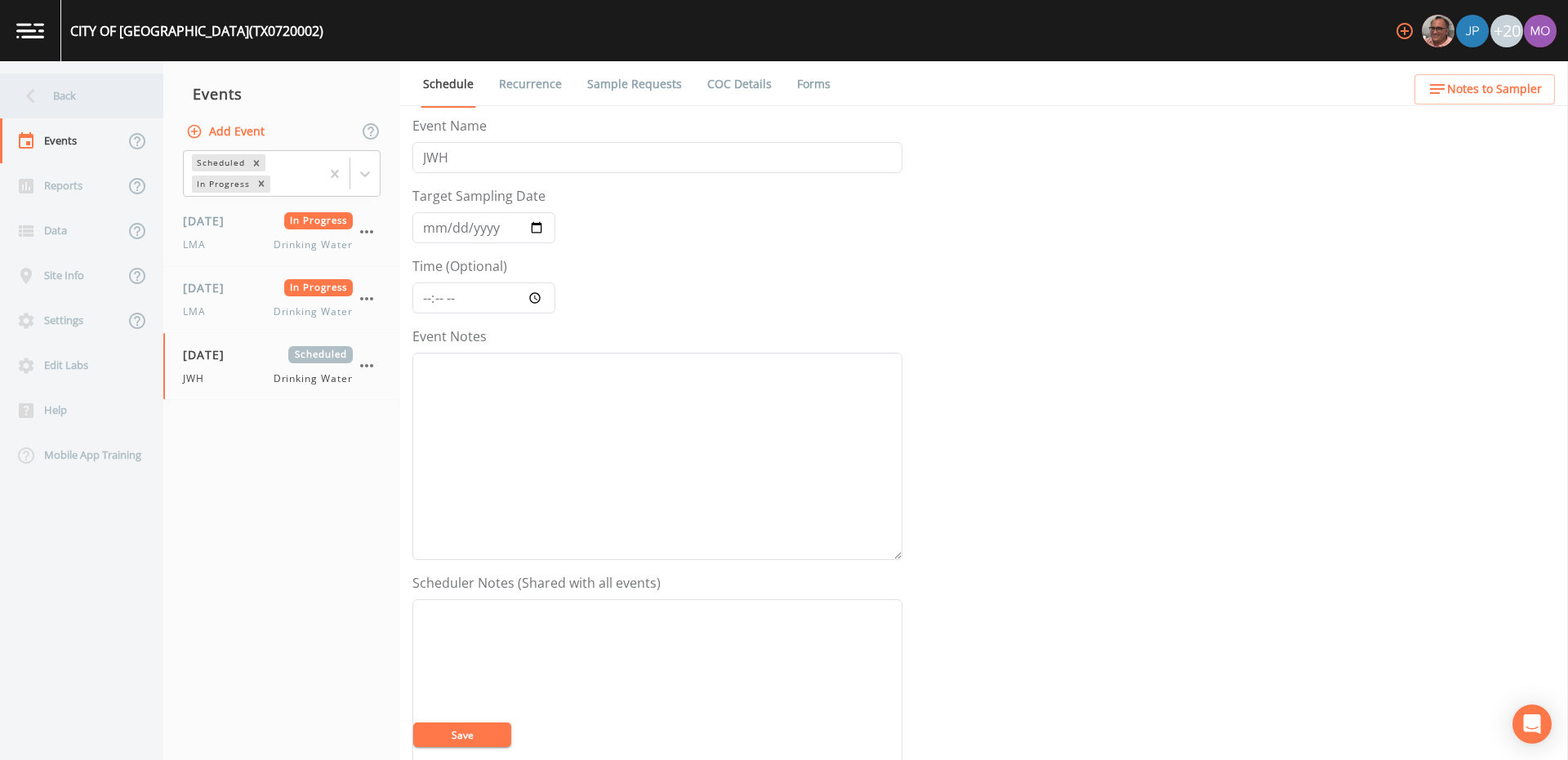
click at [52, 102] on div "Back" at bounding box center [73, 95] width 147 height 45
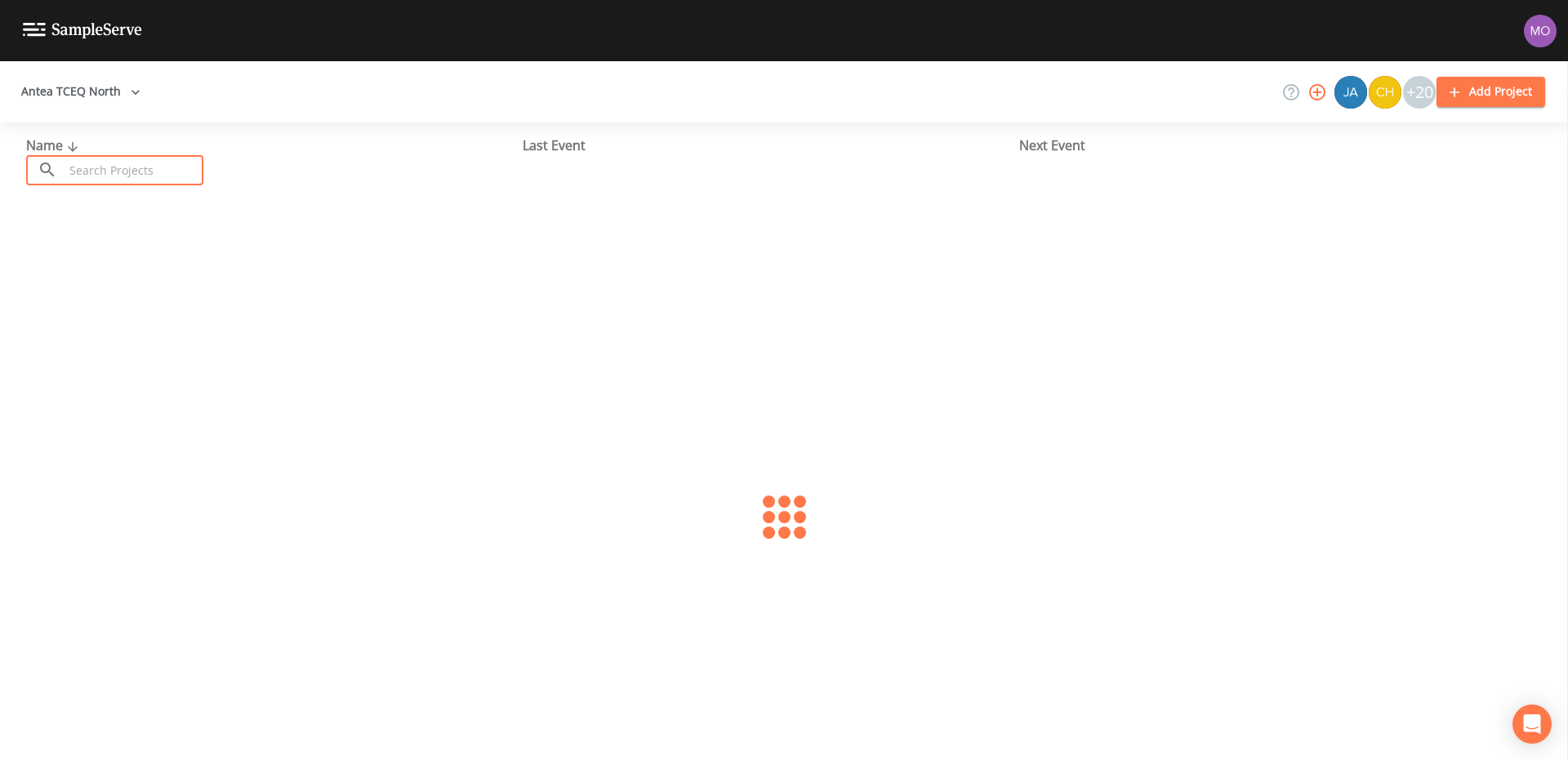
click at [107, 164] on input "text" at bounding box center [133, 169] width 139 height 30
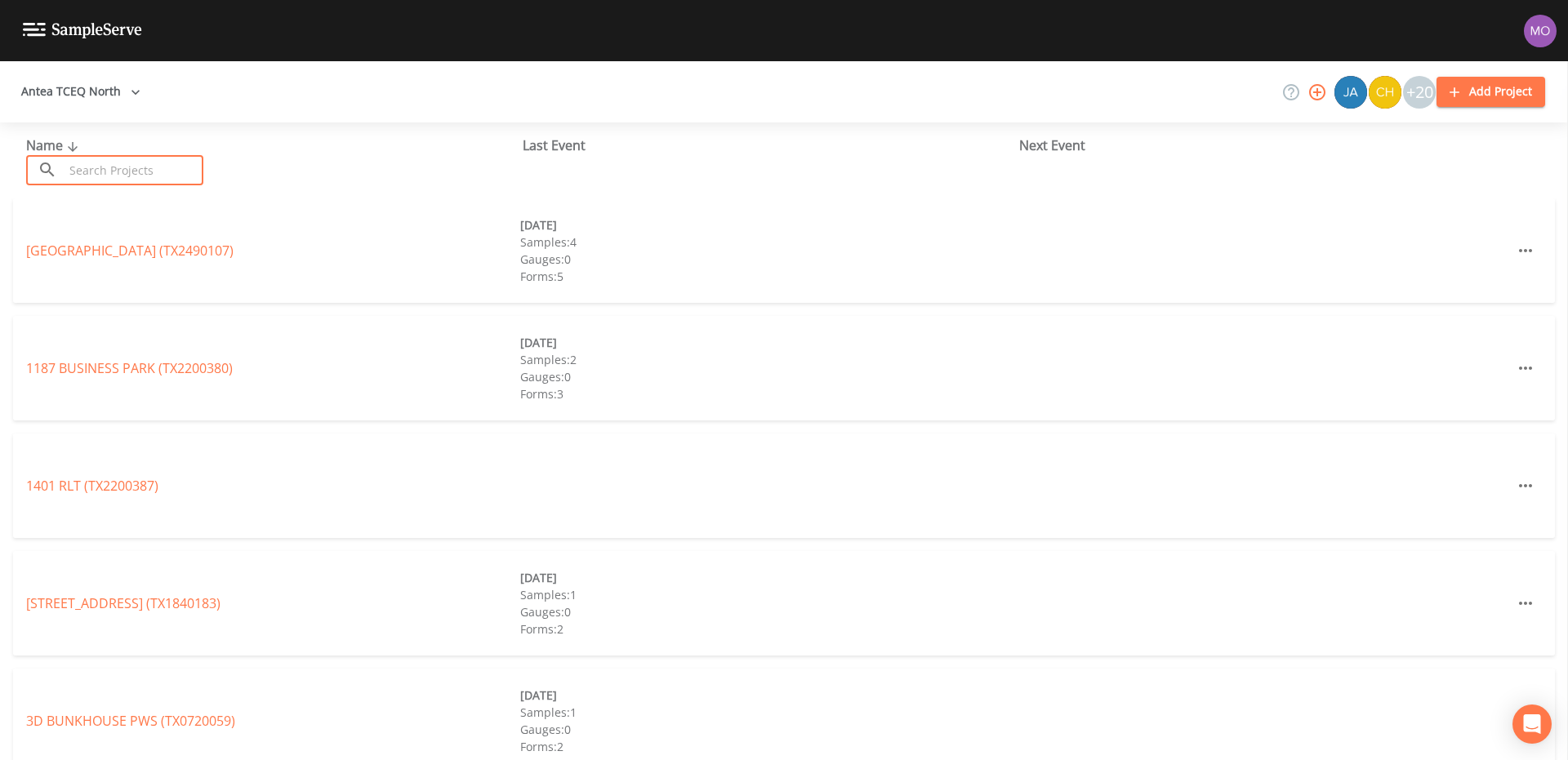
paste input "TX0720056"
type input "TX0720056"
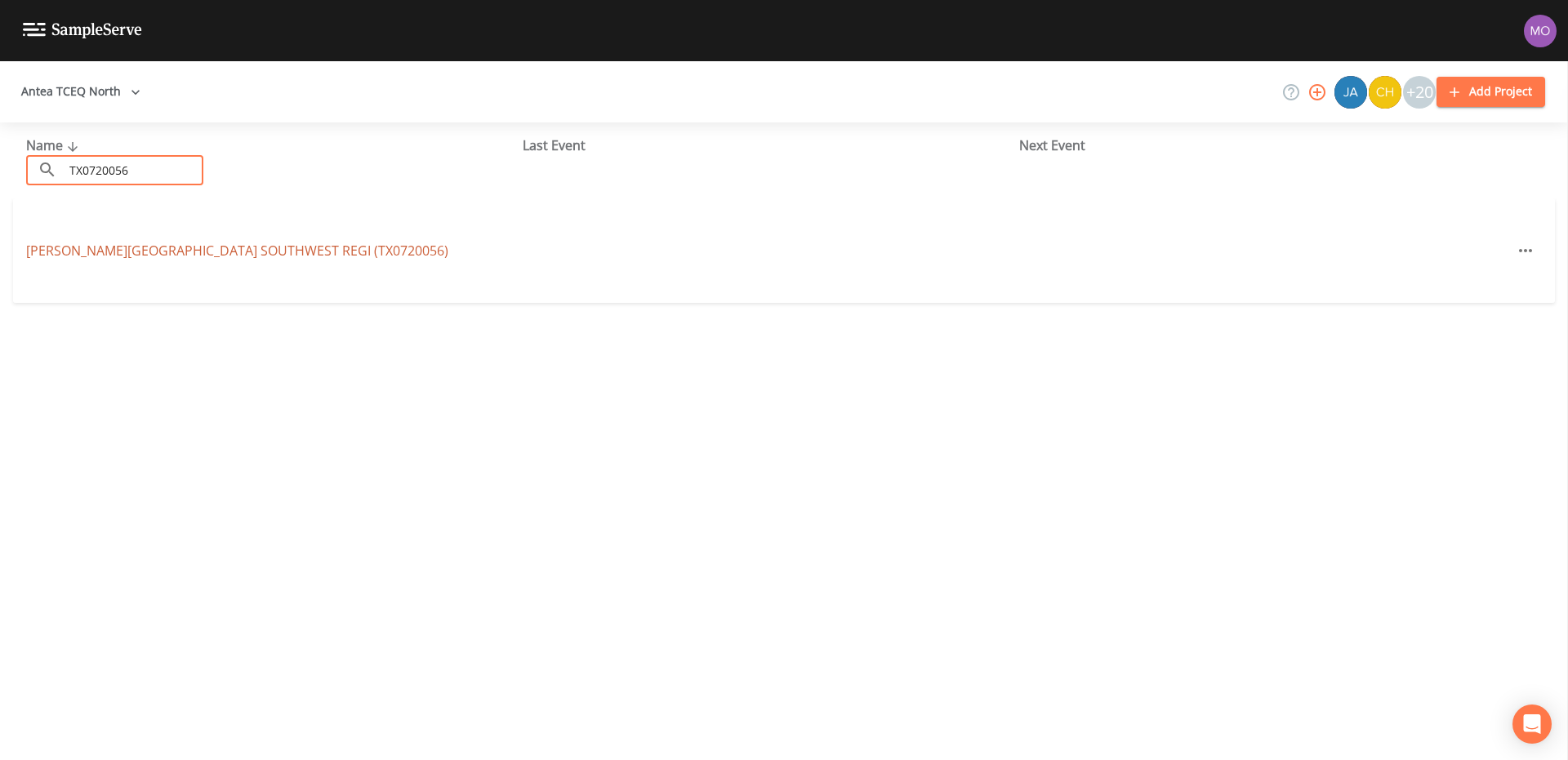
click at [122, 254] on link "[PERSON_NAME][GEOGRAPHIC_DATA] (TX0720056)" at bounding box center [237, 250] width 422 height 18
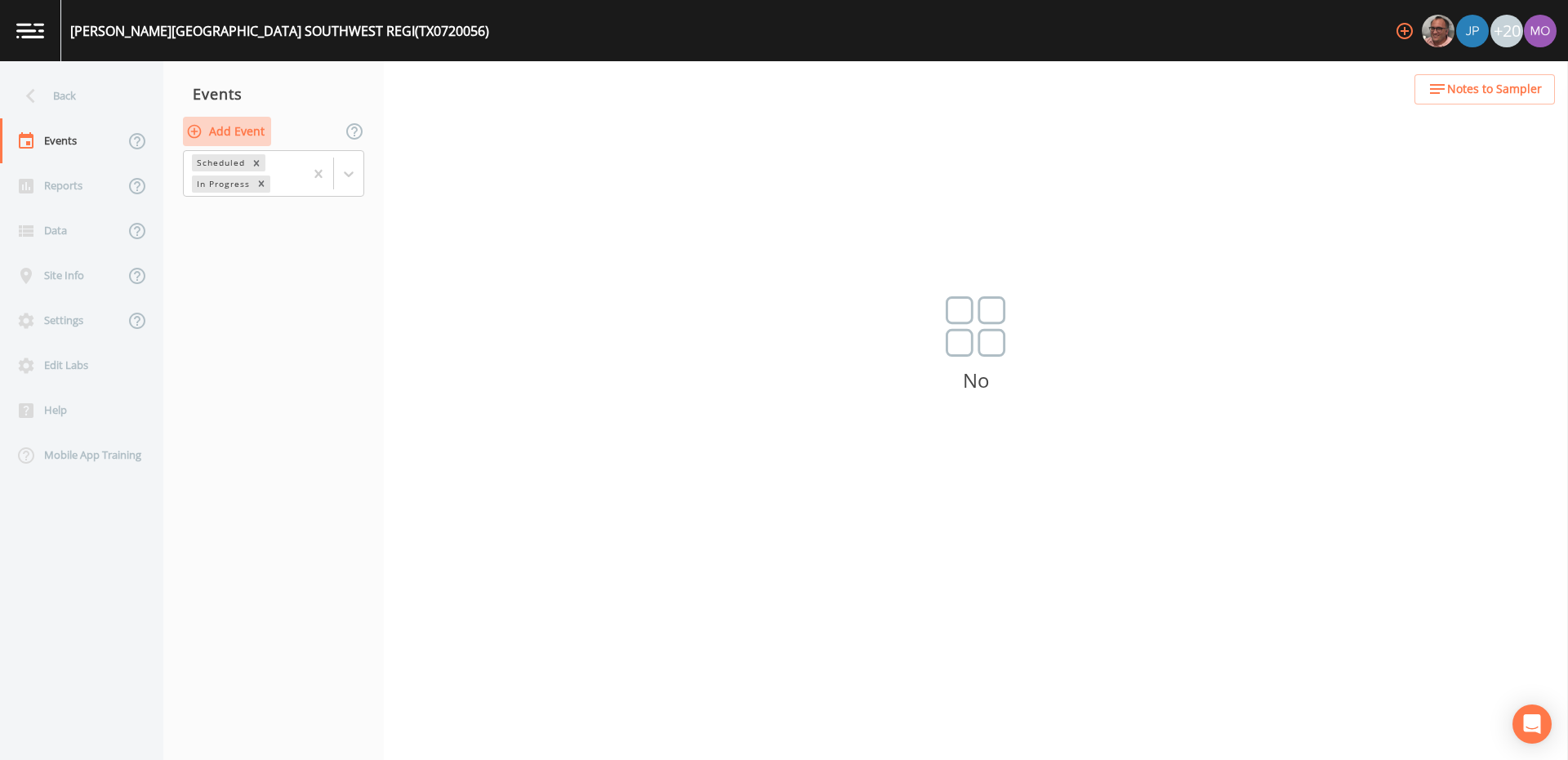
click at [234, 126] on button "Add Event" at bounding box center [227, 132] width 89 height 30
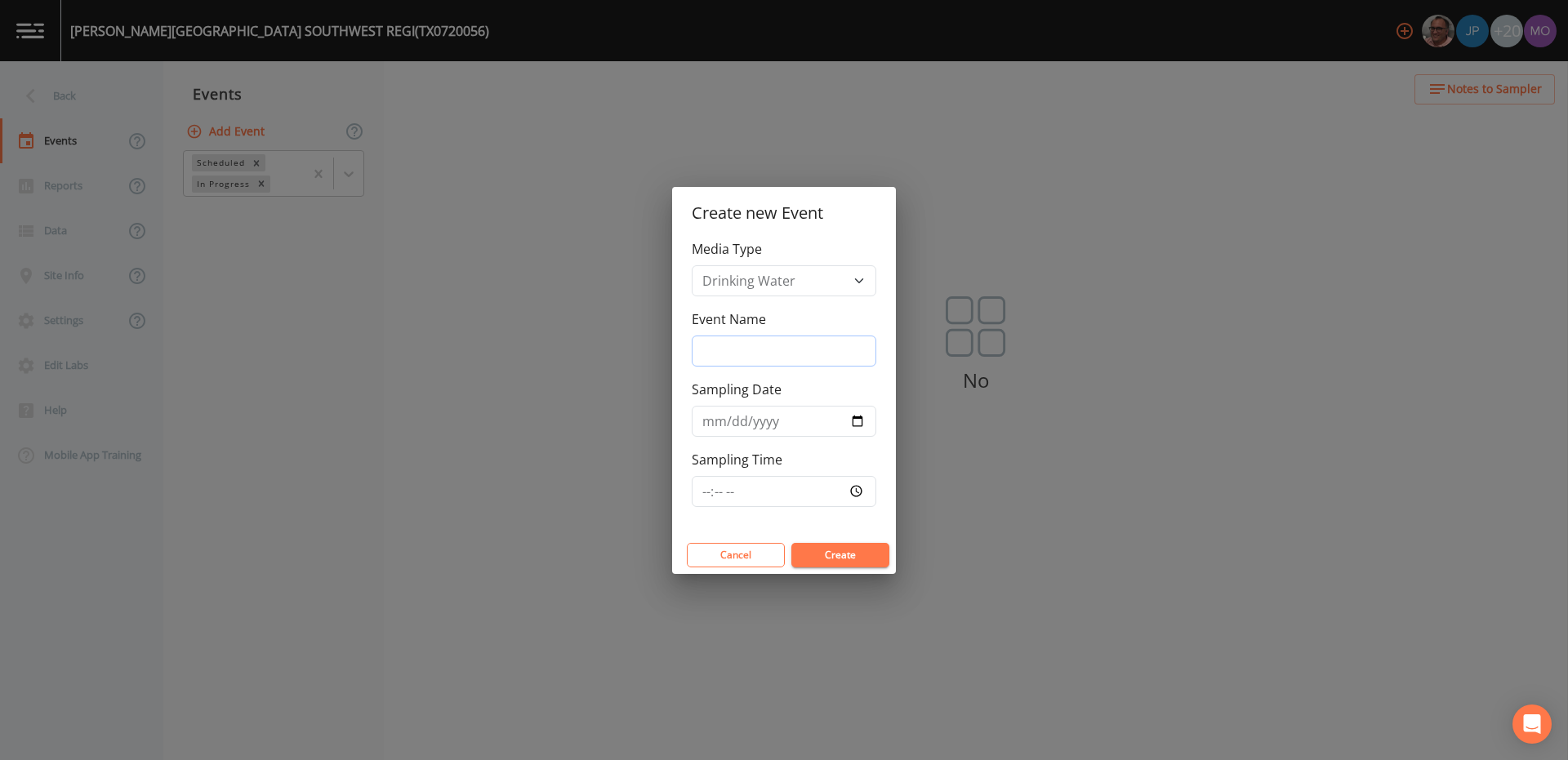
click at [750, 358] on input "Event Name" at bounding box center [784, 351] width 185 height 31
type input "JWH"
click at [854, 414] on input "Sampling Date" at bounding box center [784, 421] width 185 height 31
type input "[DATE]"
click at [833, 561] on button "Create" at bounding box center [840, 555] width 98 height 24
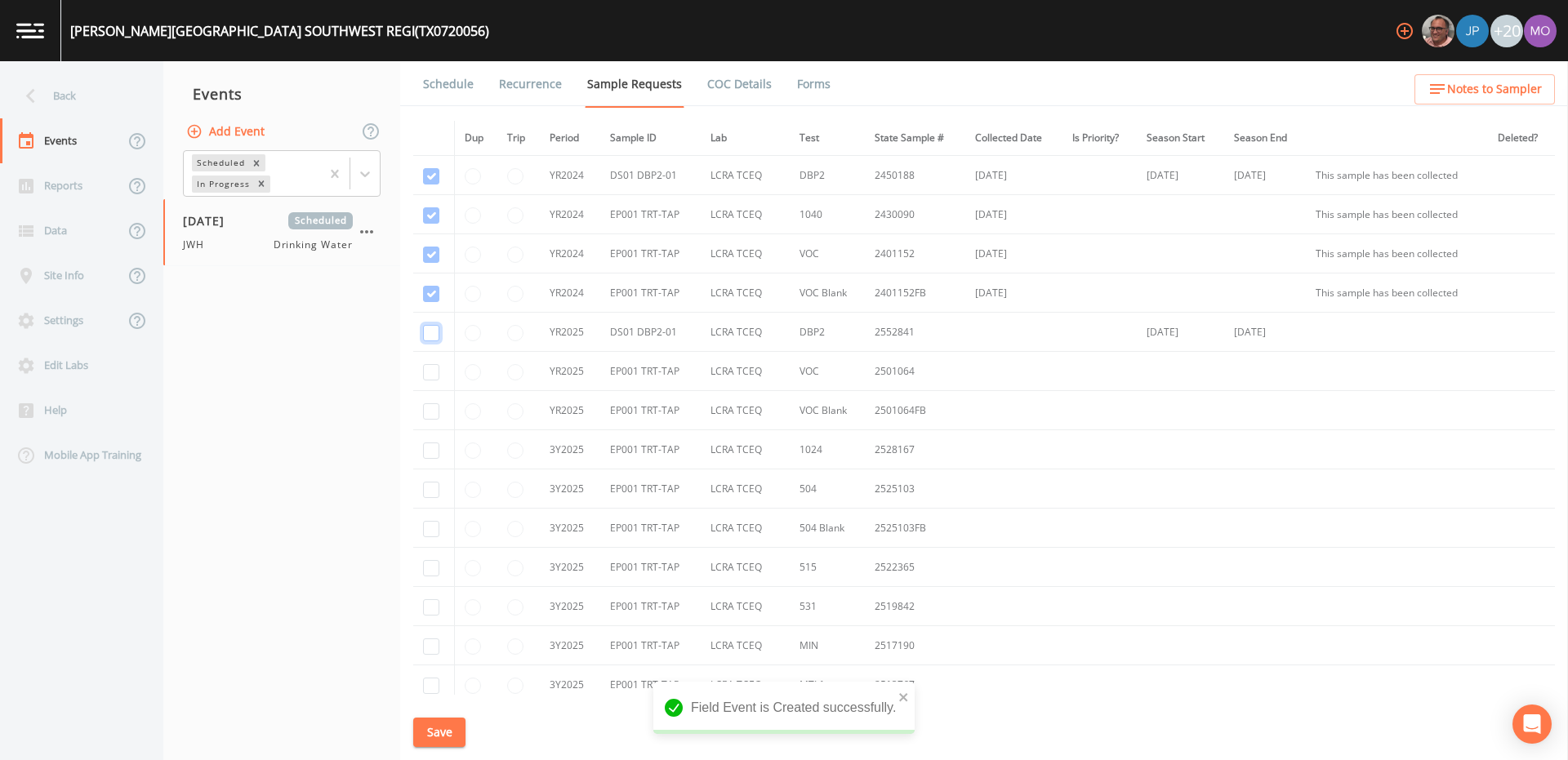
click at [432, 185] on input "checkbox" at bounding box center [431, 176] width 16 height 16
checkbox input "true"
click at [434, 263] on input "checkbox" at bounding box center [431, 254] width 16 height 16
checkbox input "true"
click at [434, 302] on input "checkbox" at bounding box center [431, 293] width 16 height 16
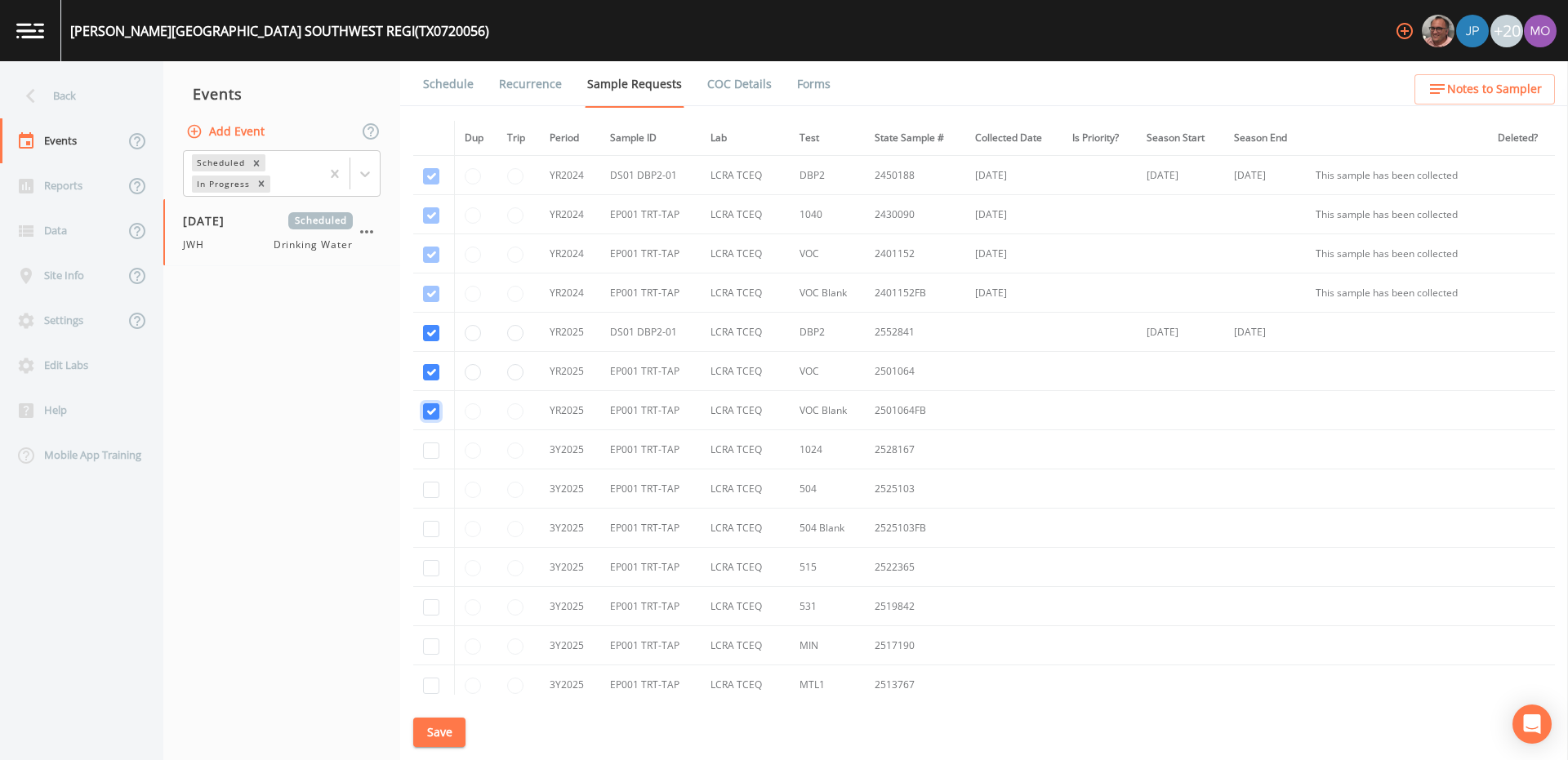
checkbox input "true"
click at [431, 452] on input "checkbox" at bounding box center [431, 450] width 16 height 16
checkbox input "true"
click at [431, 494] on input "checkbox" at bounding box center [431, 489] width 16 height 16
checkbox input "true"
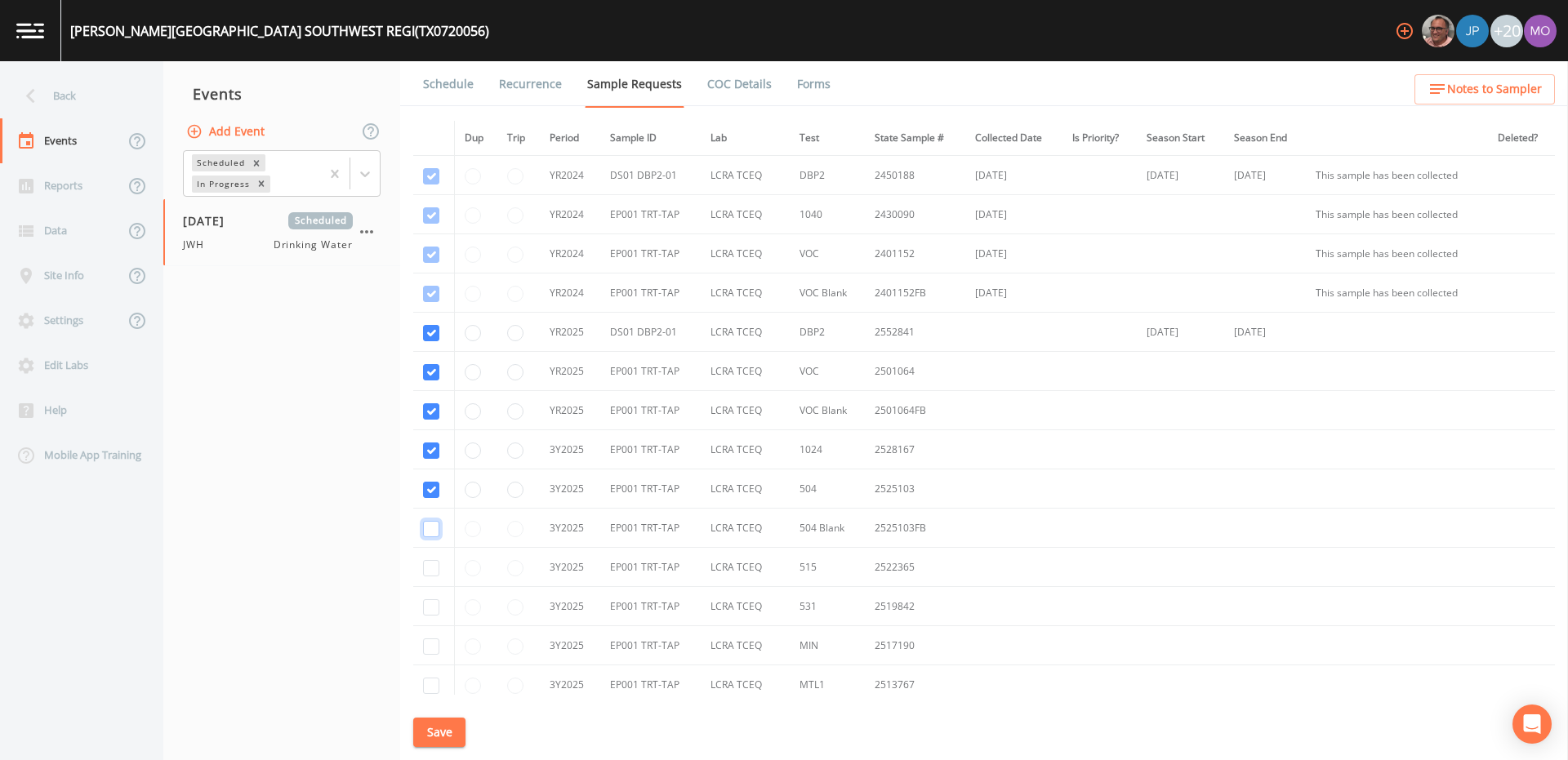
click at [430, 526] on input "checkbox" at bounding box center [431, 529] width 16 height 16
checkbox input "true"
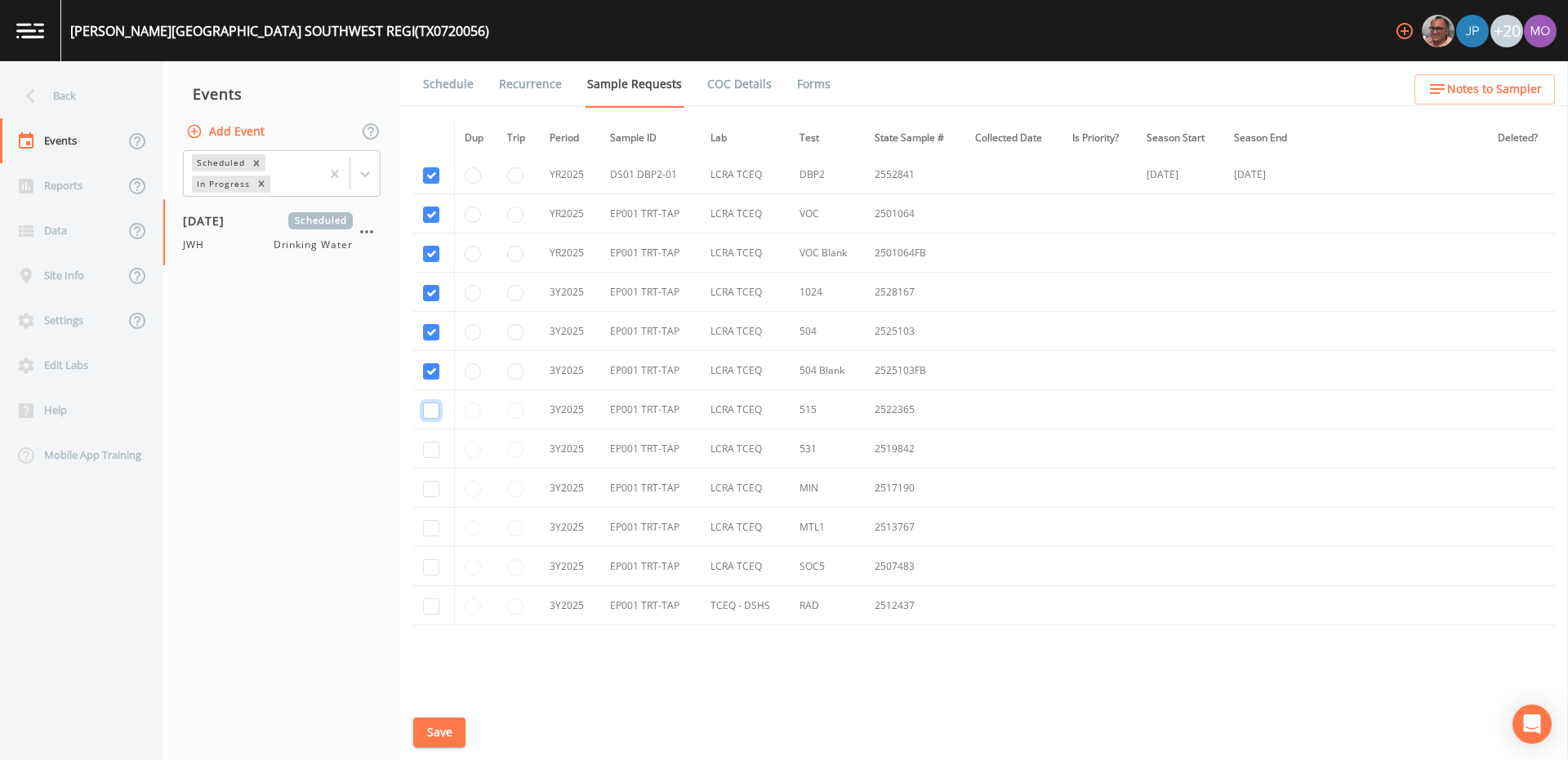
click at [432, 414] on input "checkbox" at bounding box center [431, 410] width 16 height 16
checkbox input "true"
click at [431, 444] on input "checkbox" at bounding box center [431, 450] width 16 height 16
checkbox input "true"
click at [431, 486] on input "checkbox" at bounding box center [431, 488] width 16 height 16
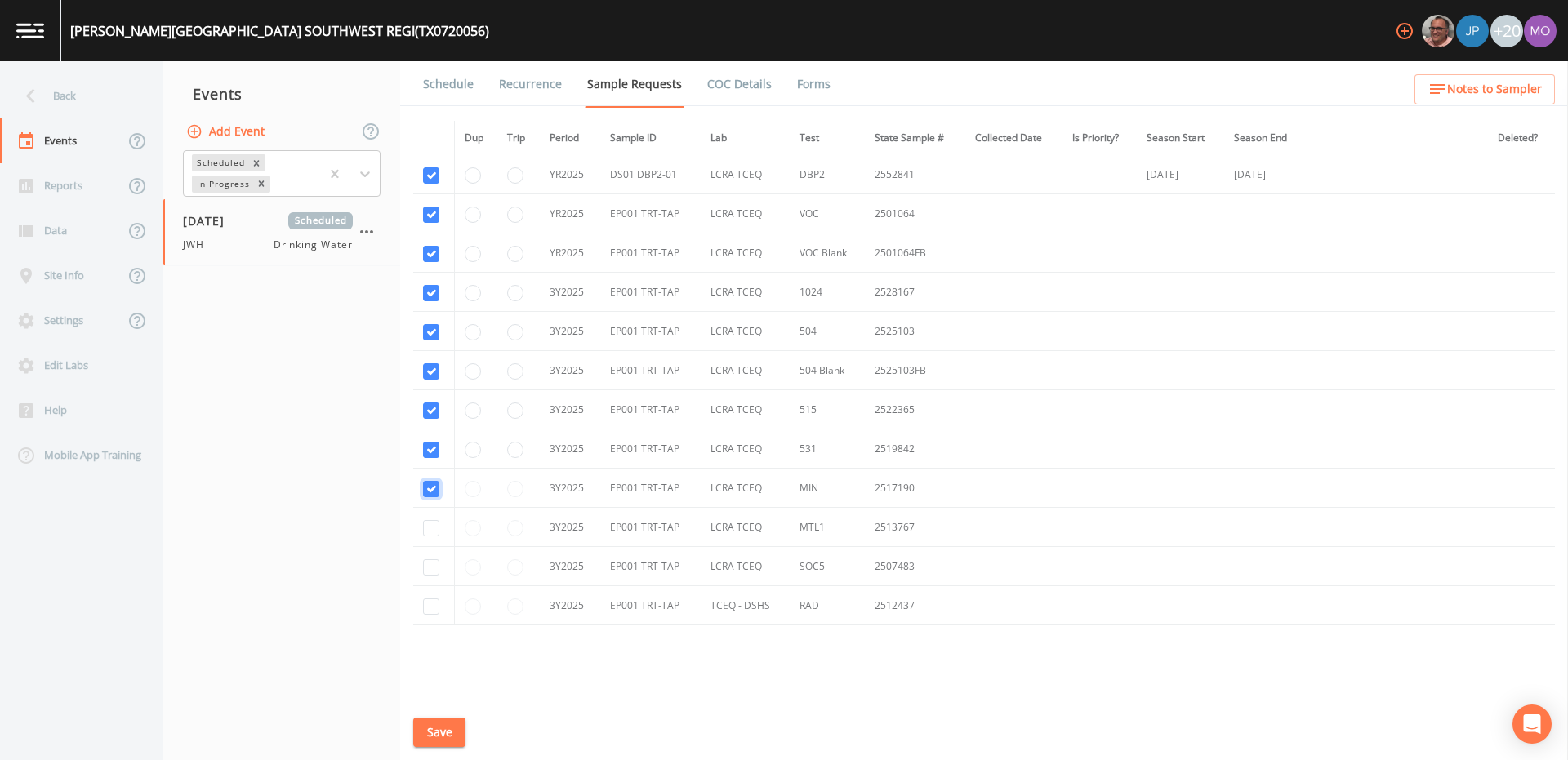
checkbox input "true"
click at [430, 530] on input "checkbox" at bounding box center [431, 528] width 16 height 16
checkbox input "true"
click at [431, 576] on td at bounding box center [433, 567] width 40 height 40
click at [430, 567] on input "checkbox" at bounding box center [431, 567] width 16 height 16
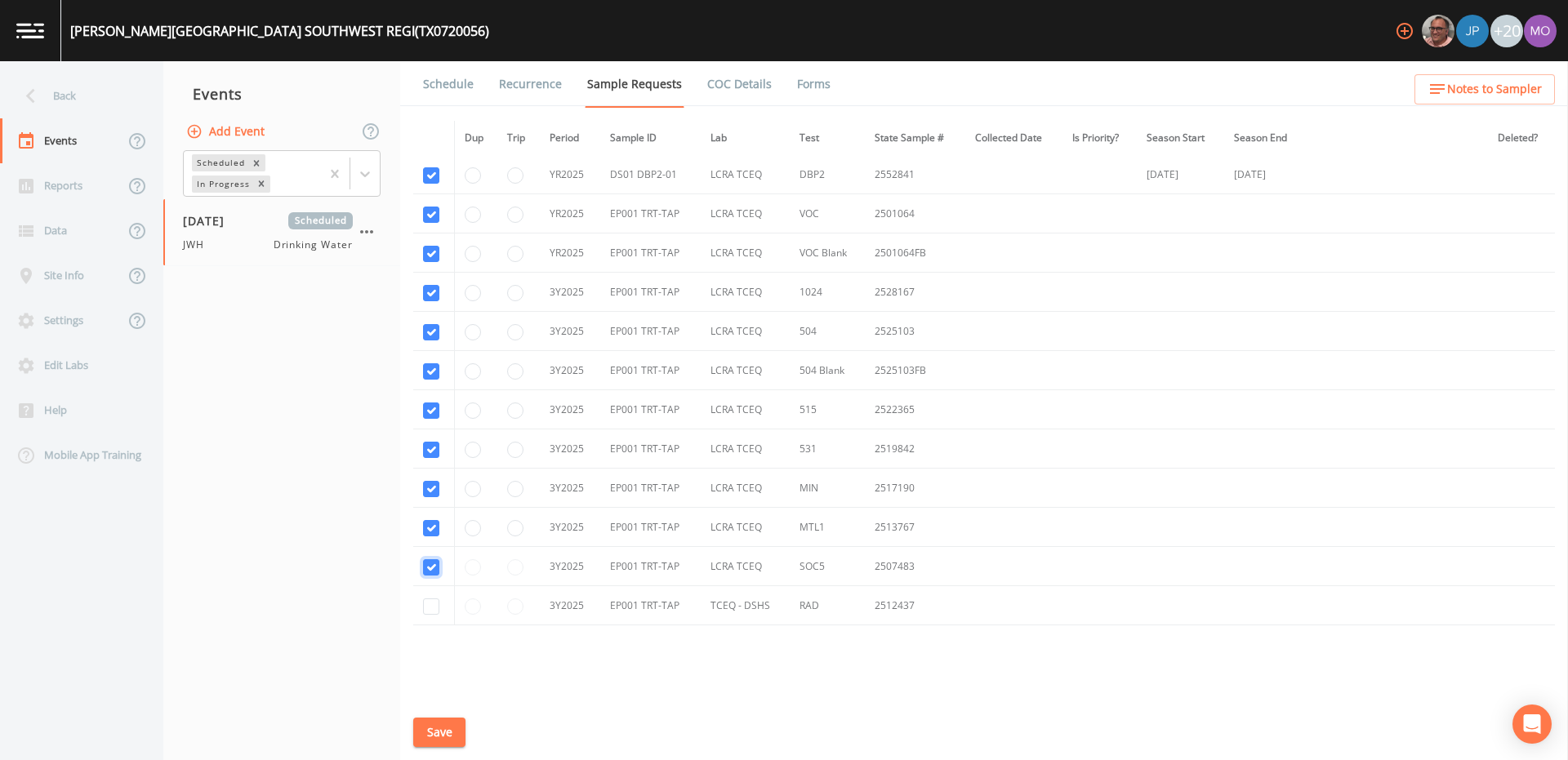
checkbox input "true"
click at [430, 610] on input "checkbox" at bounding box center [431, 606] width 16 height 16
checkbox input "true"
click at [439, 717] on button "Save" at bounding box center [439, 732] width 52 height 30
click at [448, 86] on link "Schedule" at bounding box center [448, 83] width 56 height 46
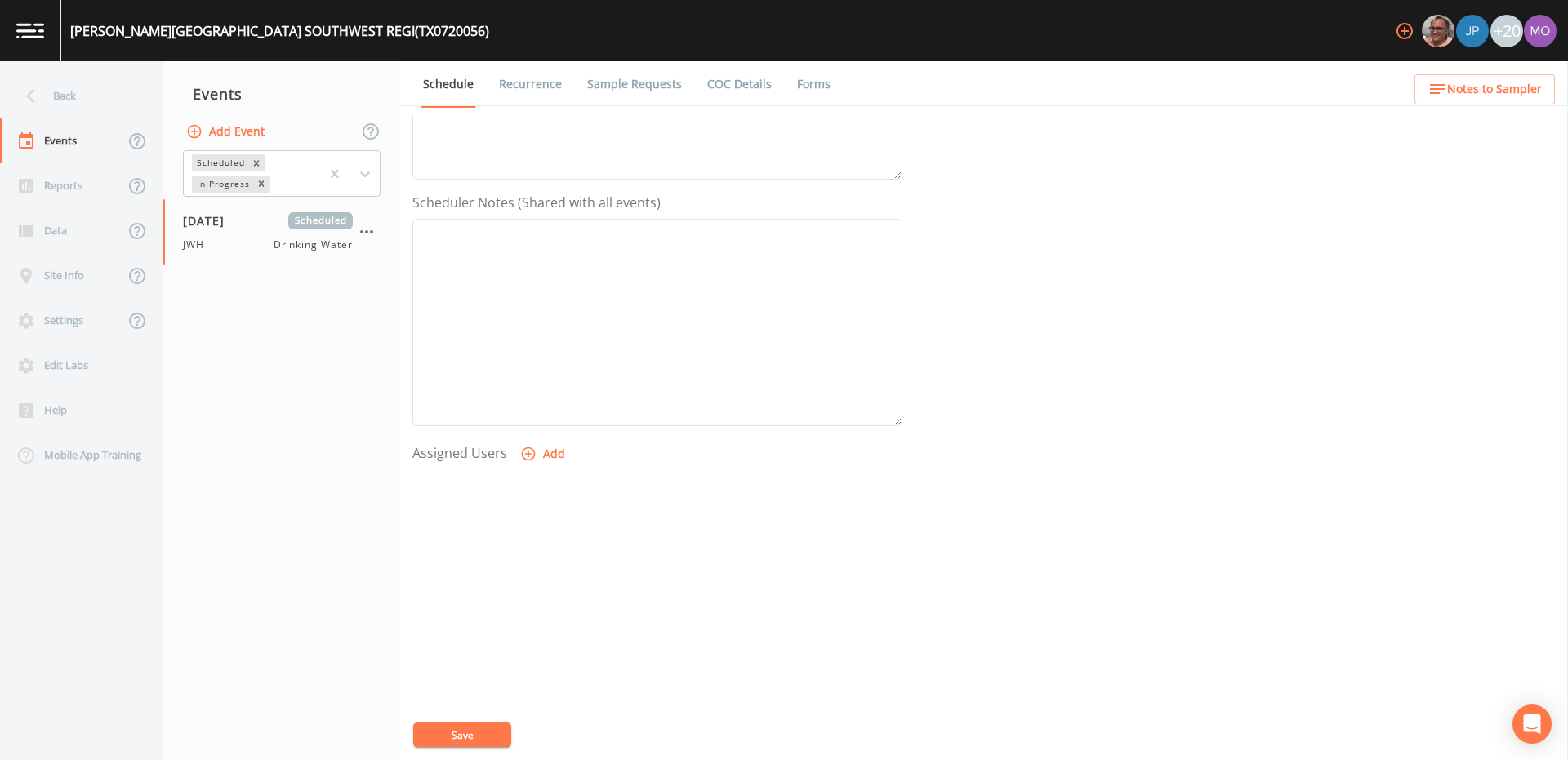
scroll to position [392, 0]
click at [526, 431] on button "Add" at bounding box center [544, 442] width 55 height 30
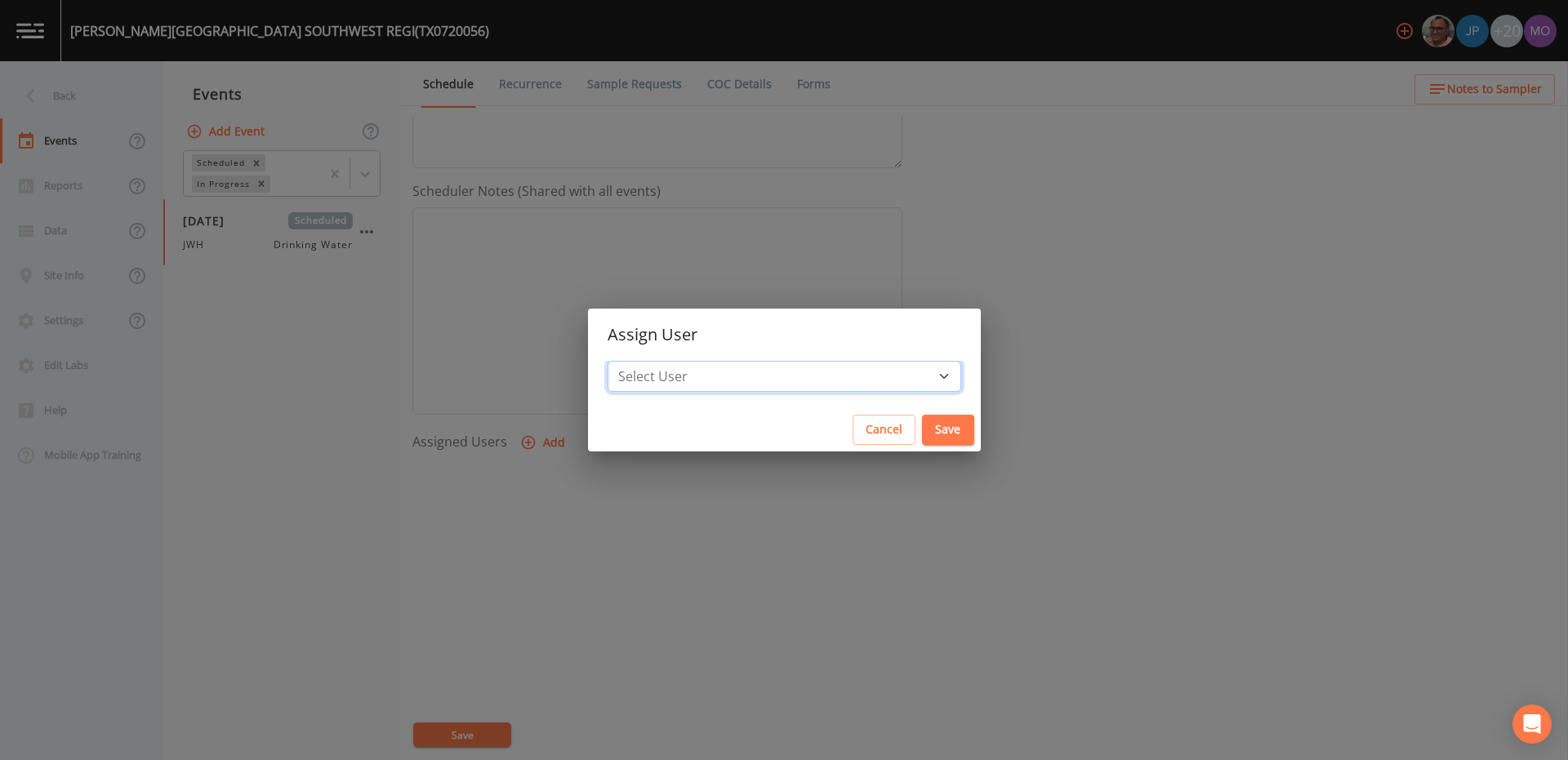
click at [719, 377] on select "Select User [PERSON_NAME] [PERSON_NAME] [PERSON_NAME] [PERSON_NAME] [PERSON_NAM…" at bounding box center [784, 377] width 354 height 31
select select "5228c763-cea1-42f9-884e-47d3eb1fbd8b"
click at [922, 432] on button "Save" at bounding box center [948, 429] width 52 height 30
select select
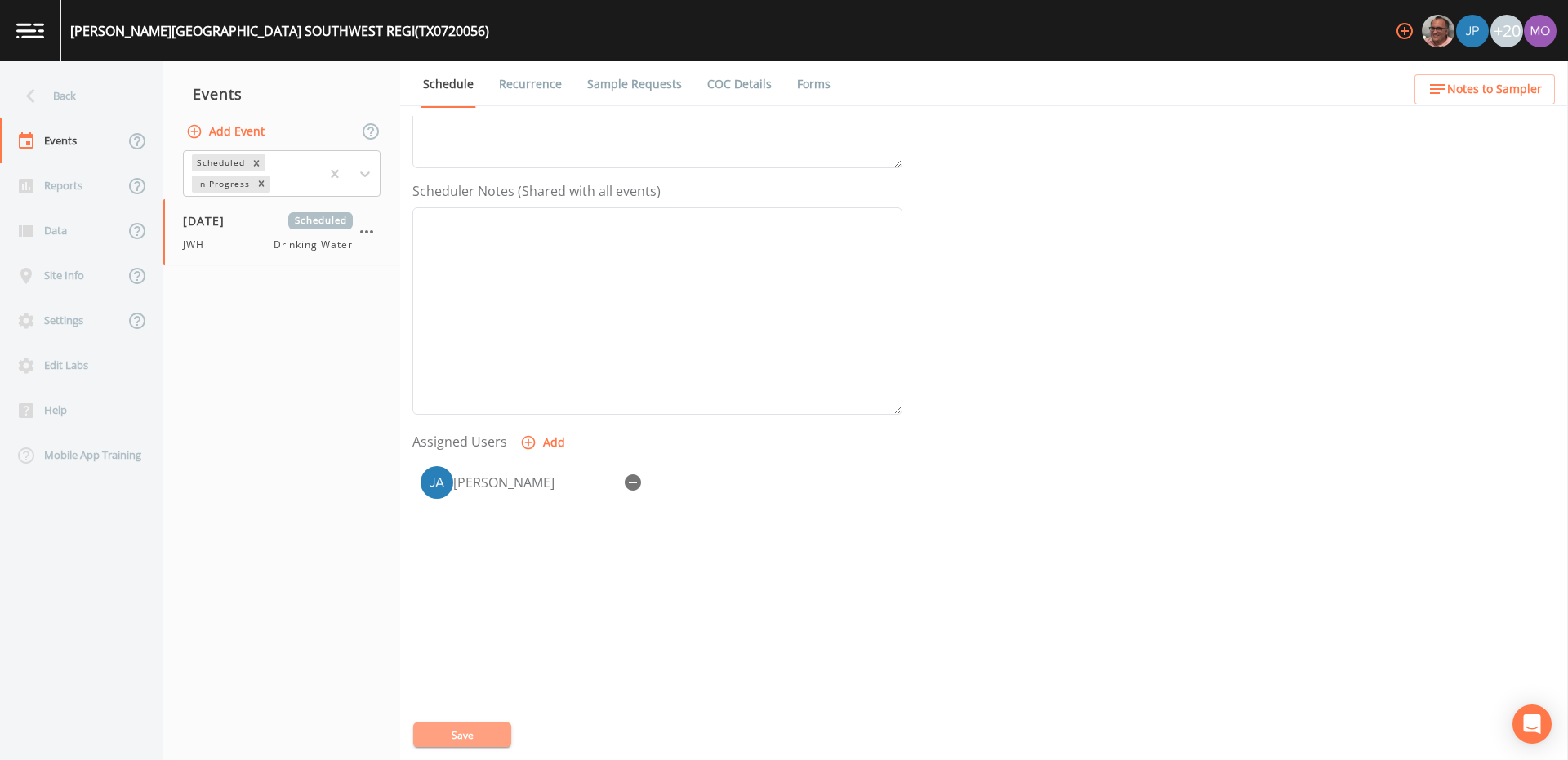
click at [458, 730] on button "Save" at bounding box center [462, 734] width 98 height 24
click at [57, 95] on div "Back" at bounding box center [73, 95] width 147 height 45
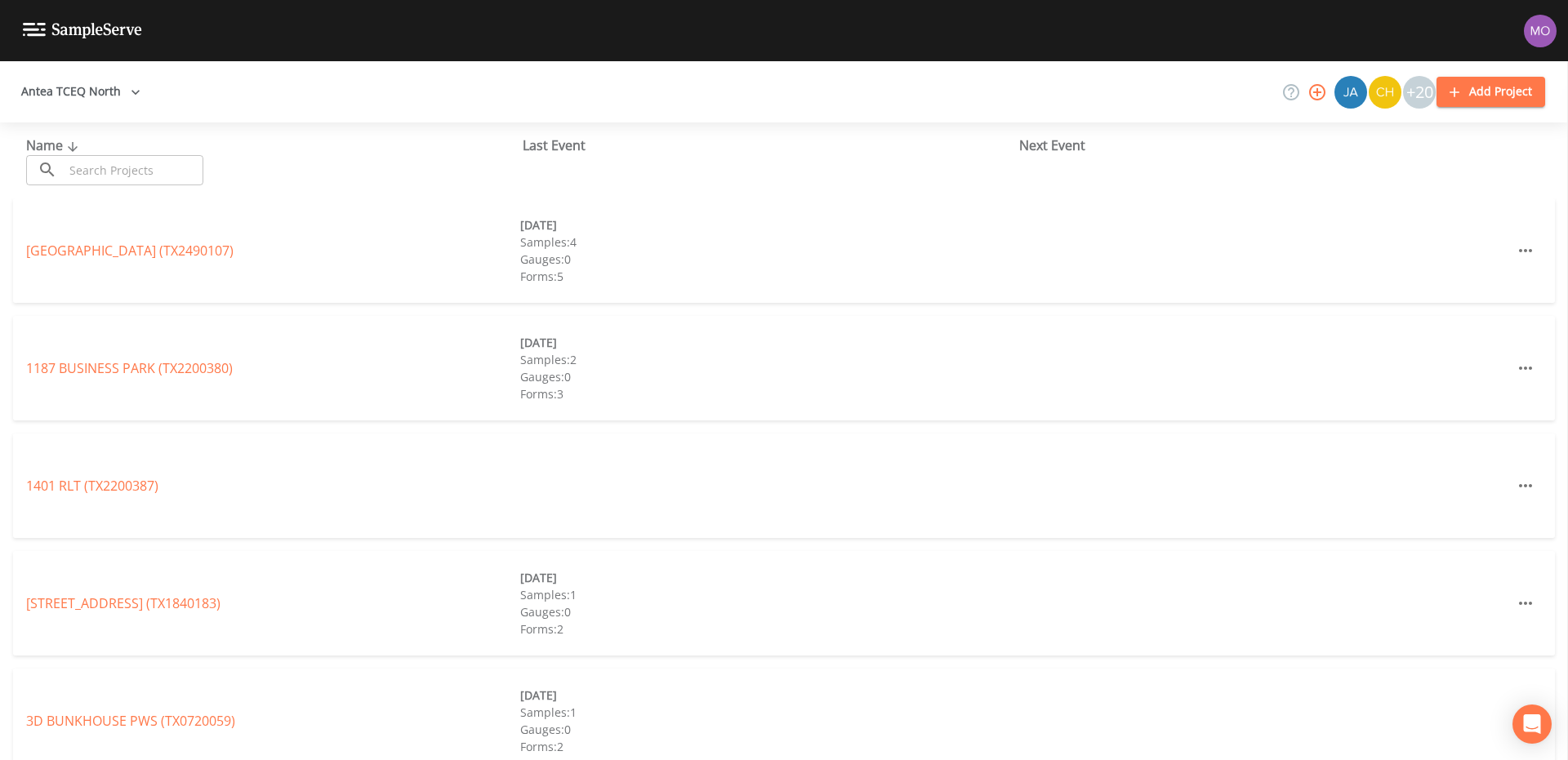
click at [87, 162] on input "text" at bounding box center [133, 169] width 139 height 30
paste input "TX0720026"
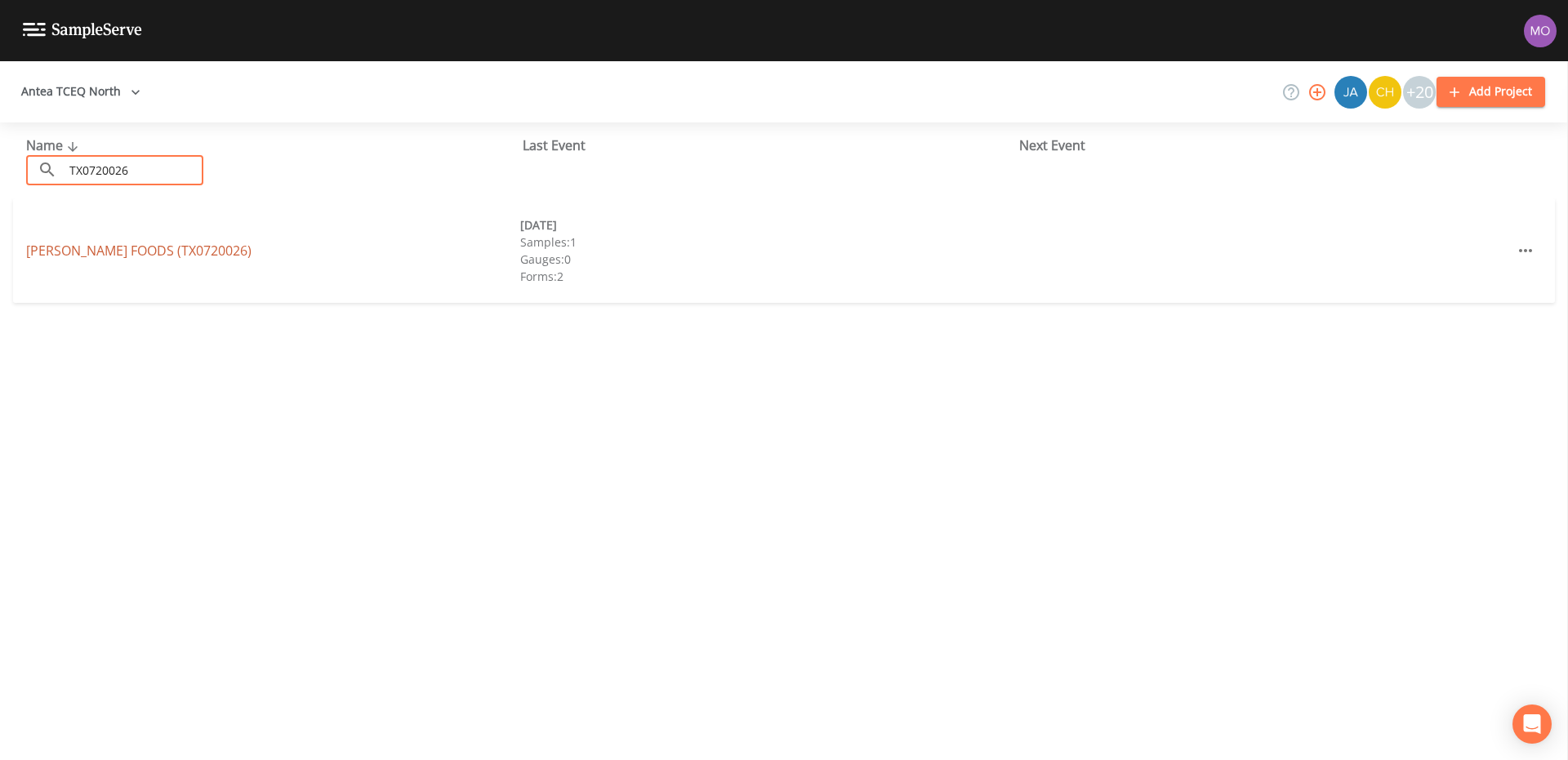
type input "TX0720026"
click at [92, 250] on link "[PERSON_NAME] FOODS (TX0720026)" at bounding box center [138, 250] width 225 height 18
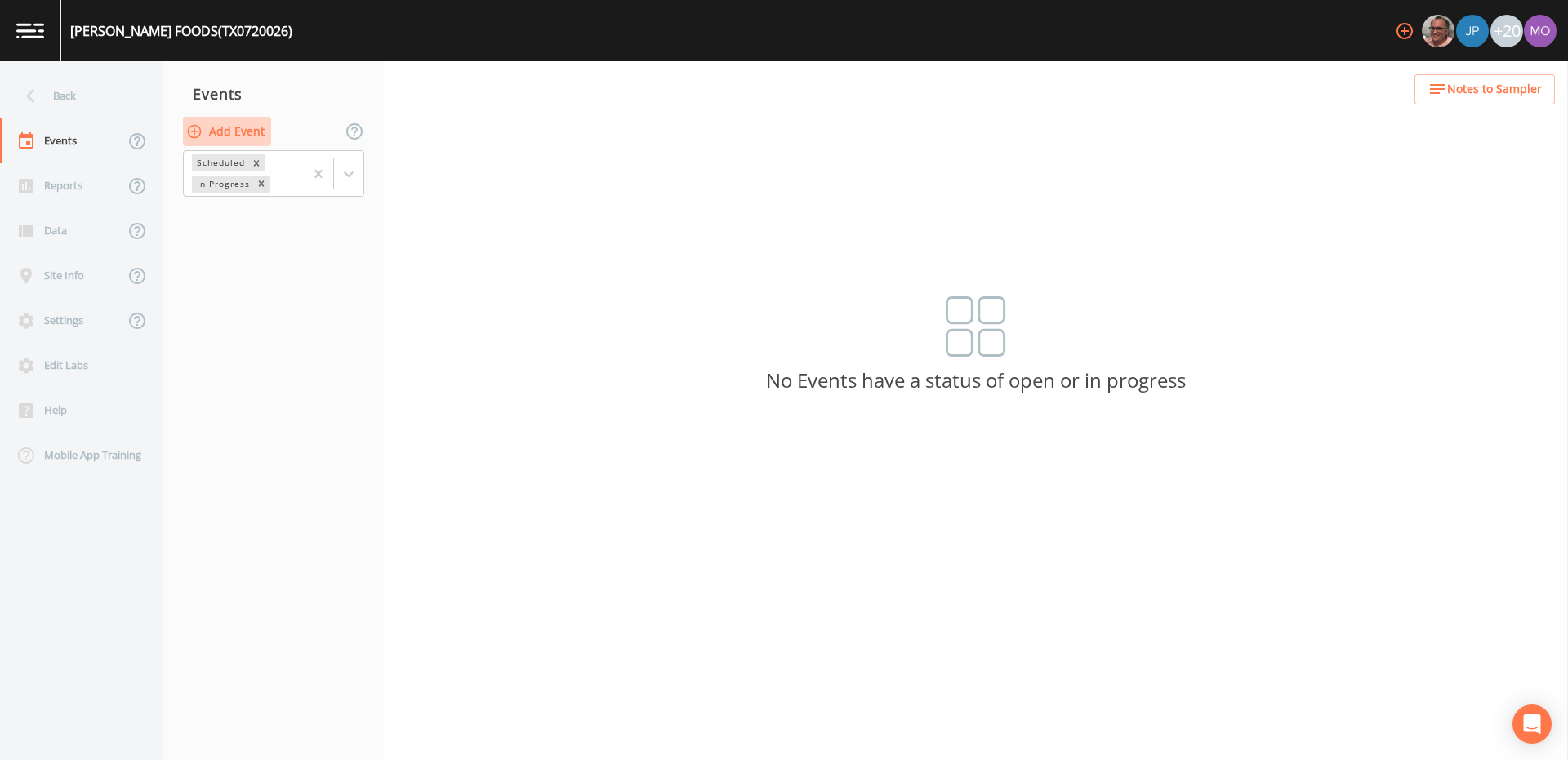
click at [218, 130] on button "Add Event" at bounding box center [227, 132] width 89 height 30
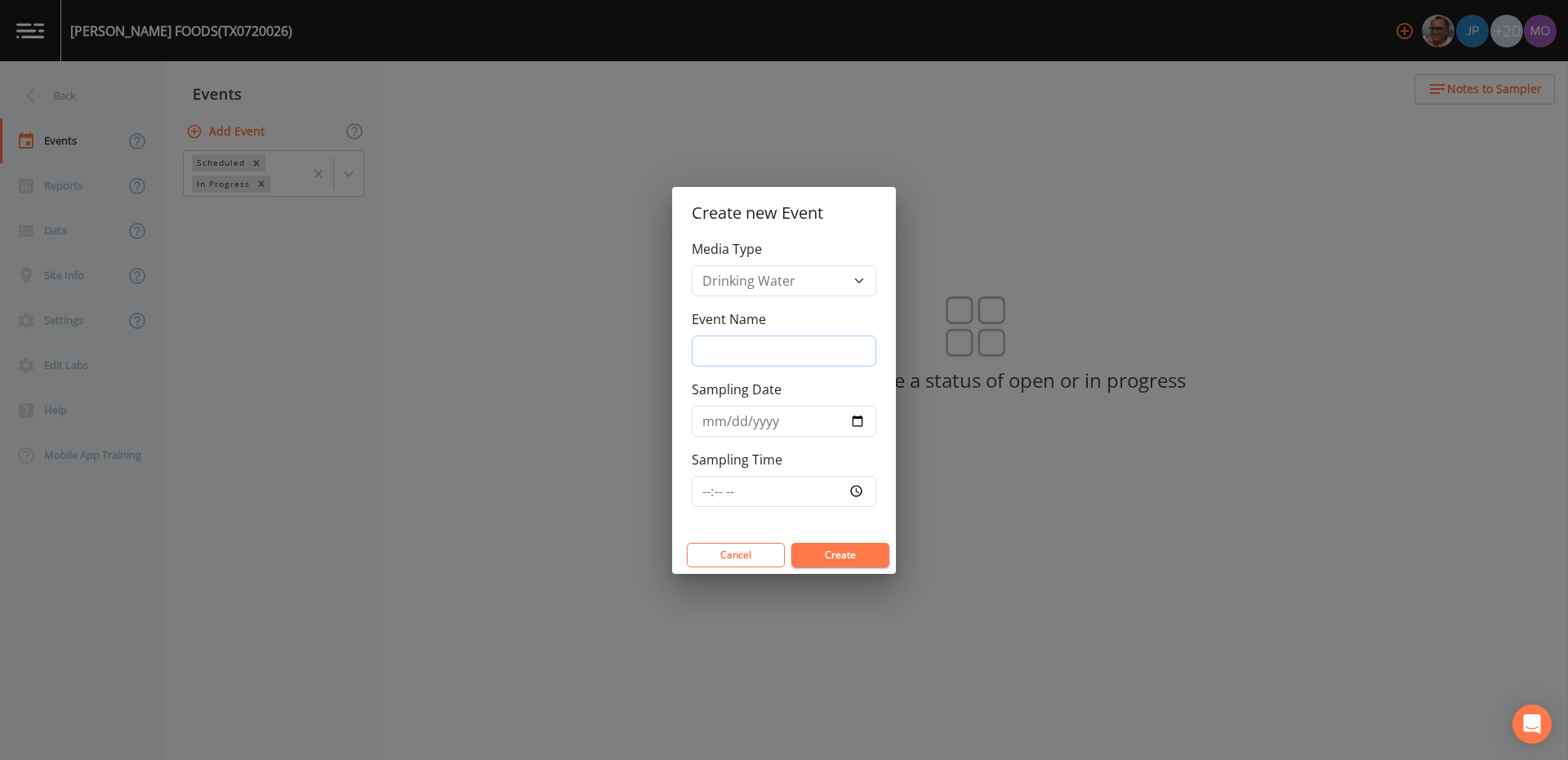
click at [711, 363] on input "Event Name" at bounding box center [784, 351] width 185 height 31
type input "JWH"
click at [854, 420] on input "Sampling Date" at bounding box center [784, 421] width 185 height 31
type input "[DATE]"
click at [828, 567] on div "Cancel Create" at bounding box center [784, 555] width 224 height 38
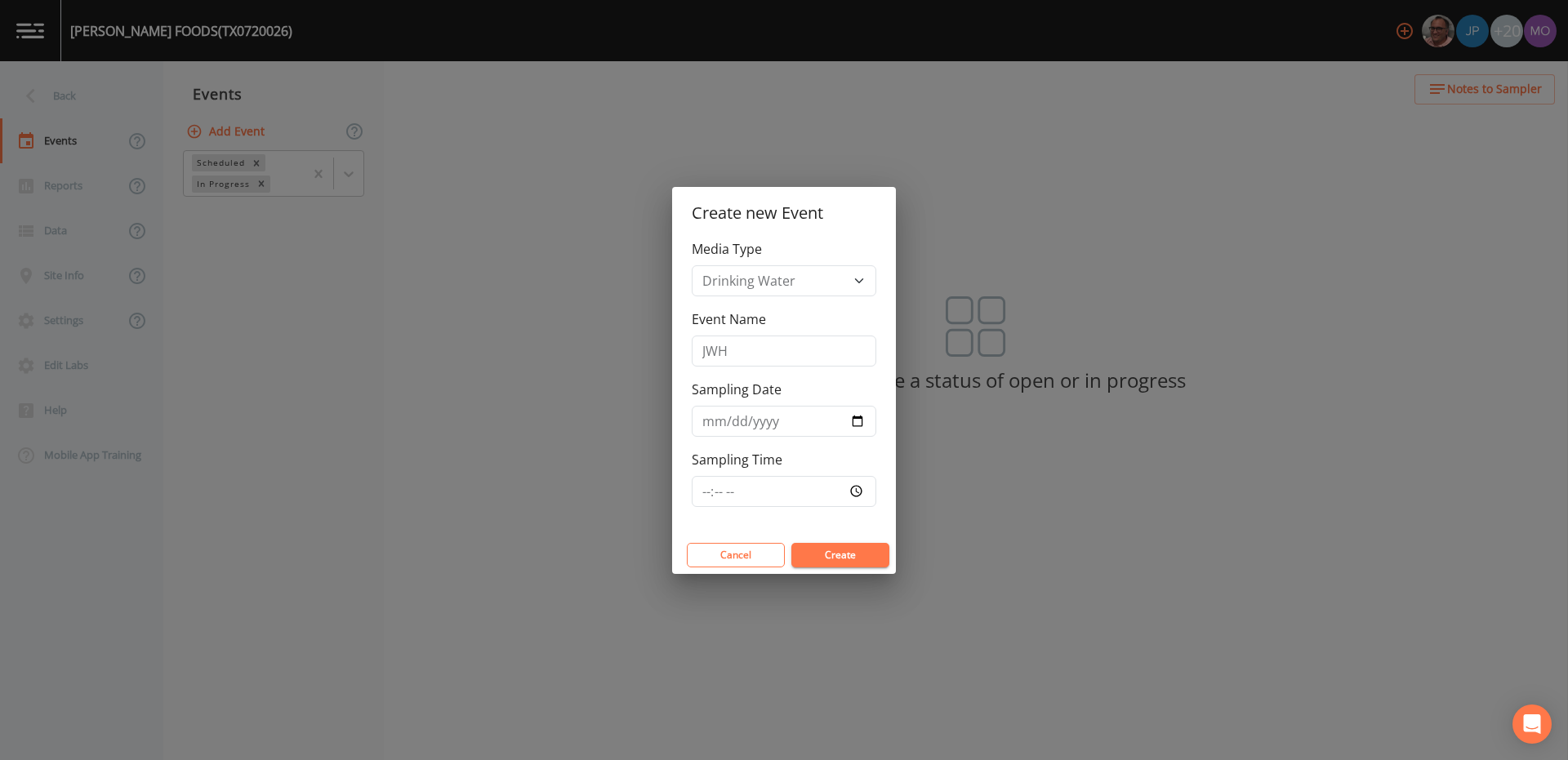
click at [823, 559] on button "Create" at bounding box center [840, 555] width 98 height 24
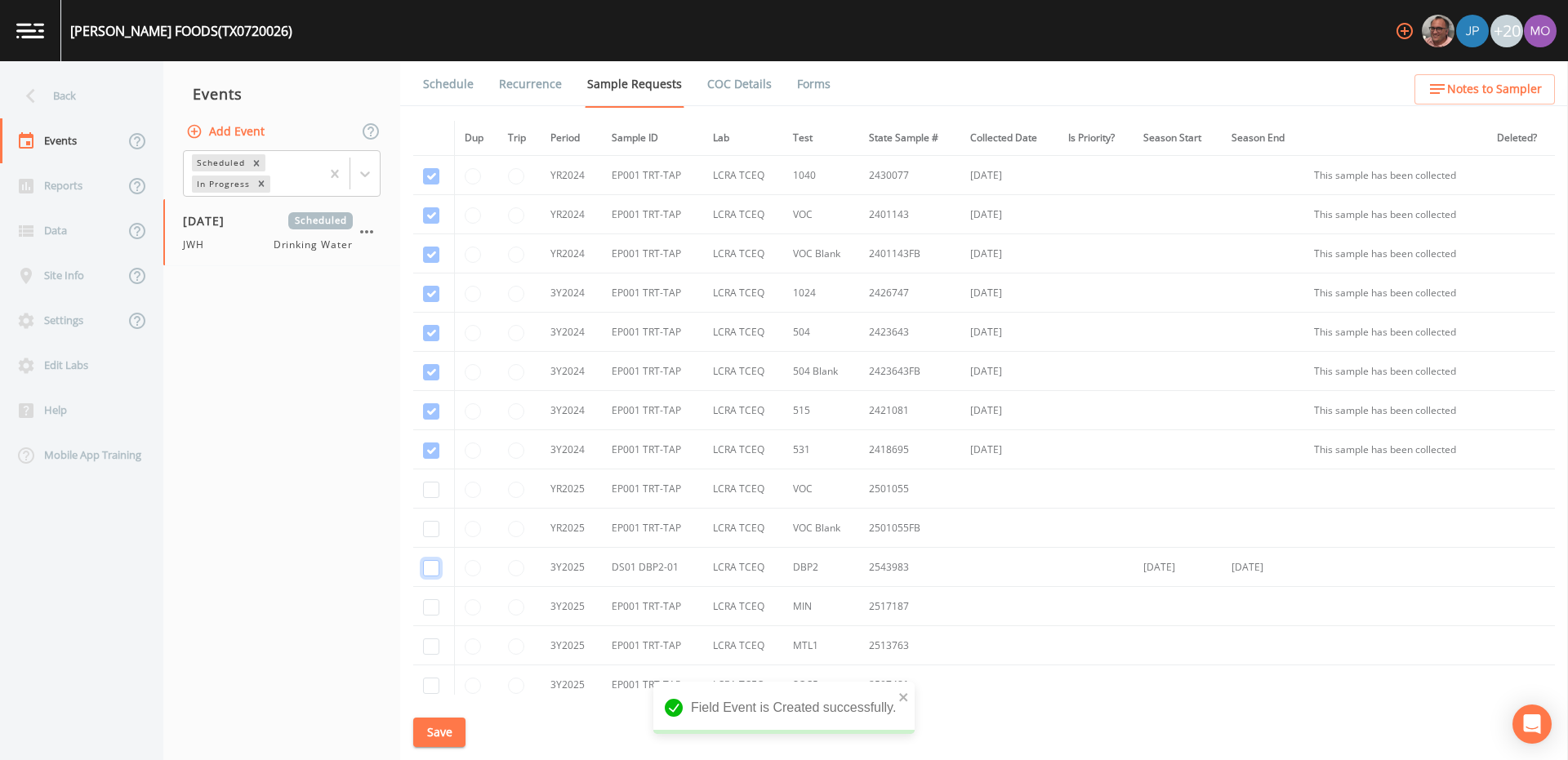
click at [425, 570] on input "checkbox" at bounding box center [431, 567] width 16 height 16
checkbox input "true"
click at [433, 224] on input "checkbox" at bounding box center [431, 215] width 16 height 16
checkbox input "true"
click at [433, 263] on input "checkbox" at bounding box center [431, 254] width 16 height 16
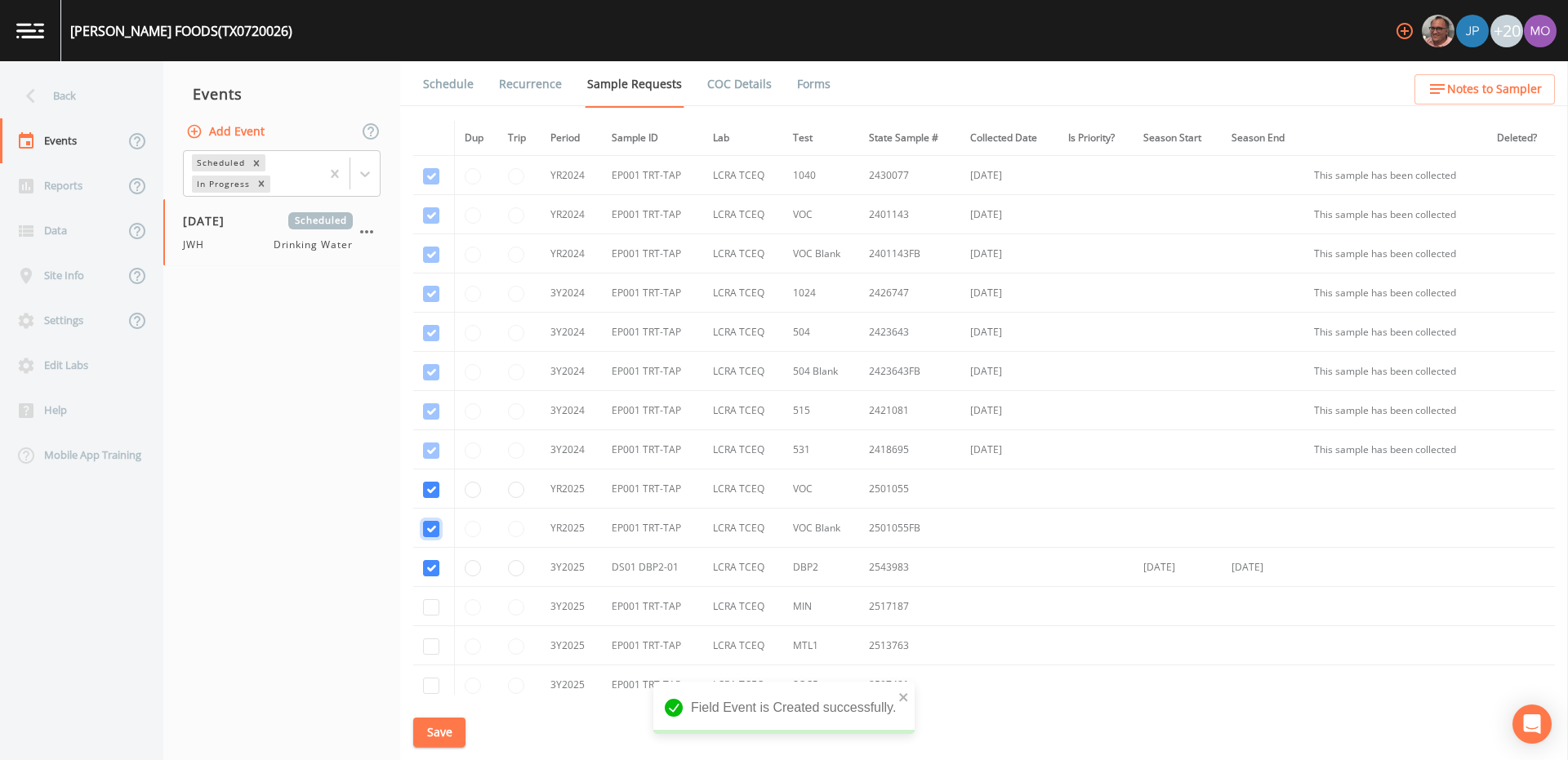
checkbox input "true"
click at [432, 610] on input "checkbox" at bounding box center [431, 607] width 16 height 16
checkbox input "true"
click at [432, 644] on input "checkbox" at bounding box center [431, 646] width 16 height 16
checkbox input "true"
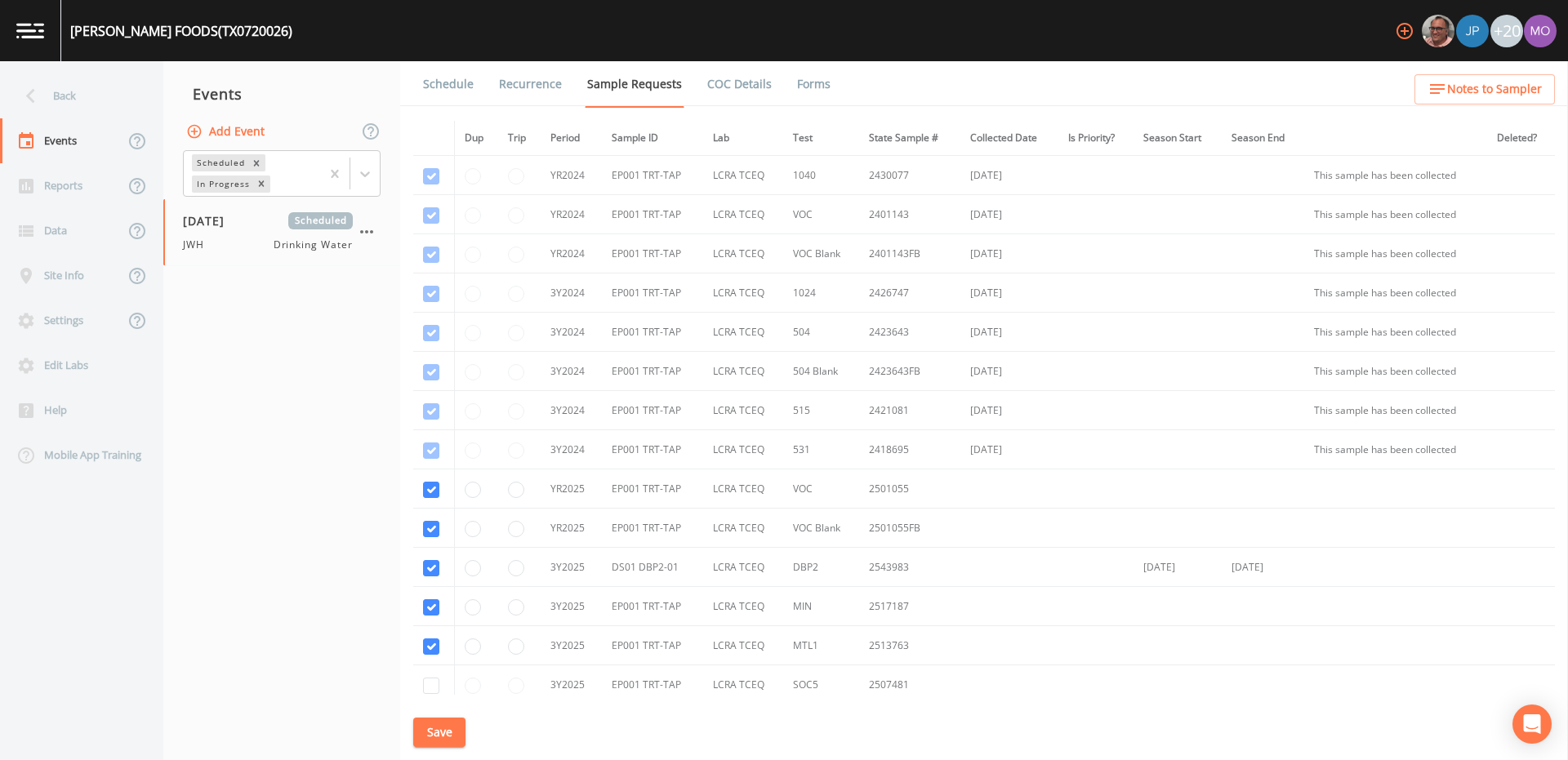
click at [433, 697] on div "Schedule Recurrence Sample Requests COC Details Forms Dup Trip Period Sample ID…" at bounding box center [984, 410] width 1168 height 699
click at [433, 688] on input "checkbox" at bounding box center [431, 685] width 16 height 16
checkbox input "true"
click at [438, 730] on button "Save" at bounding box center [439, 732] width 52 height 30
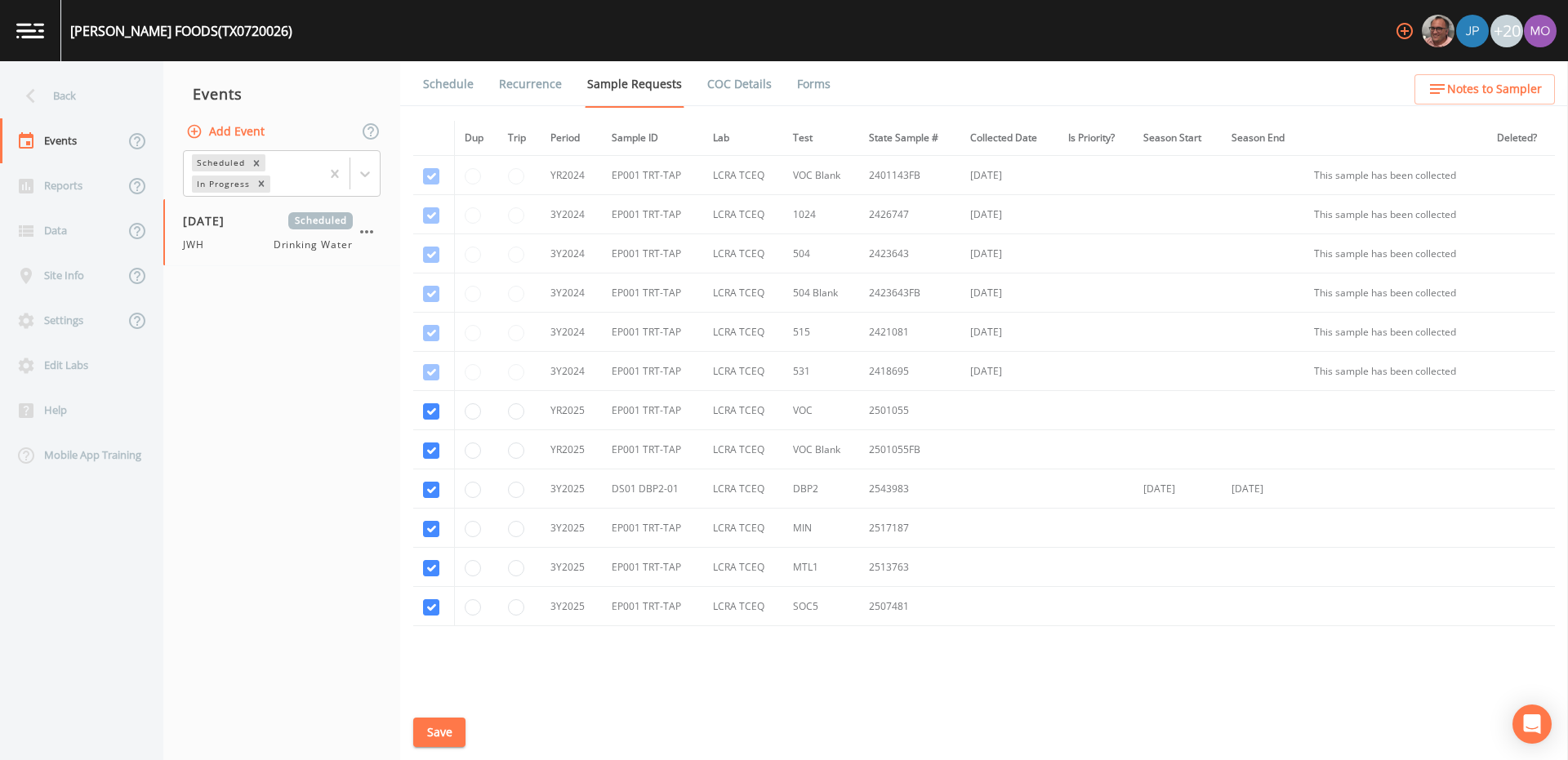
click at [442, 89] on link "Schedule" at bounding box center [448, 83] width 56 height 46
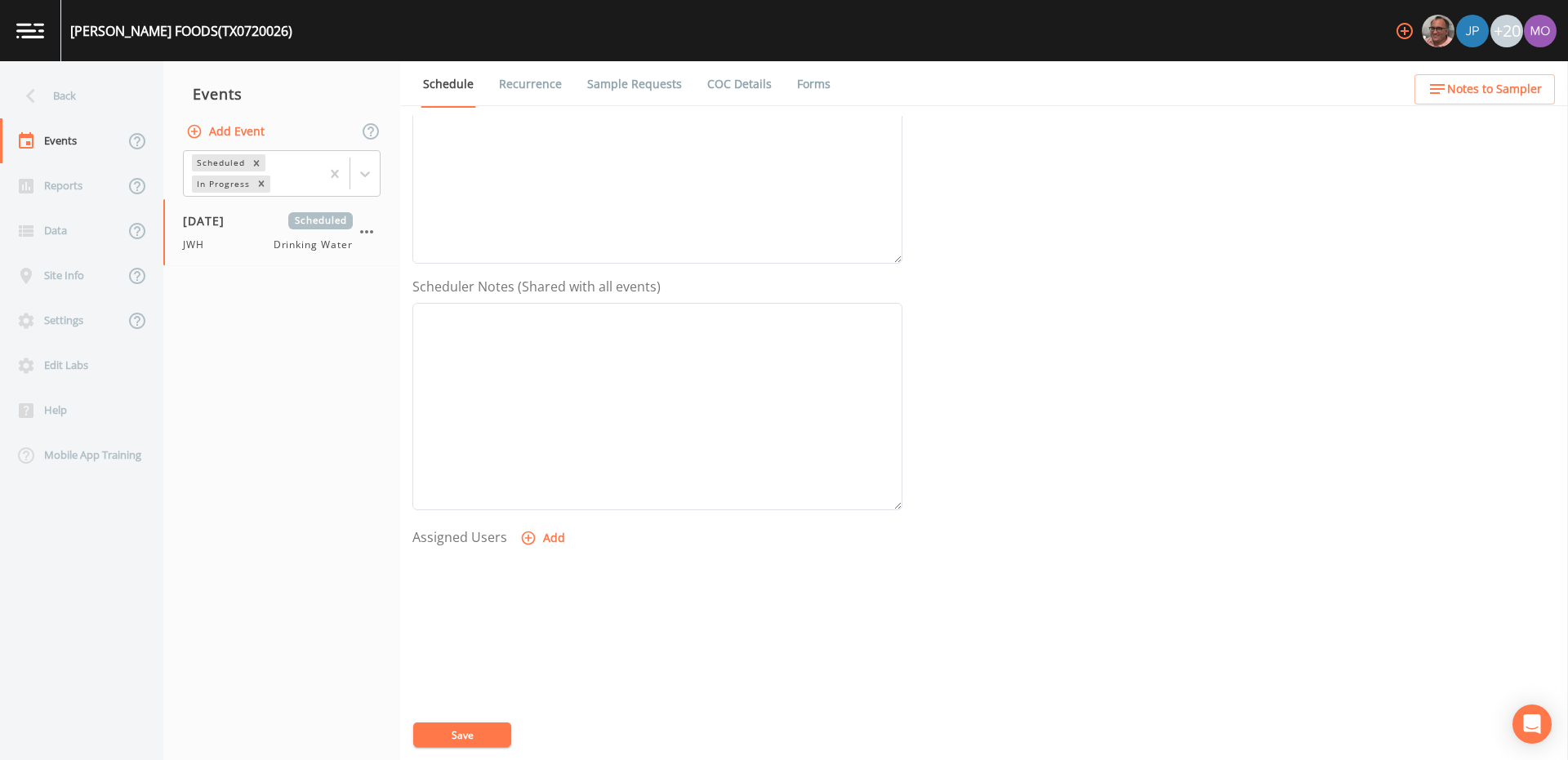
scroll to position [392, 0]
click at [526, 444] on icon "button" at bounding box center [528, 442] width 16 height 16
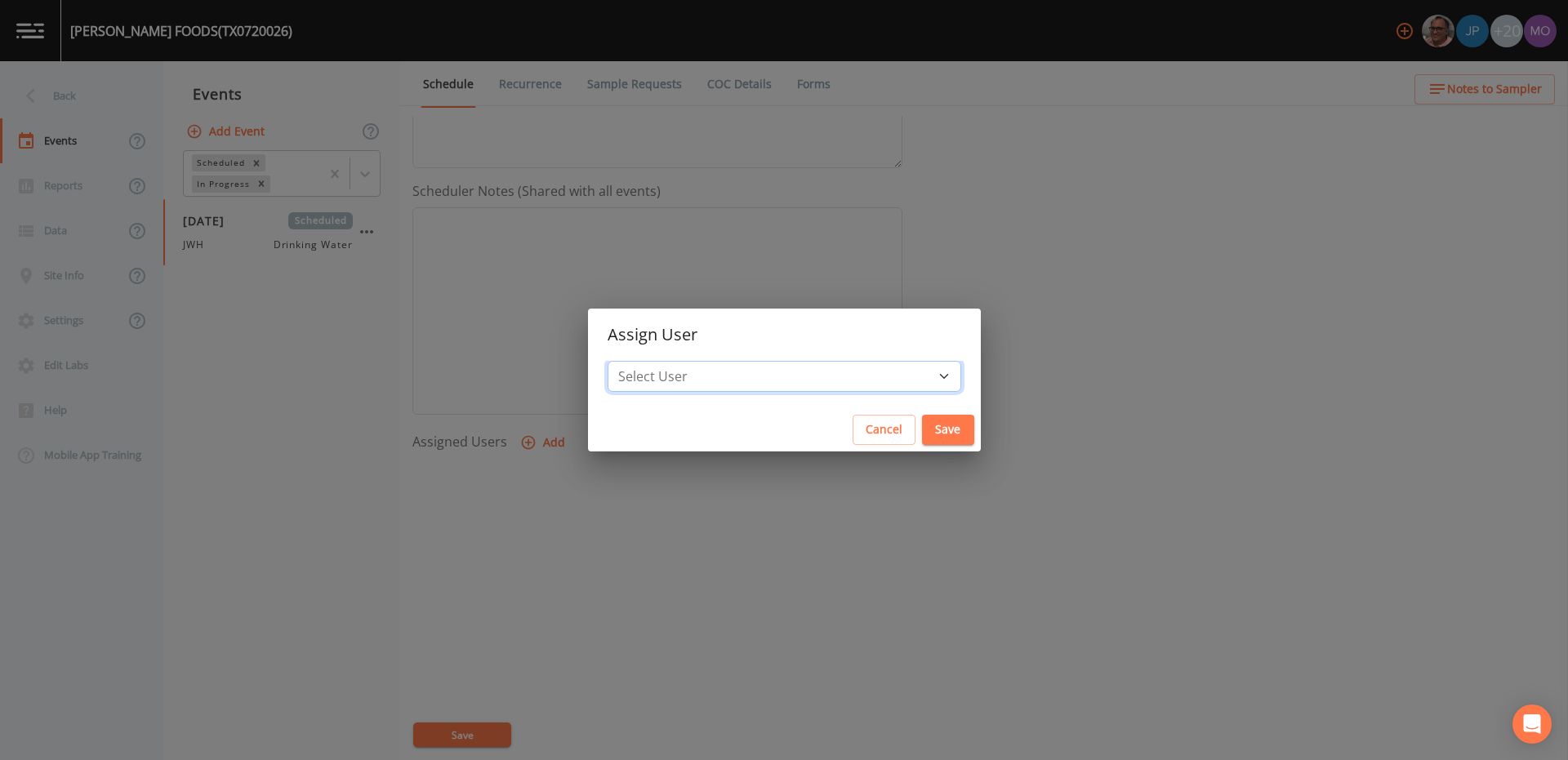
click at [738, 377] on select "Select User [PERSON_NAME] [PERSON_NAME] [PERSON_NAME] [PERSON_NAME] [PERSON_NAM…" at bounding box center [784, 377] width 354 height 31
select select "5228c763-cea1-42f9-884e-47d3eb1fbd8b"
click at [922, 427] on button "Save" at bounding box center [948, 429] width 52 height 30
select select
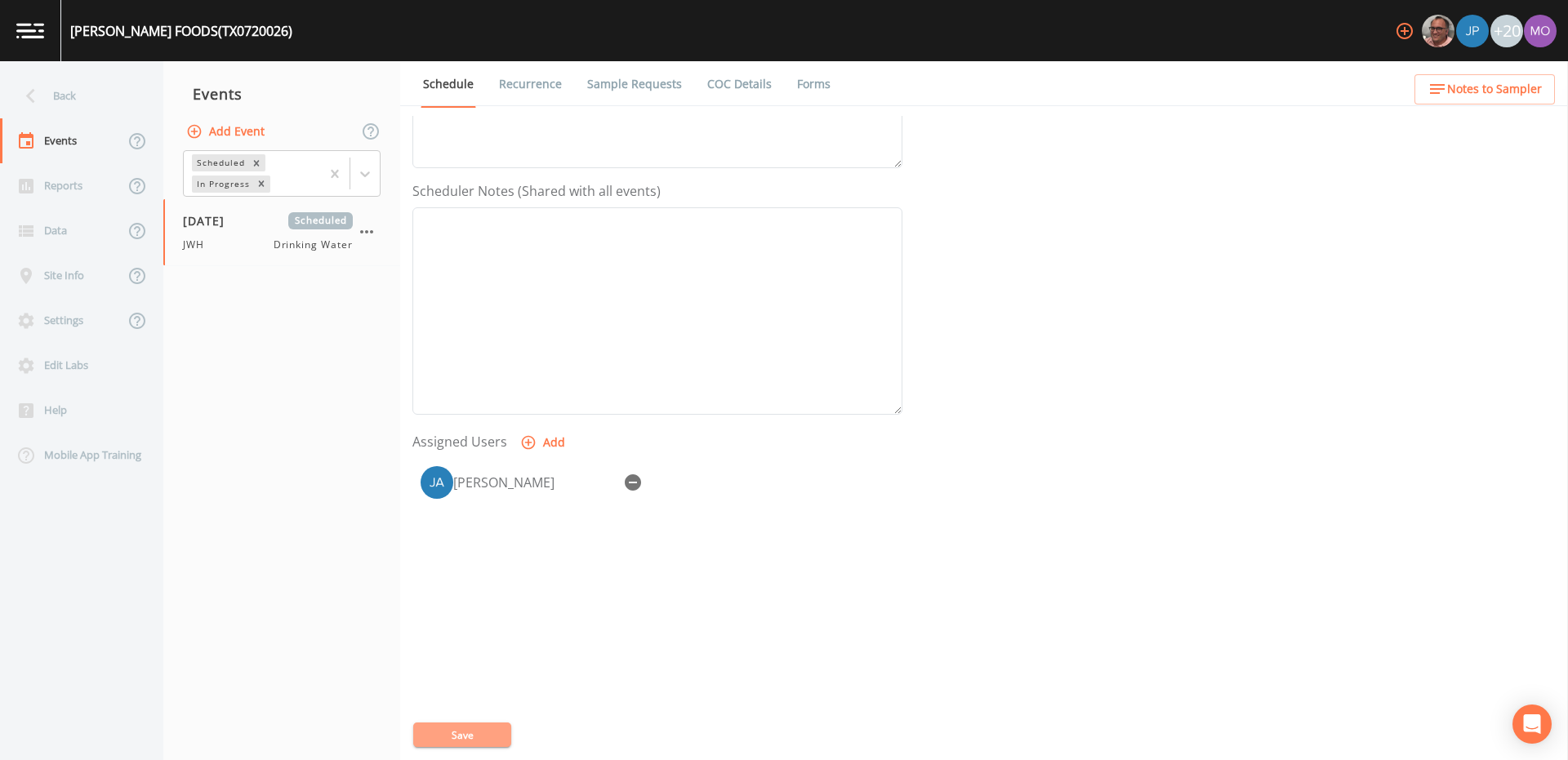
click at [460, 722] on button "Save" at bounding box center [462, 734] width 98 height 24
click at [62, 98] on div "Back" at bounding box center [73, 95] width 147 height 45
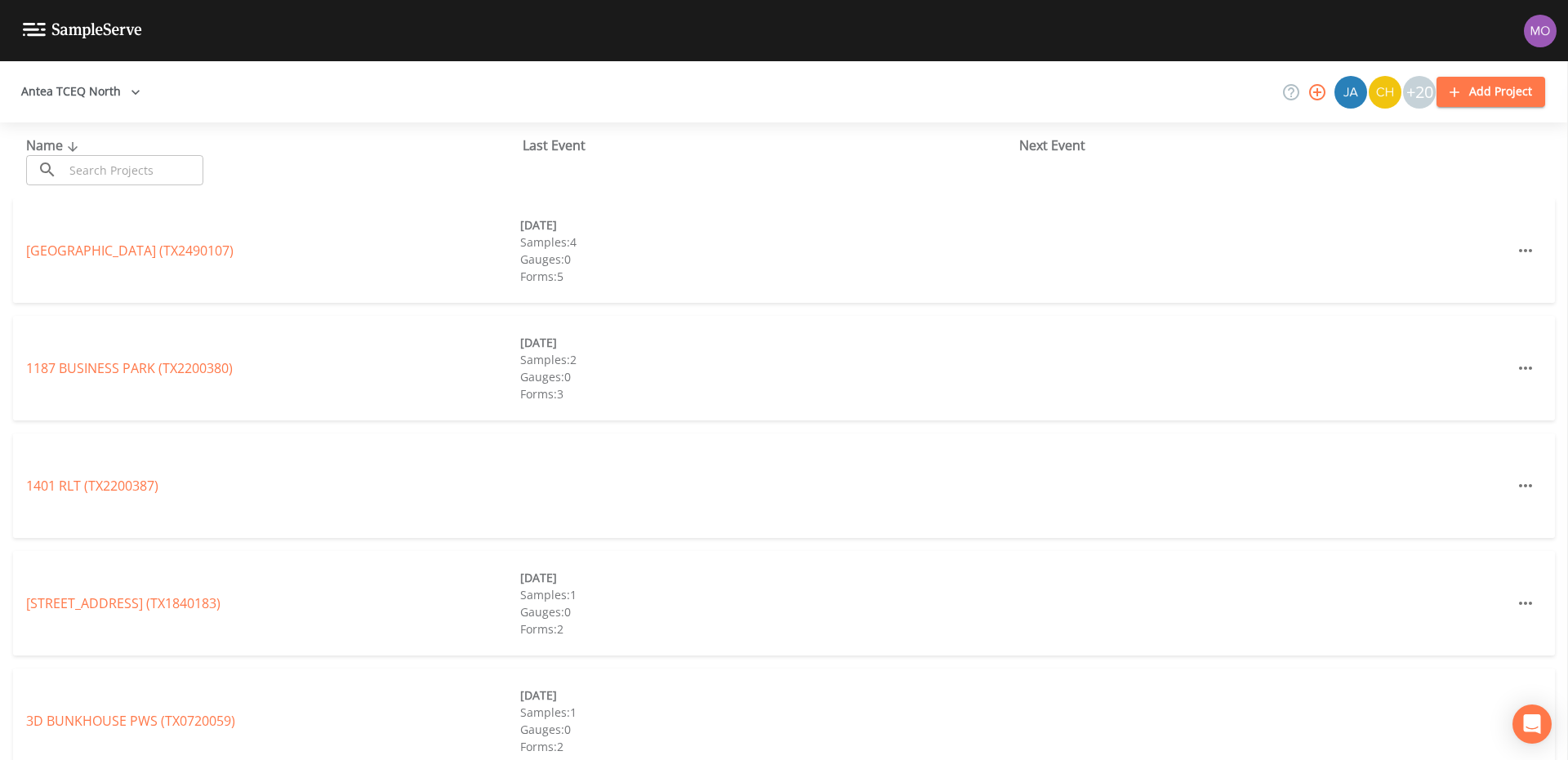
click at [80, 163] on input "text" at bounding box center [133, 169] width 139 height 30
paste input "TX1110004"
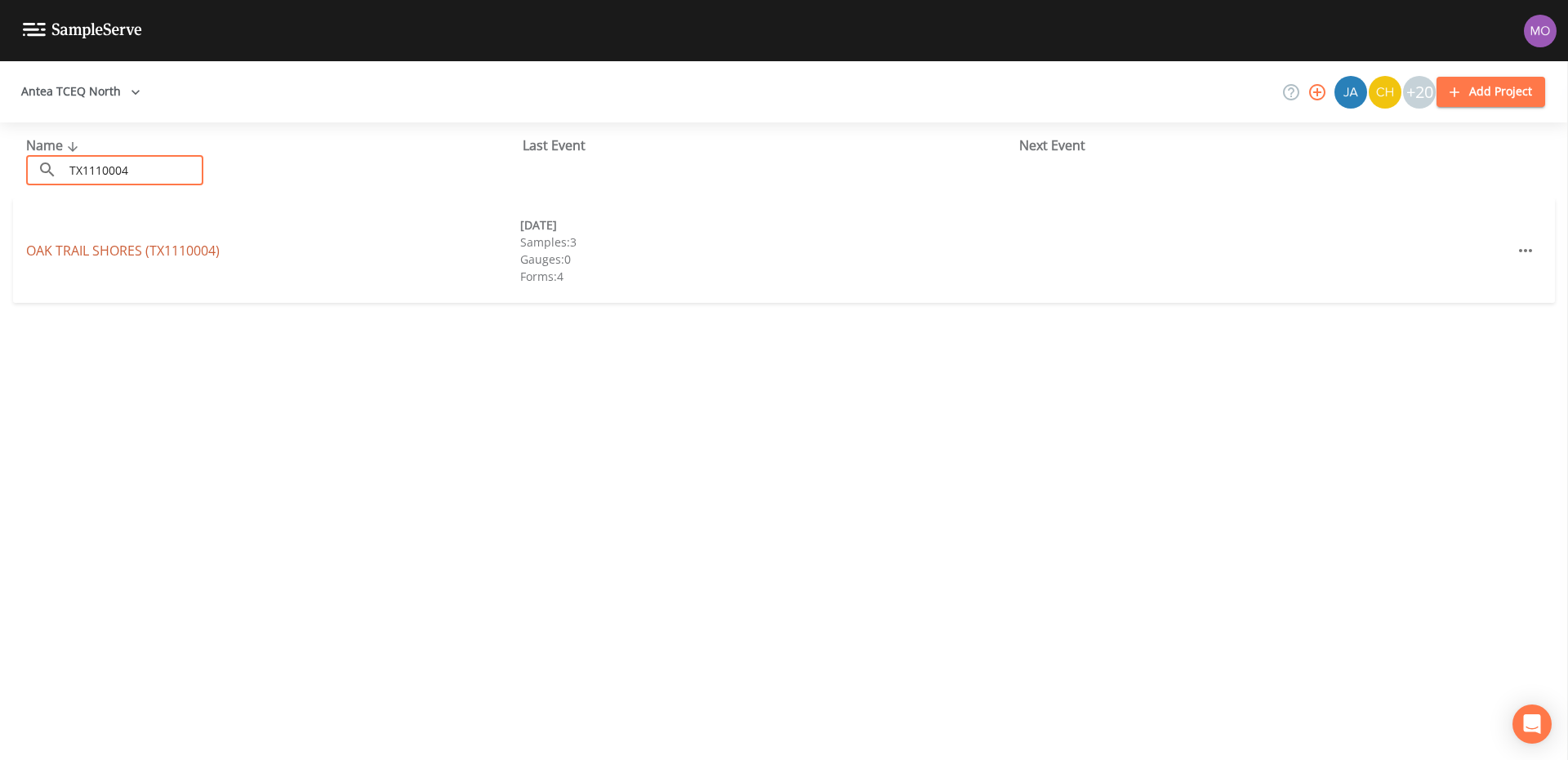
type input "TX1110004"
click at [111, 250] on link "[GEOGRAPHIC_DATA] (TX1110004)" at bounding box center [122, 250] width 194 height 18
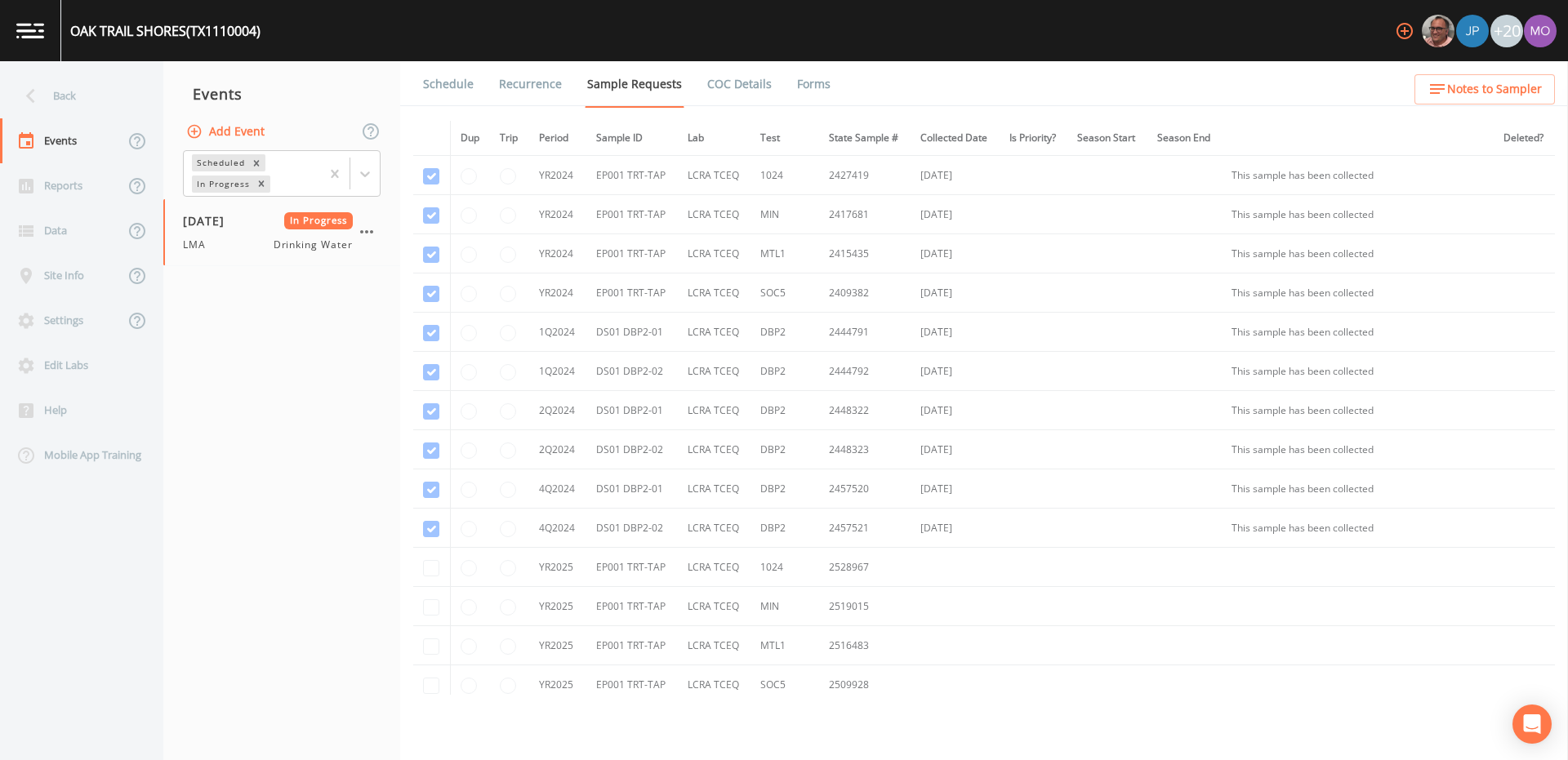
click at [219, 131] on button "Add Event" at bounding box center [227, 132] width 89 height 30
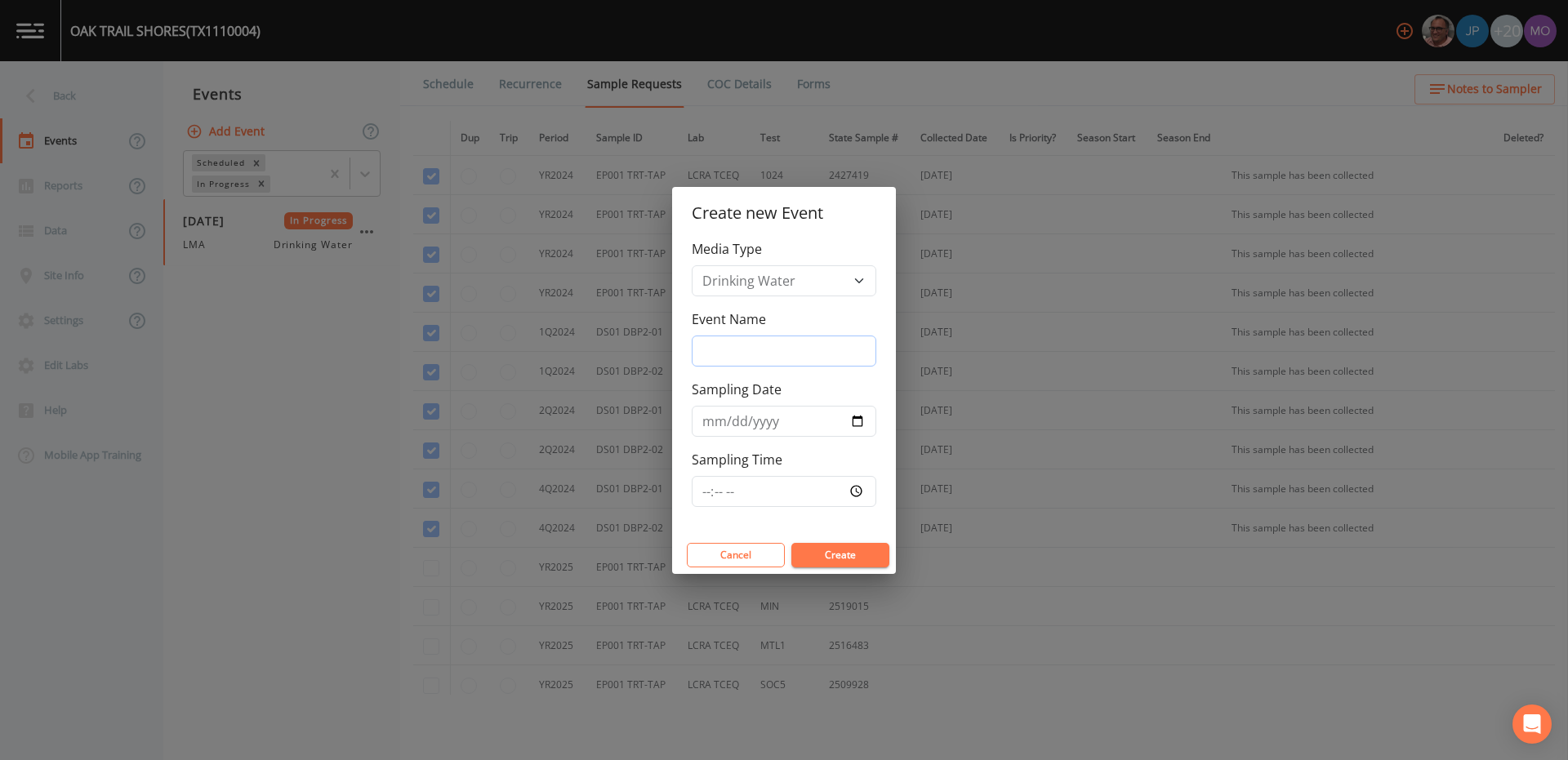
click at [747, 350] on input "Event Name" at bounding box center [784, 351] width 185 height 31
type input "LMA"
click at [856, 419] on input "Sampling Date" at bounding box center [784, 421] width 185 height 31
type input "[DATE]"
click at [831, 556] on button "Create" at bounding box center [840, 555] width 98 height 24
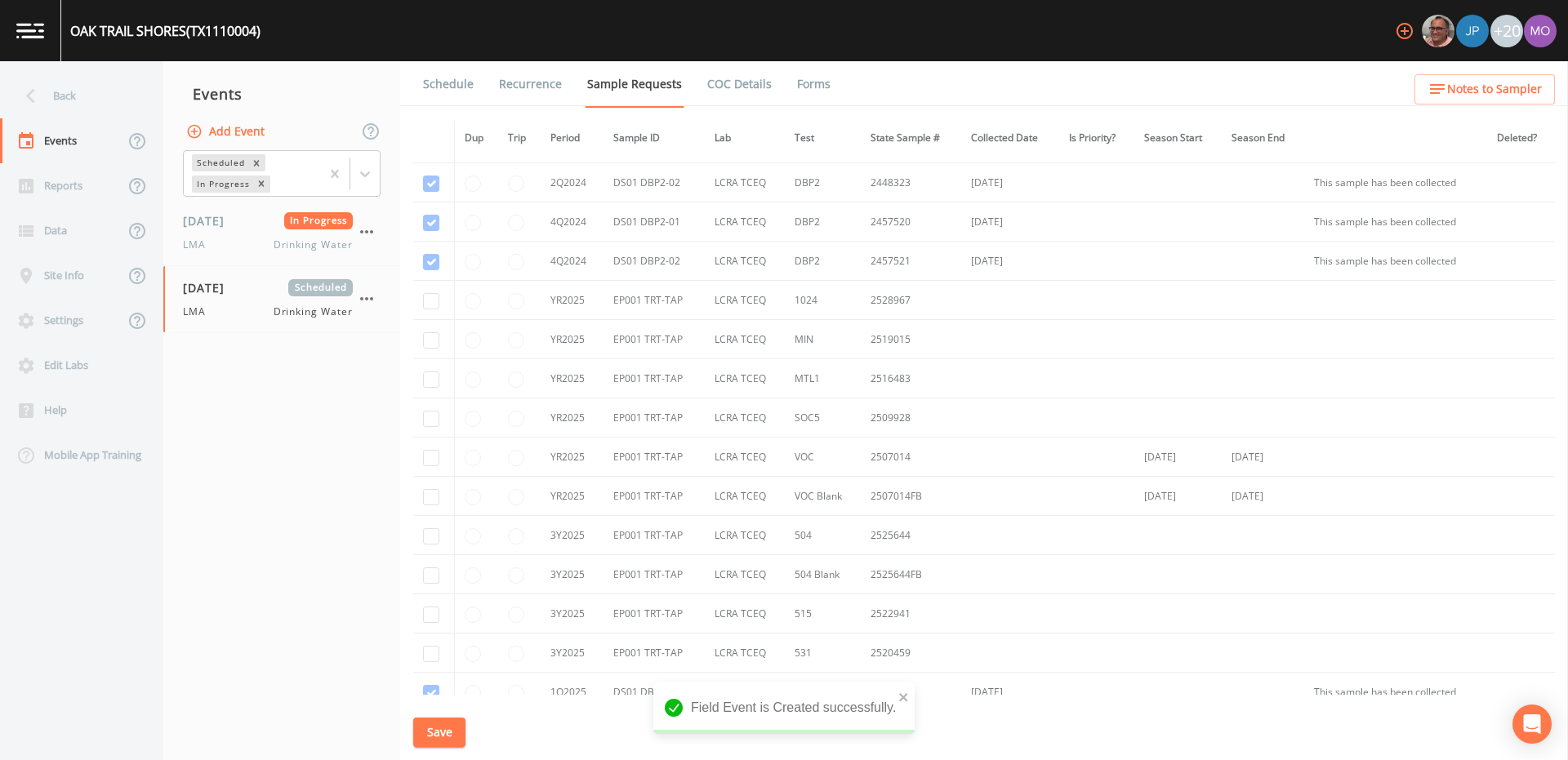
scroll to position [269, 0]
click at [434, 456] on input "checkbox" at bounding box center [431, 455] width 16 height 16
checkbox input "true"
click at [432, 497] on input "checkbox" at bounding box center [431, 494] width 16 height 16
checkbox input "true"
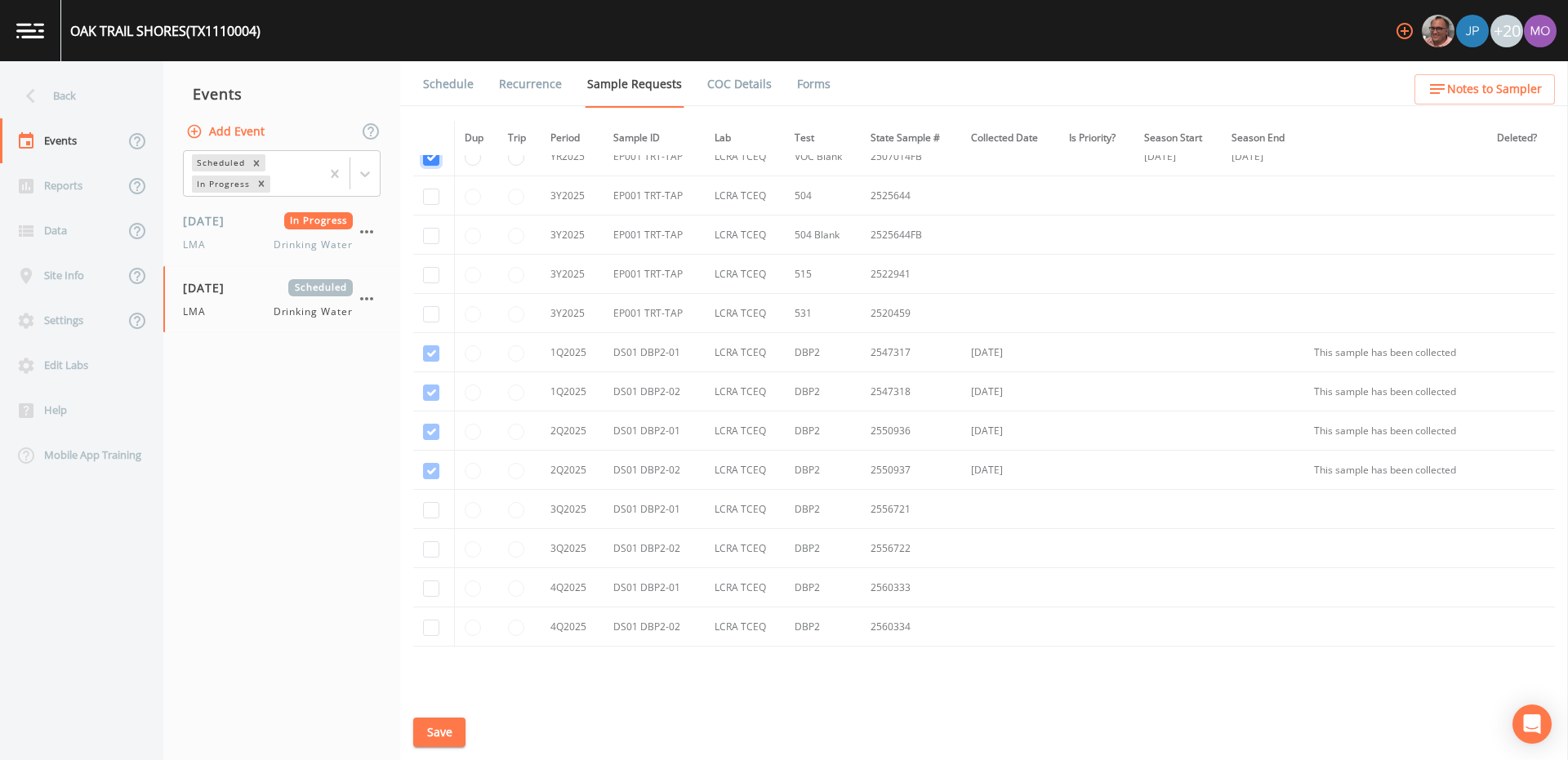
scroll to position [689, 0]
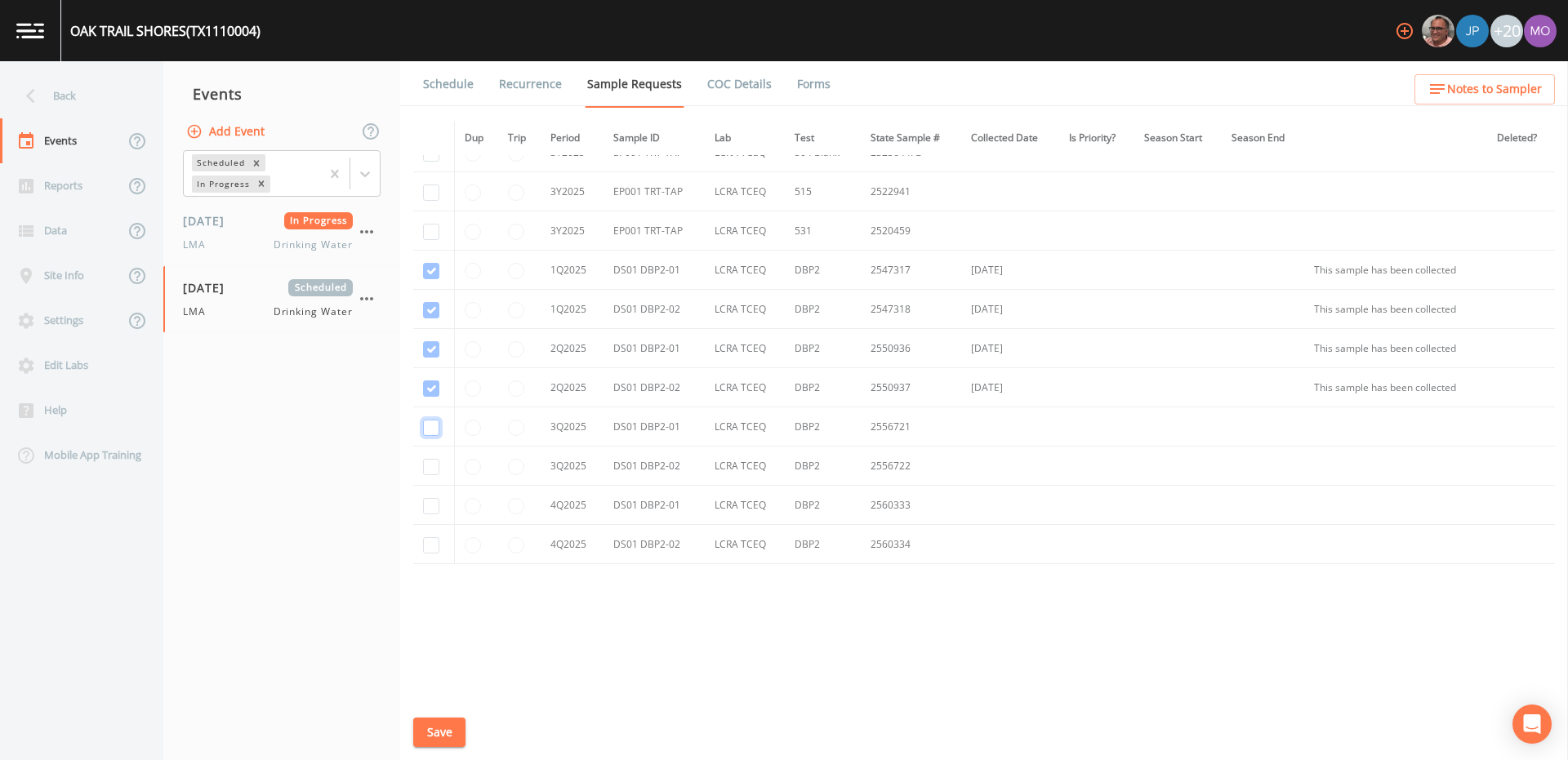
checkbox input "true"
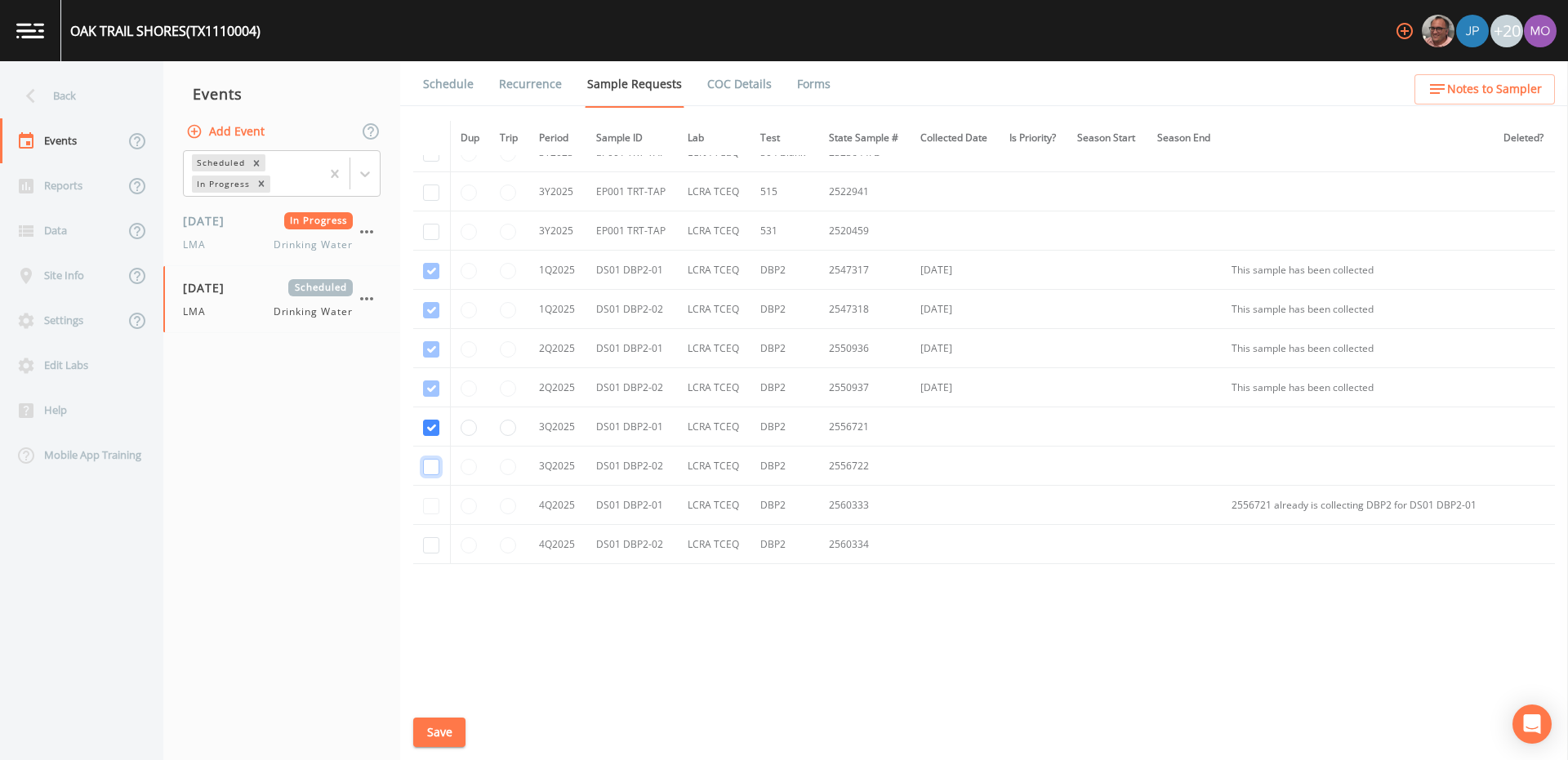
checkbox input "true"
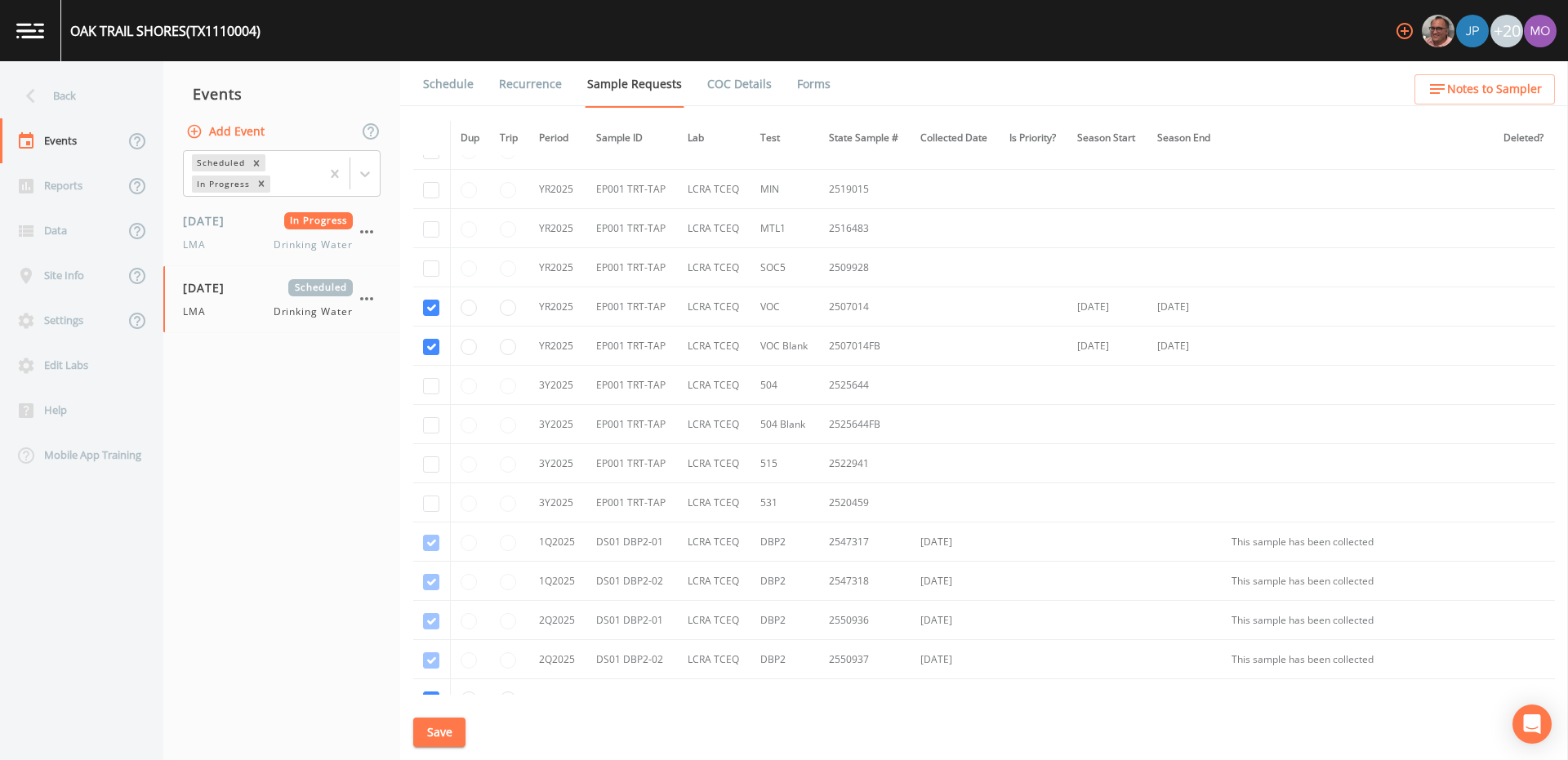
scroll to position [415, 0]
click at [430, 395] on input "checkbox" at bounding box center [431, 387] width 16 height 16
checkbox input "true"
click at [430, 431] on input "checkbox" at bounding box center [431, 426] width 16 height 16
checkbox input "true"
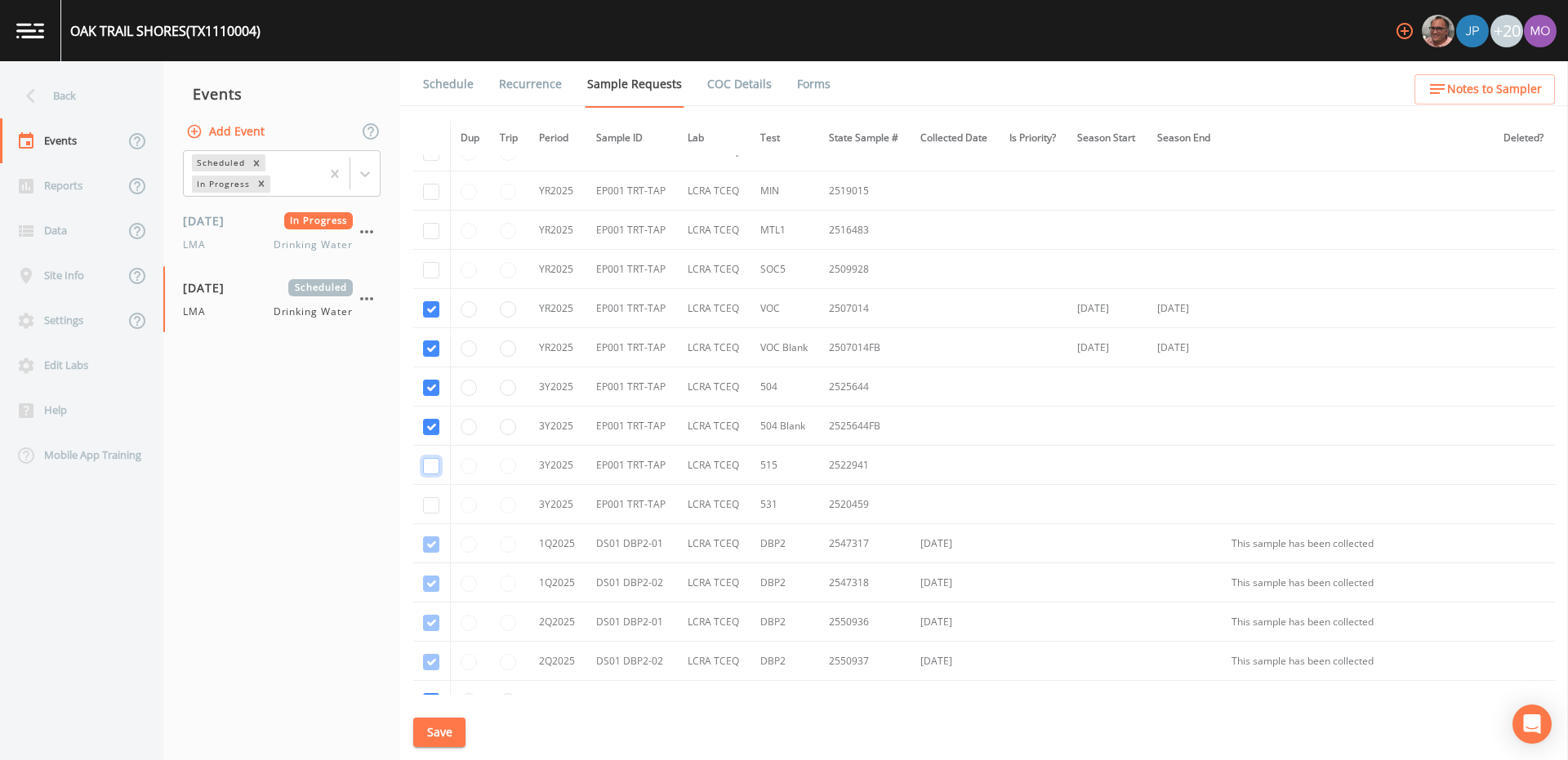
click at [434, 468] on input "checkbox" at bounding box center [431, 466] width 16 height 16
checkbox input "true"
click at [434, 506] on input "checkbox" at bounding box center [431, 505] width 16 height 16
checkbox input "true"
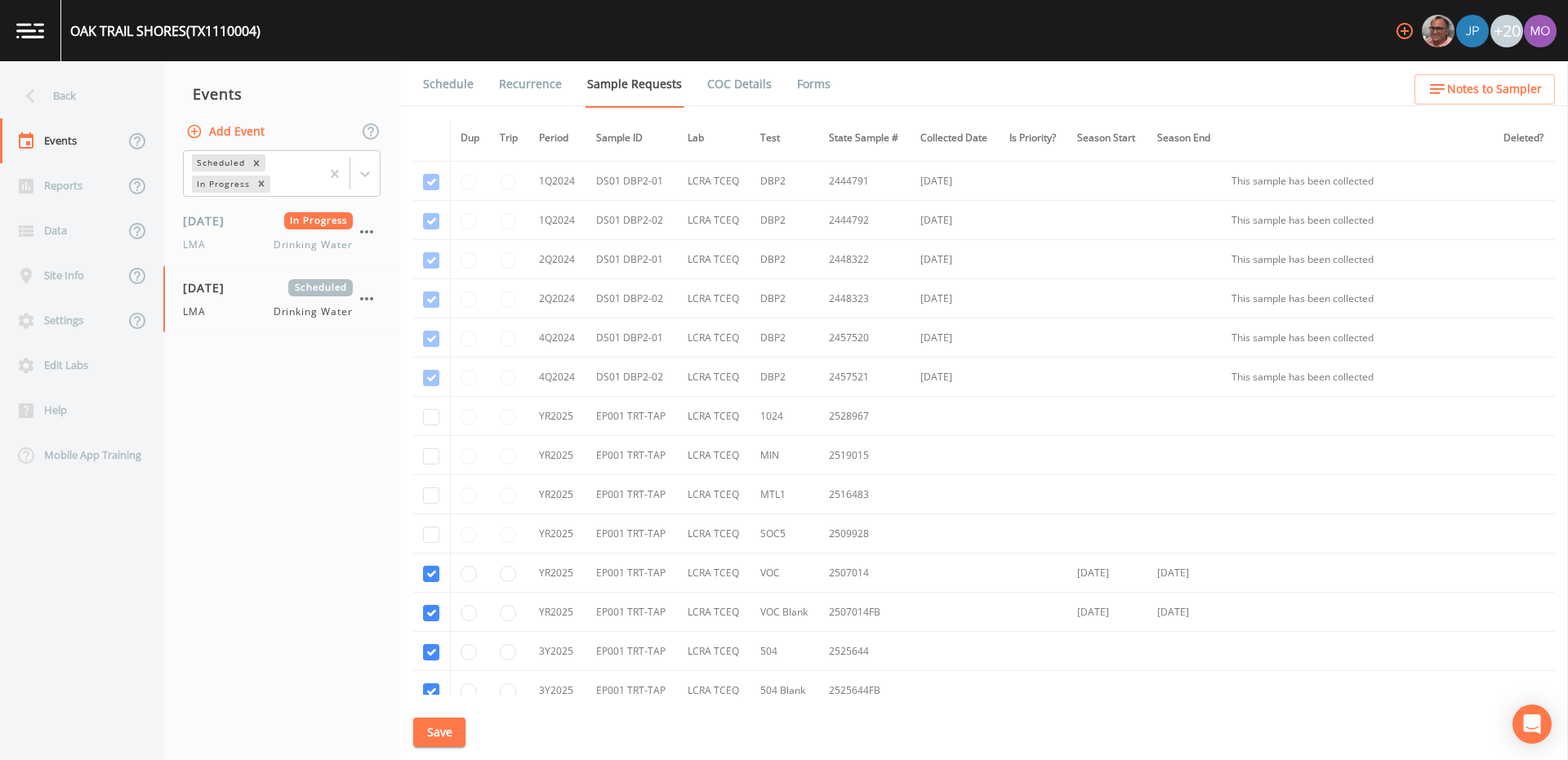
scroll to position [150, 0]
click at [434, 35] on input "checkbox" at bounding box center [431, 27] width 16 height 16
checkbox input "true"
click at [430, 74] on input "checkbox" at bounding box center [431, 65] width 16 height 16
checkbox input "true"
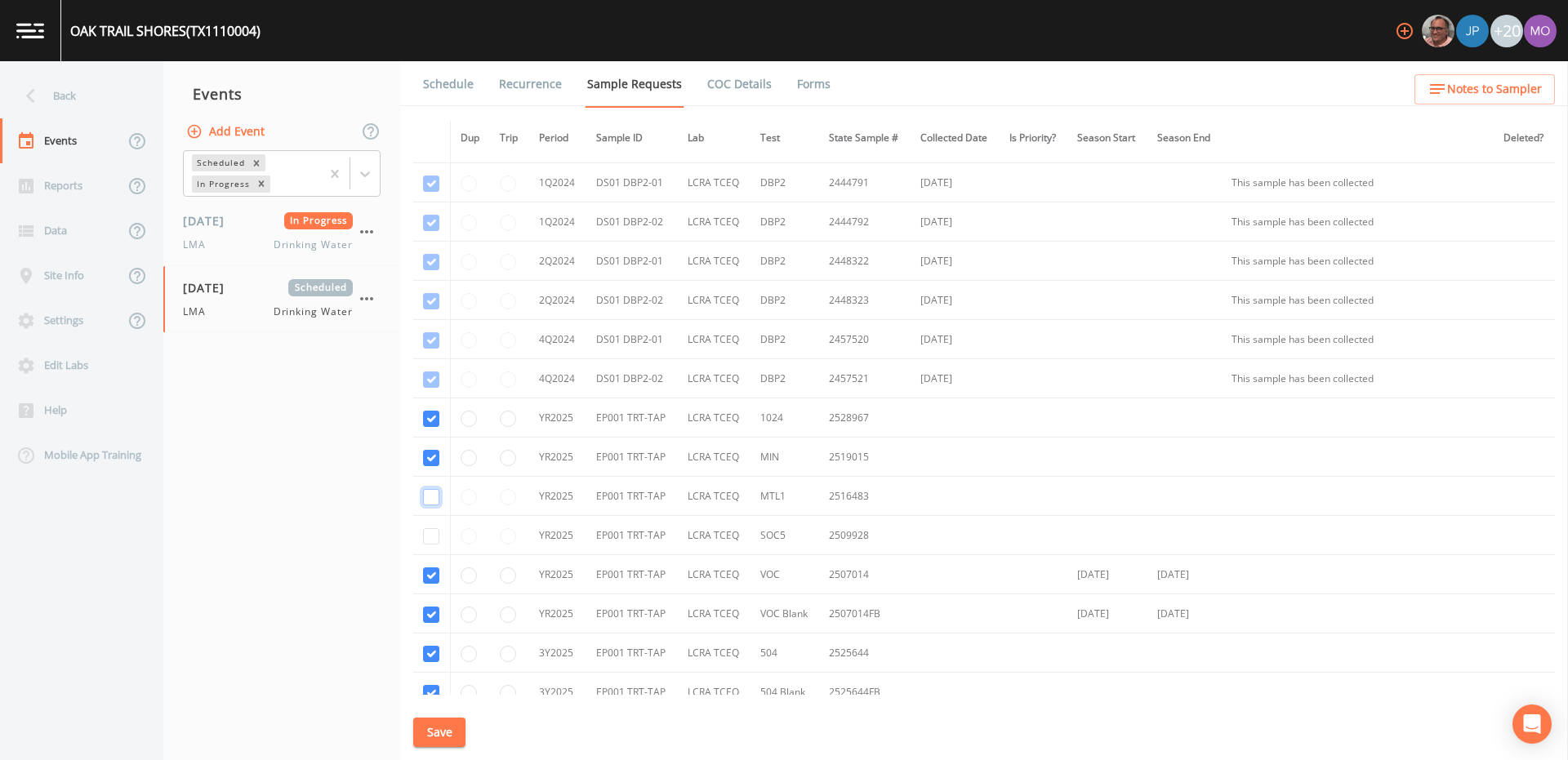
click at [430, 113] on input "checkbox" at bounding box center [431, 105] width 16 height 16
checkbox input "true"
click at [427, 153] on input "checkbox" at bounding box center [431, 144] width 16 height 16
checkbox input "true"
click at [435, 725] on button "Save" at bounding box center [439, 732] width 52 height 30
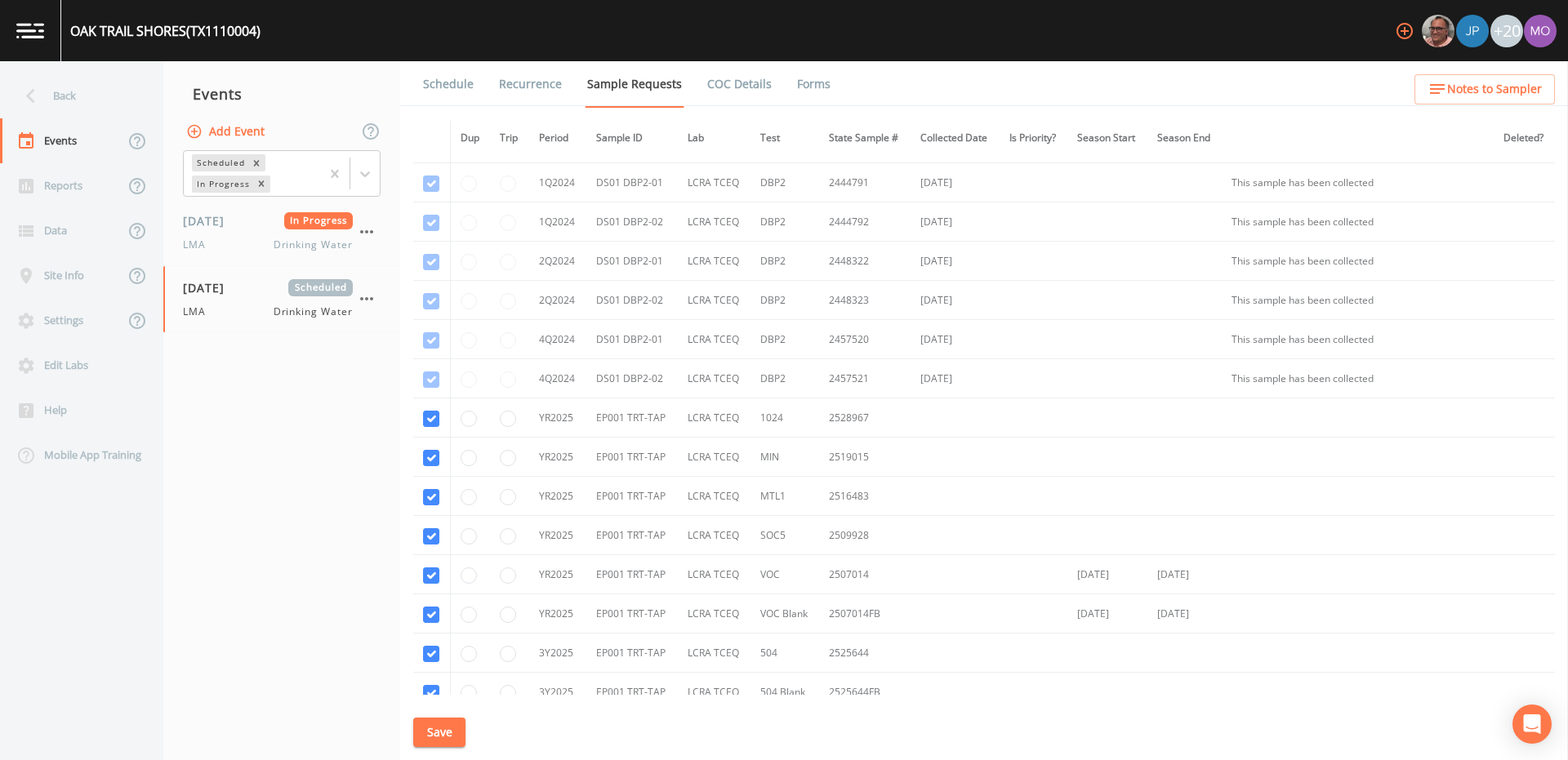
click at [437, 90] on link "Schedule" at bounding box center [448, 83] width 56 height 46
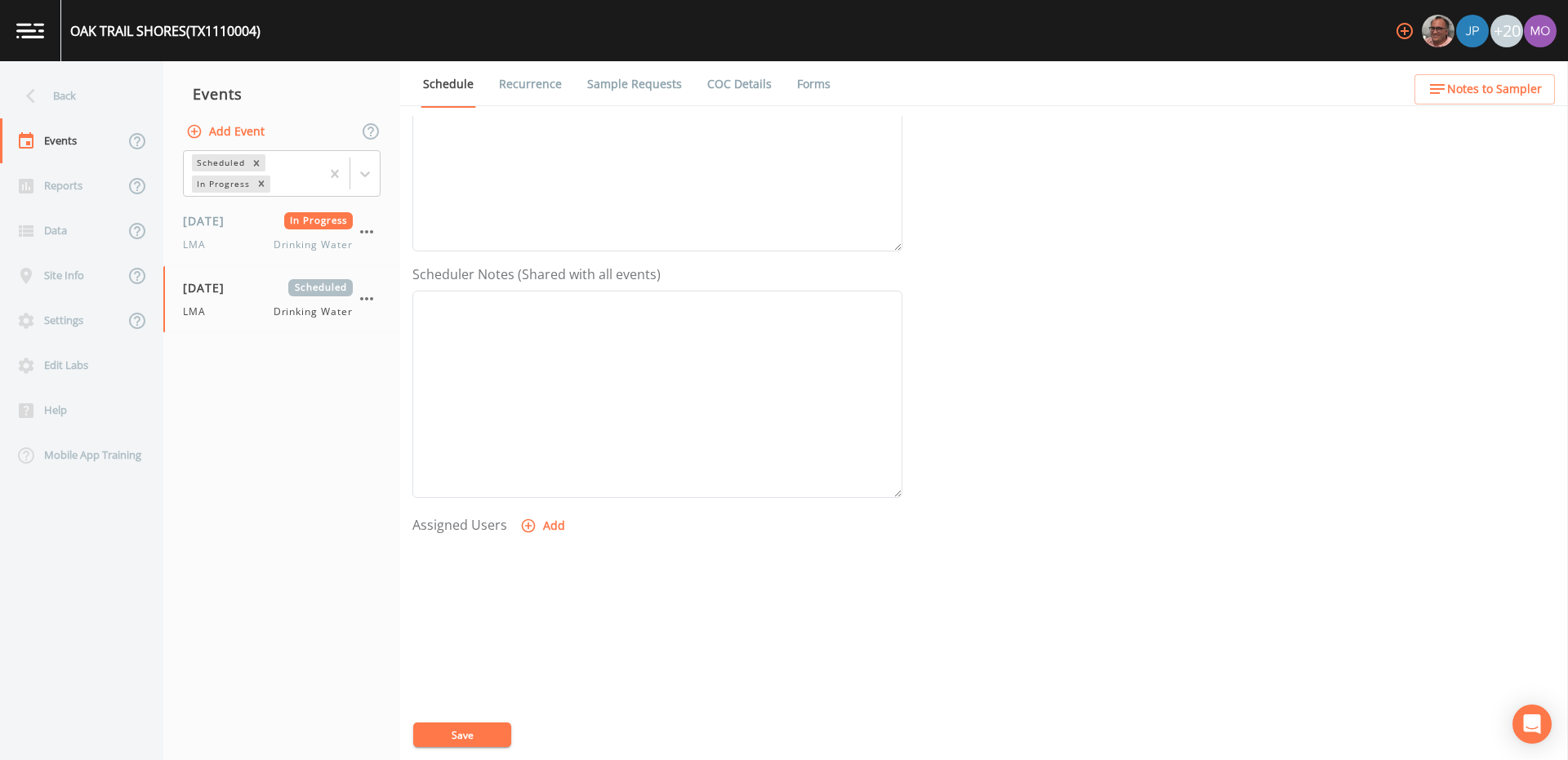
scroll to position [392, 0]
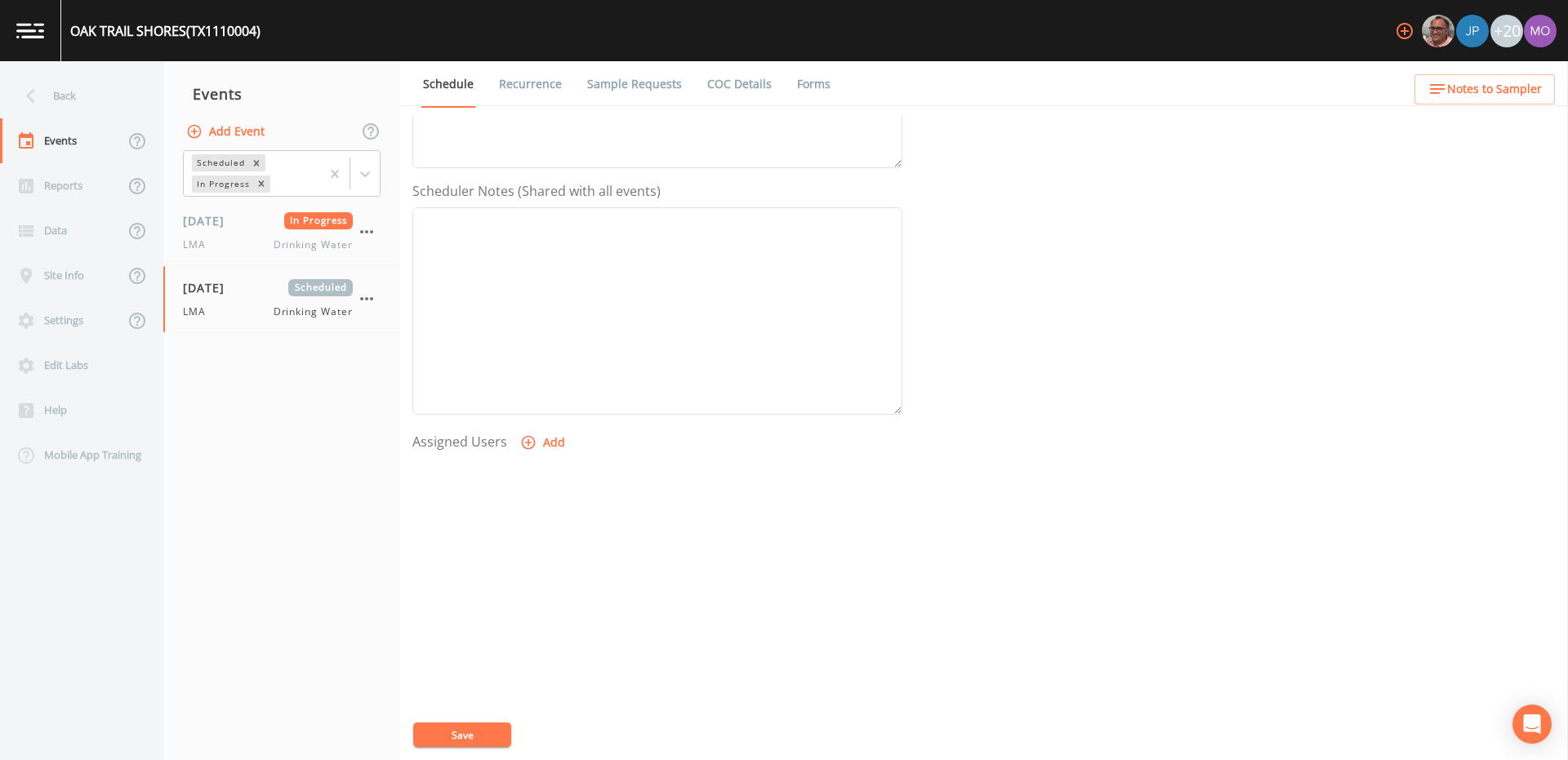
click at [520, 438] on icon "button" at bounding box center [528, 442] width 16 height 16
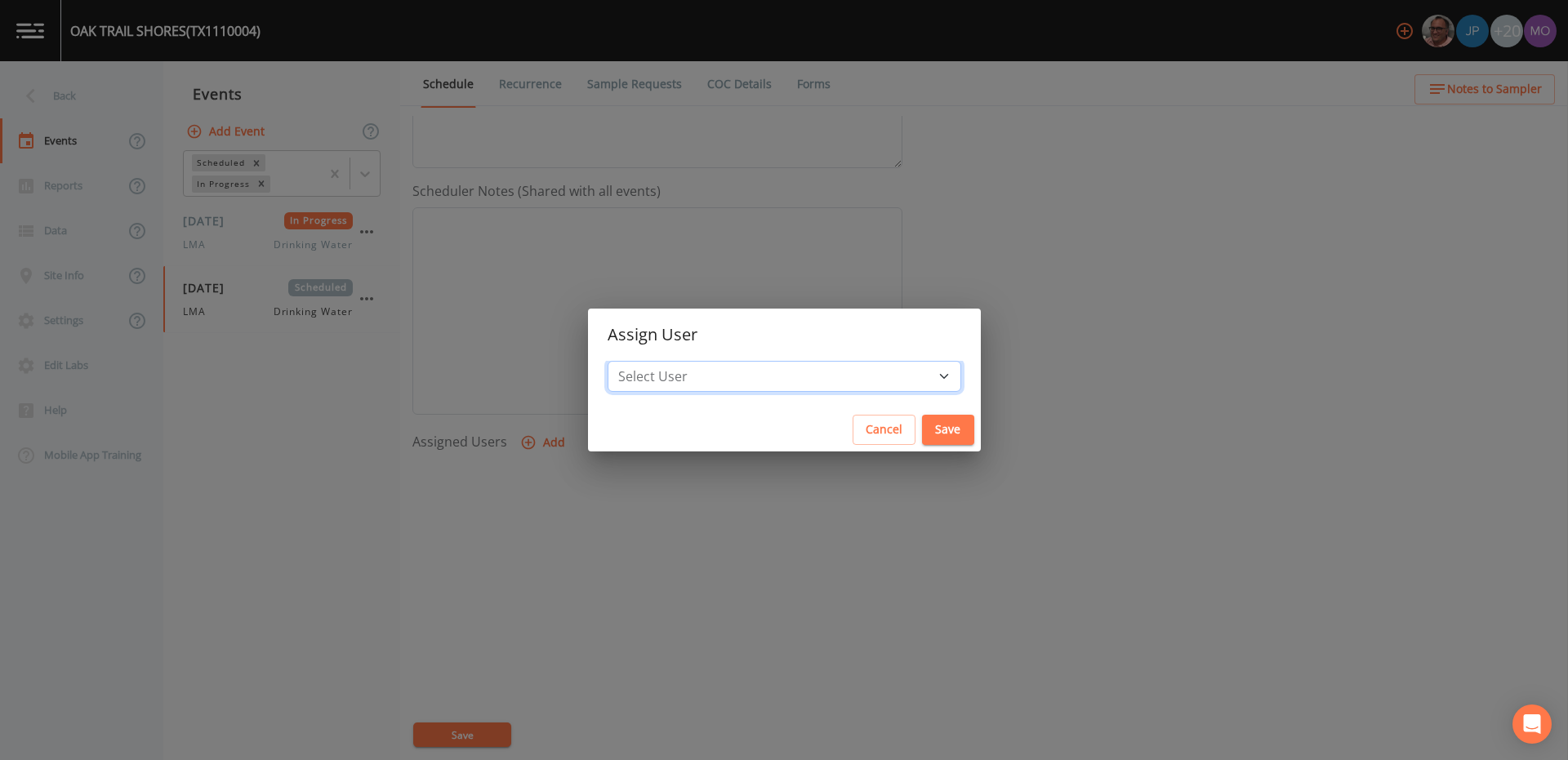
click at [711, 384] on select "Select User [PERSON_NAME] [PERSON_NAME] [PERSON_NAME] [PERSON_NAME] [PERSON_NAM…" at bounding box center [784, 377] width 354 height 31
select select "929757a4-3a67-412e-8a17-ec670da8541b"
click at [922, 429] on button "Save" at bounding box center [948, 429] width 52 height 30
select select
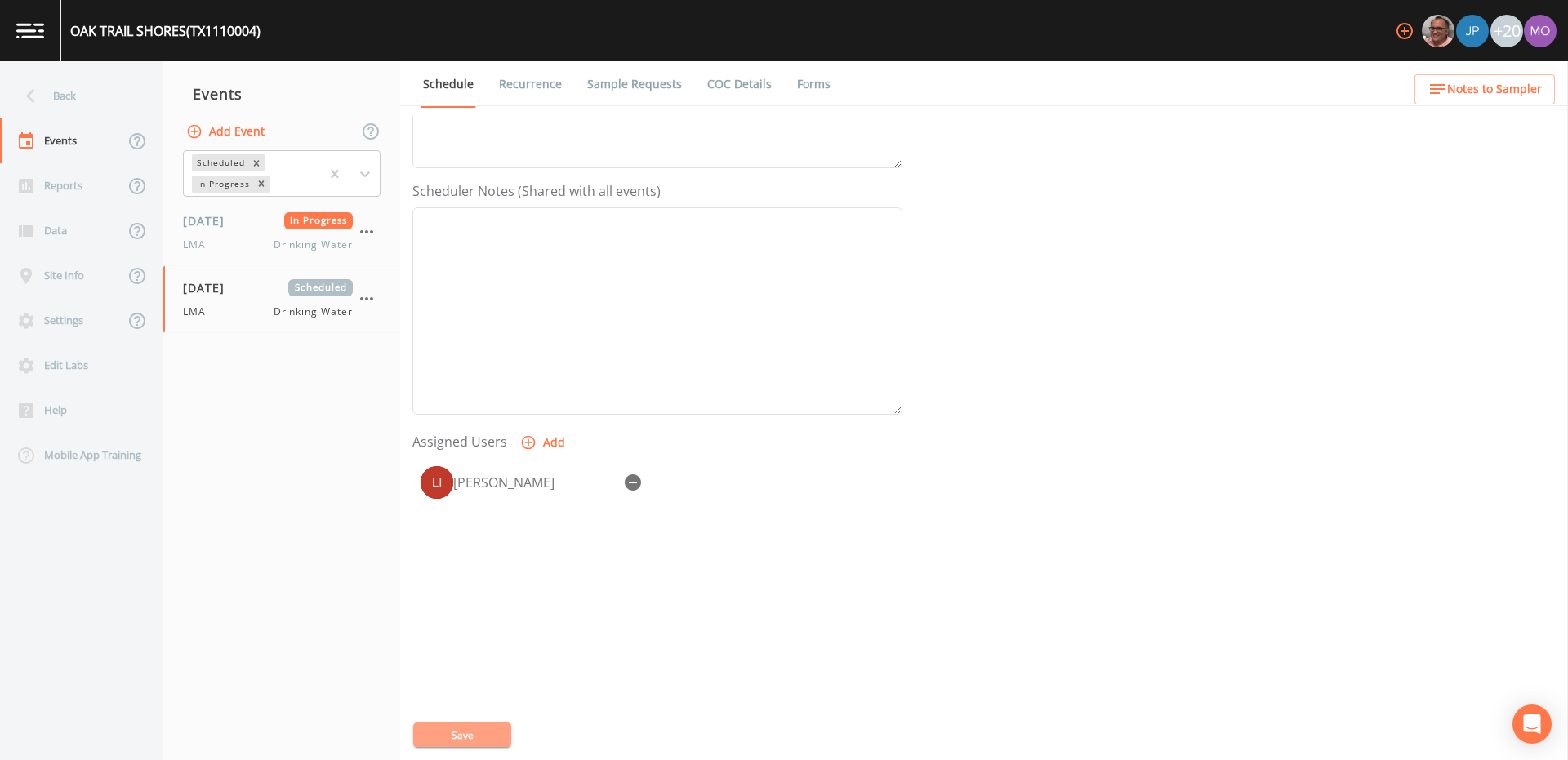
click at [466, 729] on button "Save" at bounding box center [462, 734] width 98 height 24
click at [57, 95] on div "Back" at bounding box center [73, 95] width 147 height 45
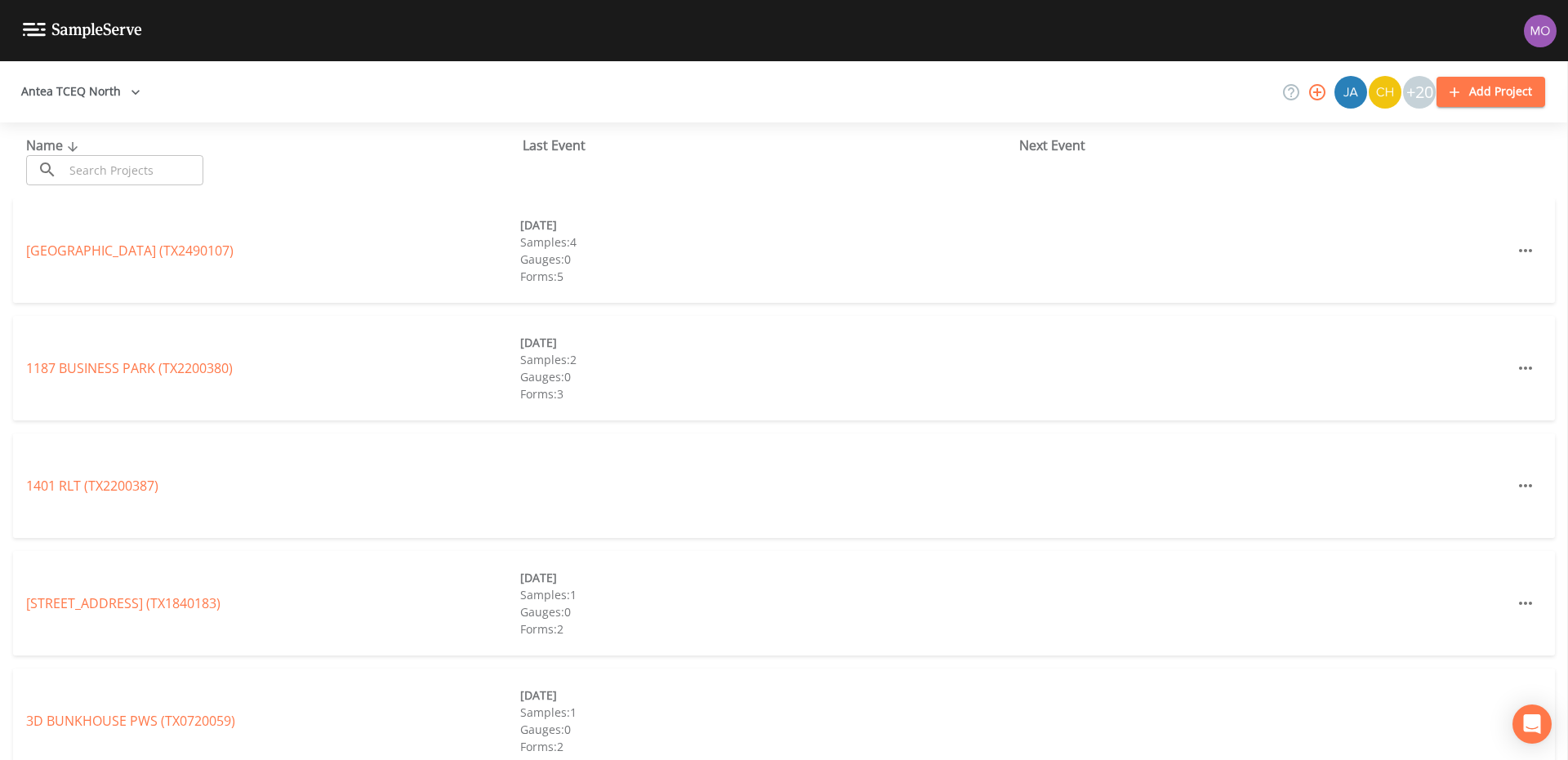
click at [121, 170] on input "text" at bounding box center [133, 169] width 139 height 30
paste input "TX1110060"
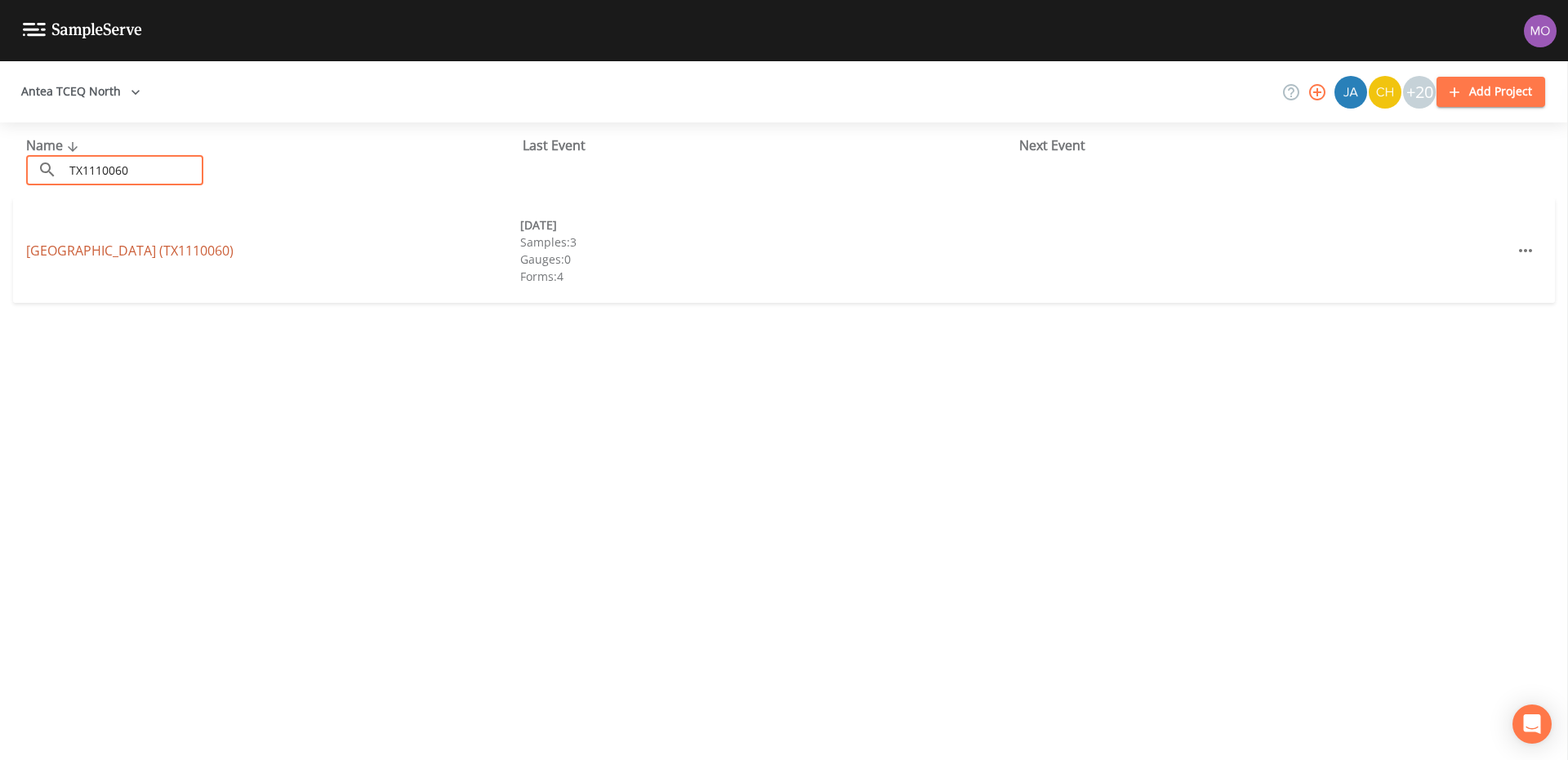
type input "TX1110060"
click at [127, 253] on link "[GEOGRAPHIC_DATA] (TX1110060)" at bounding box center [129, 250] width 207 height 18
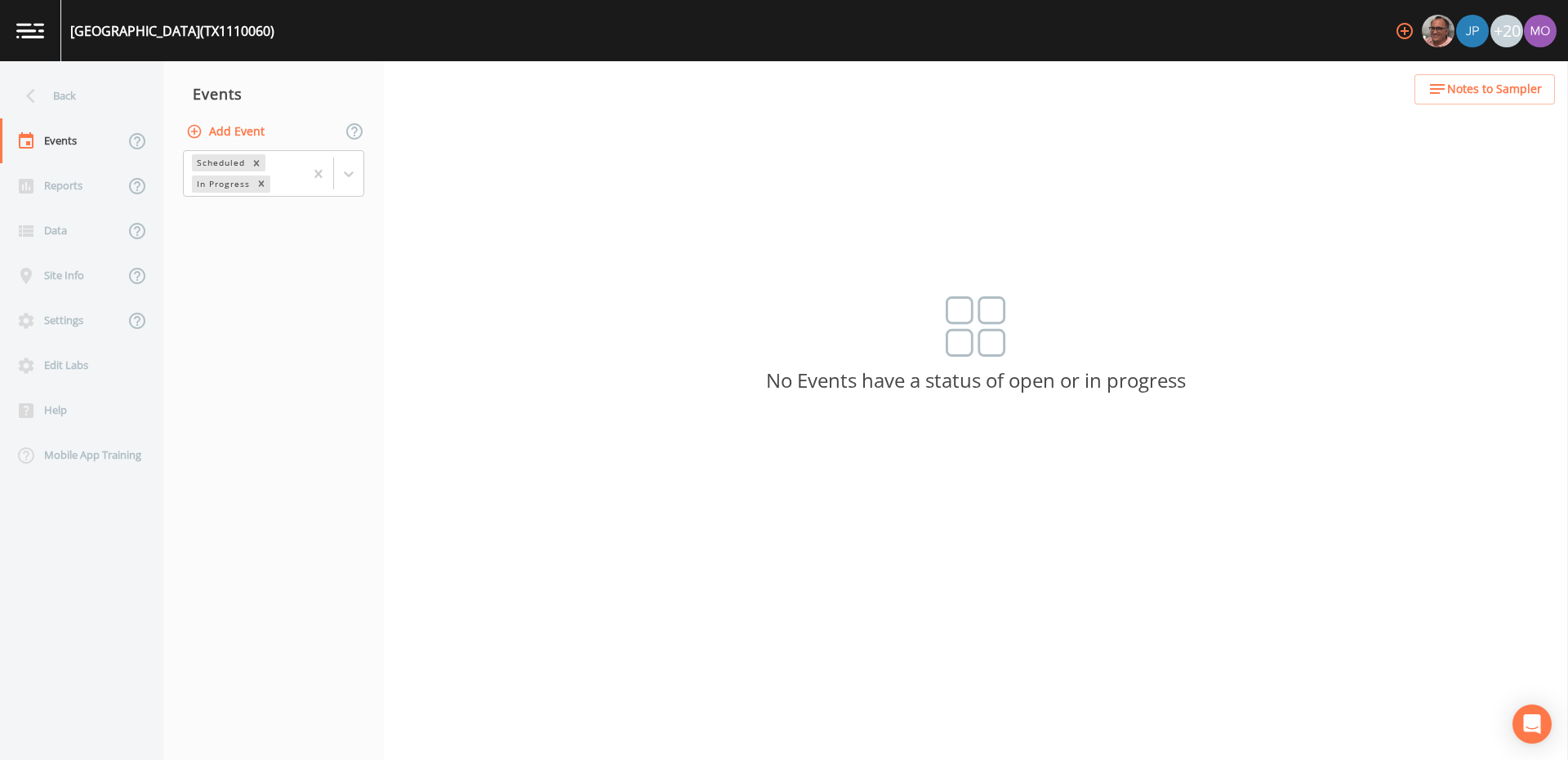
click at [230, 131] on button "Add Event" at bounding box center [227, 132] width 89 height 30
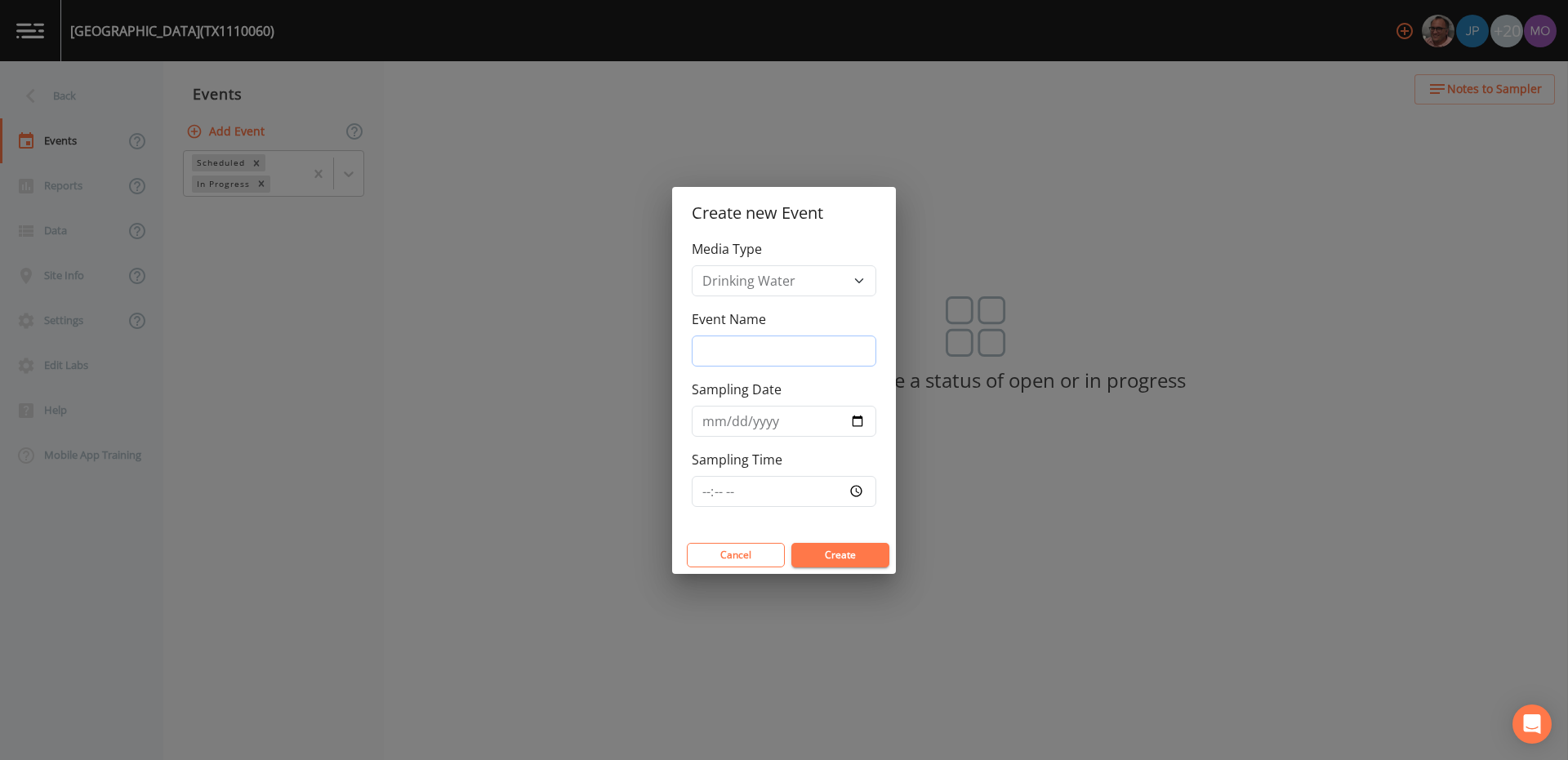
click at [773, 349] on input "Event Name" at bounding box center [784, 351] width 185 height 31
type input "LMA"
click at [853, 420] on input "Sampling Date" at bounding box center [784, 421] width 185 height 31
type input "[DATE]"
click at [816, 551] on button "Create" at bounding box center [840, 555] width 98 height 24
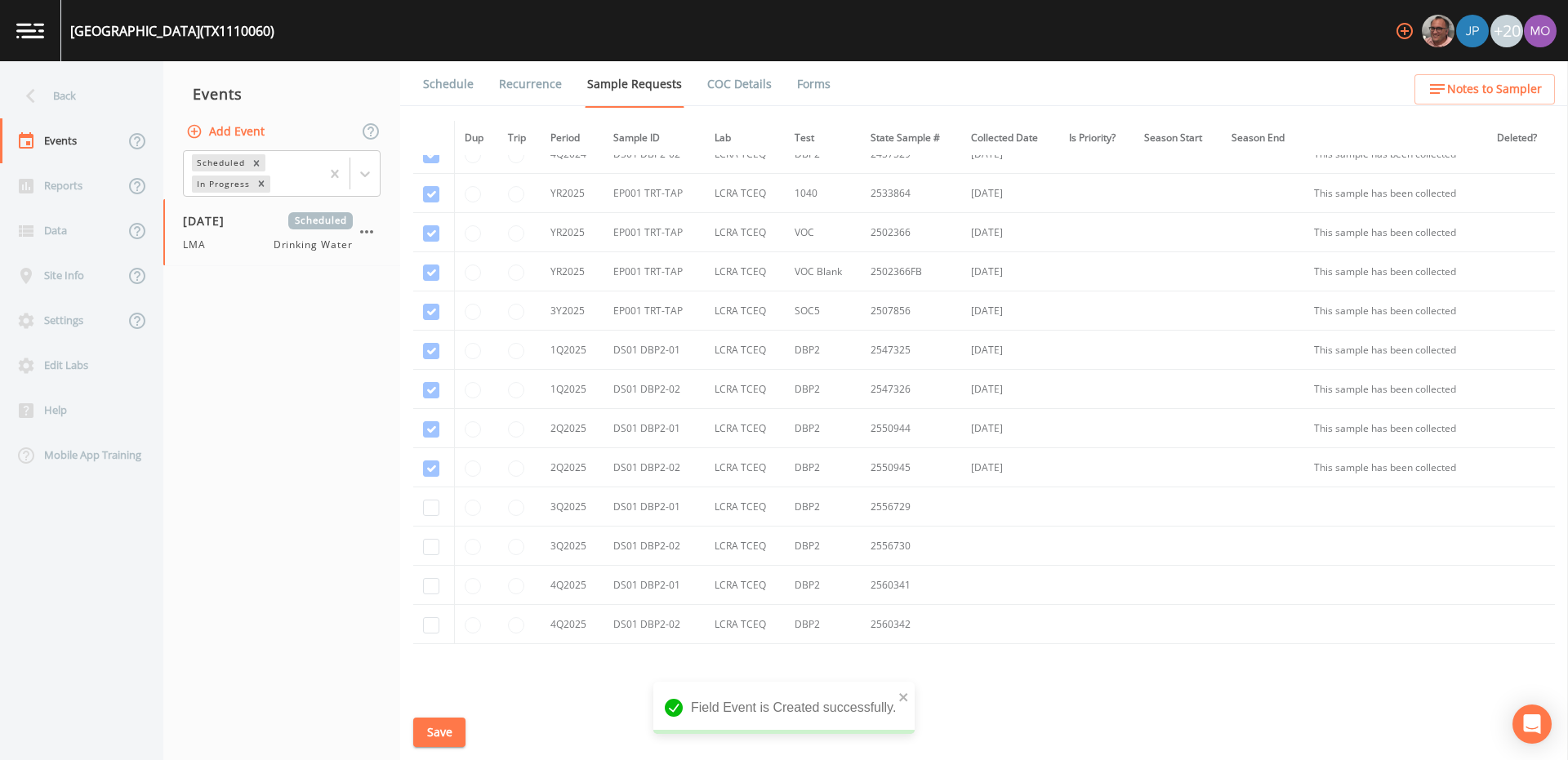
scroll to position [728, 0]
checkbox input "true"
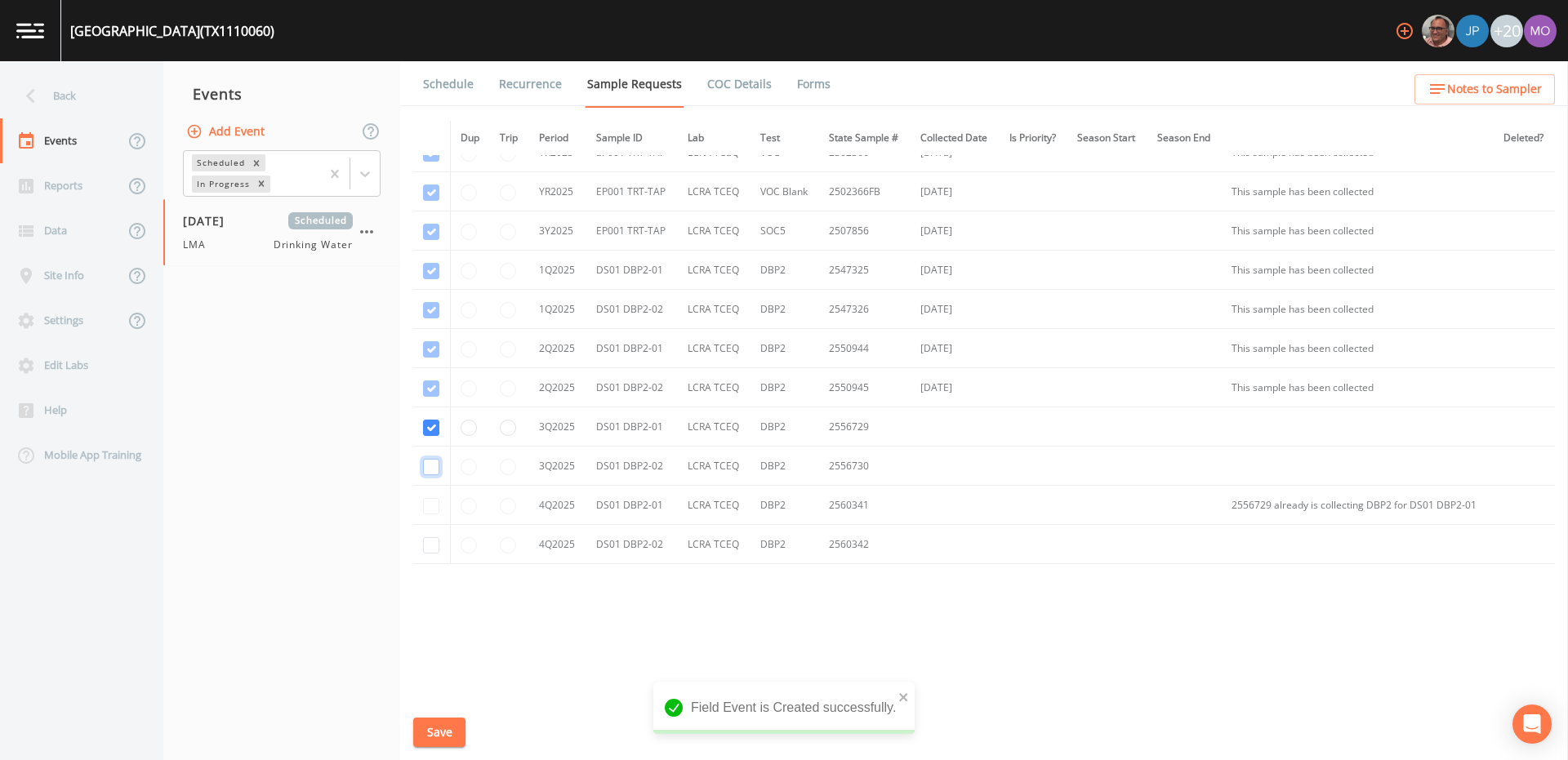
checkbox input "true"
click at [430, 723] on button "Save" at bounding box center [439, 732] width 52 height 30
click at [433, 79] on link "Schedule" at bounding box center [448, 83] width 56 height 46
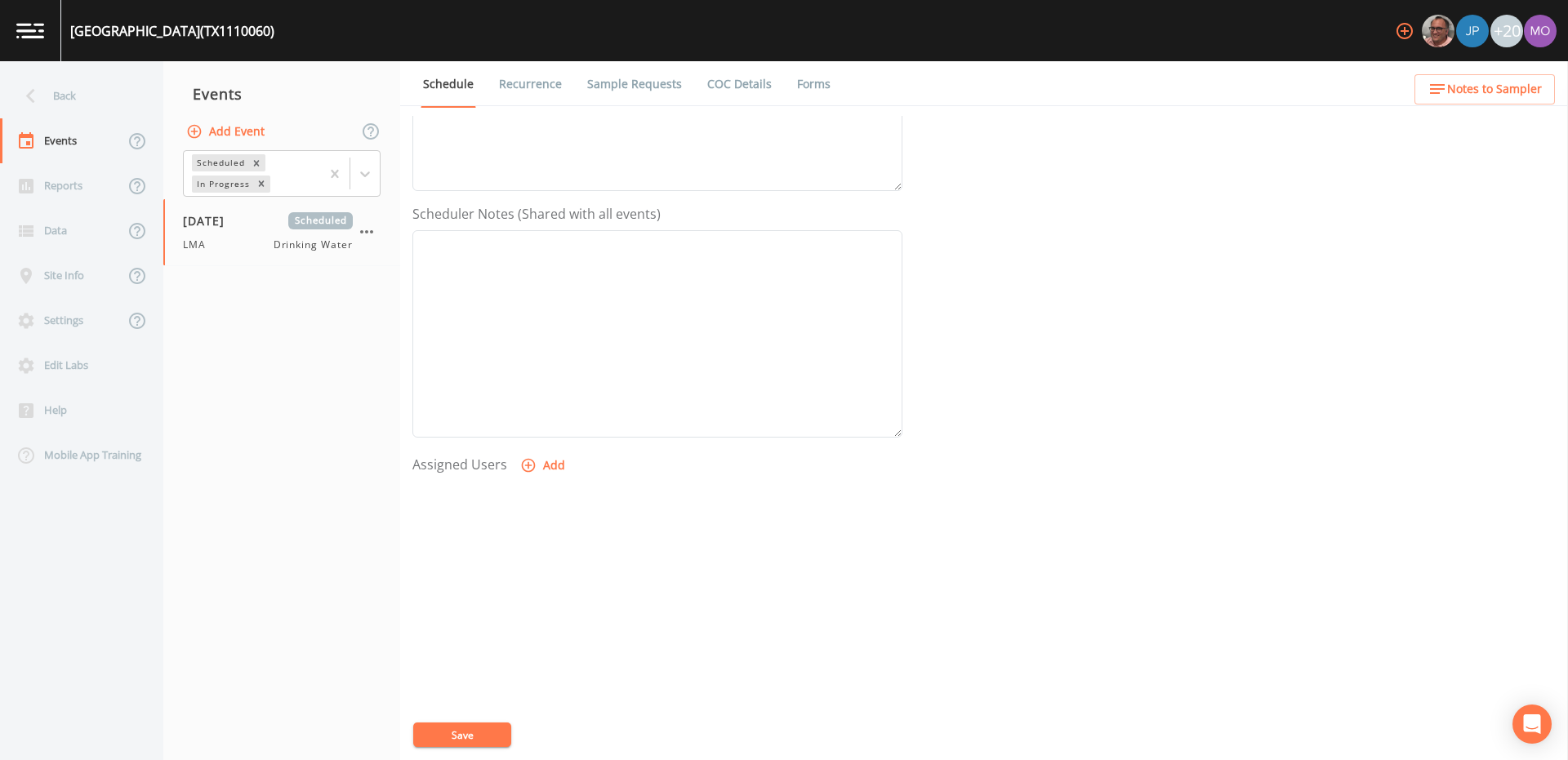
scroll to position [392, 0]
click at [520, 444] on icon "button" at bounding box center [528, 442] width 16 height 16
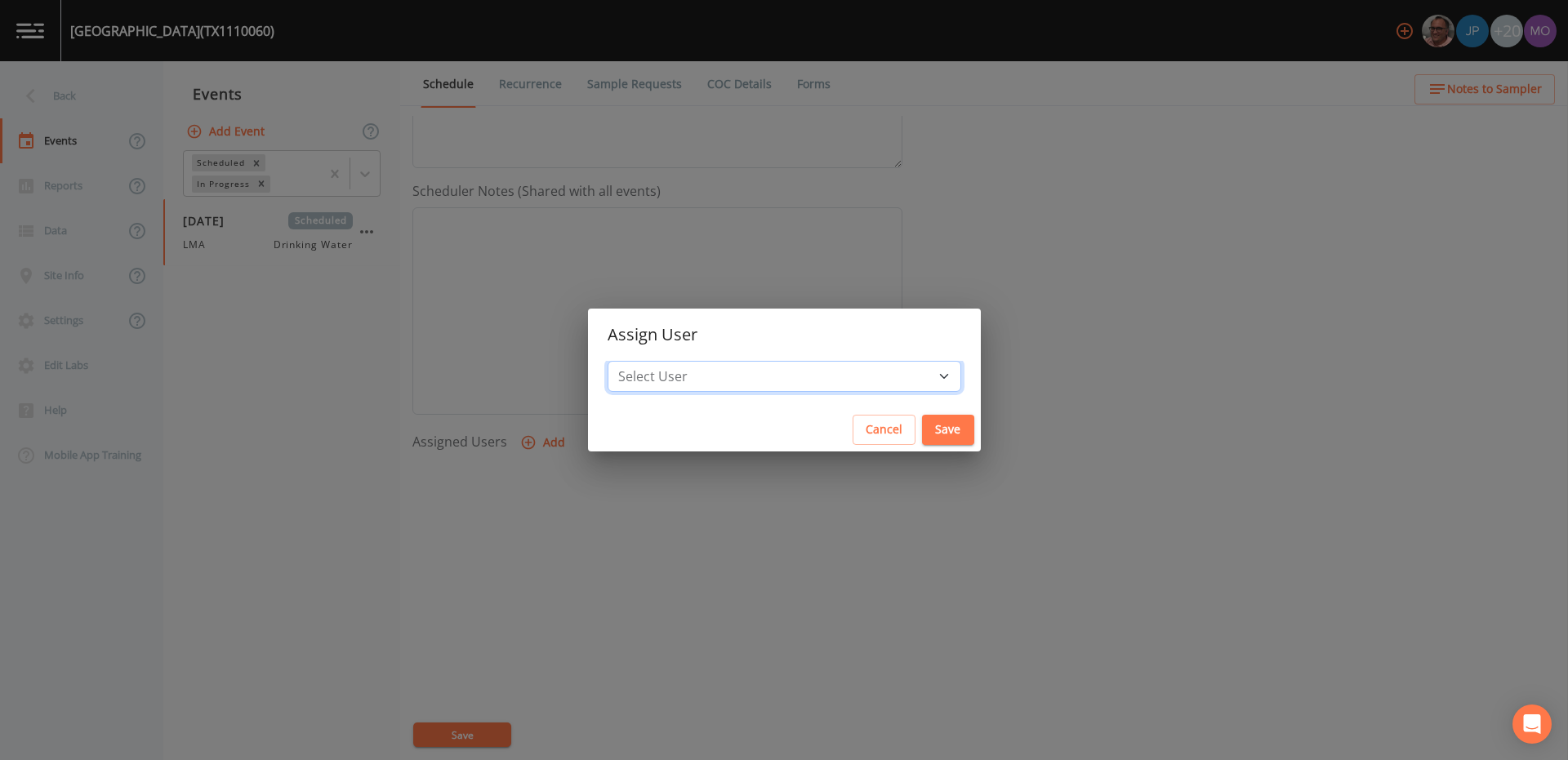
click at [701, 371] on select "Select User [PERSON_NAME] [PERSON_NAME] [PERSON_NAME] [PERSON_NAME] [PERSON_NAM…" at bounding box center [784, 377] width 354 height 31
select select "929757a4-3a67-412e-8a17-ec670da8541b"
click at [922, 429] on button "Save" at bounding box center [948, 429] width 52 height 30
select select
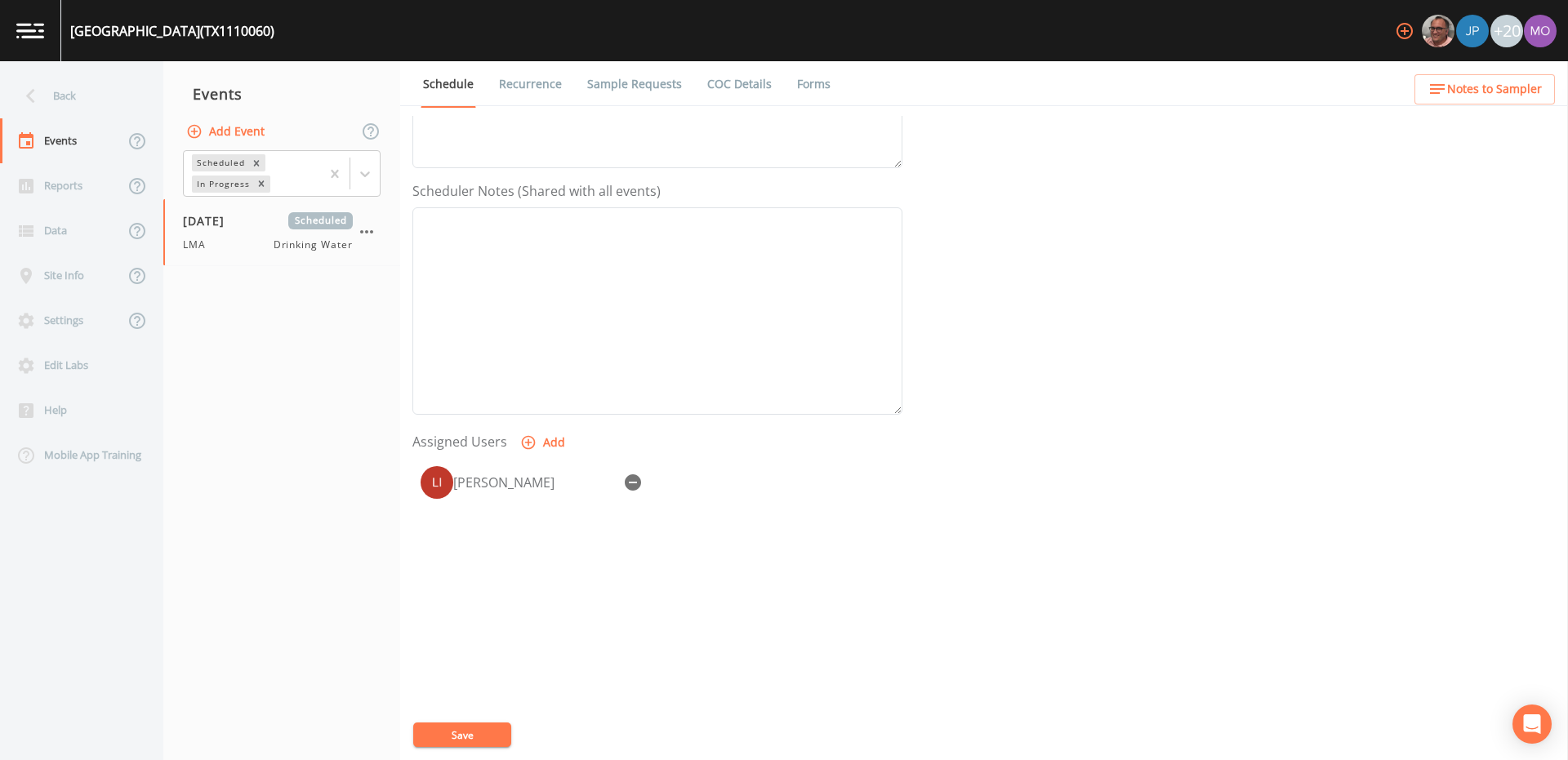
click at [489, 726] on button "Save" at bounding box center [462, 734] width 98 height 24
click at [63, 103] on div "Back" at bounding box center [73, 95] width 147 height 45
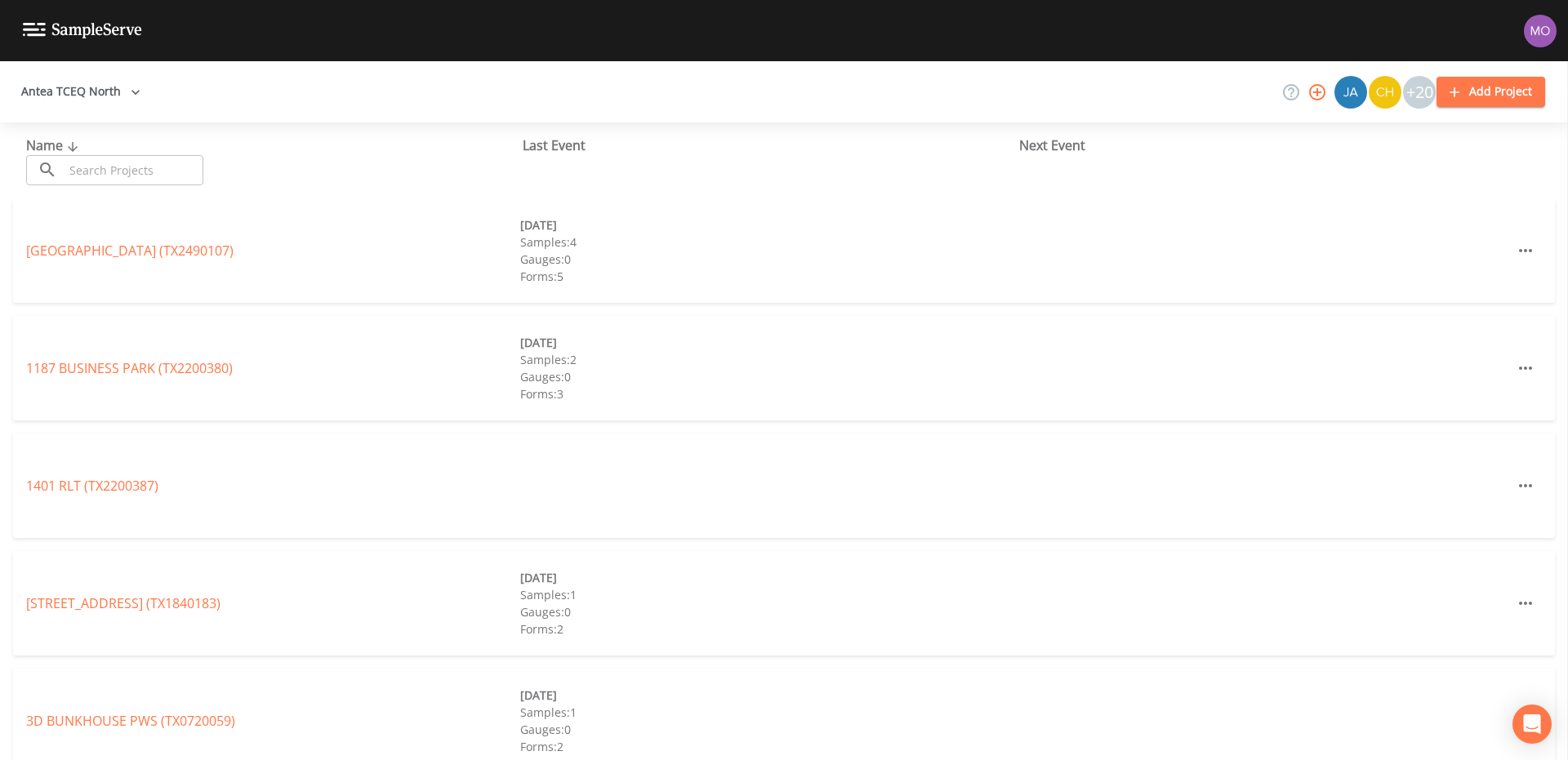
click at [93, 192] on div "Name ​ ​ Last Event Next Event" at bounding box center [784, 160] width 1568 height 76
click at [89, 175] on input "text" at bounding box center [133, 169] width 139 height 30
paste input "TX1110022"
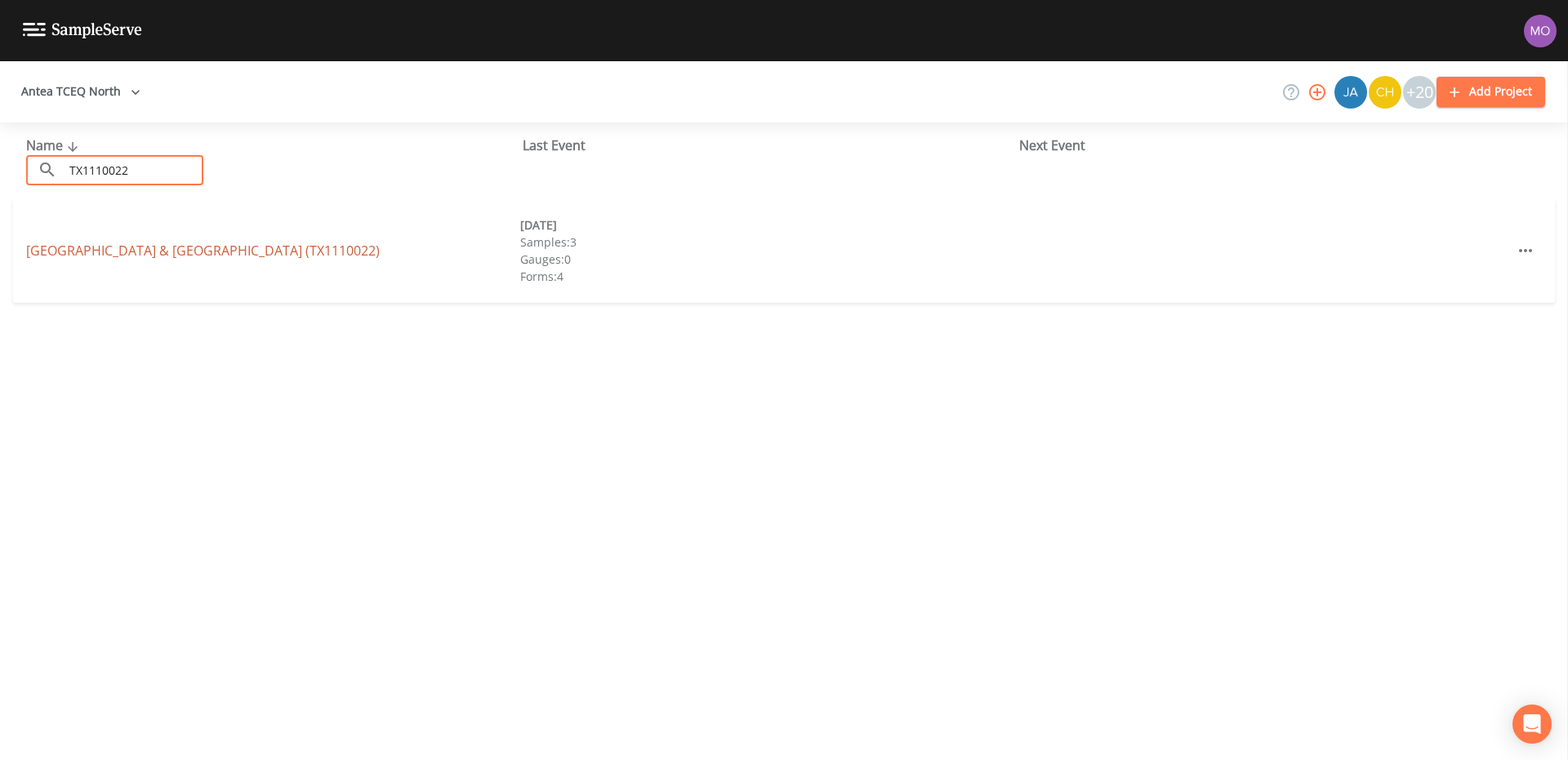
type input "TX1110022"
click at [85, 245] on link "[GEOGRAPHIC_DATA] & [GEOGRAPHIC_DATA] (TX1110022)" at bounding box center [202, 250] width 354 height 18
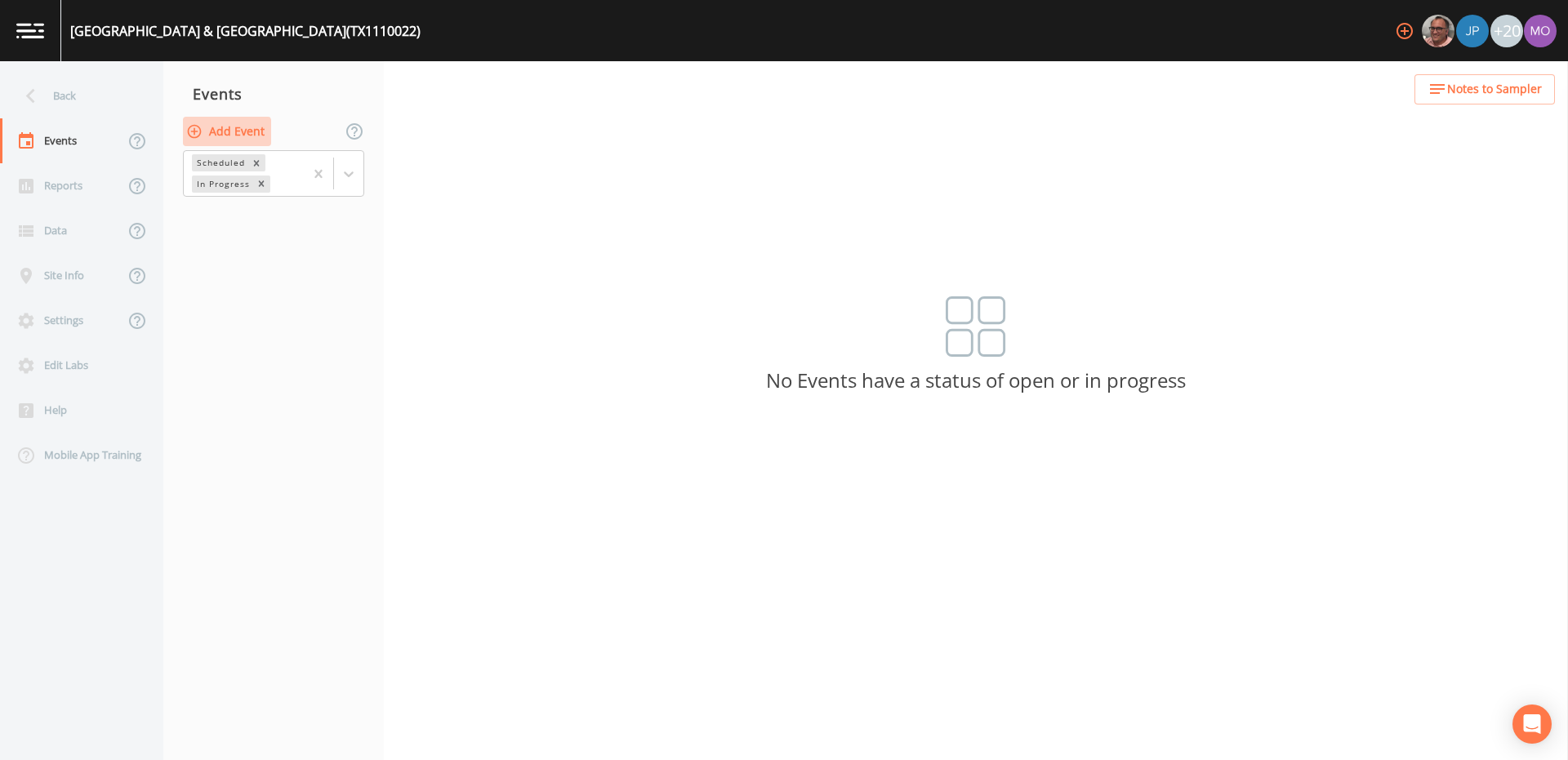
click at [204, 134] on button "Add Event" at bounding box center [227, 132] width 89 height 30
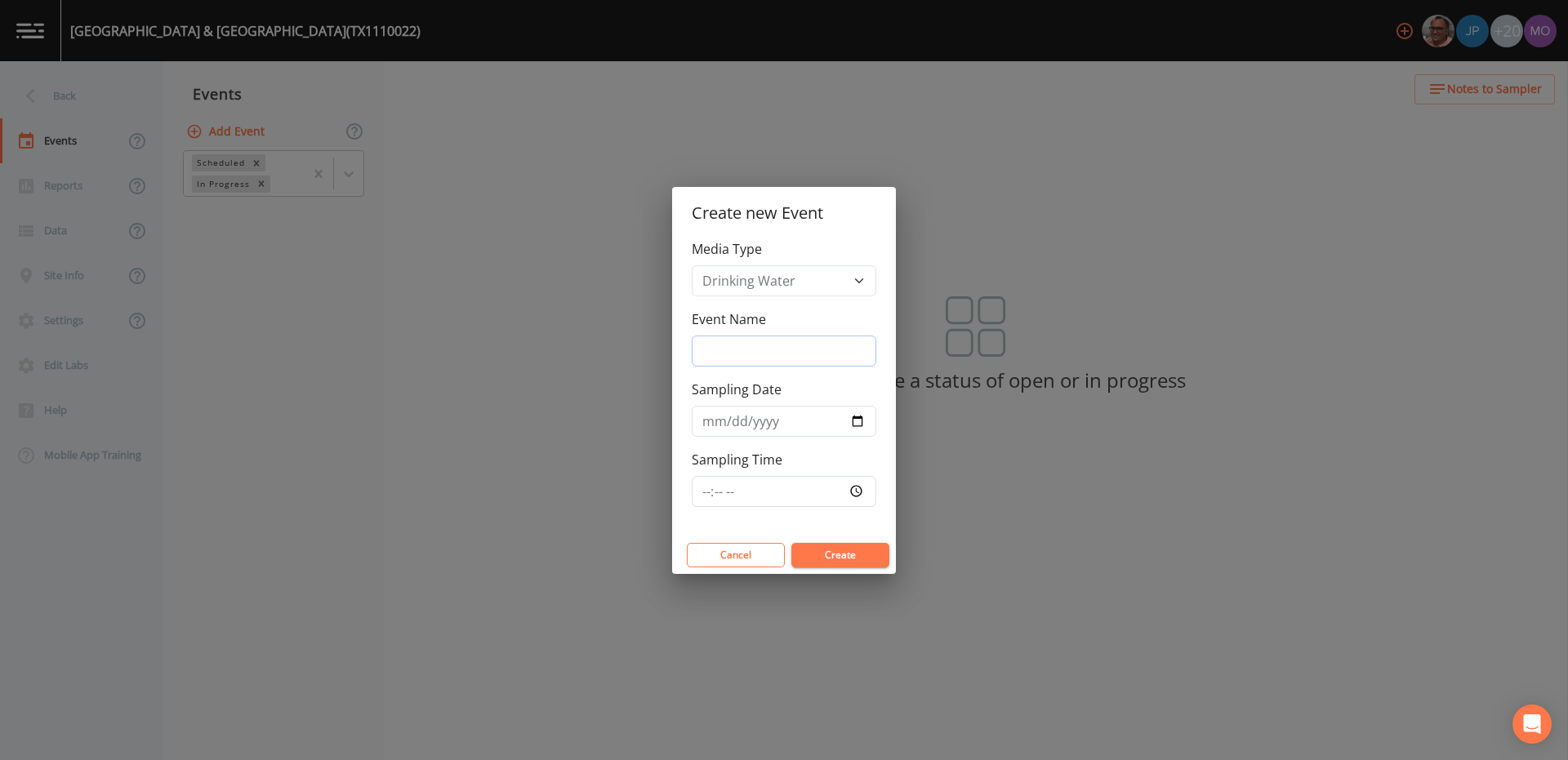
click at [717, 346] on input "Event Name" at bounding box center [784, 351] width 185 height 31
type input "LMA"
click at [852, 420] on input "Sampling Date" at bounding box center [784, 421] width 185 height 31
type input "[DATE]"
click at [812, 547] on button "Create" at bounding box center [840, 555] width 98 height 24
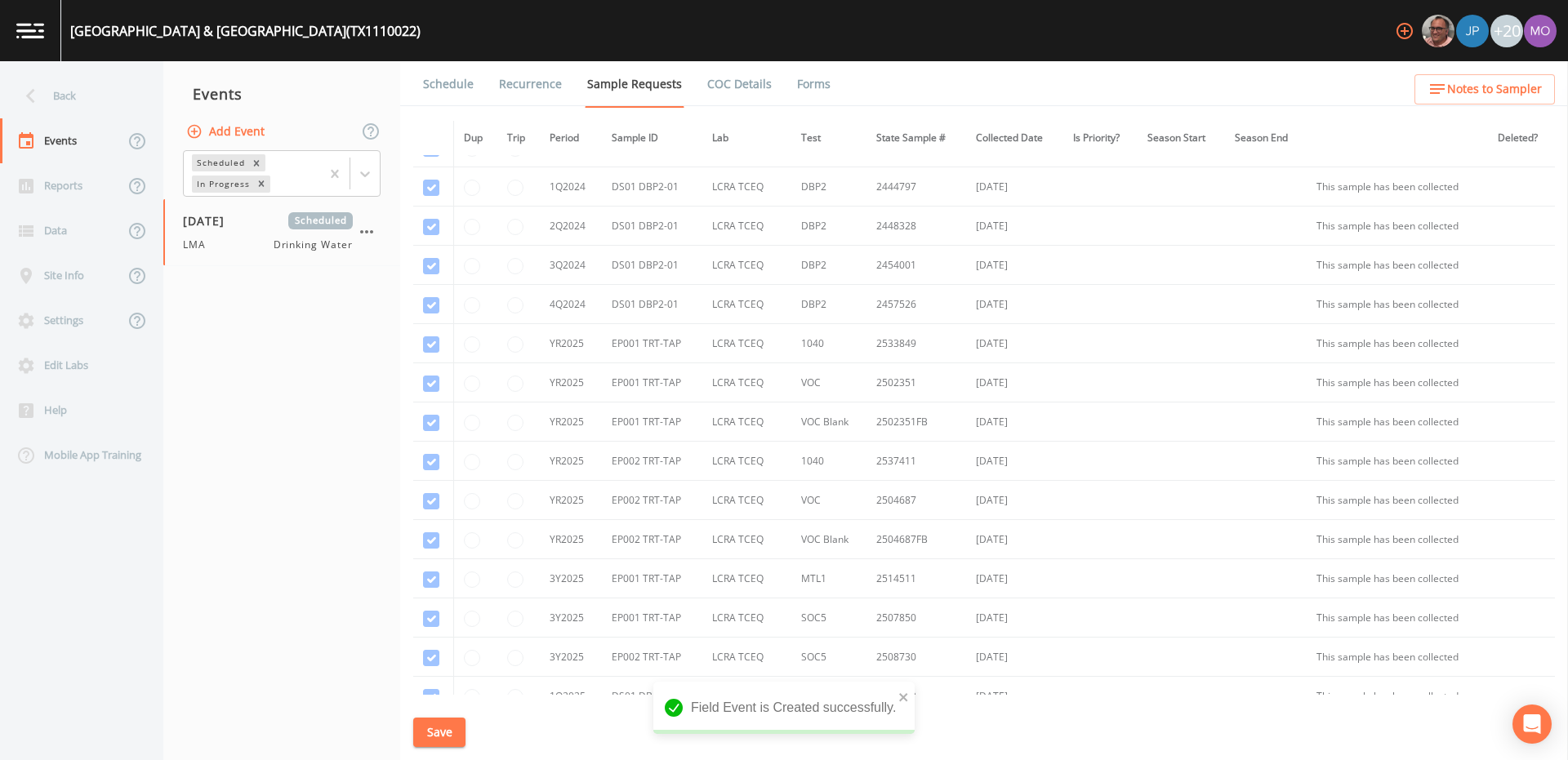
scroll to position [1081, 0]
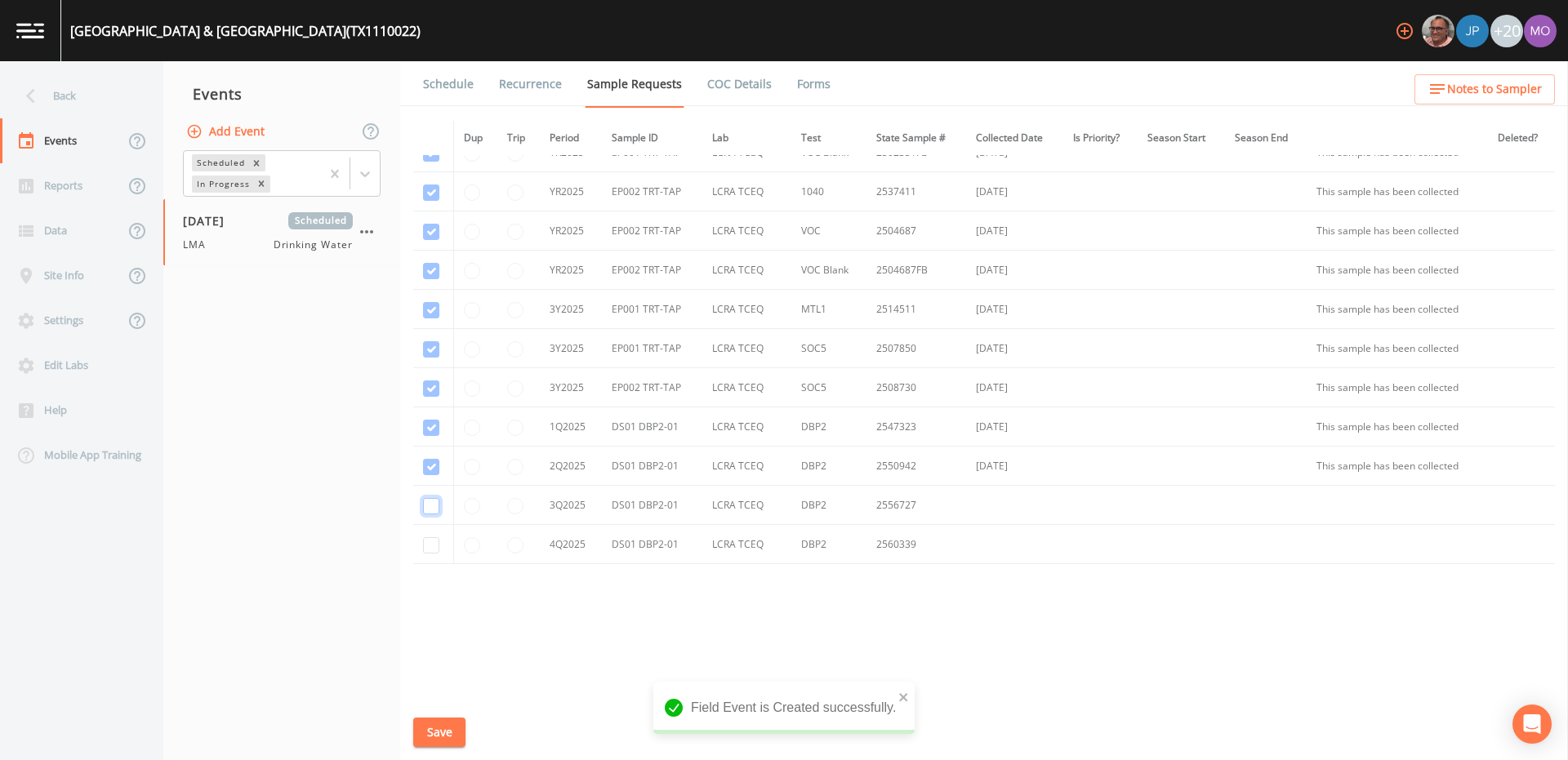
checkbox input "true"
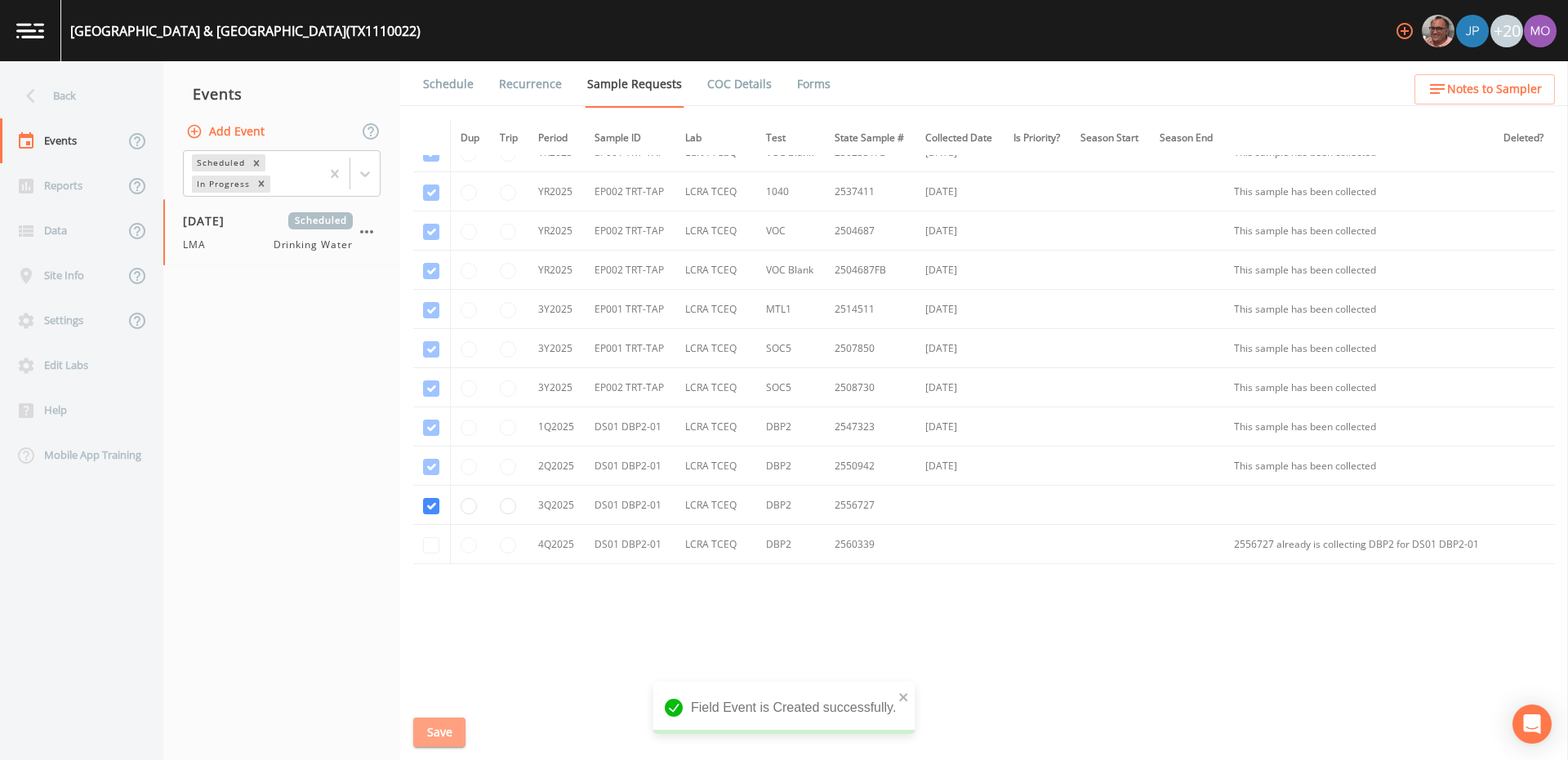
click at [447, 727] on button "Save" at bounding box center [439, 732] width 52 height 30
click at [444, 87] on link "Schedule" at bounding box center [448, 83] width 56 height 46
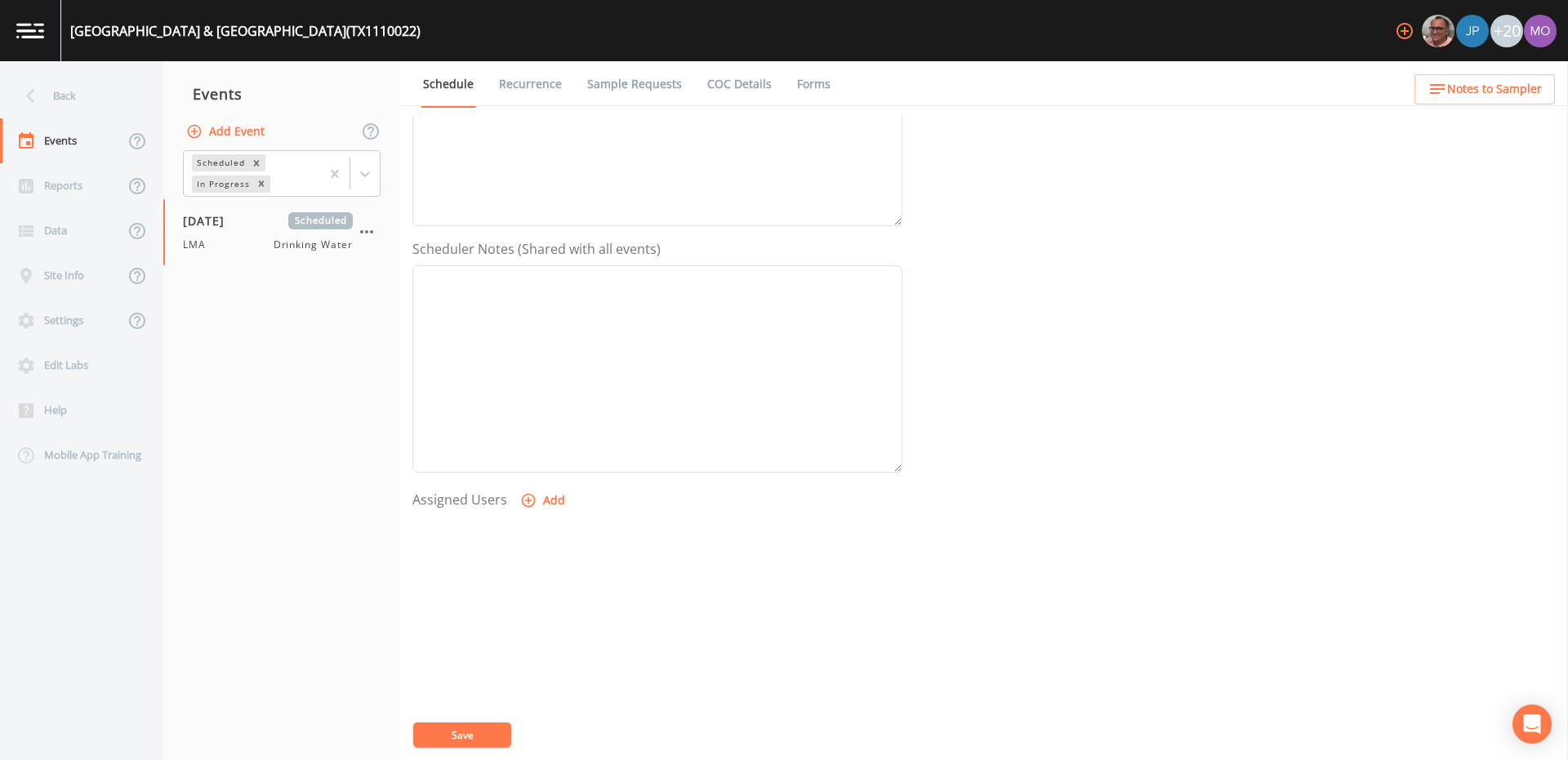
scroll to position [392, 0]
click at [520, 439] on icon "button" at bounding box center [528, 442] width 16 height 16
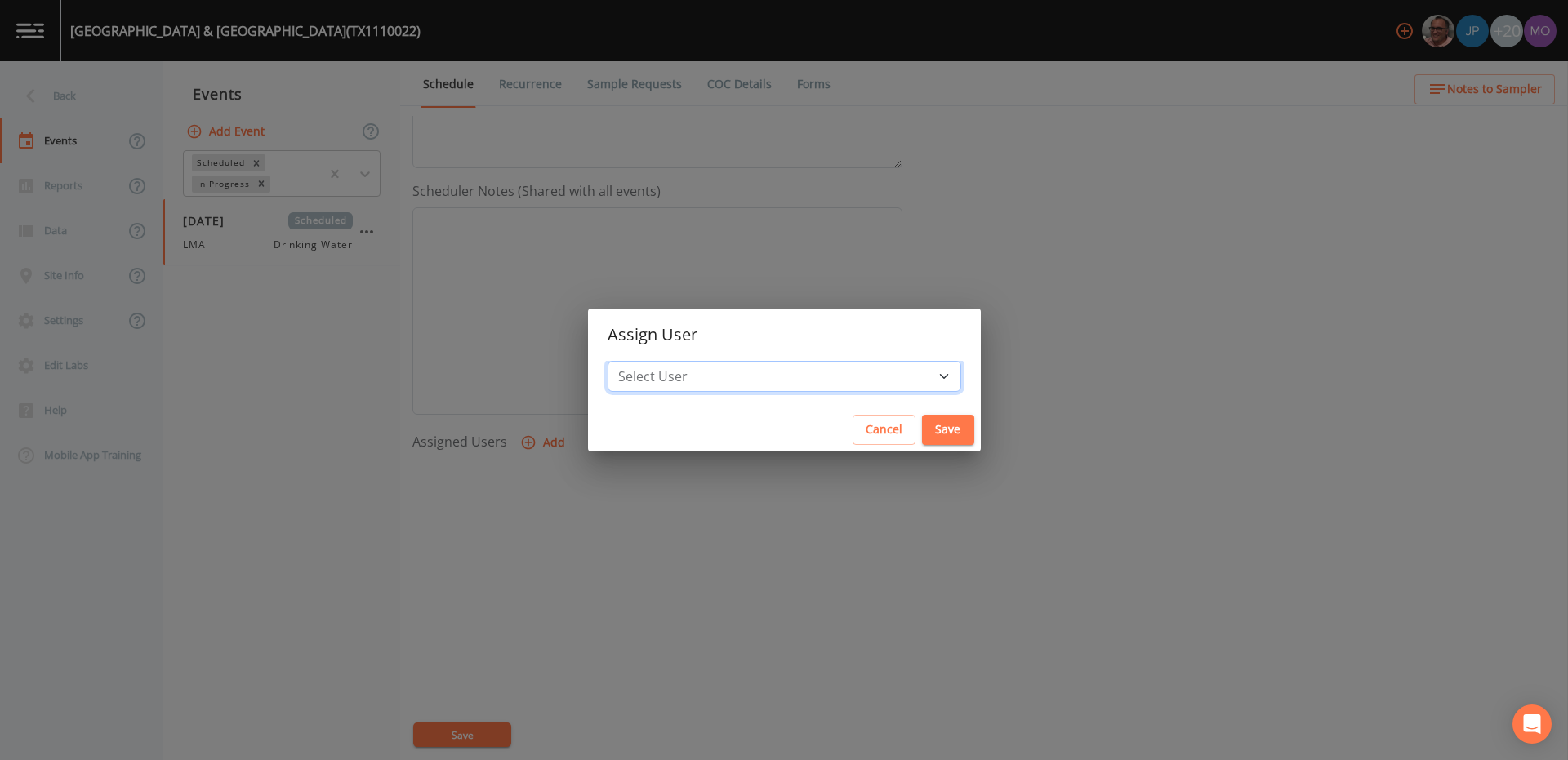
click at [685, 365] on select "Select User [PERSON_NAME] [PERSON_NAME] [PERSON_NAME] [PERSON_NAME] [PERSON_NAM…" at bounding box center [784, 377] width 354 height 31
select select "929757a4-3a67-412e-8a17-ec670da8541b"
click at [895, 408] on div "Cancel Save" at bounding box center [784, 430] width 393 height 43
click at [922, 425] on button "Save" at bounding box center [948, 429] width 52 height 30
select select
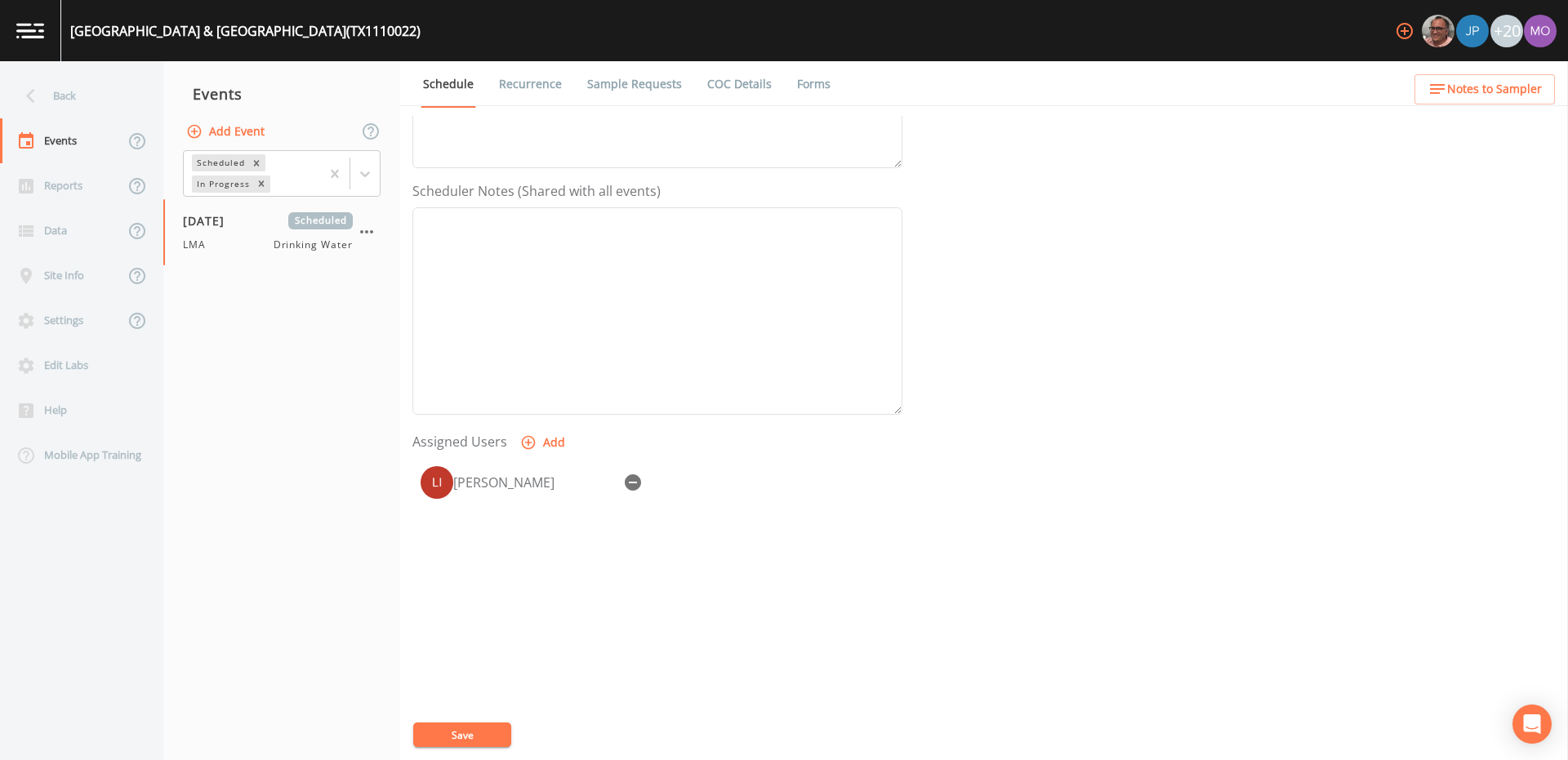
click at [427, 735] on button "Save" at bounding box center [462, 734] width 98 height 24
click at [66, 96] on div "Back" at bounding box center [73, 95] width 147 height 45
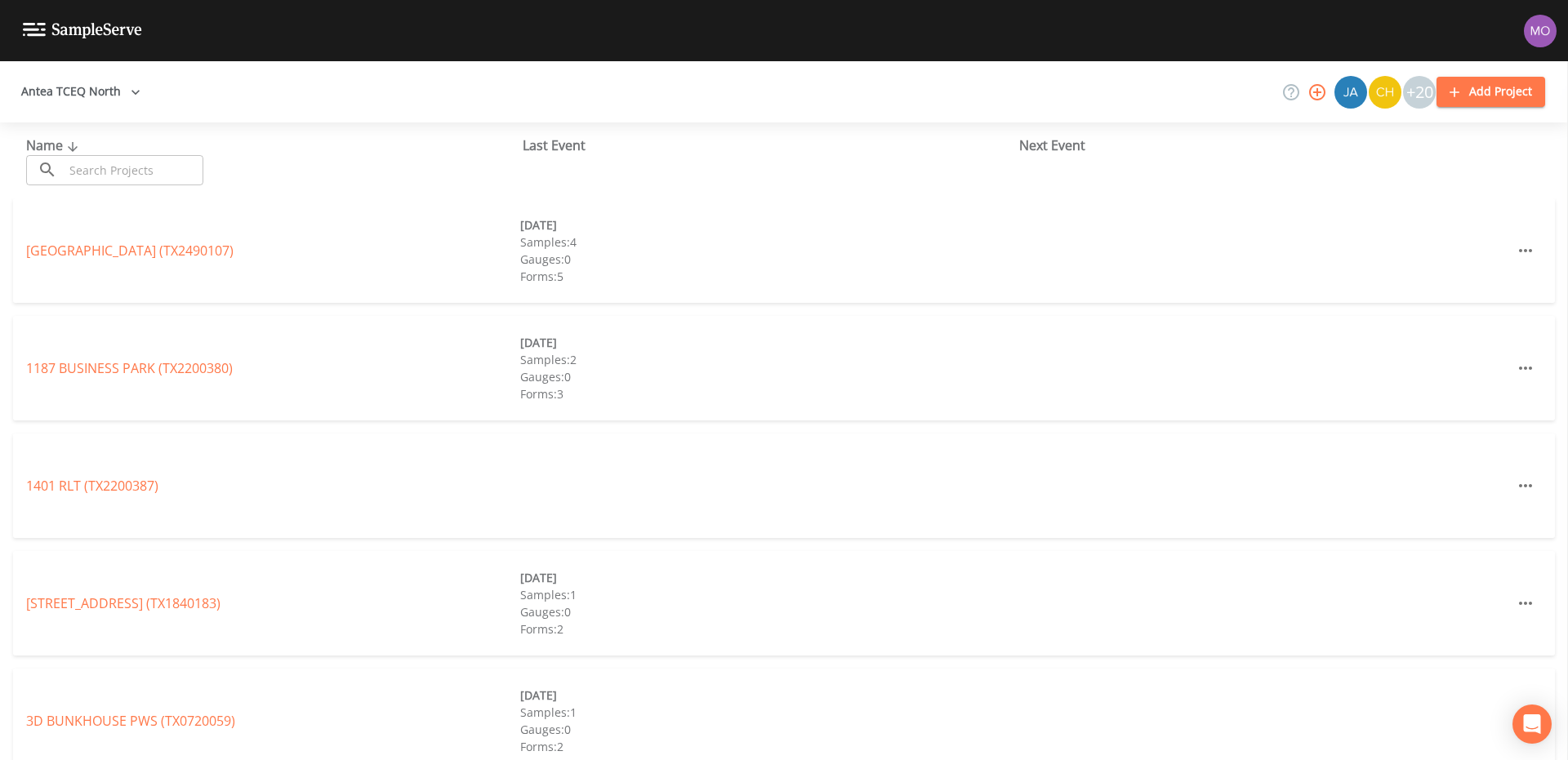
click at [90, 176] on input "text" at bounding box center [133, 169] width 139 height 30
paste input "TX1110044"
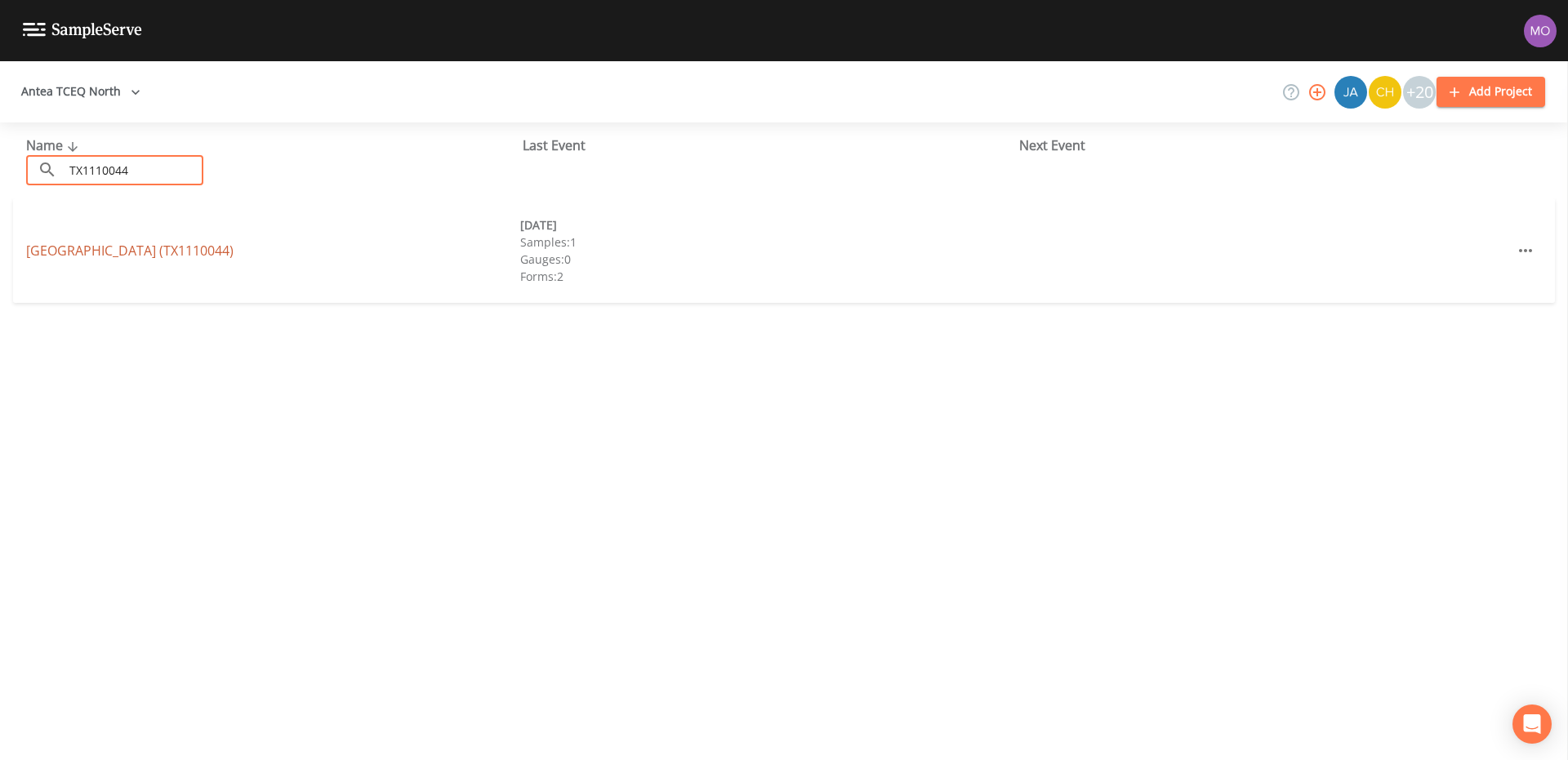
type input "TX1110044"
click at [106, 250] on link "[GEOGRAPHIC_DATA] (TX1110044)" at bounding box center [129, 250] width 207 height 18
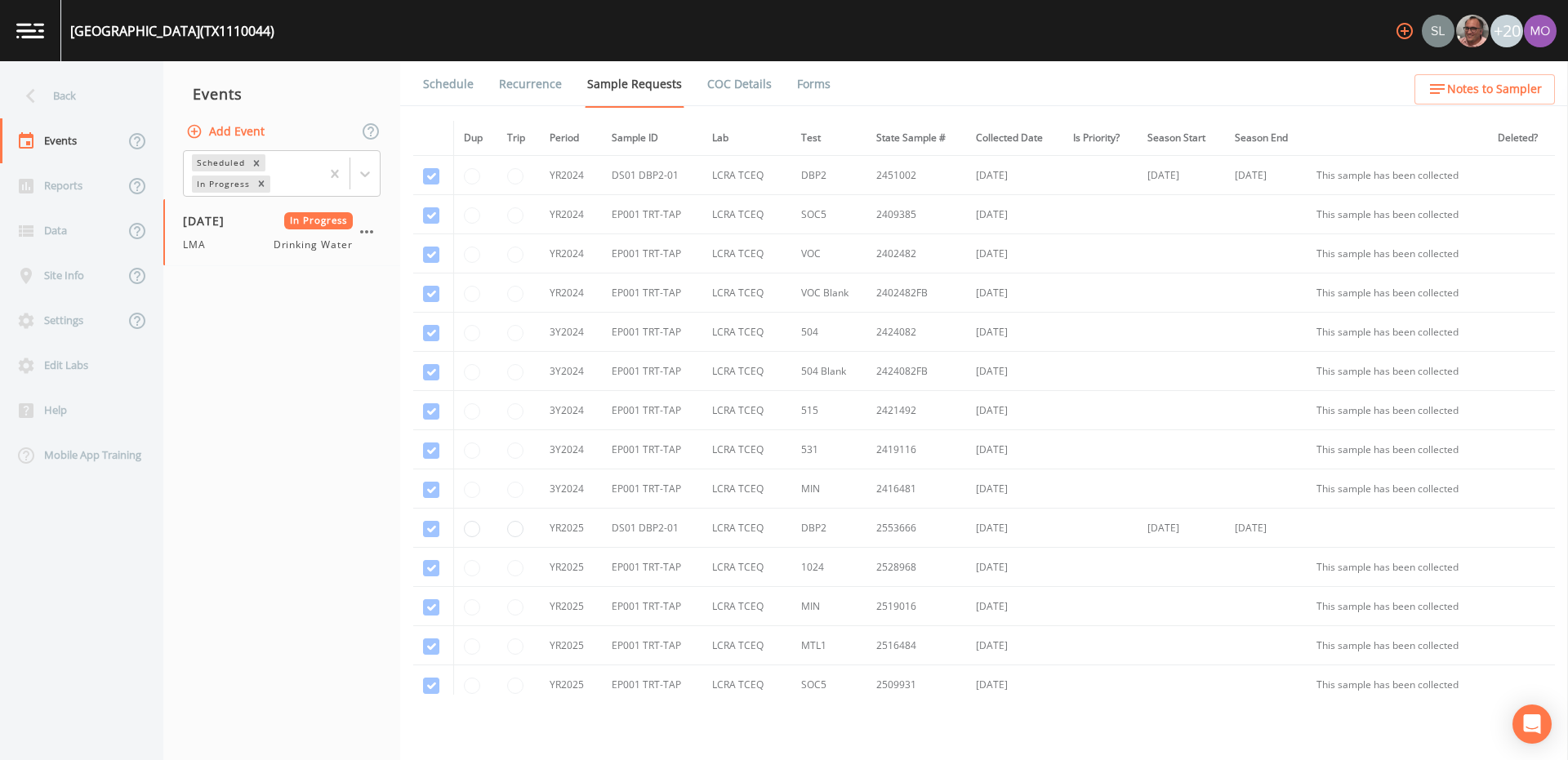
click at [237, 138] on button "Add Event" at bounding box center [227, 132] width 89 height 30
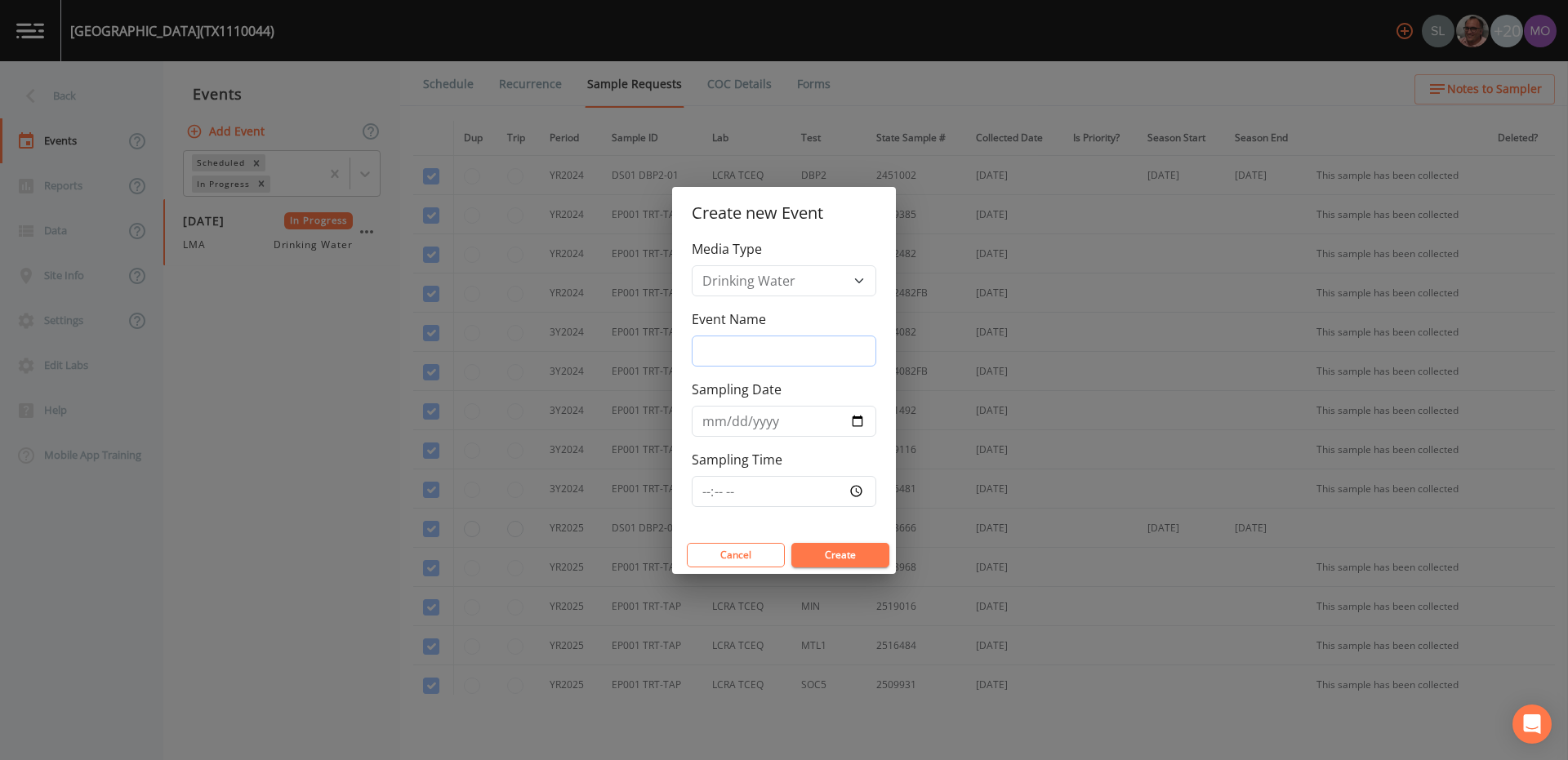
click at [705, 353] on input "Event Name" at bounding box center [784, 351] width 185 height 31
type input "LMA"
click at [855, 422] on input "Sampling Date" at bounding box center [784, 421] width 185 height 31
type input "[DATE]"
click at [826, 561] on button "Create" at bounding box center [840, 555] width 98 height 24
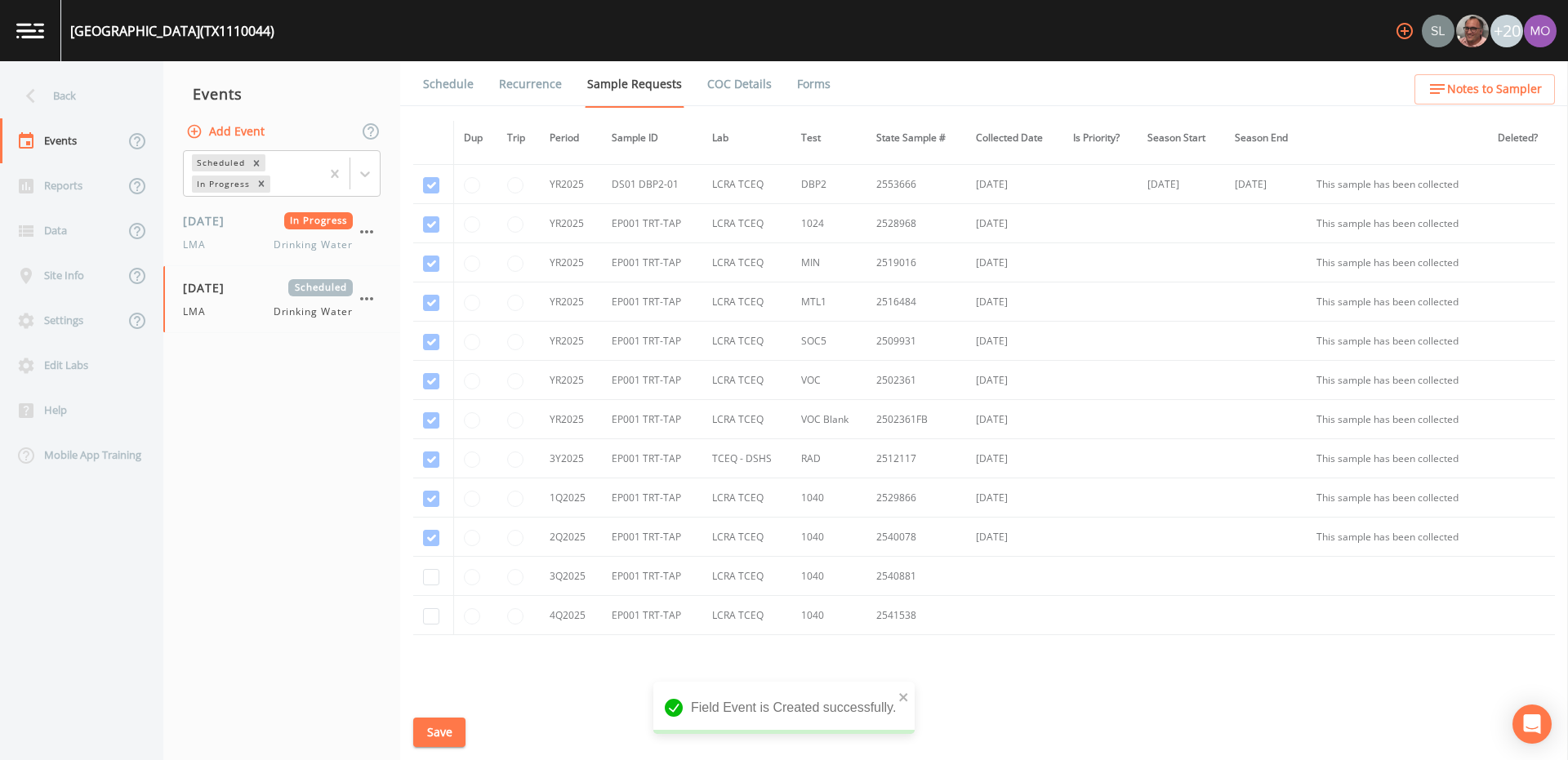
scroll to position [414, 0]
click at [439, 506] on td at bounding box center [433, 506] width 40 height 40
click at [434, 436] on input "checkbox" at bounding box center [431, 427] width 16 height 16
checkbox input "true"
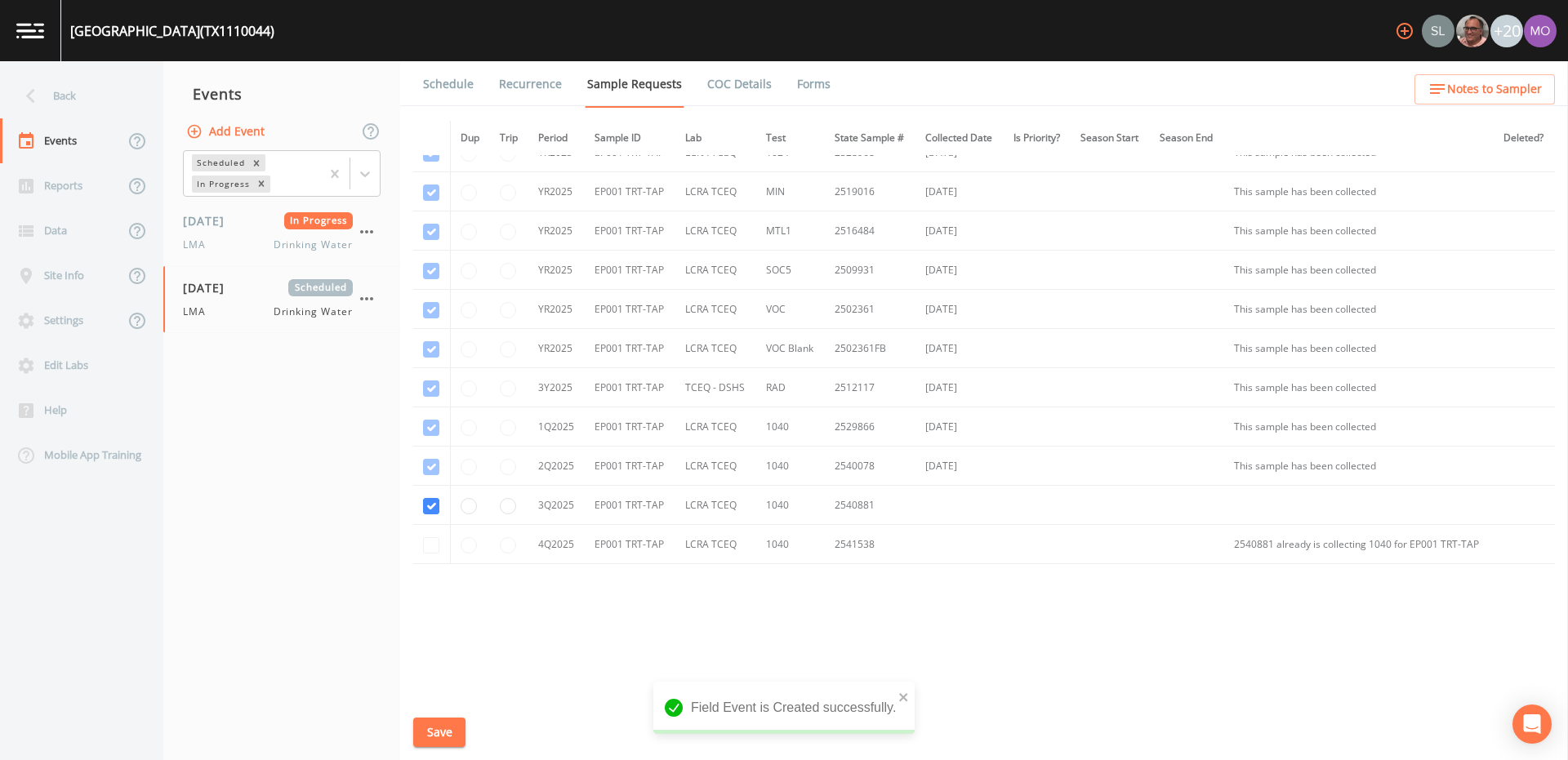
click at [435, 739] on button "Save" at bounding box center [439, 732] width 52 height 30
click at [454, 81] on link "Schedule" at bounding box center [448, 83] width 56 height 46
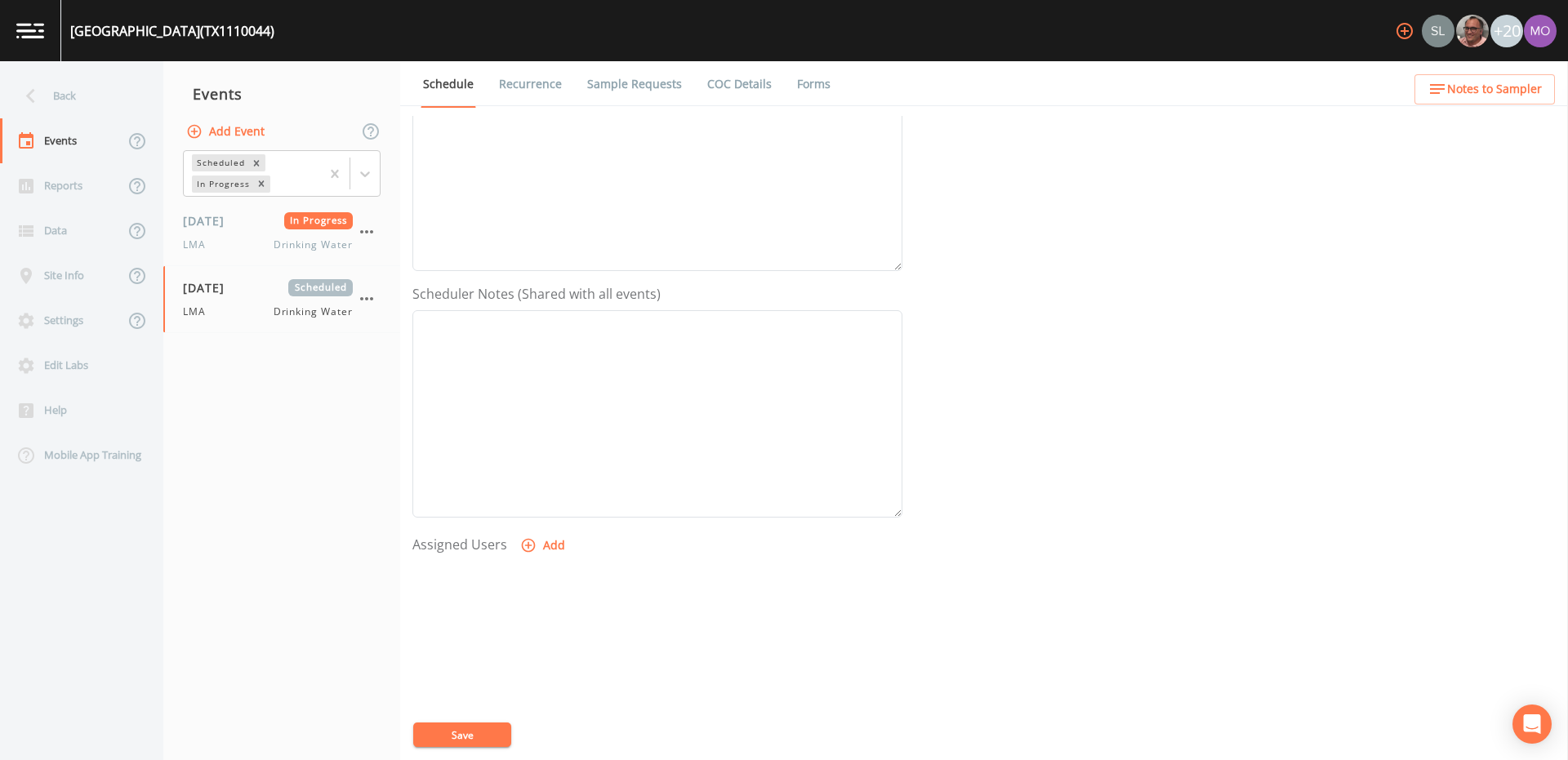
scroll to position [392, 0]
click at [526, 445] on icon "button" at bounding box center [528, 442] width 16 height 16
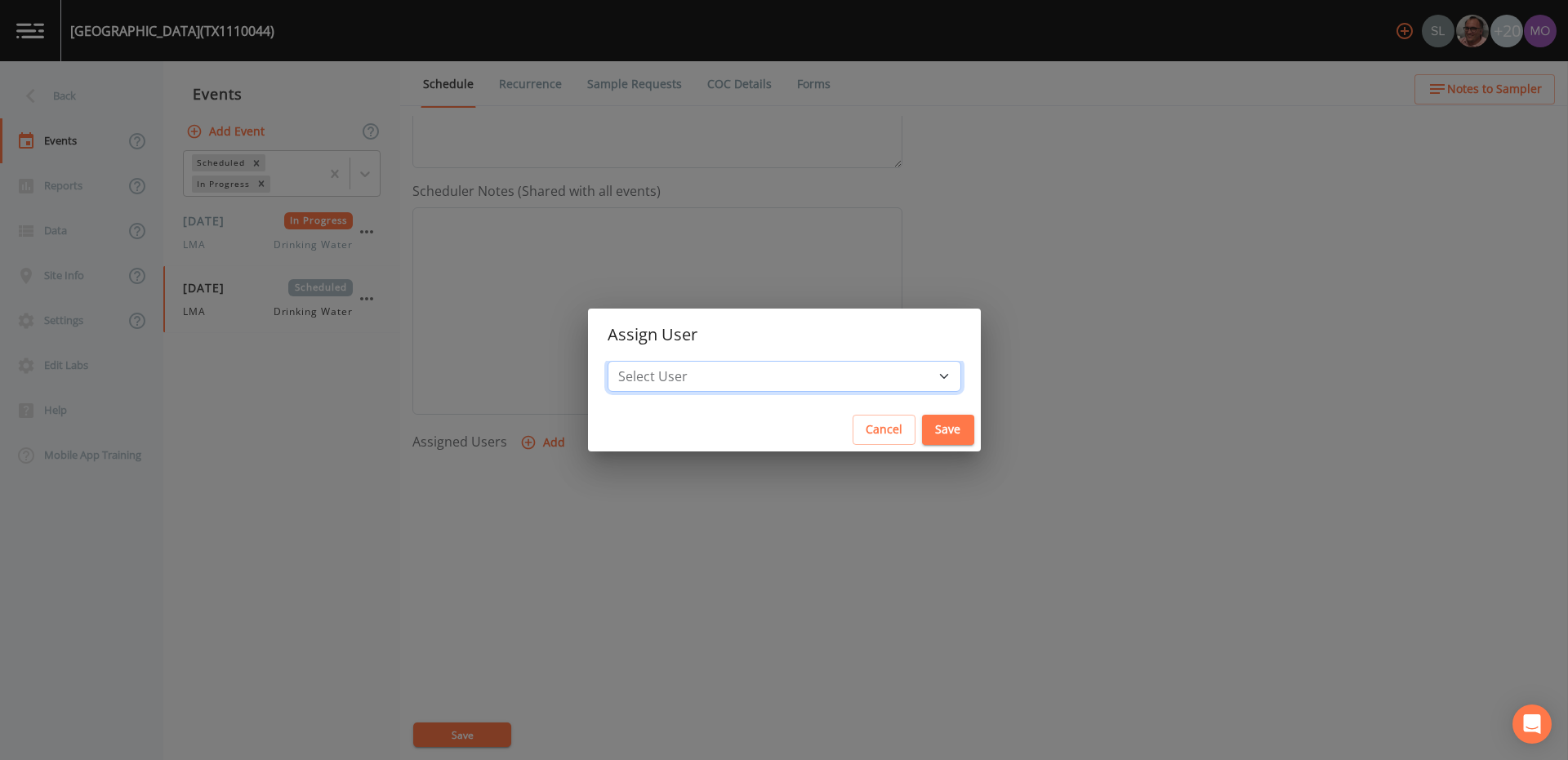
click at [707, 375] on select "Select User [PERSON_NAME] [PERSON_NAME] [PERSON_NAME] [PERSON_NAME] [PERSON_NAM…" at bounding box center [784, 377] width 354 height 31
select select "929757a4-3a67-412e-8a17-ec670da8541b"
click at [922, 430] on button "Save" at bounding box center [948, 429] width 52 height 30
select select
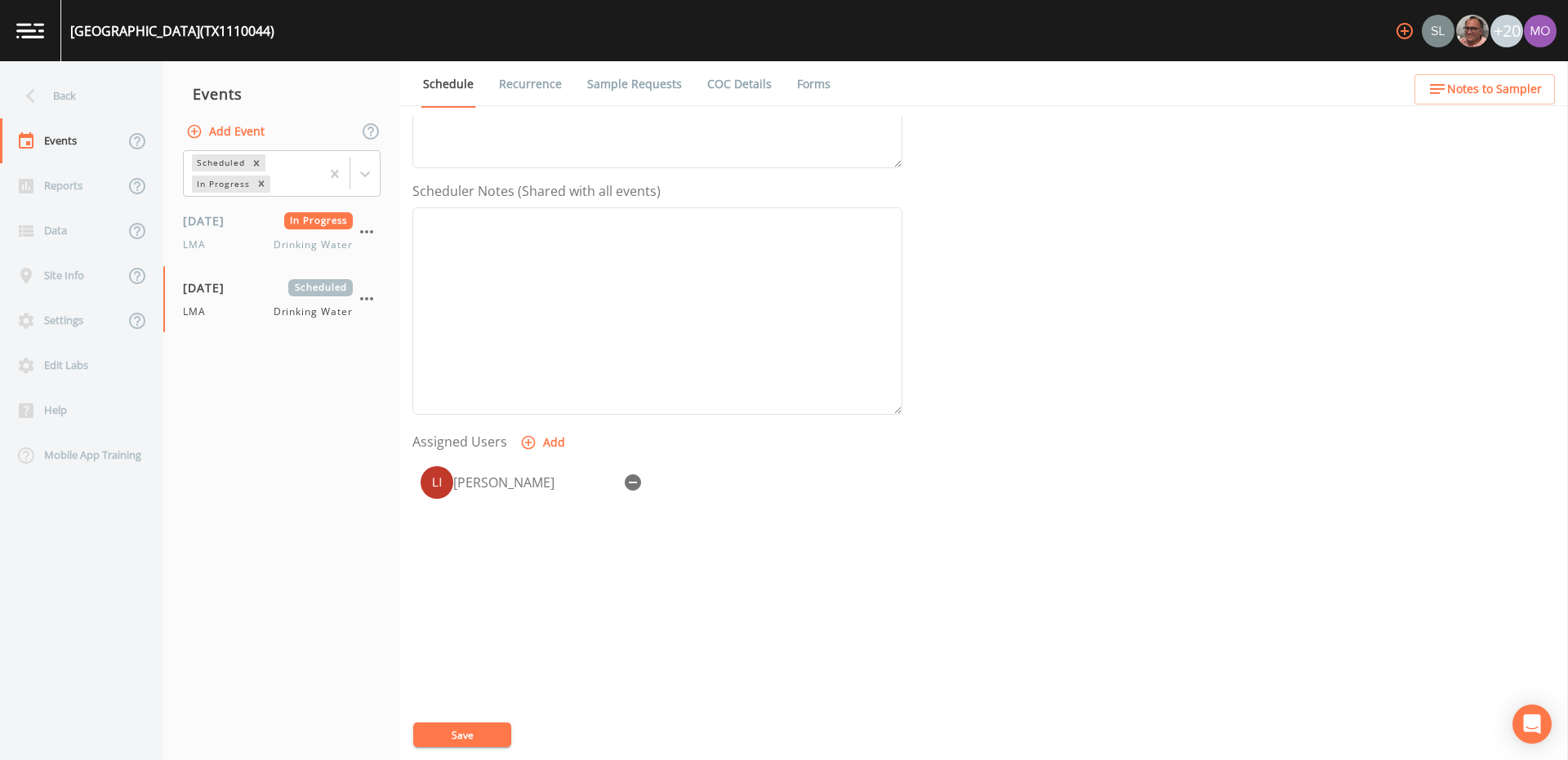
click at [454, 717] on div "Event Name LMA Target Sampling Date [DATE] Time (Optional) Event Notes Schedule…" at bounding box center [989, 438] width 1155 height 644
click at [454, 725] on button "Save" at bounding box center [462, 734] width 98 height 24
click at [82, 91] on div "Back" at bounding box center [73, 95] width 147 height 45
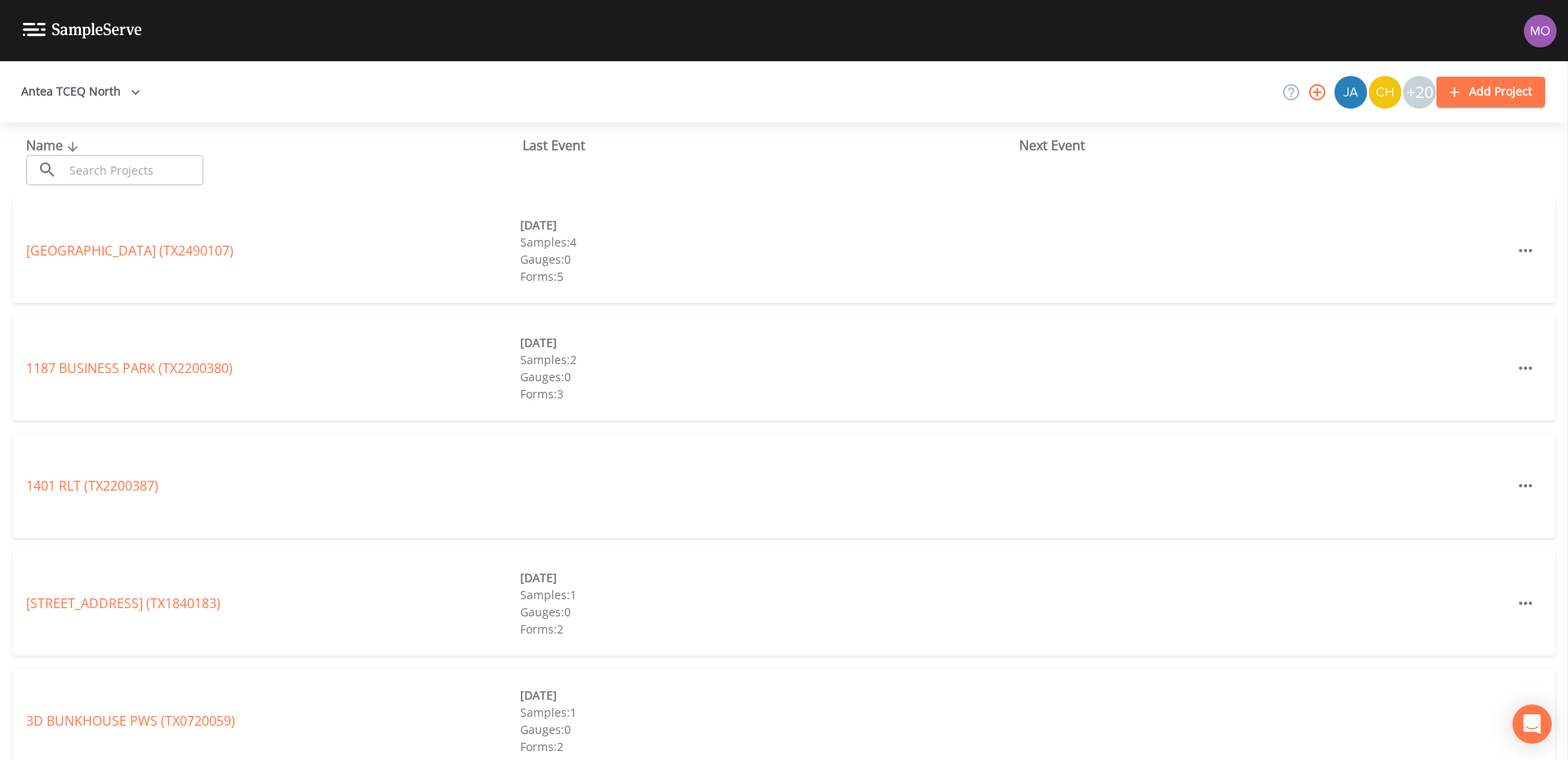
click at [131, 160] on input "text" at bounding box center [133, 169] width 139 height 30
paste input "TX1260053"
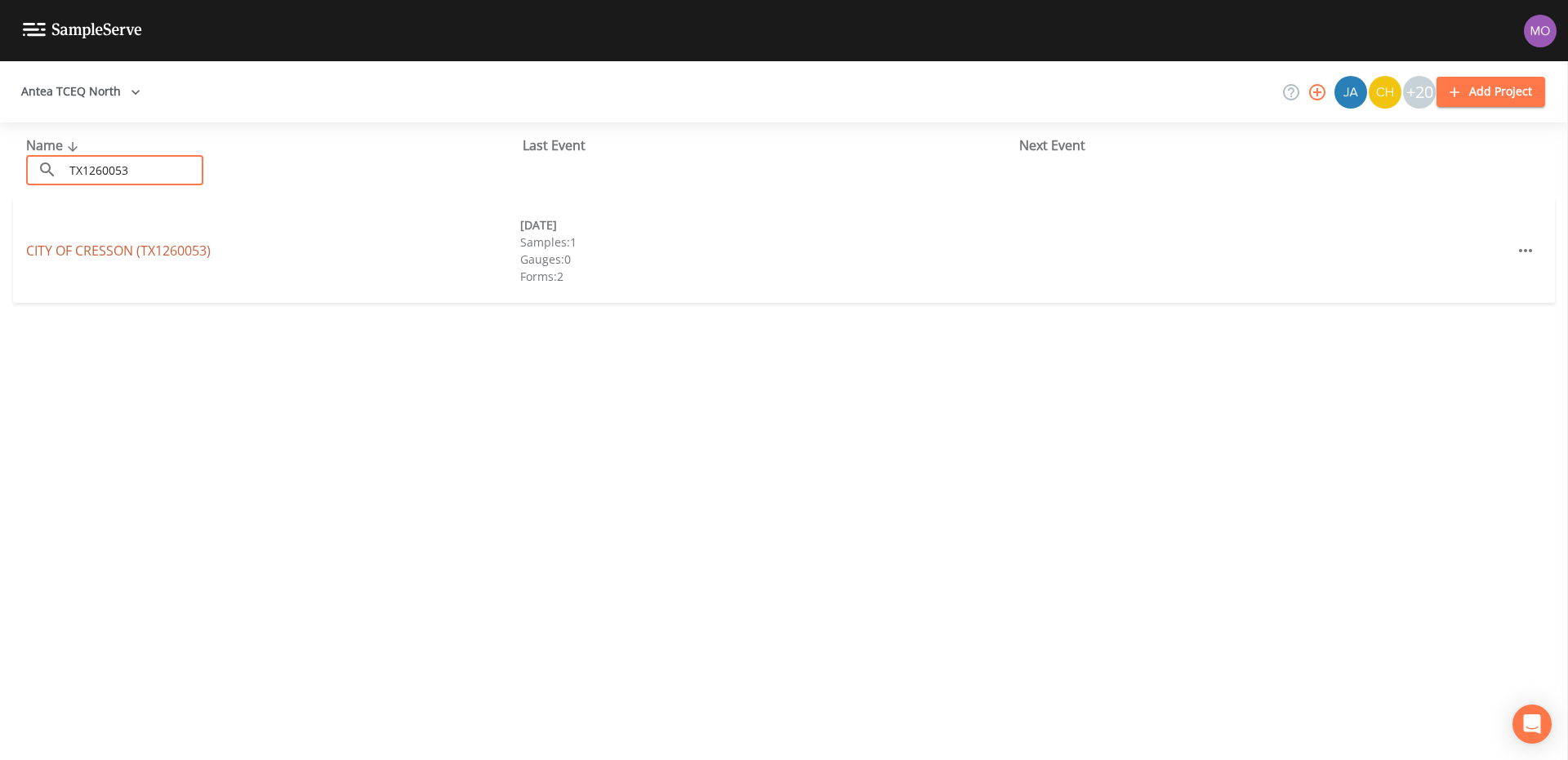
type input "TX1260053"
click at [138, 246] on link "CITY OF CRESSON (TX1260053)" at bounding box center [118, 250] width 185 height 18
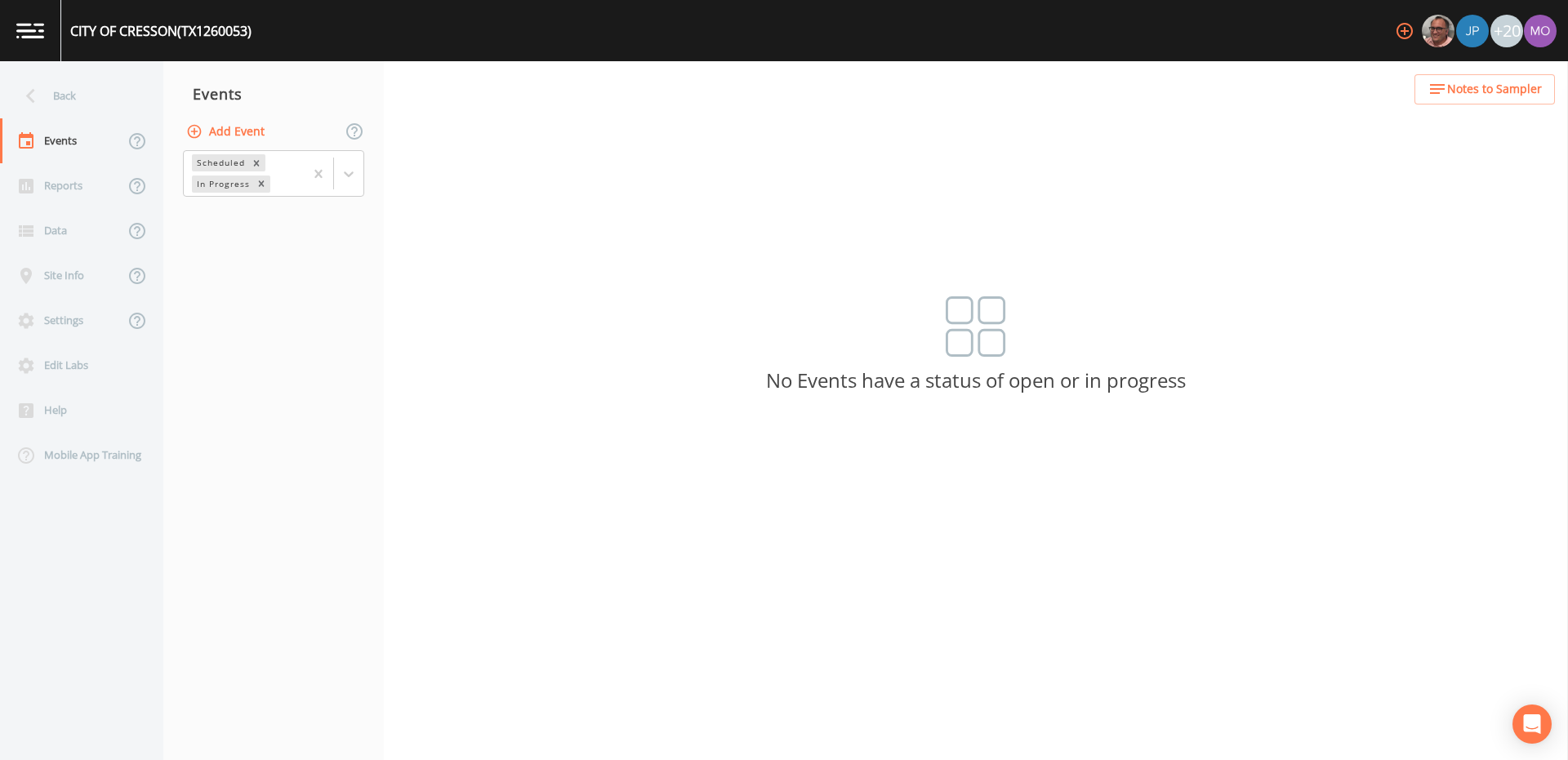
click at [225, 133] on button "Add Event" at bounding box center [227, 132] width 89 height 30
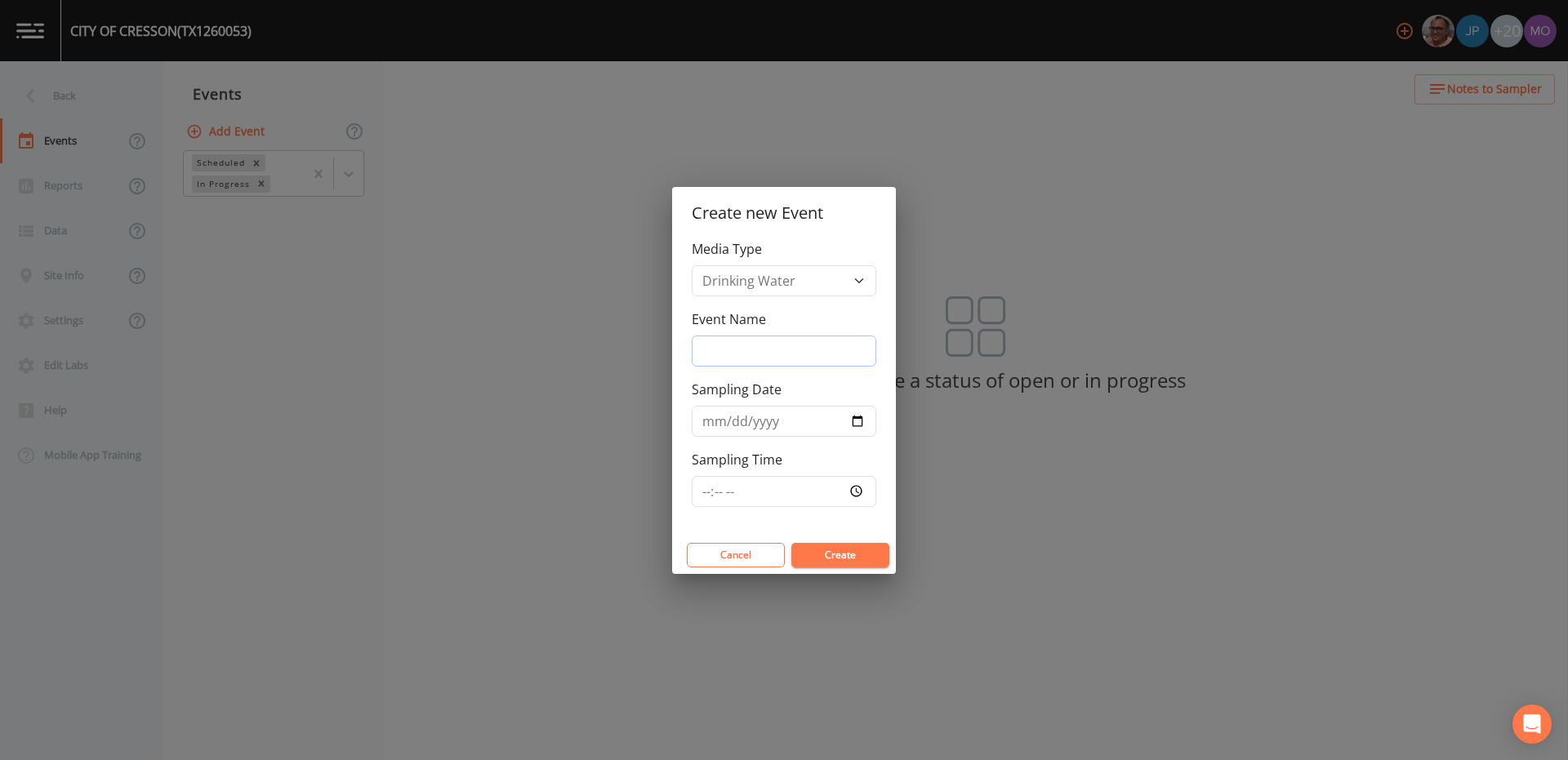
click at [710, 348] on input "Event Name" at bounding box center [784, 351] width 185 height 31
type input "LMA"
click at [858, 418] on input "Sampling Date" at bounding box center [784, 421] width 185 height 31
type input "[DATE]"
click at [816, 551] on button "Create" at bounding box center [840, 555] width 98 height 24
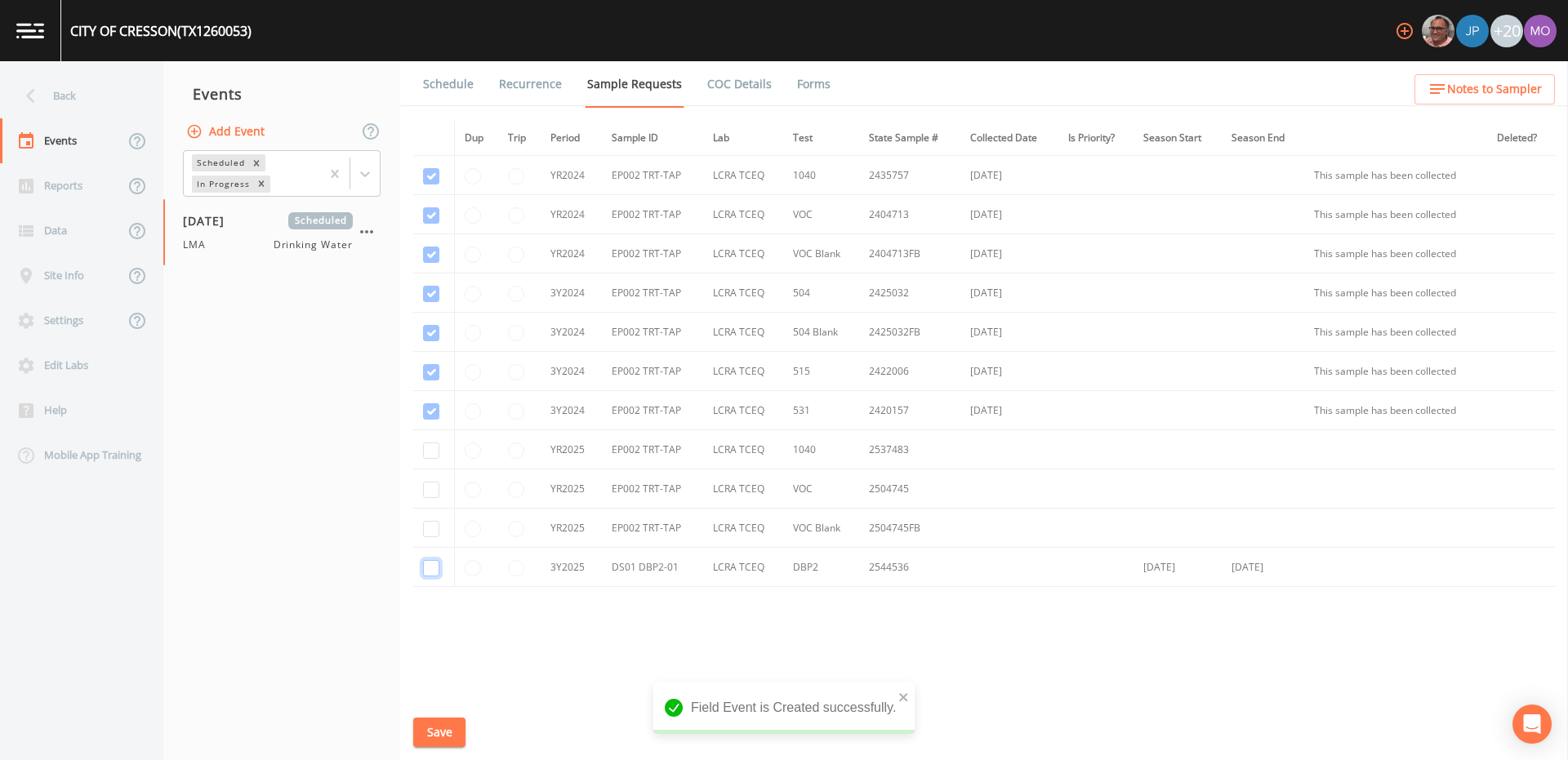
click at [427, 564] on input "checkbox" at bounding box center [431, 567] width 16 height 16
checkbox input "true"
click at [430, 185] on input "checkbox" at bounding box center [431, 176] width 16 height 16
checkbox input "true"
click at [430, 224] on input "checkbox" at bounding box center [431, 215] width 16 height 16
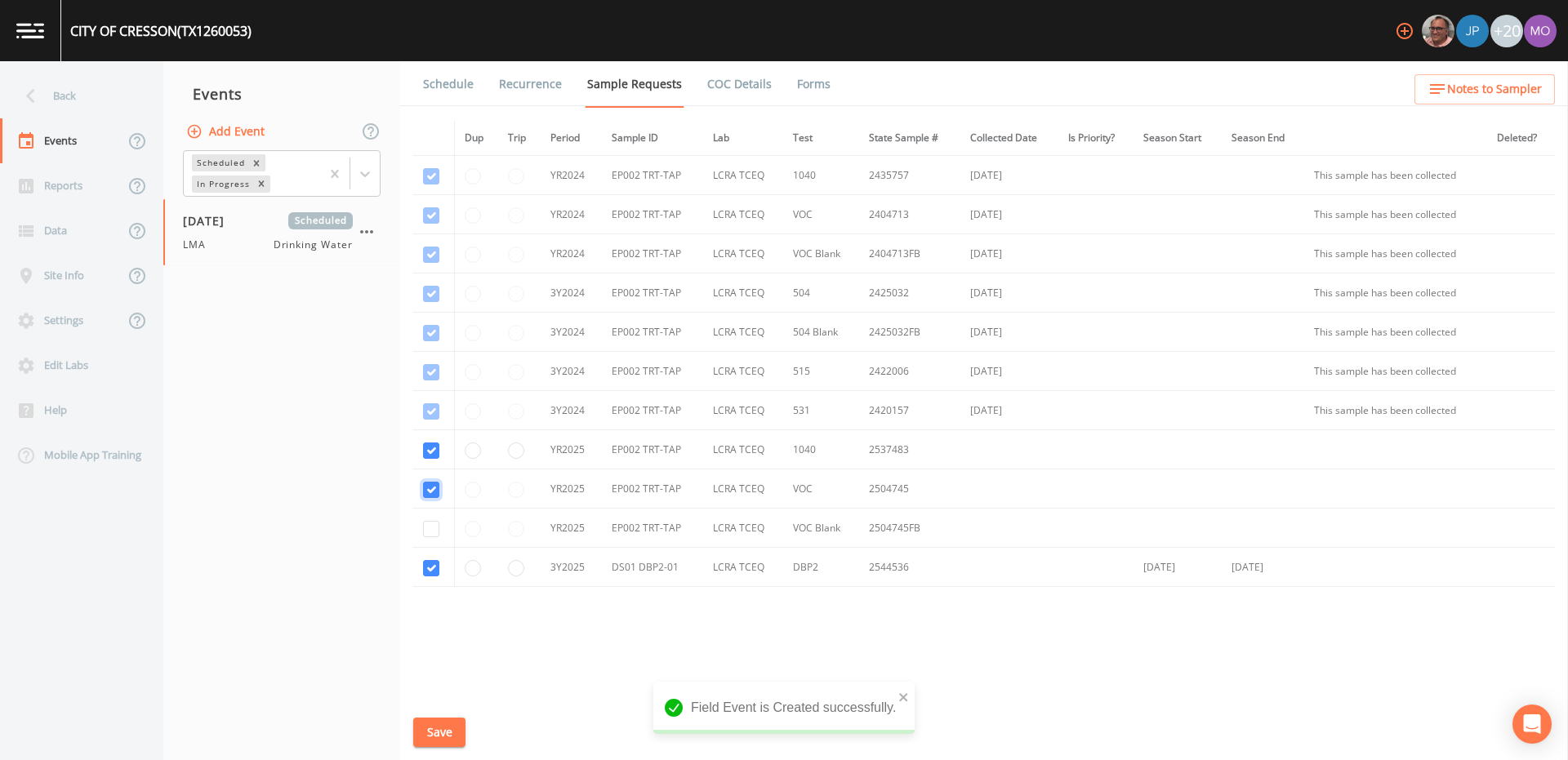
checkbox input "true"
click at [430, 263] on input "checkbox" at bounding box center [431, 254] width 16 height 16
checkbox input "true"
click at [440, 728] on button "Save" at bounding box center [439, 732] width 52 height 30
click at [439, 89] on link "Schedule" at bounding box center [448, 83] width 56 height 46
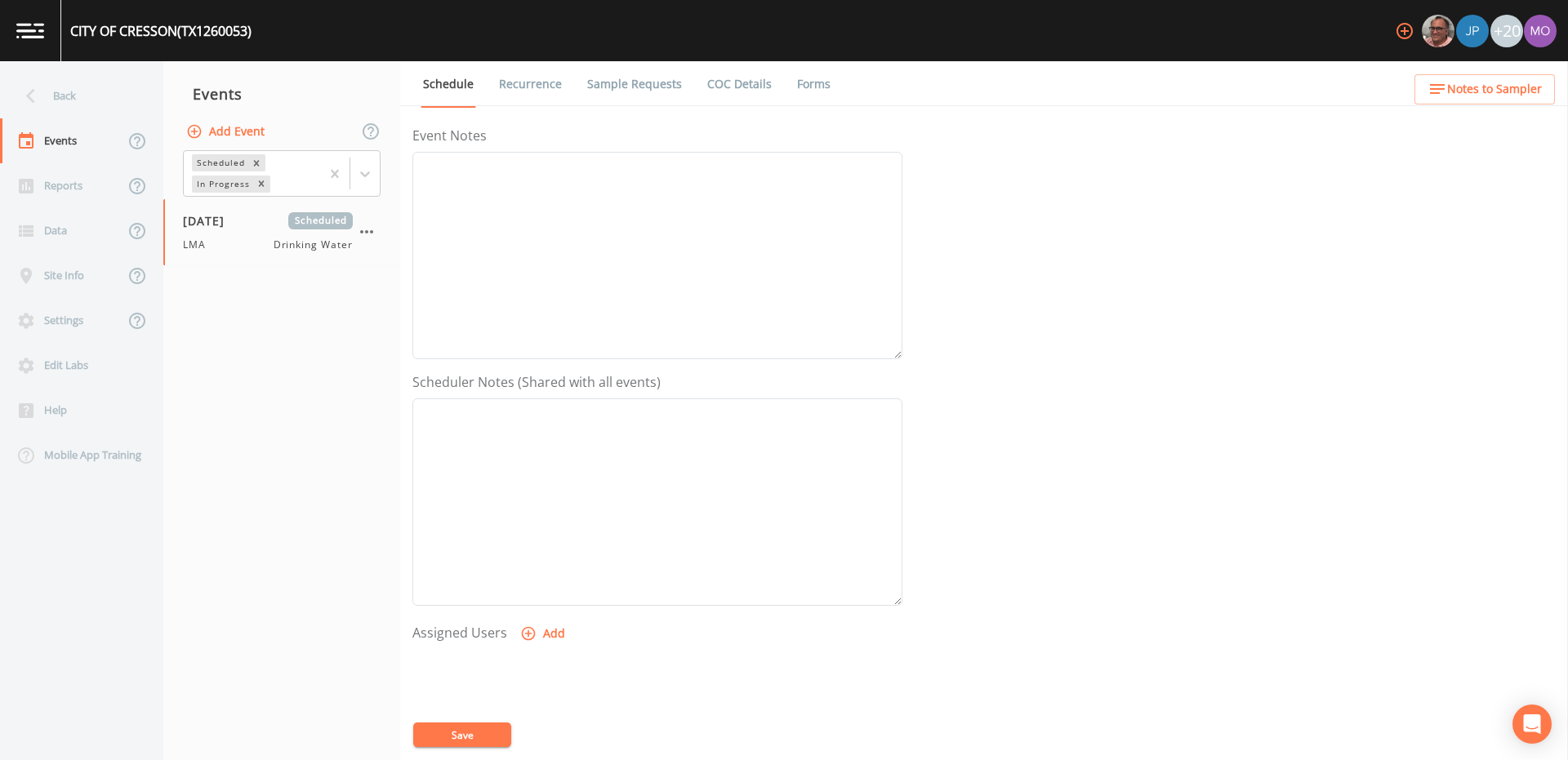
scroll to position [214, 0]
click at [544, 622] on button "Add" at bounding box center [544, 620] width 55 height 30
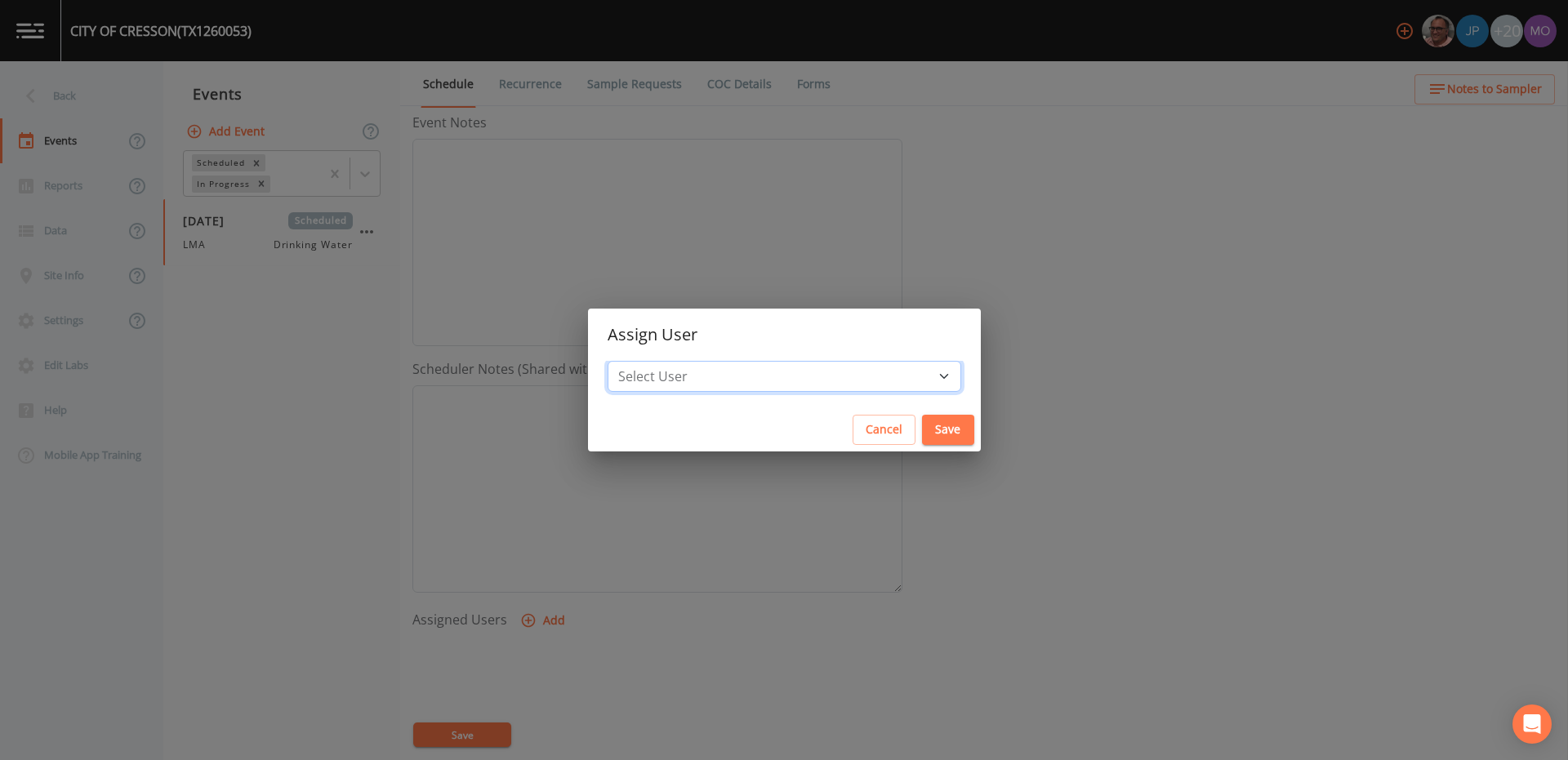
click at [742, 380] on select "Select User [PERSON_NAME] [PERSON_NAME] [PERSON_NAME] [PERSON_NAME] [PERSON_NAM…" at bounding box center [784, 377] width 354 height 31
select select "929757a4-3a67-412e-8a17-ec670da8541b"
click at [922, 437] on button "Save" at bounding box center [948, 429] width 52 height 30
select select
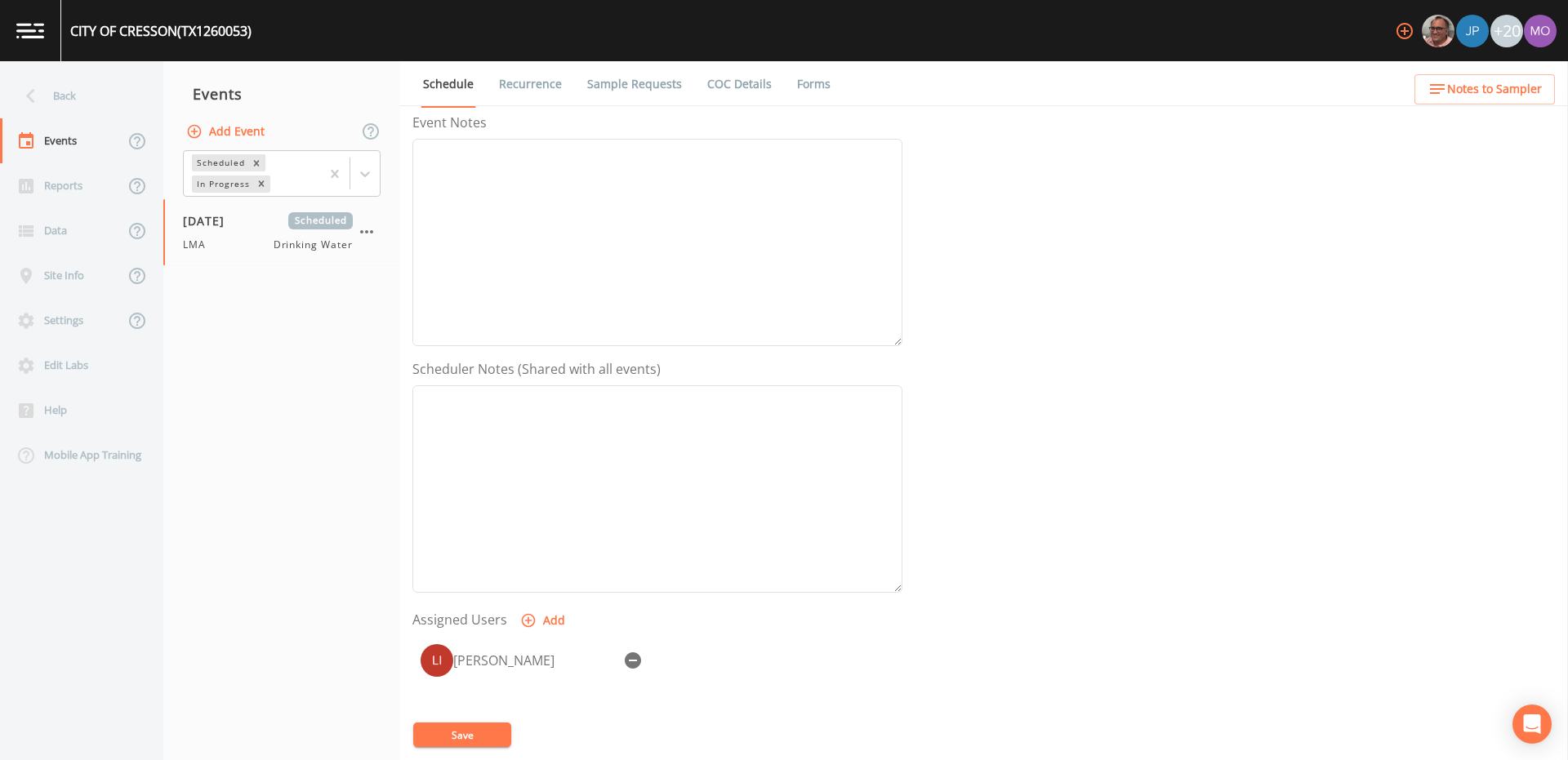
click at [477, 719] on div "[PERSON_NAME]" at bounding box center [657, 721] width 490 height 171
click at [473, 730] on button "Save" at bounding box center [462, 734] width 98 height 24
click at [59, 95] on div "Back" at bounding box center [73, 95] width 147 height 45
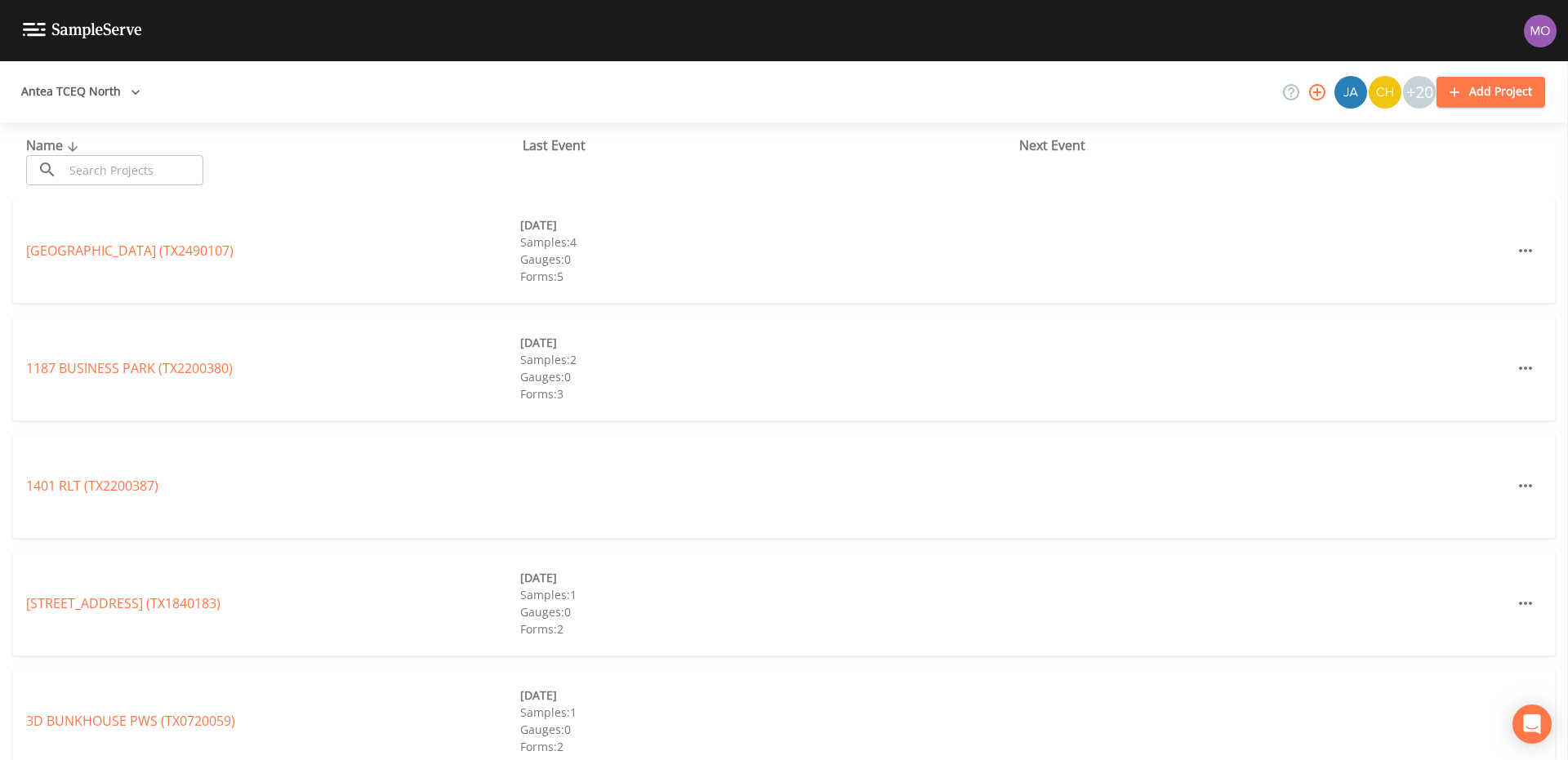
click at [125, 170] on input "text" at bounding box center [133, 169] width 139 height 30
paste input "TX1840086"
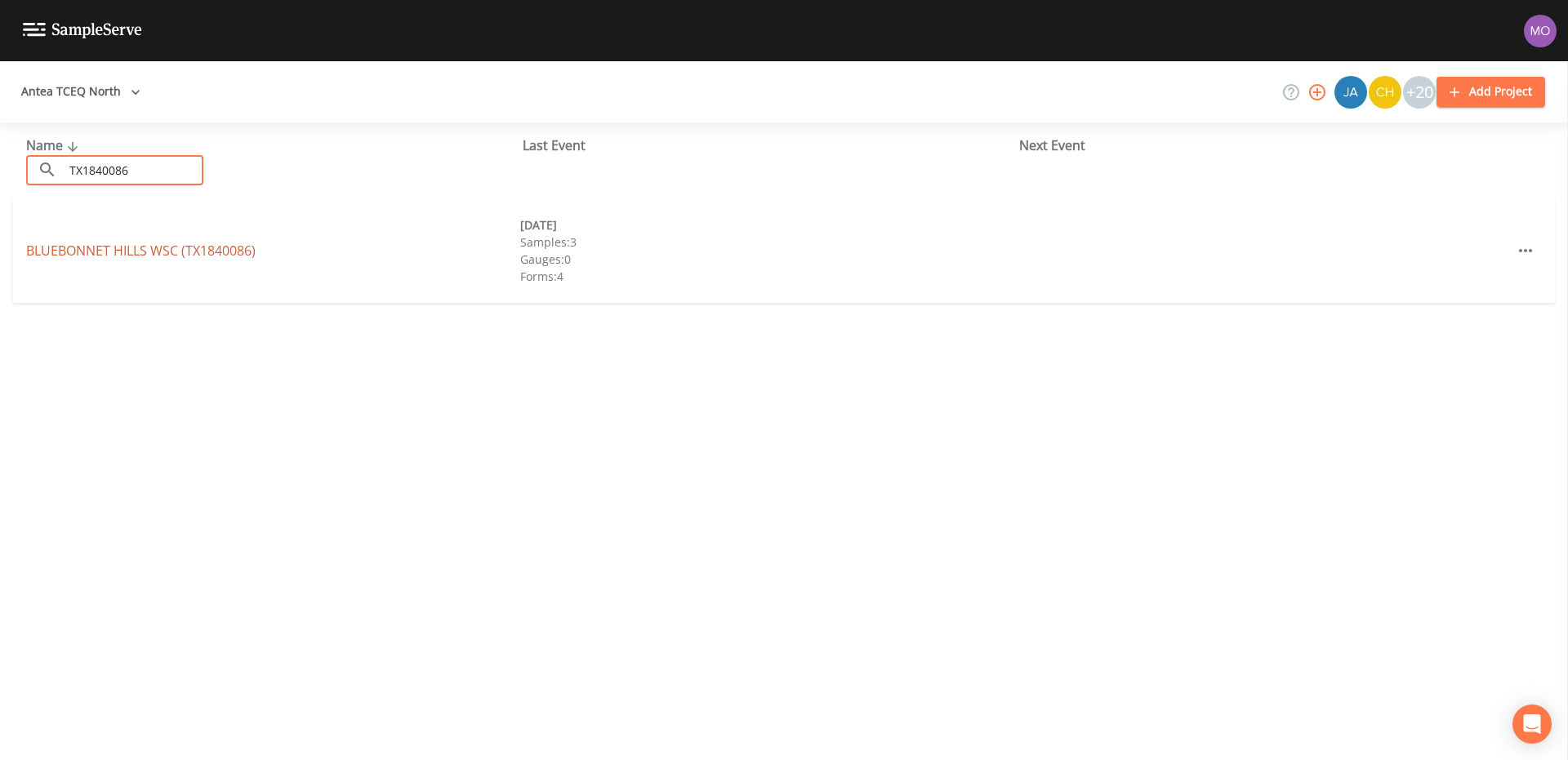
type input "TX1840086"
click at [154, 253] on link "[GEOGRAPHIC_DATA] (TX1840086)" at bounding box center [140, 250] width 230 height 18
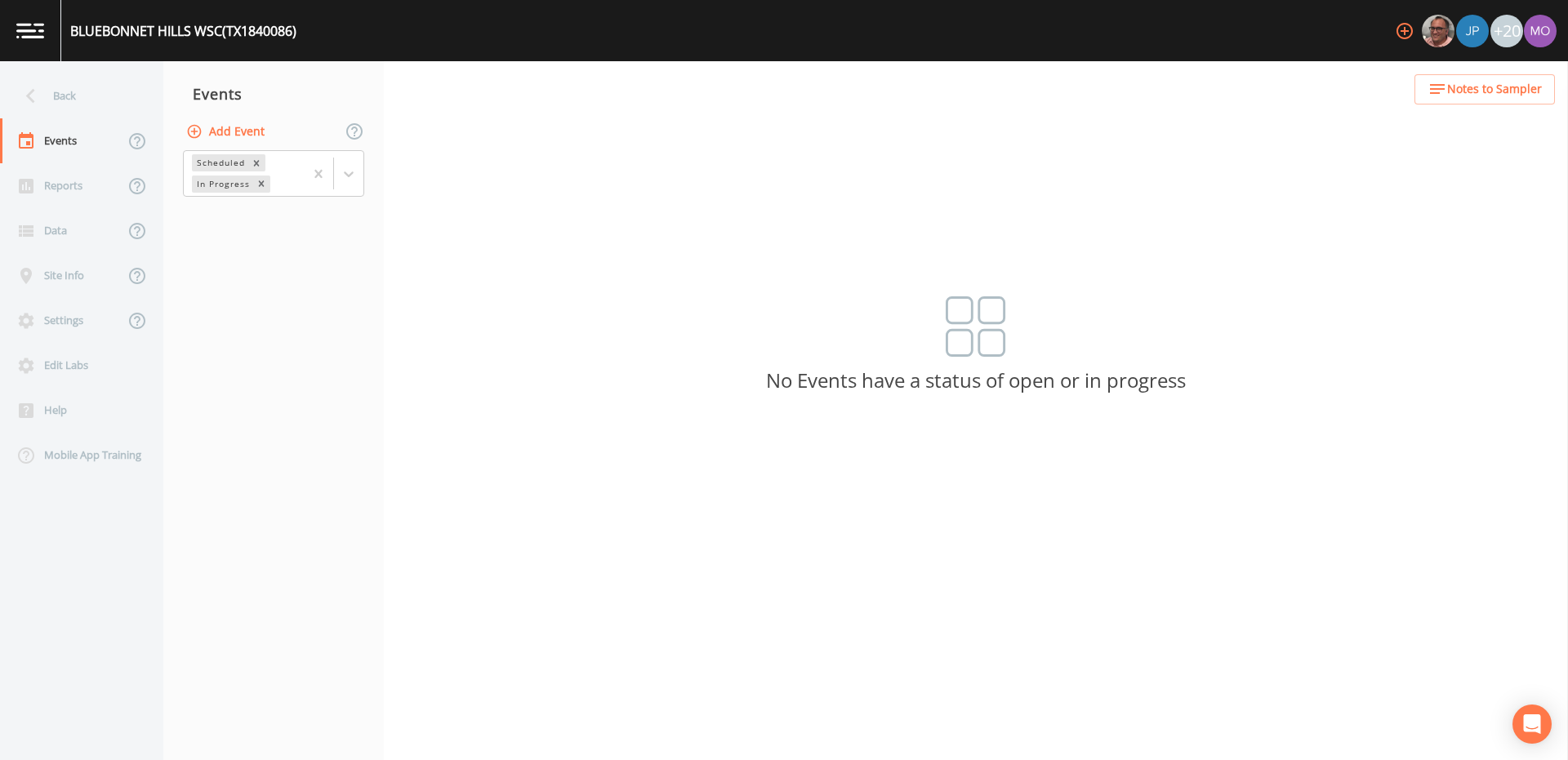
click at [239, 132] on button "Add Event" at bounding box center [227, 132] width 89 height 30
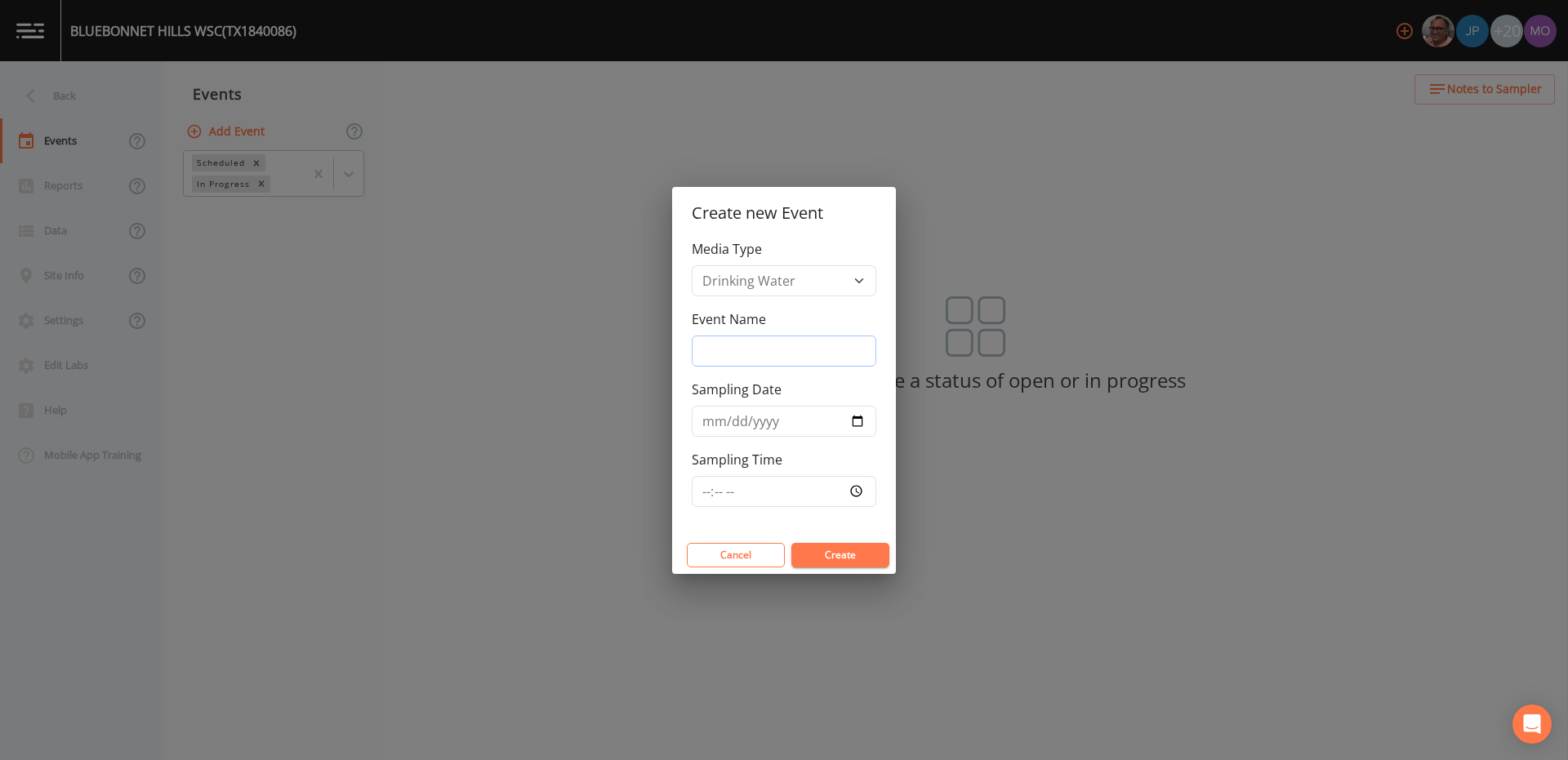
click at [725, 354] on input "Event Name" at bounding box center [784, 351] width 185 height 31
type input "LMA"
click at [858, 418] on input "Sampling Date" at bounding box center [784, 421] width 185 height 31
type input "[DATE]"
click at [822, 557] on button "Create" at bounding box center [840, 555] width 98 height 24
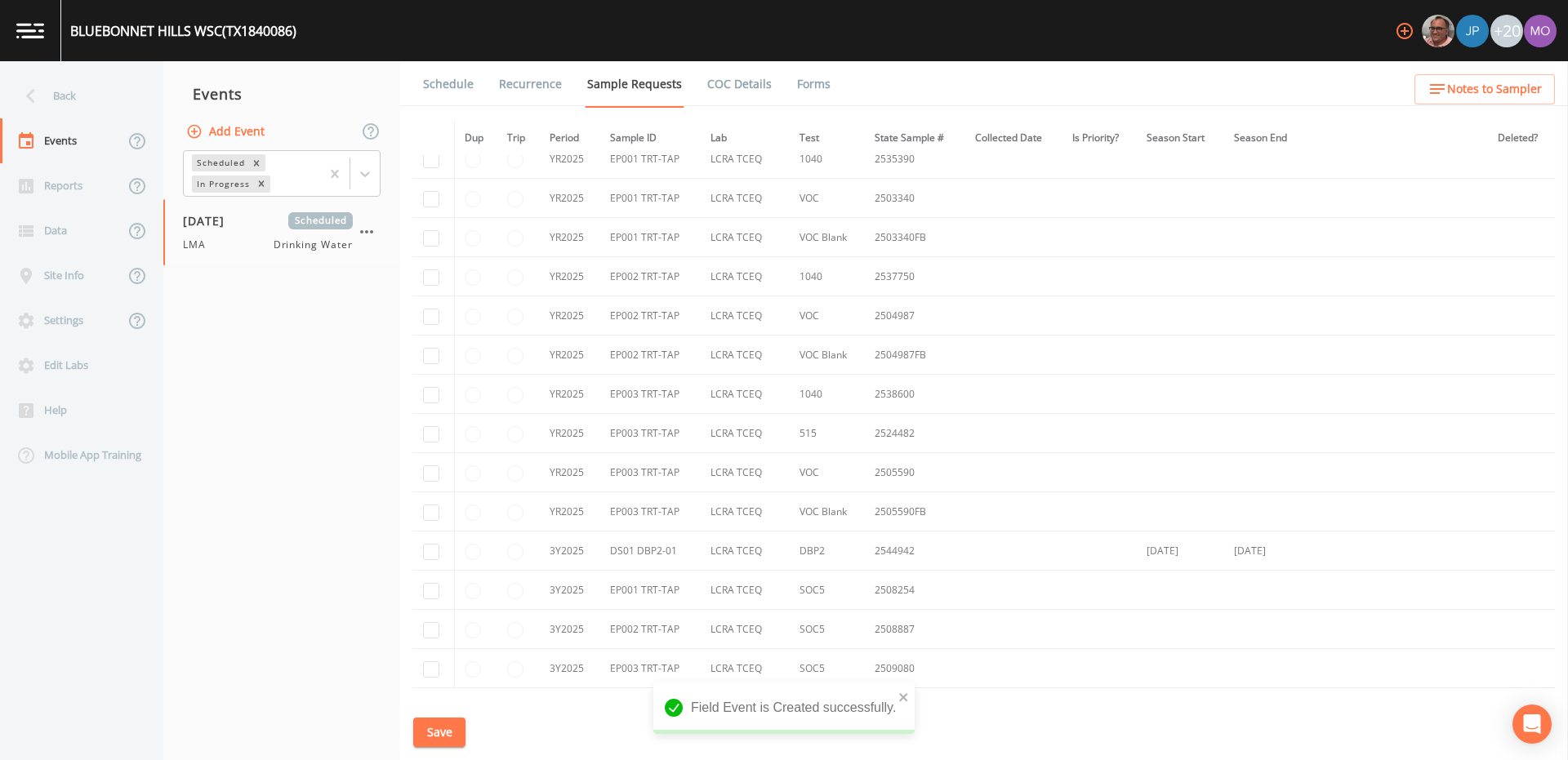
scroll to position [1159, 0]
click at [433, 427] on input "checkbox" at bounding box center [431, 427] width 16 height 16
checkbox input "true"
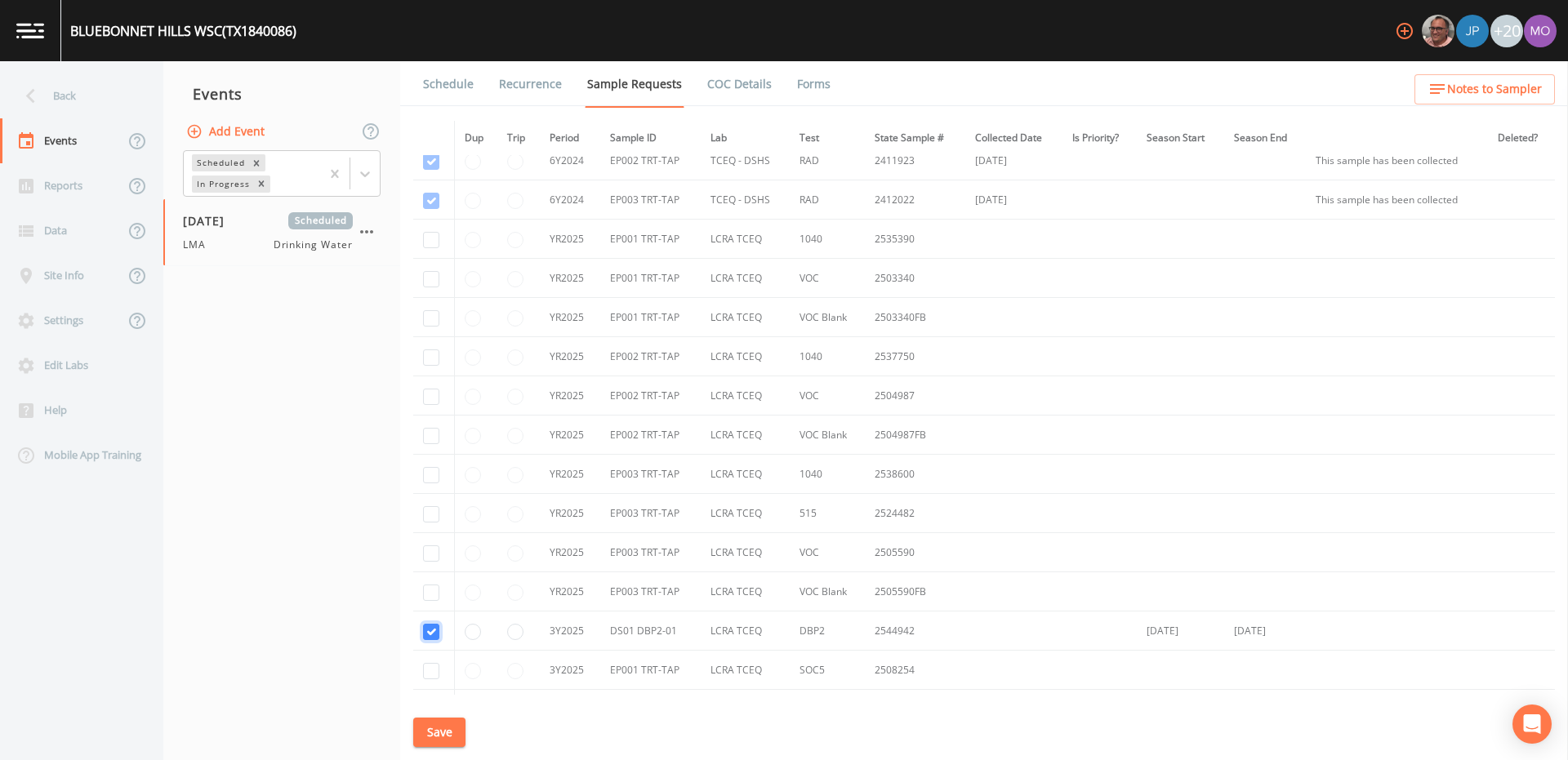
scroll to position [952, 0]
click at [439, 250] on td at bounding box center [433, 242] width 40 height 40
click at [429, 244] on input "checkbox" at bounding box center [431, 242] width 16 height 16
checkbox input "true"
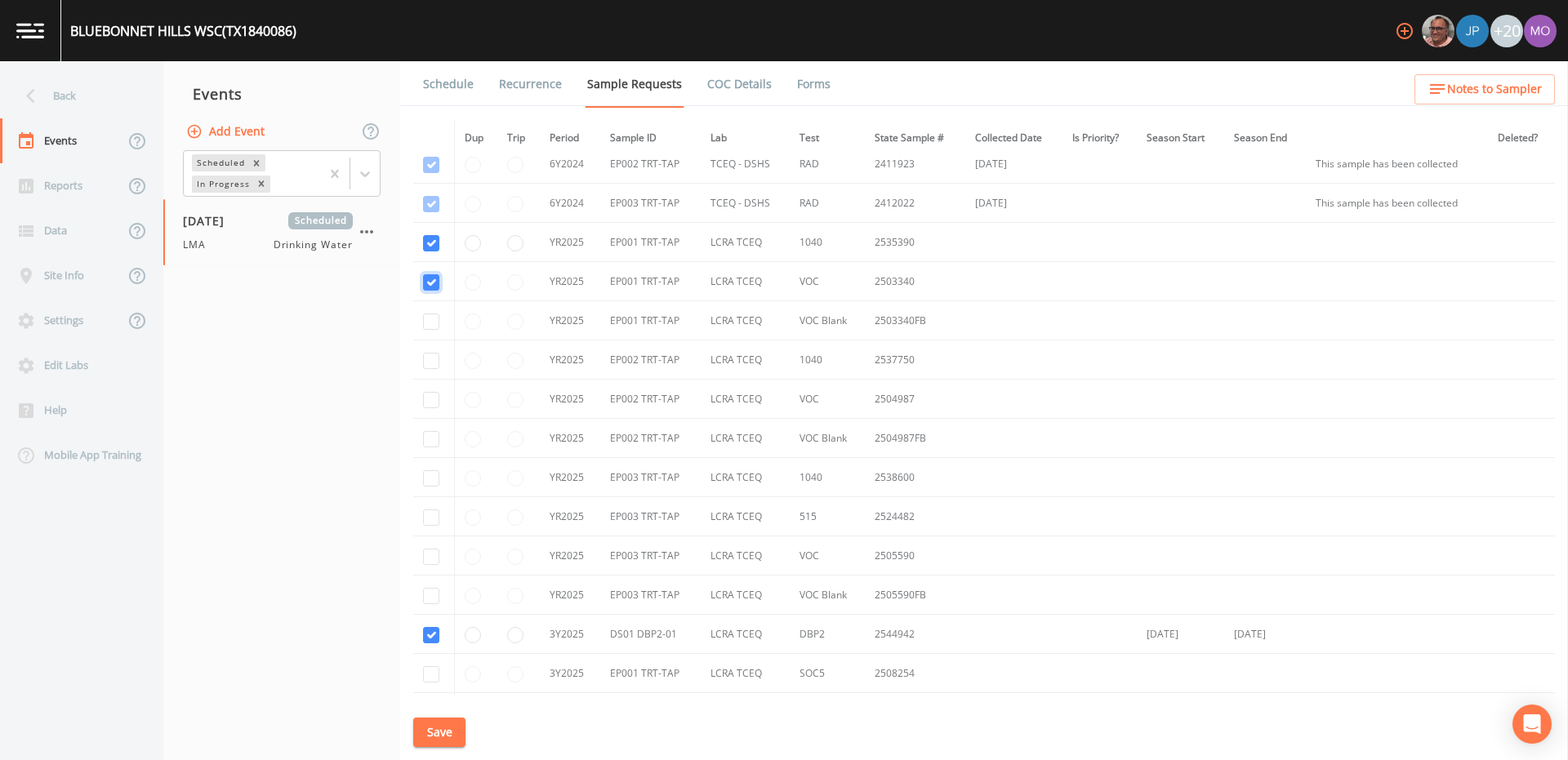
checkbox input "true"
click at [431, 670] on input "checkbox" at bounding box center [431, 674] width 16 height 16
checkbox input "true"
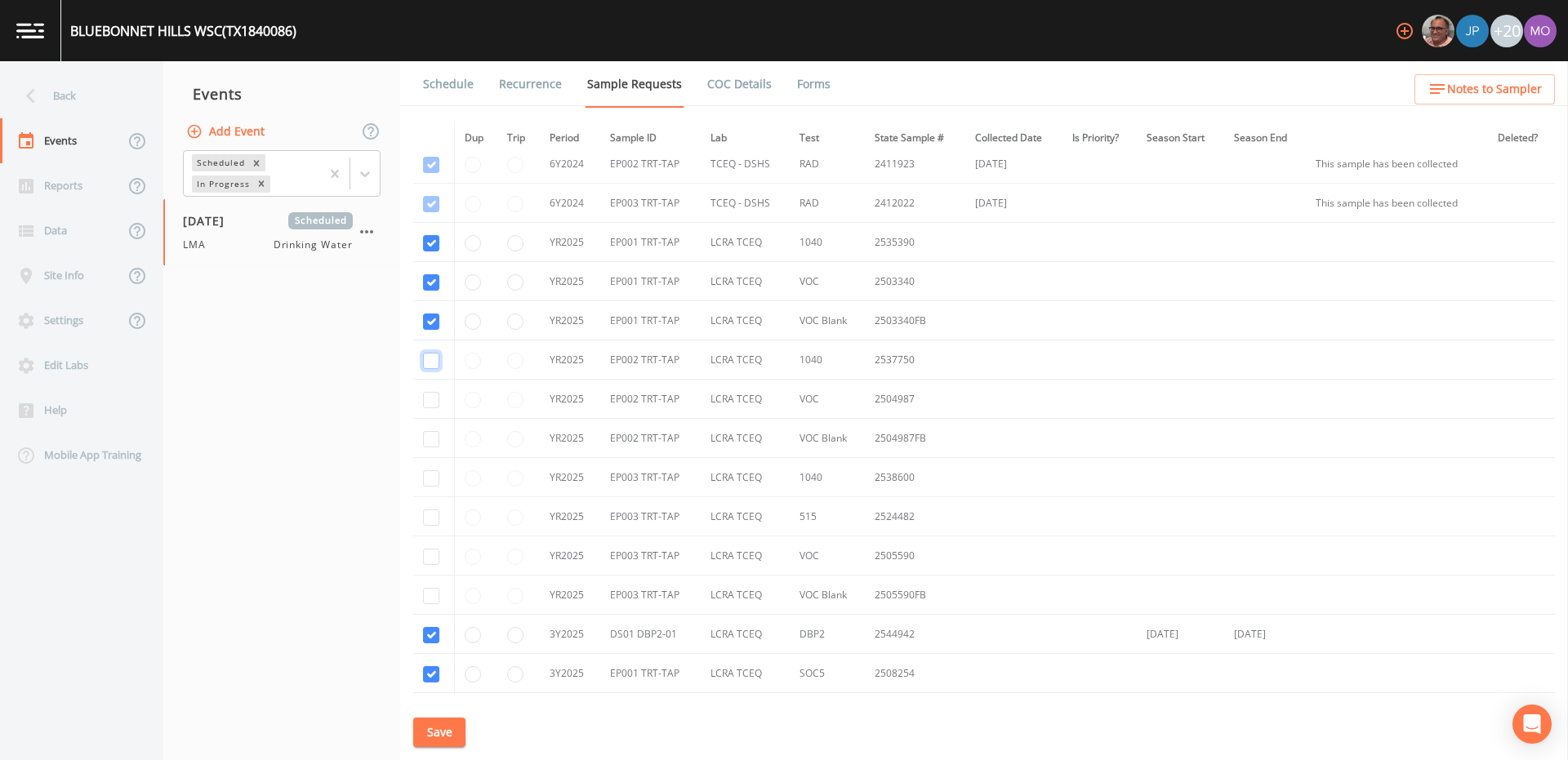
click at [431, 363] on input "checkbox" at bounding box center [431, 360] width 16 height 16
checkbox input "true"
click at [429, 449] on td at bounding box center [433, 438] width 40 height 40
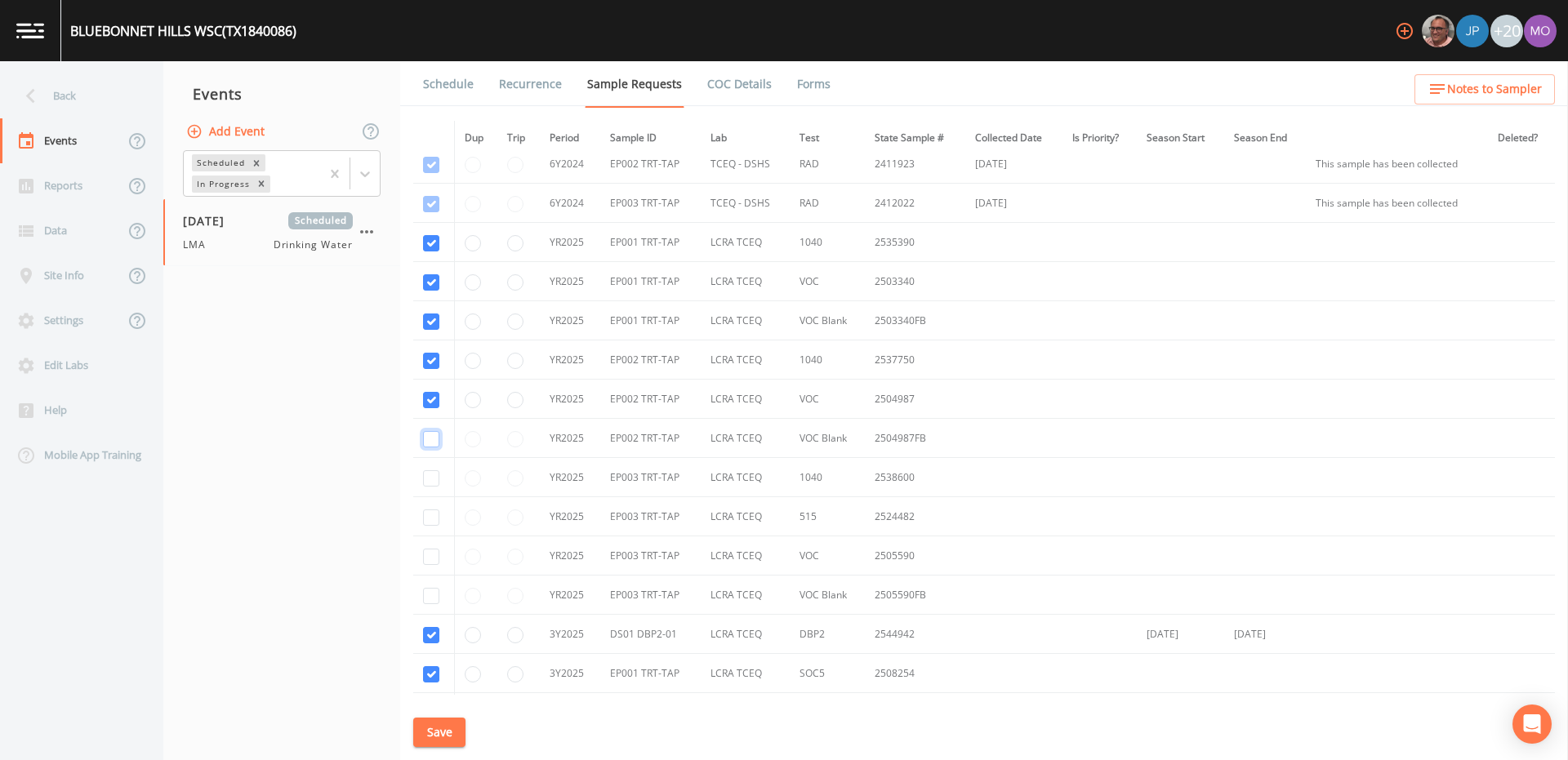
checkbox input "true"
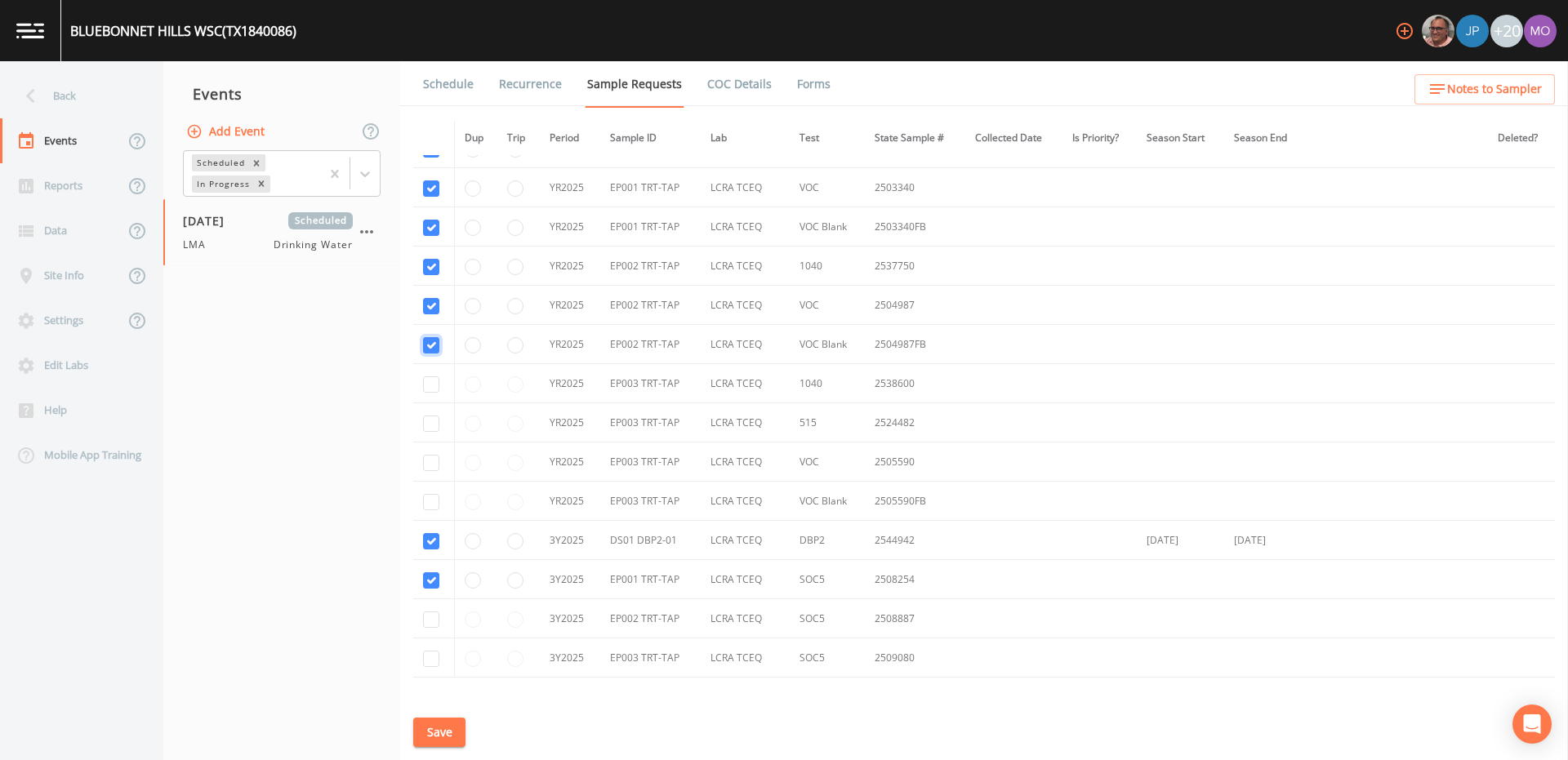
scroll to position [1100, 0]
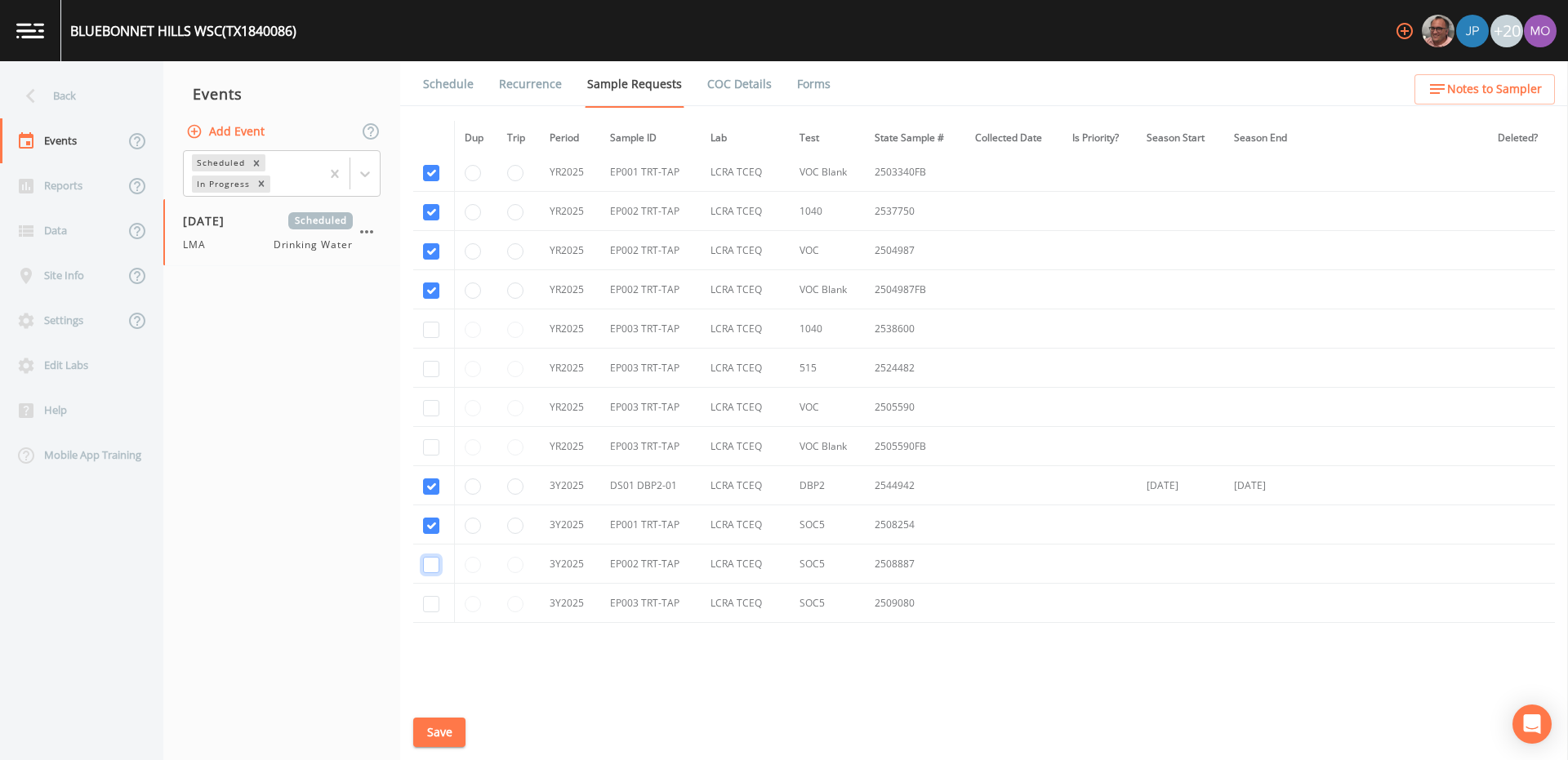
click at [430, 562] on input "checkbox" at bounding box center [431, 564] width 16 height 16
checkbox input "true"
click at [432, 602] on input "checkbox" at bounding box center [431, 604] width 16 height 16
checkbox input "true"
click at [428, 328] on input "checkbox" at bounding box center [431, 329] width 16 height 16
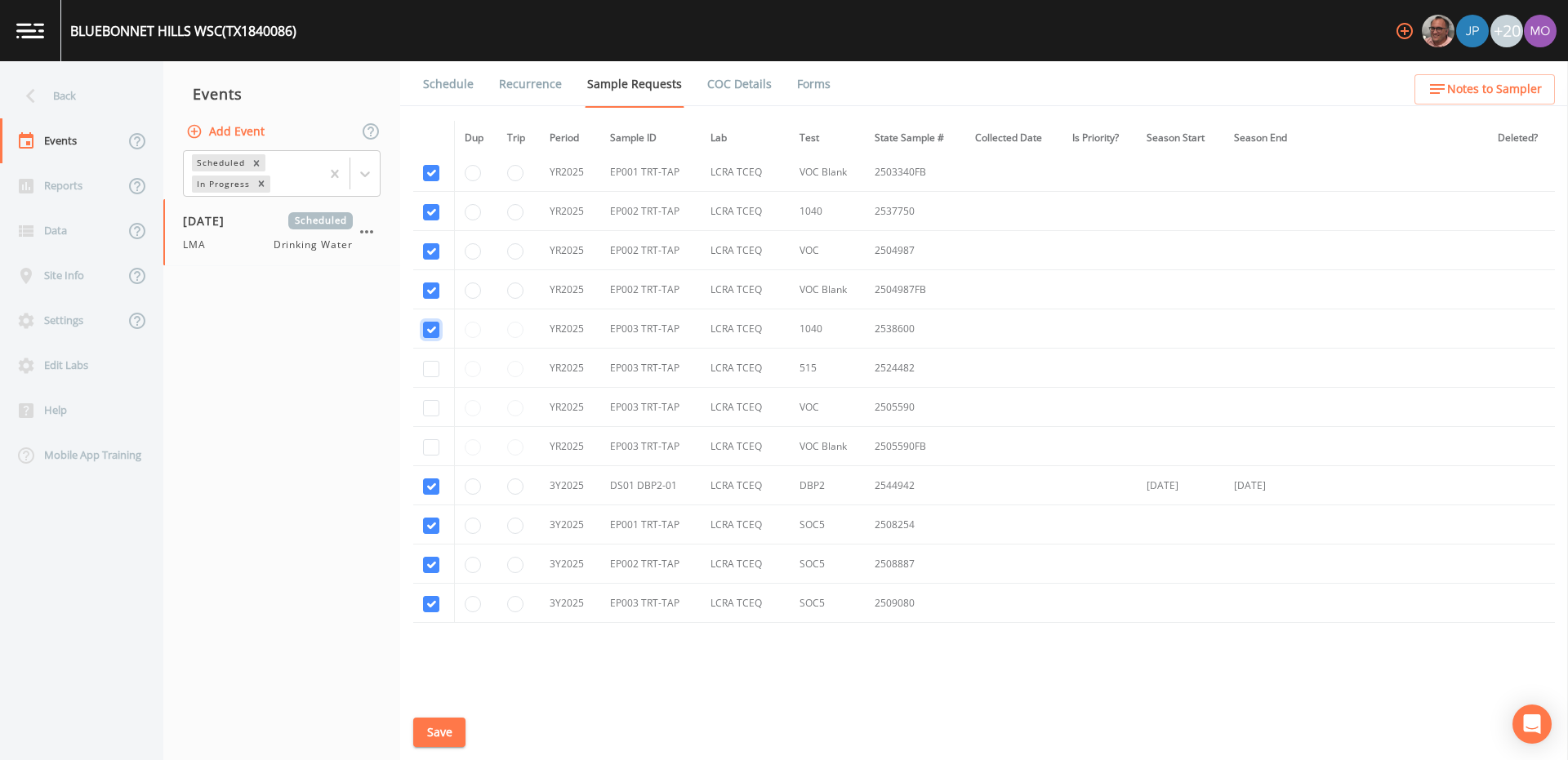
checkbox input "true"
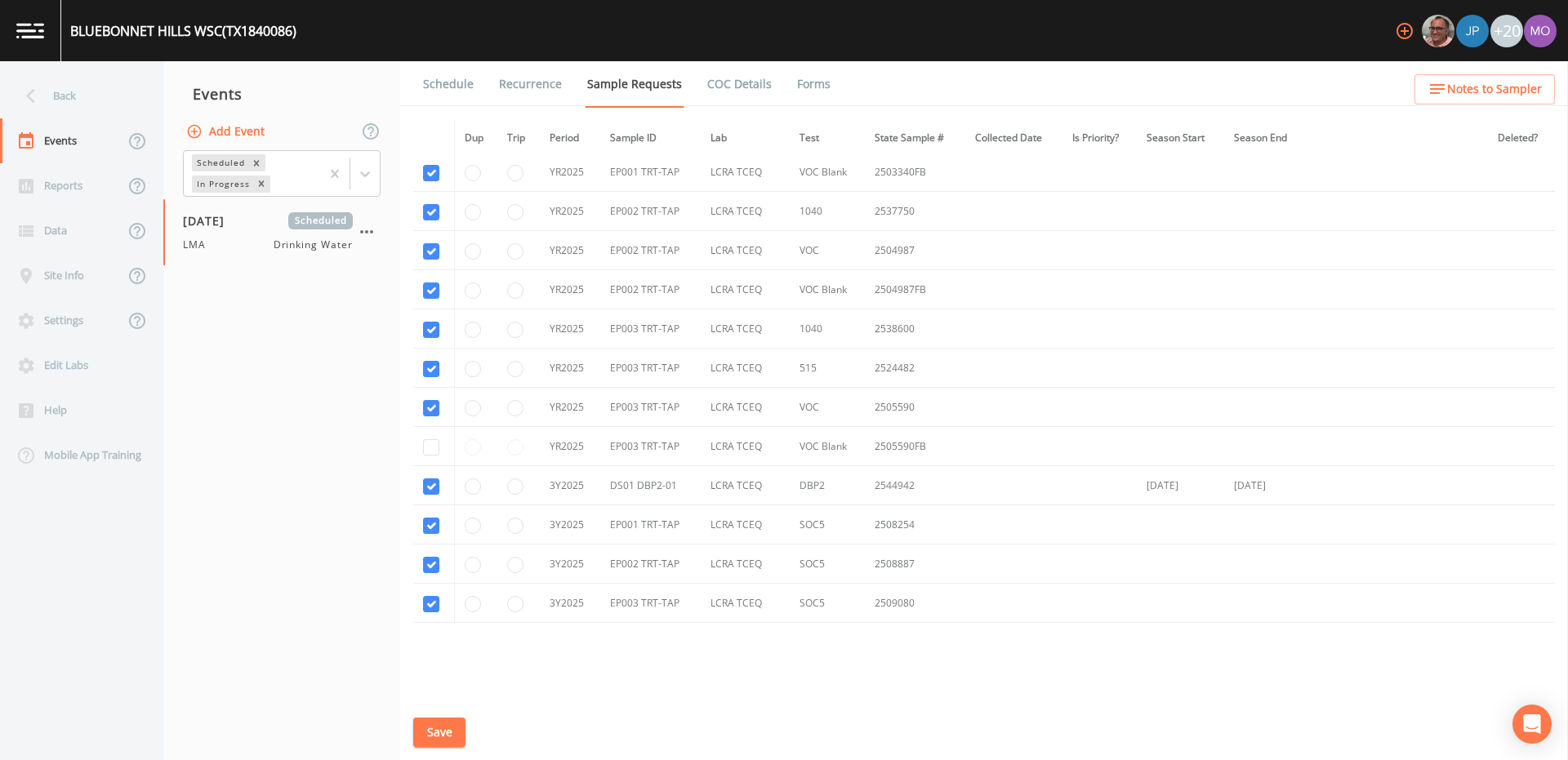
click at [427, 436] on td at bounding box center [433, 447] width 40 height 40
checkbox input "true"
click at [436, 731] on button "Save" at bounding box center [439, 732] width 52 height 30
click at [455, 89] on link "Schedule" at bounding box center [448, 83] width 56 height 46
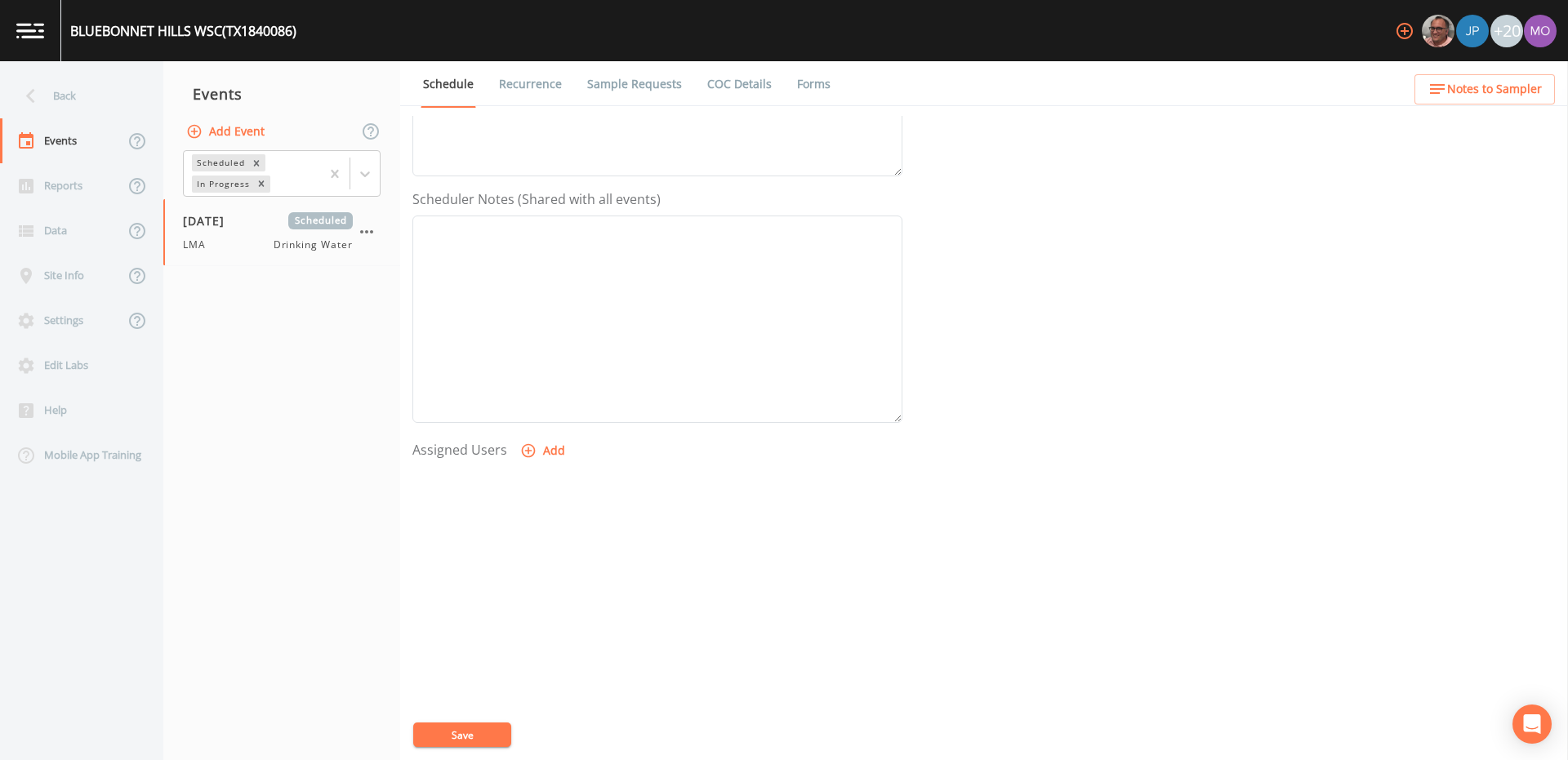
scroll to position [392, 0]
click at [544, 438] on button "Add" at bounding box center [544, 442] width 55 height 30
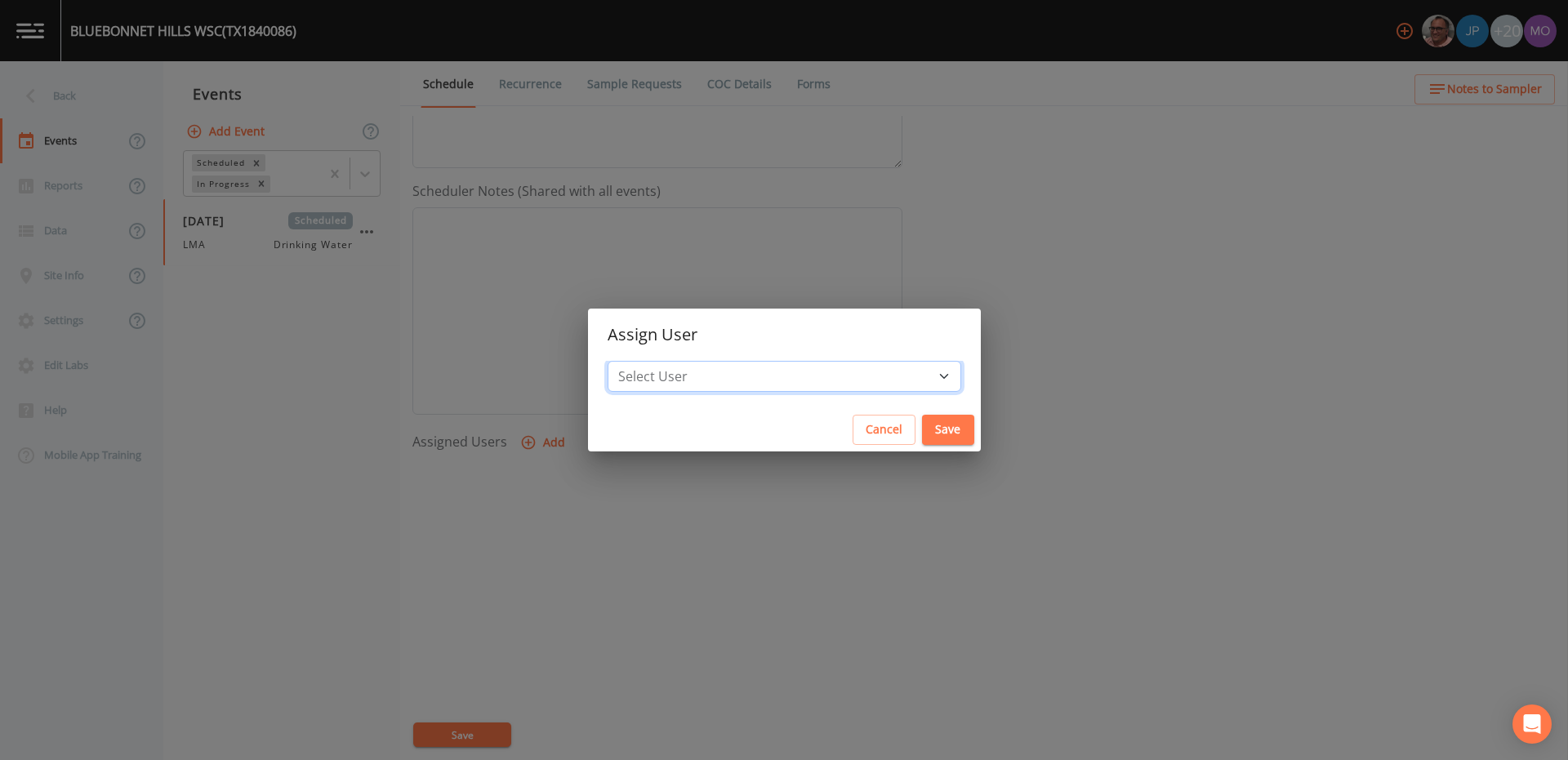
click at [697, 377] on select "Select User [PERSON_NAME] [PERSON_NAME] [PERSON_NAME] [PERSON_NAME] [PERSON_NAM…" at bounding box center [784, 377] width 354 height 31
select select "929757a4-3a67-412e-8a17-ec670da8541b"
click at [922, 435] on button "Save" at bounding box center [948, 429] width 52 height 30
select select
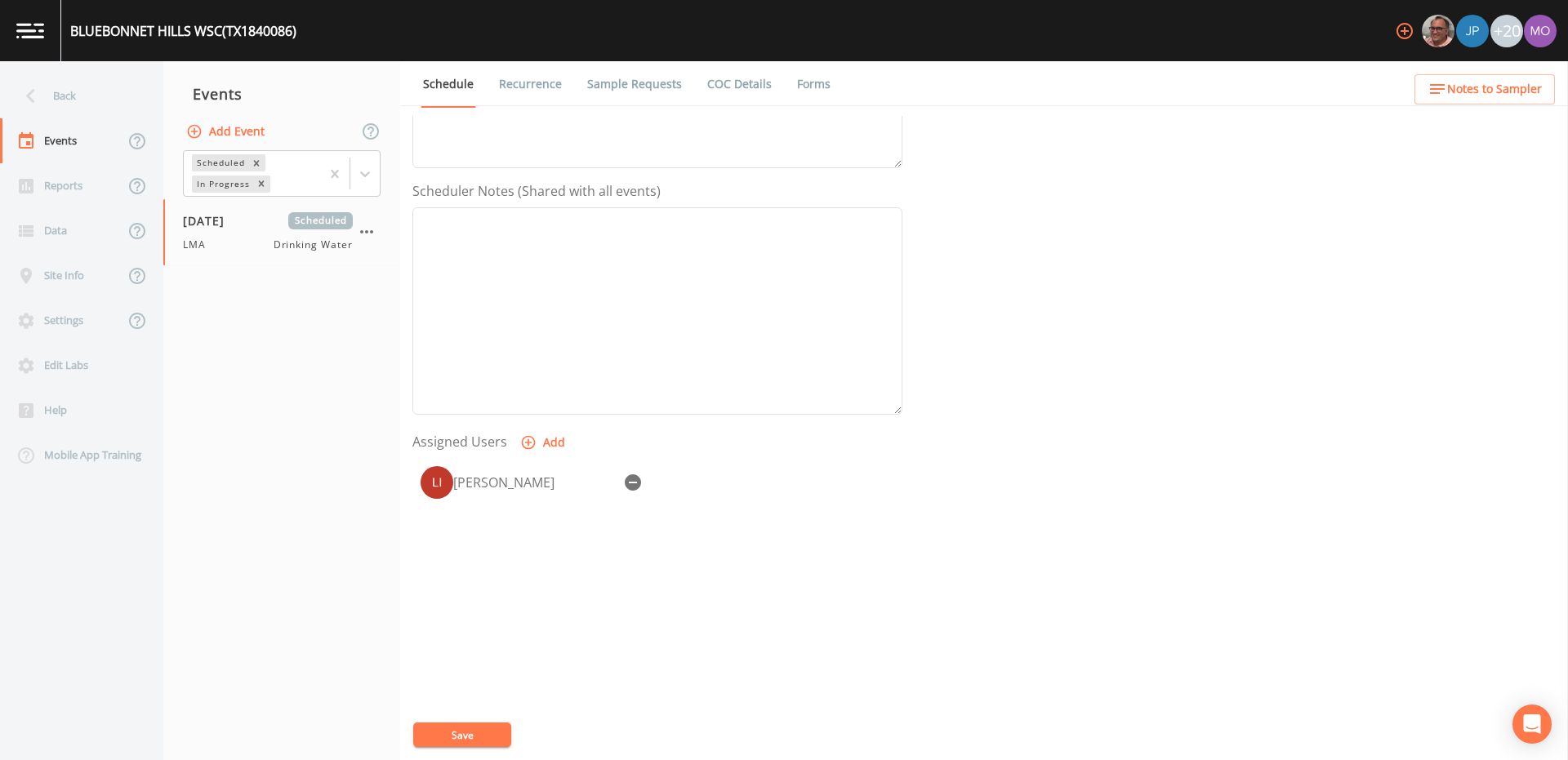
click at [443, 737] on button "Save" at bounding box center [462, 734] width 98 height 24
click at [71, 95] on div "Back" at bounding box center [73, 95] width 147 height 45
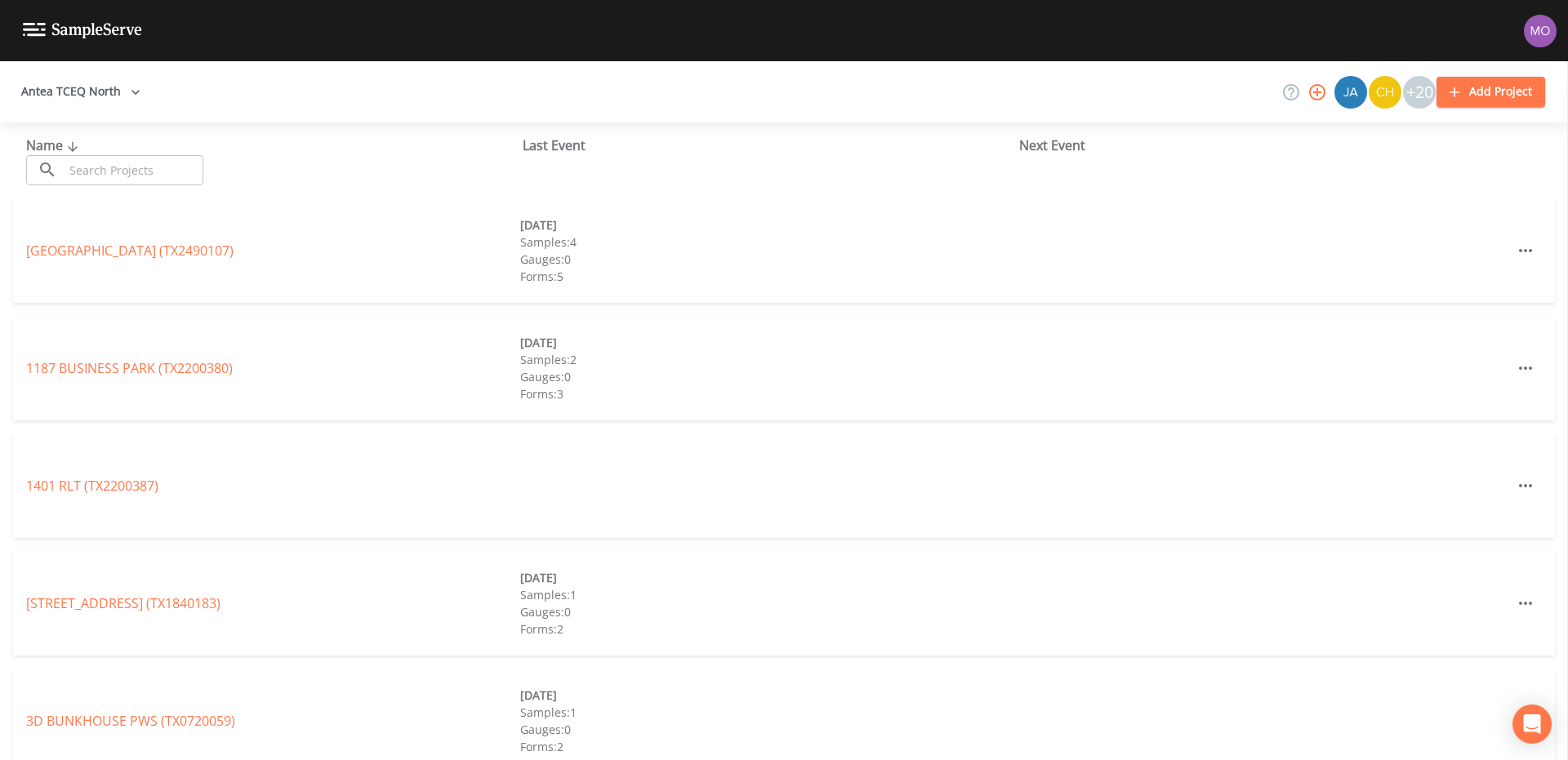
click at [132, 167] on input "text" at bounding box center [133, 169] width 139 height 30
paste input "TX2200029"
type input "TX2200029"
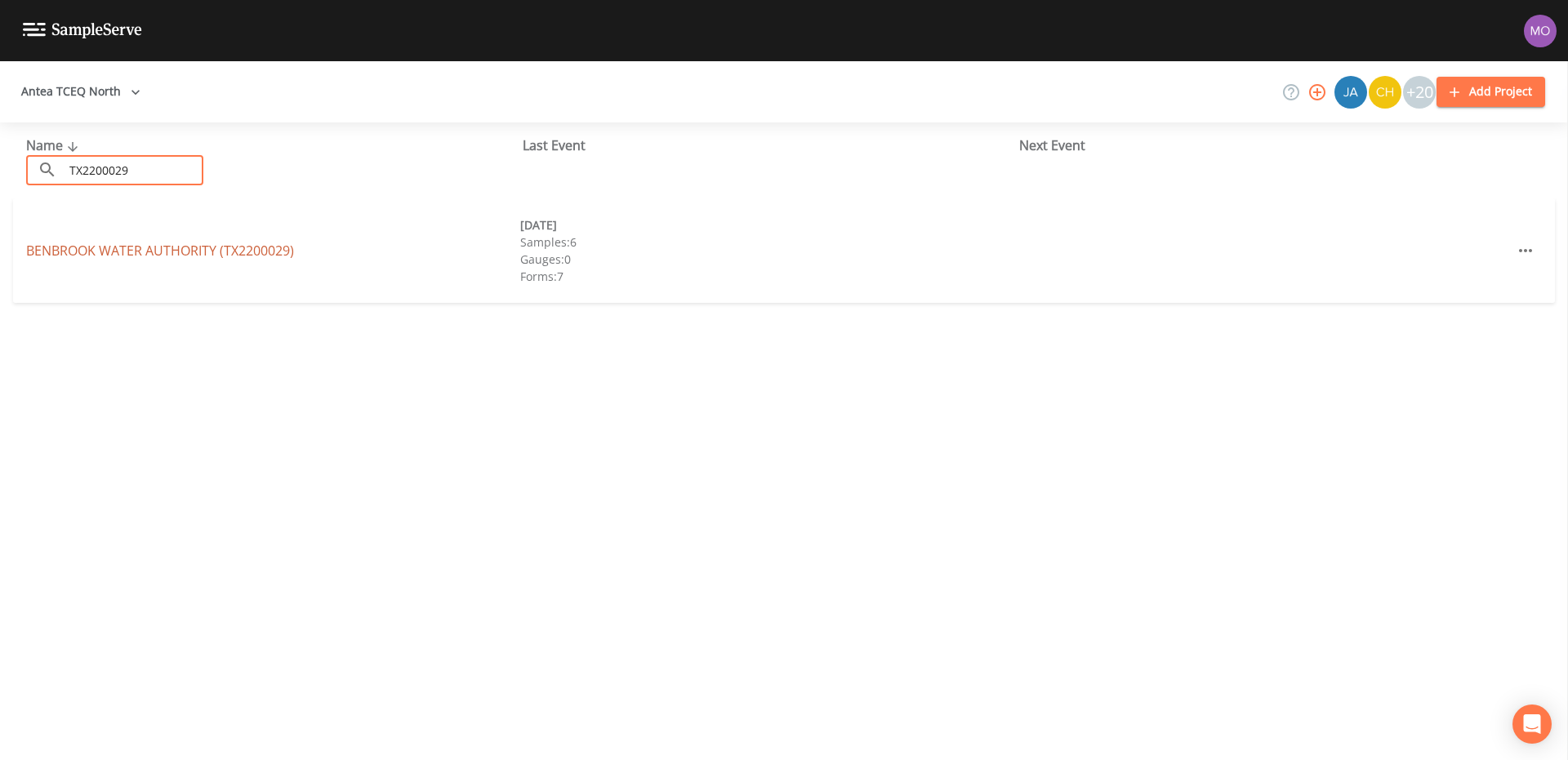
click at [114, 254] on link "BENBROOK WATER AUTHORITY (TX2200029)" at bounding box center [159, 250] width 267 height 18
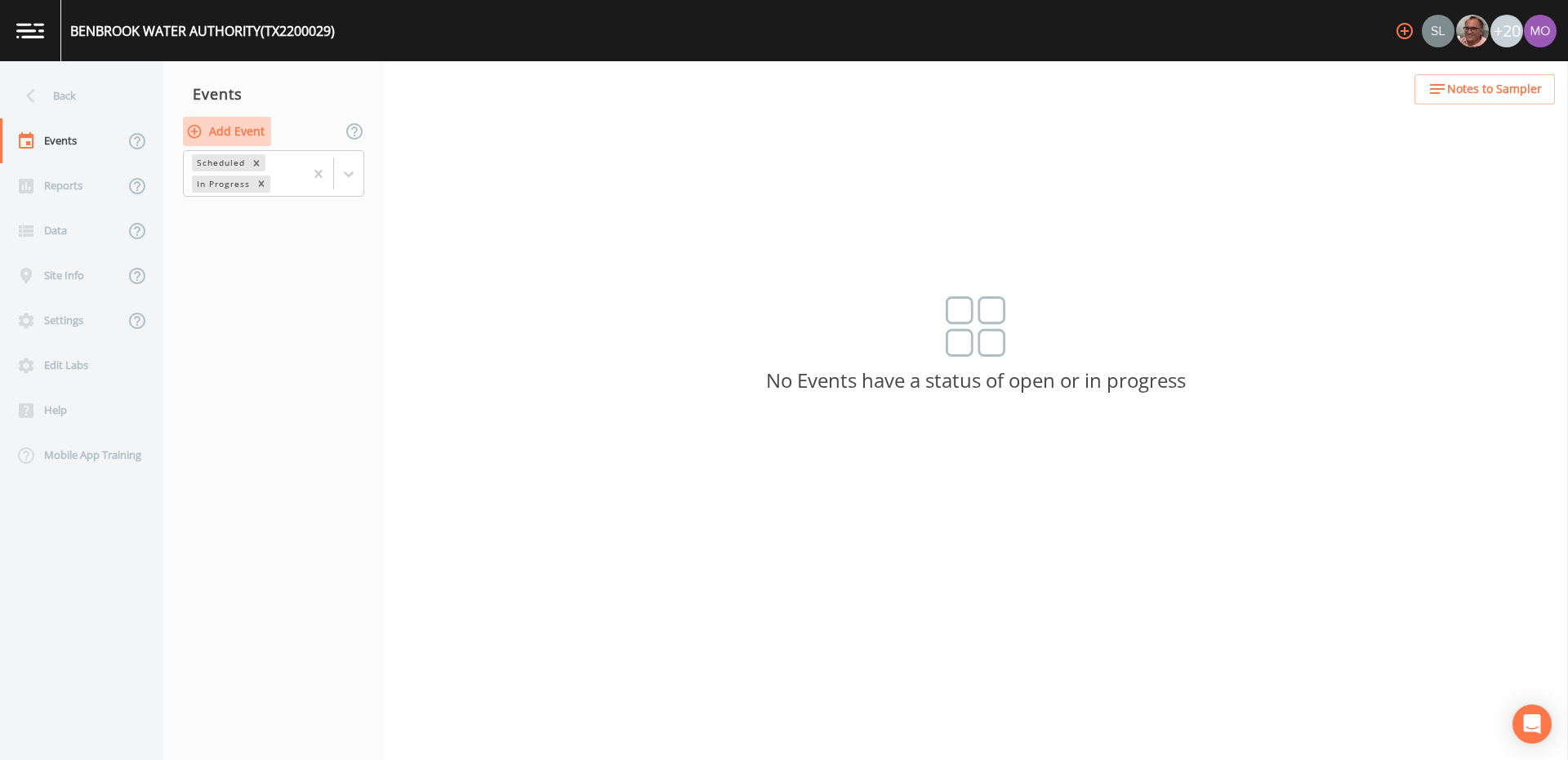
click at [223, 130] on button "Add Event" at bounding box center [227, 132] width 89 height 30
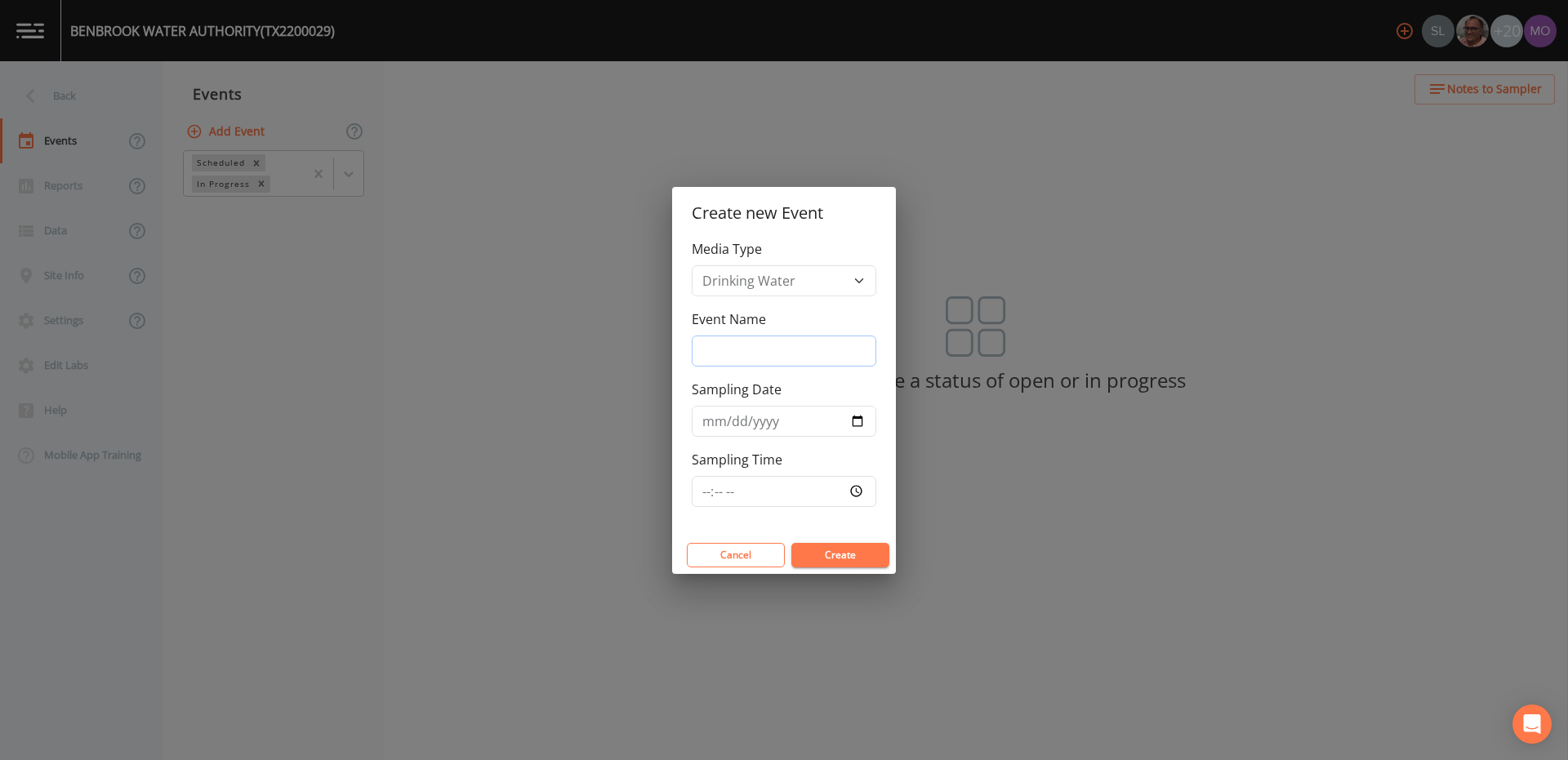
click at [723, 346] on input "Event Name" at bounding box center [784, 351] width 185 height 31
type input "LMA"
click at [860, 412] on input "Sampling Date" at bounding box center [784, 421] width 185 height 31
type input "[DATE]"
click at [845, 557] on button "Create" at bounding box center [840, 555] width 98 height 24
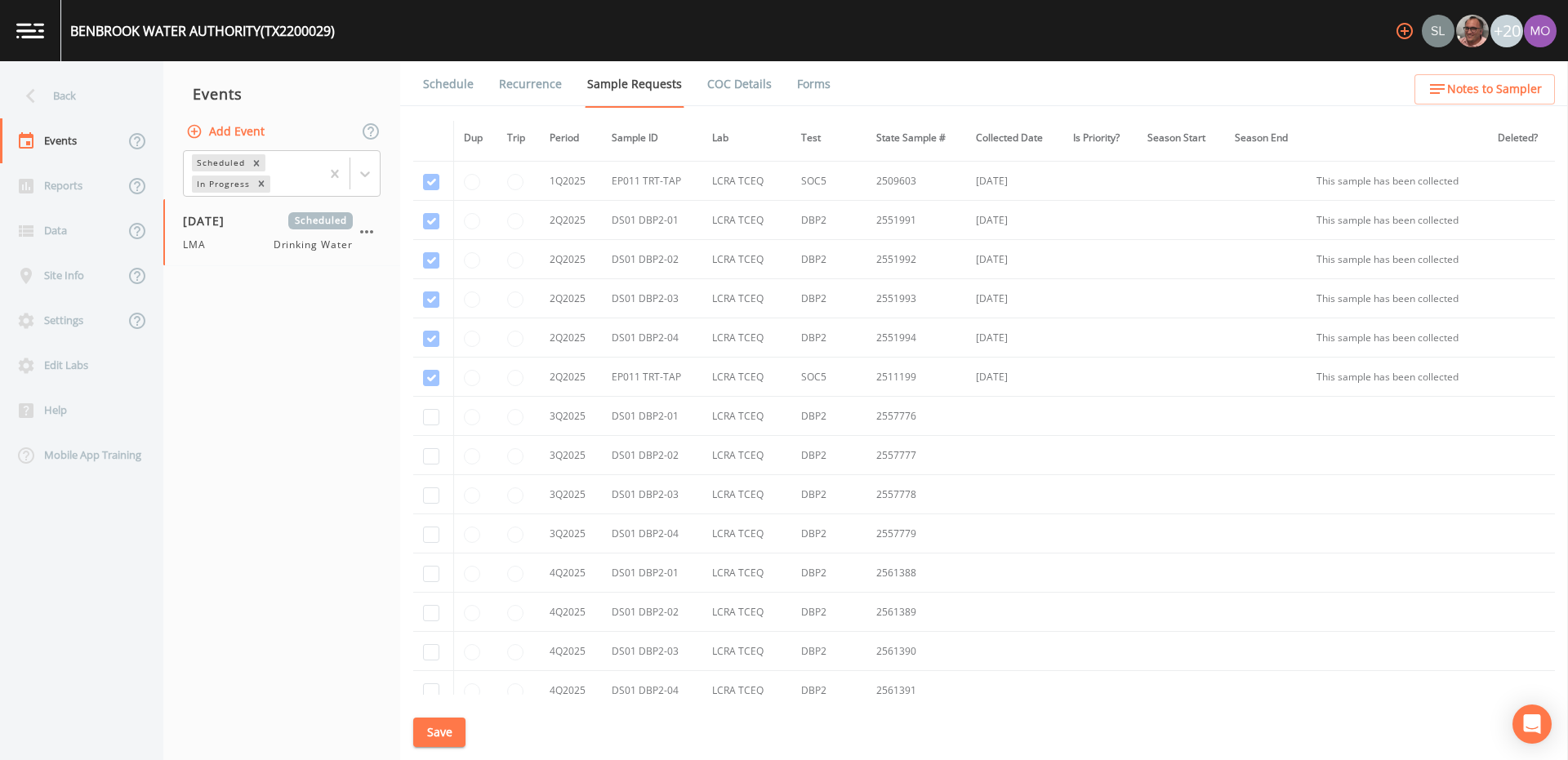
scroll to position [3999, 0]
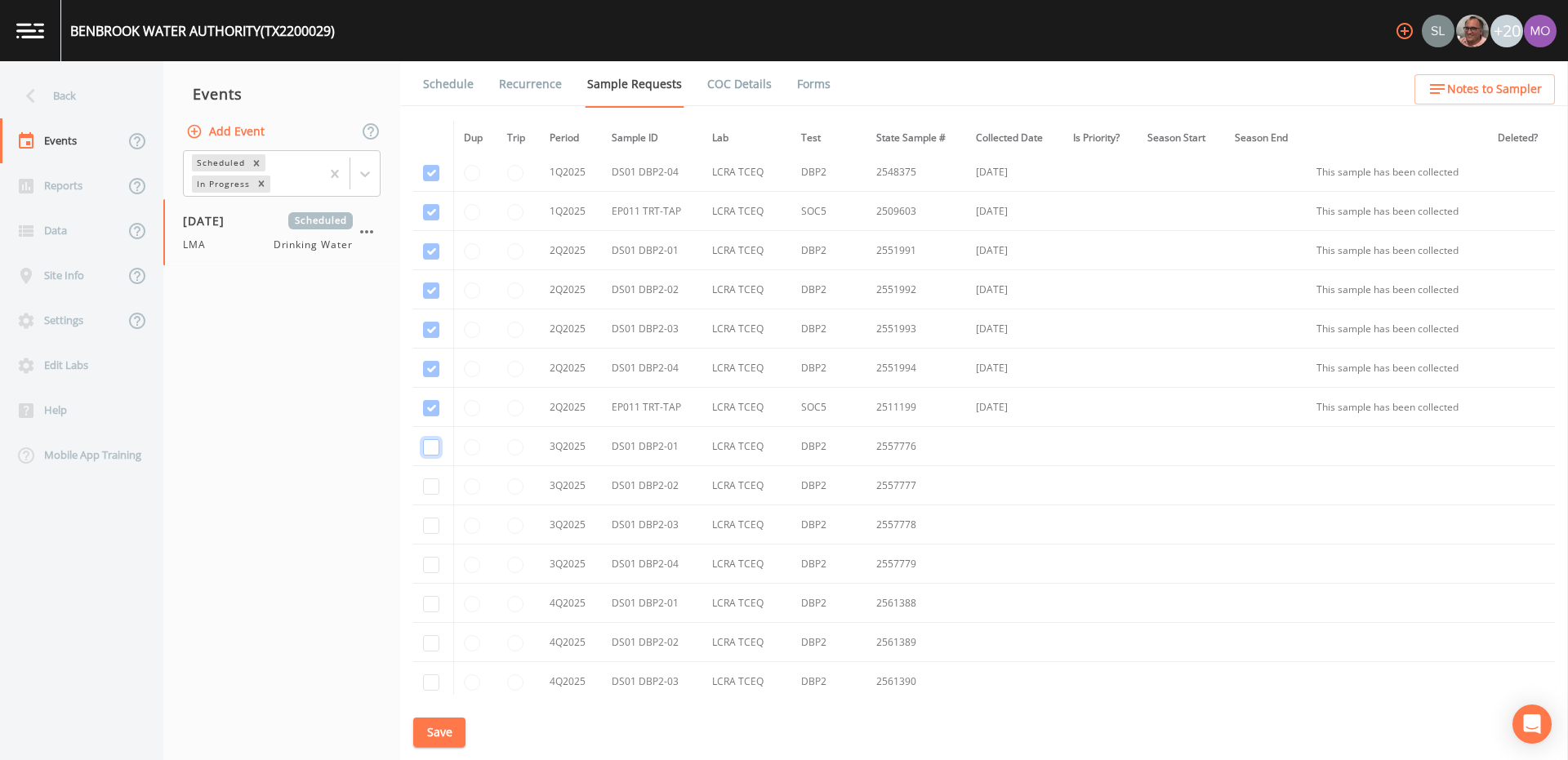
checkbox input "true"
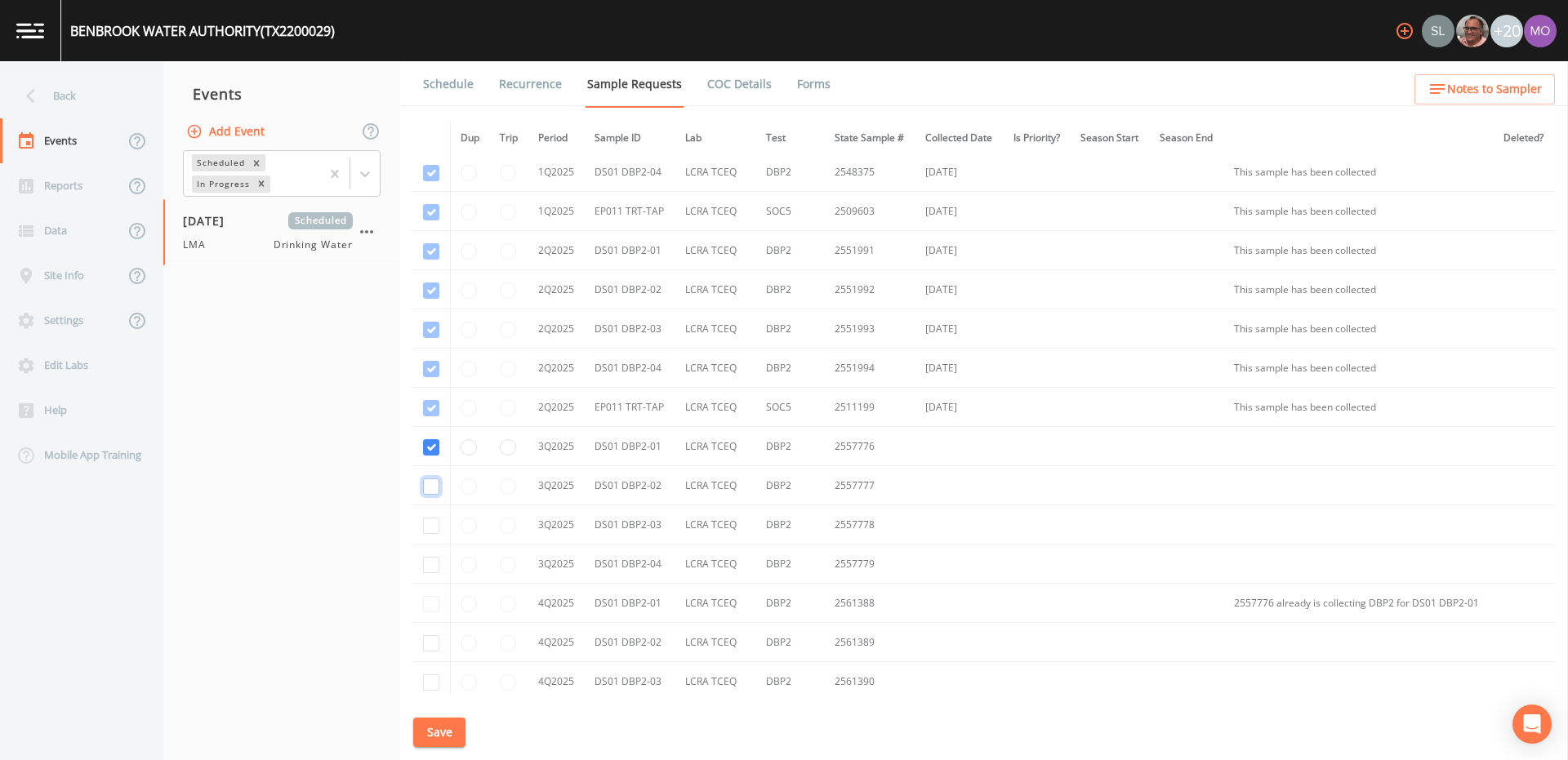
checkbox input "true"
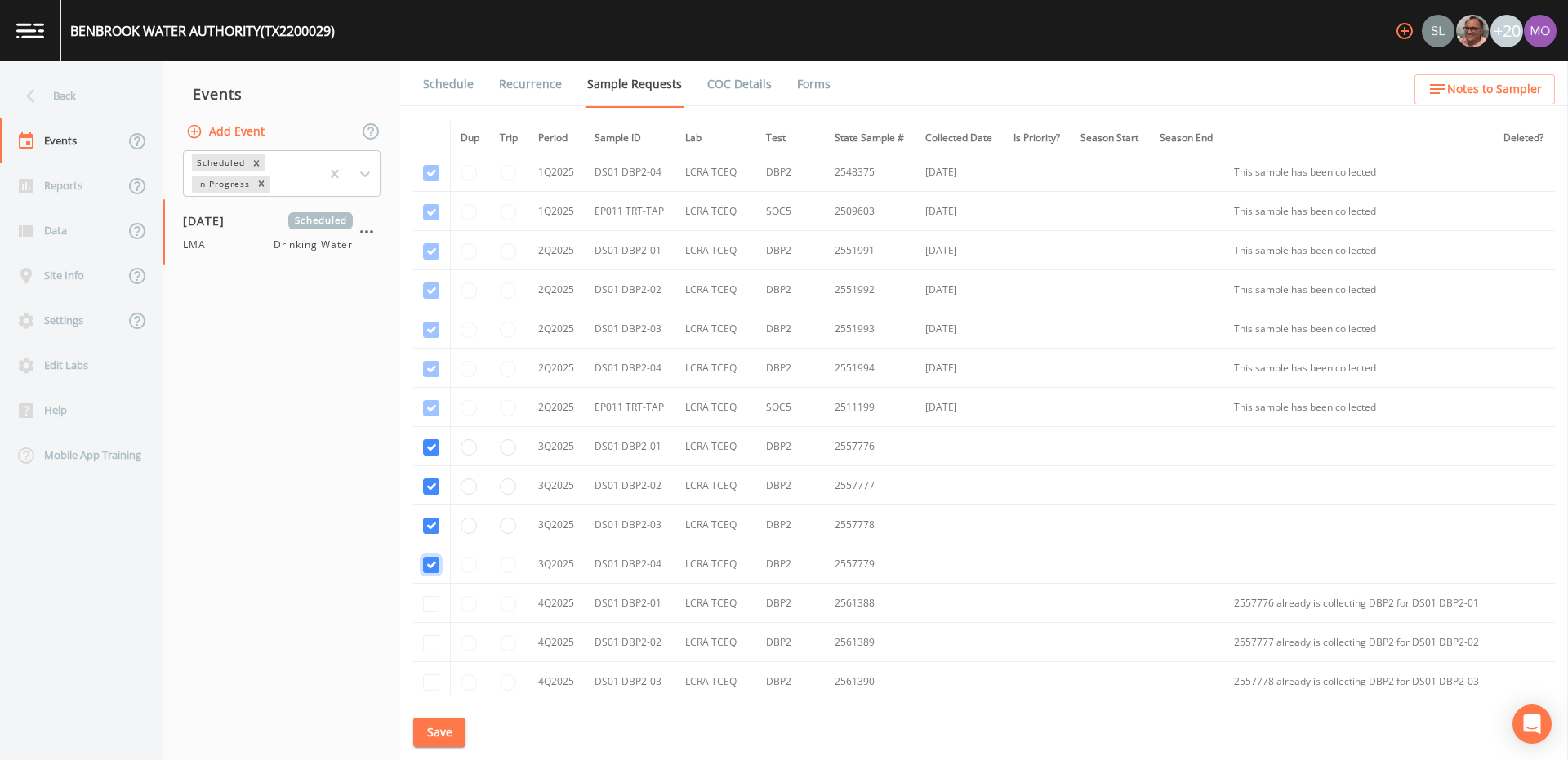
checkbox input "true"
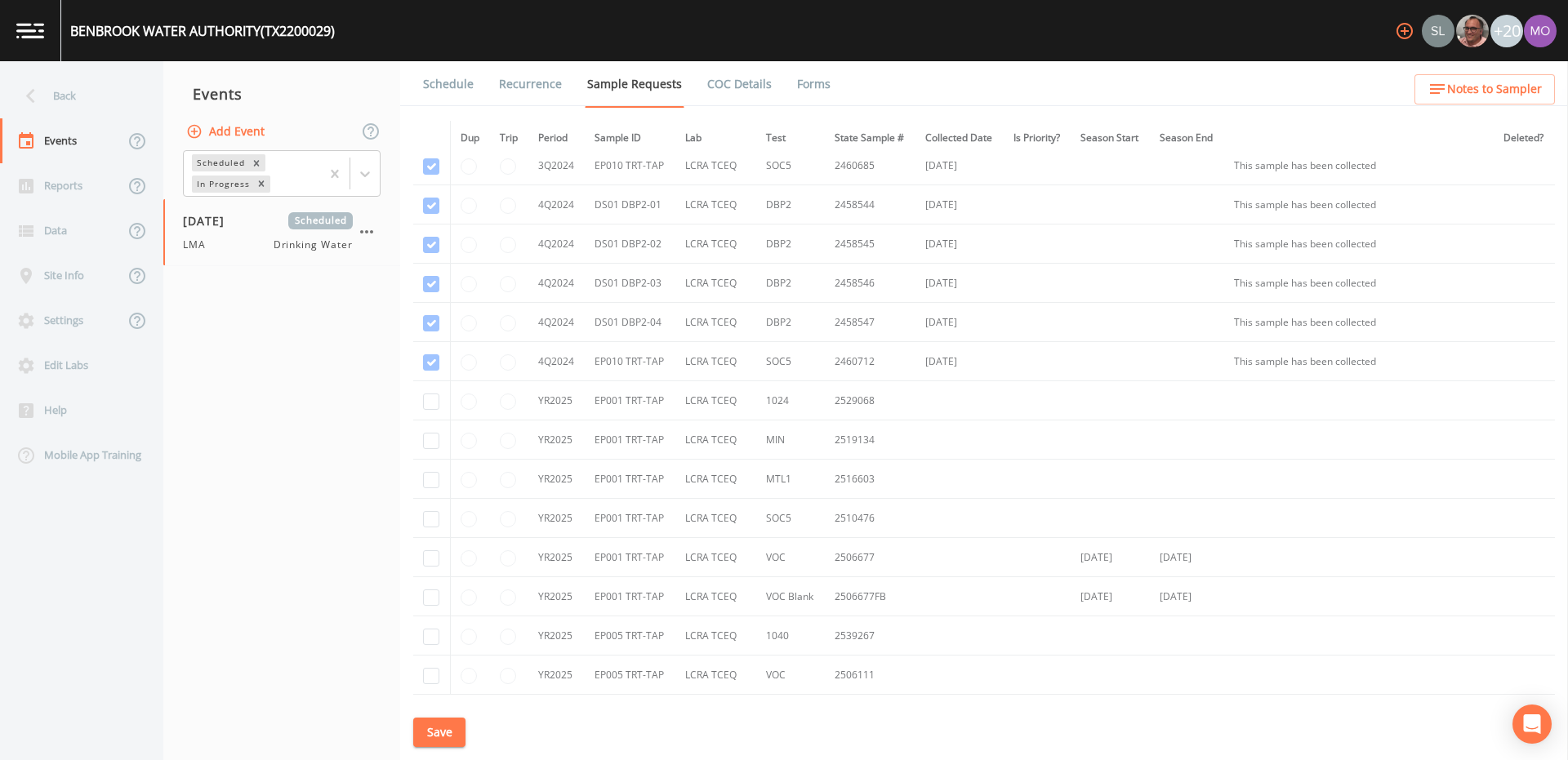
scroll to position [1760, 0]
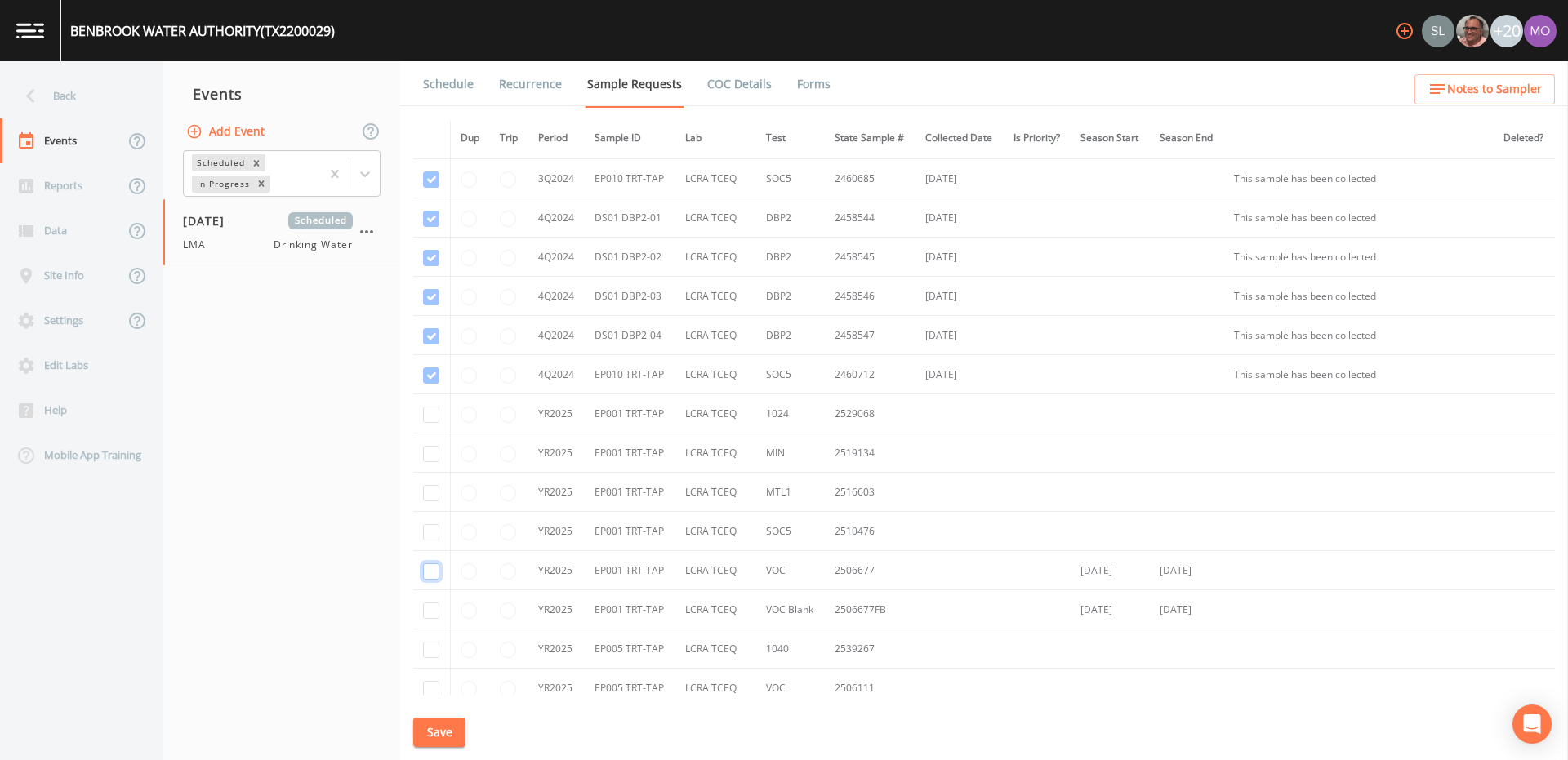
checkbox input "true"
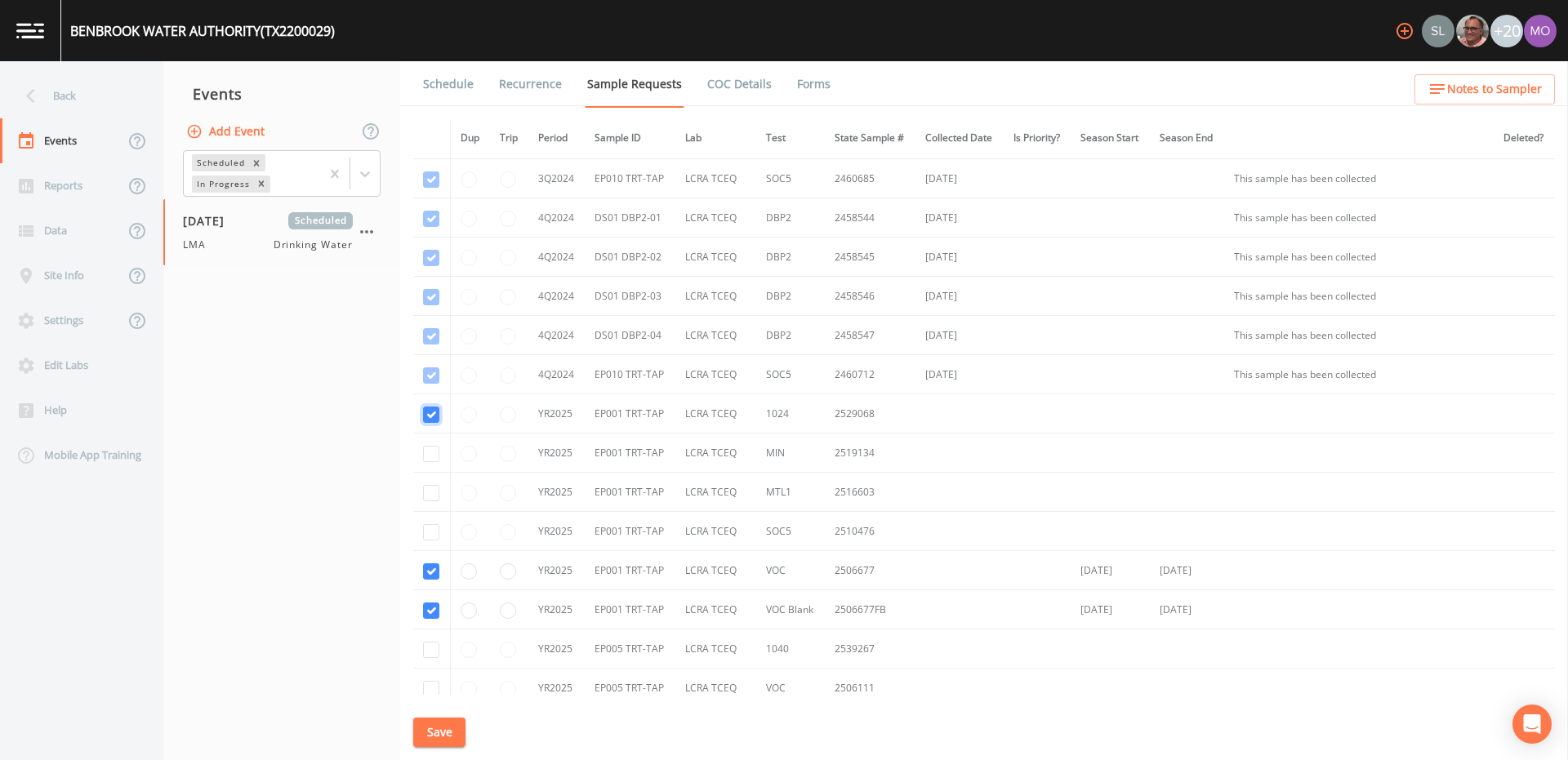
checkbox input "true"
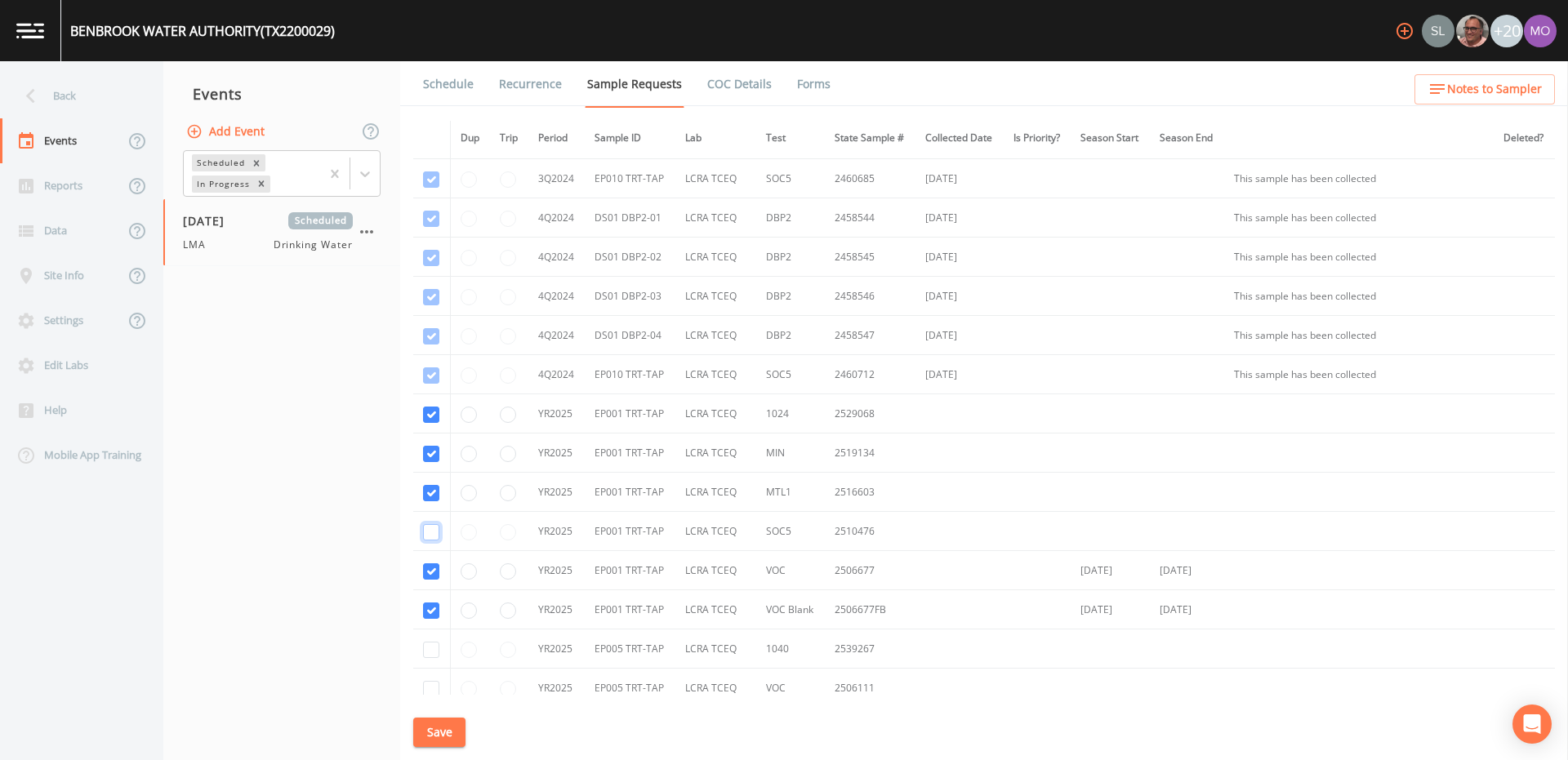
checkbox input "true"
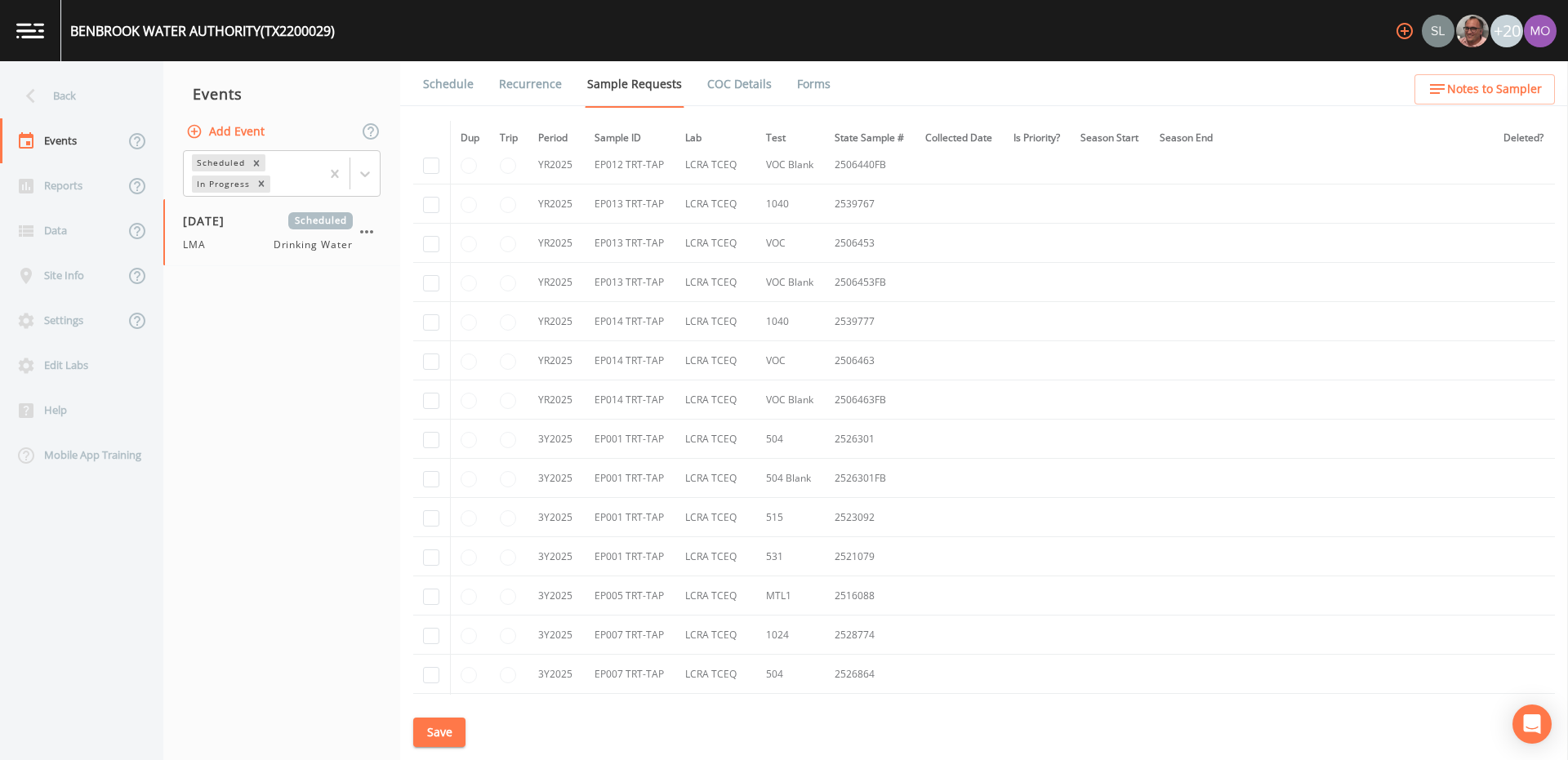
scroll to position [2911, 0]
click at [432, 438] on input "checkbox" at bounding box center [431, 438] width 16 height 16
checkbox input "true"
click at [433, 478] on input "checkbox" at bounding box center [431, 477] width 16 height 16
checkbox input "true"
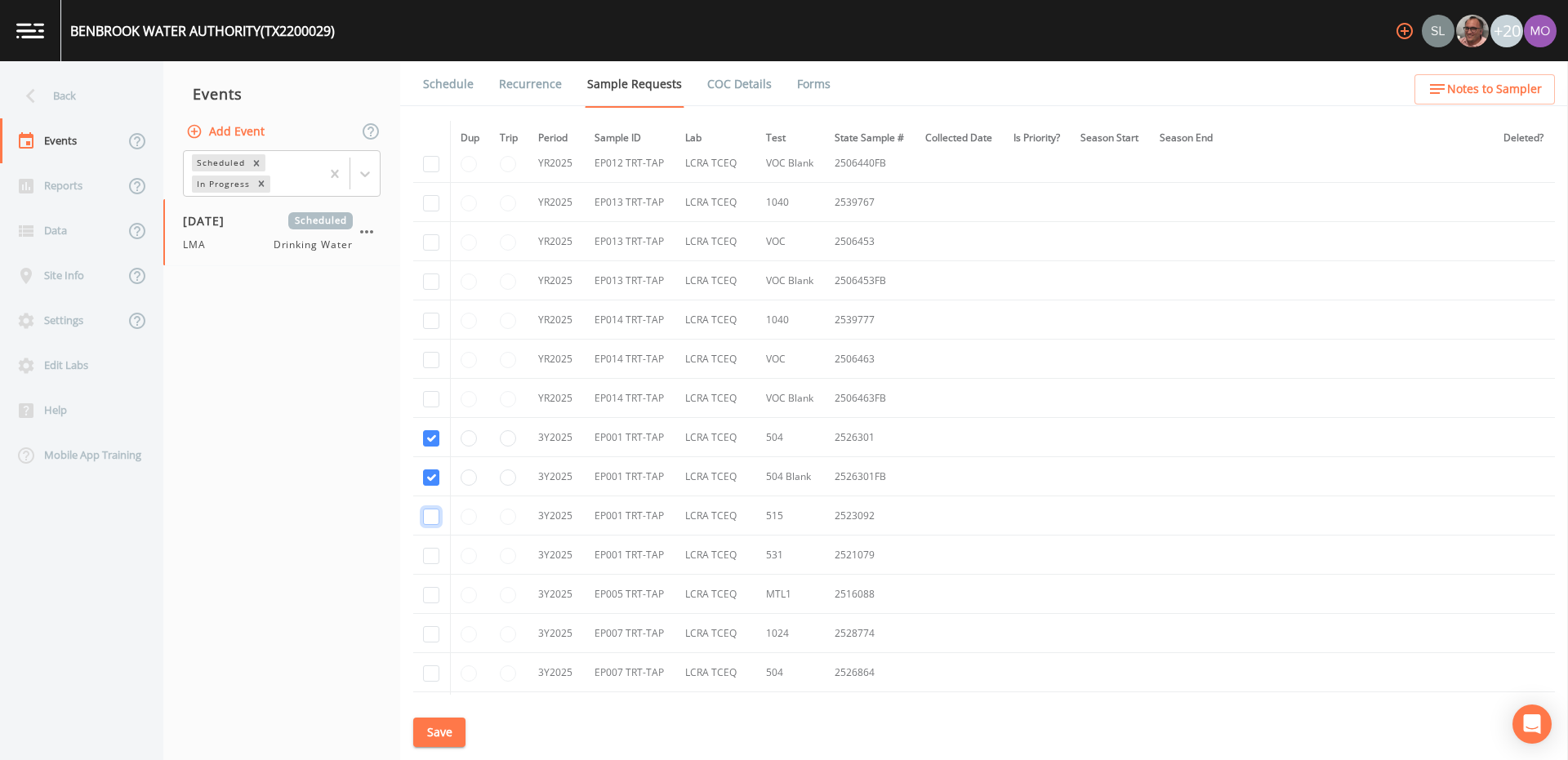
click at [434, 517] on input "checkbox" at bounding box center [431, 516] width 16 height 16
checkbox input "true"
click at [428, 552] on input "checkbox" at bounding box center [431, 555] width 16 height 16
checkbox input "true"
click at [434, 732] on button "Save" at bounding box center [439, 732] width 52 height 30
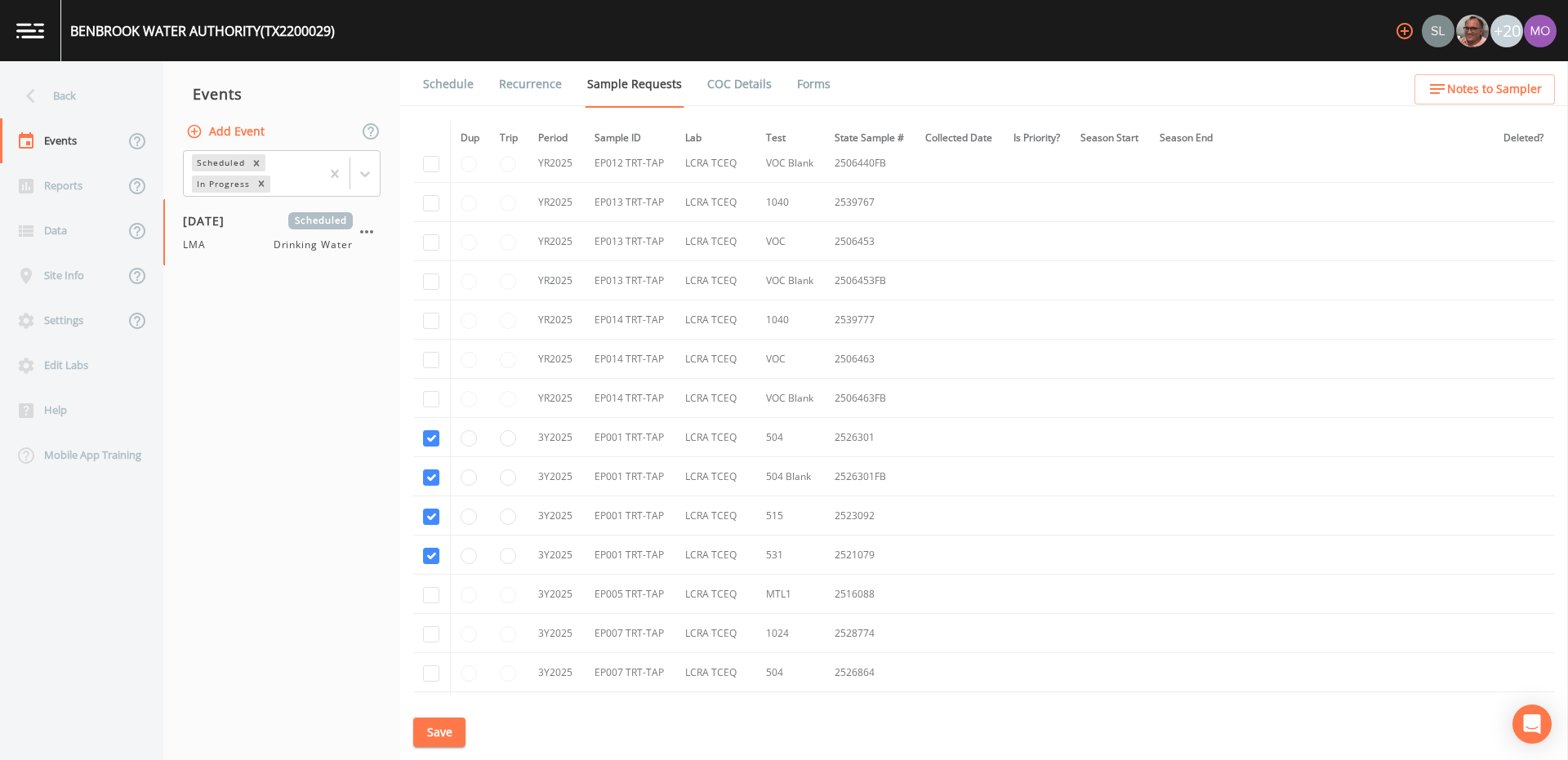
click at [444, 83] on link "Schedule" at bounding box center [448, 83] width 56 height 46
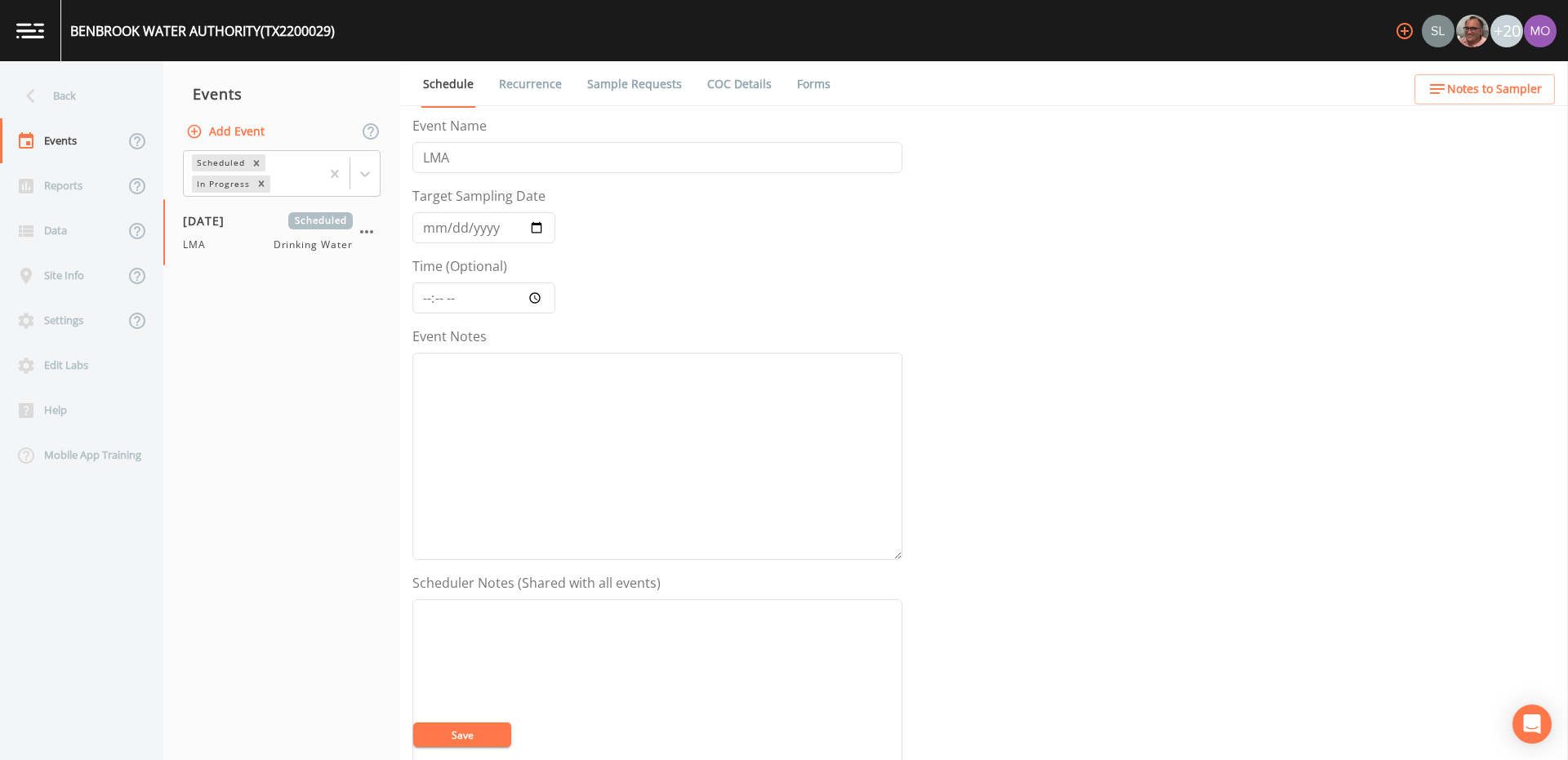
scroll to position [392, 0]
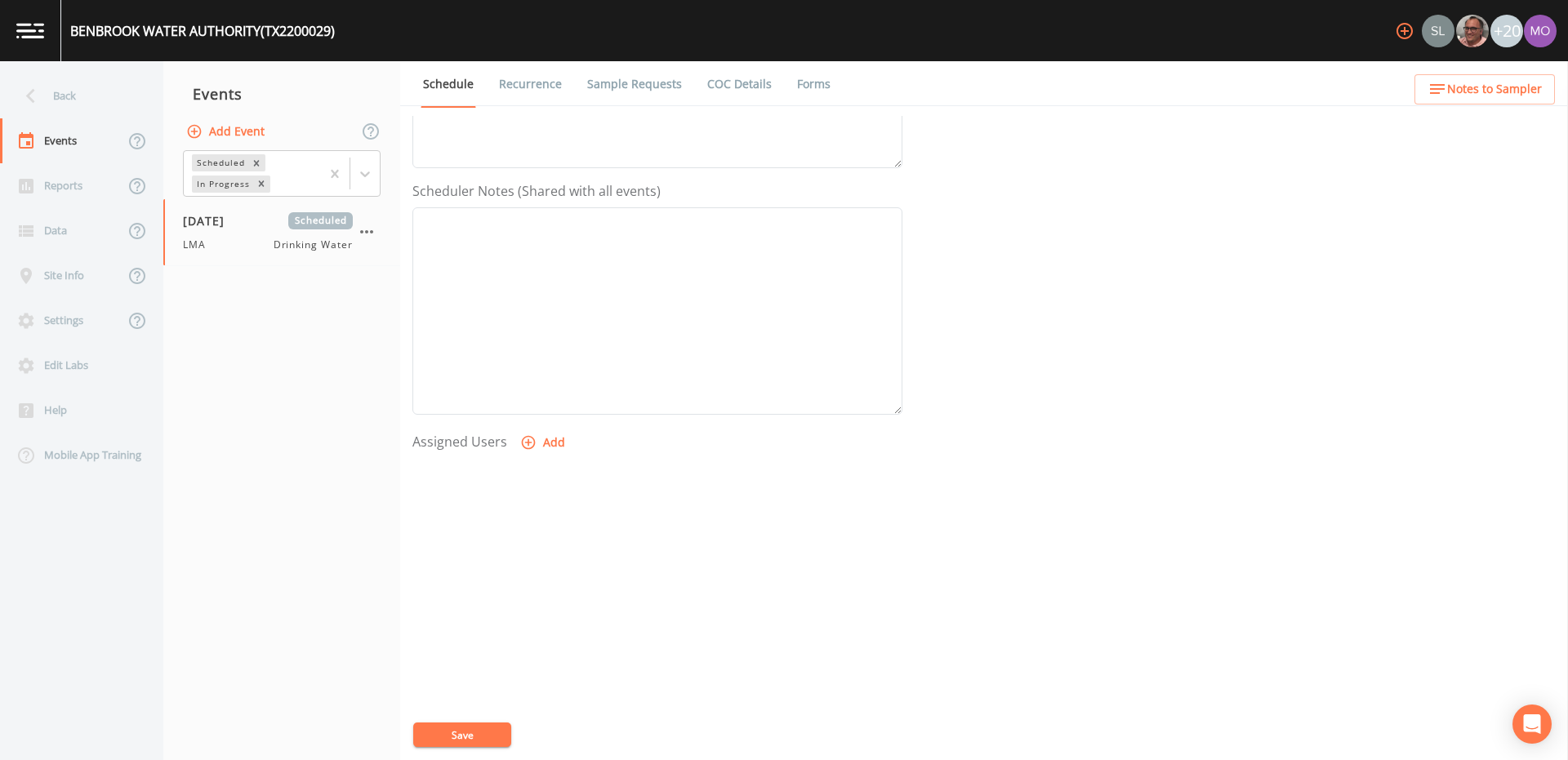
click at [526, 440] on icon "button" at bounding box center [529, 443] width 14 height 14
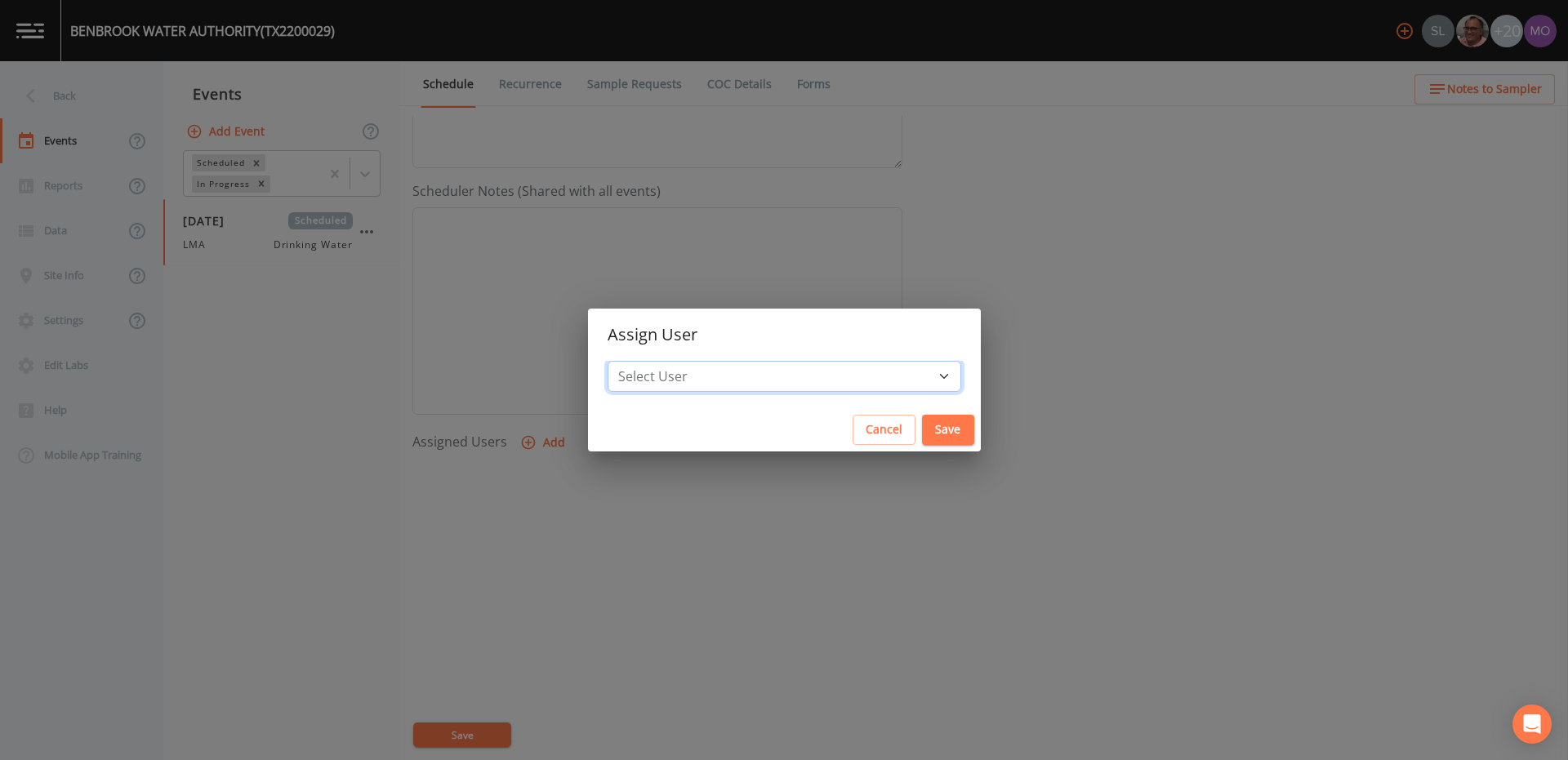
click at [701, 384] on select "Select User [PERSON_NAME] [PERSON_NAME] [PERSON_NAME] [PERSON_NAME] [PERSON_NAM…" at bounding box center [784, 377] width 354 height 31
select select "929757a4-3a67-412e-8a17-ec670da8541b"
drag, startPoint x: 879, startPoint y: 426, endPoint x: 845, endPoint y: 489, distance: 71.6
click at [922, 426] on button "Save" at bounding box center [948, 429] width 52 height 30
select select
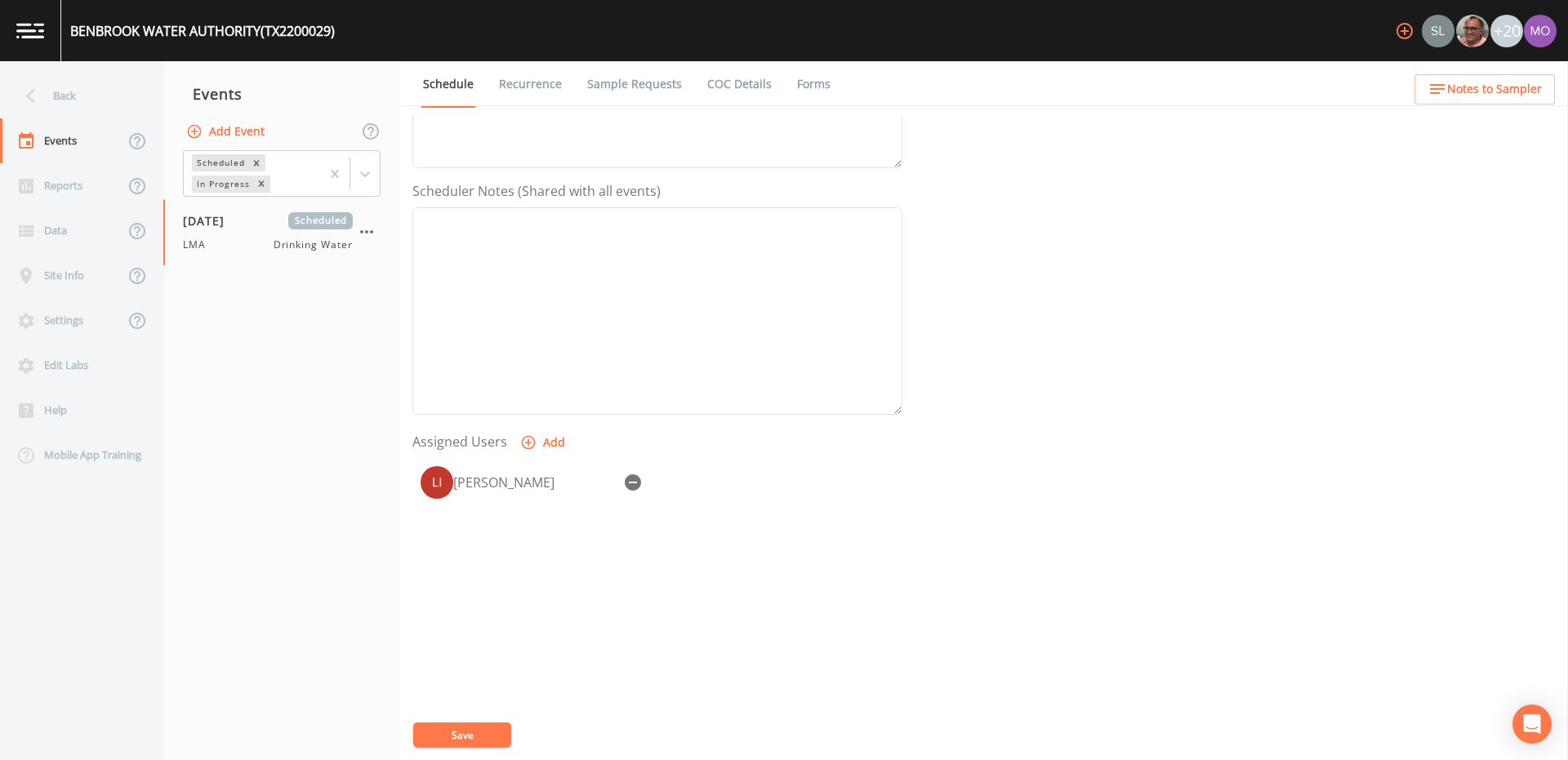
click at [481, 738] on button "Save" at bounding box center [462, 734] width 98 height 24
